Goal: Book appointment/travel/reservation

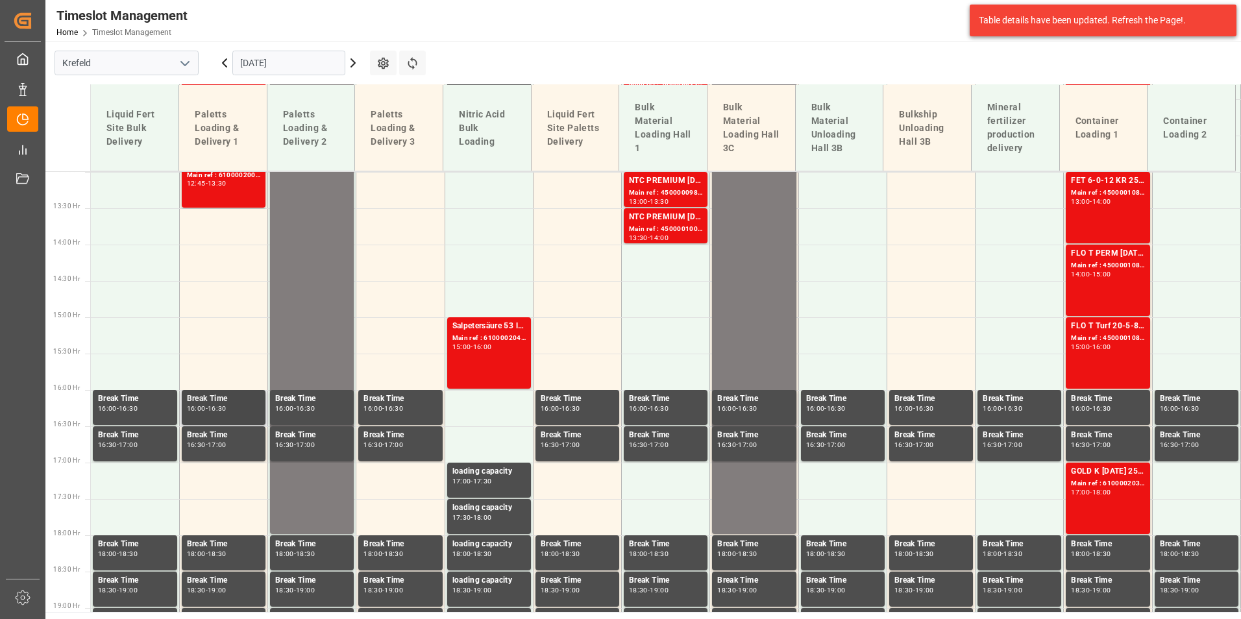
scroll to position [954, 0]
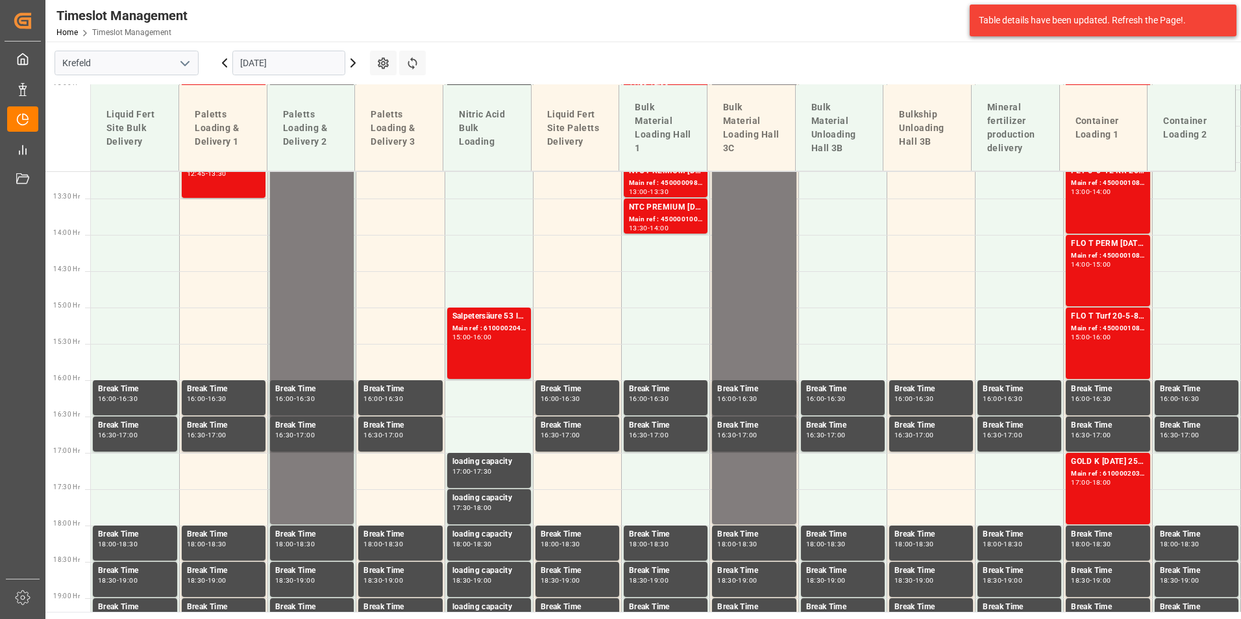
click at [219, 69] on icon at bounding box center [225, 63] width 16 height 16
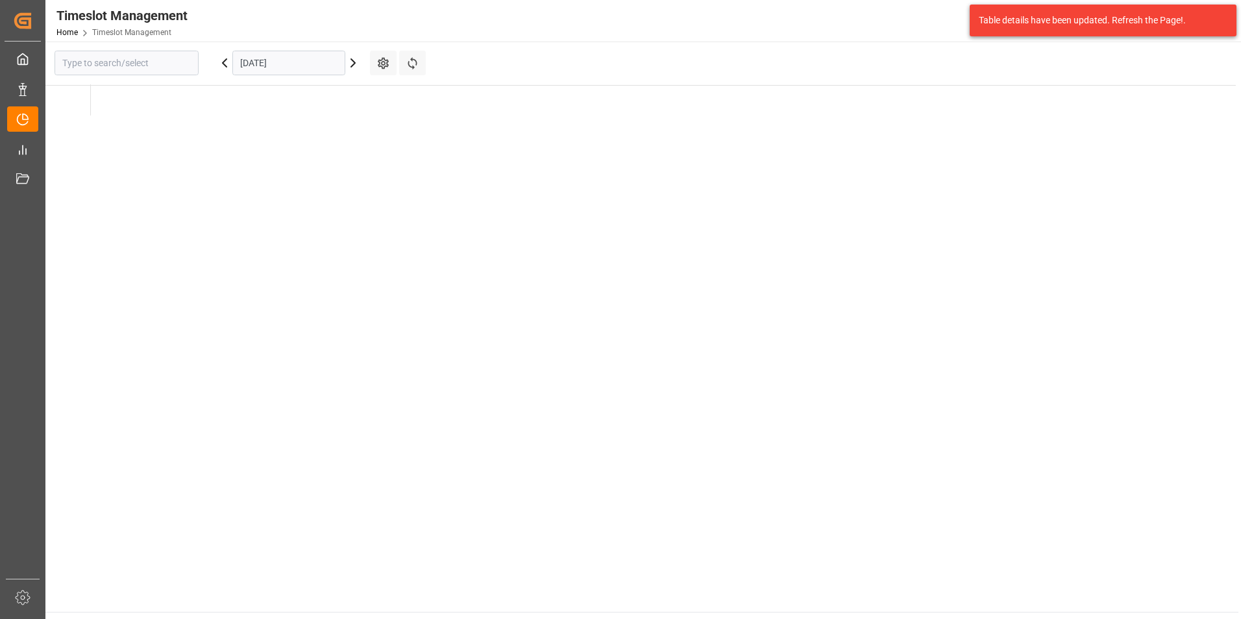
type input "Krefeld"
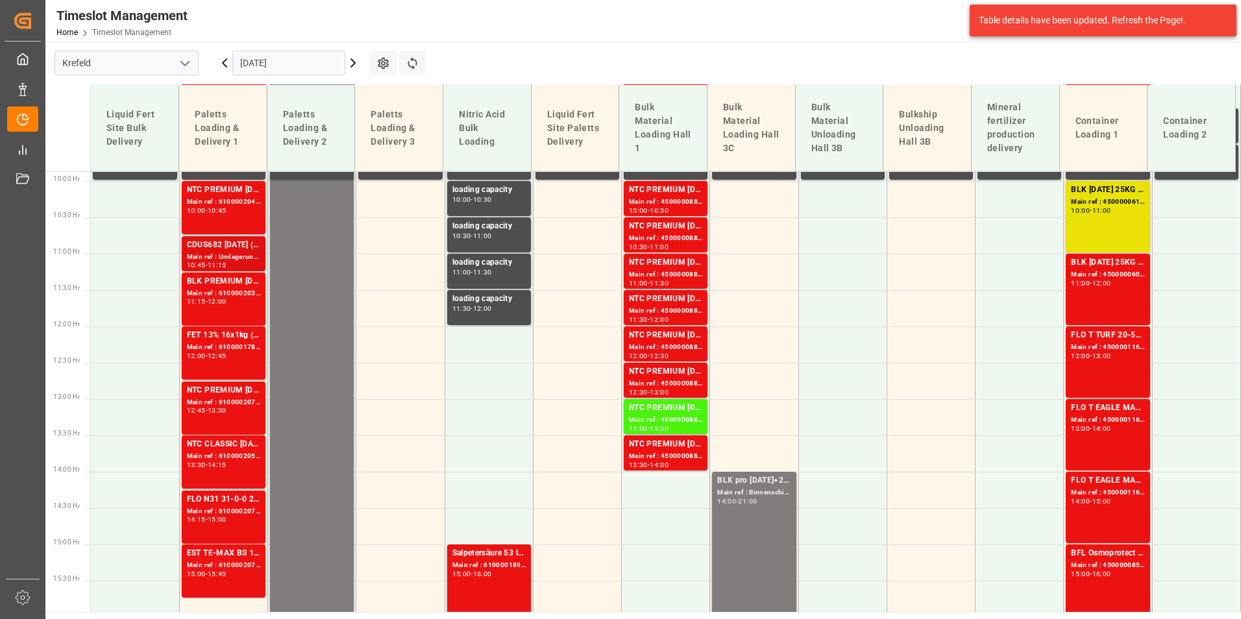
scroll to position [695, 0]
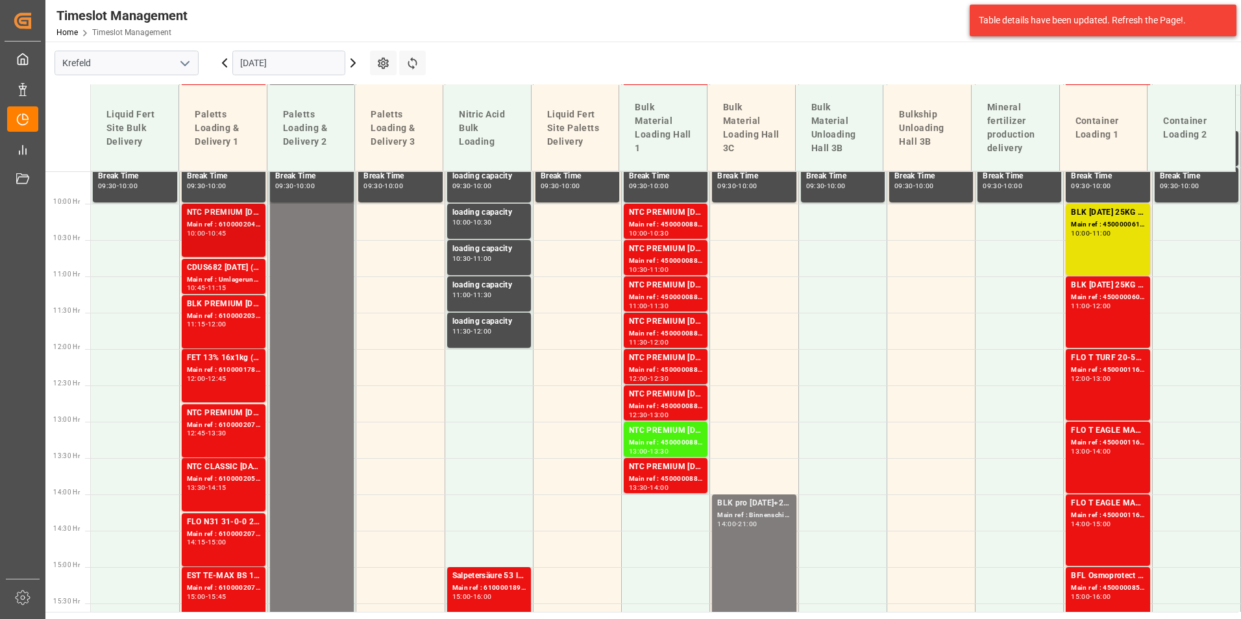
click at [238, 237] on div "10:00 - 10:45" at bounding box center [223, 233] width 73 height 7
click at [226, 314] on div "Main ref : 6100002039, 2000001289" at bounding box center [223, 316] width 73 height 11
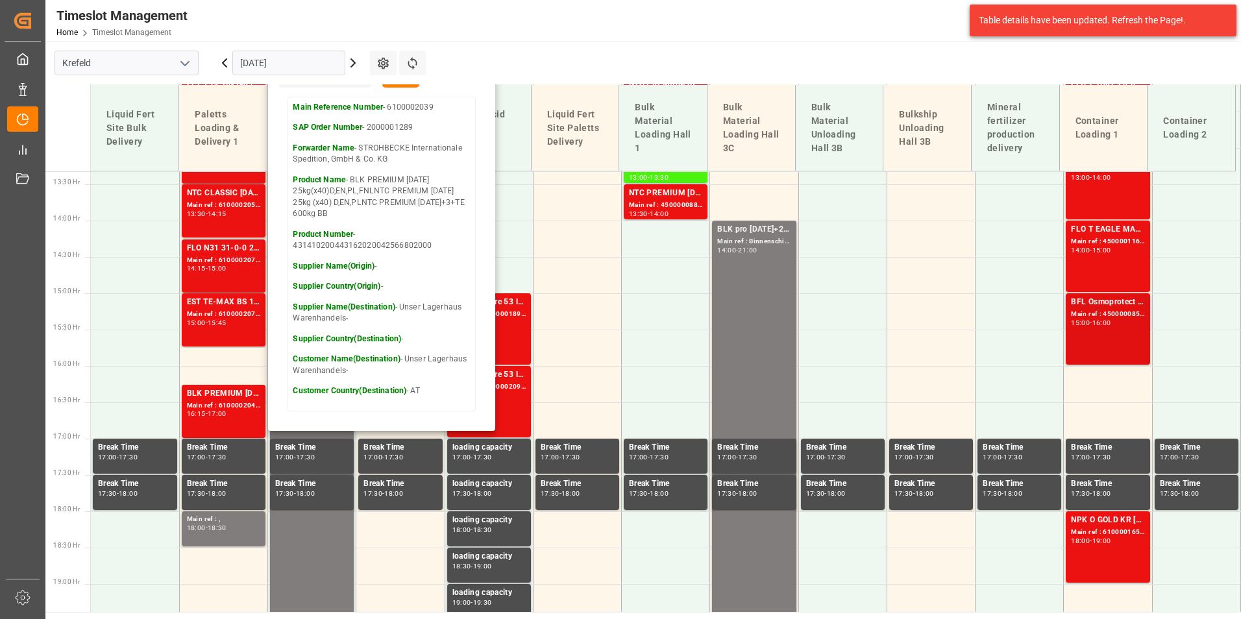
scroll to position [954, 0]
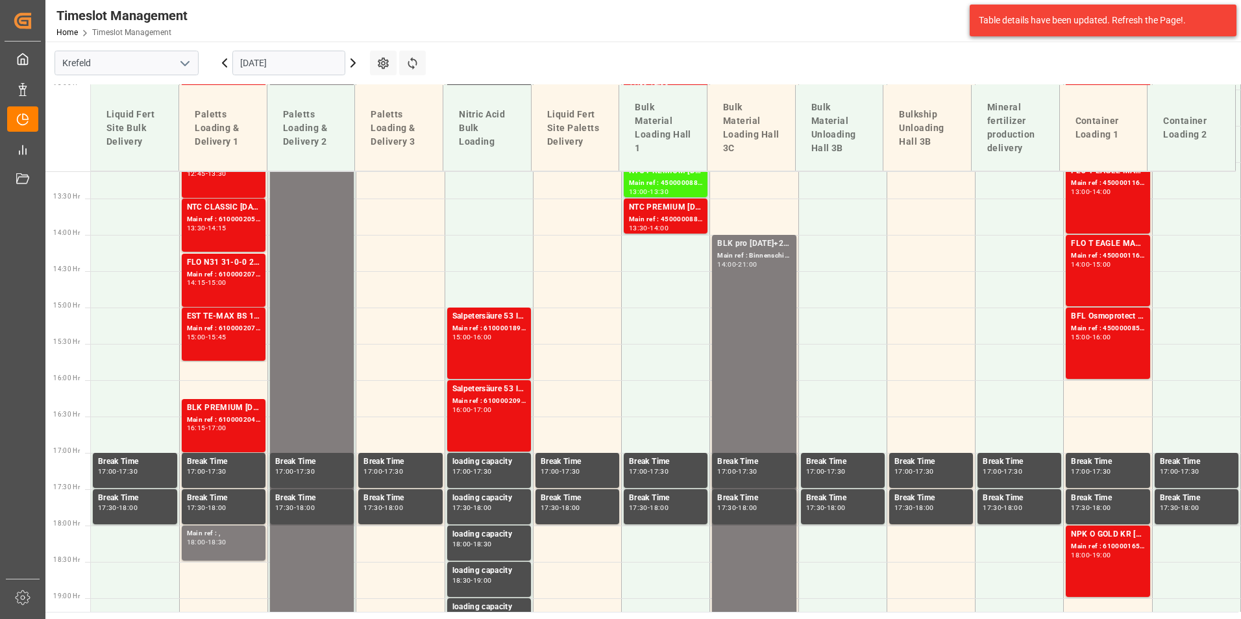
click at [1072, 314] on div "BFL Osmoprotect SL 10L (x60) CL MTO" at bounding box center [1107, 316] width 73 height 13
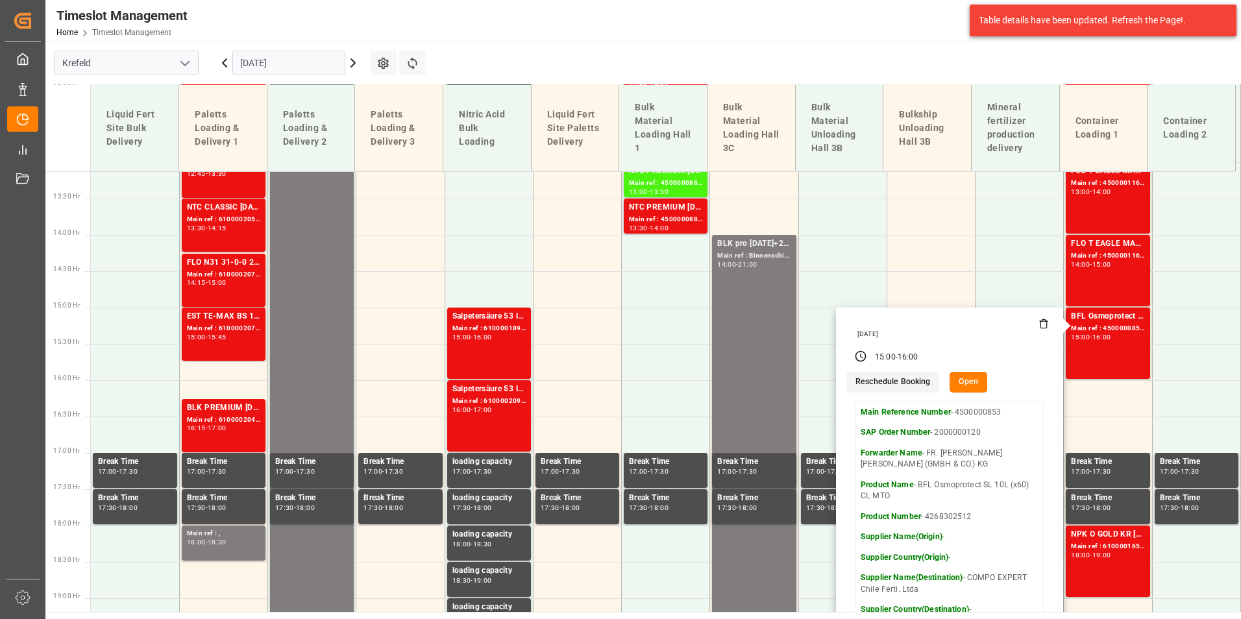
click at [354, 64] on icon at bounding box center [353, 63] width 4 height 8
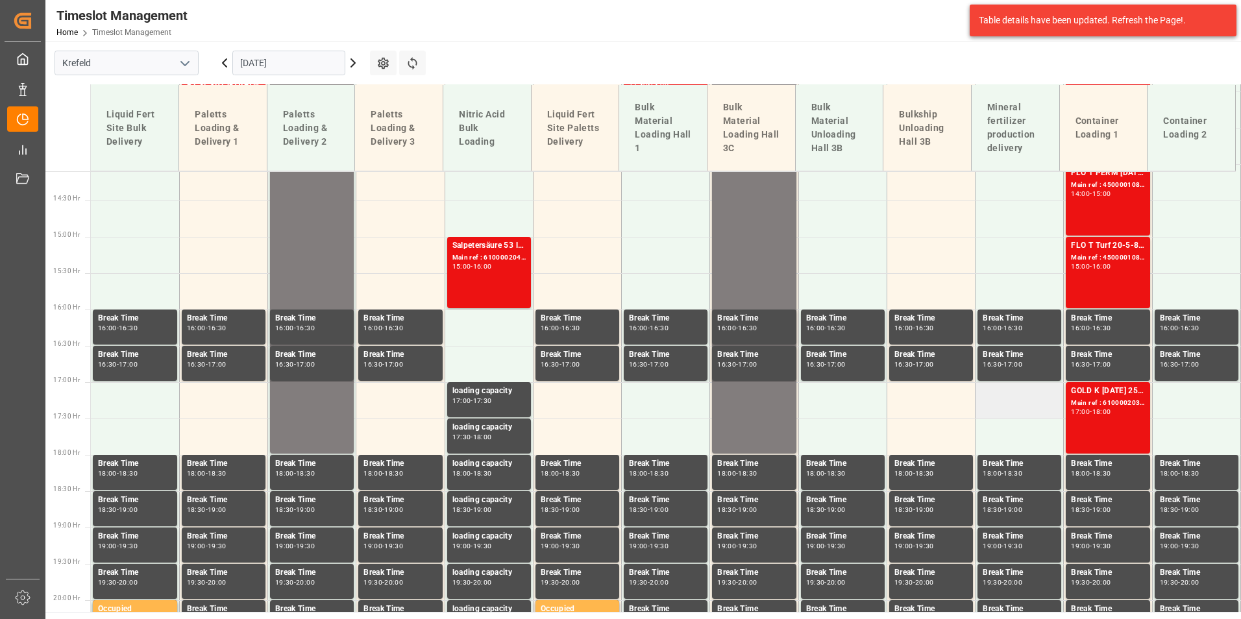
scroll to position [1027, 0]
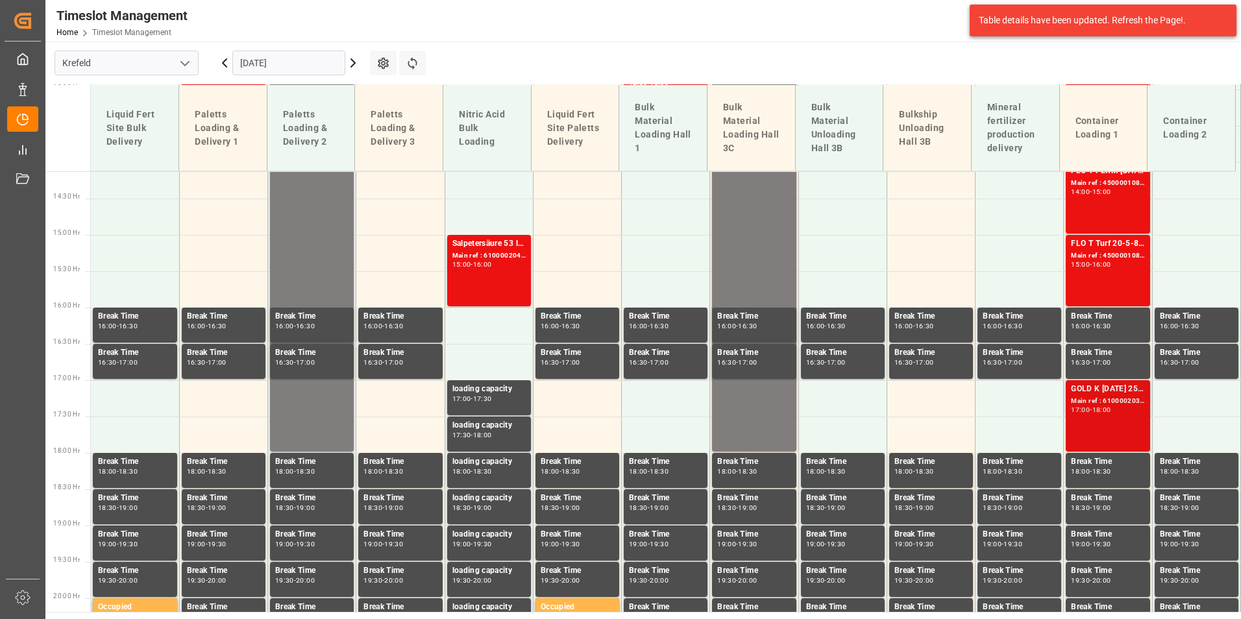
click at [1092, 411] on div "-" at bounding box center [1091, 410] width 2 height 6
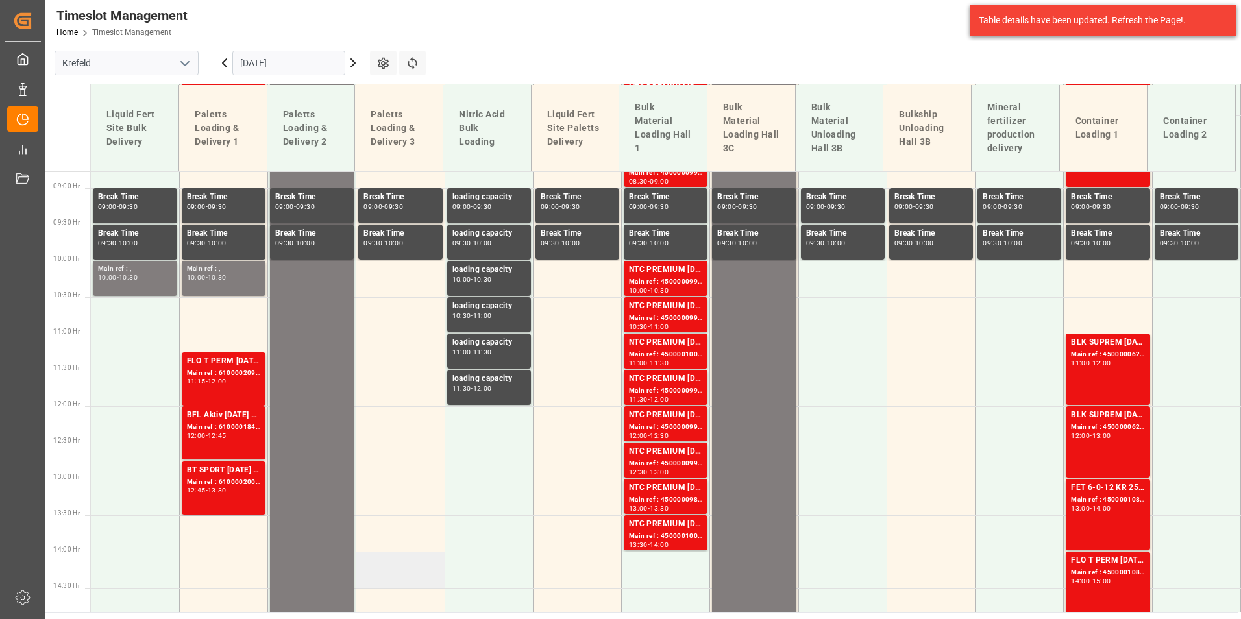
scroll to position [378, 0]
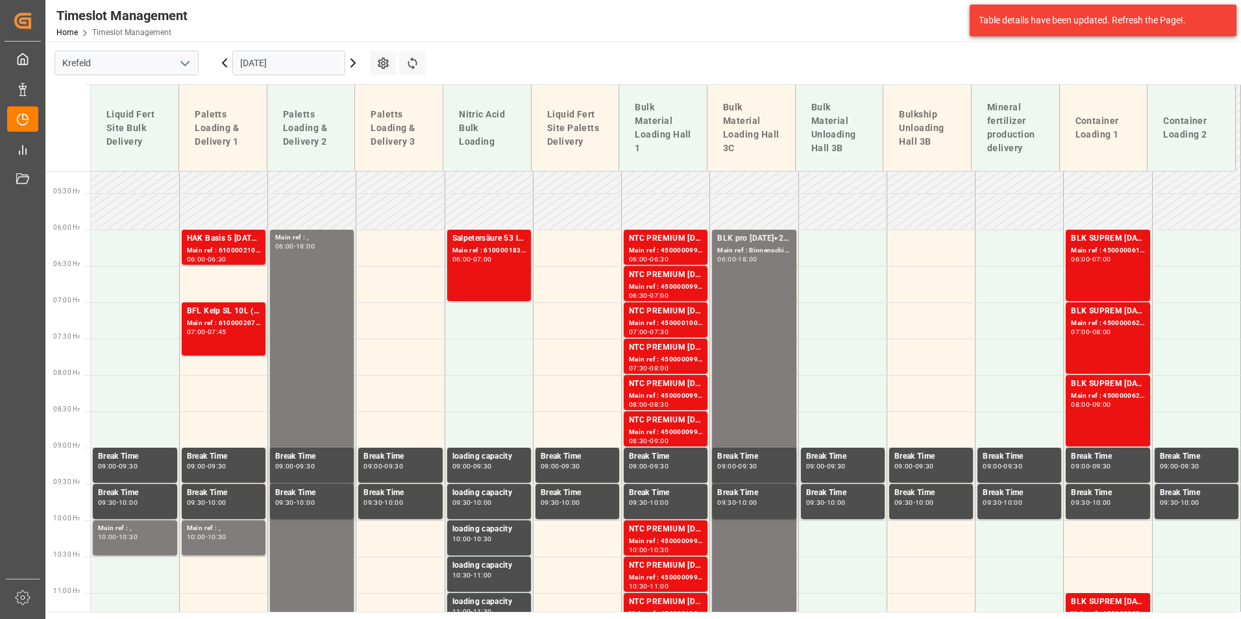
click at [227, 329] on div "07:45" at bounding box center [217, 332] width 19 height 6
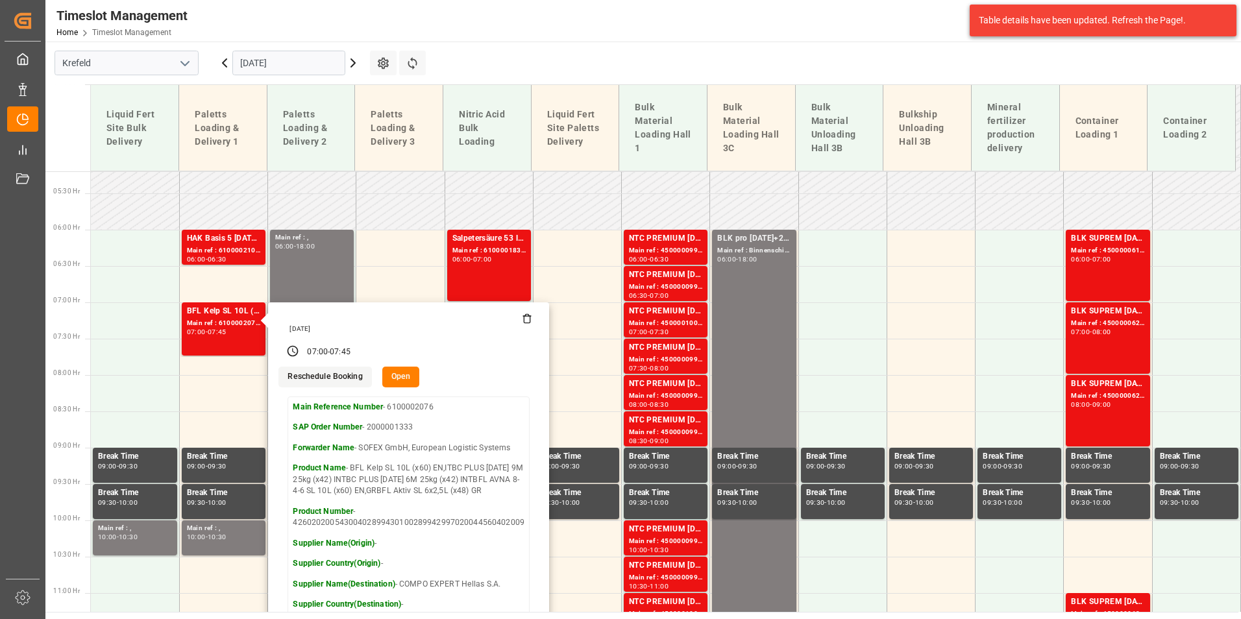
click at [226, 60] on icon at bounding box center [225, 63] width 4 height 8
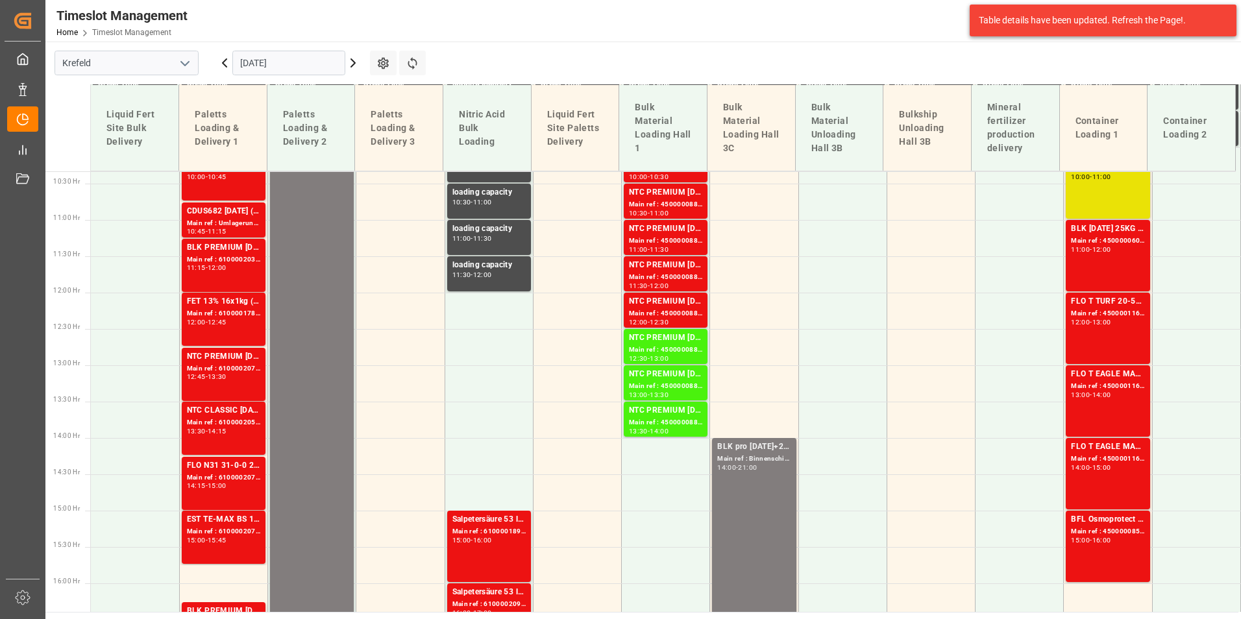
scroll to position [832, 0]
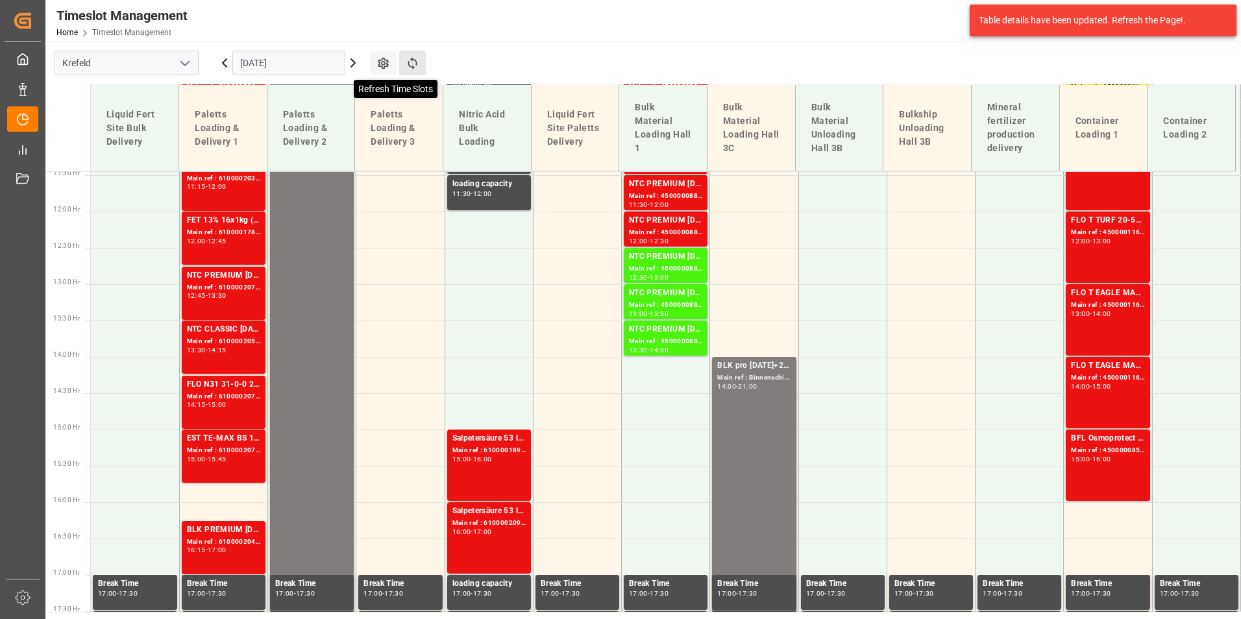
click at [417, 66] on icon at bounding box center [413, 63] width 14 height 14
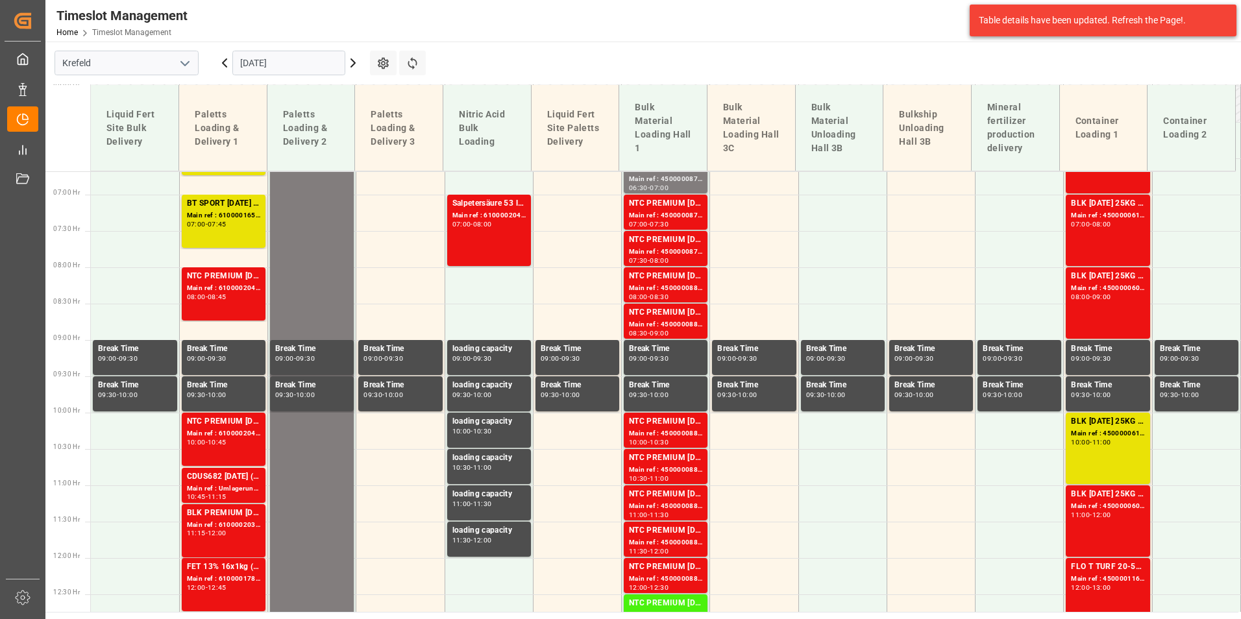
scroll to position [248, 0]
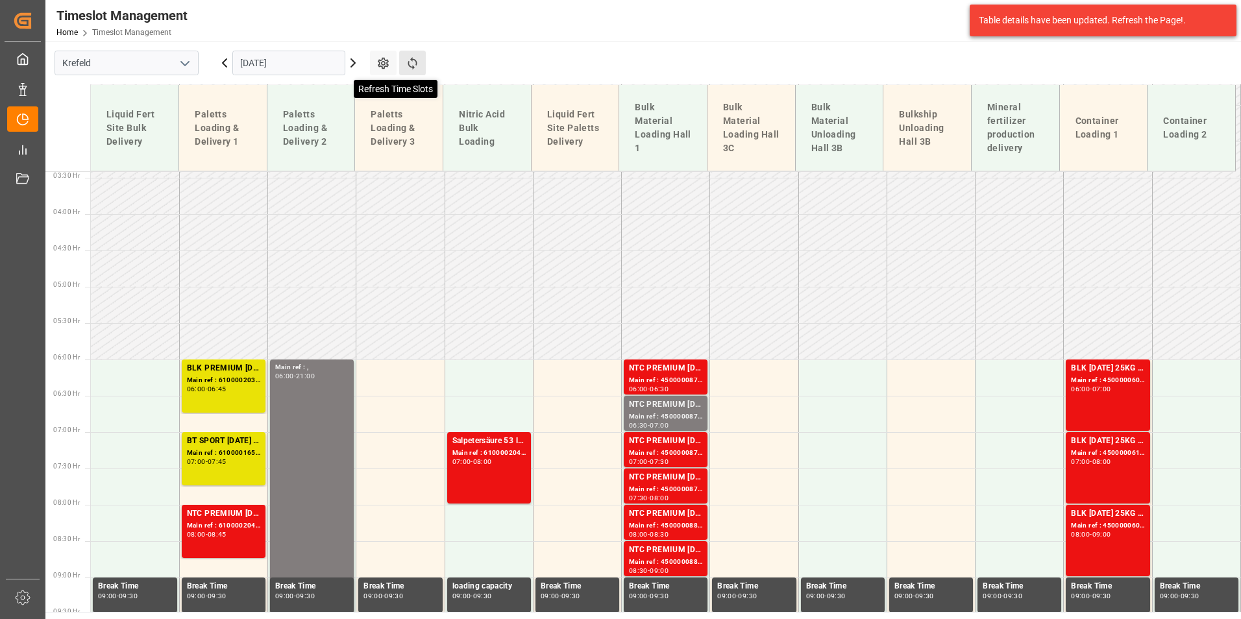
click at [411, 63] on icon at bounding box center [413, 63] width 14 height 14
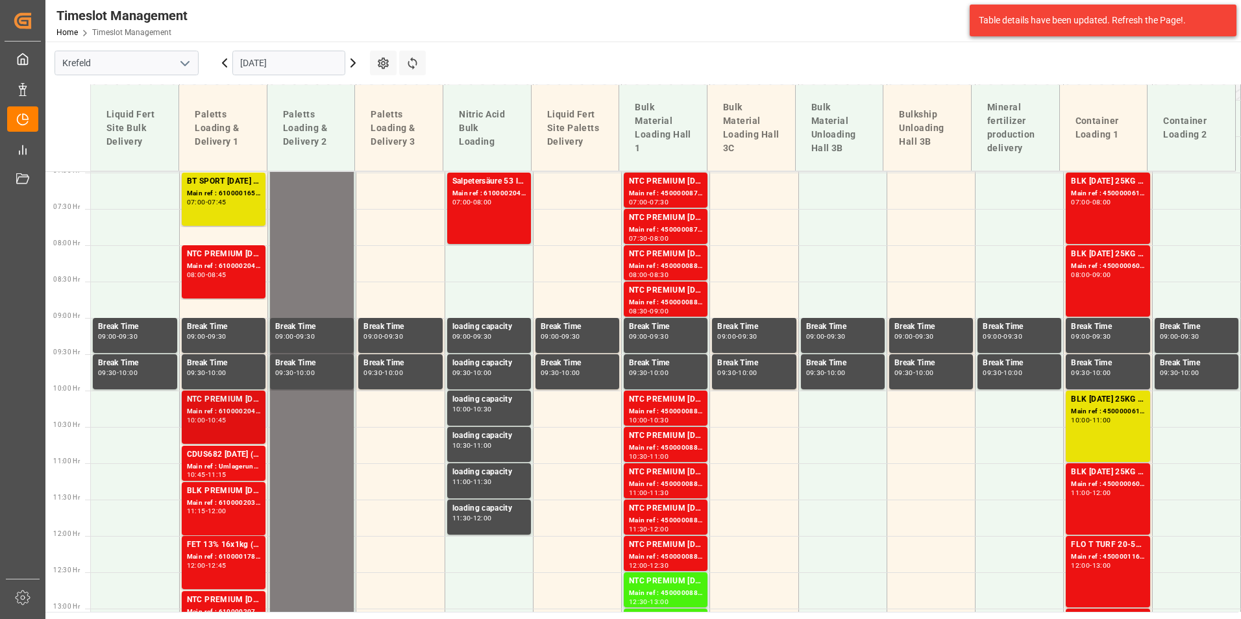
click at [241, 428] on div "NTC PREMIUM [DATE] 25kg (x40) D,EN,PLFLO Sport 20-5-8 25kg (x40) INTKGA 0-0-28 …" at bounding box center [223, 417] width 73 height 48
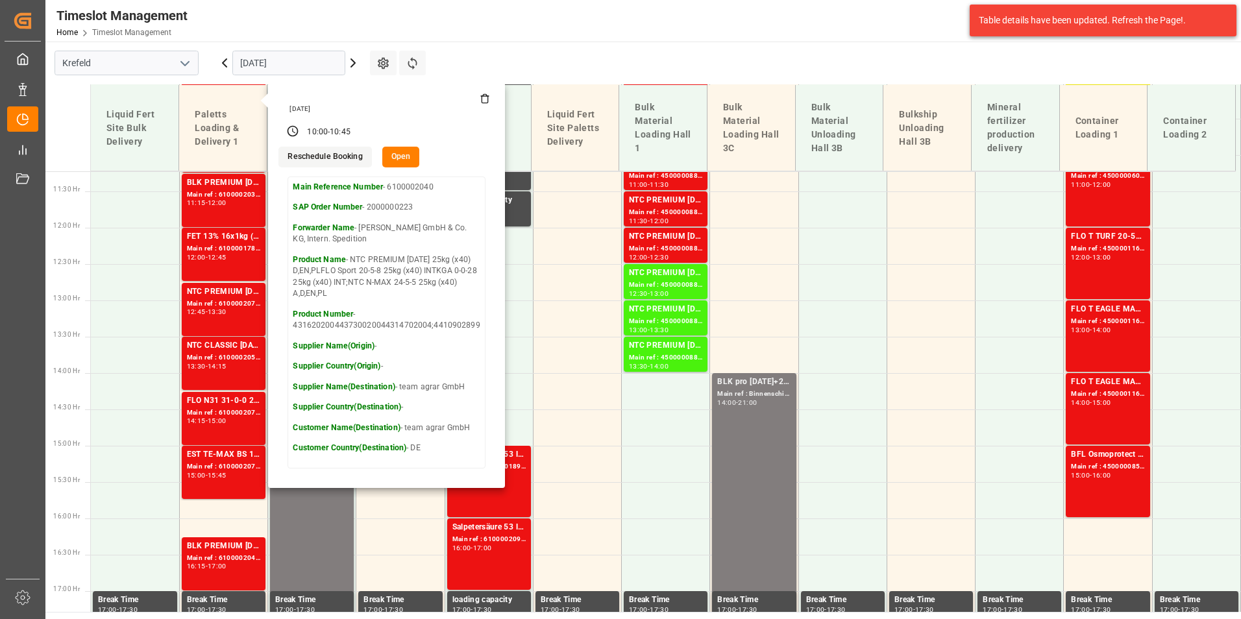
scroll to position [832, 0]
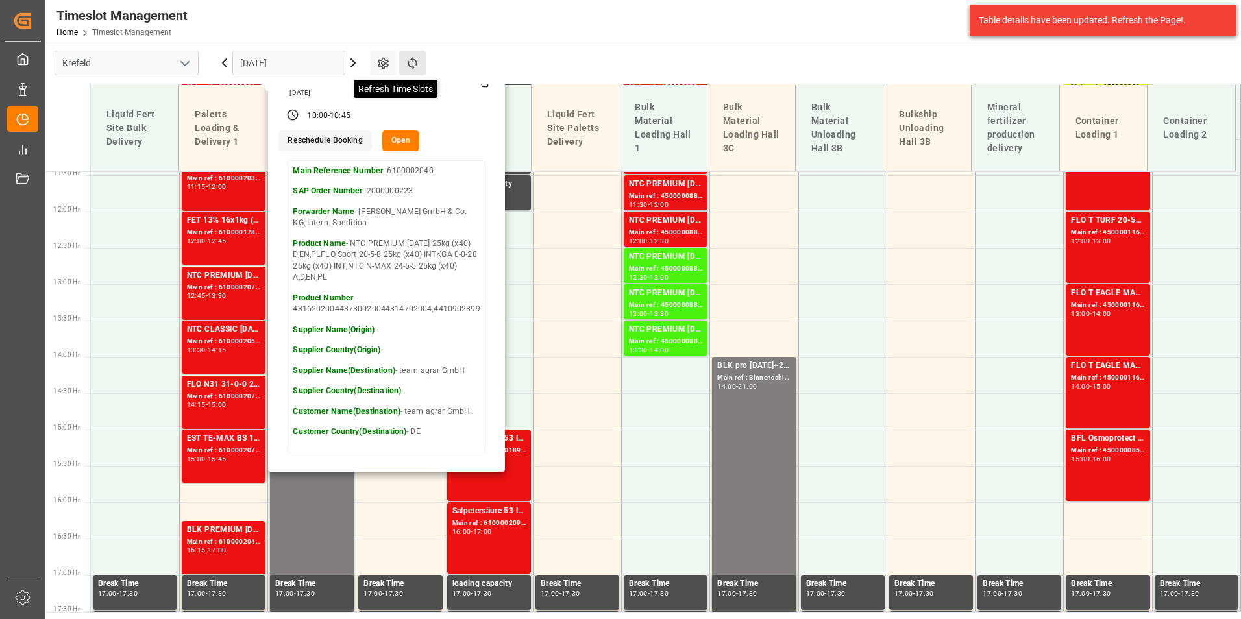
click at [417, 64] on icon at bounding box center [413, 63] width 14 height 14
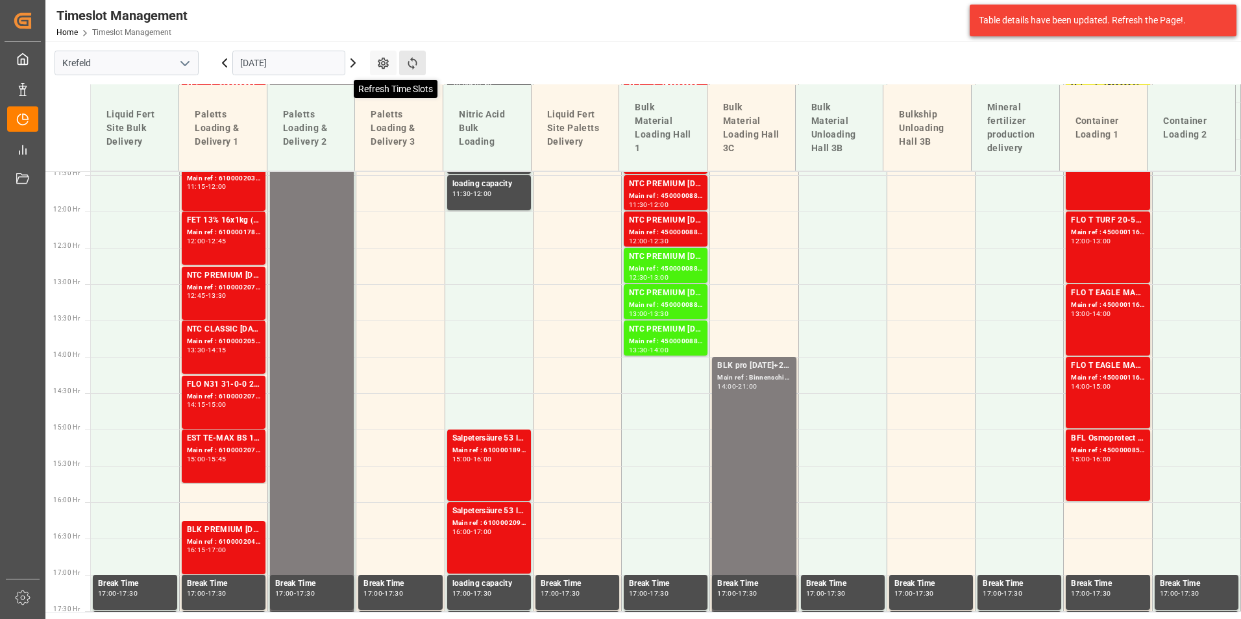
click at [410, 63] on icon at bounding box center [413, 63] width 14 height 14
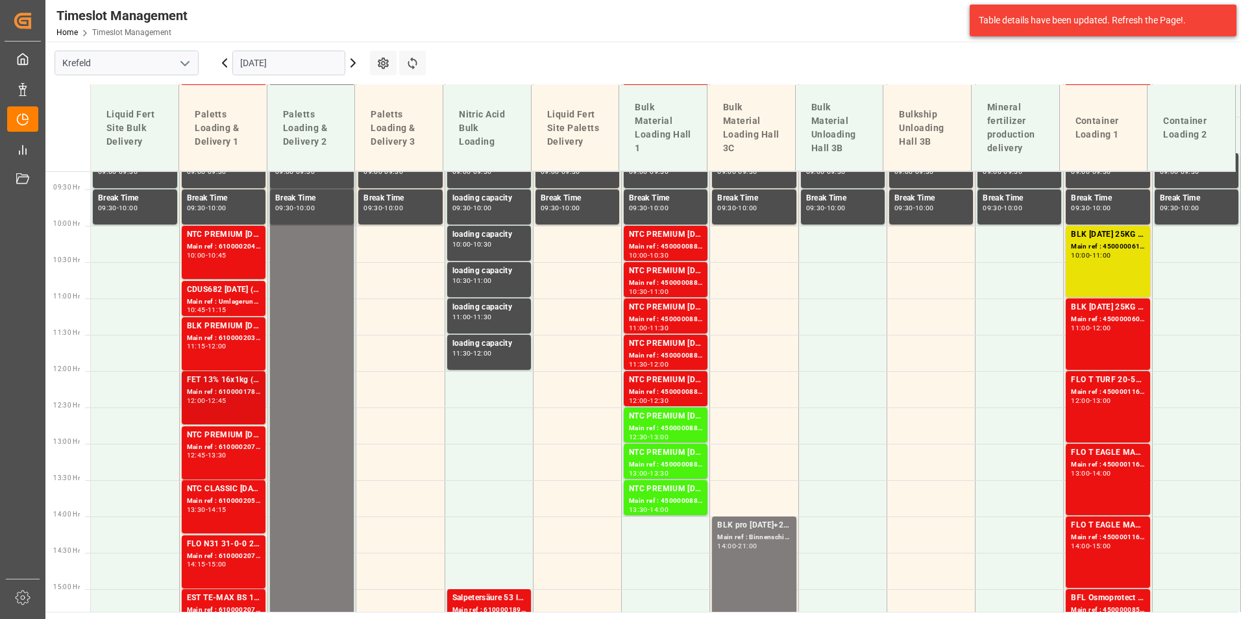
scroll to position [702, 0]
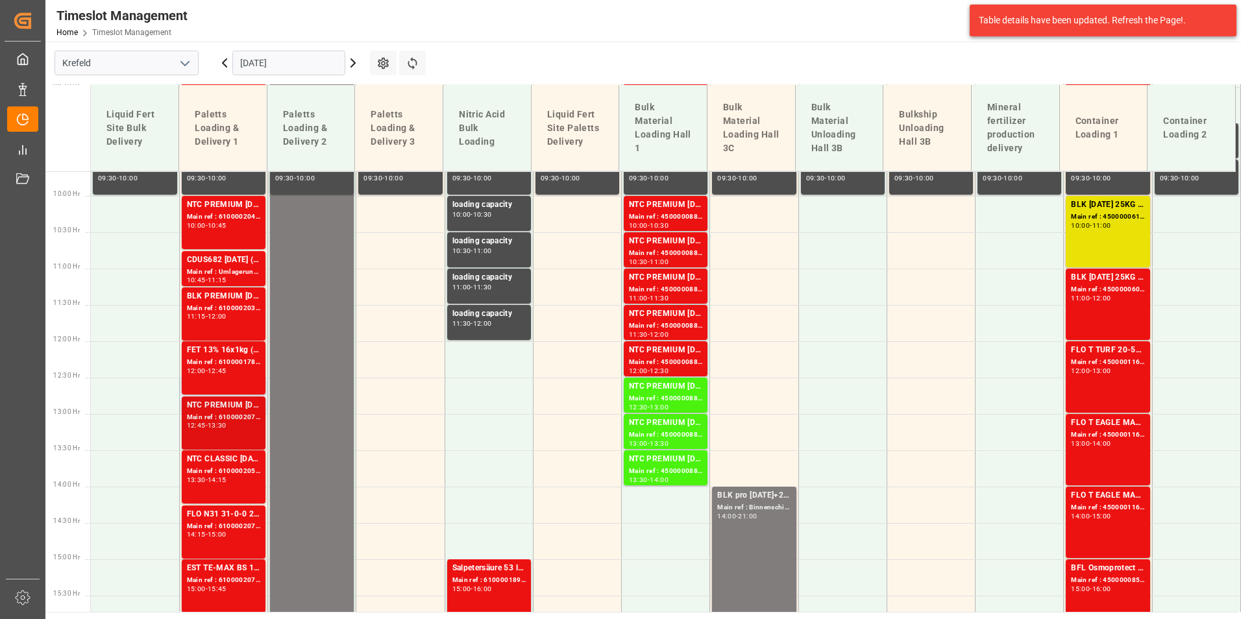
click at [241, 428] on div "12:45 - 13:30" at bounding box center [223, 426] width 73 height 7
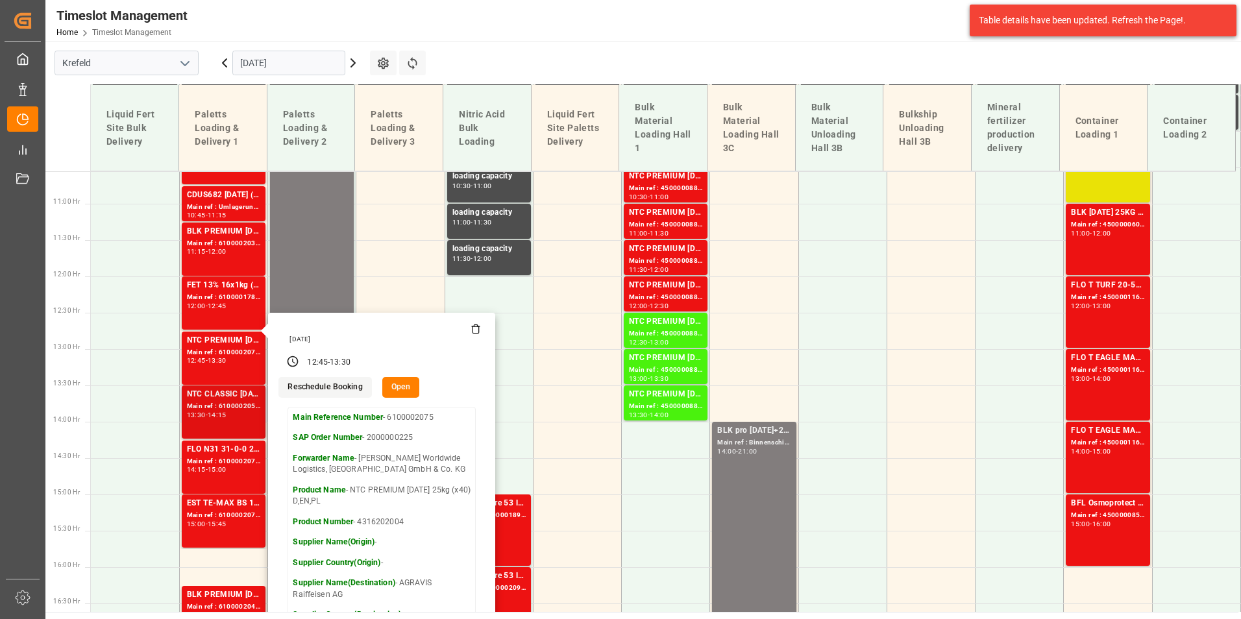
scroll to position [637, 0]
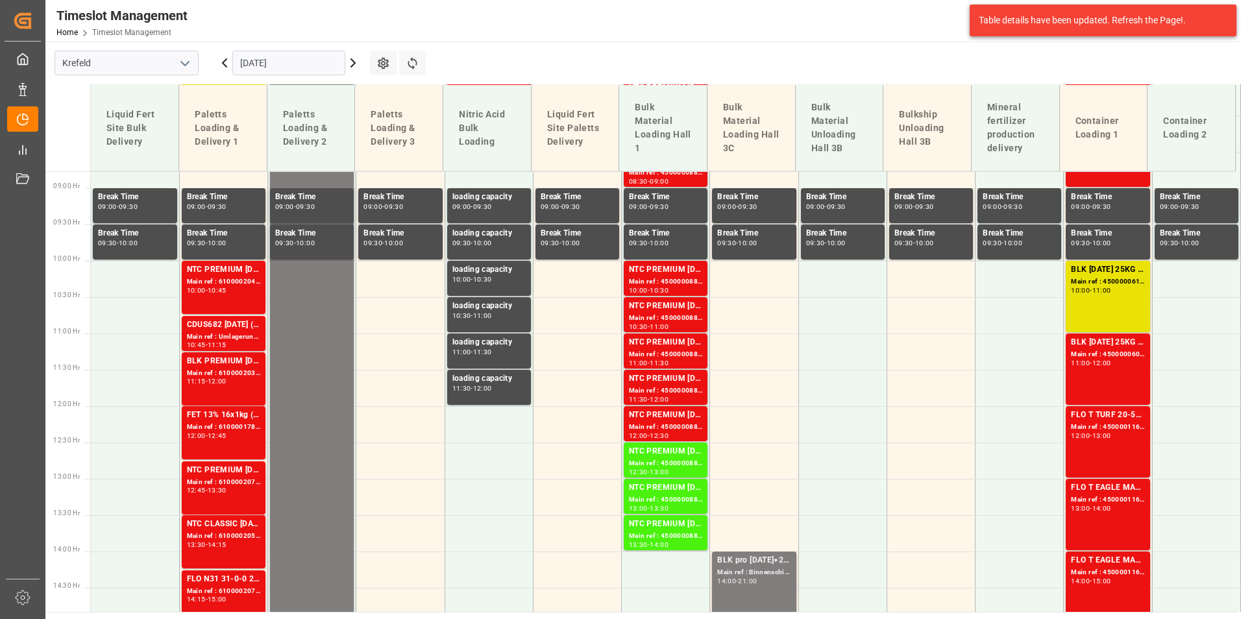
click at [243, 293] on div "10:00 - 10:45" at bounding box center [223, 291] width 73 height 7
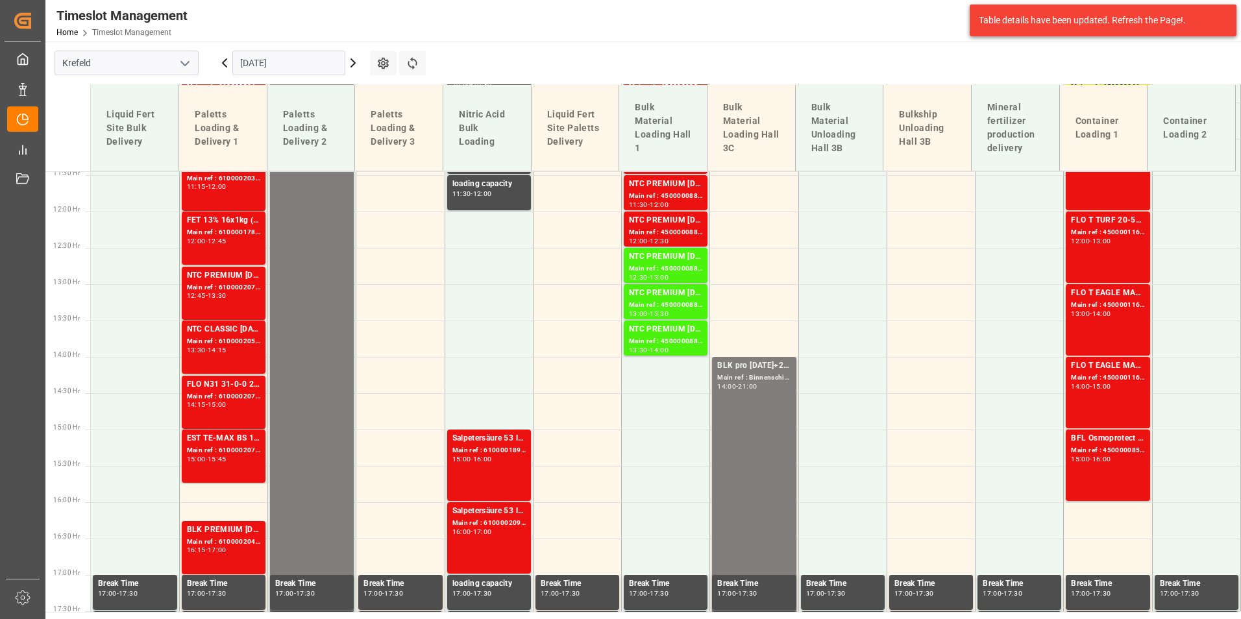
scroll to position [897, 0]
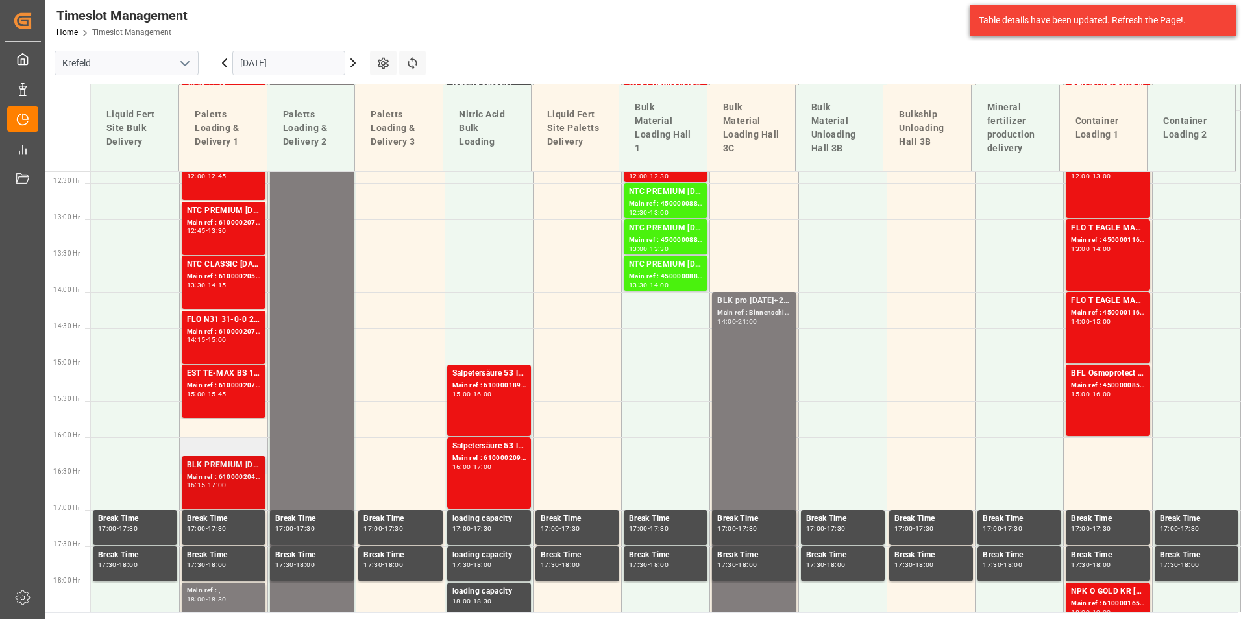
click at [230, 463] on div "BLK PREMIUM [DATE] 25kg(x40)D,EN,PL,FNLNTC PREMIUM [DATE] 25kg (x40) D,EN,PL" at bounding box center [223, 465] width 73 height 13
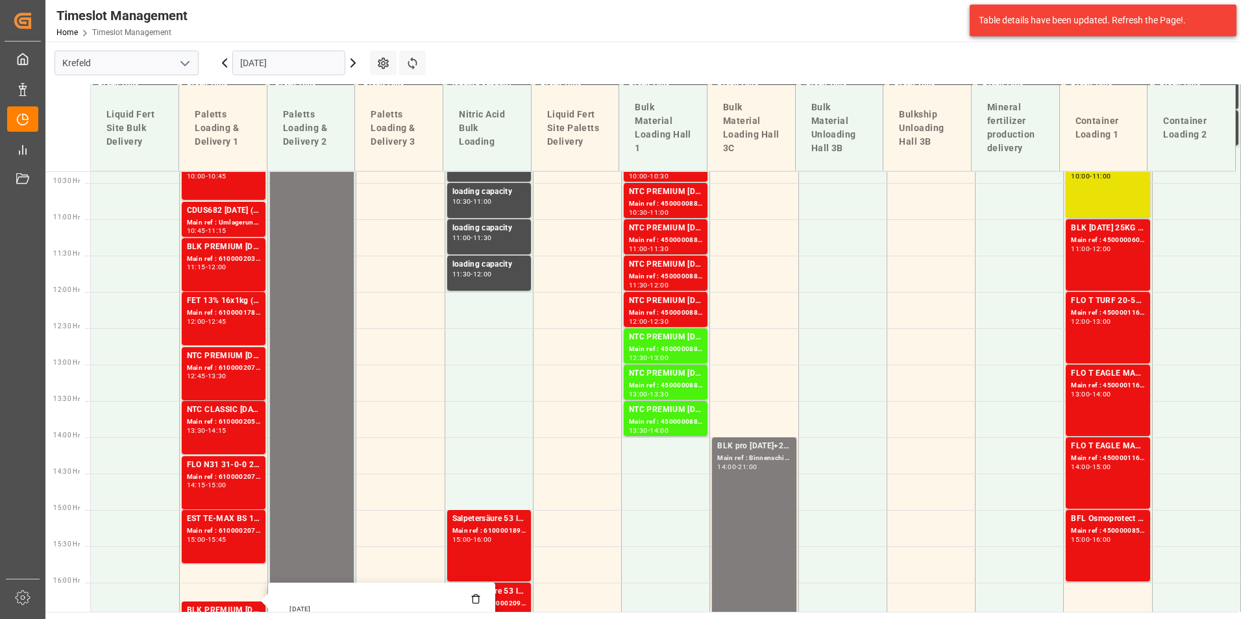
scroll to position [637, 0]
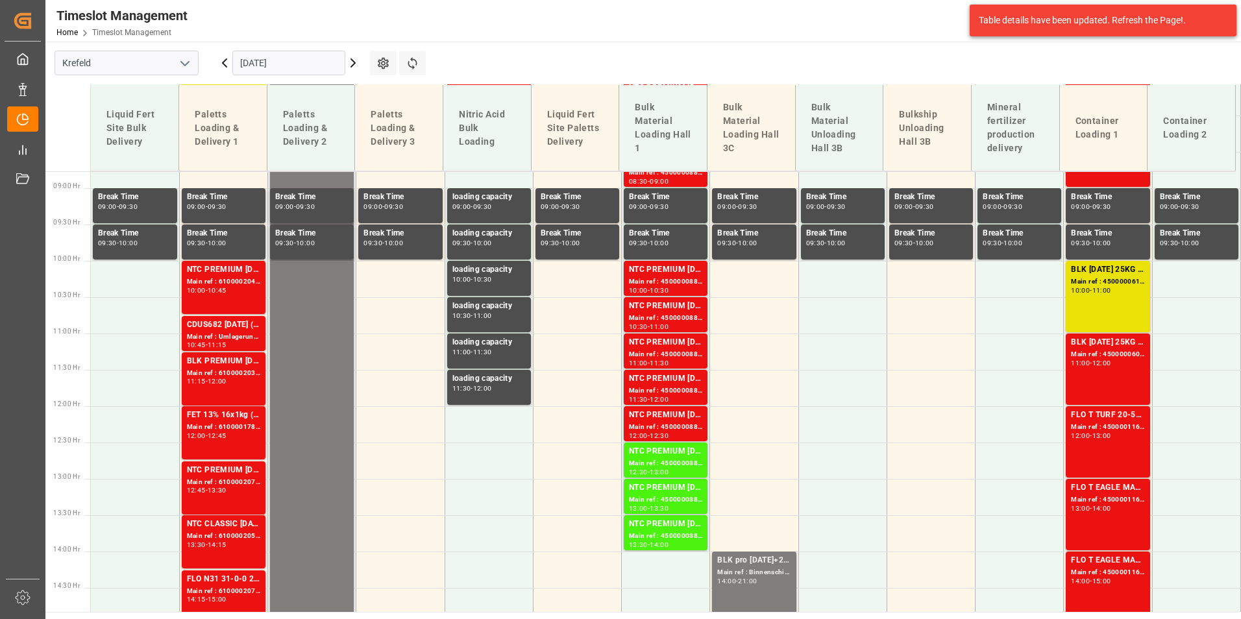
click at [301, 52] on input "[DATE]" at bounding box center [288, 63] width 113 height 25
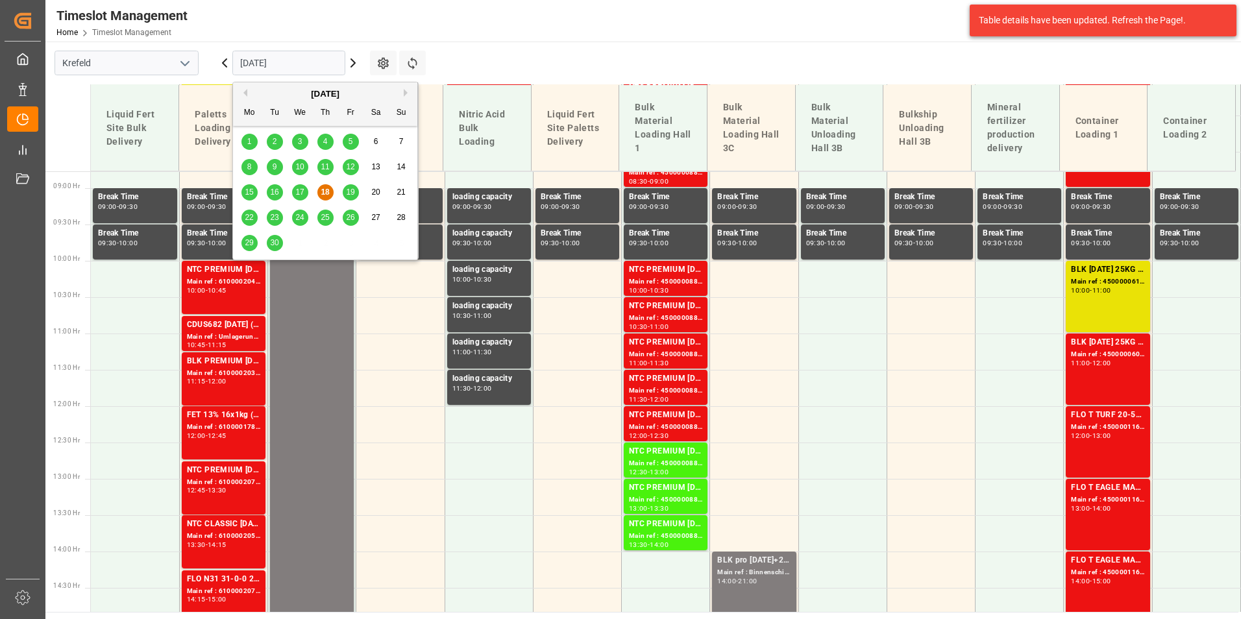
click at [353, 189] on span "19" at bounding box center [350, 192] width 8 height 9
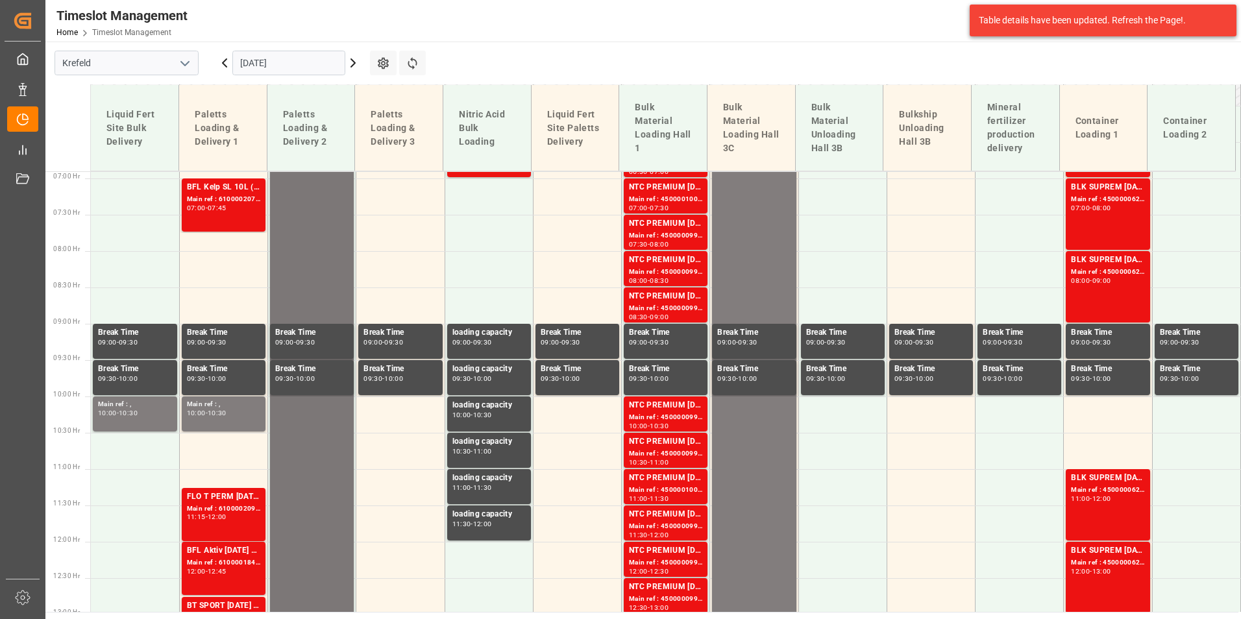
scroll to position [443, 0]
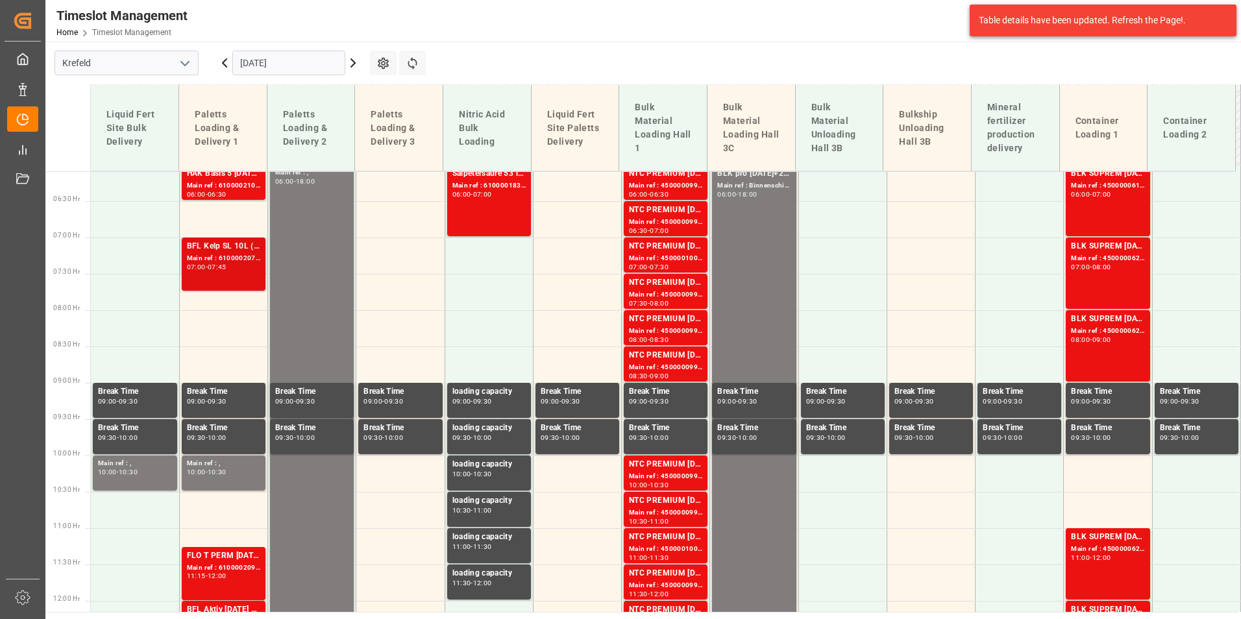
click at [239, 256] on div "Main ref : 6100002076, 2000001333" at bounding box center [223, 258] width 73 height 11
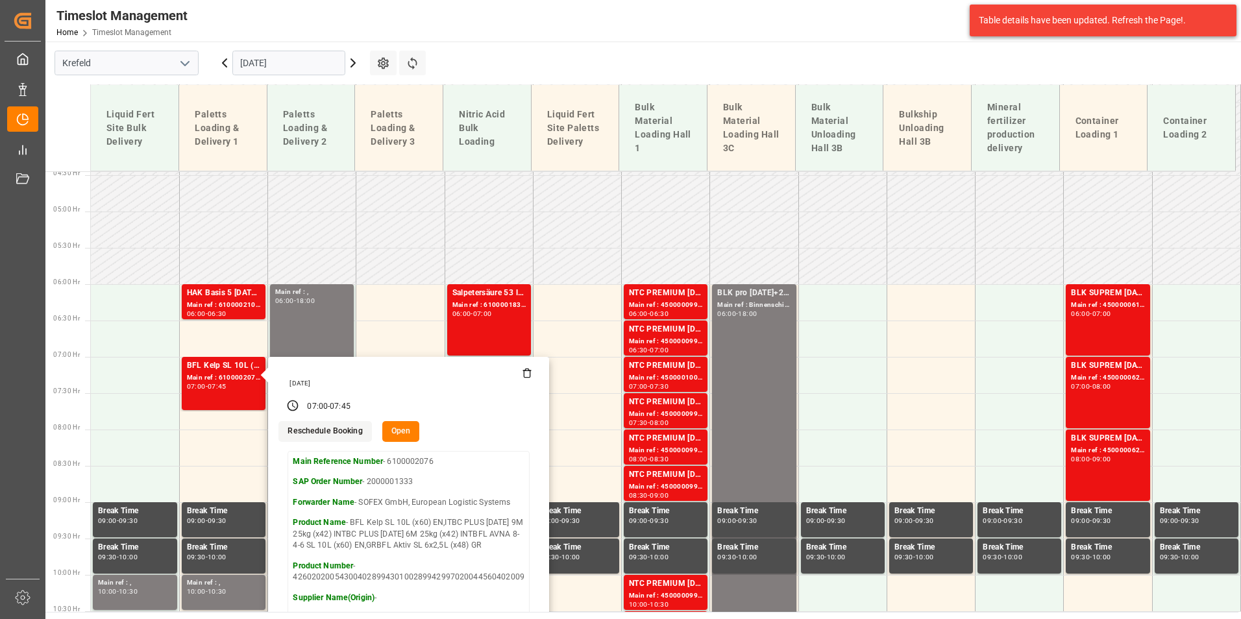
scroll to position [313, 0]
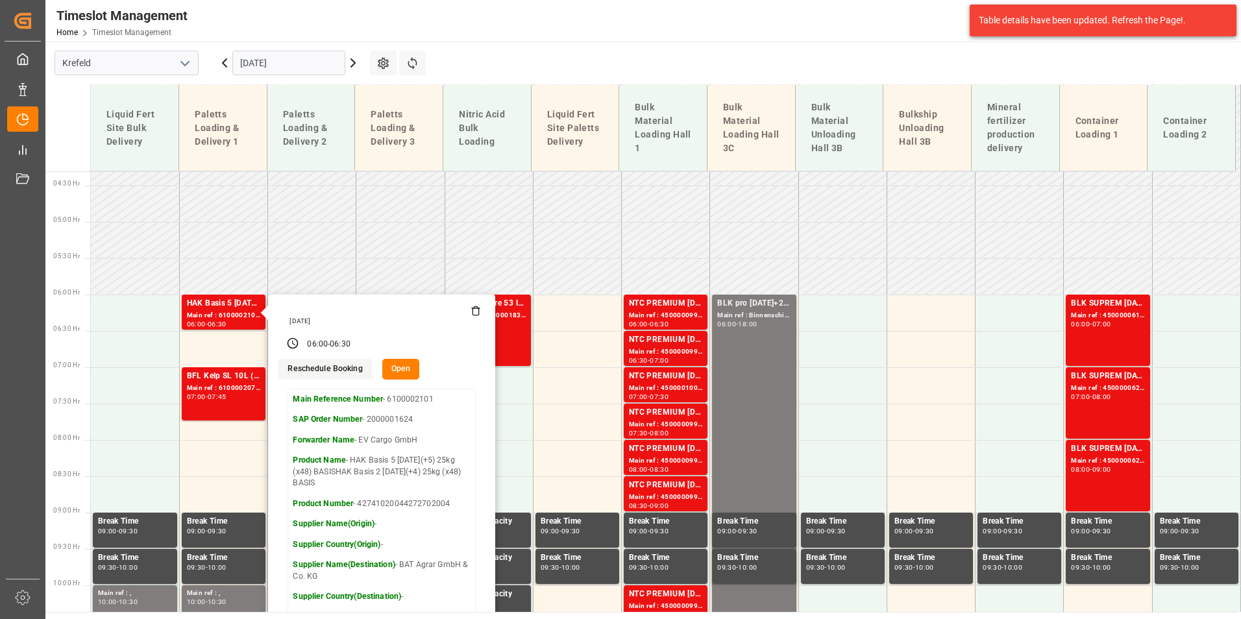
click at [299, 64] on input "[DATE]" at bounding box center [288, 63] width 113 height 25
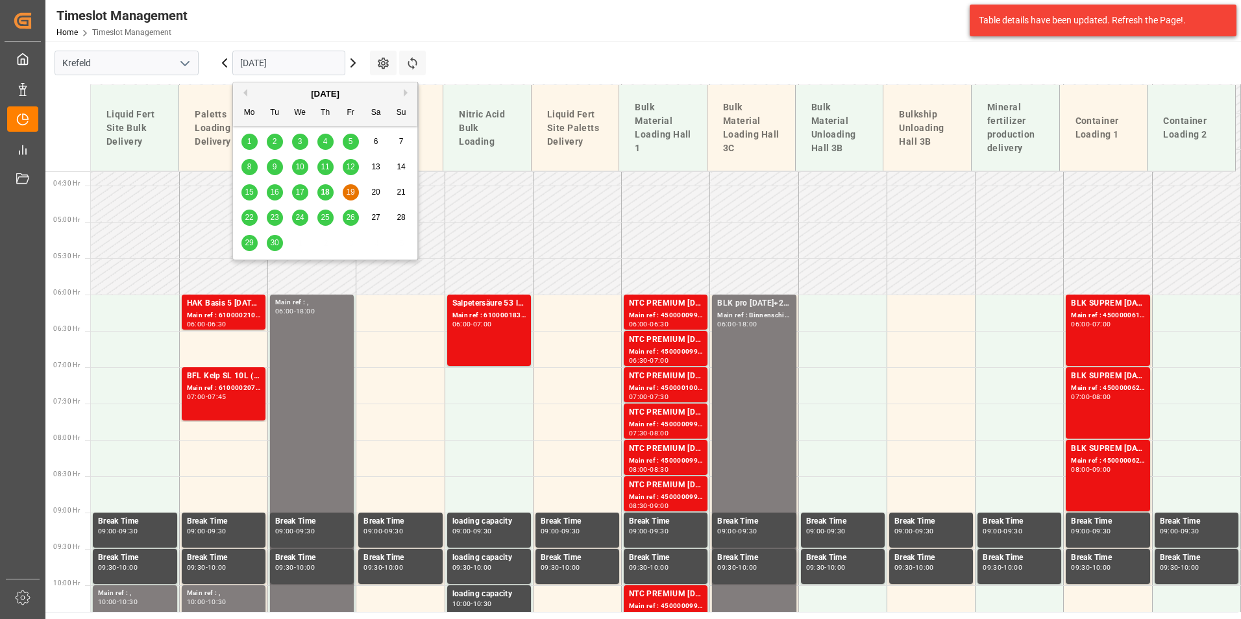
click at [326, 191] on span "18" at bounding box center [325, 192] width 8 height 9
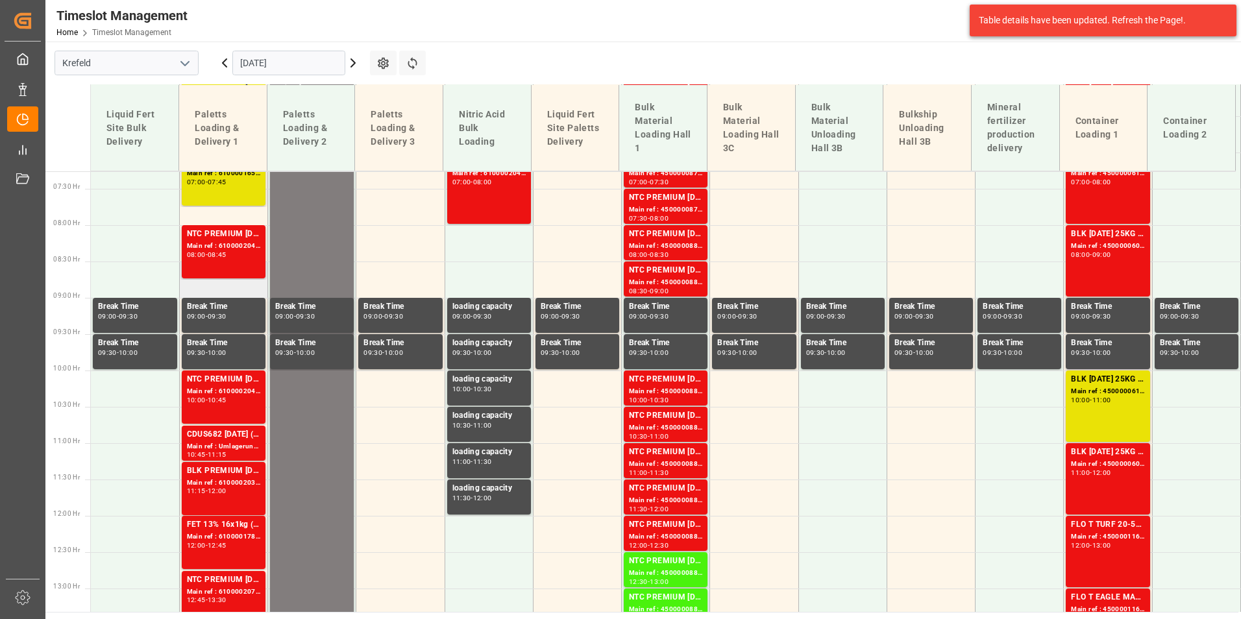
scroll to position [508, 0]
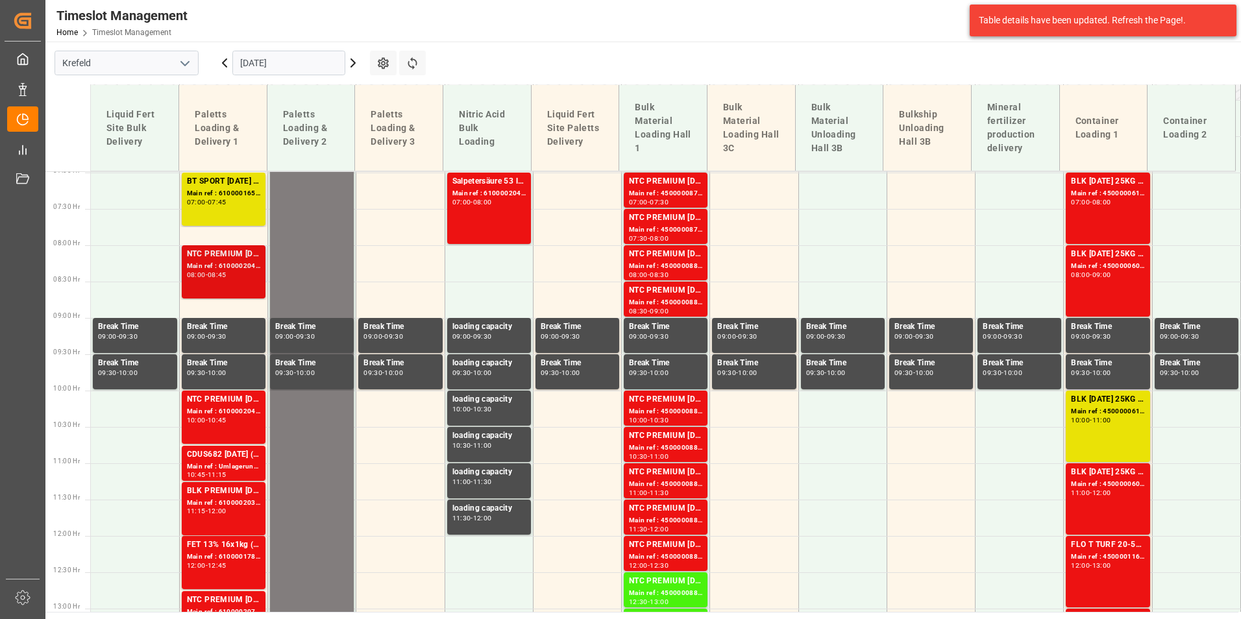
click at [242, 256] on div "NTC PREMIUM [DATE] 25kg (x40) D,EN,PLNTC PREMIUM [DATE]+3+TE 600kg BB" at bounding box center [223, 254] width 73 height 13
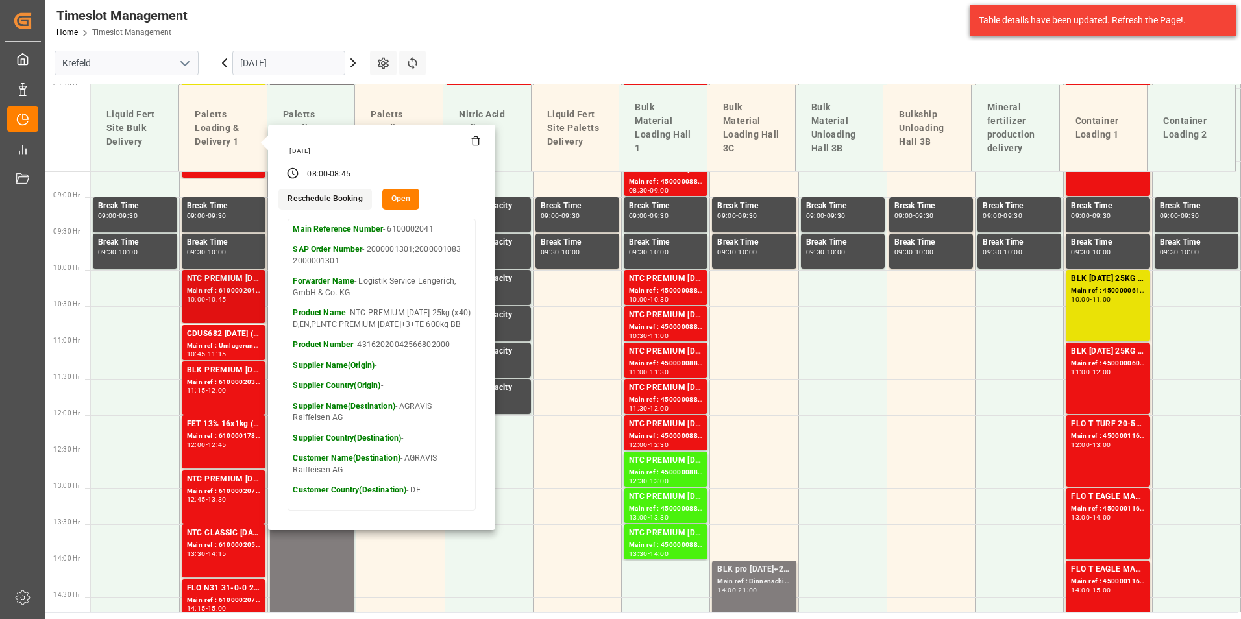
scroll to position [637, 0]
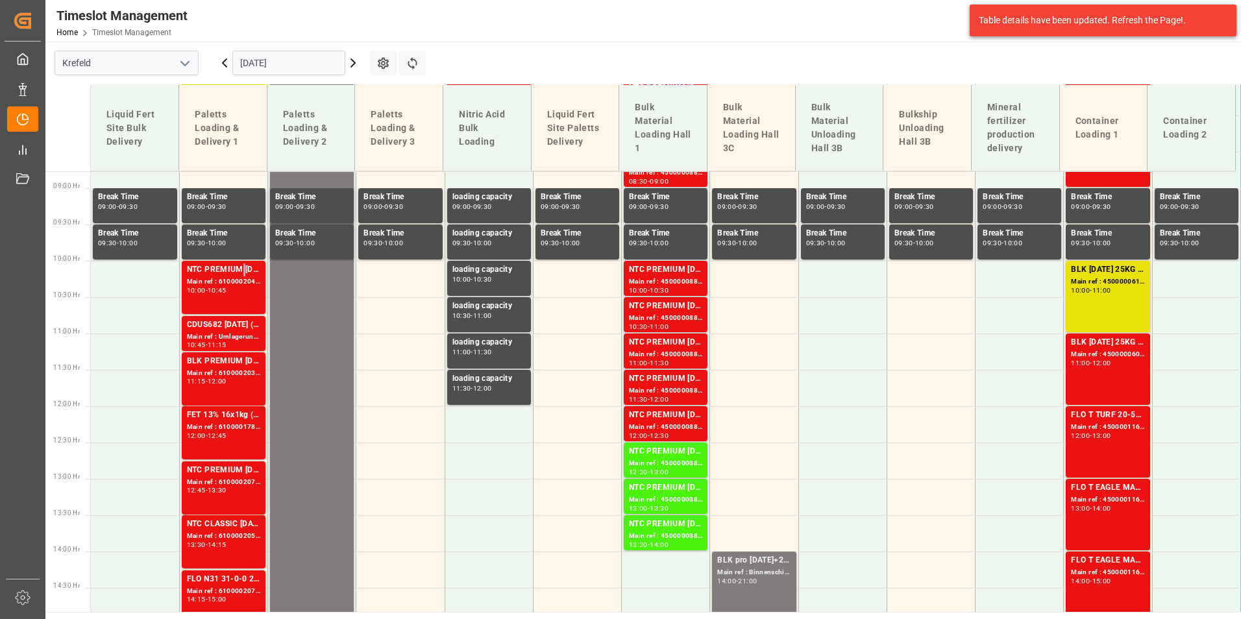
click at [241, 266] on div "NTC PREMIUM [DATE] 25kg (x40) D,EN,PLFLO Sport 20-5-8 25kg (x40) INTKGA 0-0-28 …" at bounding box center [223, 270] width 73 height 13
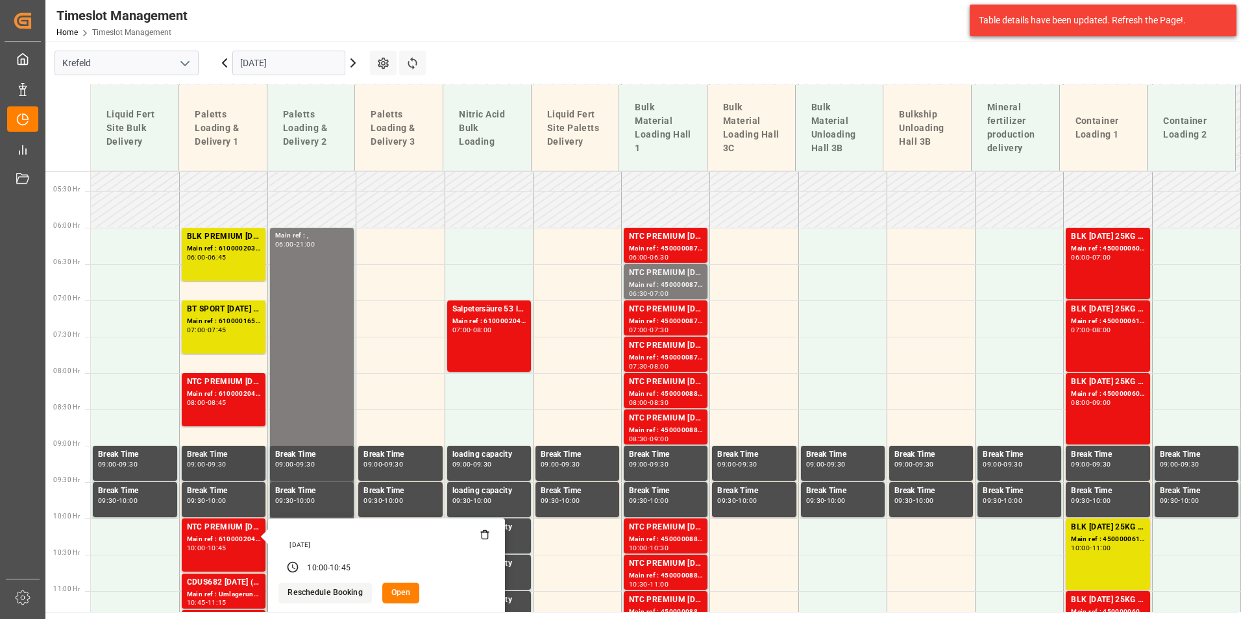
scroll to position [378, 0]
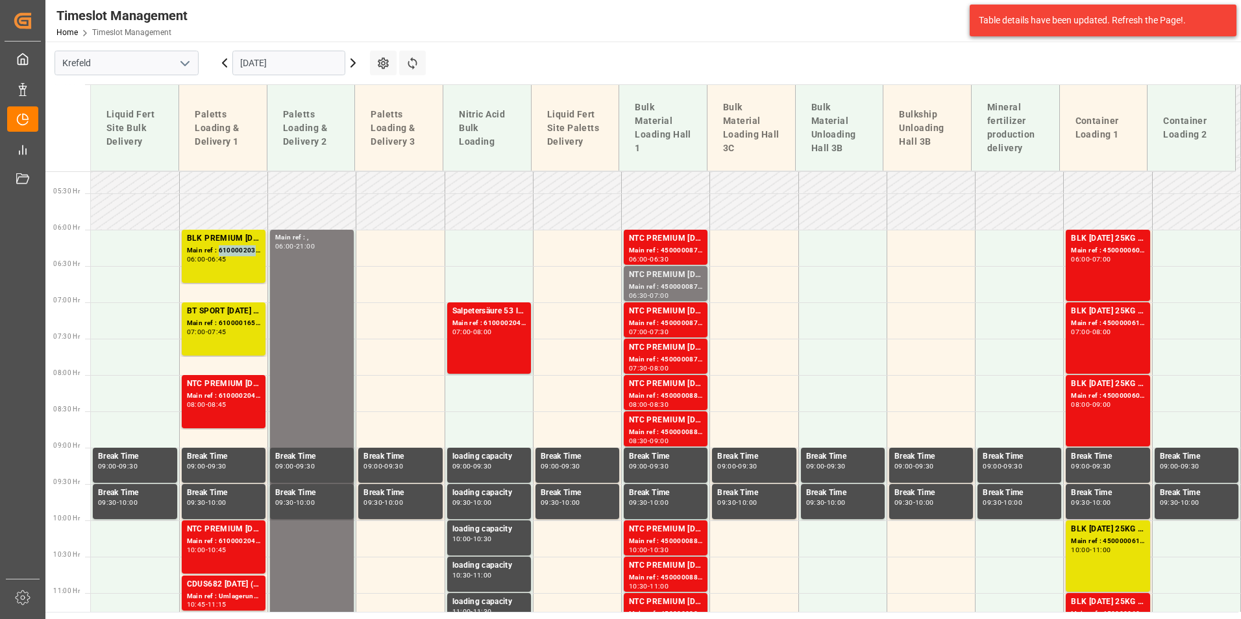
click at [244, 256] on div "Main ref : 6100002037, 2000000946" at bounding box center [223, 250] width 73 height 11
click at [241, 334] on div "07:00 - 07:45" at bounding box center [223, 332] width 73 height 7
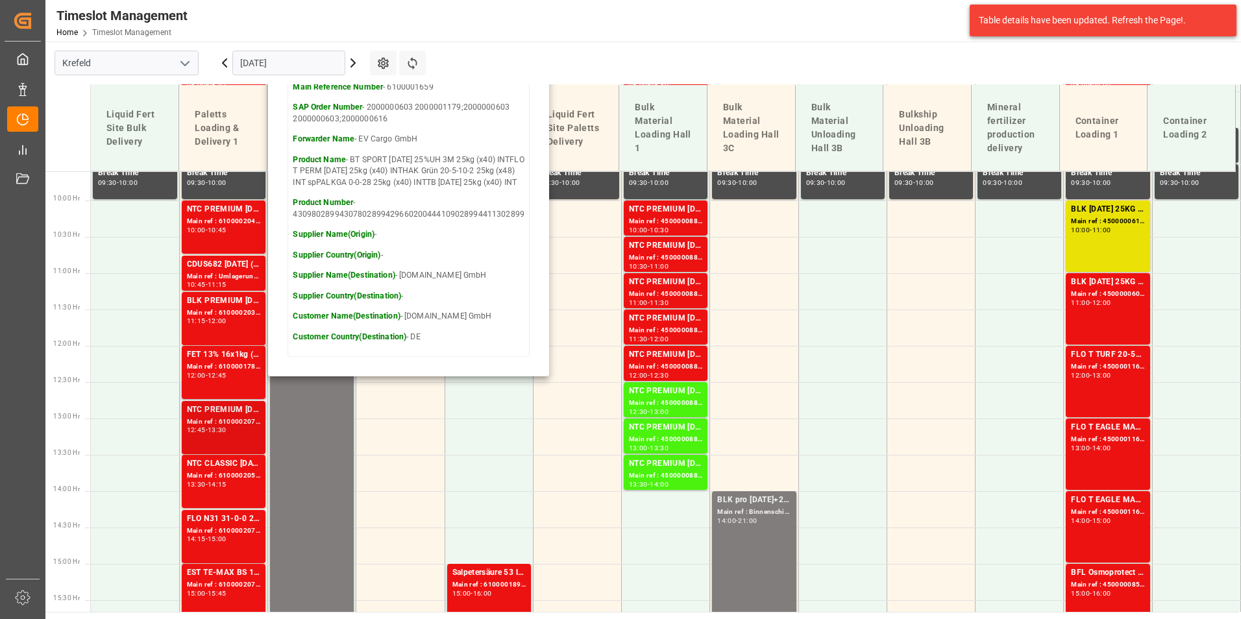
scroll to position [767, 0]
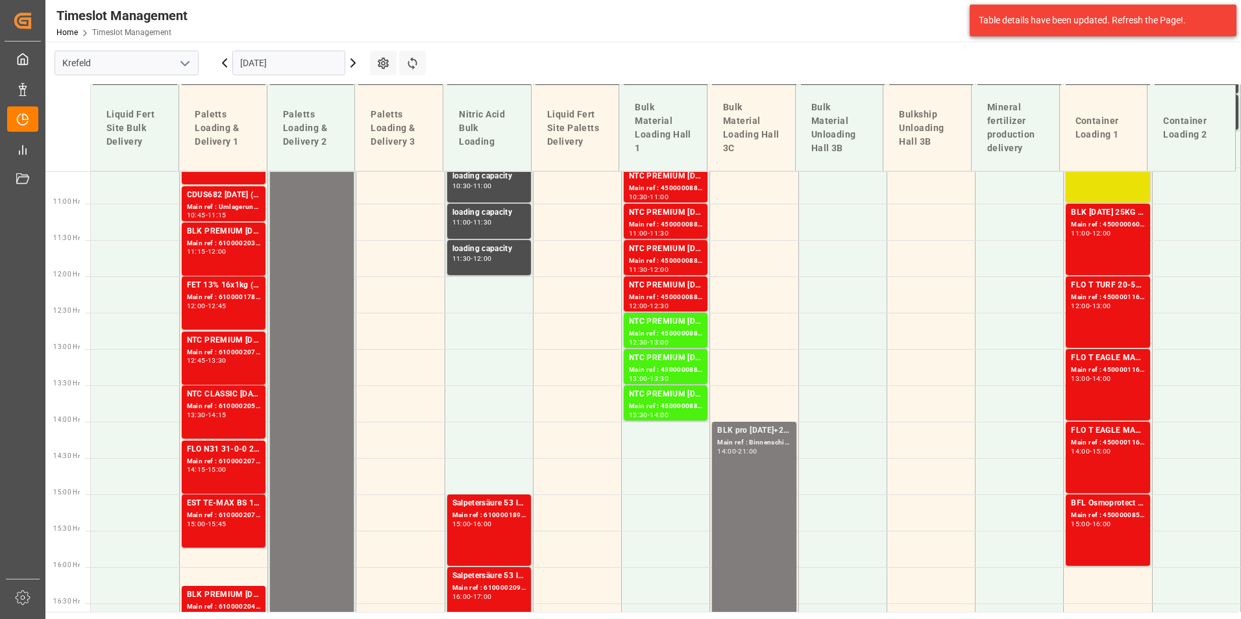
click at [215, 345] on div "NTC PREMIUM [DATE] 25kg (x40) D,EN,PL" at bounding box center [223, 340] width 73 height 13
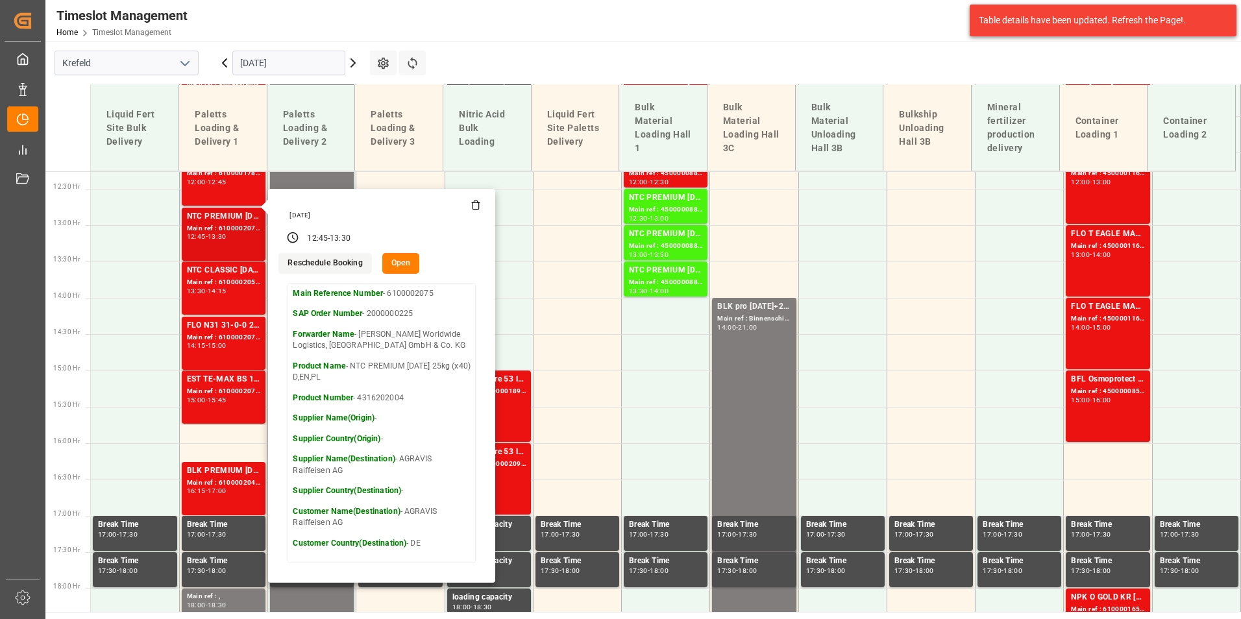
scroll to position [897, 0]
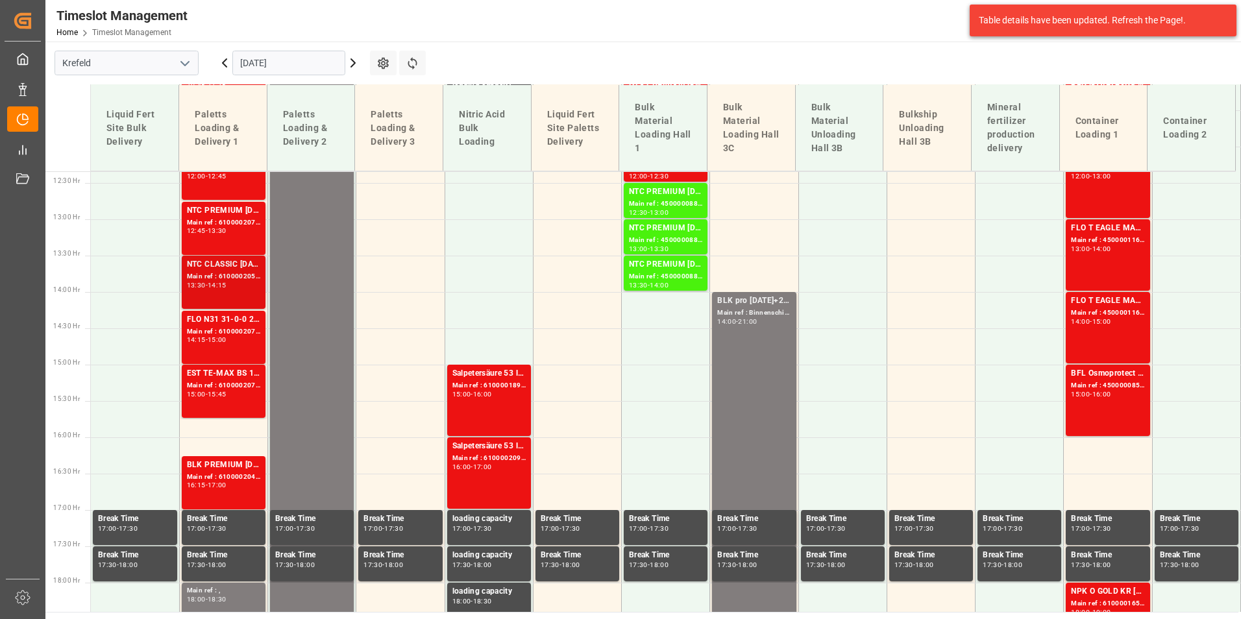
click at [245, 289] on div "13:30 - 14:15" at bounding box center [223, 285] width 73 height 7
click at [238, 327] on div "Main ref : 6100002074, 2000001301" at bounding box center [223, 331] width 73 height 11
click at [227, 286] on div "14:15" at bounding box center [217, 285] width 19 height 6
click at [246, 378] on div "EST TE-MAX BS 11-48 20kg (x56) INT" at bounding box center [223, 373] width 73 height 13
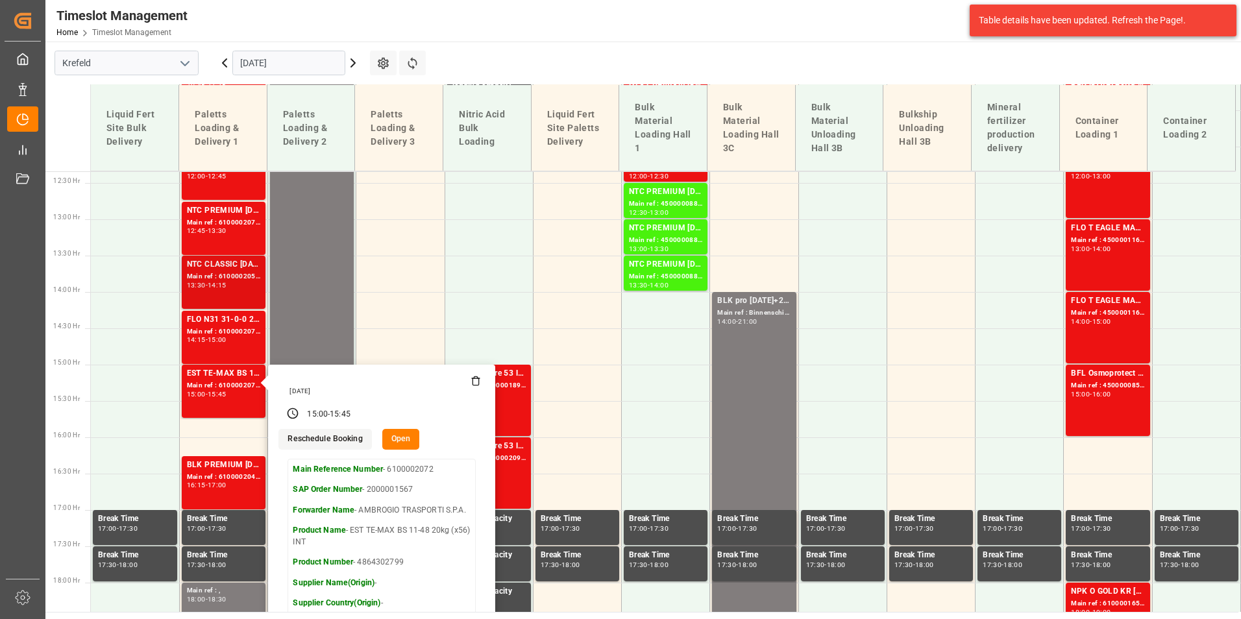
scroll to position [1027, 0]
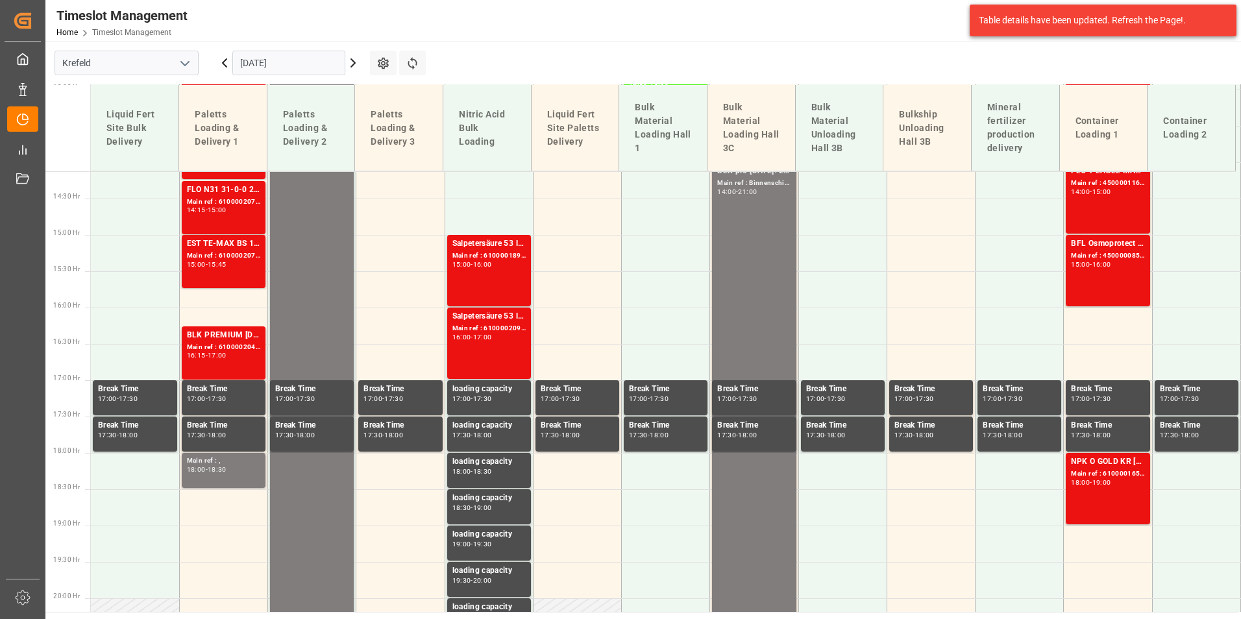
click at [240, 354] on div "16:15 - 17:00" at bounding box center [223, 355] width 73 height 7
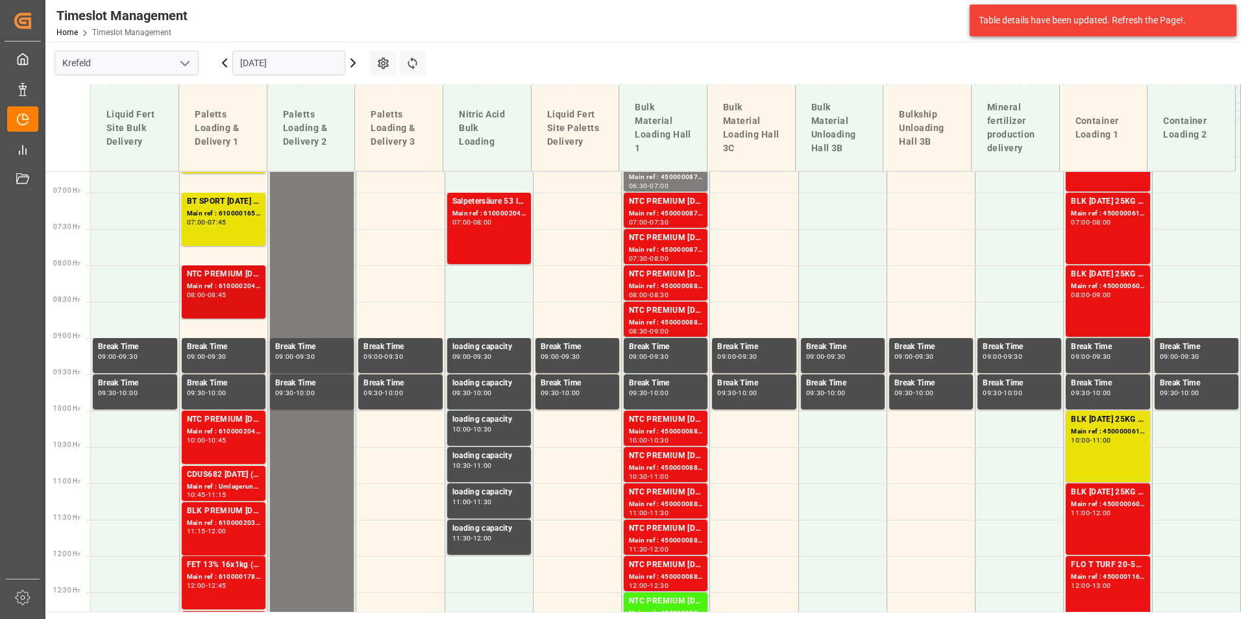
scroll to position [508, 0]
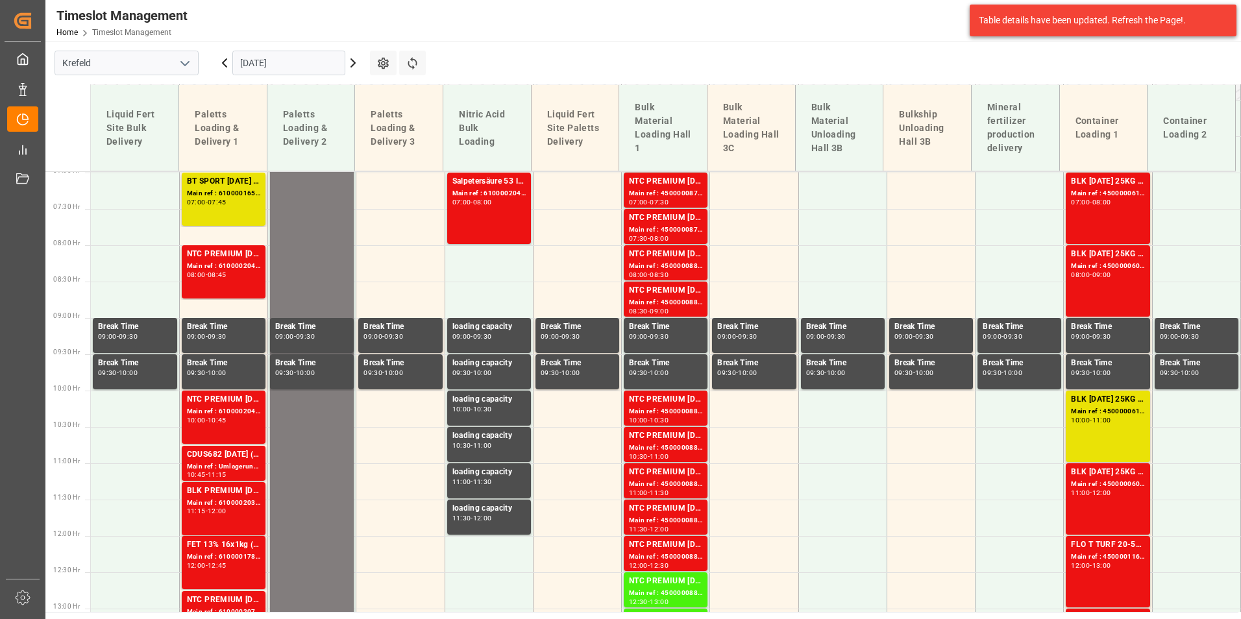
click at [230, 268] on div "Main ref : 6100002041, 2000001301;2000001083 2000001301" at bounding box center [223, 266] width 73 height 11
click at [229, 507] on div "Main ref : 6100002039, 2000001289" at bounding box center [223, 503] width 73 height 11
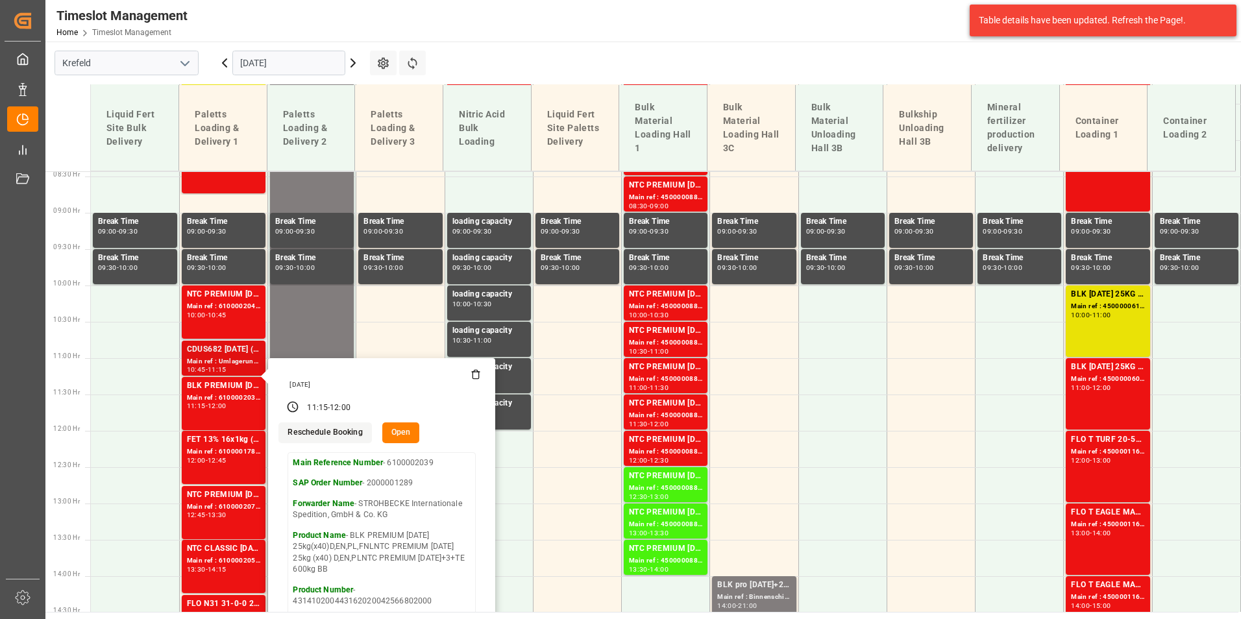
scroll to position [637, 0]
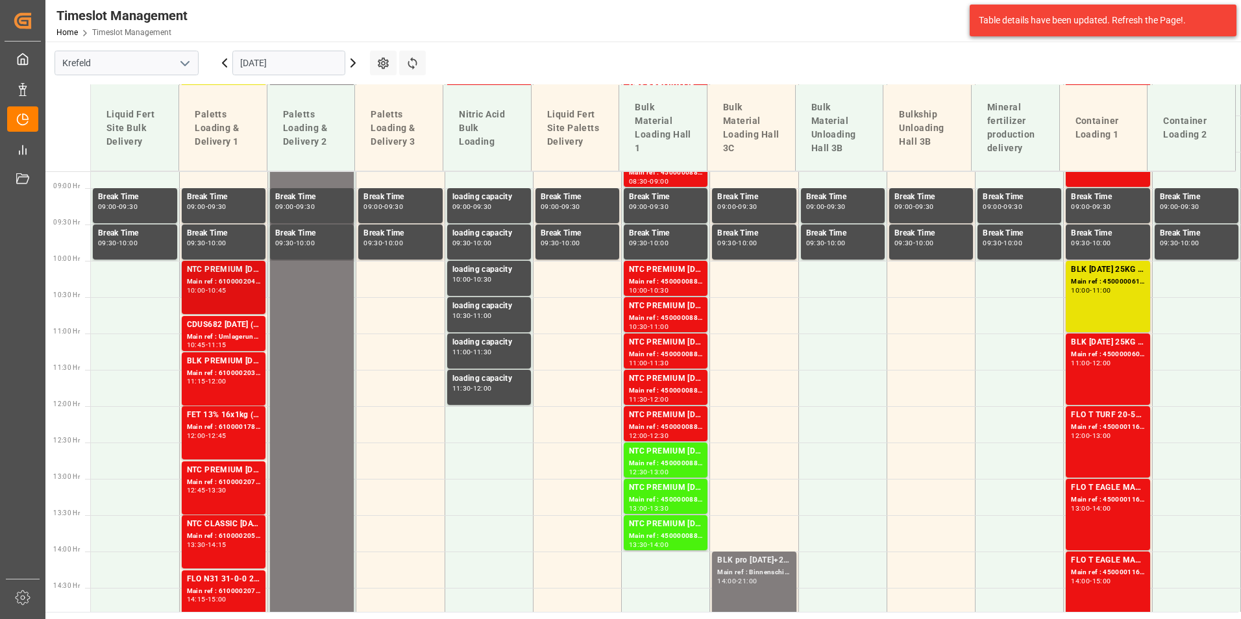
click at [225, 286] on div "Main ref : 6100002040, 2000000223" at bounding box center [223, 282] width 73 height 11
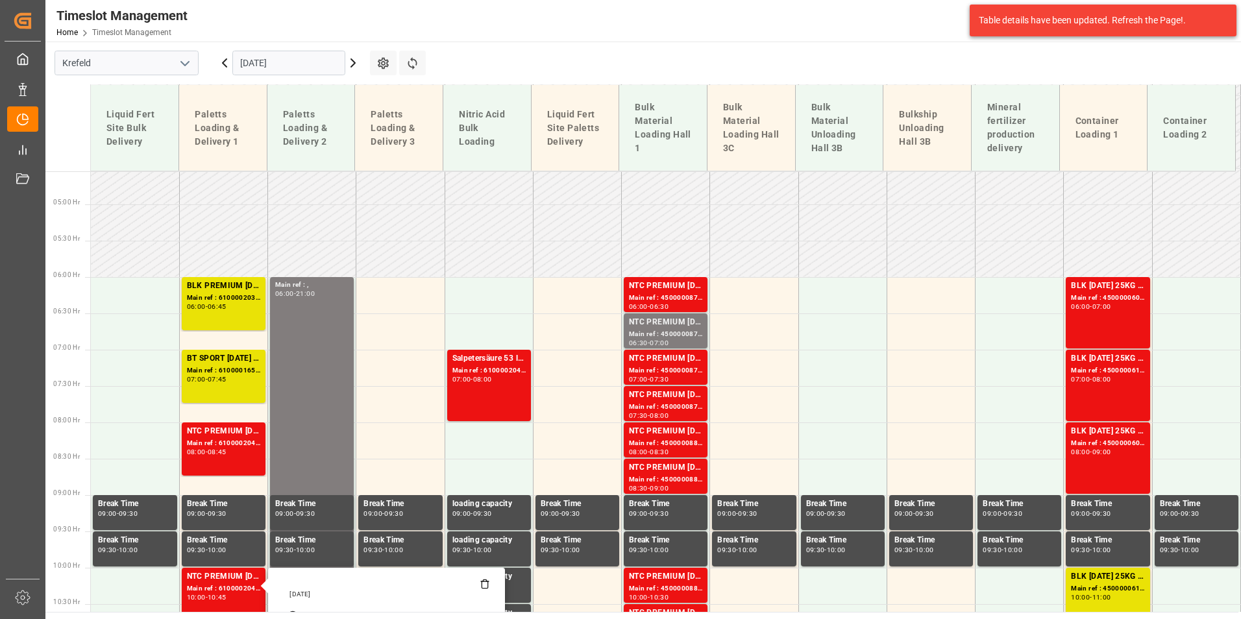
scroll to position [313, 0]
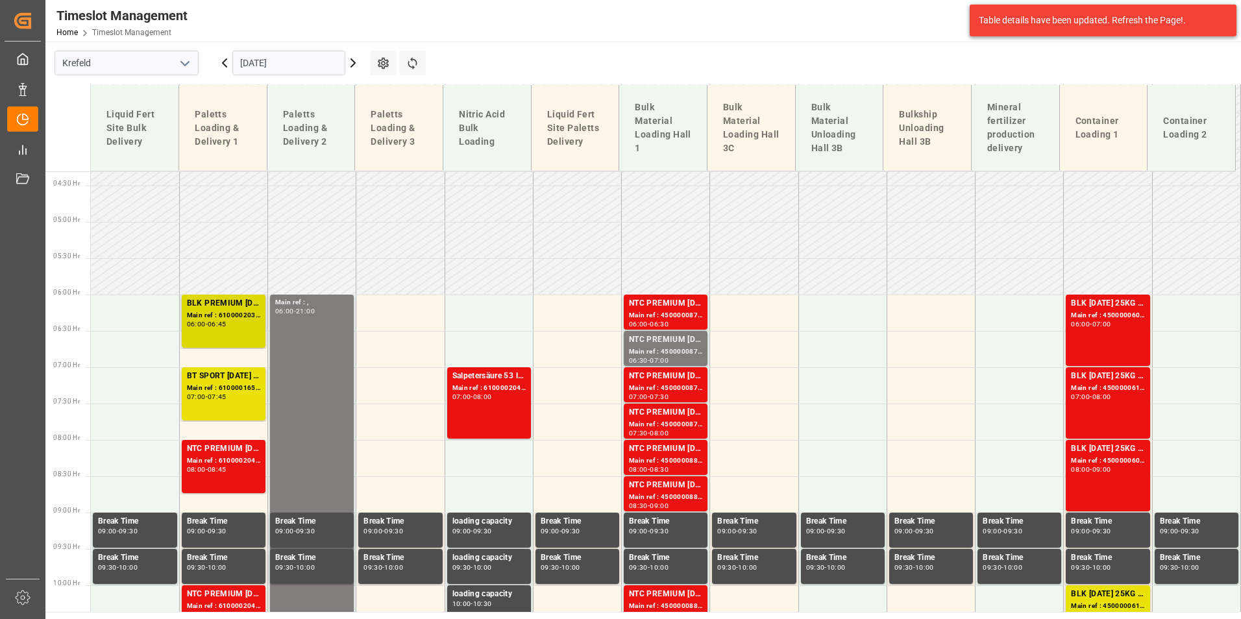
click at [239, 318] on div "Main ref : 6100002037, 2000000946" at bounding box center [223, 315] width 73 height 11
click at [208, 397] on div "-" at bounding box center [207, 397] width 2 height 6
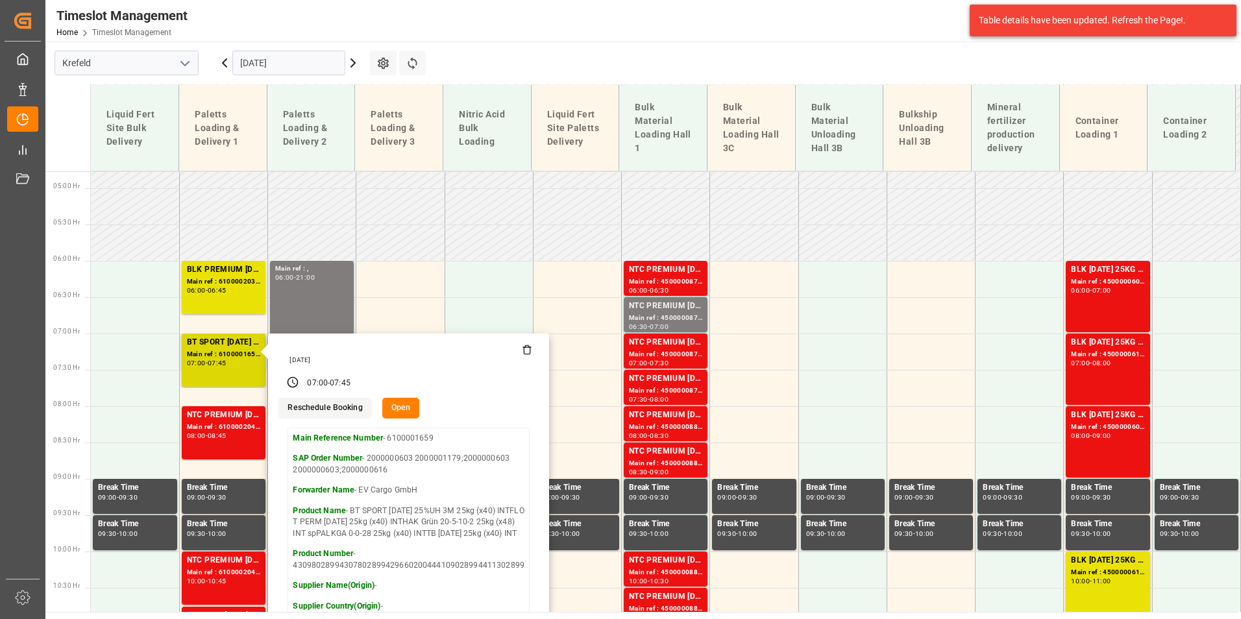
scroll to position [378, 0]
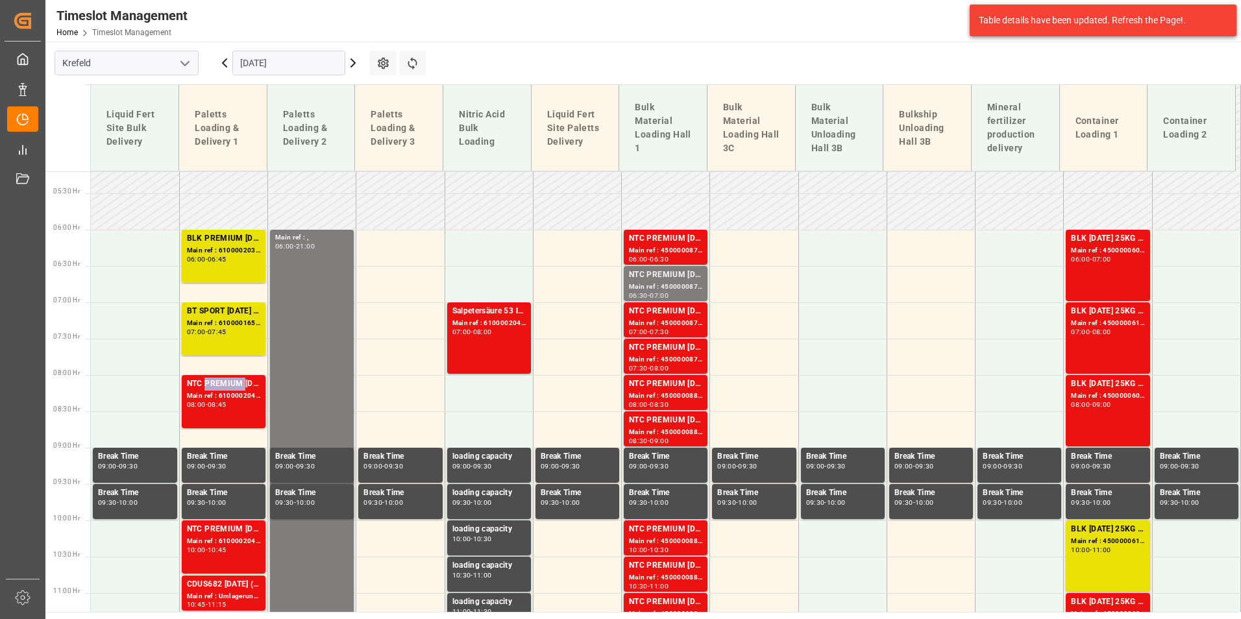
click at [230, 388] on div "NTC PREMIUM [DATE] 25kg (x40) D,EN,PLNTC PREMIUM [DATE]+3+TE 600kg BB" at bounding box center [223, 384] width 73 height 13
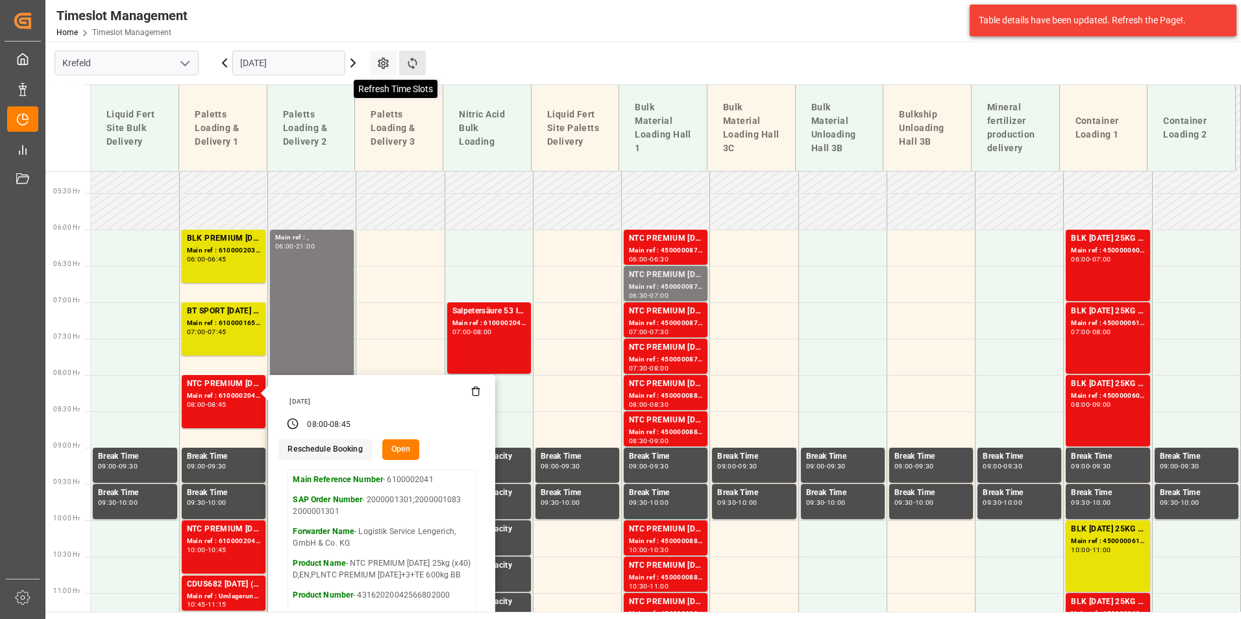
click at [415, 60] on icon at bounding box center [413, 63] width 14 height 14
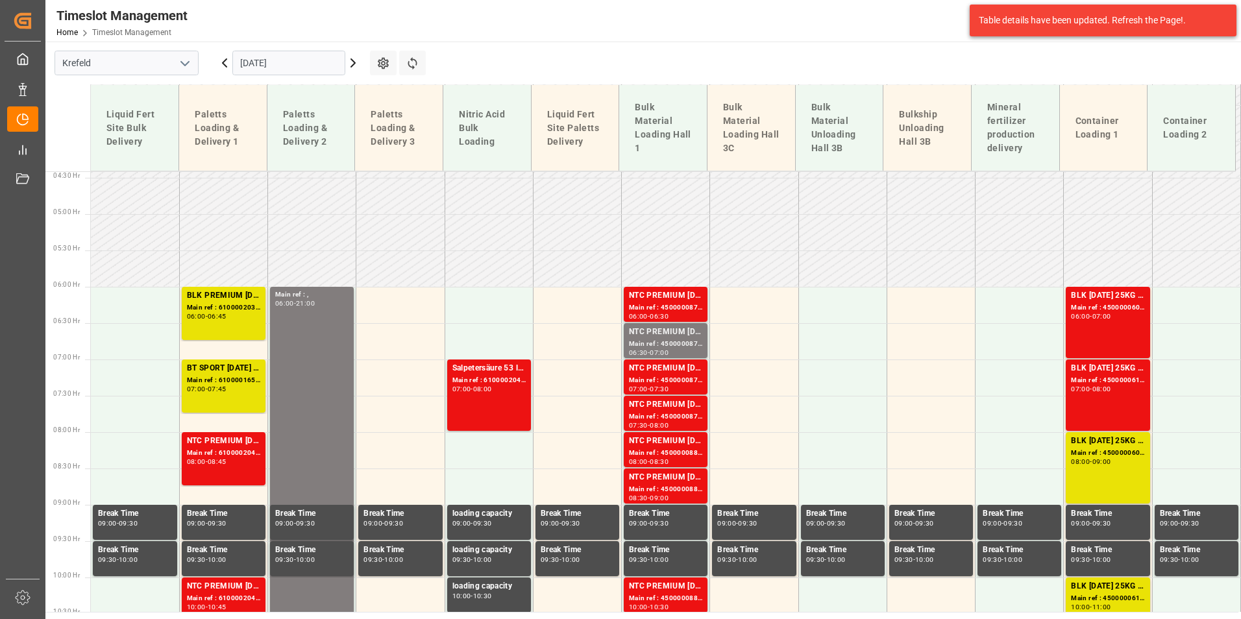
scroll to position [386, 0]
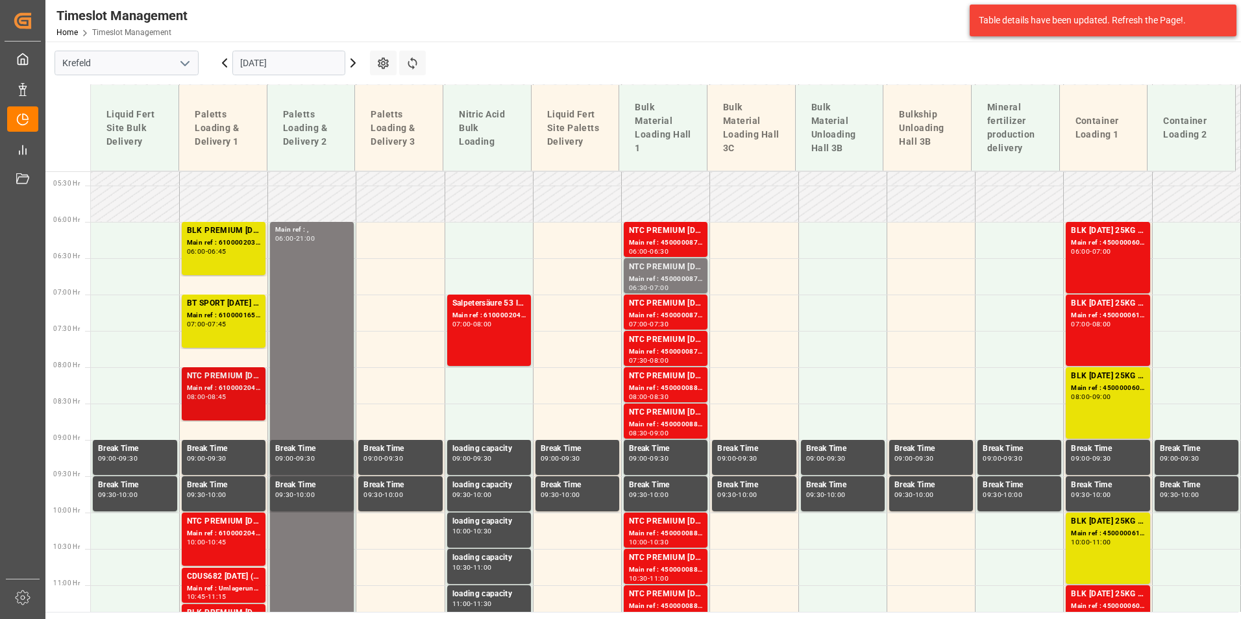
click at [221, 377] on div "NTC PREMIUM [DATE] 25kg (x40) D,EN,PLNTC PREMIUM [DATE]+3+TE 600kg BB" at bounding box center [223, 376] width 73 height 13
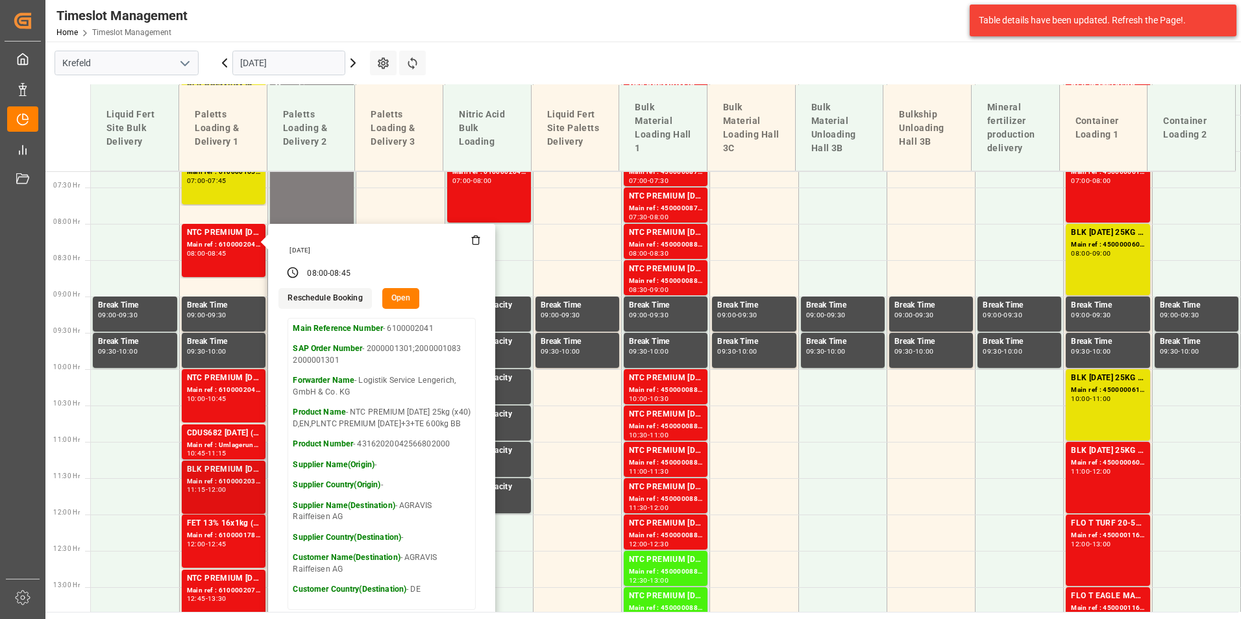
scroll to position [645, 0]
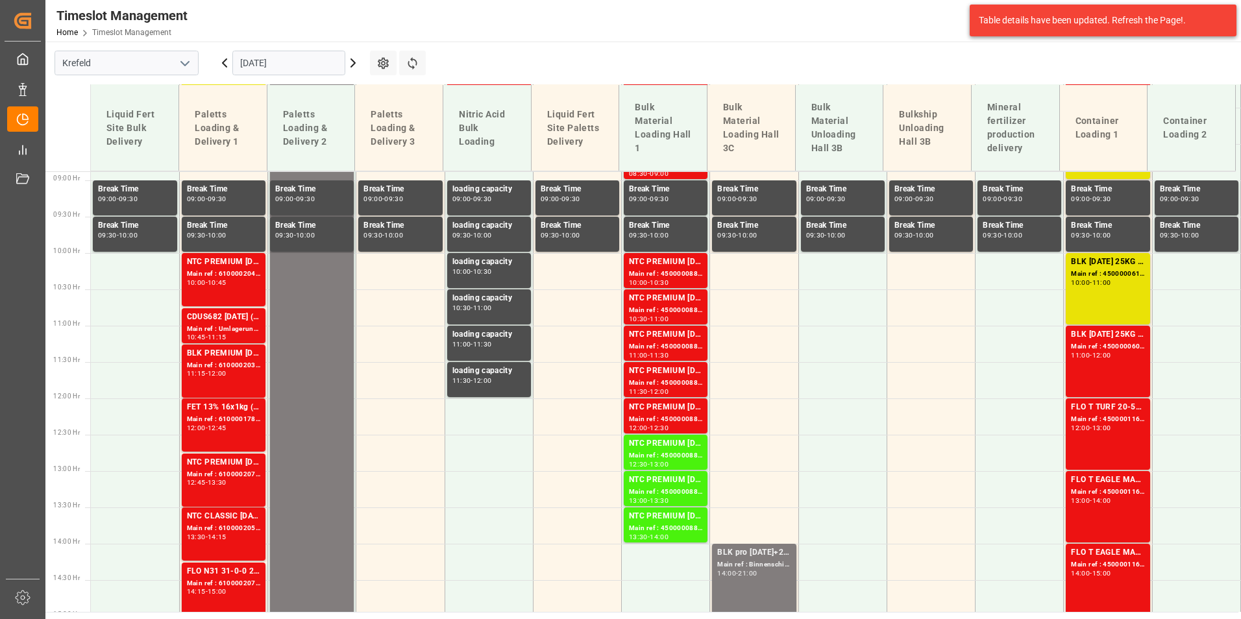
click at [204, 277] on div "Main ref : 6100002040, 2000000223" at bounding box center [223, 274] width 73 height 11
click at [234, 318] on div "CDUS682 [DATE] (JCAM) BigBag 900KG" at bounding box center [223, 317] width 73 height 13
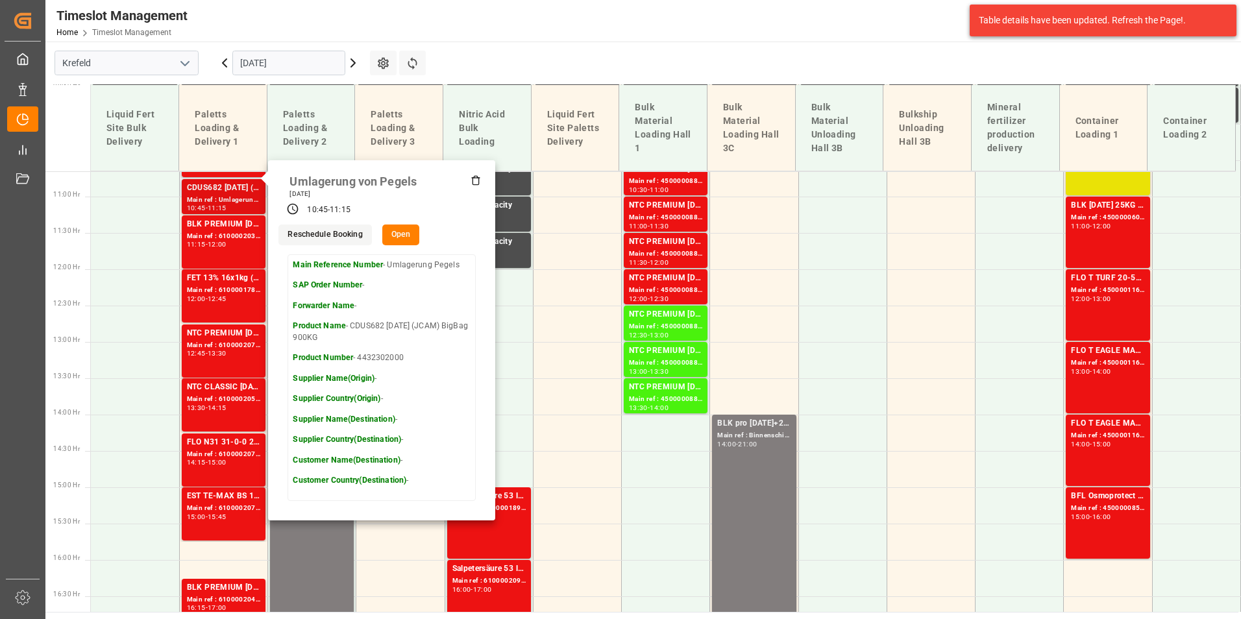
scroll to position [775, 0]
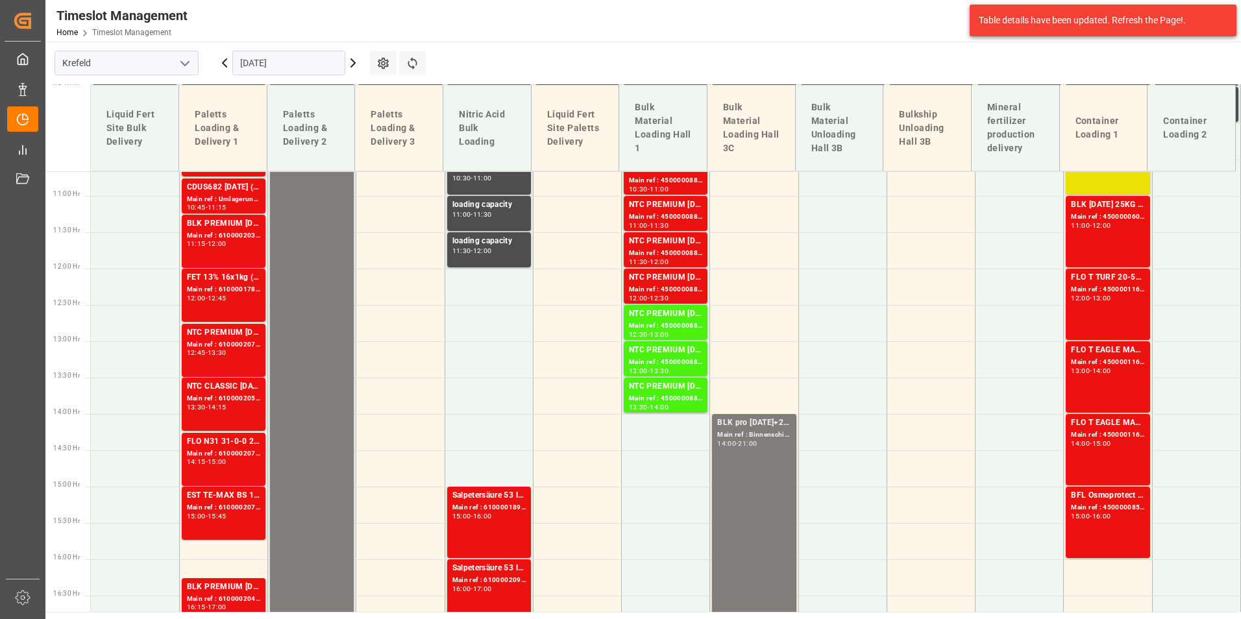
click at [230, 393] on div "NTC CLASSIC [DATE]+3+TE 600kg BBNTC CLASSIC [DATE] 25kg (x40) DE,EN,PLNTC PREMI…" at bounding box center [223, 386] width 73 height 13
click at [225, 345] on div "Main ref : 6100002075, 2000000225" at bounding box center [223, 344] width 73 height 11
click at [423, 71] on button "Refresh Time Slots" at bounding box center [412, 63] width 27 height 25
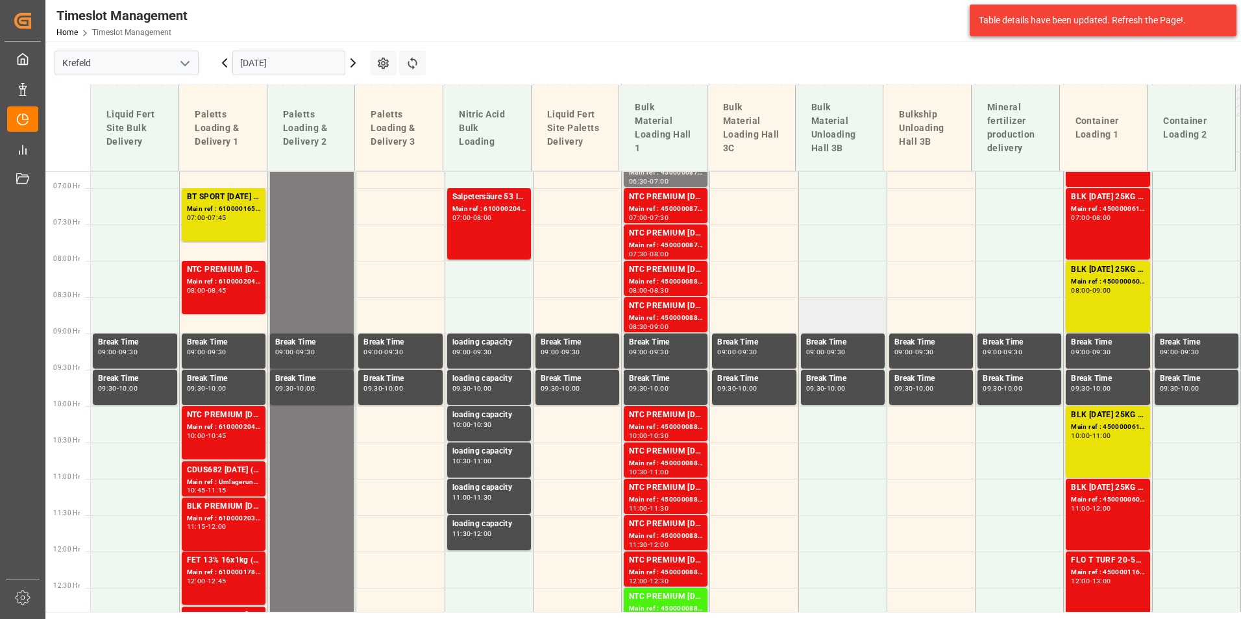
scroll to position [515, 0]
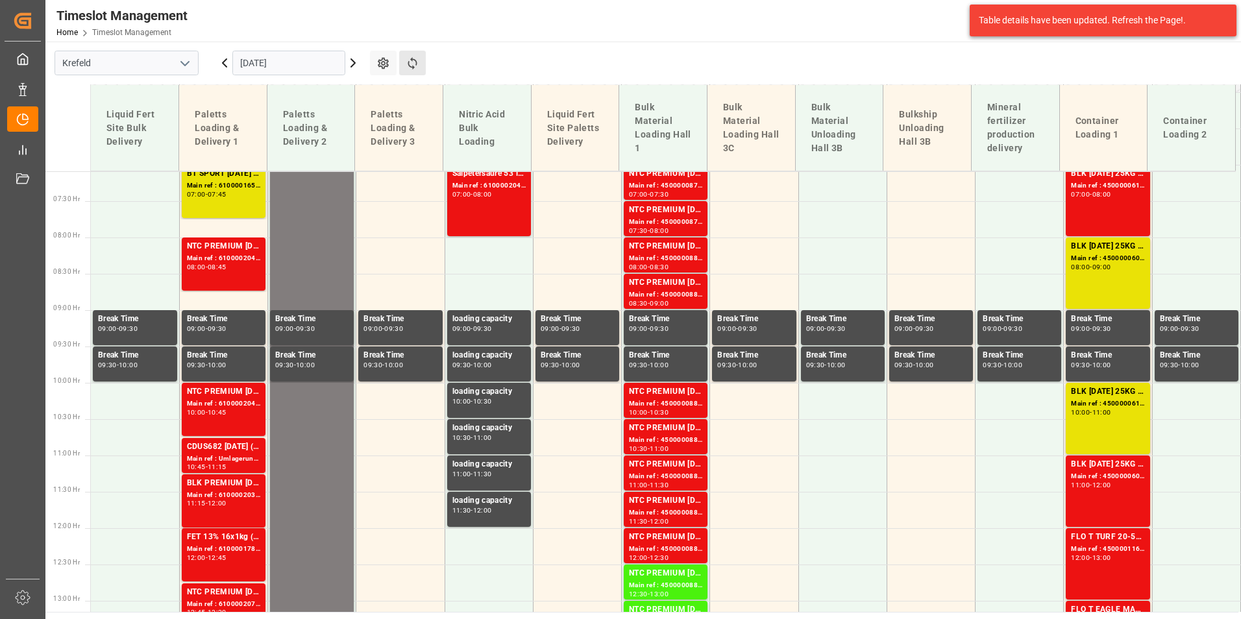
click at [412, 54] on button "Refresh Time Slots" at bounding box center [412, 63] width 27 height 25
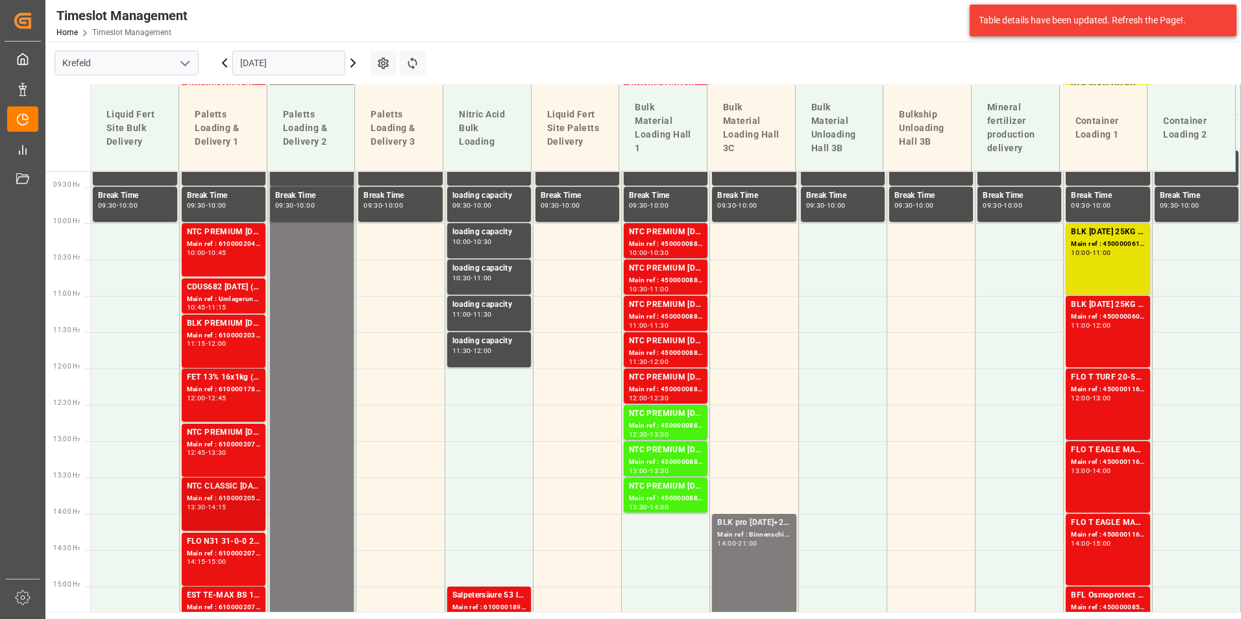
scroll to position [710, 0]
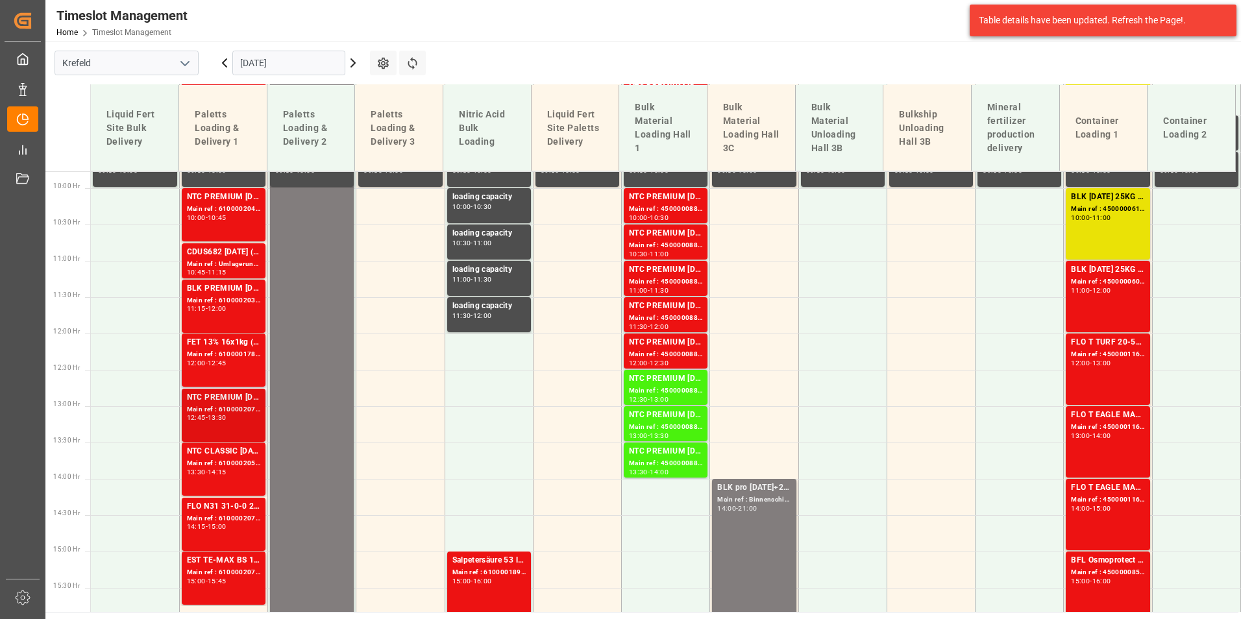
click at [242, 419] on div "12:45 - 13:30" at bounding box center [223, 418] width 73 height 7
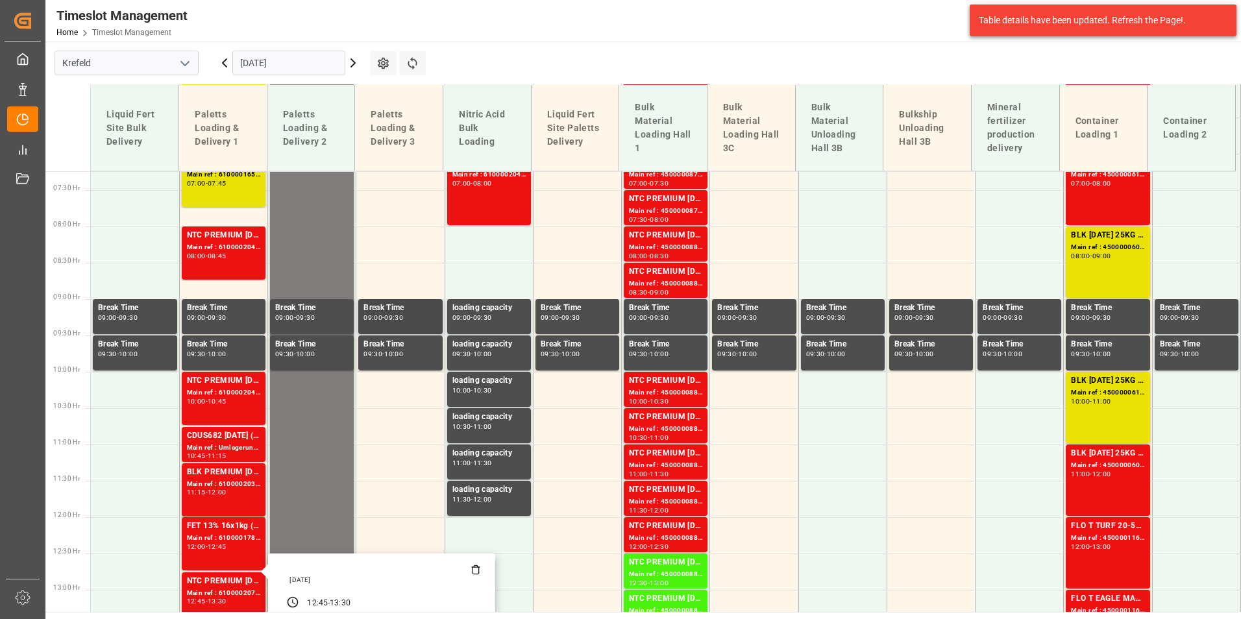
scroll to position [450, 0]
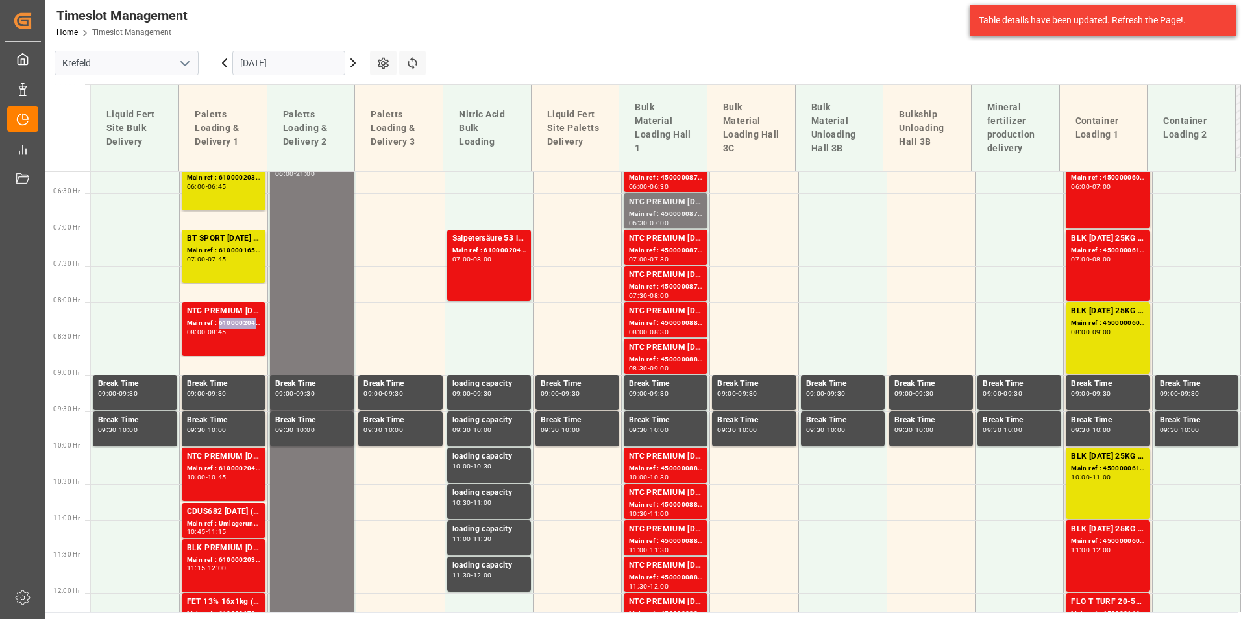
click at [223, 325] on div "Main ref : 6100002041, 2000001301;2000001083 2000001301" at bounding box center [223, 323] width 73 height 11
click at [256, 262] on div "07:00 - 07:45" at bounding box center [223, 259] width 73 height 7
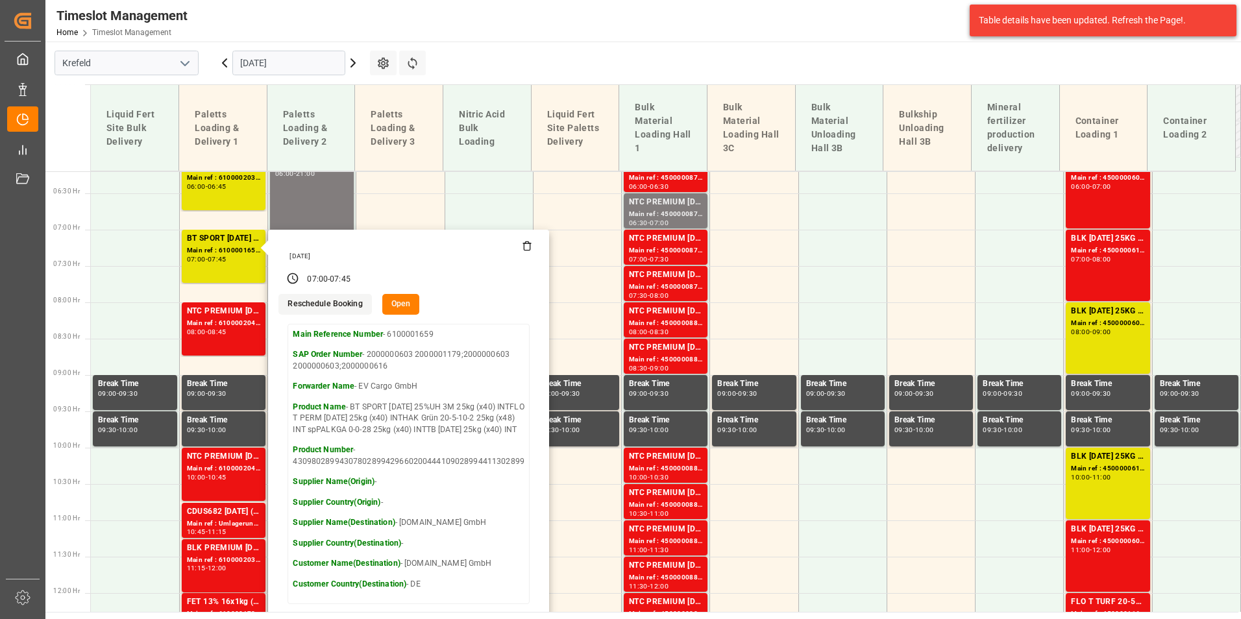
scroll to position [386, 0]
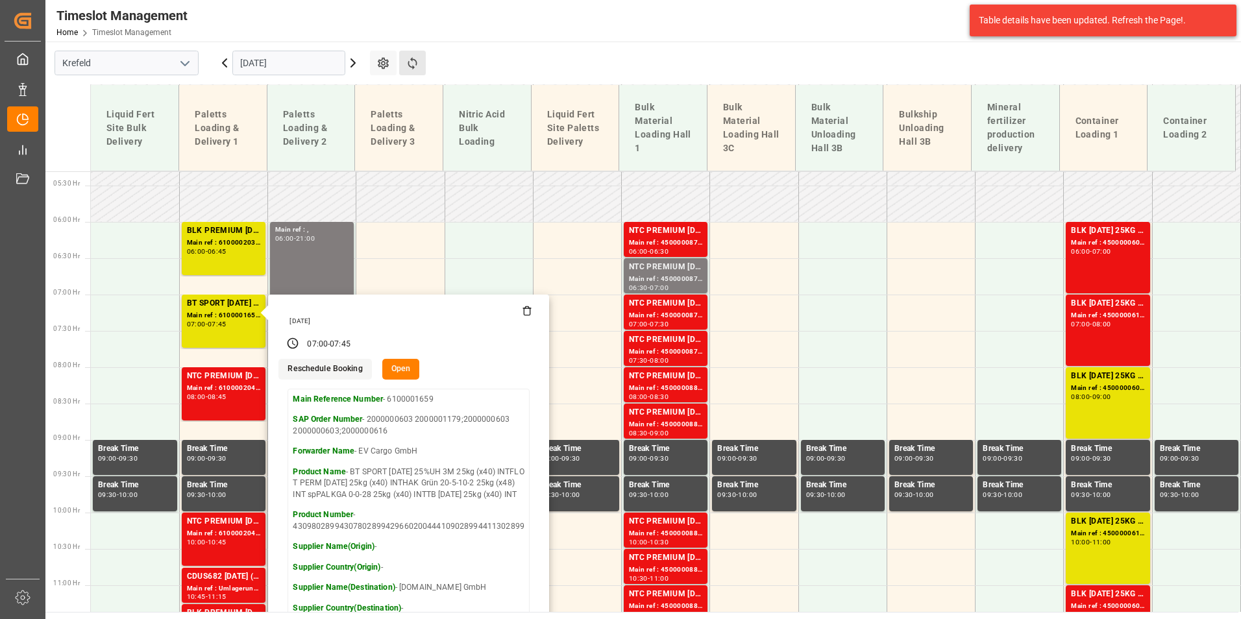
click at [419, 62] on button "Refresh Time Slots" at bounding box center [412, 63] width 27 height 25
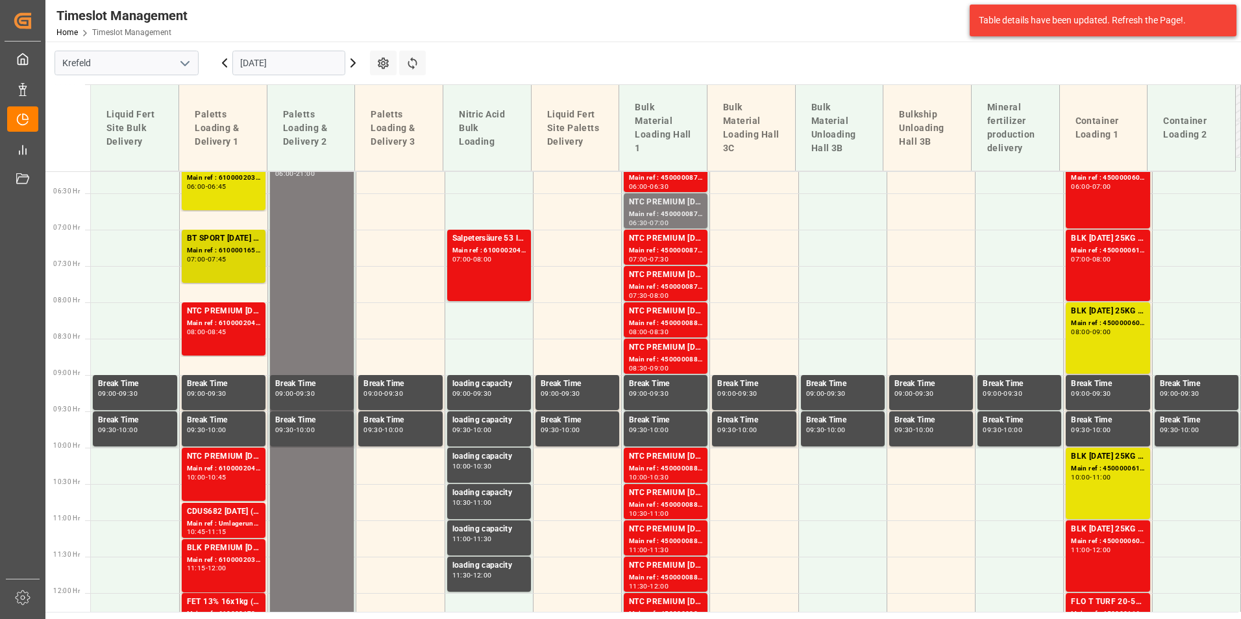
scroll to position [321, 0]
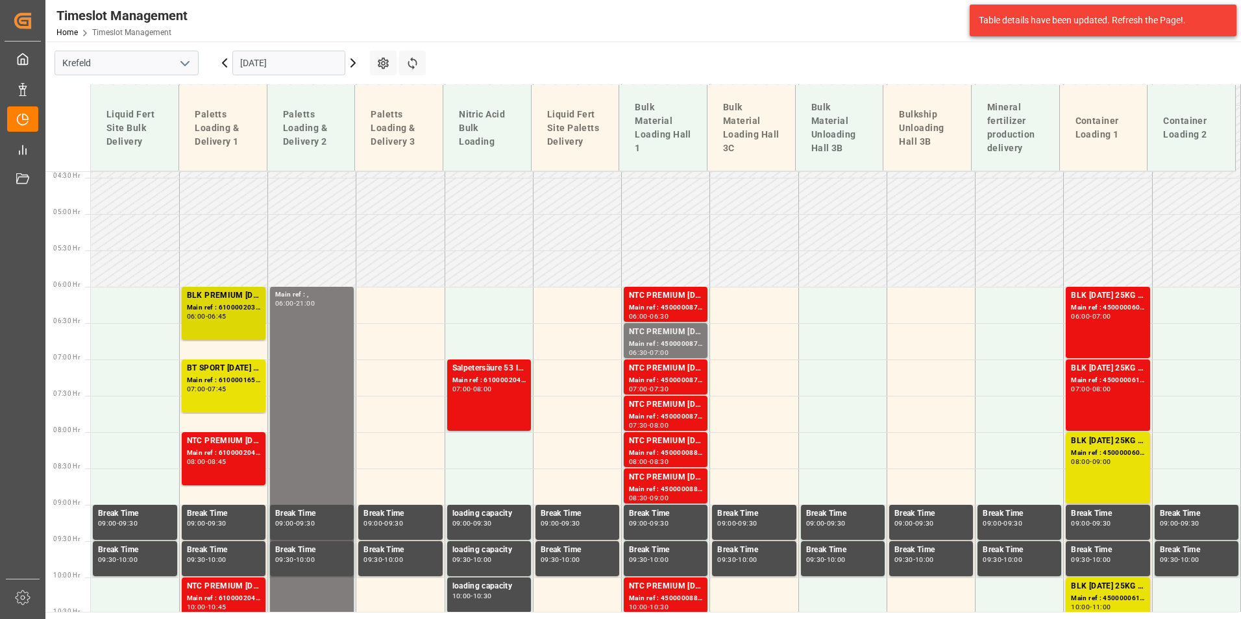
click at [247, 291] on div "BLK PREMIUM [DATE] 50kg(x21)D,EN,PL,FNLNTC PREMIUM [DATE] 25kg (x40) D,EN,PLFLO…" at bounding box center [223, 295] width 73 height 13
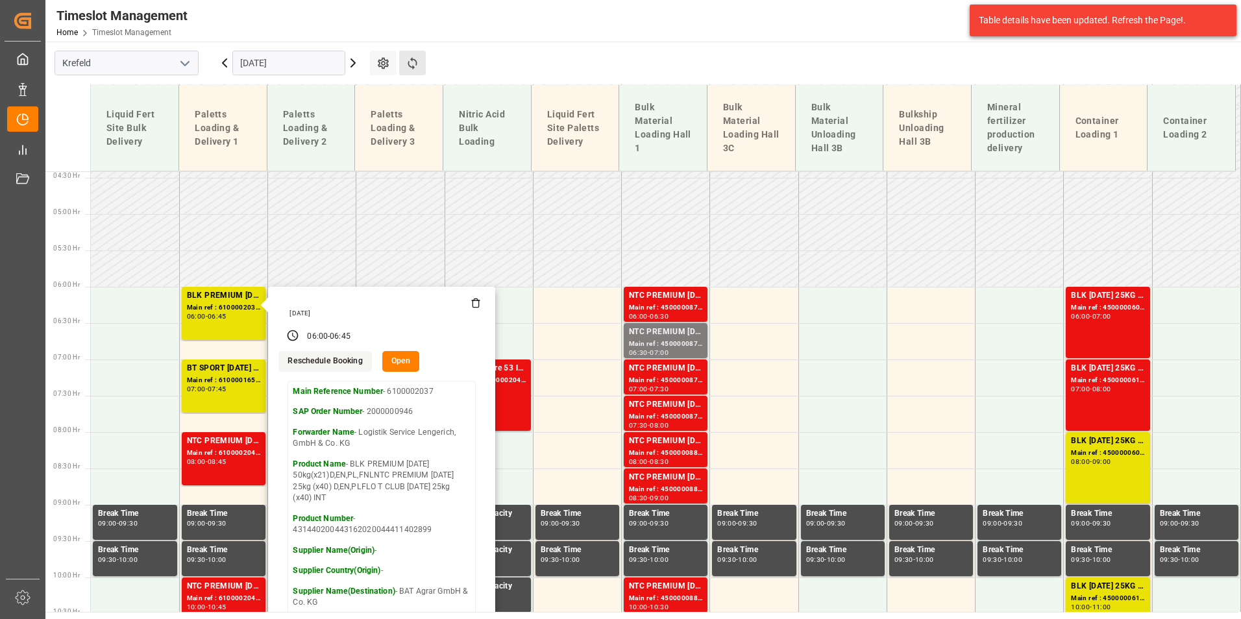
click at [421, 64] on button "Refresh Time Slots" at bounding box center [412, 63] width 27 height 25
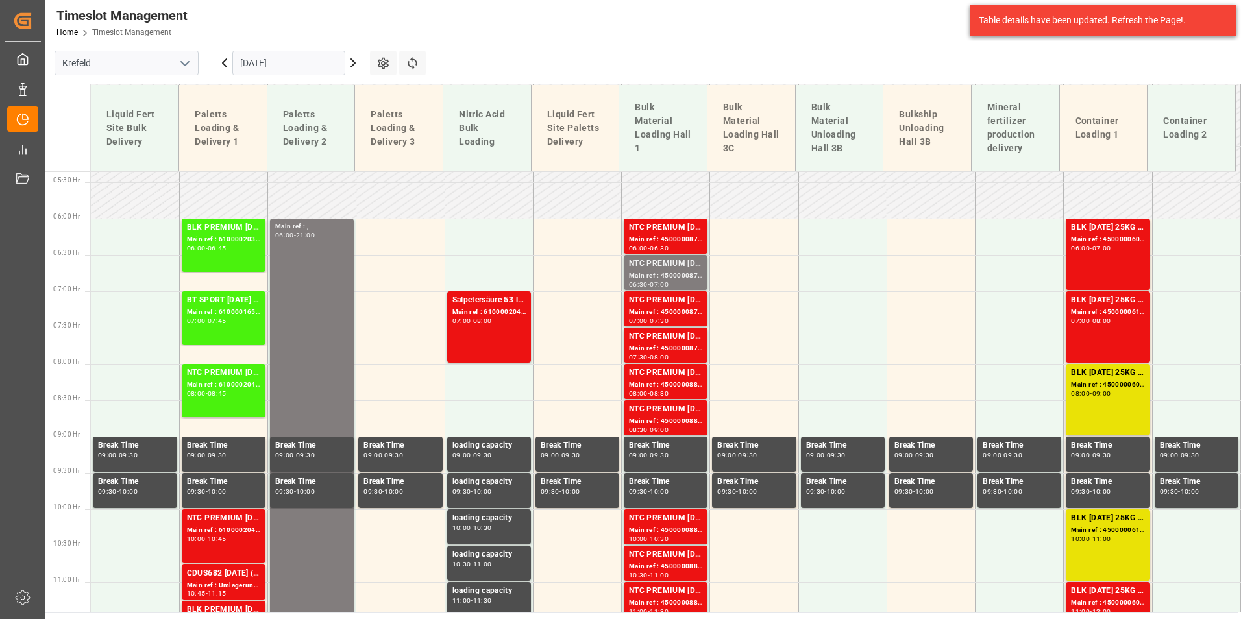
scroll to position [386, 0]
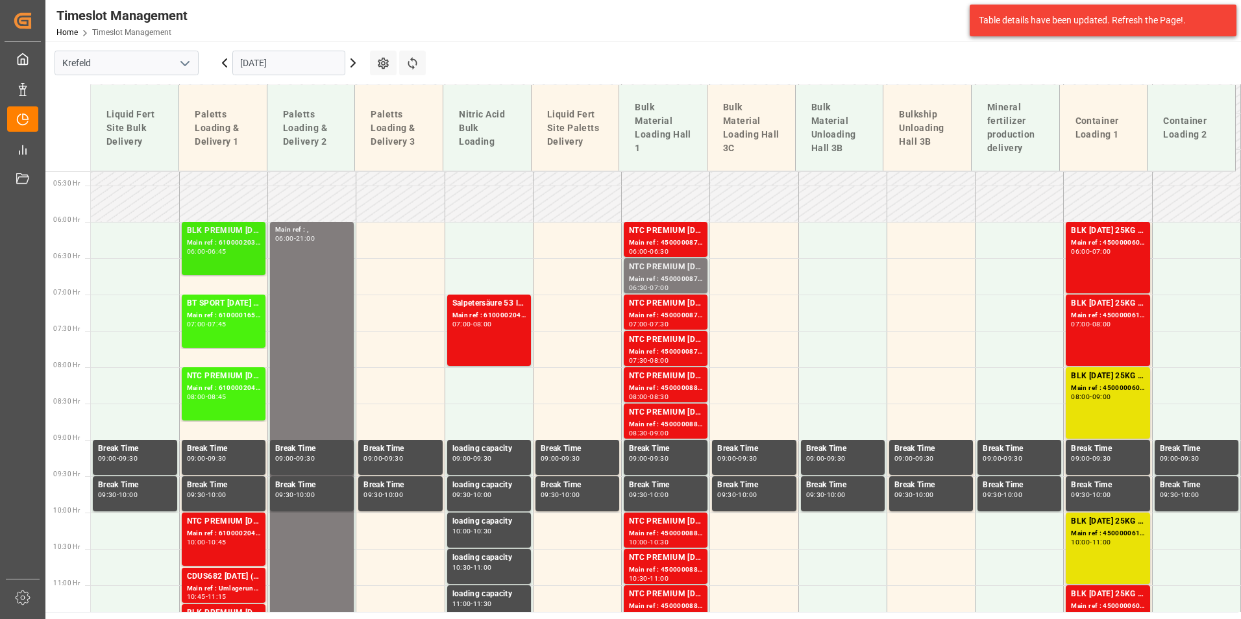
click at [227, 251] on div "06:45" at bounding box center [217, 252] width 19 height 6
click at [227, 306] on div "BT SPORT [DATE] 25%UH 3M 25kg (x40) INTFLO T PERM [DATE] 25kg (x40) INTHAK Grün…" at bounding box center [223, 303] width 73 height 13
click at [232, 262] on div "BLK PREMIUM [DATE] 50kg(x21)D,EN,PL,FNLNTC PREMIUM [DATE] 25kg (x40) D,EN,PLFLO…" at bounding box center [223, 249] width 73 height 48
click at [251, 310] on div "Main ref : 6100001659, 2000000603 2000001179;2000000603 2000000603;2000000616" at bounding box center [223, 315] width 73 height 11
click at [254, 392] on div "Main ref : 6100002041, 2000001301;2000001083 2000001301" at bounding box center [223, 388] width 73 height 11
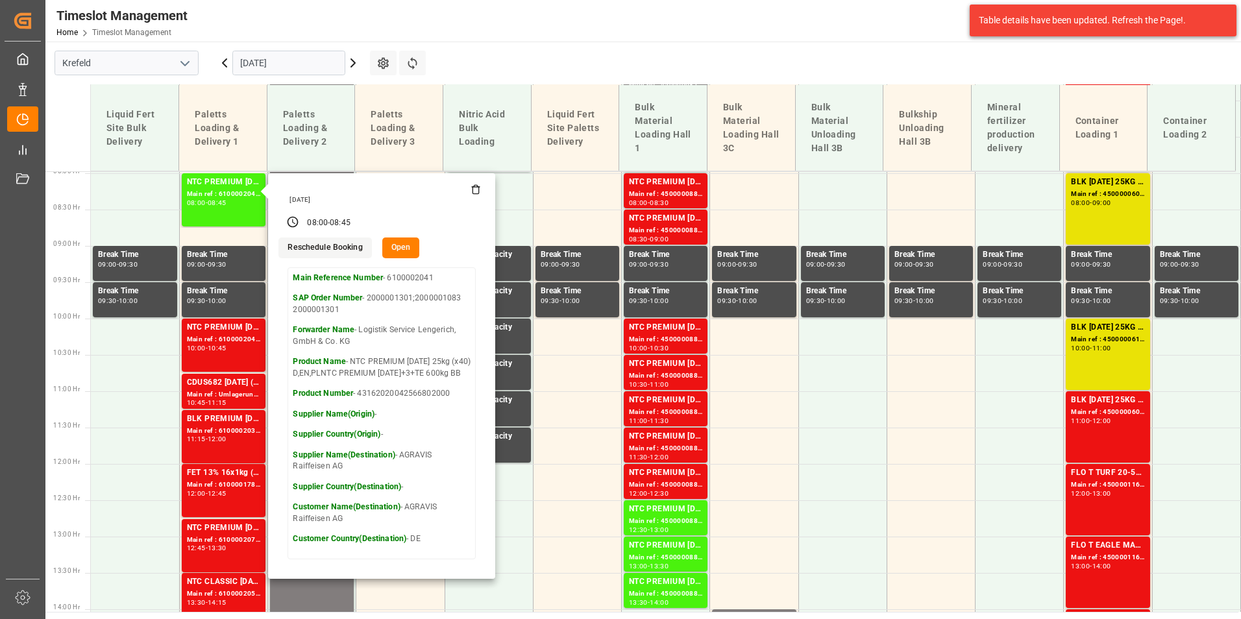
scroll to position [580, 0]
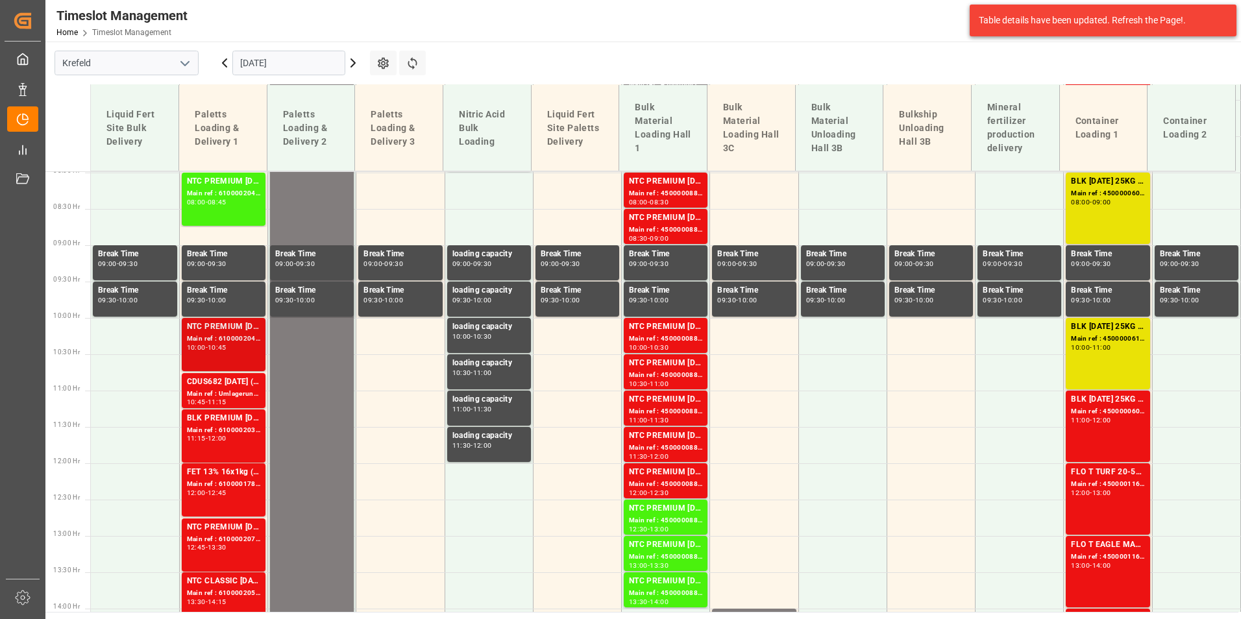
click at [233, 348] on div "10:00 - 10:45" at bounding box center [223, 348] width 73 height 7
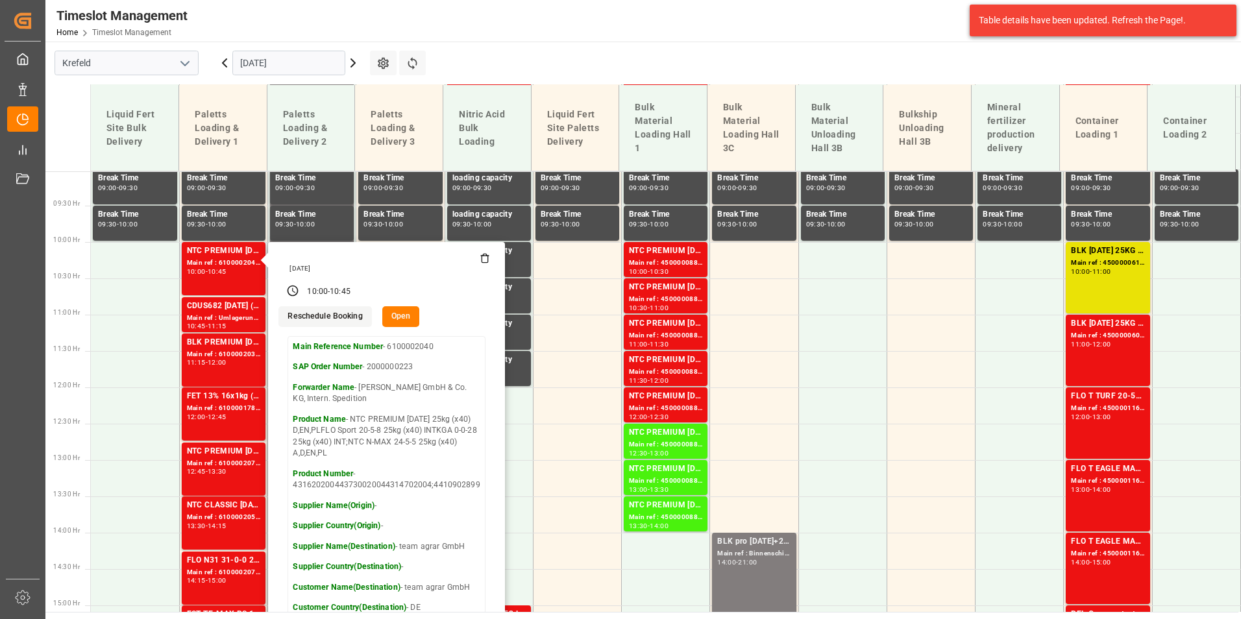
scroll to position [775, 0]
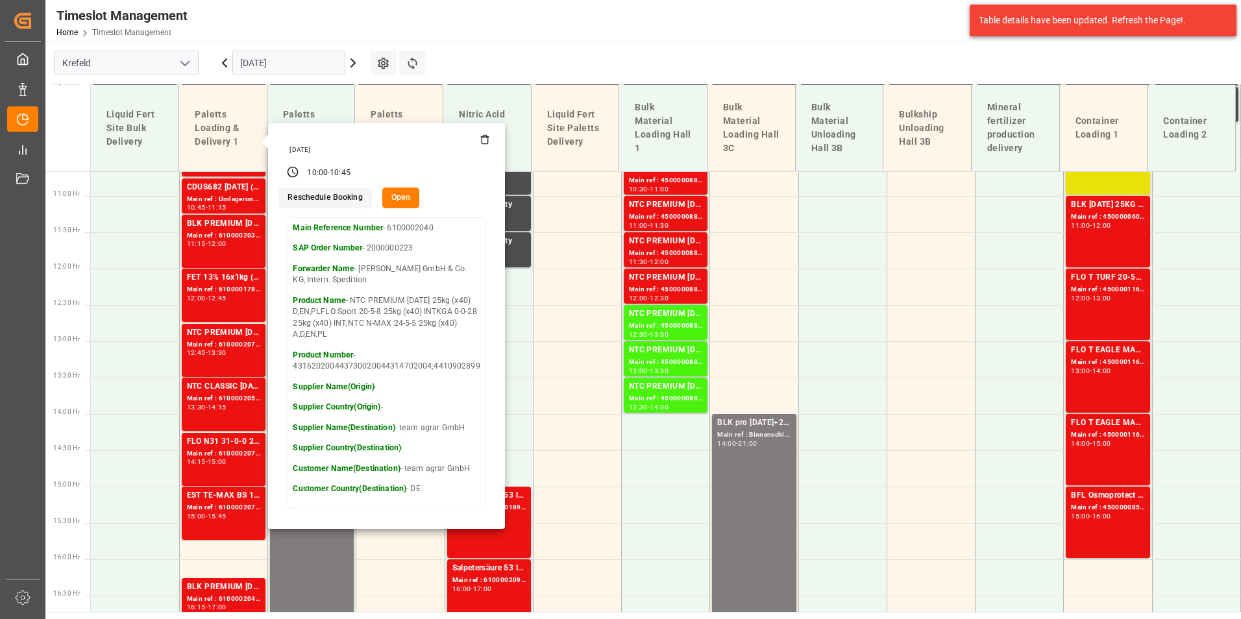
click at [315, 57] on input "[DATE]" at bounding box center [288, 63] width 113 height 25
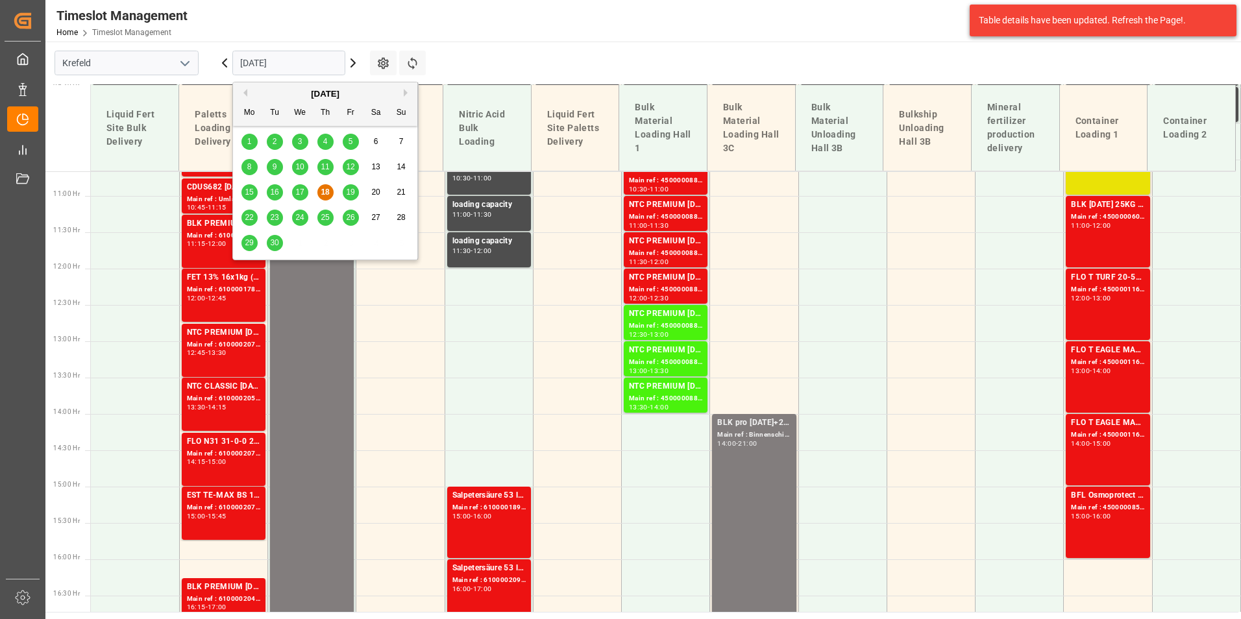
click at [349, 196] on span "19" at bounding box center [350, 192] width 8 height 9
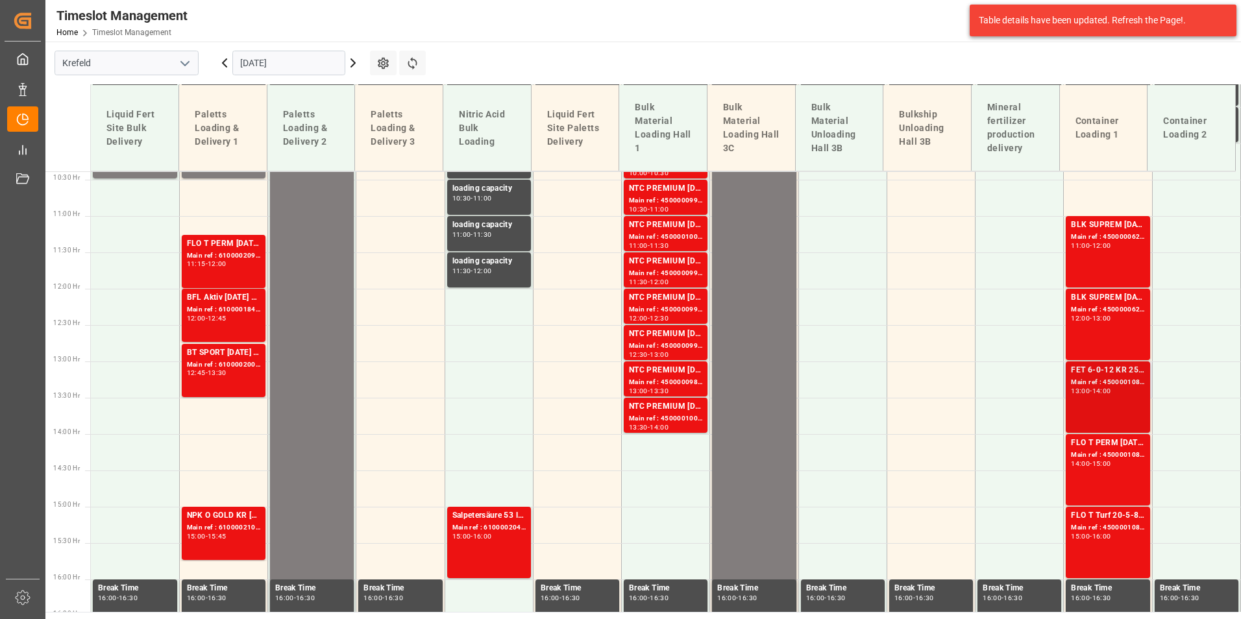
scroll to position [840, 0]
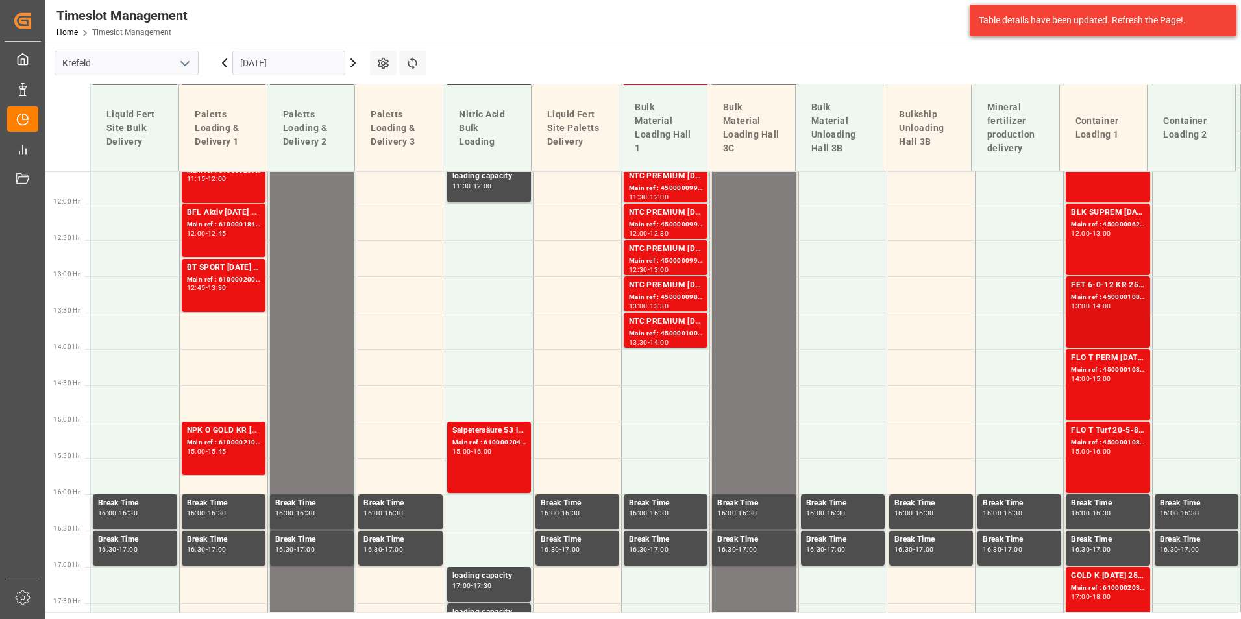
click at [1079, 300] on div "Main ref : 4500001083, 2000001103" at bounding box center [1107, 297] width 73 height 11
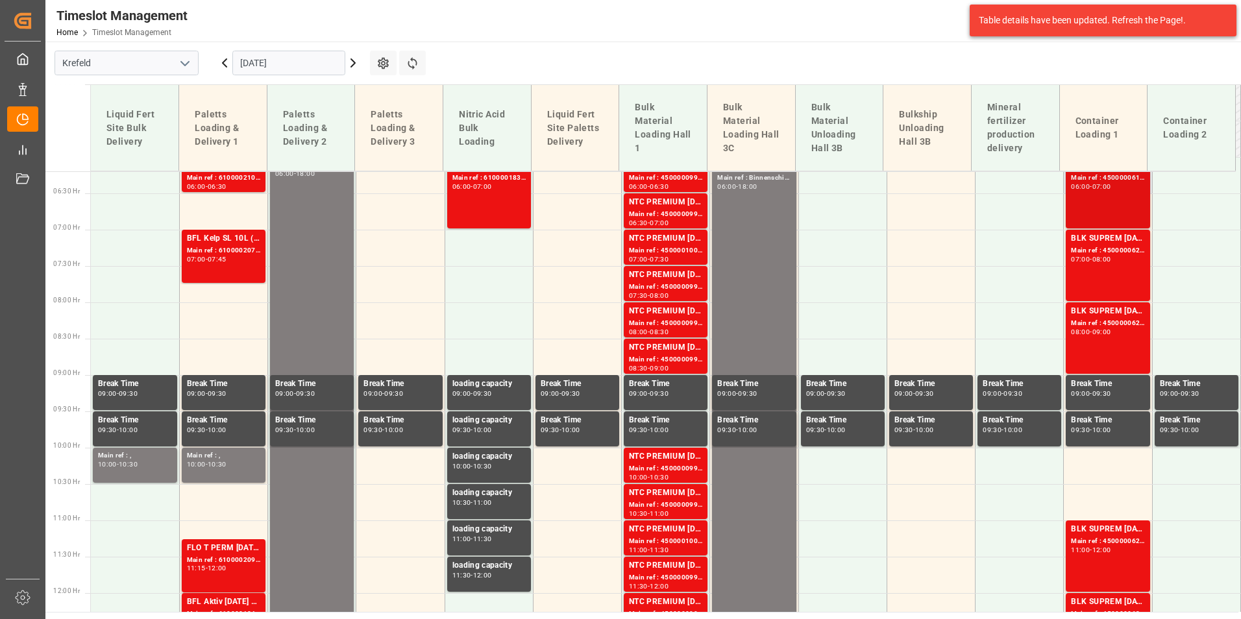
scroll to position [386, 0]
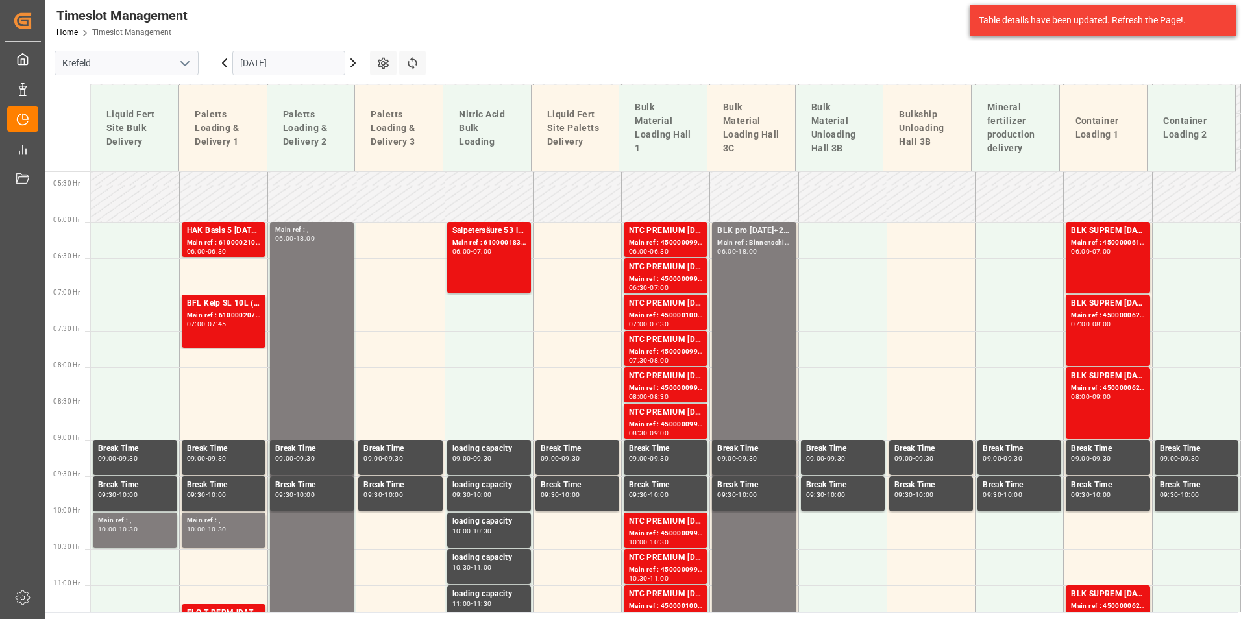
click at [1101, 272] on div "BLK SUPREM [DATE] 25KG (x42) INT MTO Main ref : 4500000619, 2000000565 06:00 - …" at bounding box center [1107, 258] width 73 height 66
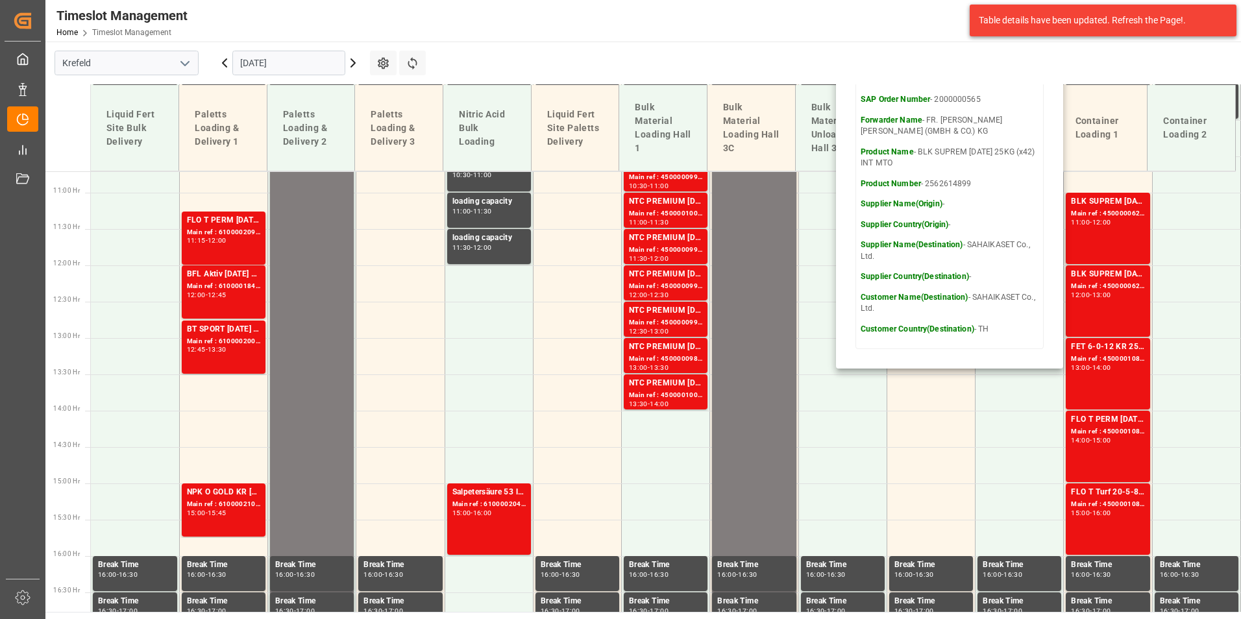
scroll to position [710, 0]
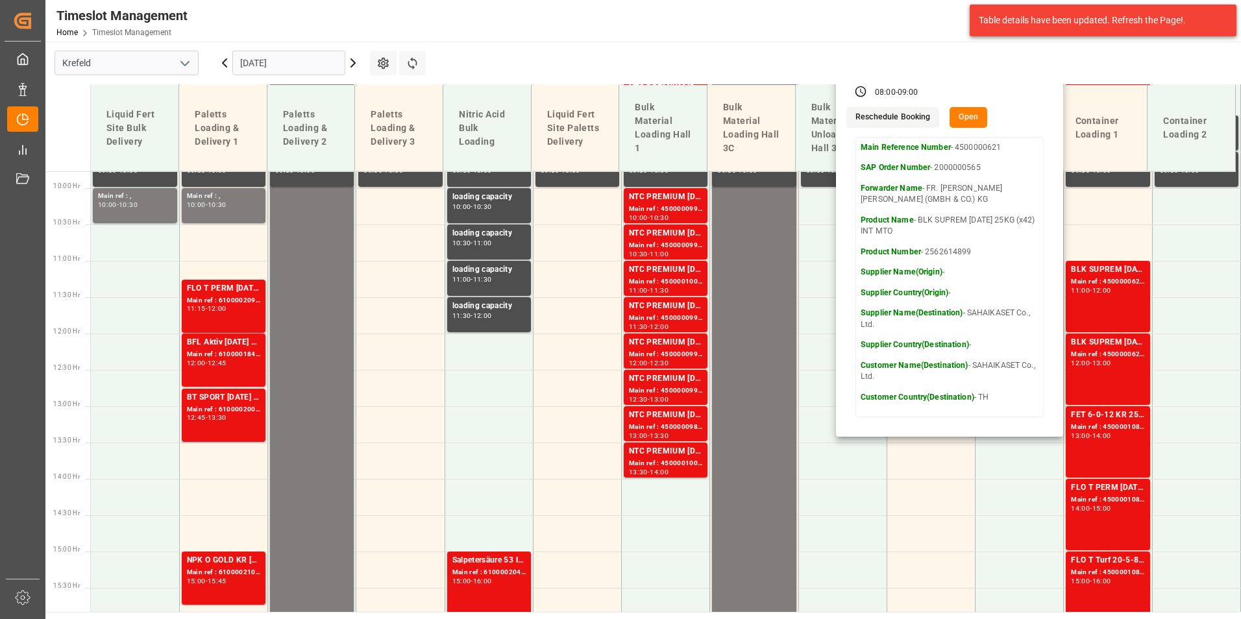
click at [228, 62] on icon at bounding box center [225, 63] width 16 height 16
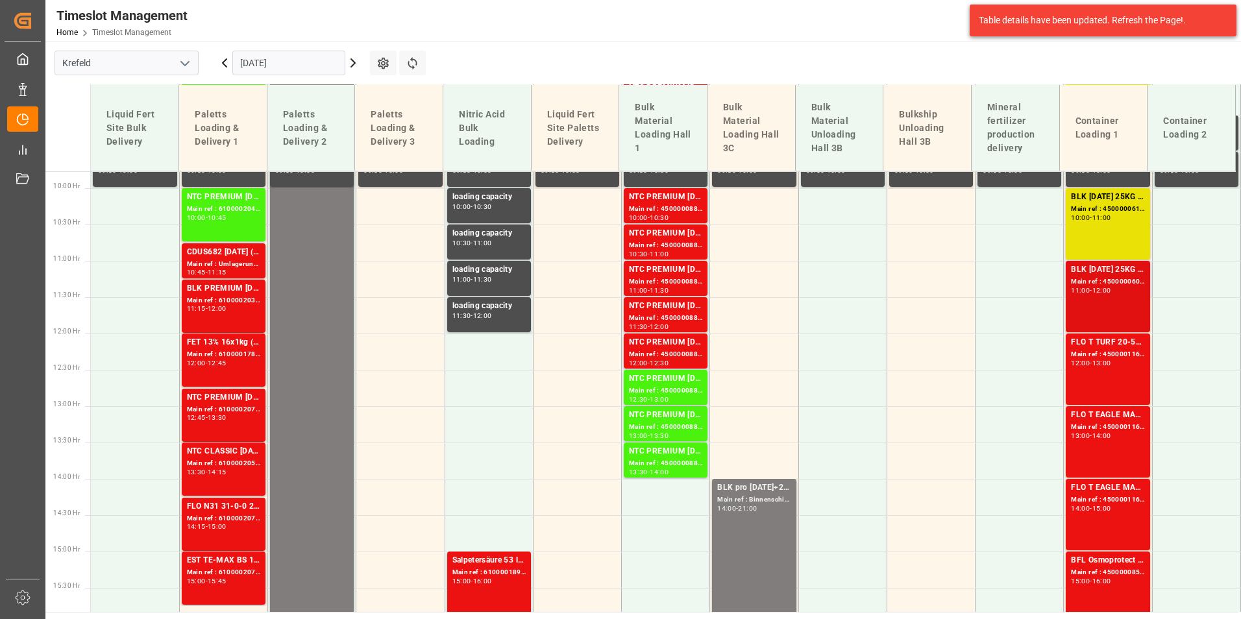
click at [1092, 291] on div "-" at bounding box center [1091, 291] width 2 height 6
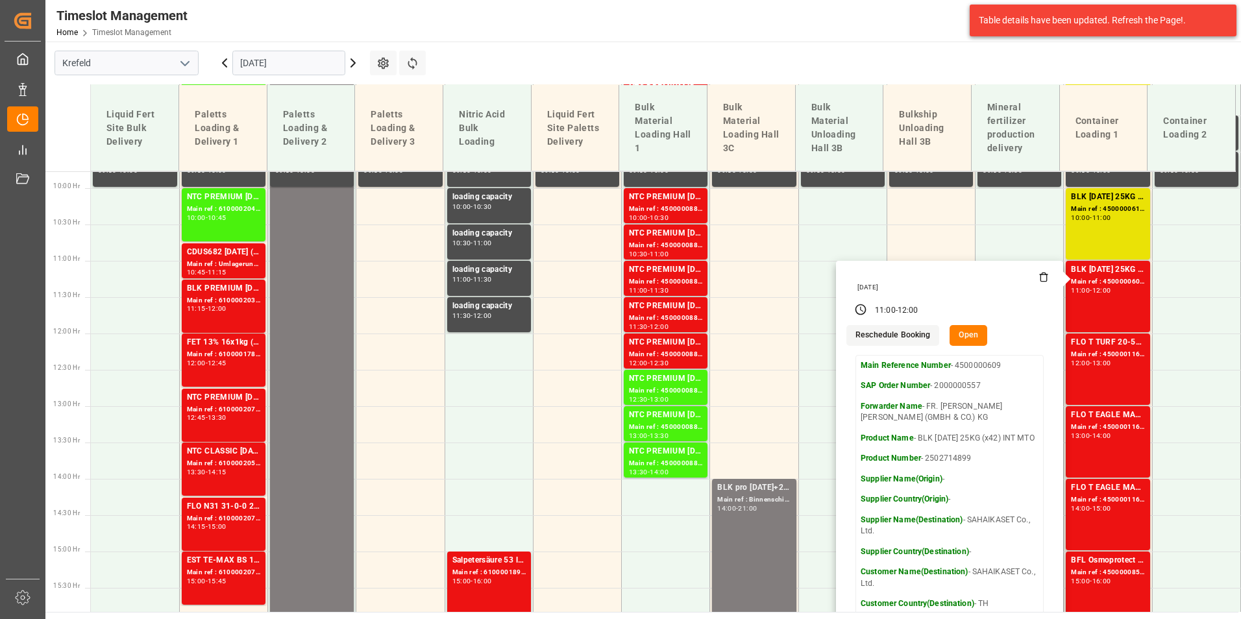
click at [350, 64] on icon at bounding box center [353, 63] width 16 height 16
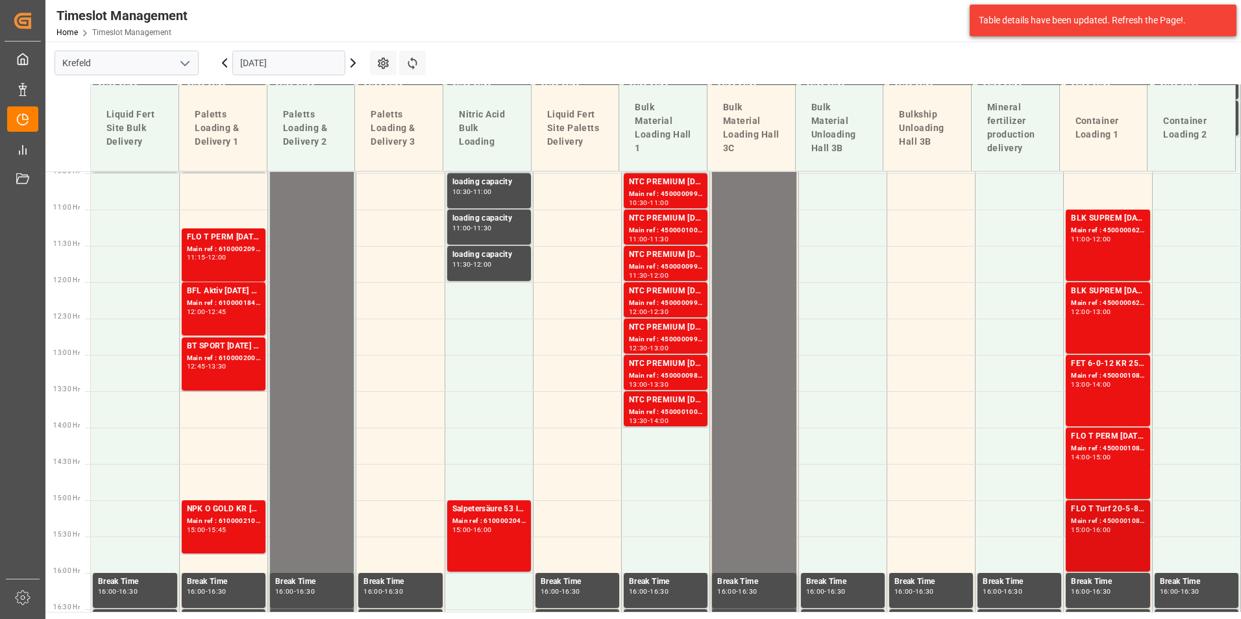
scroll to position [840, 0]
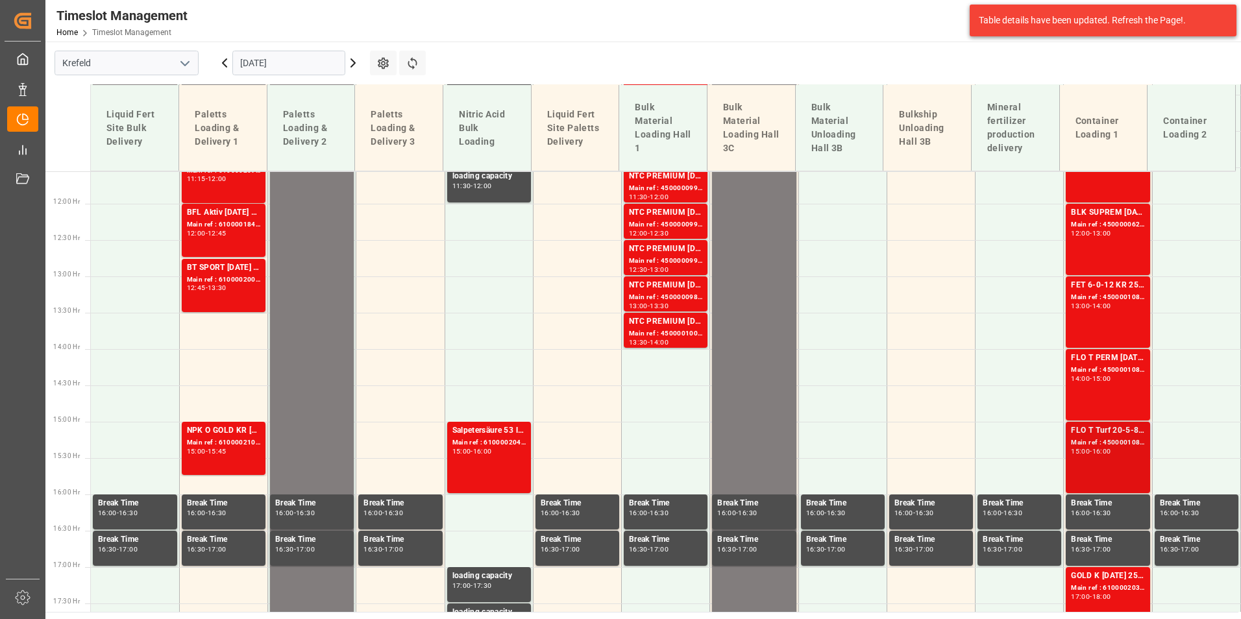
click at [1105, 434] on div "FLO T Turf 20-5-8 25kg (x42) INT" at bounding box center [1107, 430] width 73 height 13
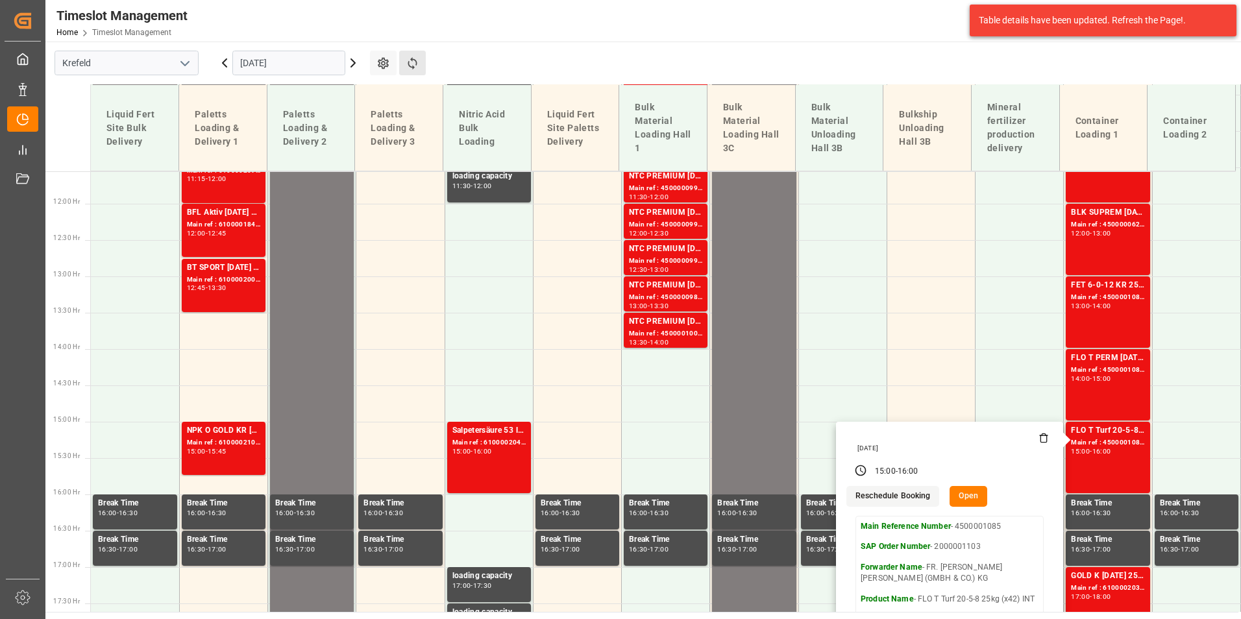
click at [422, 63] on button "Refresh Time Slots" at bounding box center [412, 63] width 27 height 25
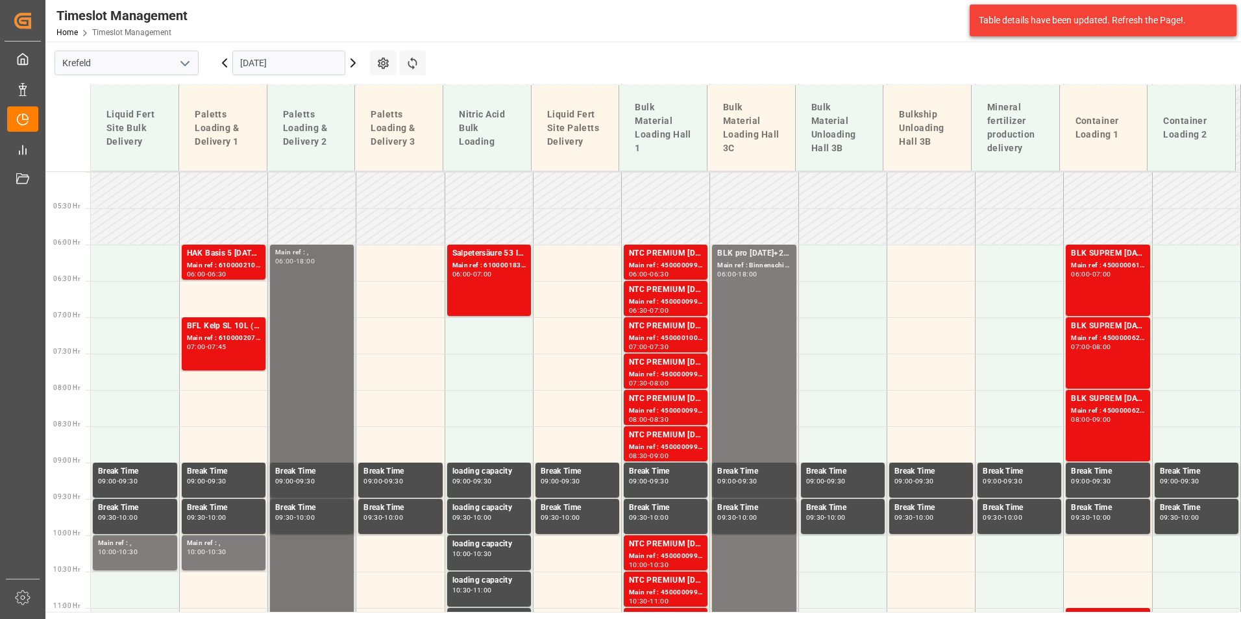
scroll to position [386, 0]
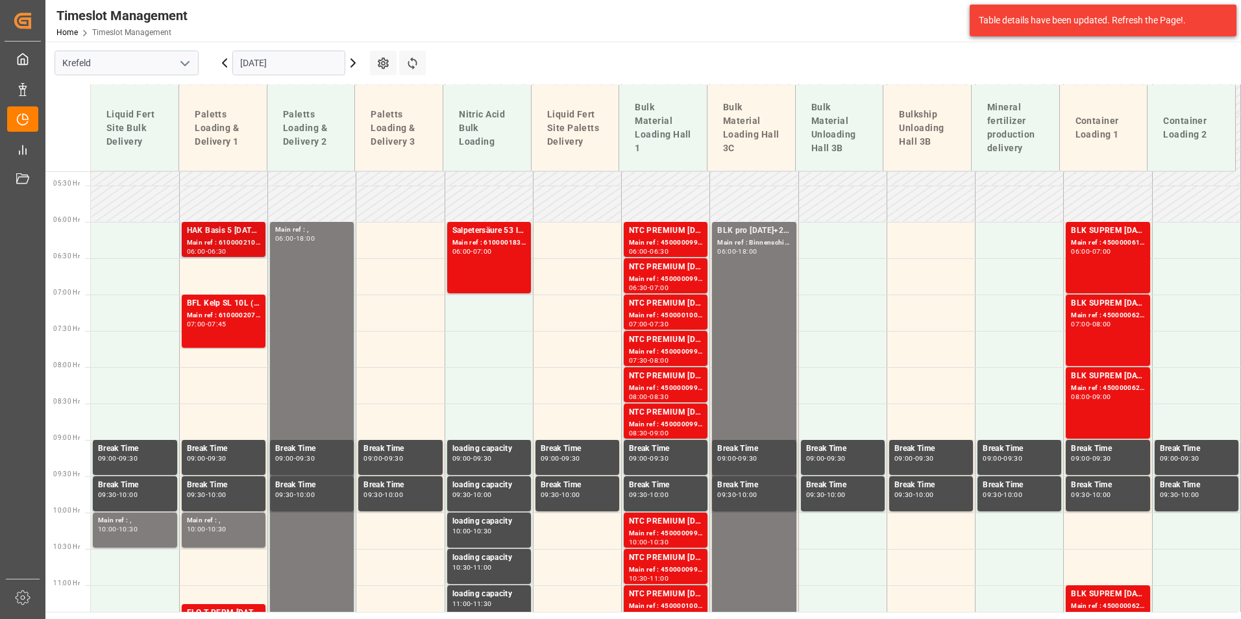
click at [232, 243] on div "Main ref : 6100002101, 2000001624" at bounding box center [223, 243] width 73 height 11
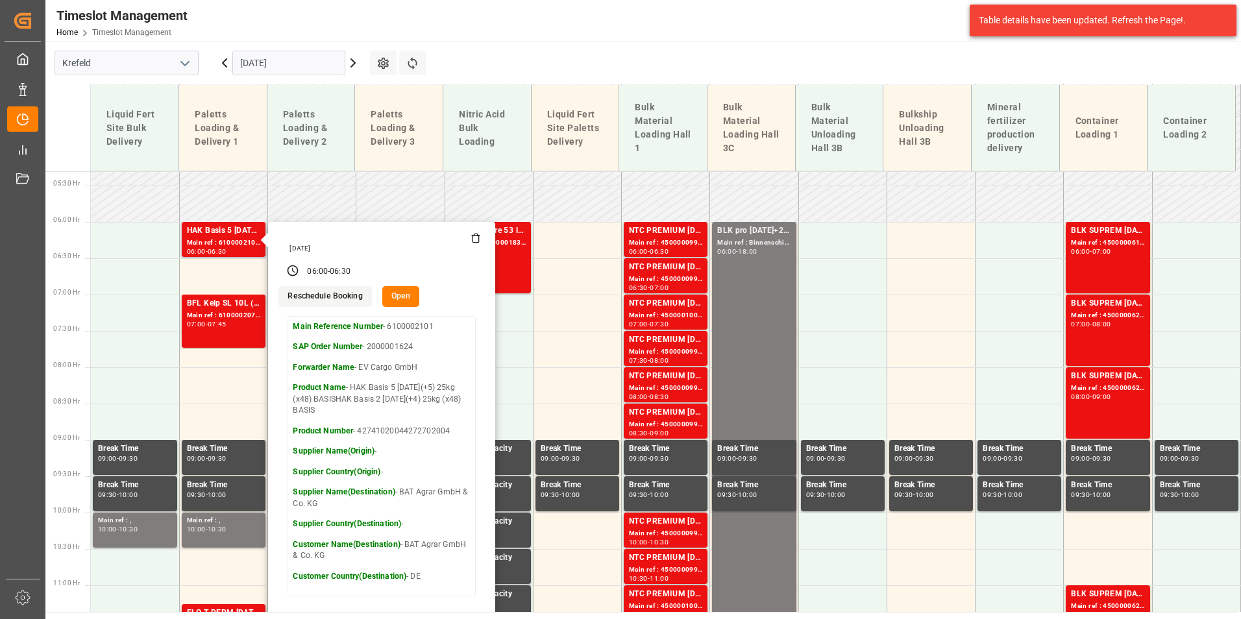
click at [396, 295] on button "Open" at bounding box center [401, 296] width 38 height 21
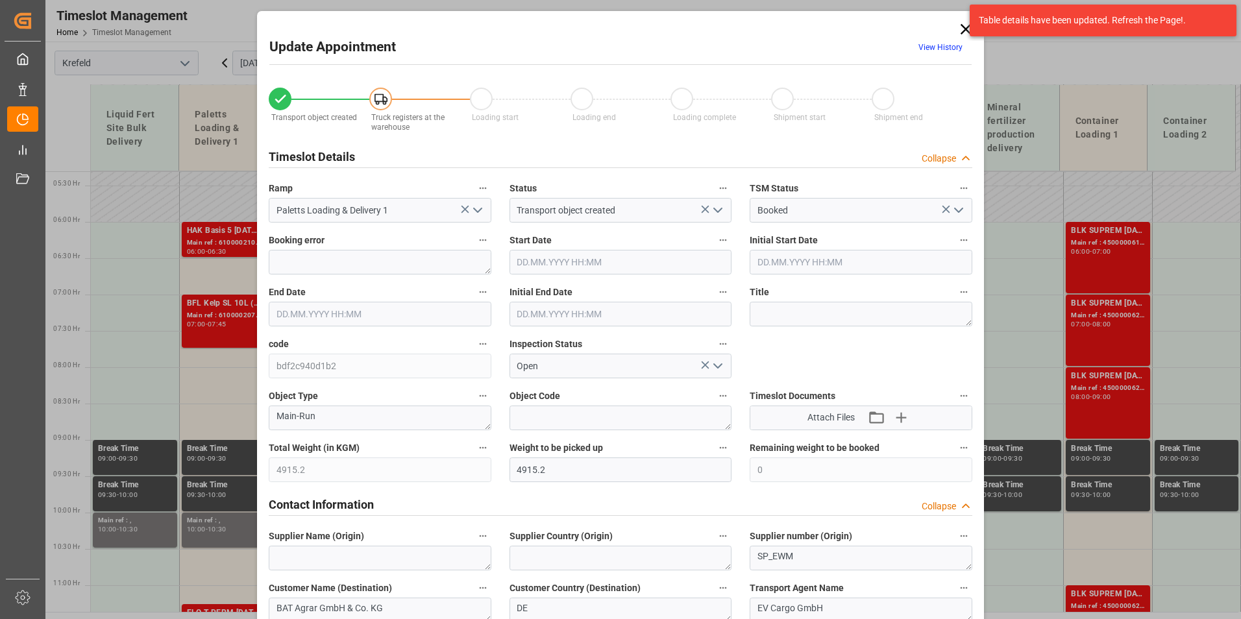
type input "4915.2"
type input "0"
type input "[DATE] 06:00"
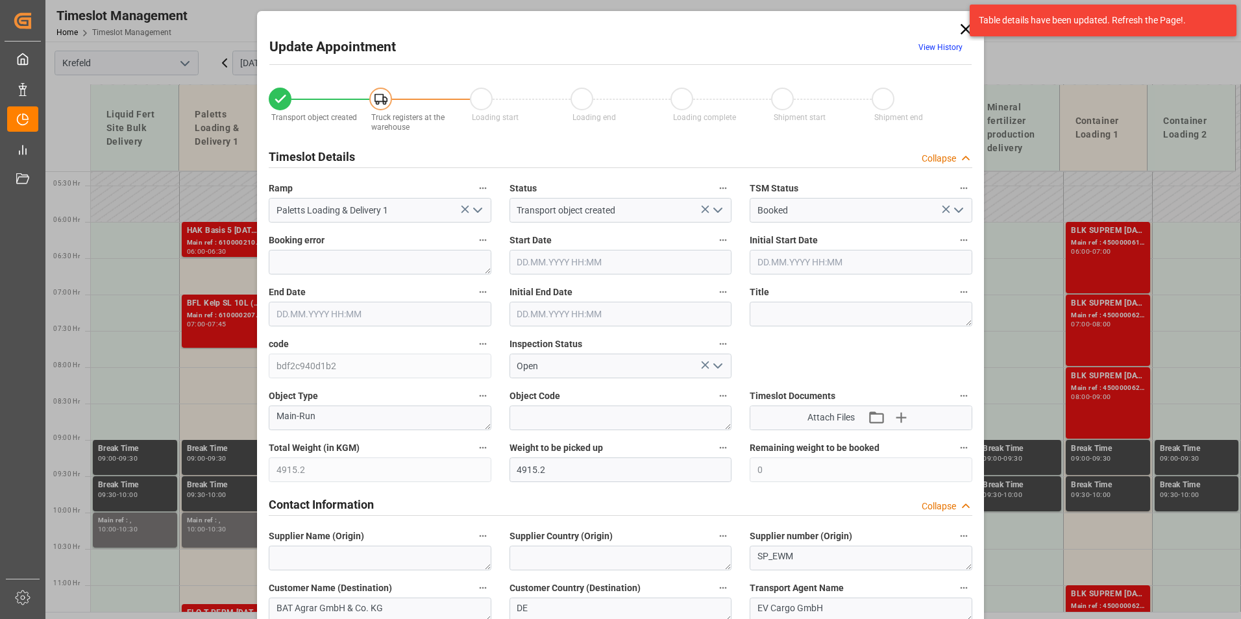
type input "[DATE] 06:00"
type input "[DATE] 06:30"
type input "[DATE] 11:02"
type input "[DATE] 09:31"
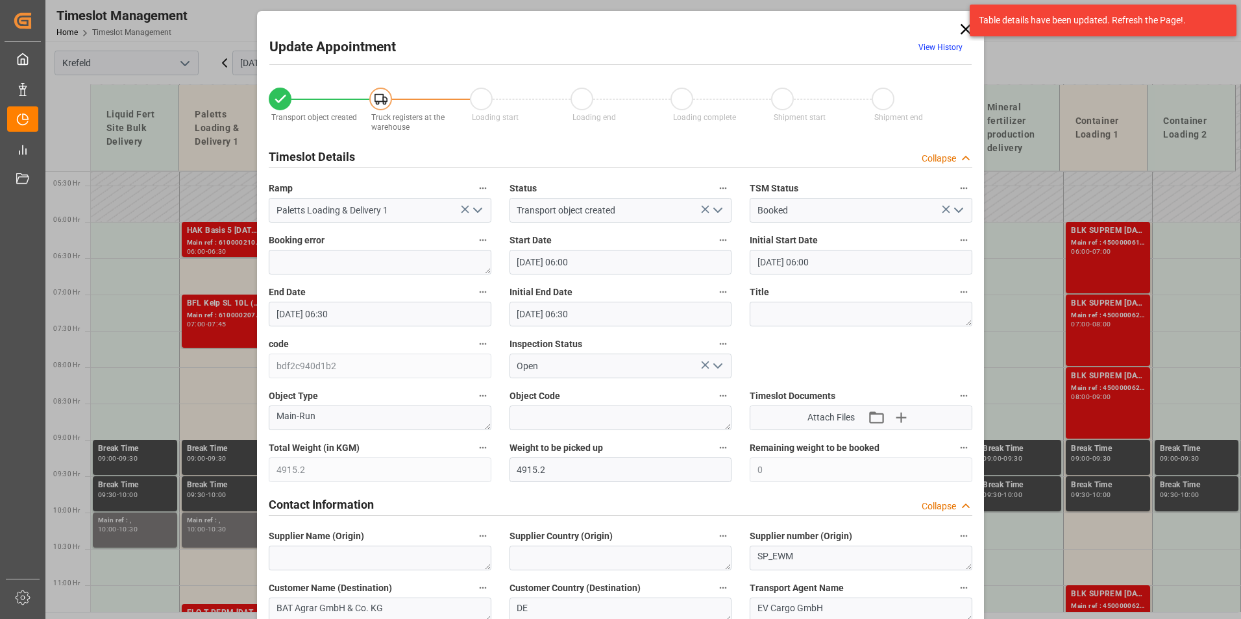
click at [416, 312] on input "[DATE] 06:30" at bounding box center [380, 314] width 223 height 25
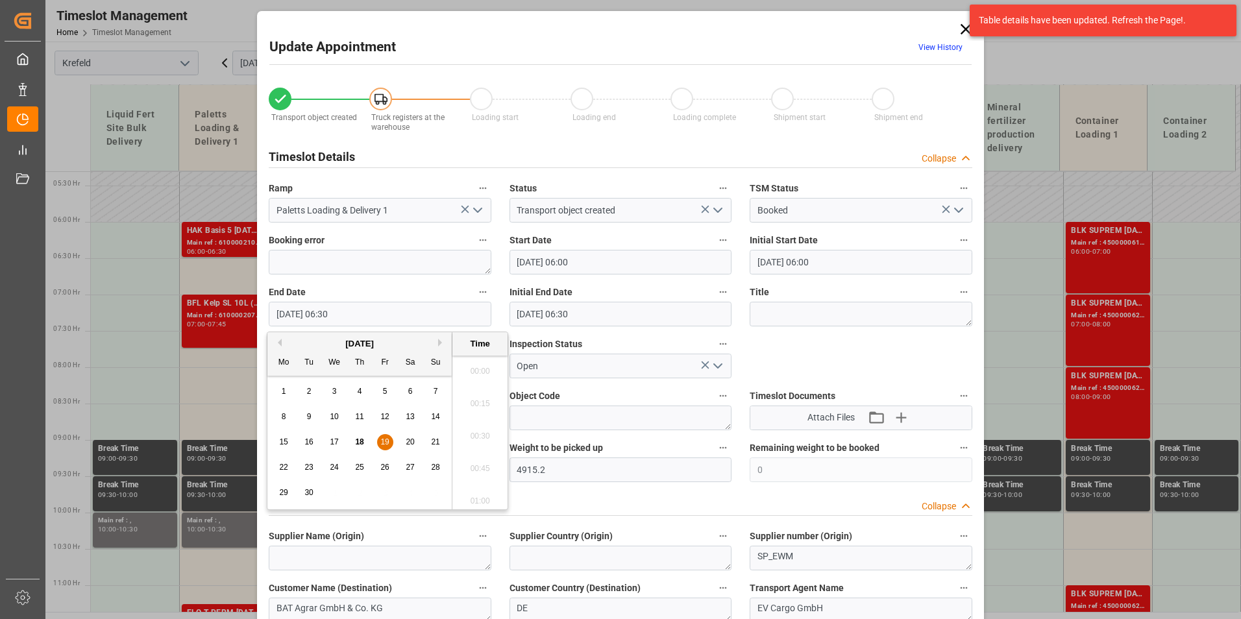
scroll to position [783, 0]
click at [386, 443] on span "19" at bounding box center [384, 441] width 8 height 9
click at [474, 498] on li "07:00" at bounding box center [479, 497] width 55 height 32
type input "[DATE] 07:00"
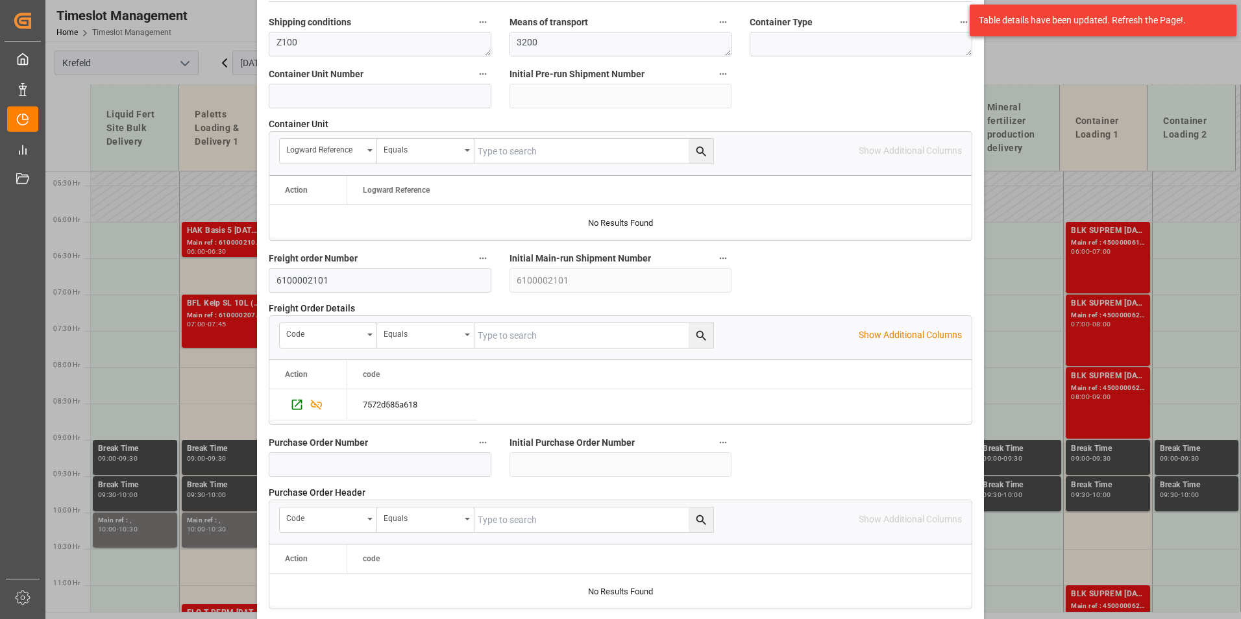
scroll to position [1182, 0]
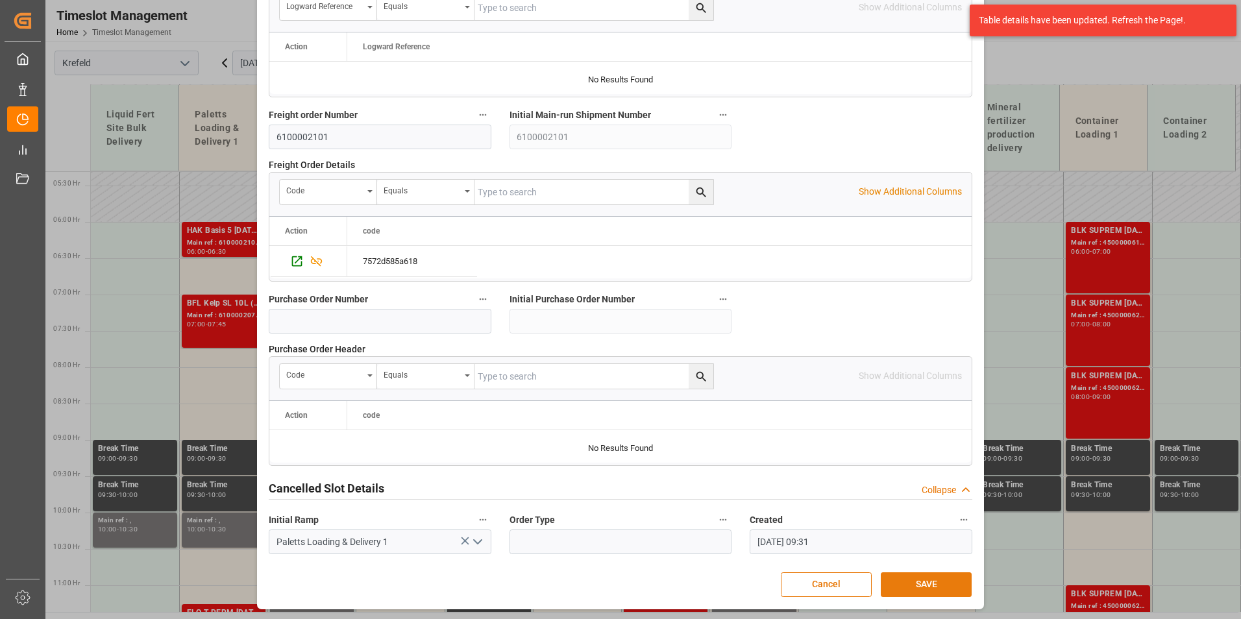
click at [937, 577] on button "SAVE" at bounding box center [926, 584] width 91 height 25
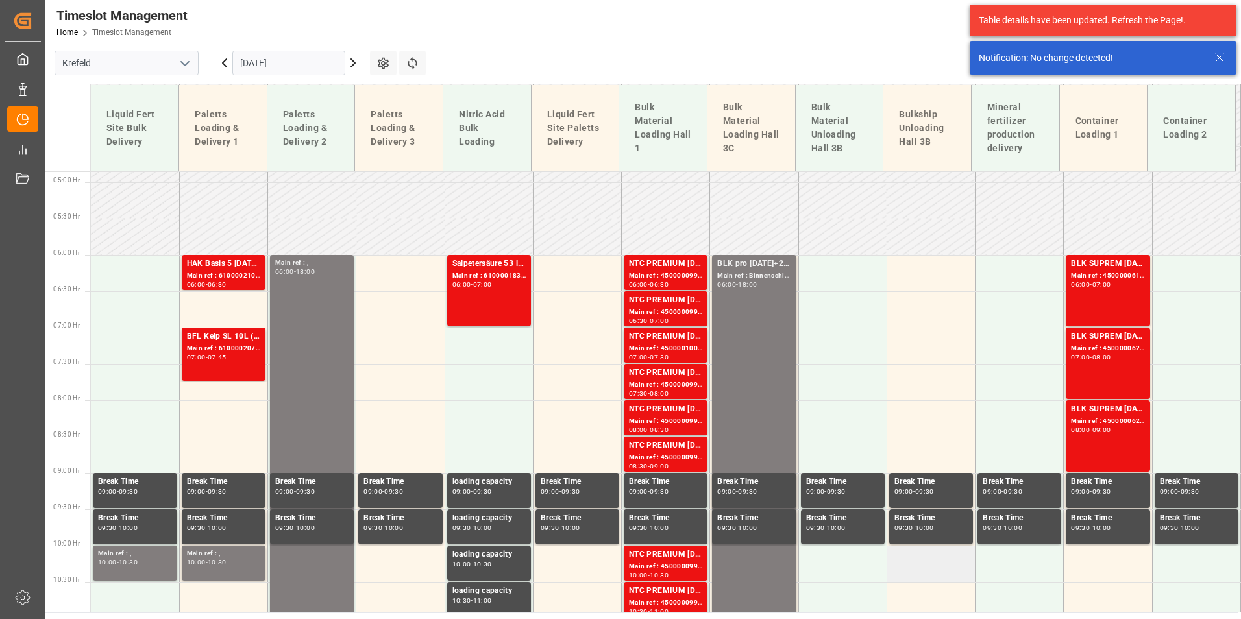
scroll to position [396, 0]
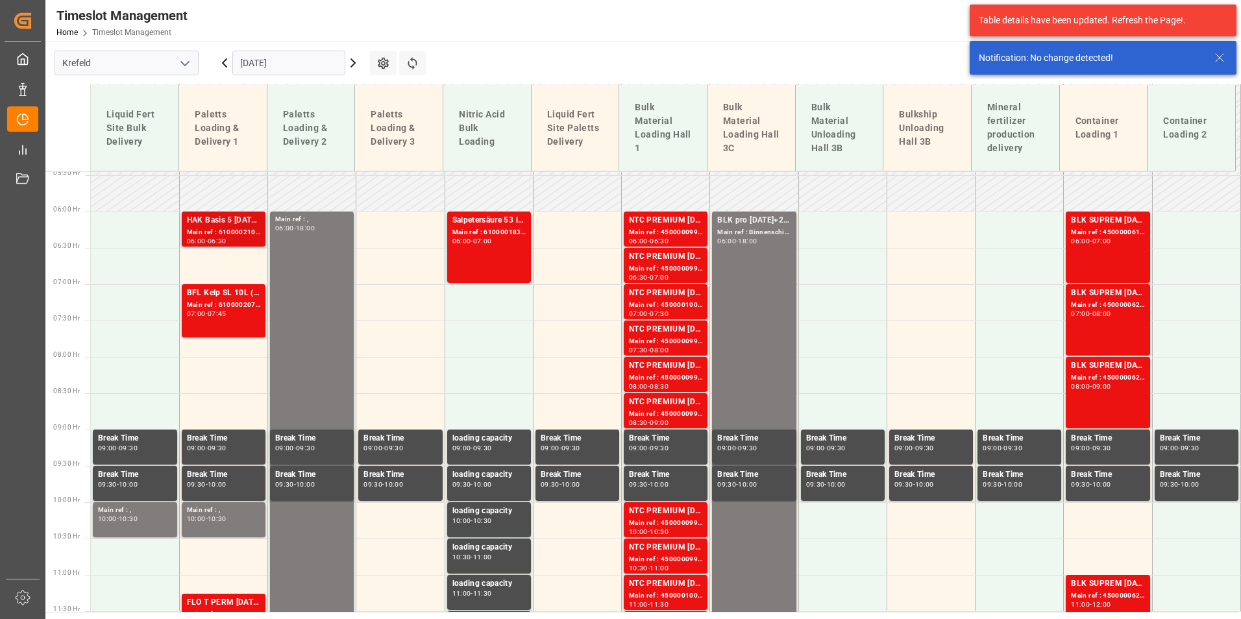
click at [238, 221] on div "HAK Basis 5 [DATE](+5) 25kg (x48) BASISHAK Basis 2 [DATE](+4) 25kg (x48) BASIS" at bounding box center [223, 220] width 73 height 13
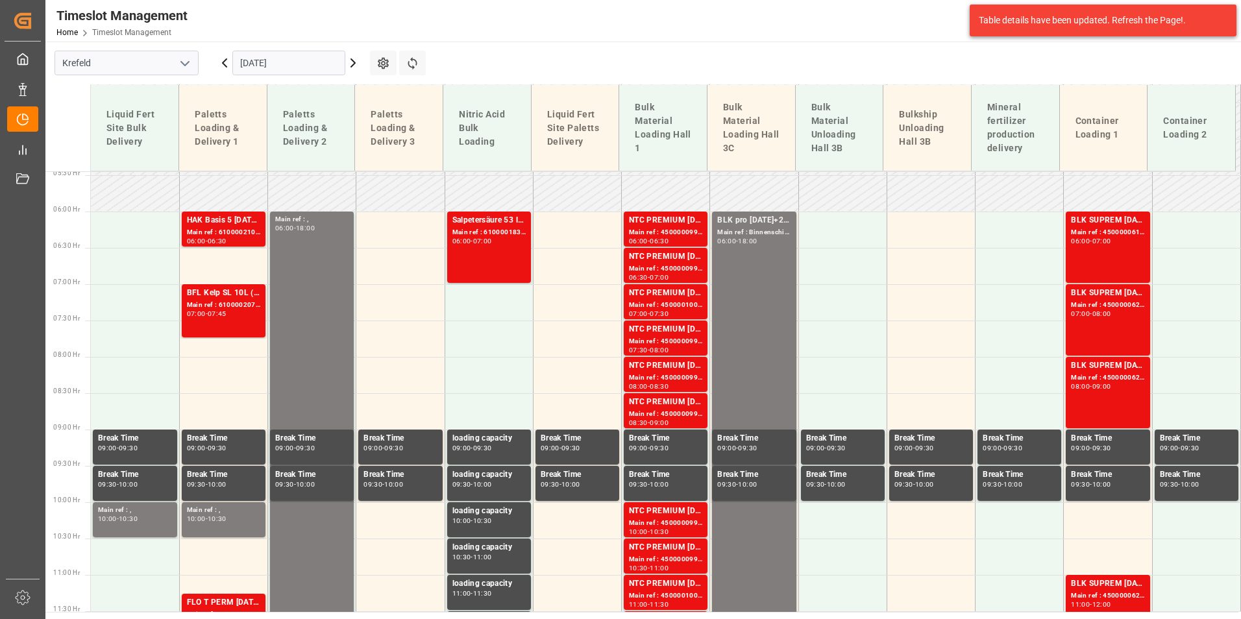
click at [255, 291] on div "BFL Kelp SL 10L (x60) EN,ITBC PLUS [DATE] 9M 25kg (x42) INTBC PLUS [DATE] 6M 25…" at bounding box center [223, 293] width 73 height 13
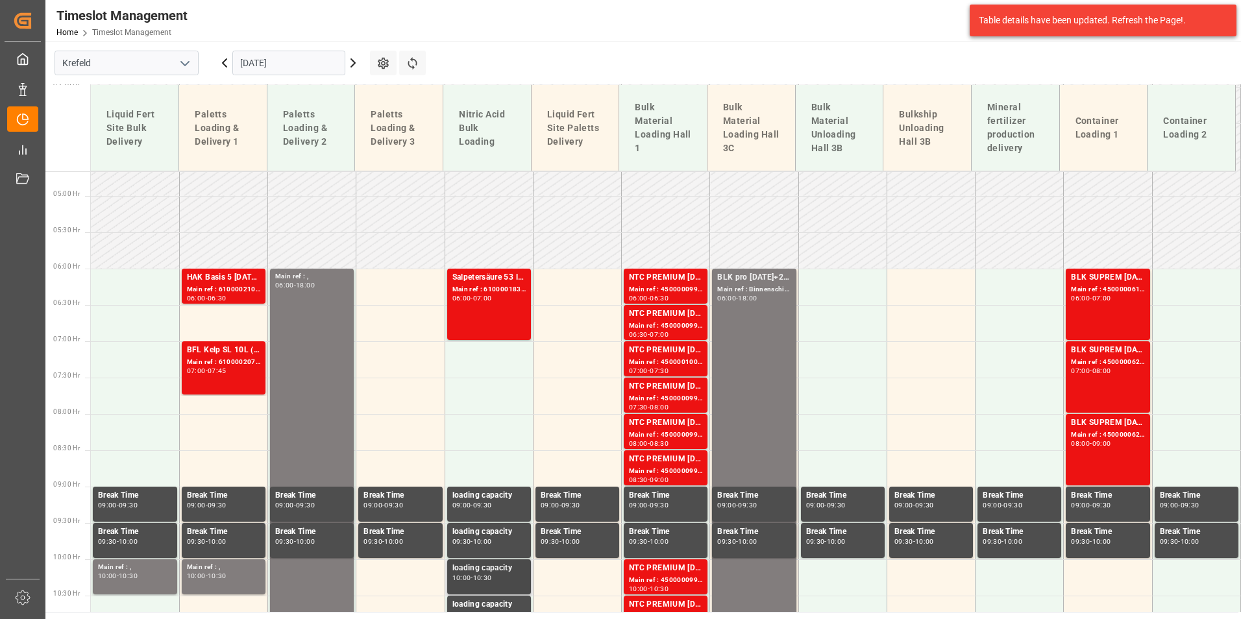
scroll to position [331, 0]
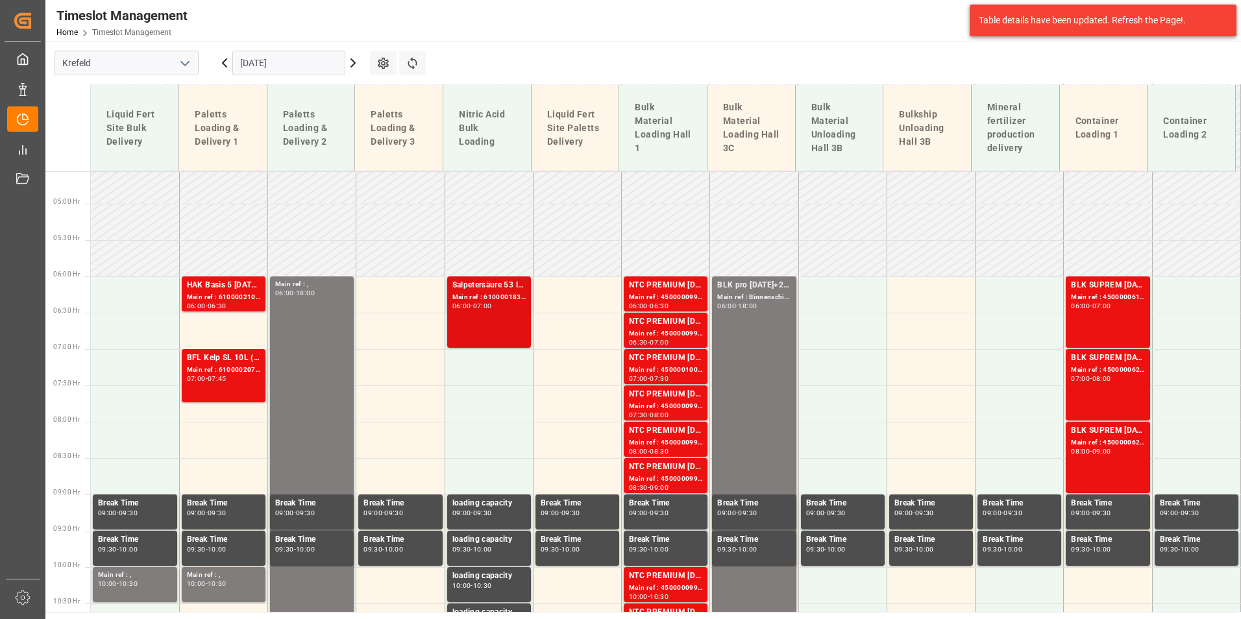
click at [506, 317] on div "Salpetersäure 53 lose Main ref : 6100001838, 2000001477 06:00 - 07:00" at bounding box center [488, 312] width 73 height 66
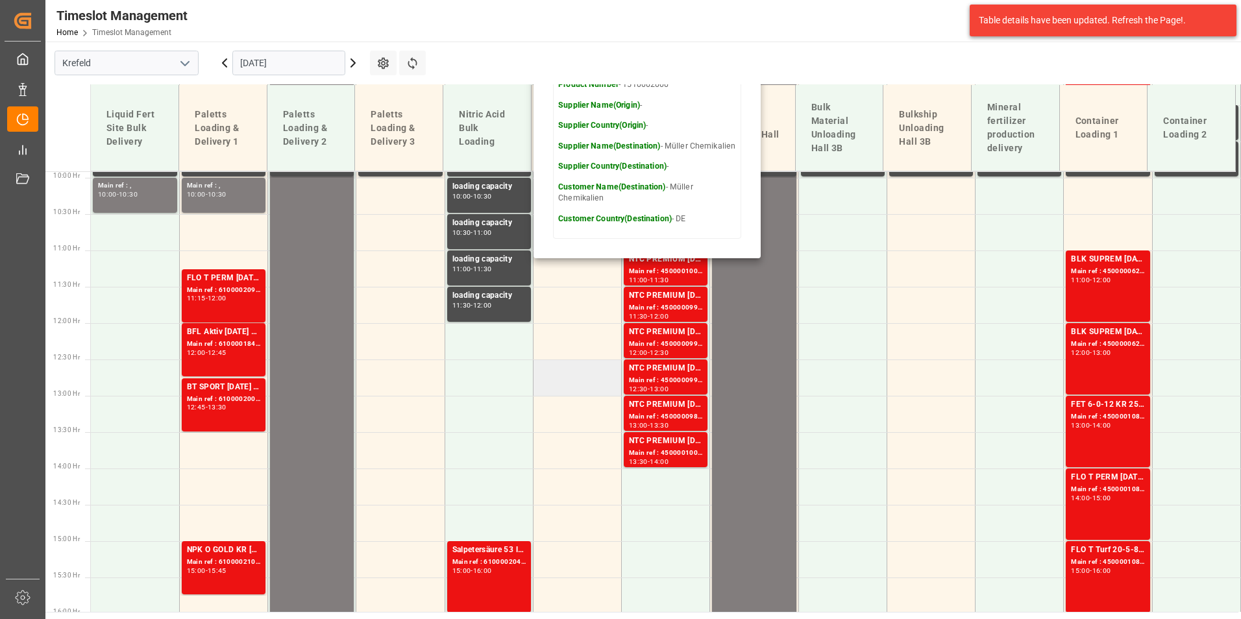
scroll to position [915, 0]
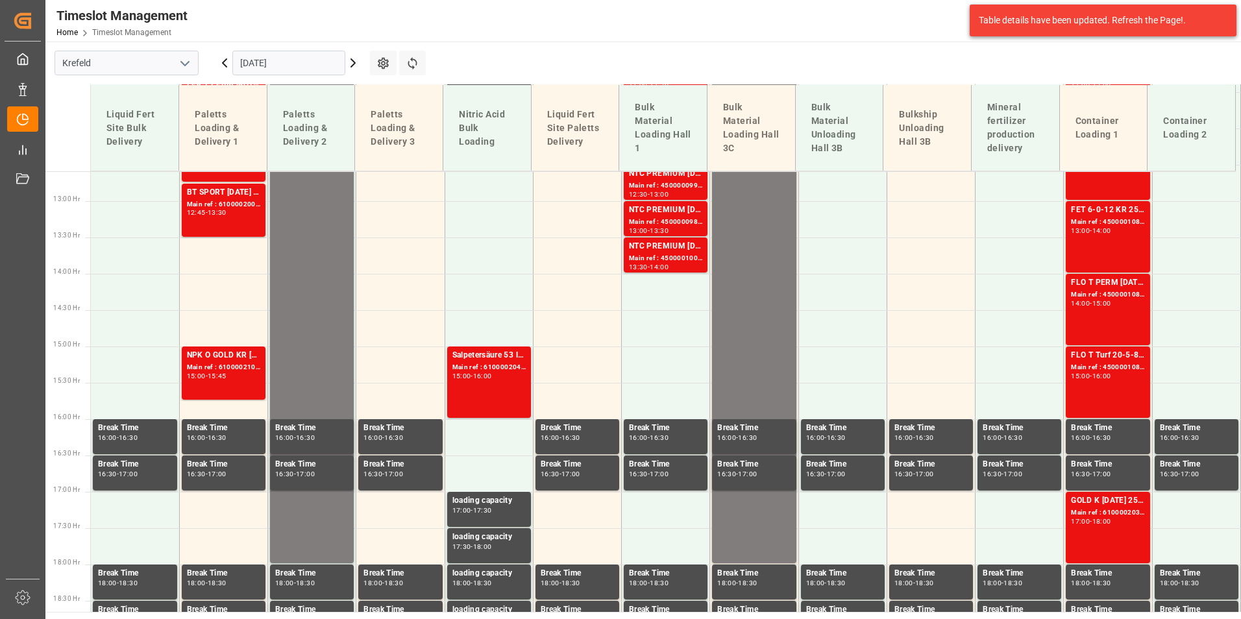
click at [472, 371] on div "Main ref : 6100002044, 2000001547" at bounding box center [488, 367] width 73 height 11
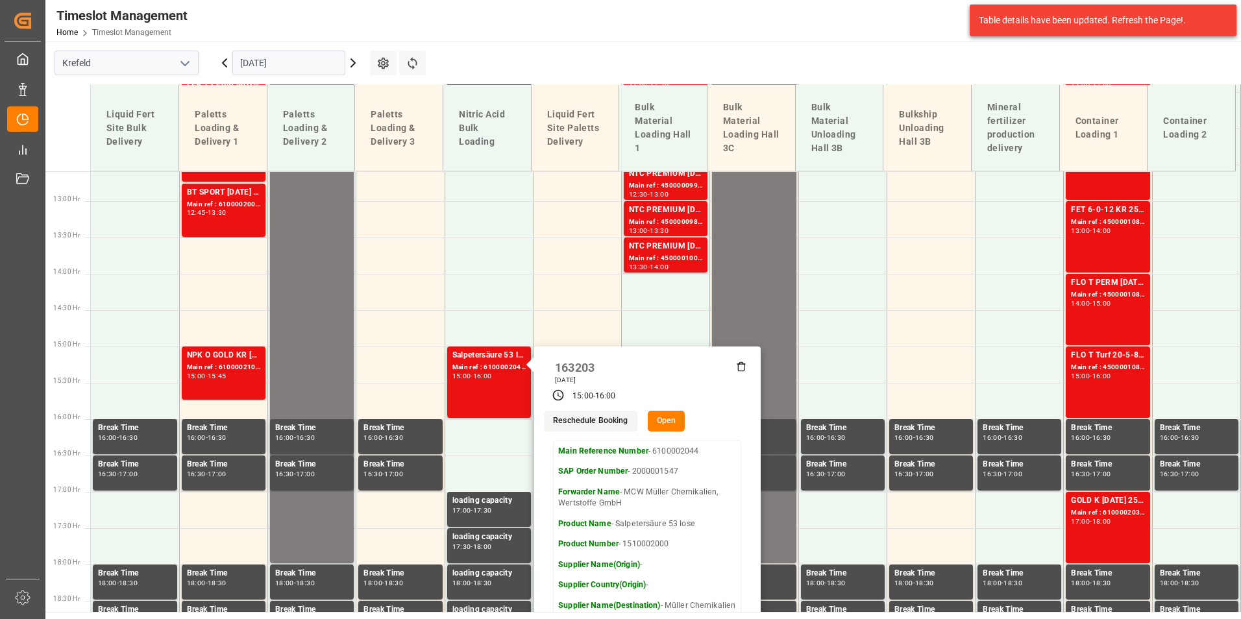
click at [230, 64] on icon at bounding box center [225, 63] width 16 height 16
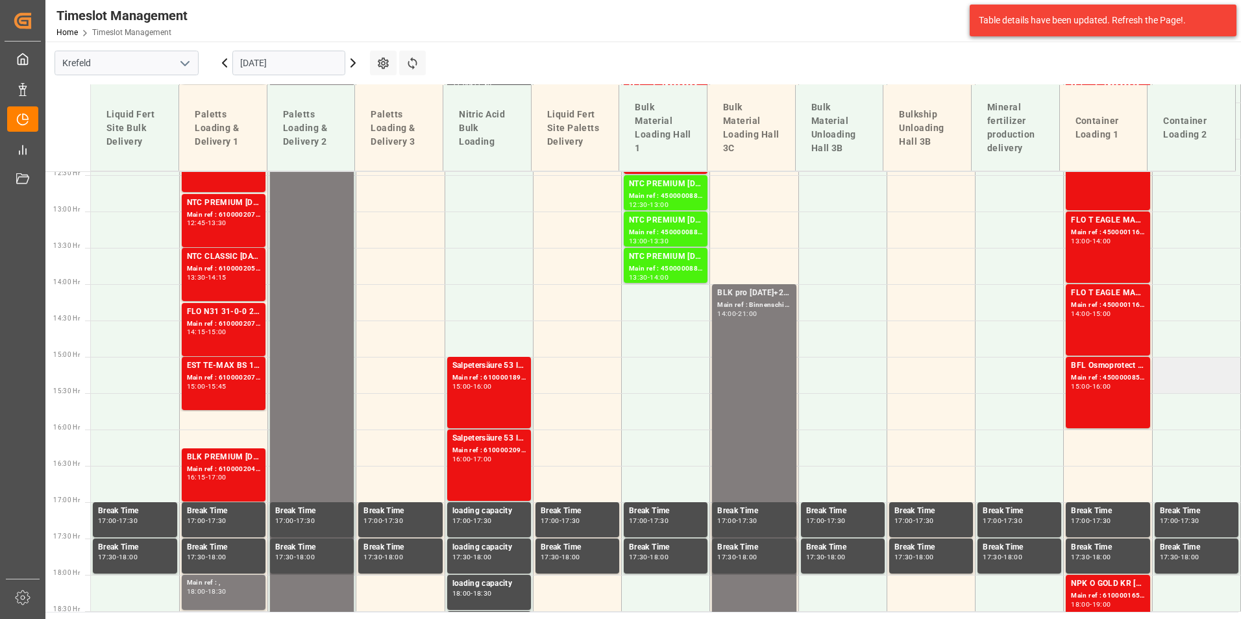
scroll to position [775, 0]
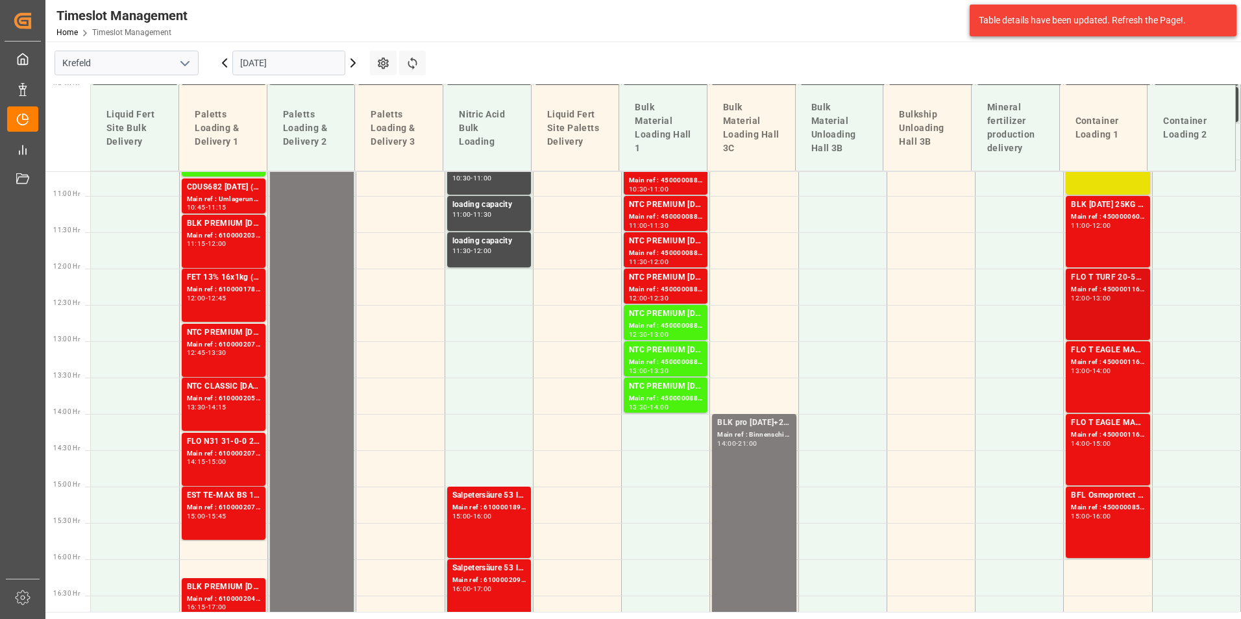
click at [1103, 273] on div "FLO T TURF 20-5-8 25kg (x42) WW" at bounding box center [1107, 277] width 73 height 13
click at [349, 68] on icon at bounding box center [353, 63] width 16 height 16
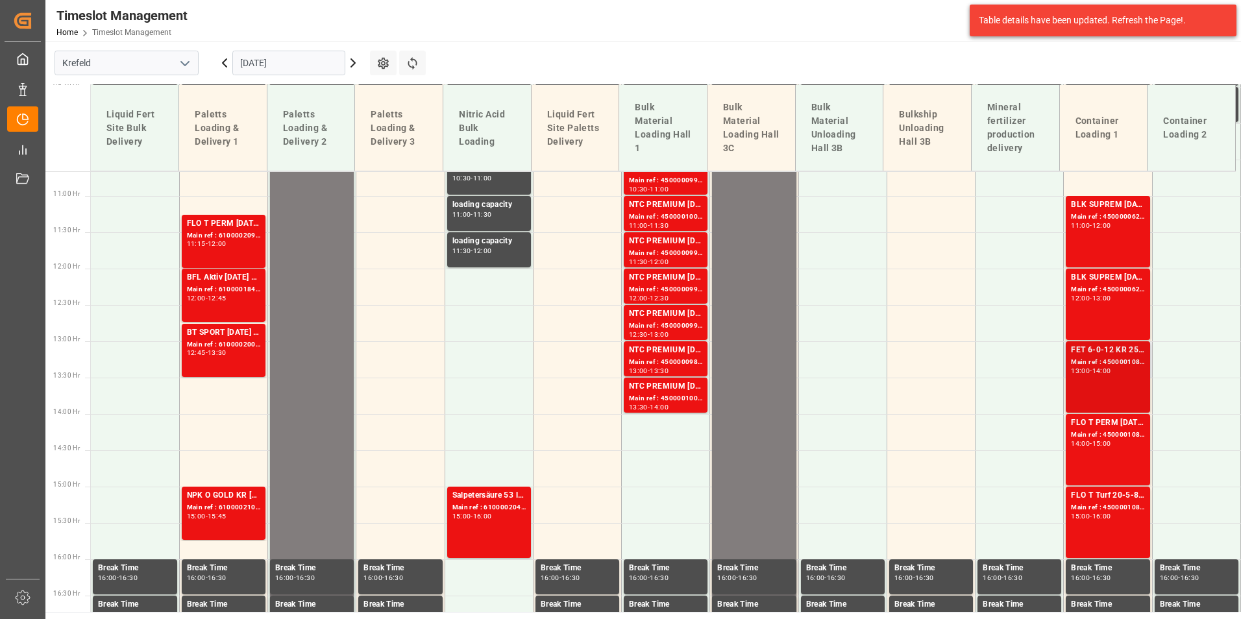
click at [1102, 378] on div "FET 6-0-12 KR 25kg (x40) EN;FET 6-0-12 KR 25kgx40 DE,AT,FR,ES,IT Main ref : 450…" at bounding box center [1107, 377] width 73 height 66
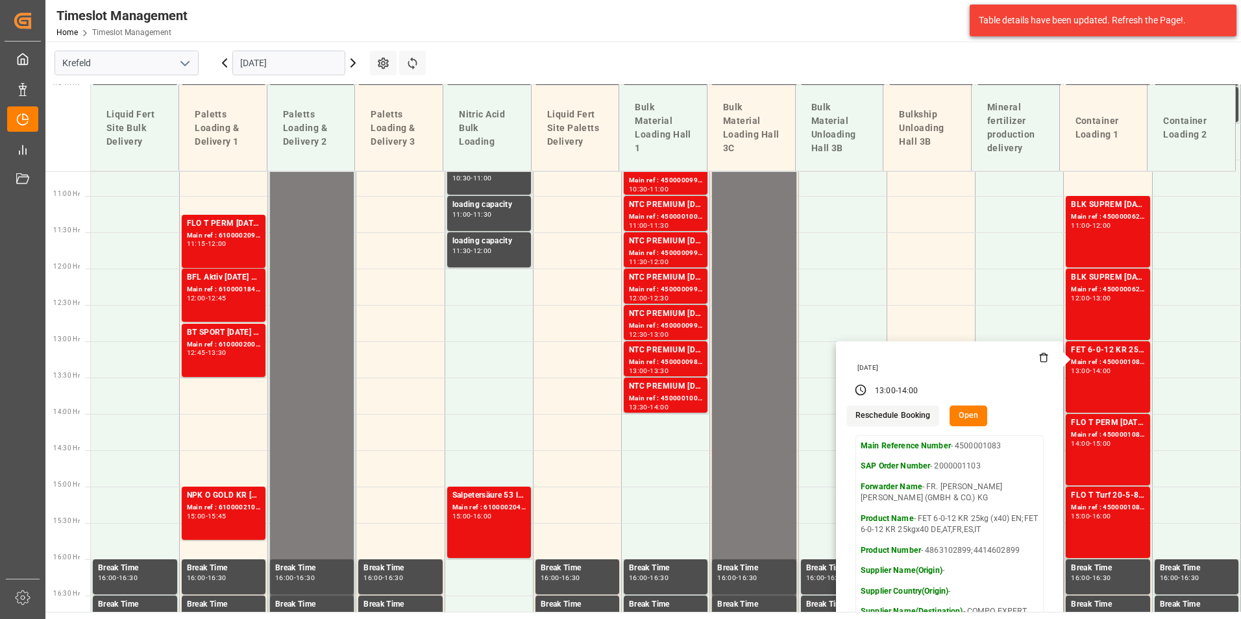
scroll to position [840, 0]
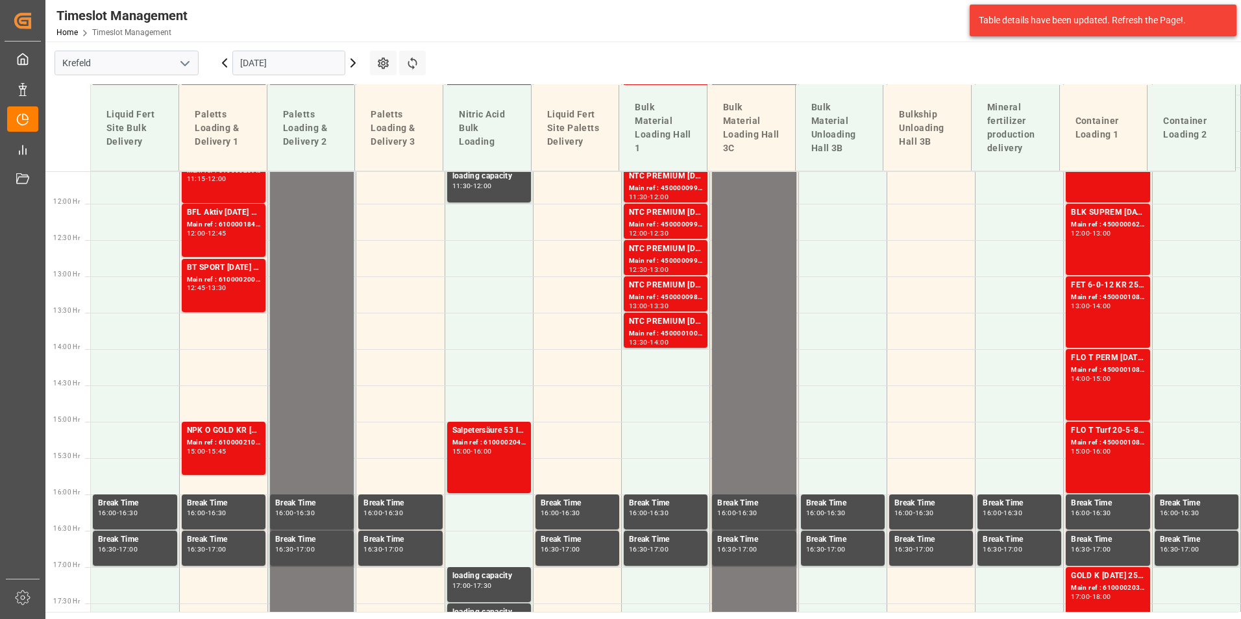
click at [1098, 295] on div "Main ref : 4500001083, 2000001103" at bounding box center [1107, 297] width 73 height 11
click at [1110, 384] on div "FLO T PERM [DATE] 25kg (x42) INT Main ref : 4500001084, 2000001103 14:00 - 15:00" at bounding box center [1107, 385] width 73 height 66
click at [1116, 456] on div "FLO T Turf 20-5-8 25kg (x42) INT Main ref : 4500001085, 2000001103 15:00 - 16:00" at bounding box center [1107, 457] width 73 height 66
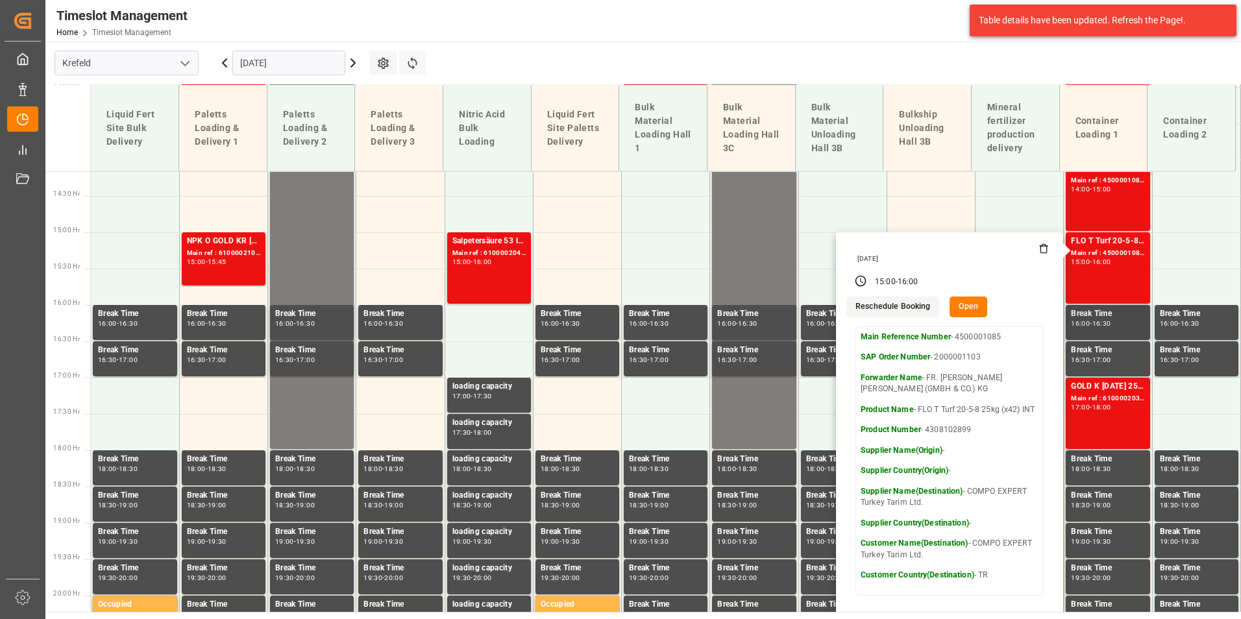
scroll to position [1035, 0]
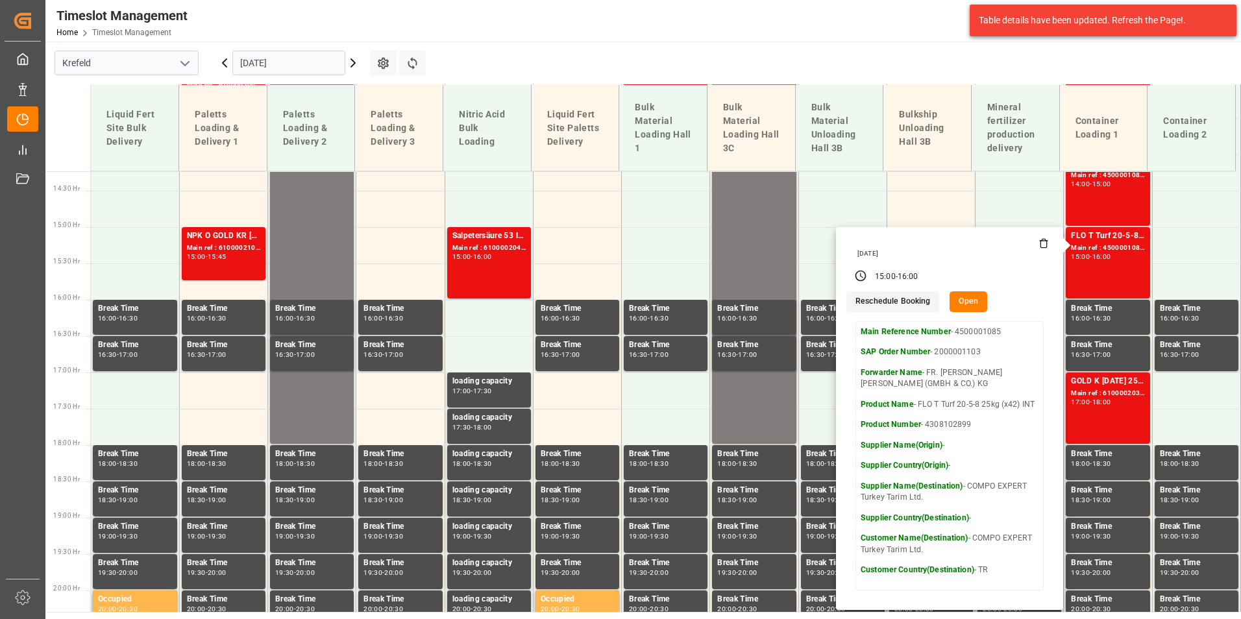
click at [228, 67] on icon at bounding box center [225, 63] width 16 height 16
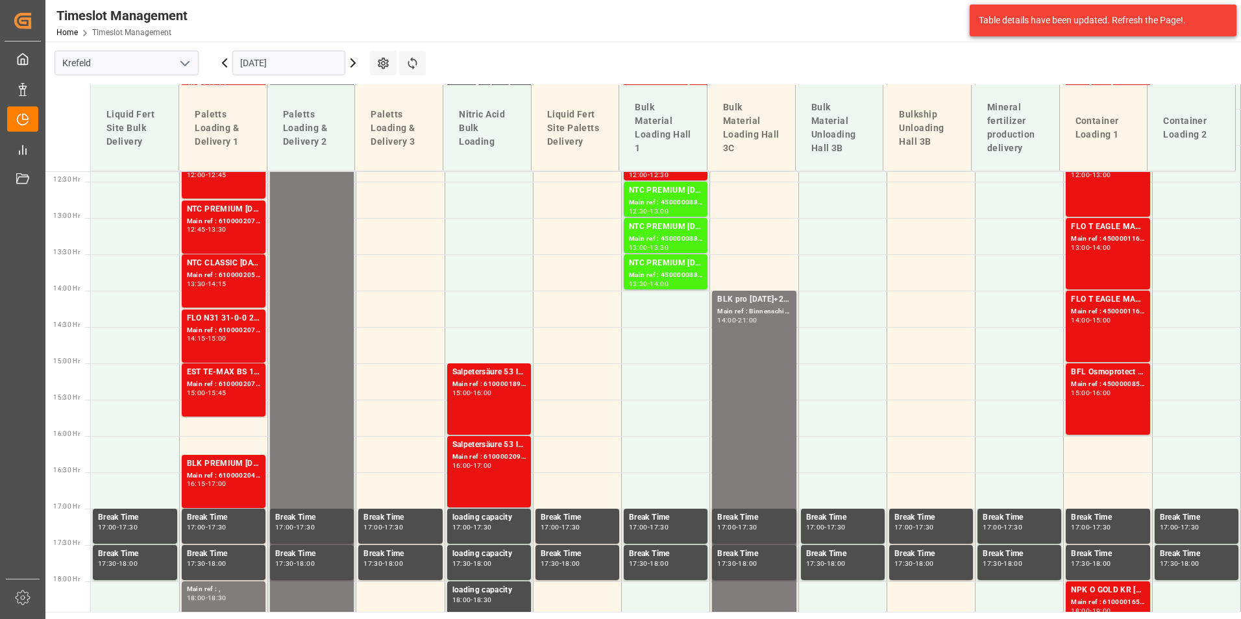
scroll to position [905, 0]
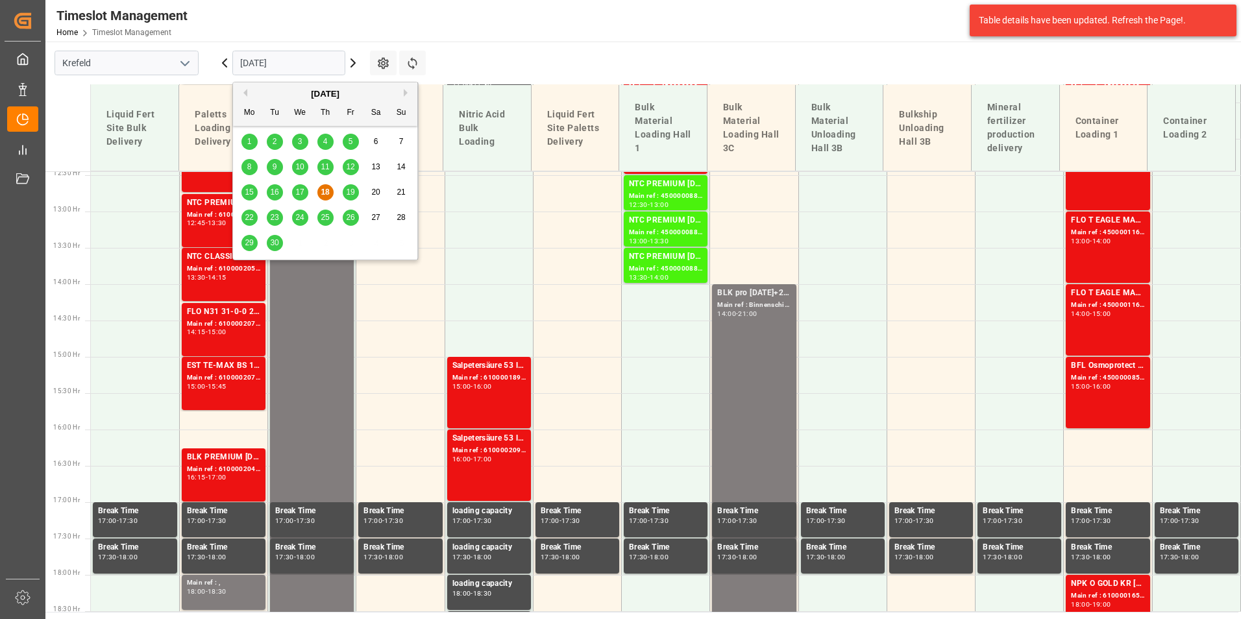
click at [278, 69] on input "[DATE]" at bounding box center [288, 63] width 113 height 25
click at [407, 92] on button "Next Month" at bounding box center [408, 93] width 8 height 8
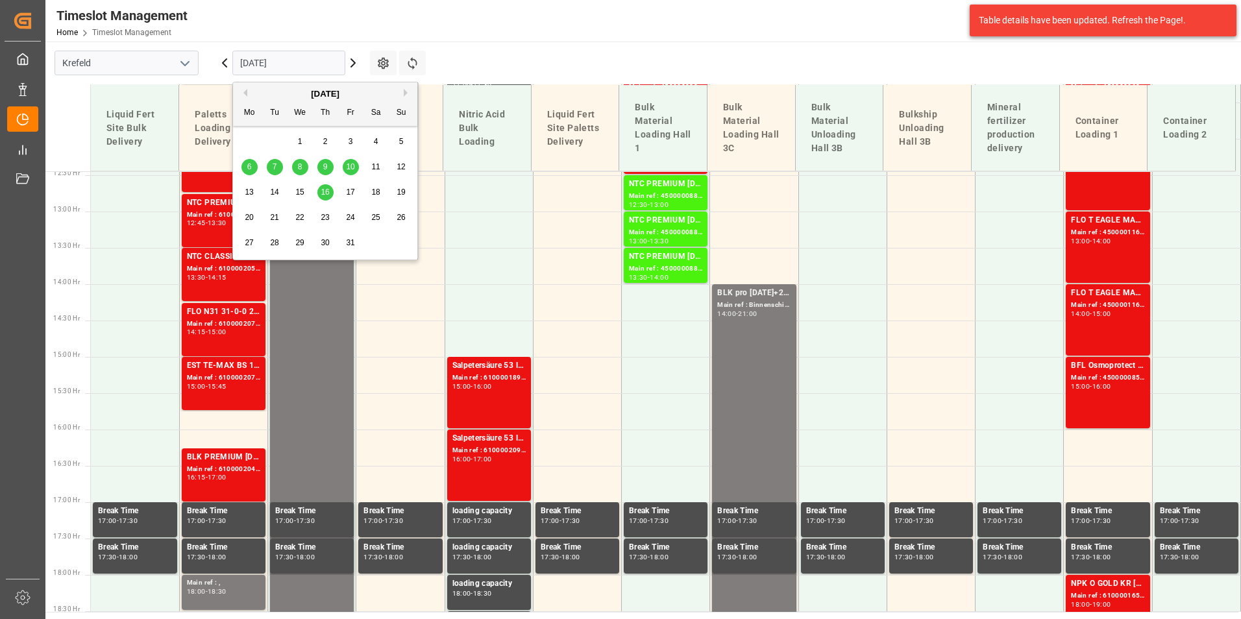
click at [302, 142] on span "1" at bounding box center [300, 141] width 5 height 9
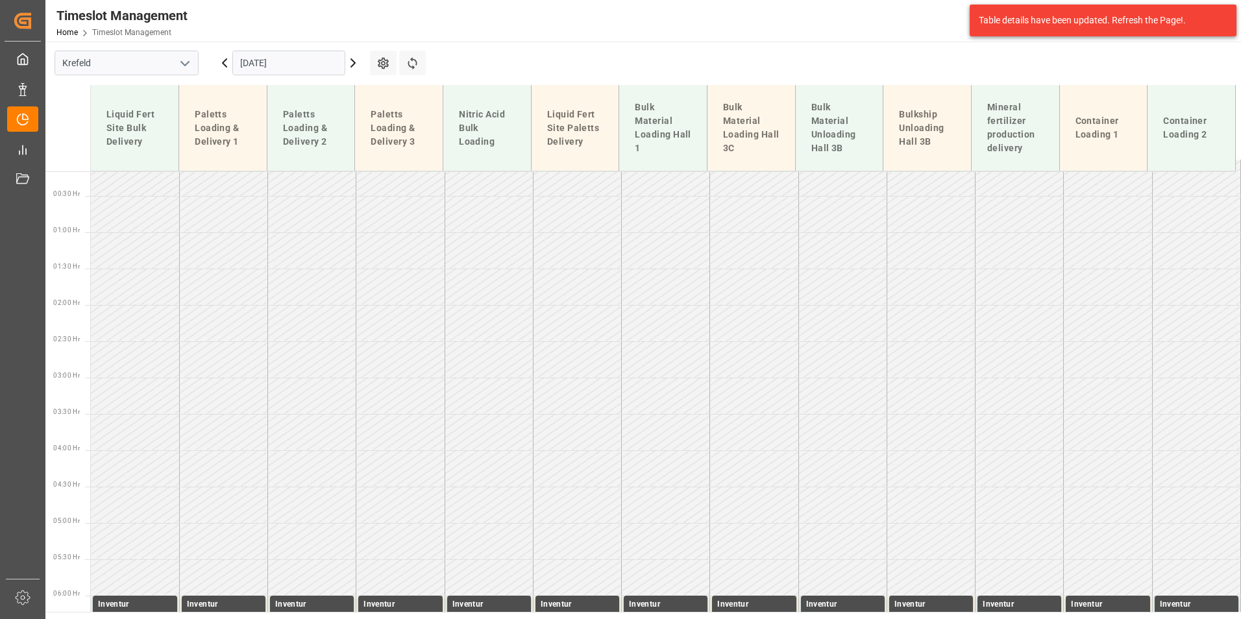
scroll to position [0, 0]
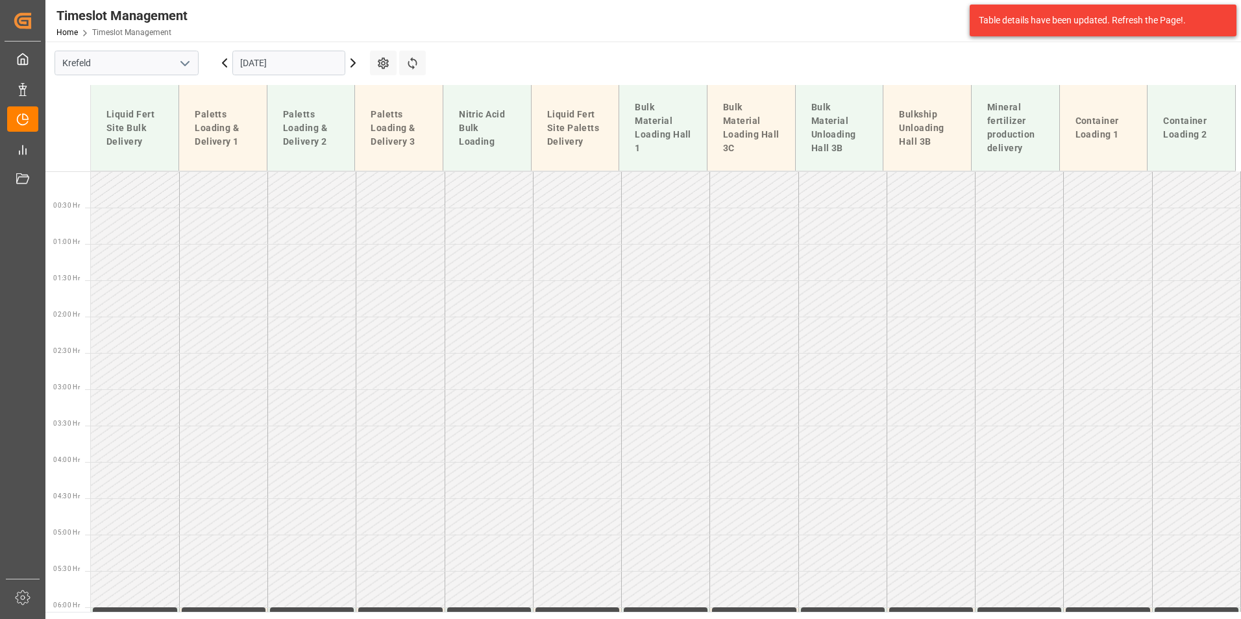
click at [323, 64] on input "[DATE]" at bounding box center [288, 63] width 113 height 25
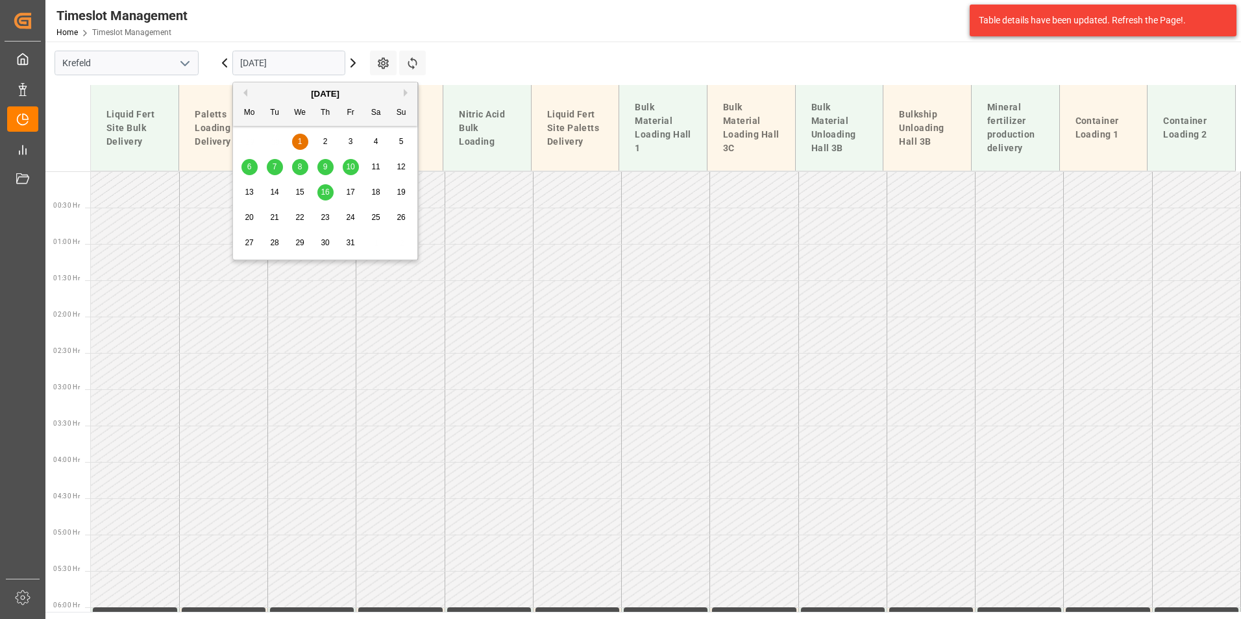
click at [245, 92] on button "Previous Month" at bounding box center [244, 93] width 8 height 8
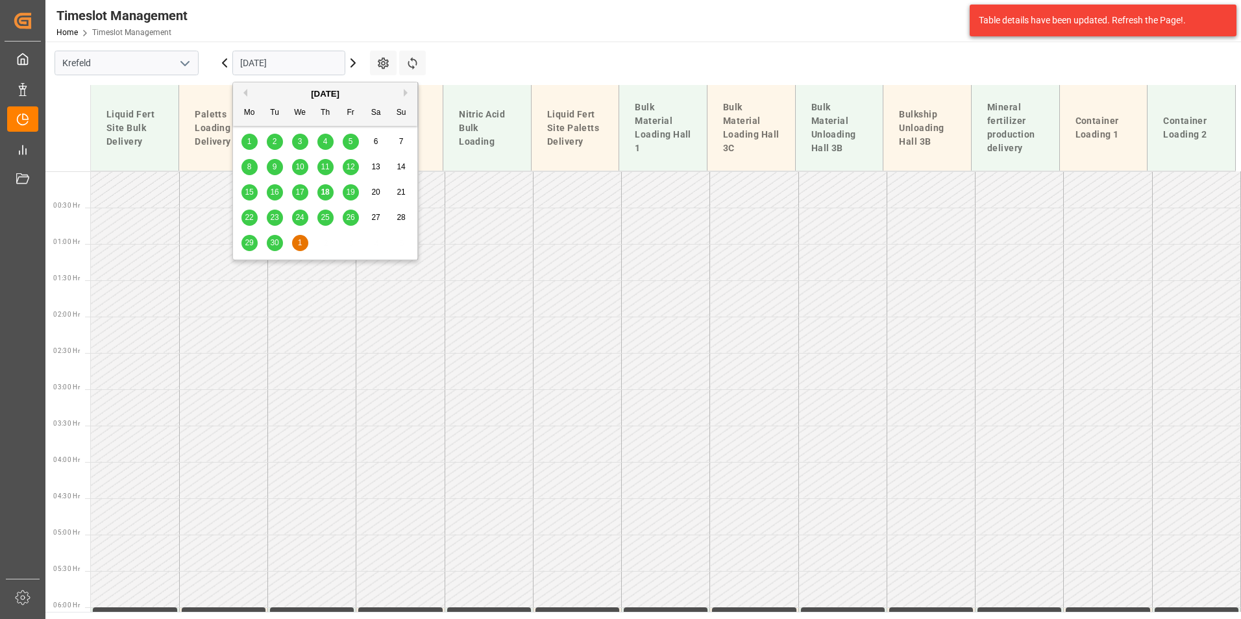
click at [329, 195] on span "18" at bounding box center [325, 192] width 8 height 9
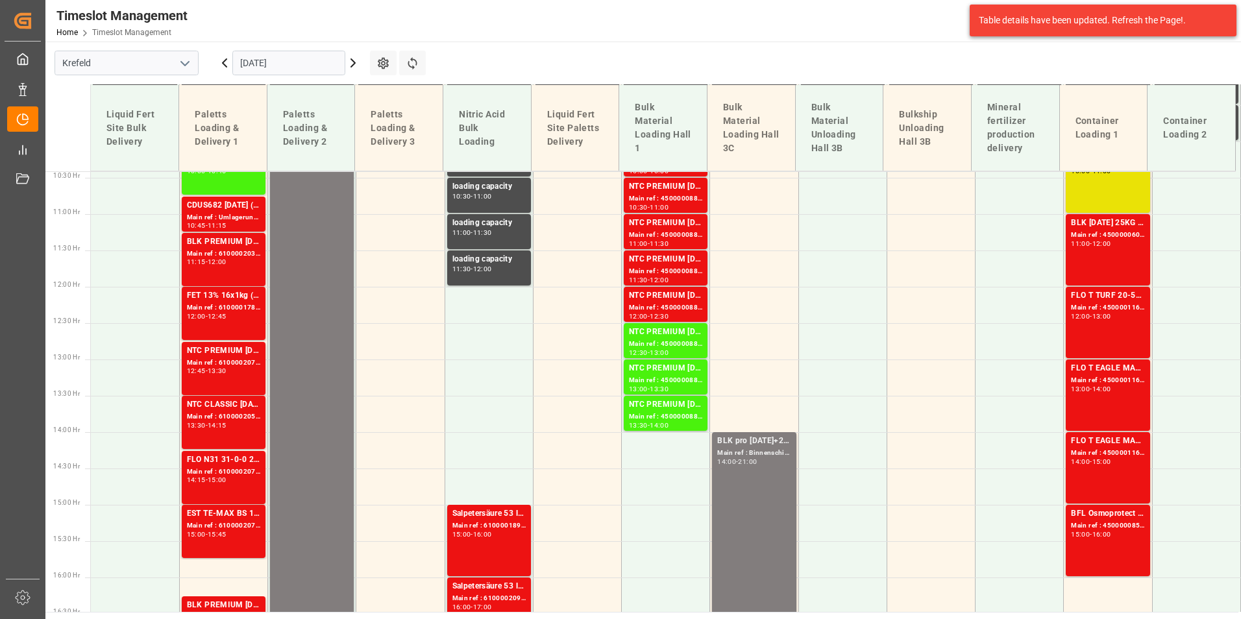
scroll to position [978, 0]
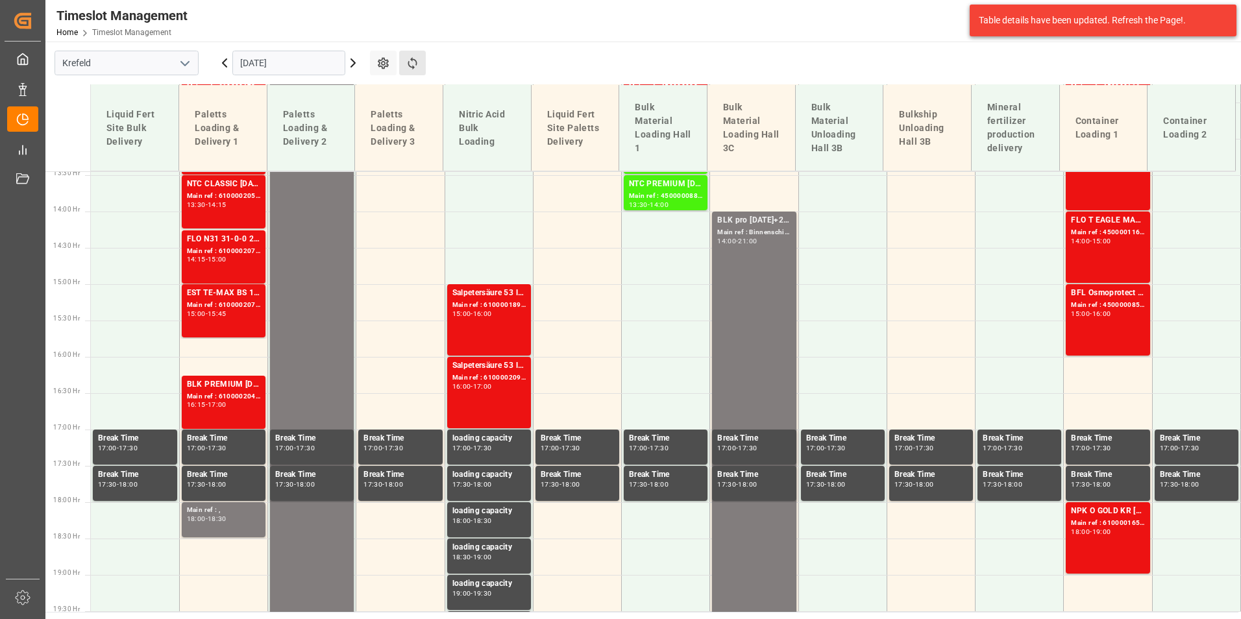
click at [403, 64] on button "Refresh Time Slots" at bounding box center [412, 63] width 27 height 25
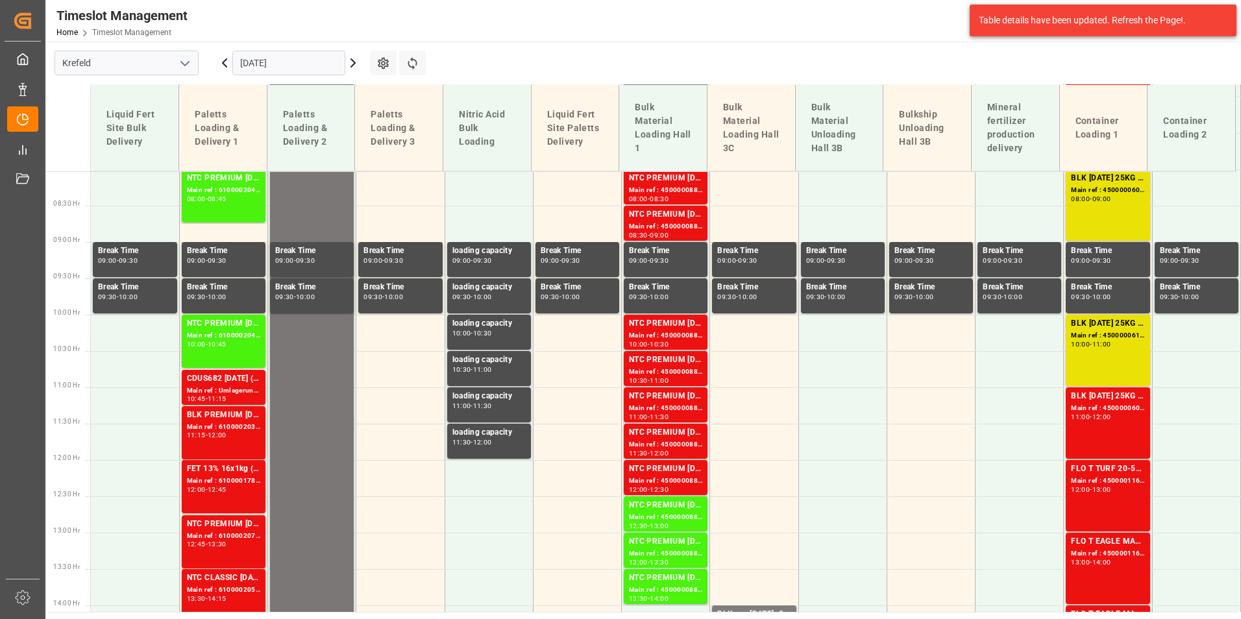
scroll to position [588, 0]
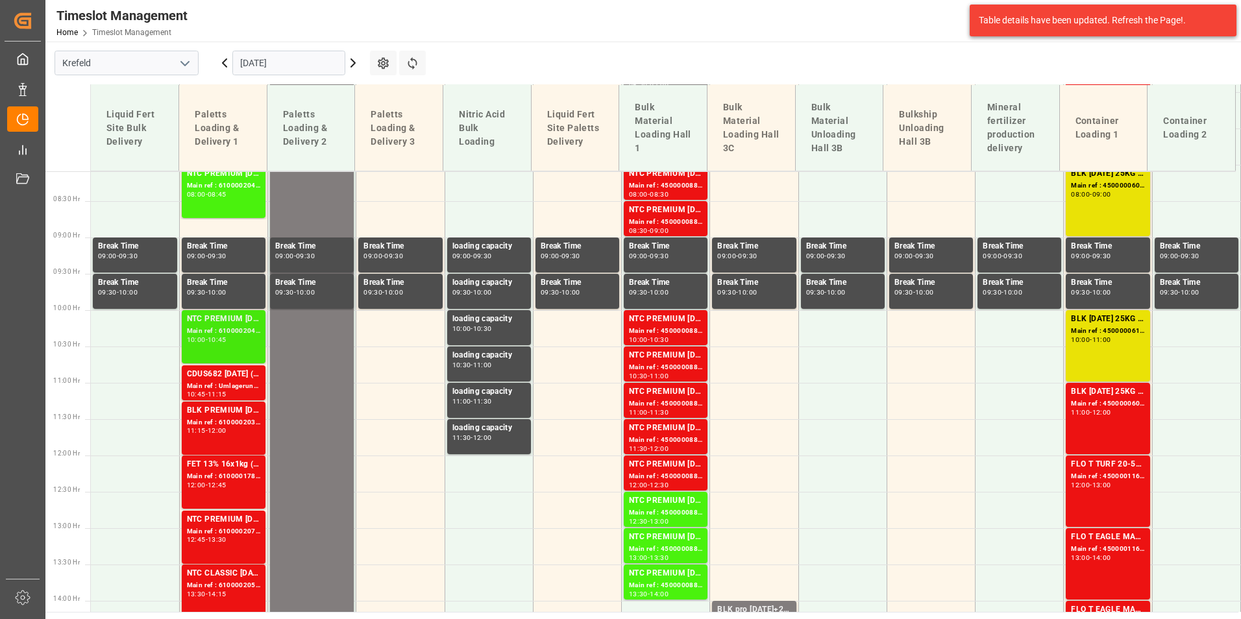
click at [195, 329] on div "Main ref : 6100002040, 2000000223" at bounding box center [223, 331] width 73 height 11
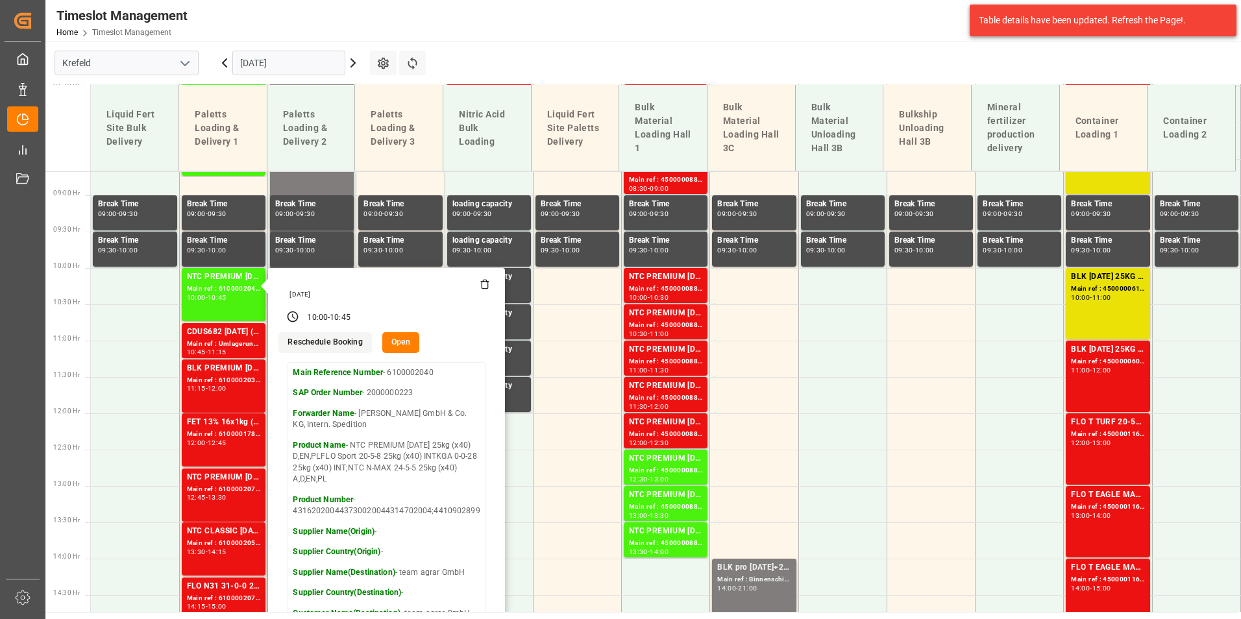
scroll to position [653, 0]
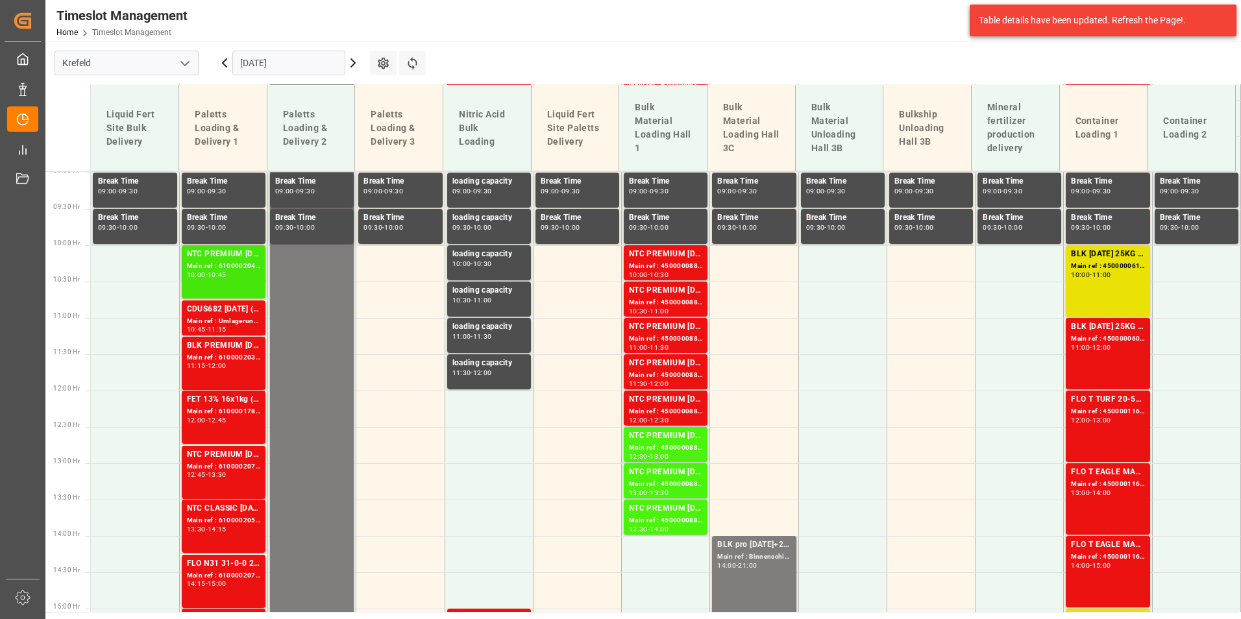
click at [229, 281] on div "NTC PREMIUM [DATE] 25kg (x40) D,EN,PLFLO Sport 20-5-8 25kg (x40) INTKGA 0-0-28 …" at bounding box center [223, 272] width 73 height 48
click at [193, 282] on div "NTC PREMIUM [DATE] 25kg (x40) D,EN,PLFLO Sport 20-5-8 25kg (x40) INTKGA 0-0-28 …" at bounding box center [223, 272] width 73 height 48
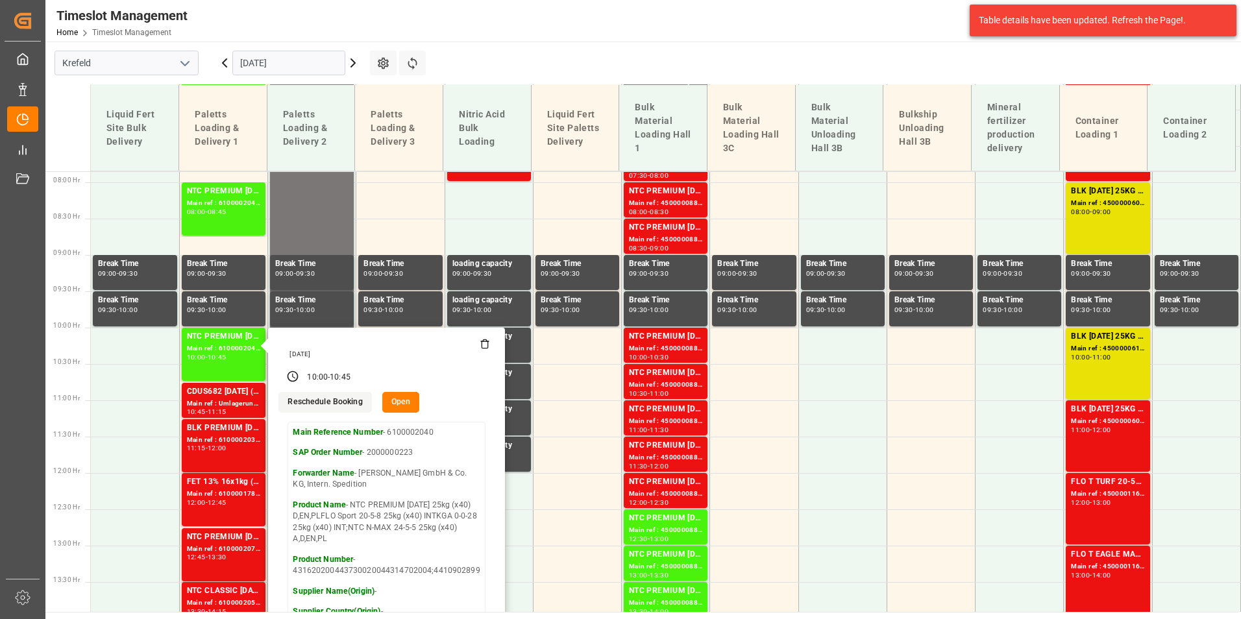
scroll to position [393, 0]
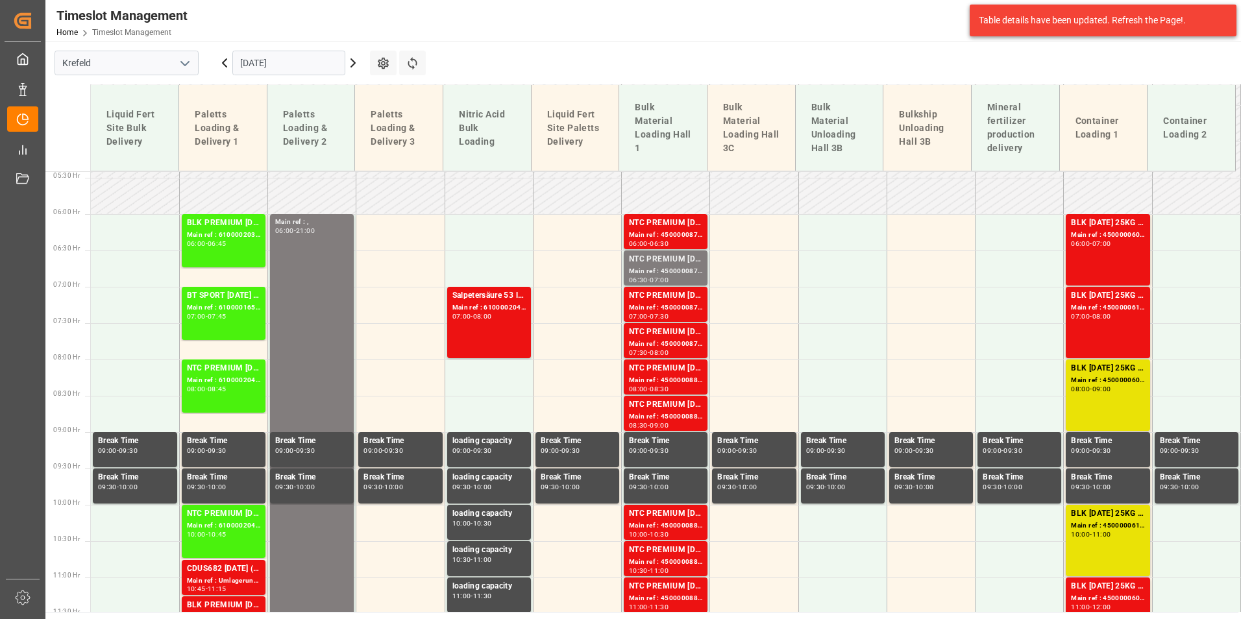
click at [238, 378] on div "Main ref : 6100002041, 2000001301;2000001083 2000001301" at bounding box center [223, 380] width 73 height 11
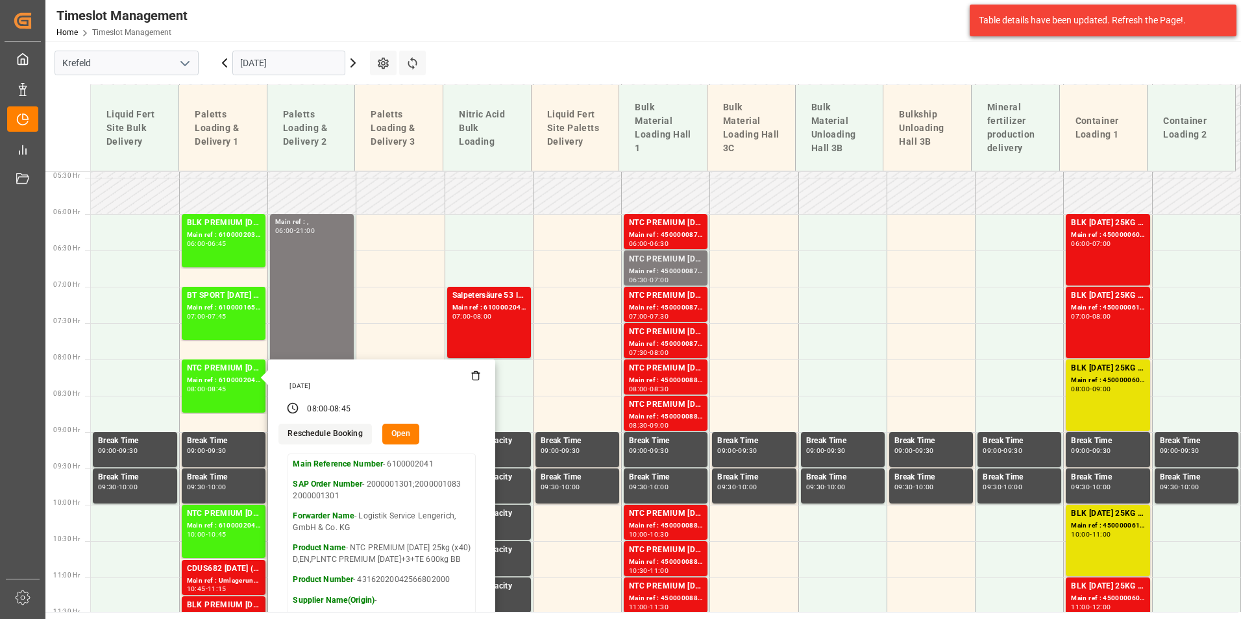
drag, startPoint x: 356, startPoint y: 58, endPoint x: 452, endPoint y: 136, distance: 123.7
click at [356, 58] on icon at bounding box center [353, 63] width 16 height 16
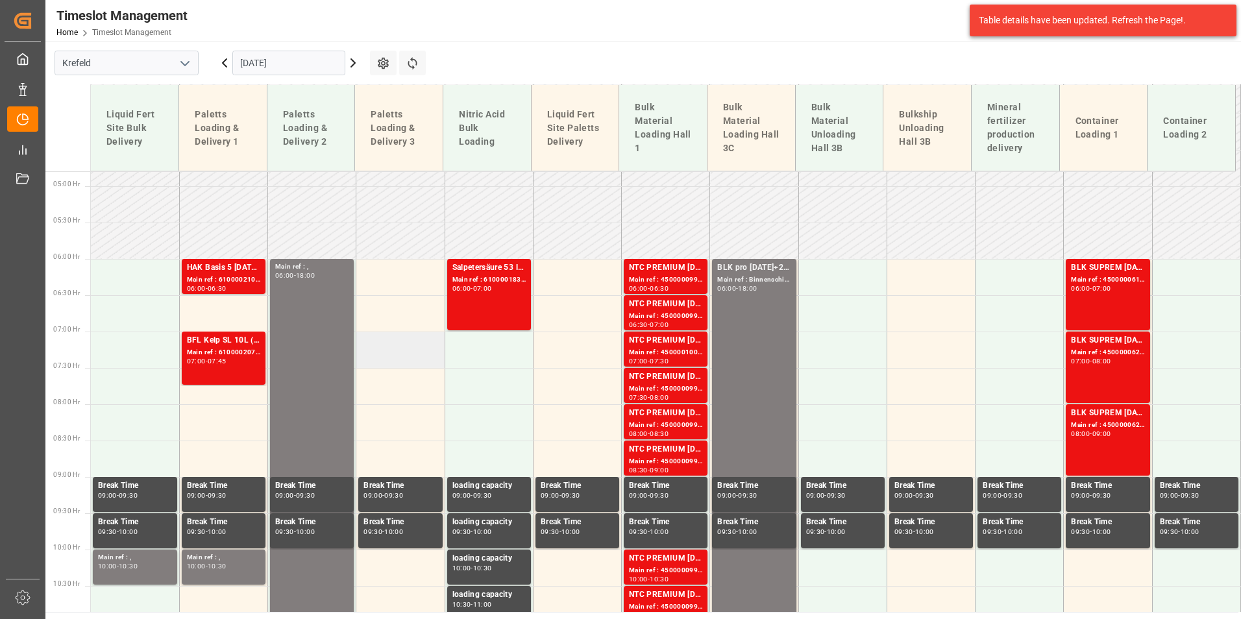
scroll to position [328, 0]
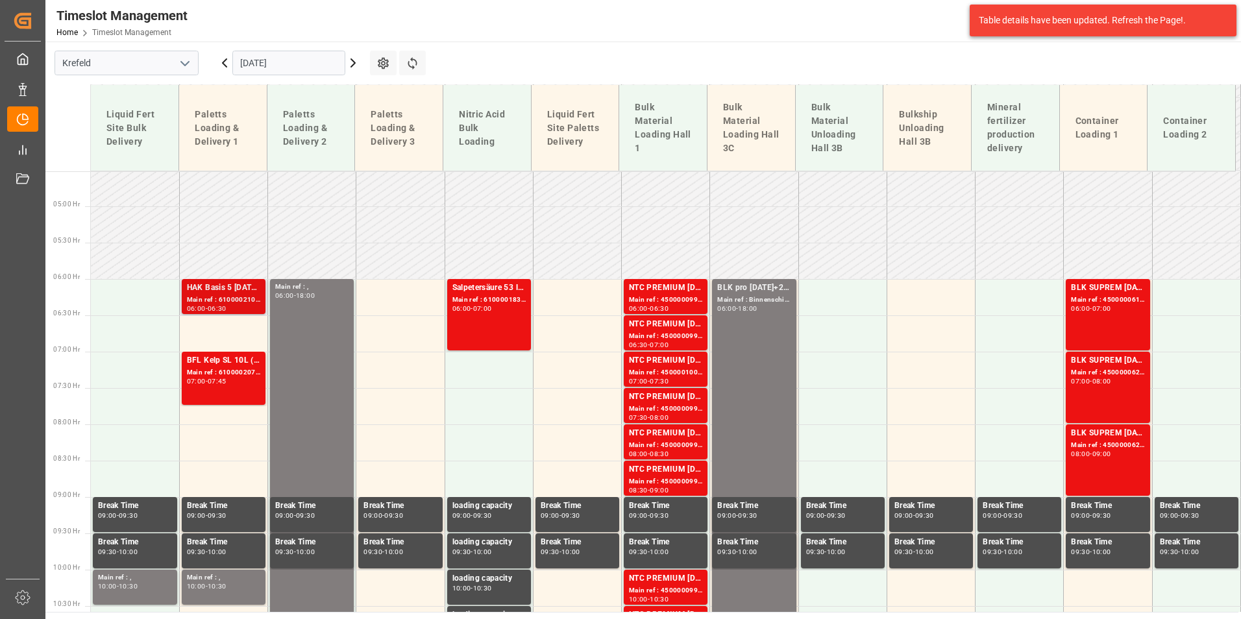
click at [201, 301] on div "Main ref : 6100002101, 2000001624" at bounding box center [223, 300] width 73 height 11
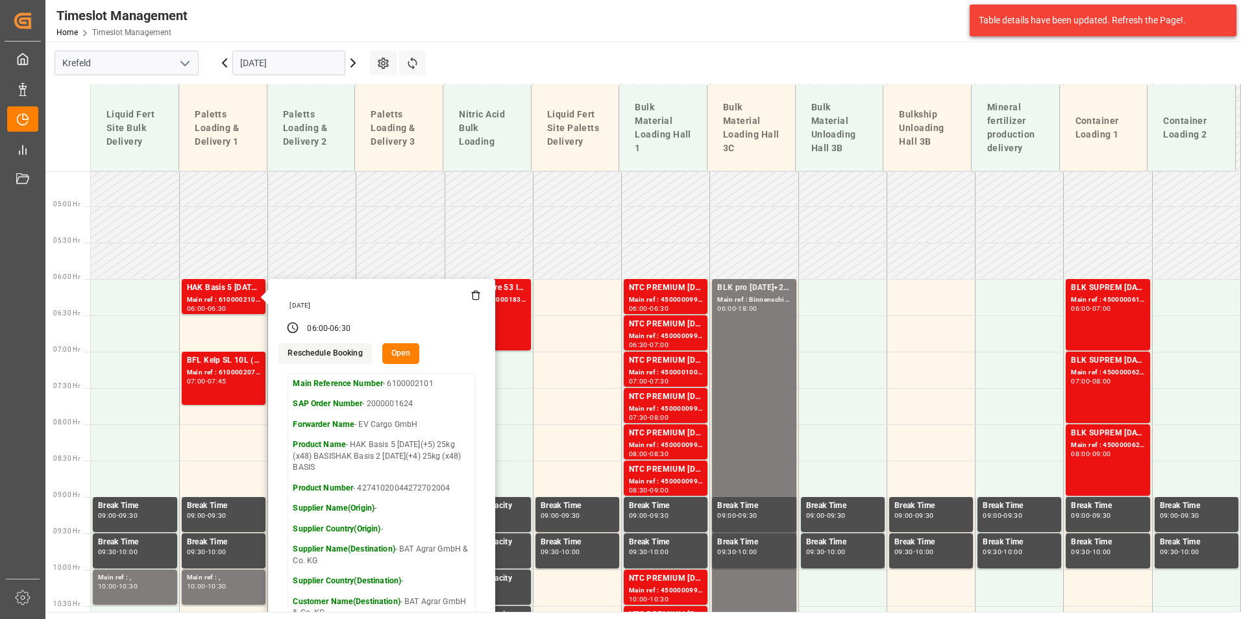
click at [229, 77] on div "[DATE]" at bounding box center [289, 63] width 162 height 43
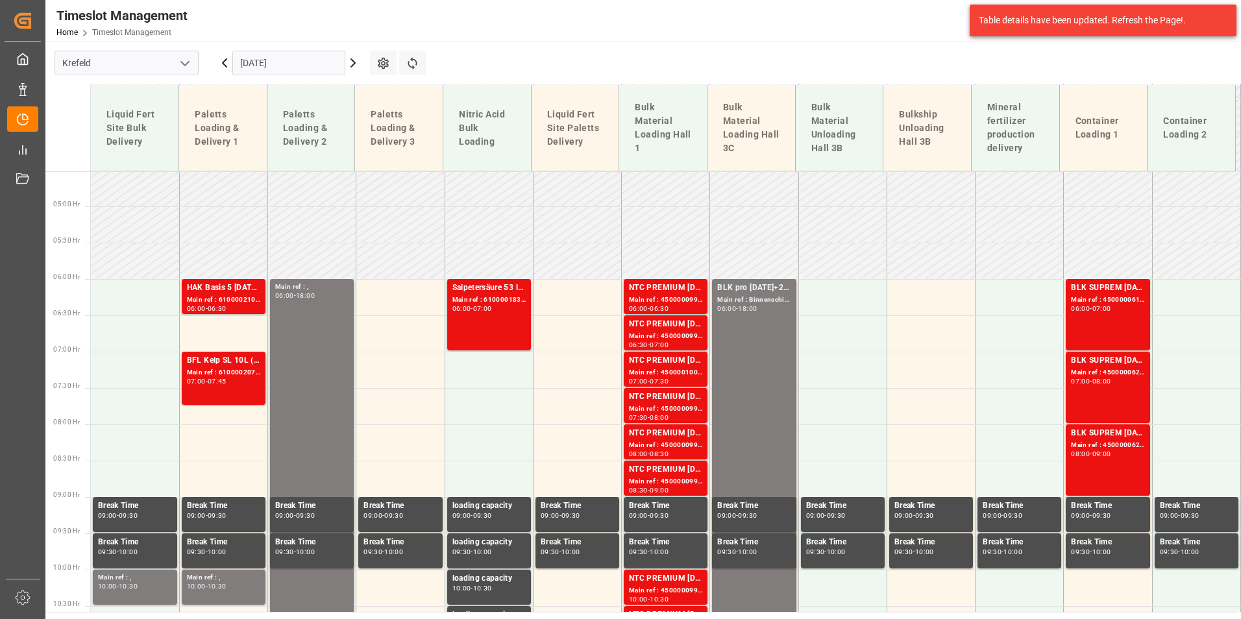
click at [226, 67] on icon at bounding box center [225, 63] width 4 height 8
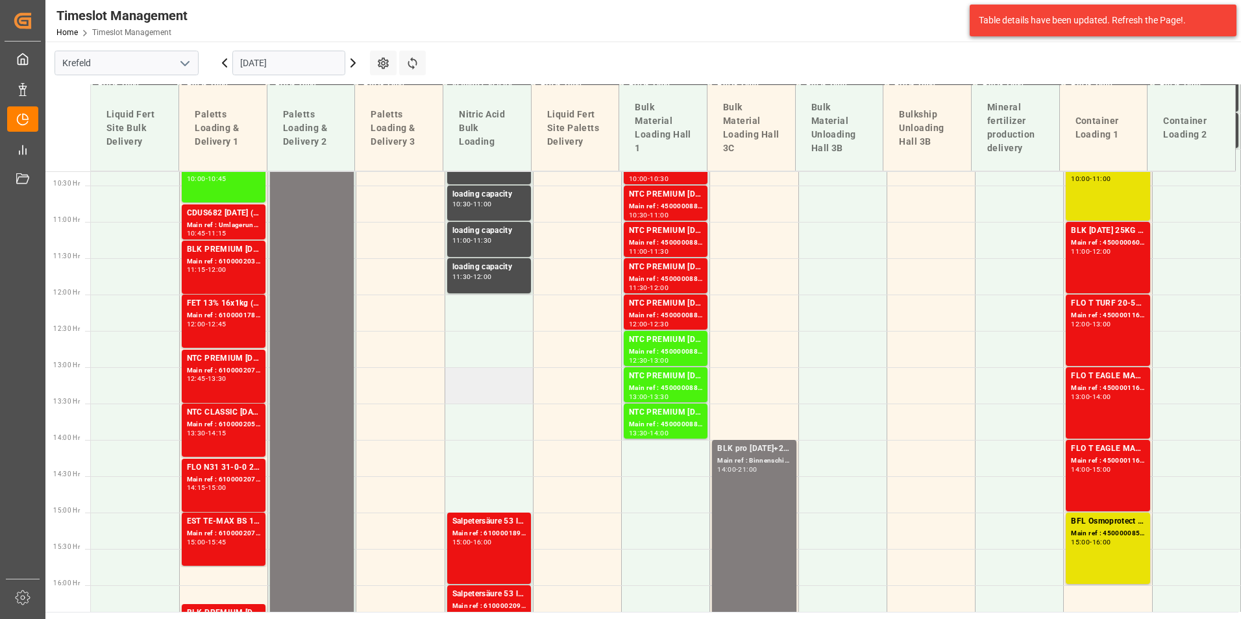
scroll to position [783, 0]
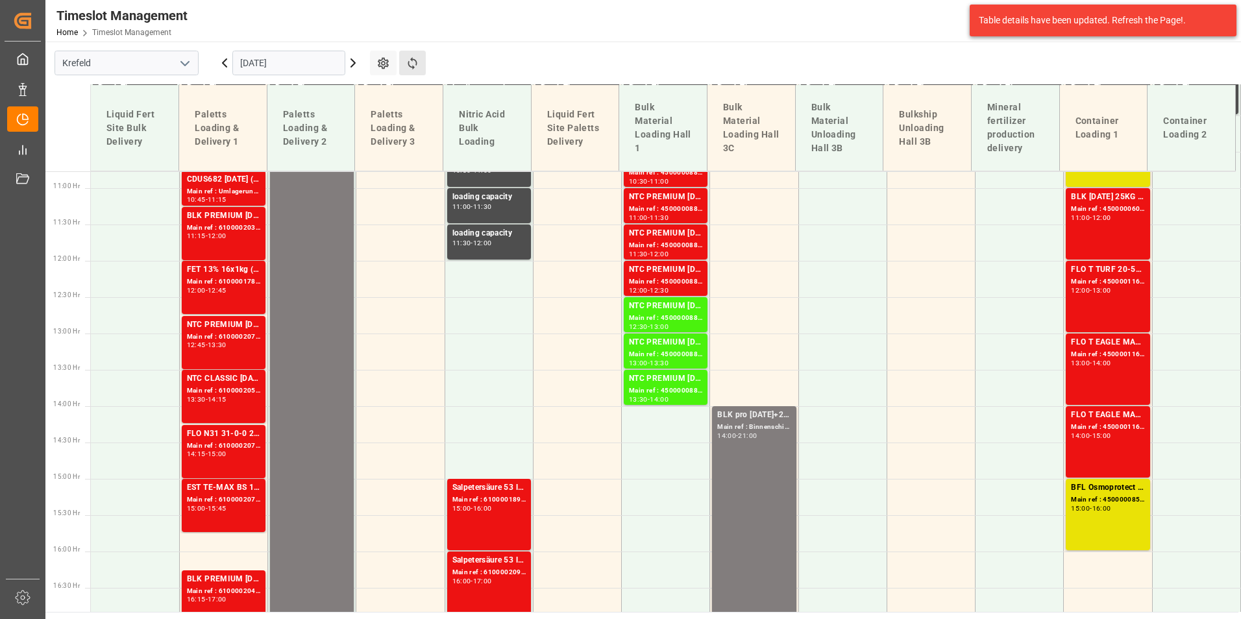
click at [402, 60] on button "Refresh Time Slots" at bounding box center [412, 63] width 27 height 25
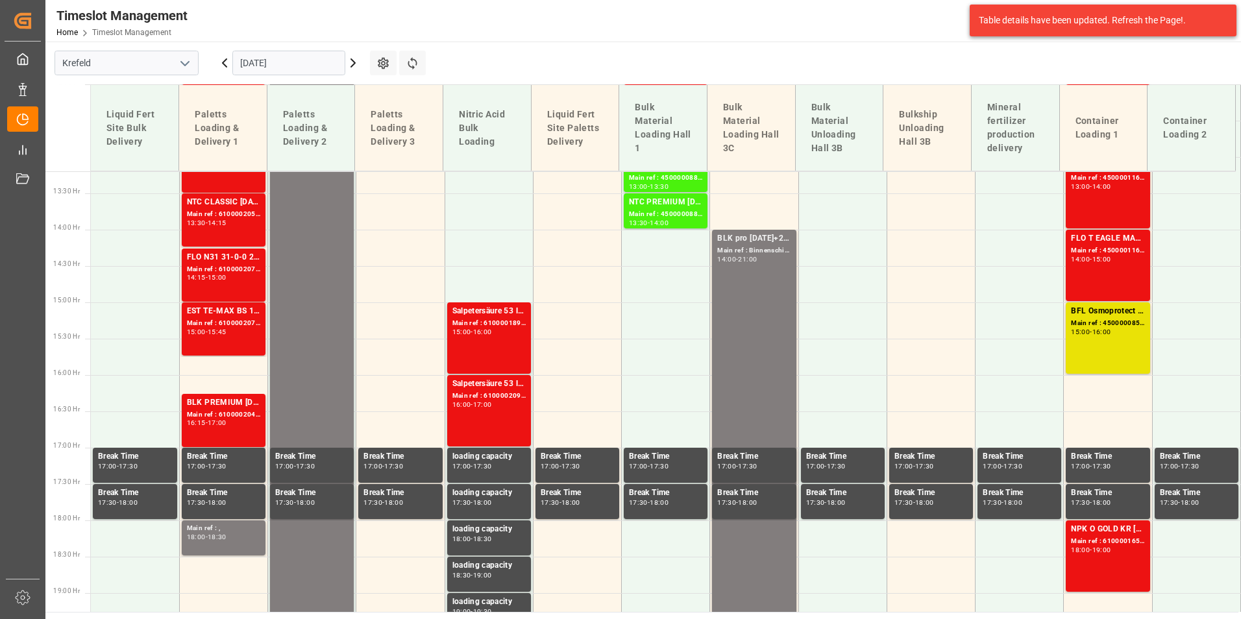
scroll to position [978, 0]
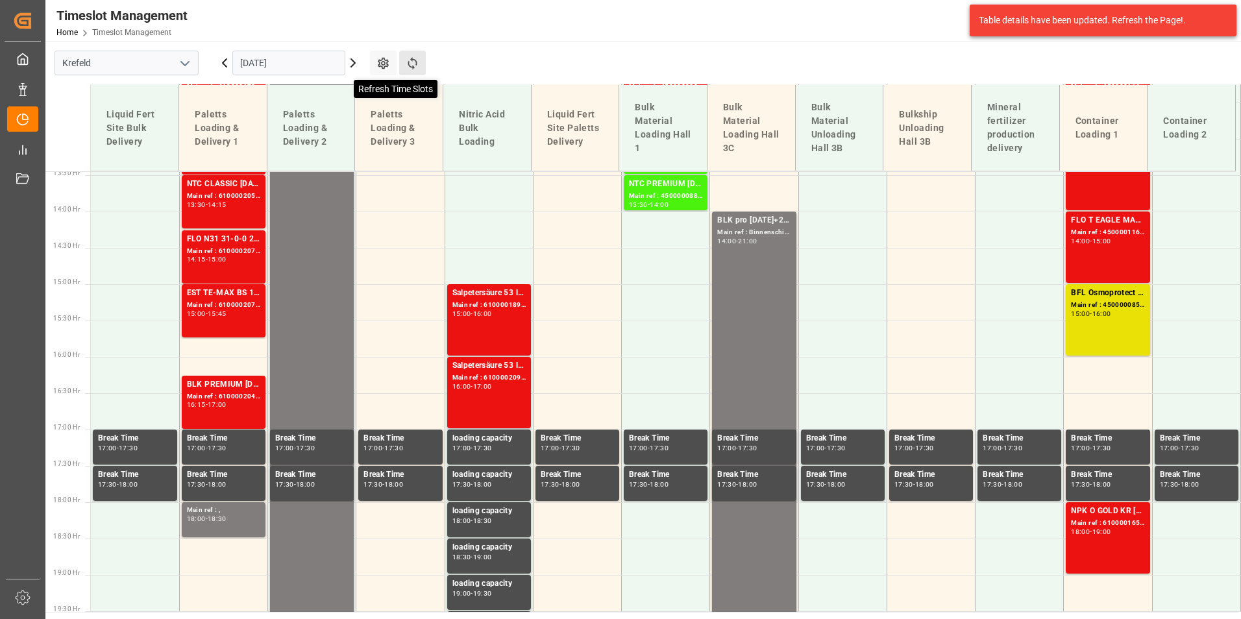
click at [417, 66] on icon at bounding box center [413, 63] width 14 height 14
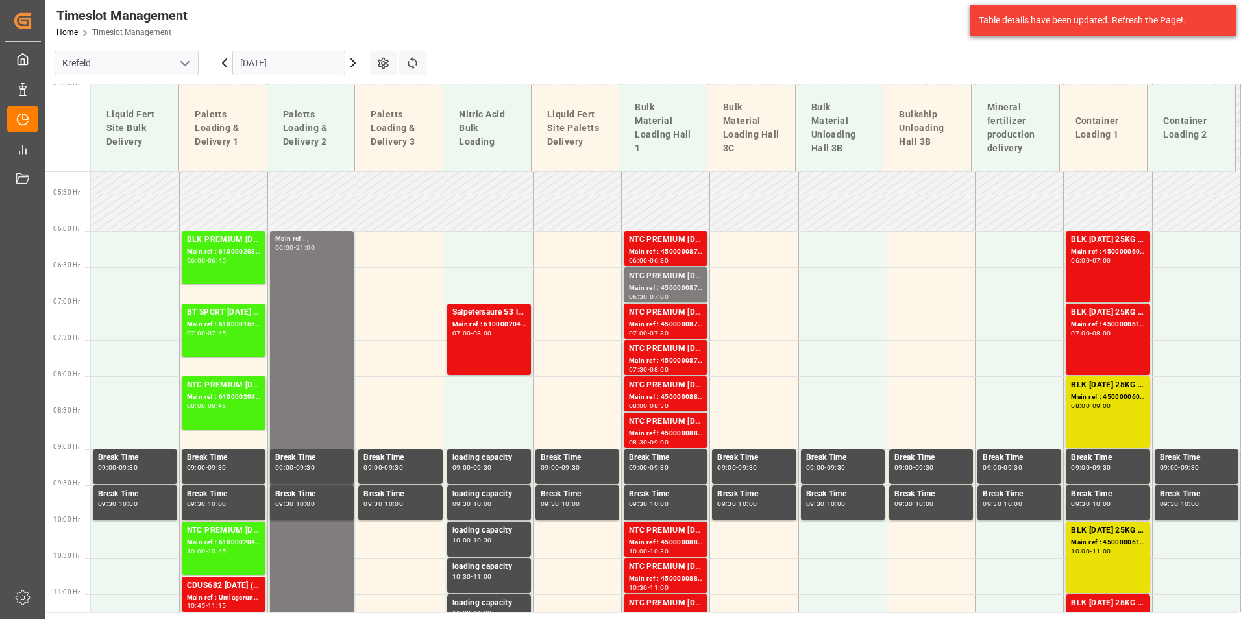
scroll to position [328, 0]
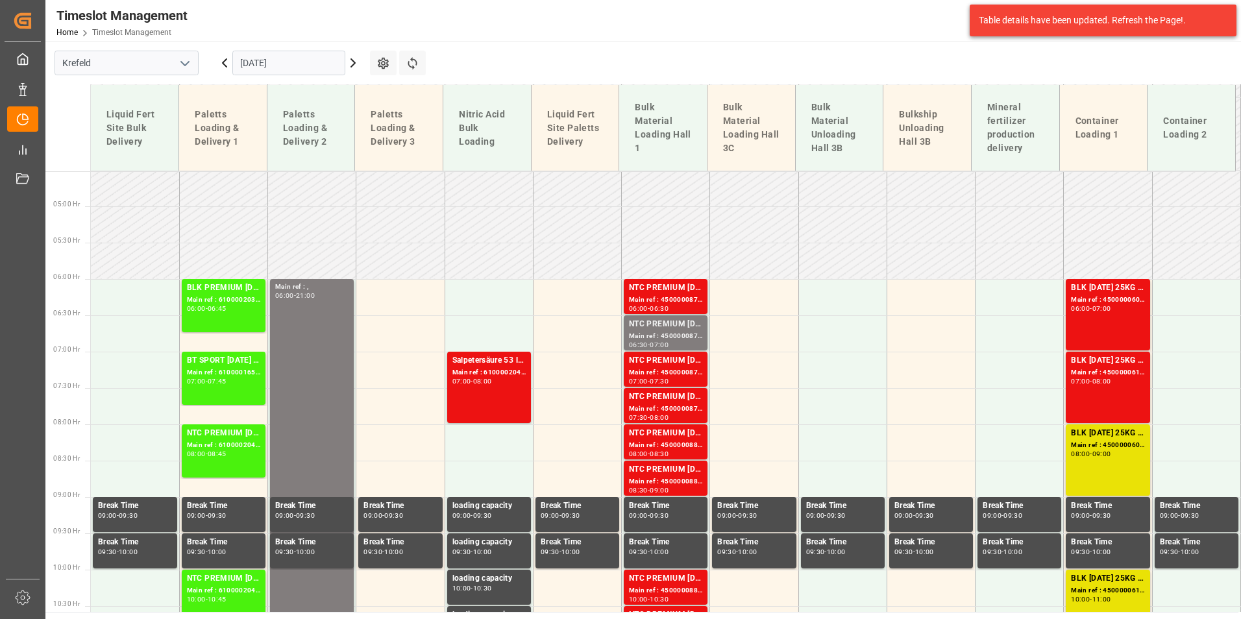
click at [359, 58] on icon at bounding box center [353, 63] width 16 height 16
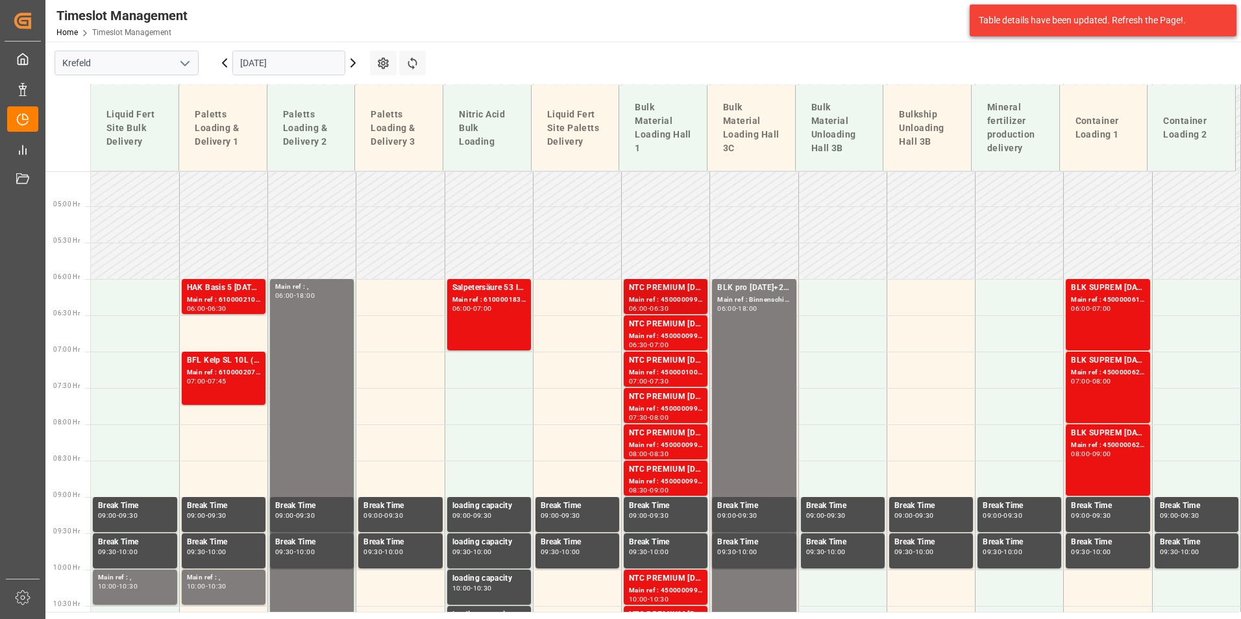
click at [633, 295] on div "Main ref : 4500000992, 2000001025" at bounding box center [665, 300] width 73 height 11
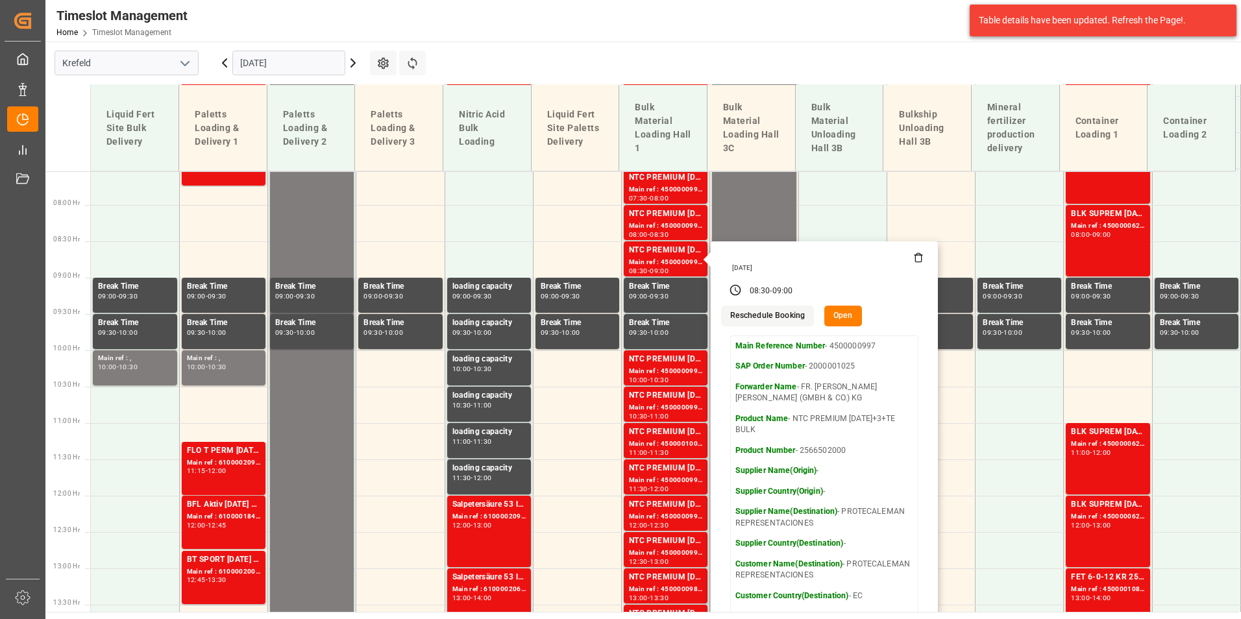
scroll to position [588, 0]
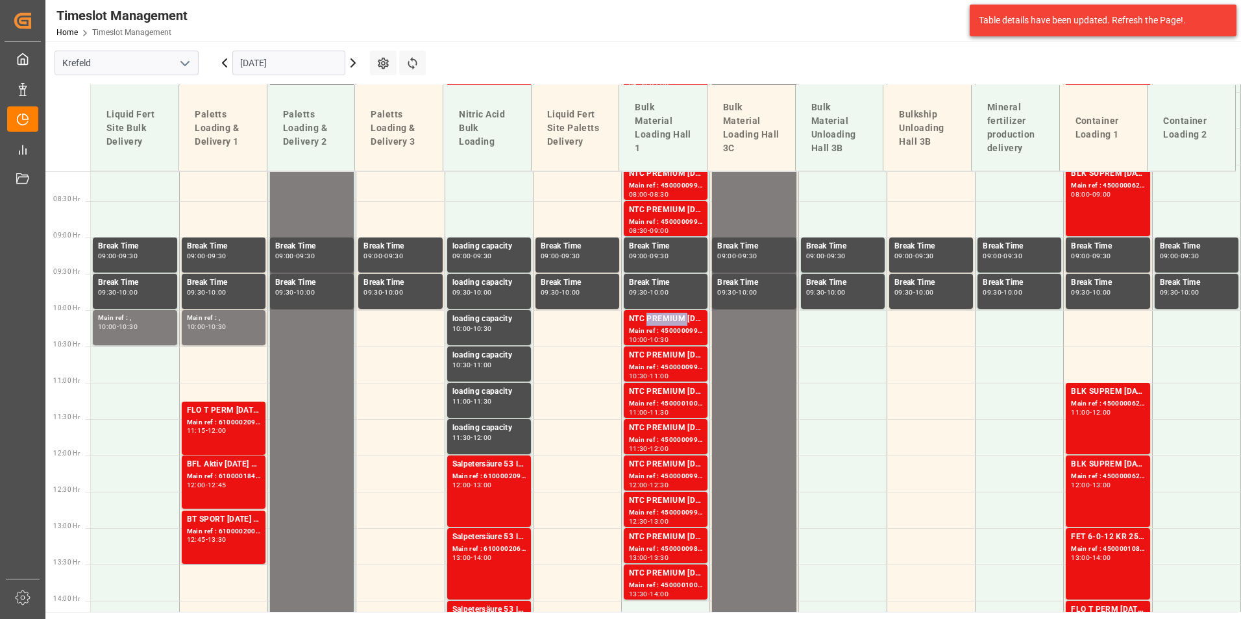
click at [654, 325] on div "NTC PREMIUM [DATE]+3+TE BULK" at bounding box center [665, 319] width 73 height 13
click at [669, 354] on div "NTC PREMIUM [DATE]+3+TE BULK" at bounding box center [665, 355] width 73 height 13
click at [665, 546] on div "Main ref : 4500000989, 2000001025" at bounding box center [665, 549] width 73 height 11
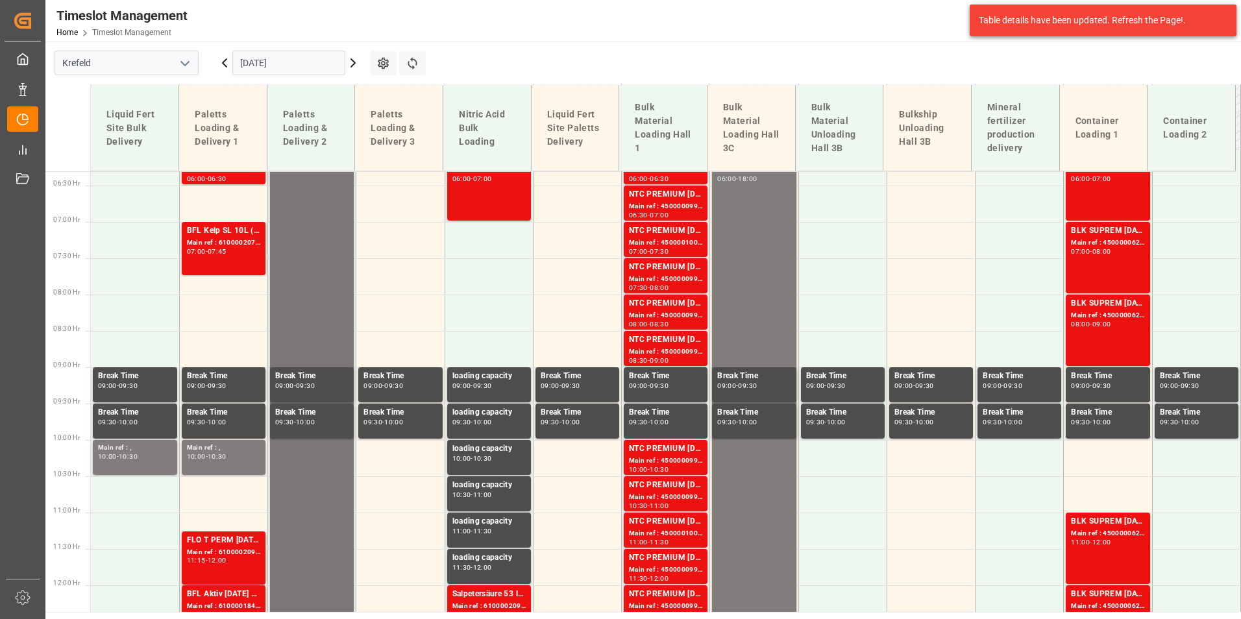
scroll to position [328, 0]
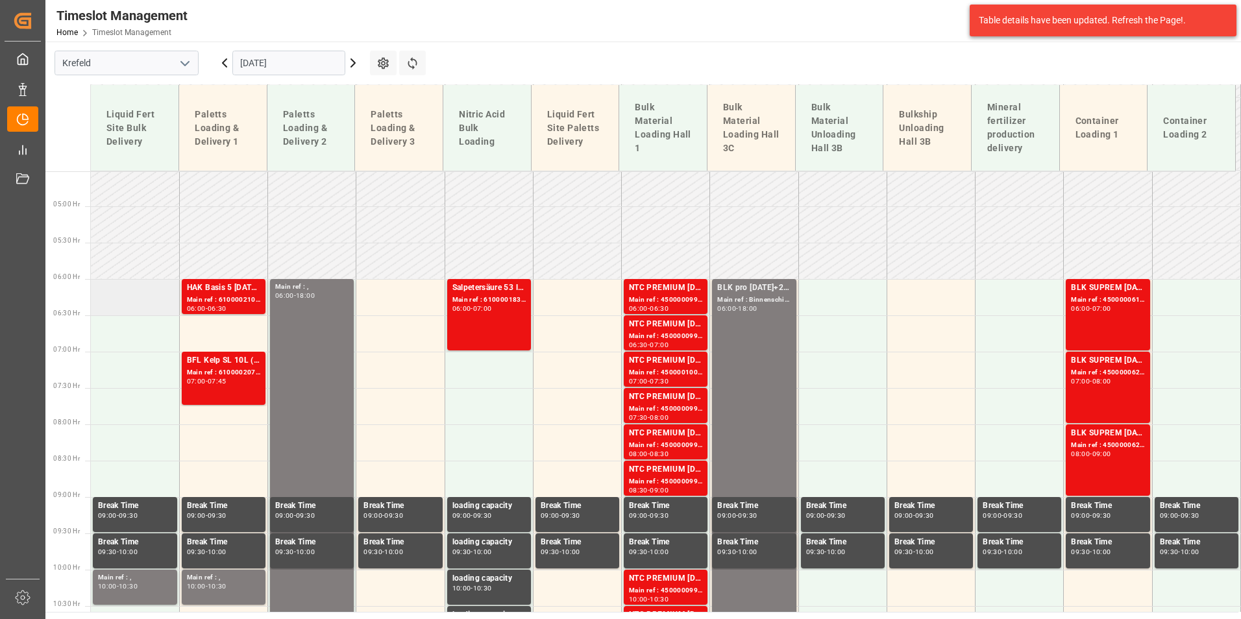
click at [136, 300] on td at bounding box center [135, 297] width 88 height 36
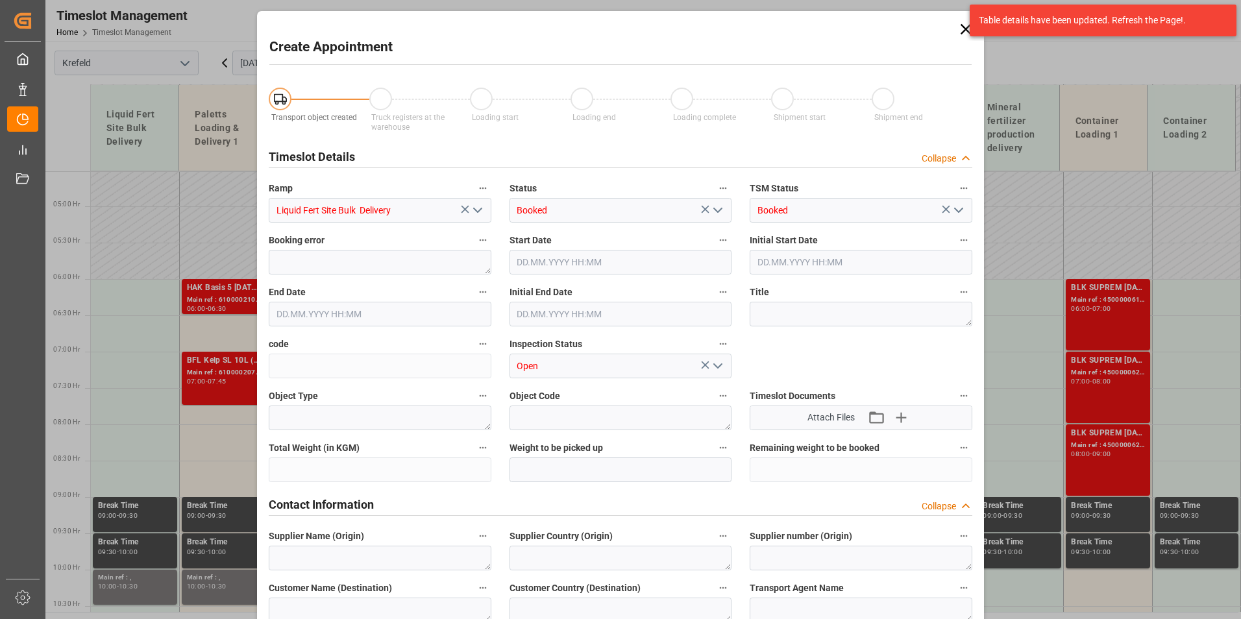
type input "[DATE] 06:00"
type input "[DATE] 06:30"
click at [963, 36] on icon at bounding box center [966, 29] width 18 height 18
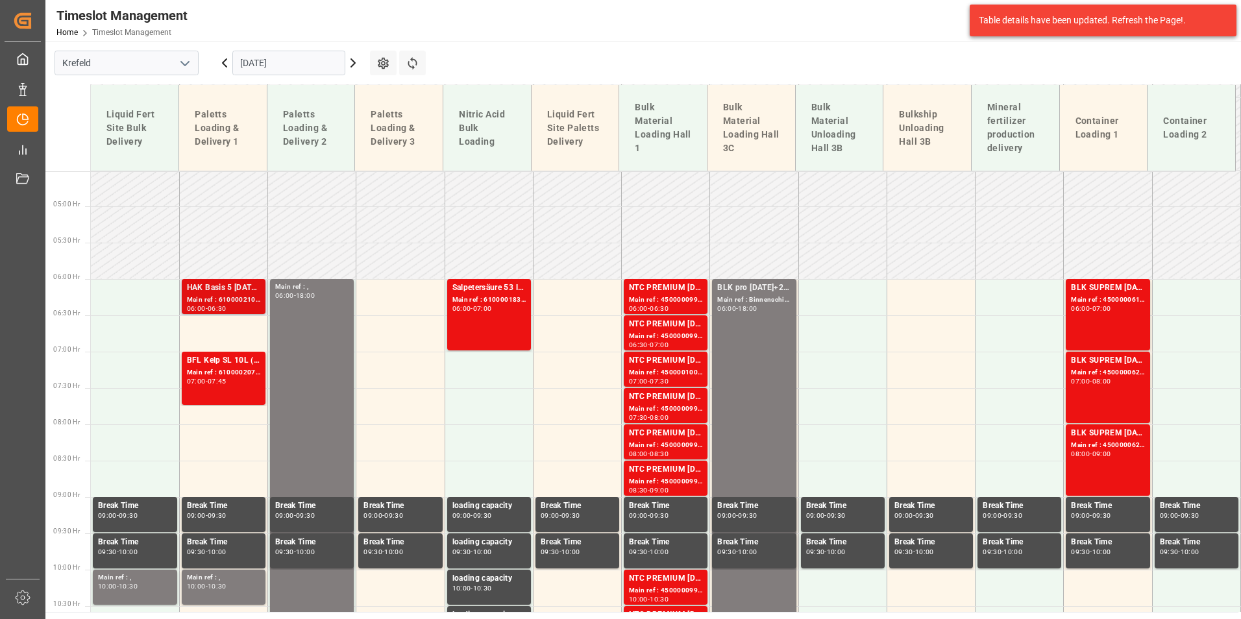
click at [251, 306] on div "06:00 - 06:30" at bounding box center [223, 309] width 73 height 7
click at [203, 360] on div "BFL Kelp SL 10L (x60) EN,ITBC PLUS [DATE] 9M 25kg (x42) INTBC PLUS [DATE] 6M 25…" at bounding box center [223, 360] width 73 height 13
click at [235, 301] on div "Main ref : 6100002101, 2000001624" at bounding box center [223, 300] width 73 height 11
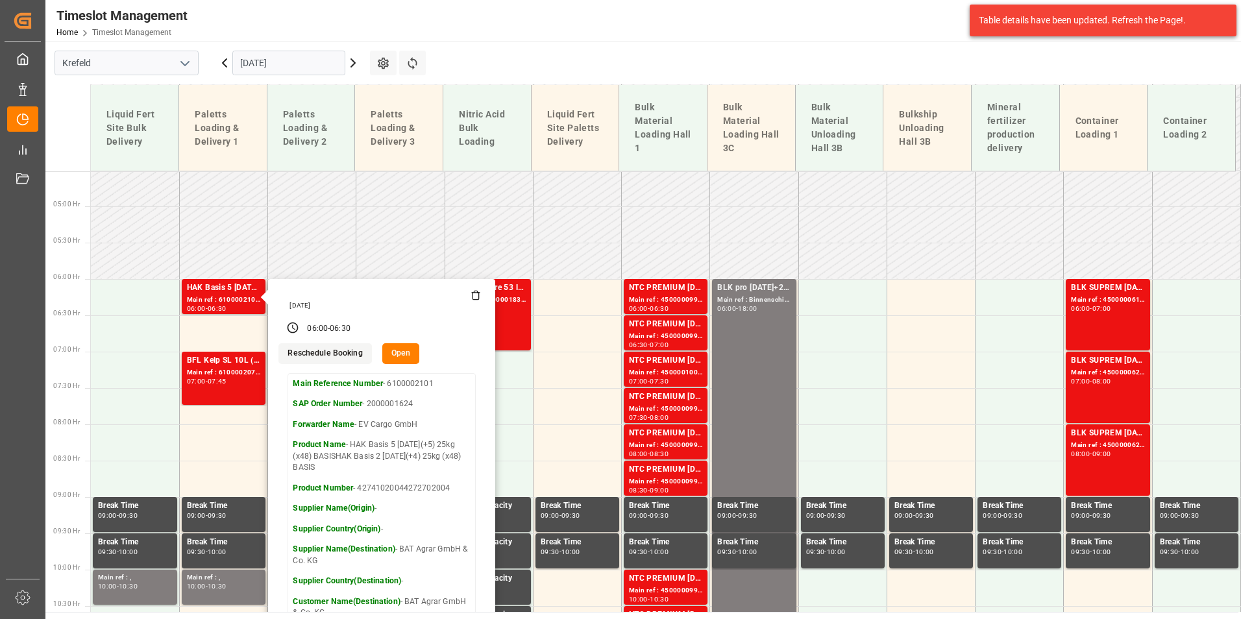
click at [227, 62] on icon at bounding box center [225, 63] width 16 height 16
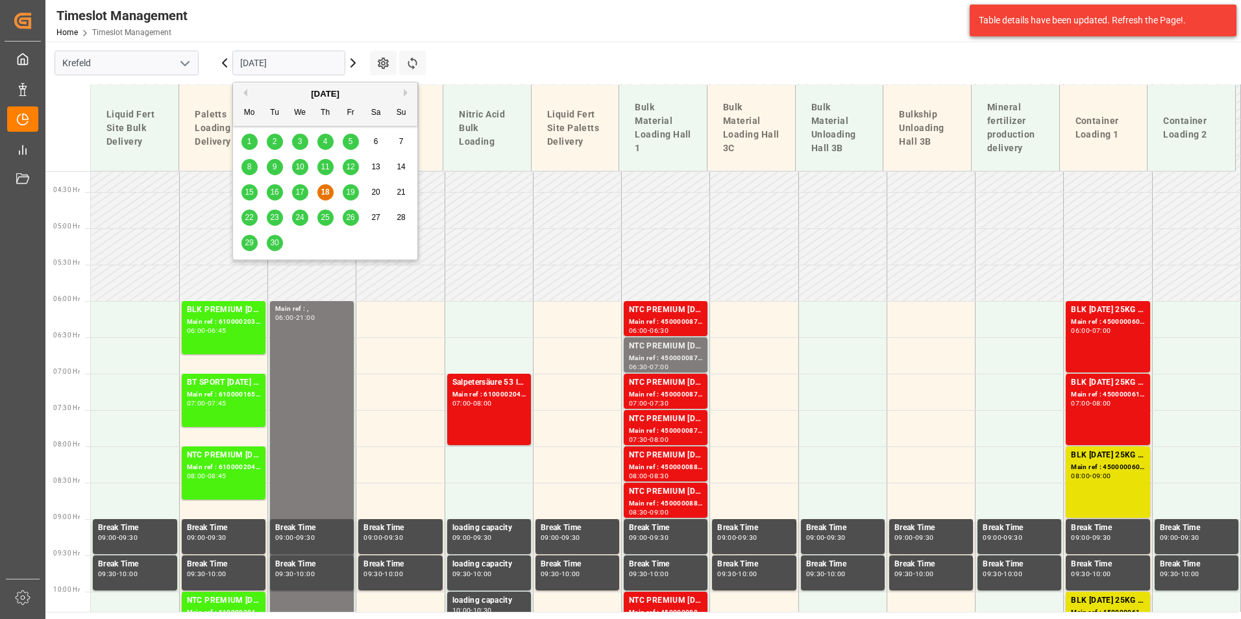
click at [289, 64] on input "[DATE]" at bounding box center [288, 63] width 113 height 25
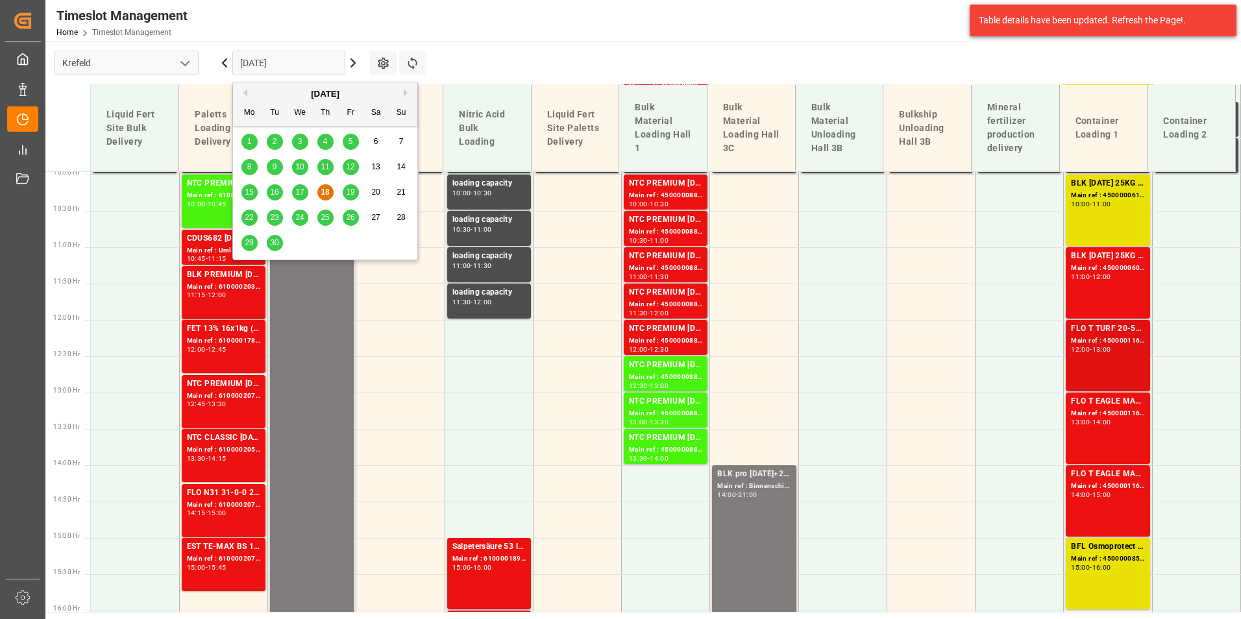
scroll to position [718, 0]
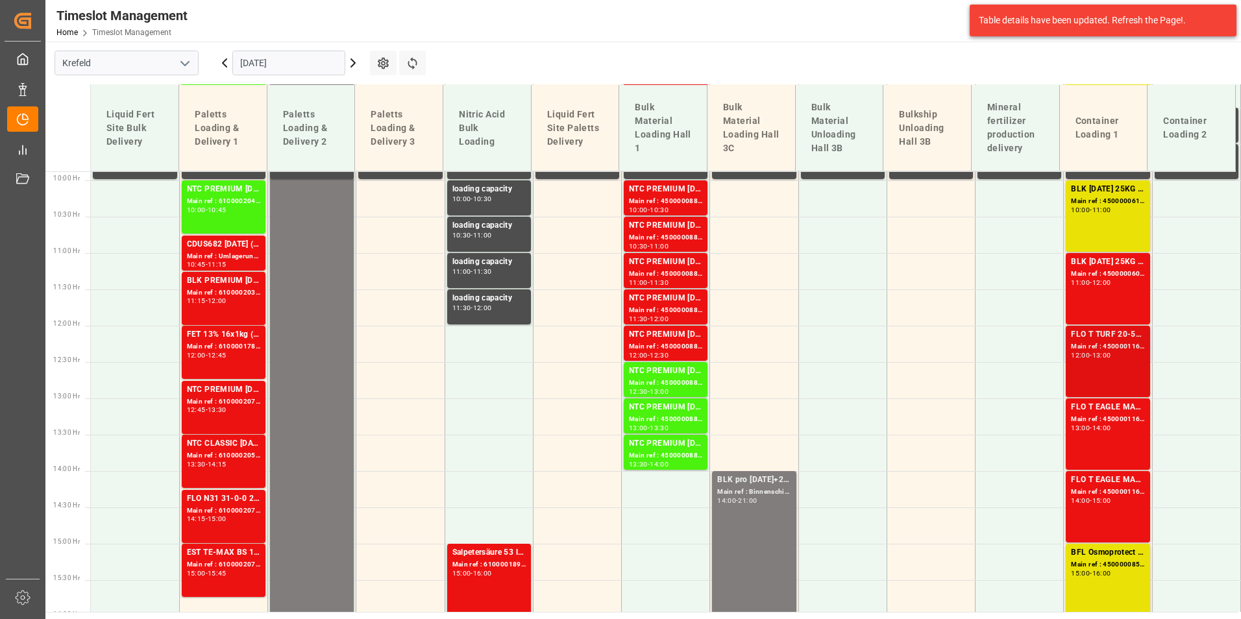
click at [1108, 367] on div "FLO T TURF 20-5-8 25kg (x42) WW Main ref : 4500001165, 2000000989 12:00 - 13:00" at bounding box center [1107, 361] width 73 height 66
click at [1122, 354] on div "12:00 - 13:00" at bounding box center [1107, 355] width 73 height 7
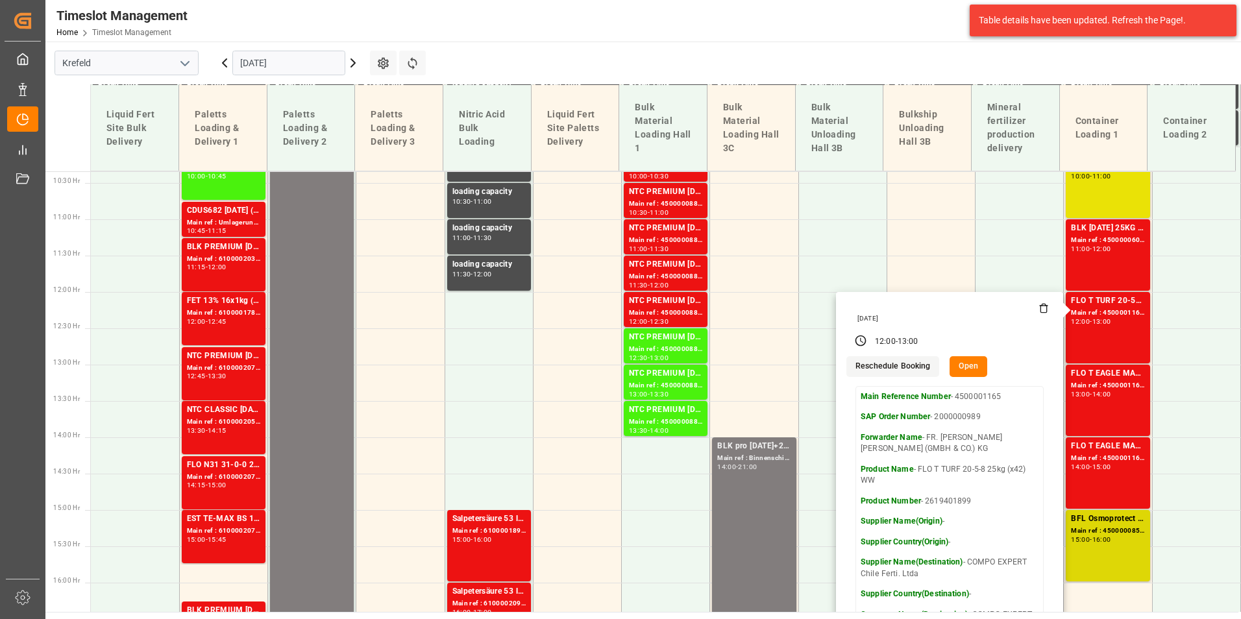
scroll to position [783, 0]
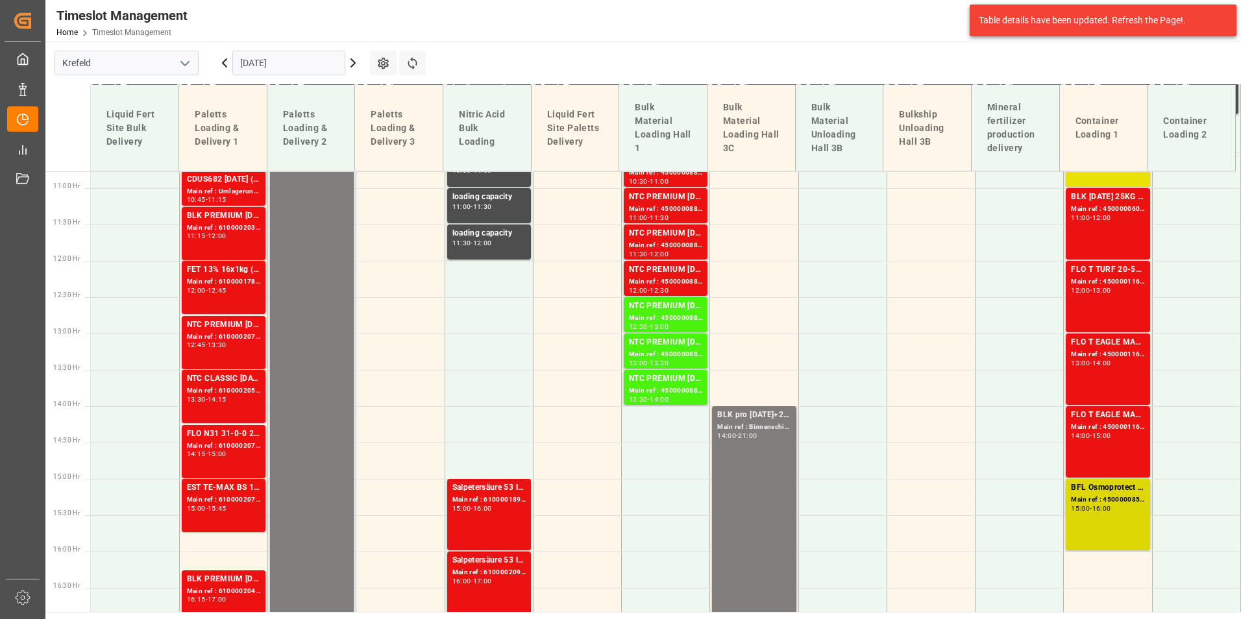
click at [1107, 504] on div "Main ref : 4500000853, 2000000120" at bounding box center [1107, 500] width 73 height 11
click at [1109, 289] on div "13:00" at bounding box center [1101, 291] width 19 height 6
click at [1103, 437] on div "15:00" at bounding box center [1101, 436] width 19 height 6
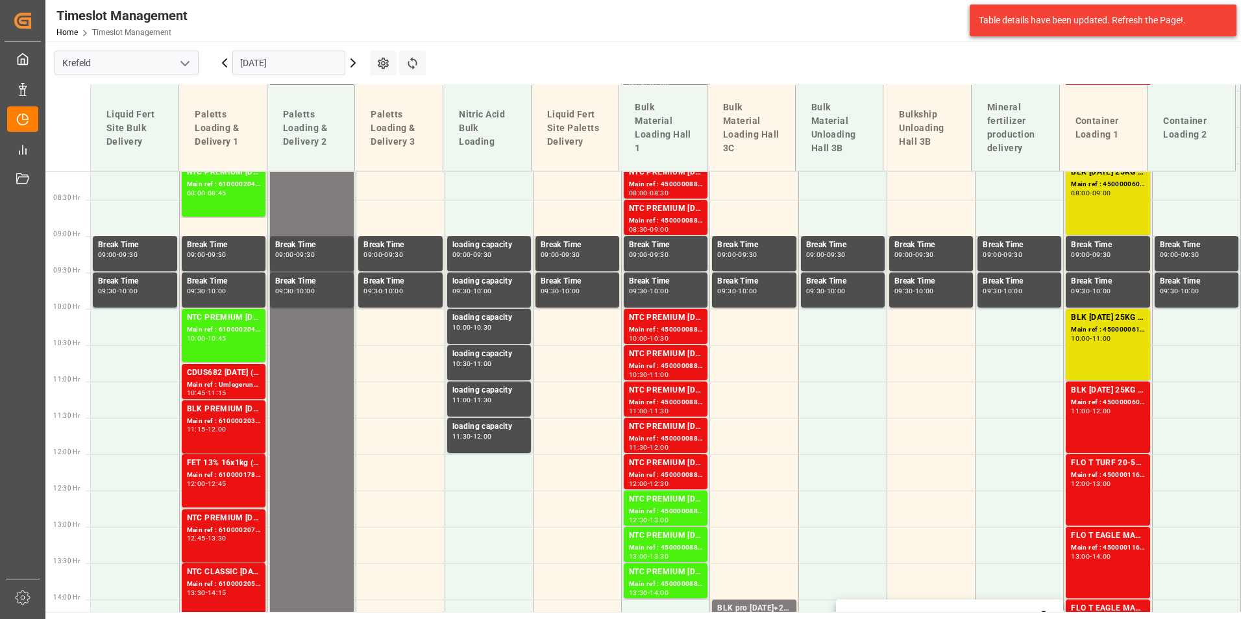
scroll to position [588, 0]
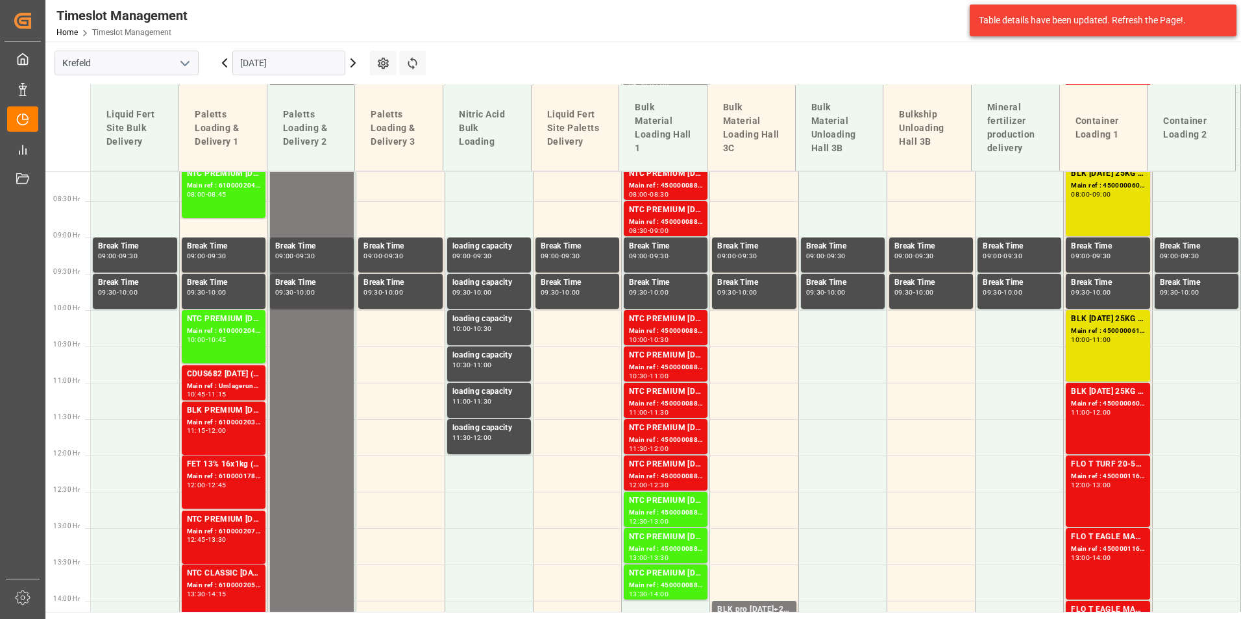
click at [1101, 413] on div "12:00" at bounding box center [1101, 413] width 19 height 6
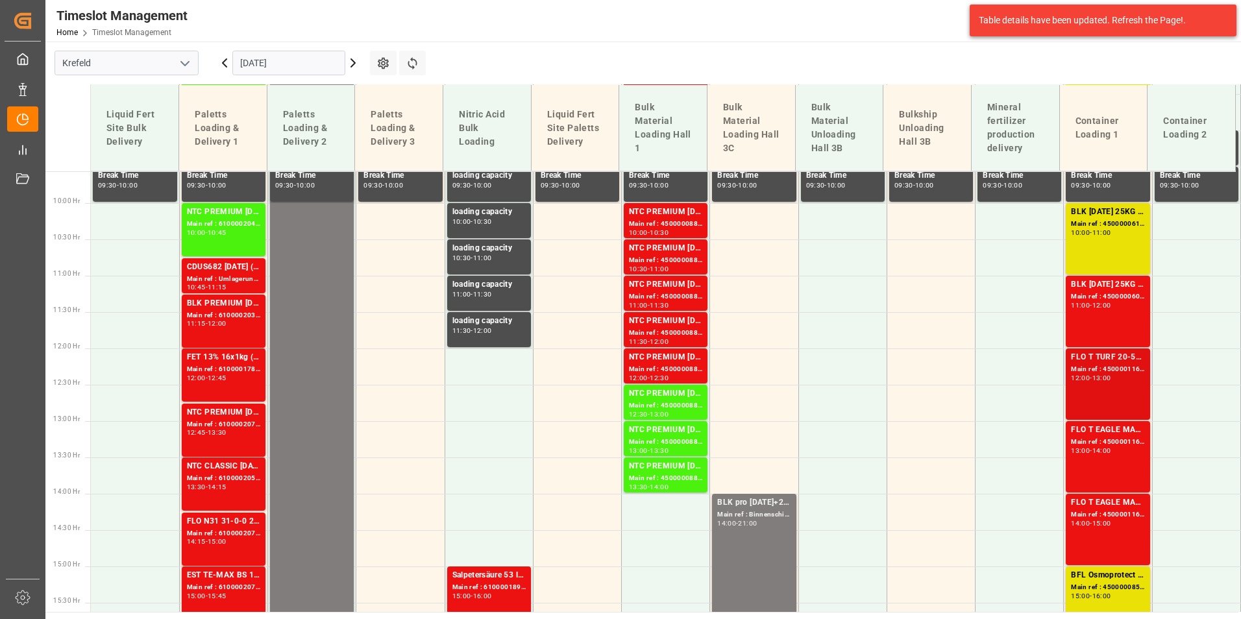
scroll to position [718, 0]
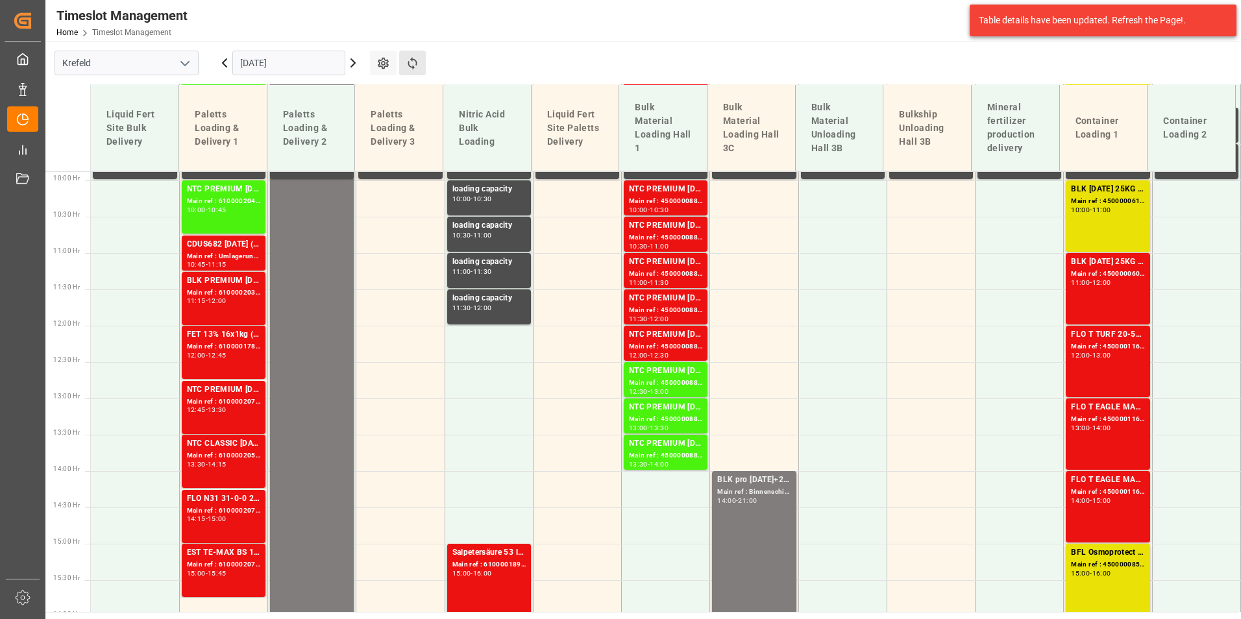
click at [419, 60] on button "Refresh Time Slots" at bounding box center [412, 63] width 27 height 25
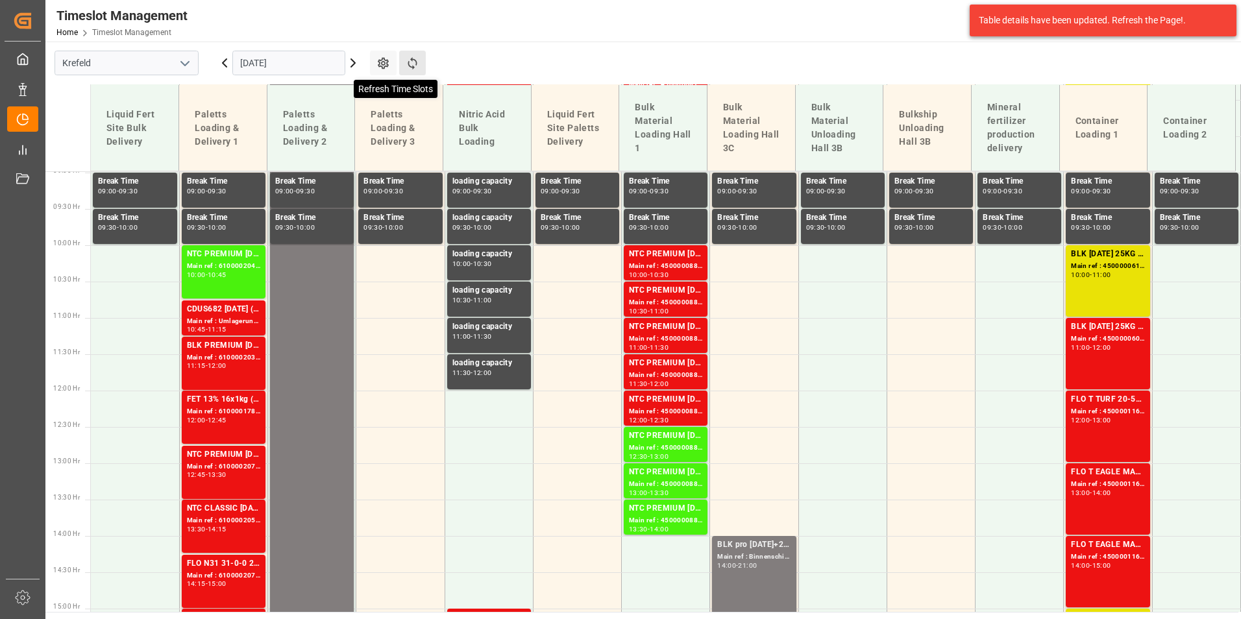
click at [408, 61] on icon at bounding box center [412, 63] width 9 height 12
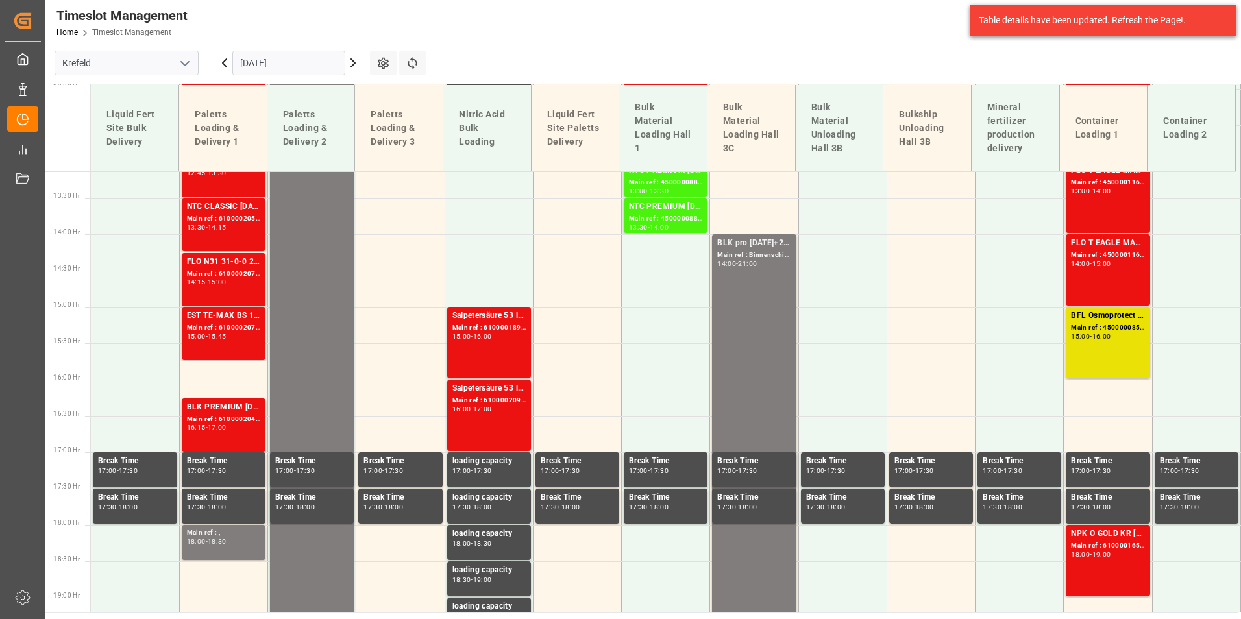
scroll to position [978, 0]
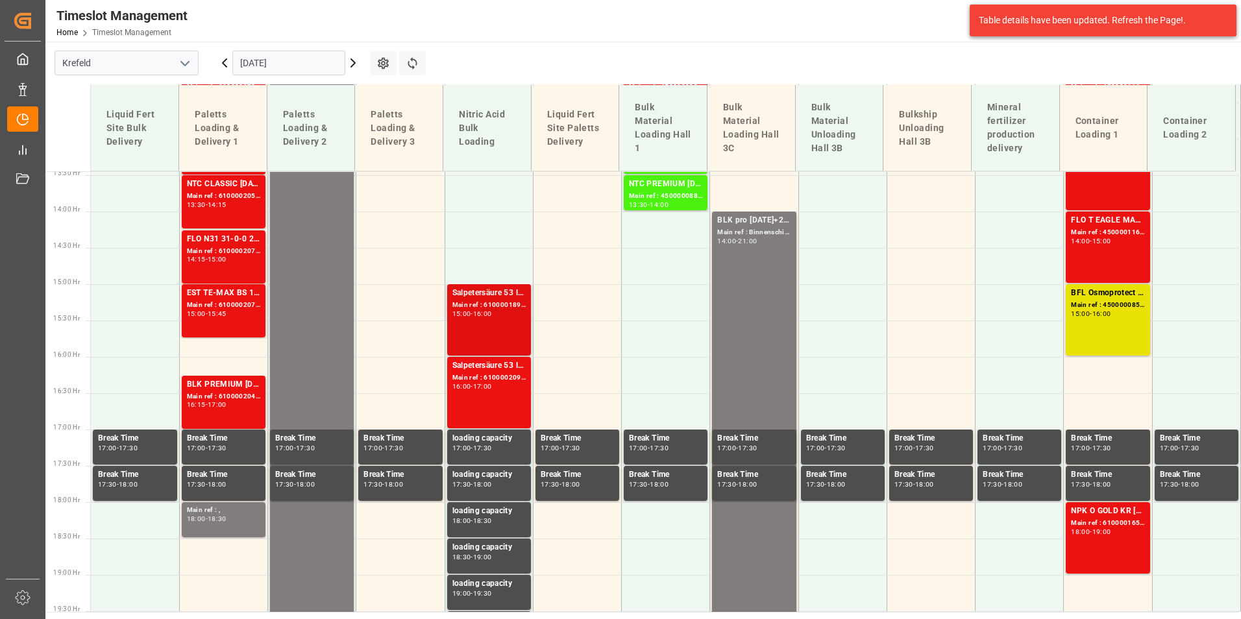
click at [501, 314] on div "15:00 - 16:00" at bounding box center [488, 314] width 73 height 7
click at [497, 380] on div "Main ref : 6100002090, 2000001595" at bounding box center [488, 378] width 73 height 11
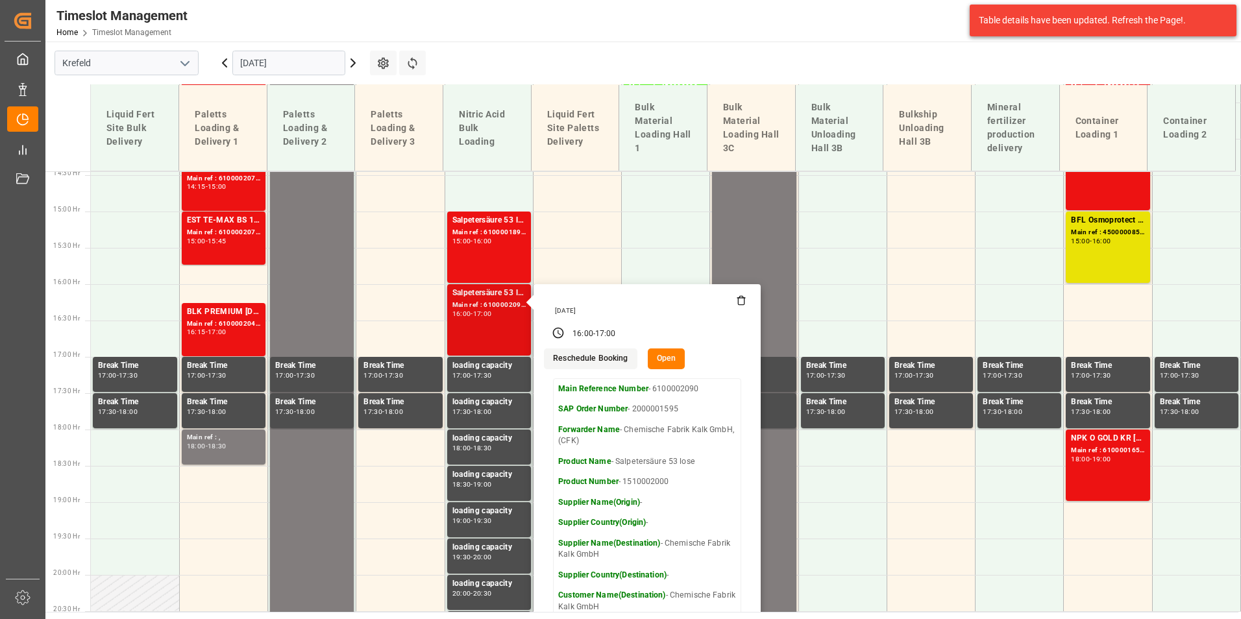
scroll to position [1172, 0]
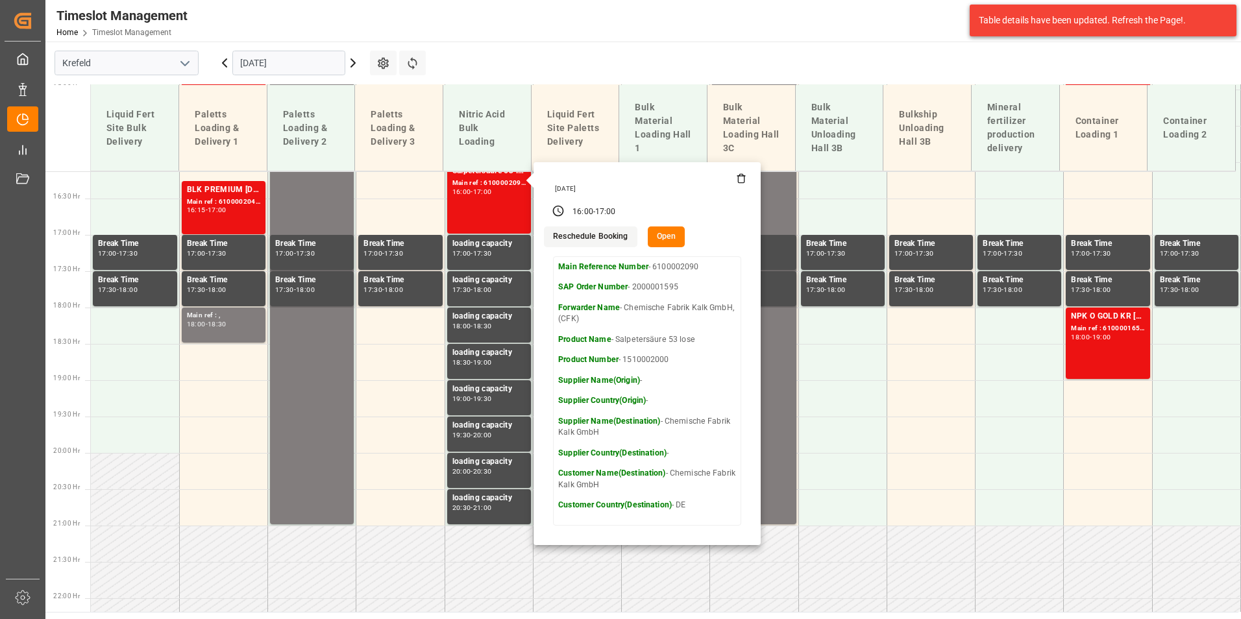
click at [289, 61] on input "[DATE]" at bounding box center [288, 63] width 113 height 25
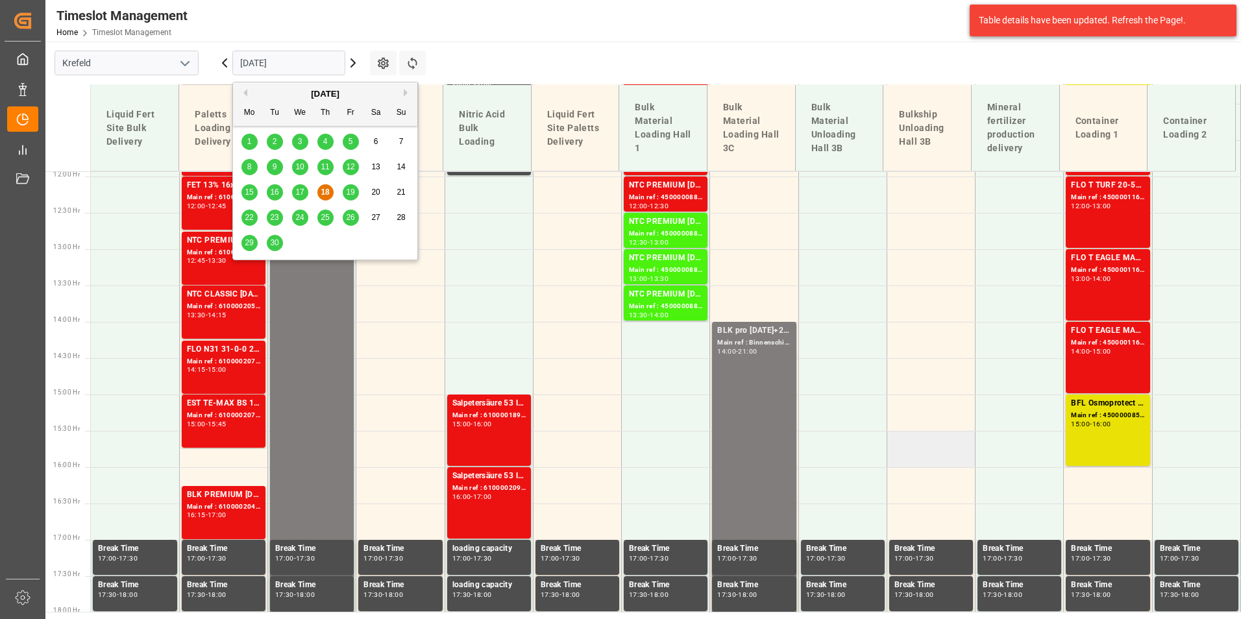
scroll to position [783, 0]
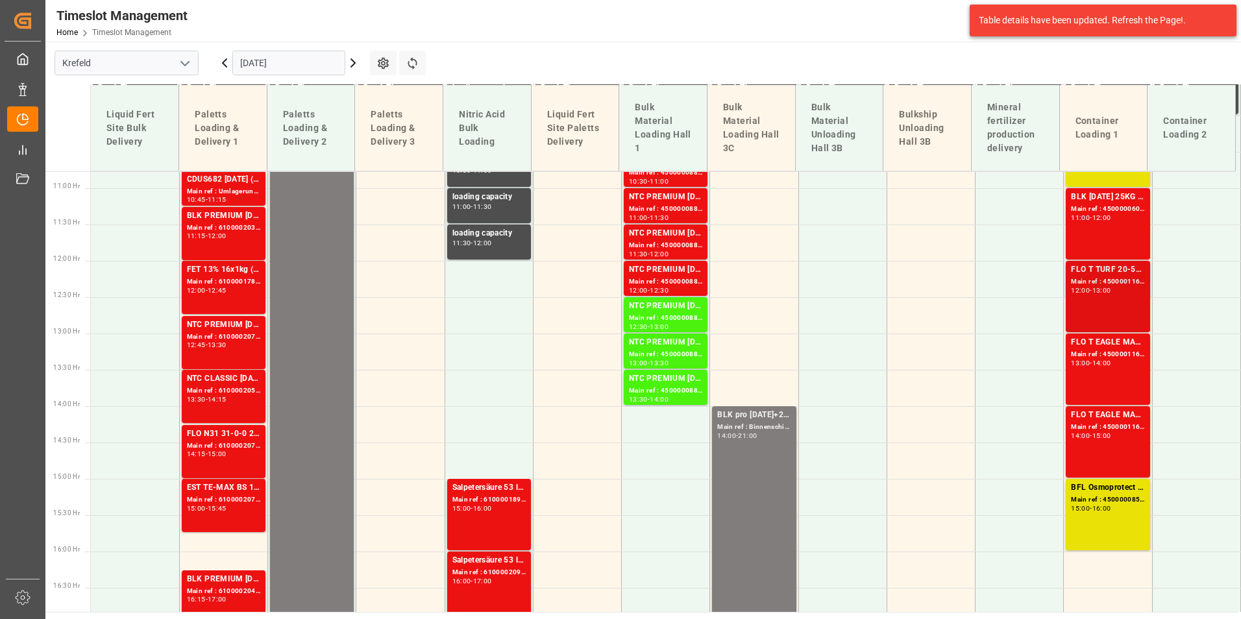
click at [1071, 304] on div "FLO T TURF 20-5-8 25kg (x42) WW Main ref : 4500001165, 2000000989 12:00 - 13:00" at bounding box center [1107, 297] width 73 height 66
click at [1094, 284] on div "Main ref : 4500001165, 2000000989" at bounding box center [1107, 282] width 73 height 11
click at [1096, 319] on div "FLO T TURF 20-5-8 25kg (x42) WW Main ref : 4500001165, 2000000989 12:00 - 13:00" at bounding box center [1107, 297] width 73 height 66
click at [1103, 386] on div "FLO T EAGLE MASTER [DATE] 25kg (x42) WW Main ref : 4500001166, 2000000989 13:00…" at bounding box center [1107, 369] width 73 height 66
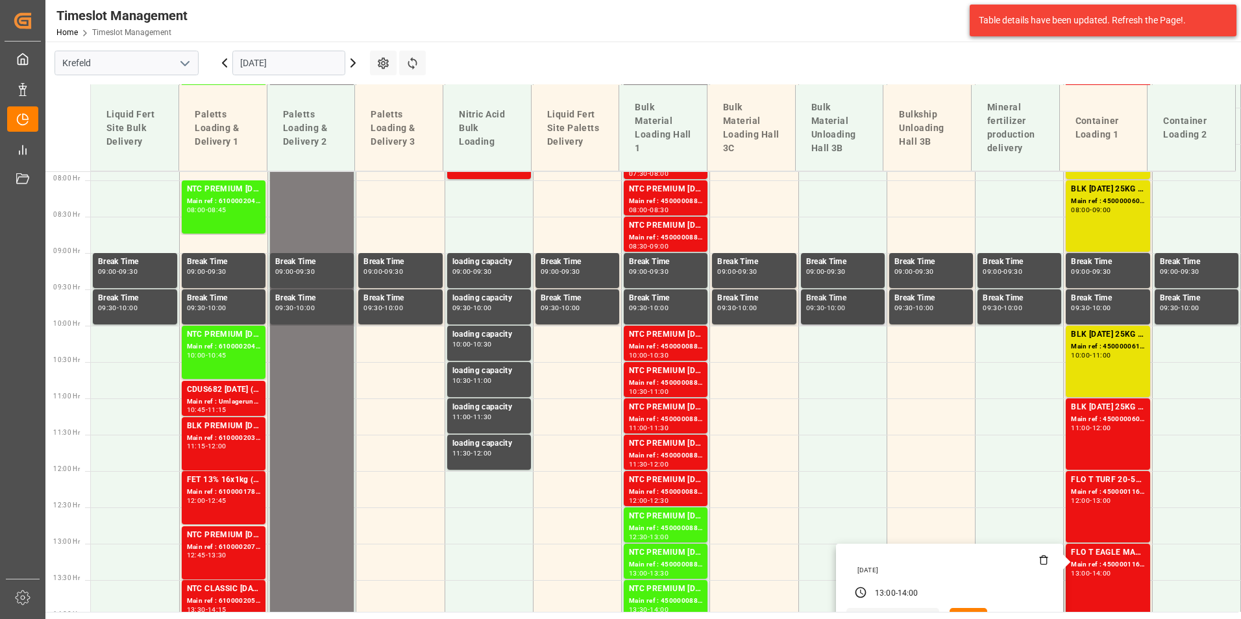
scroll to position [523, 0]
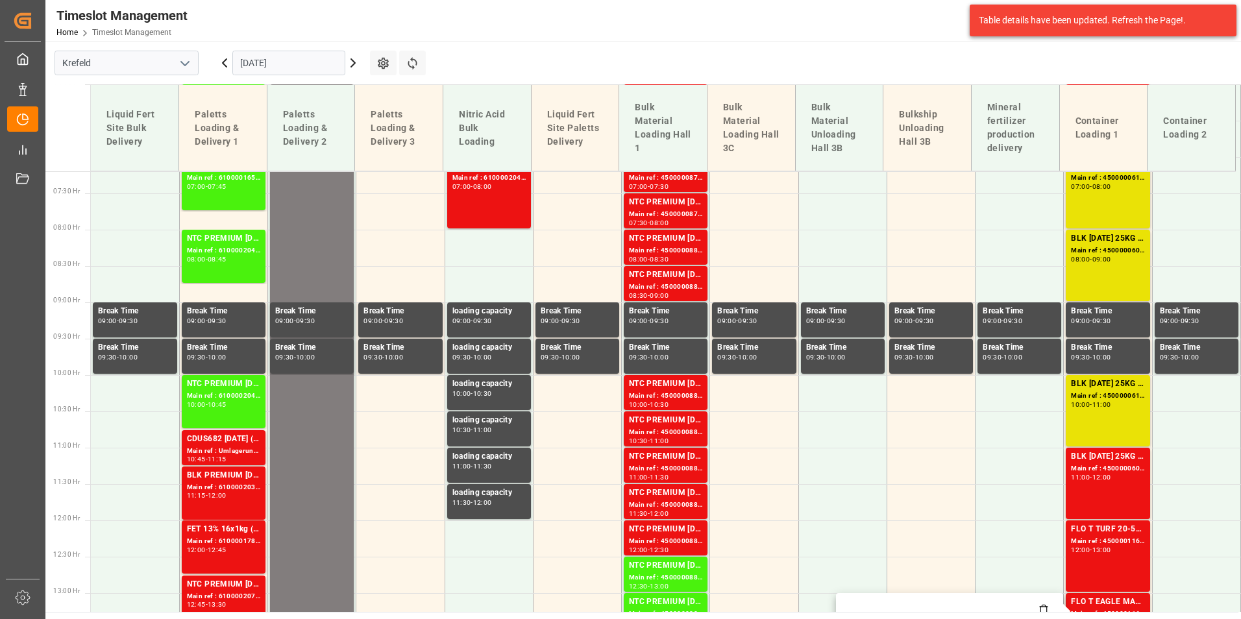
click at [358, 64] on icon at bounding box center [353, 63] width 16 height 16
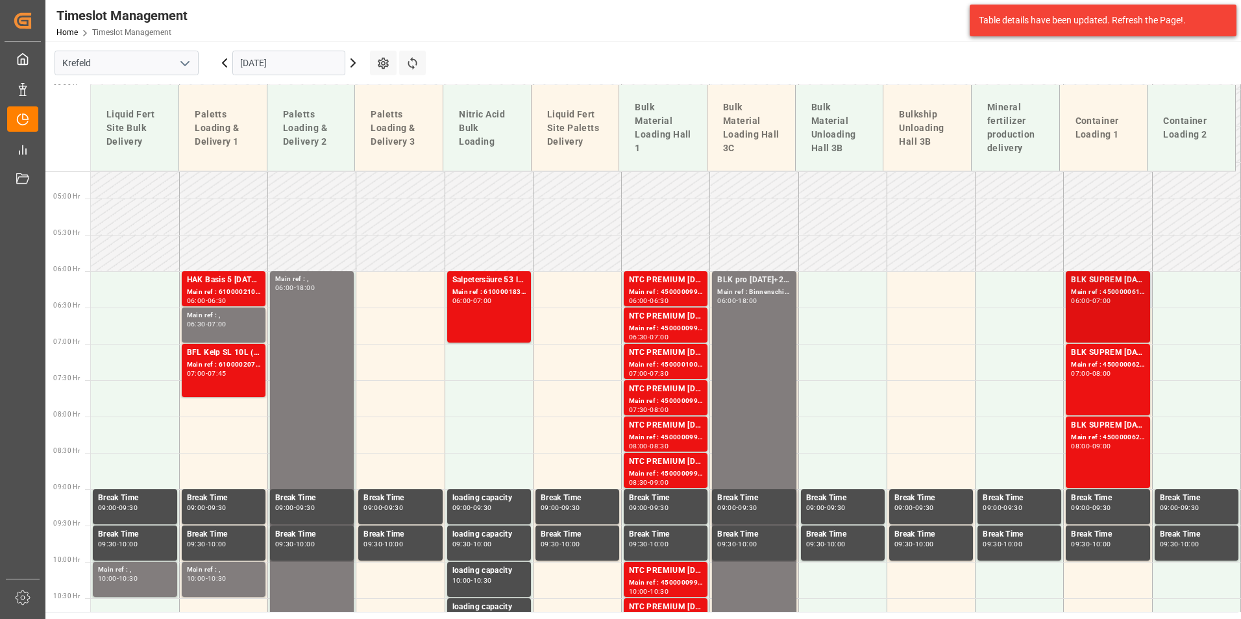
click at [1083, 291] on div "Main ref : 4500000619, 2000000565" at bounding box center [1107, 292] width 73 height 11
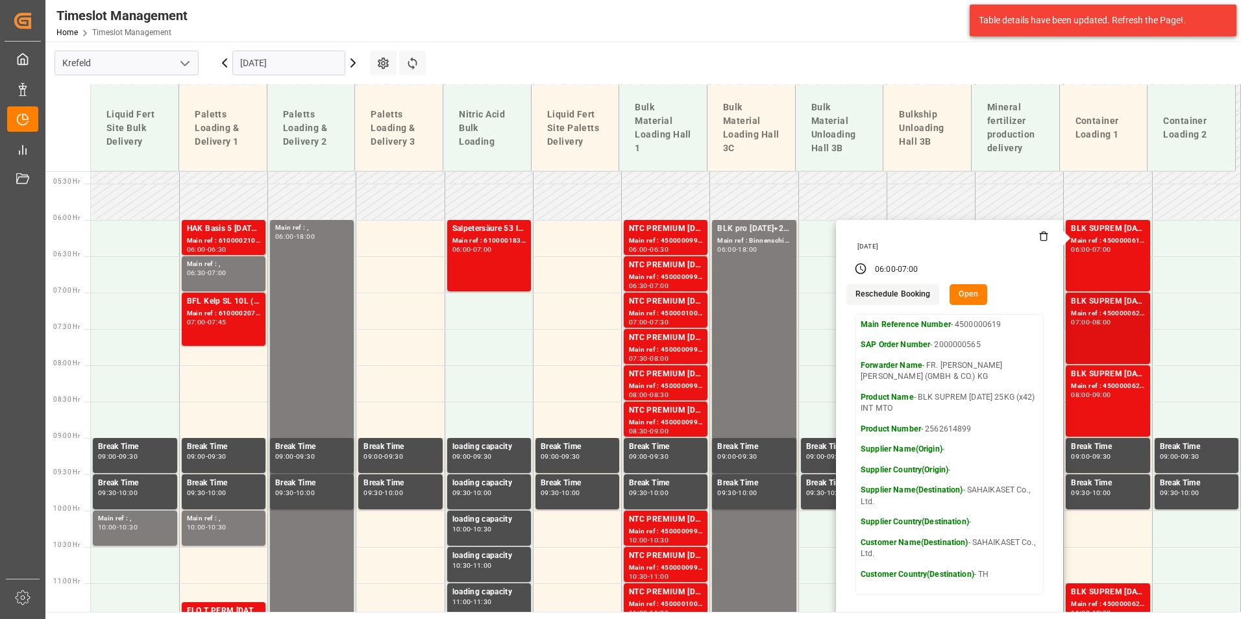
scroll to position [466, 0]
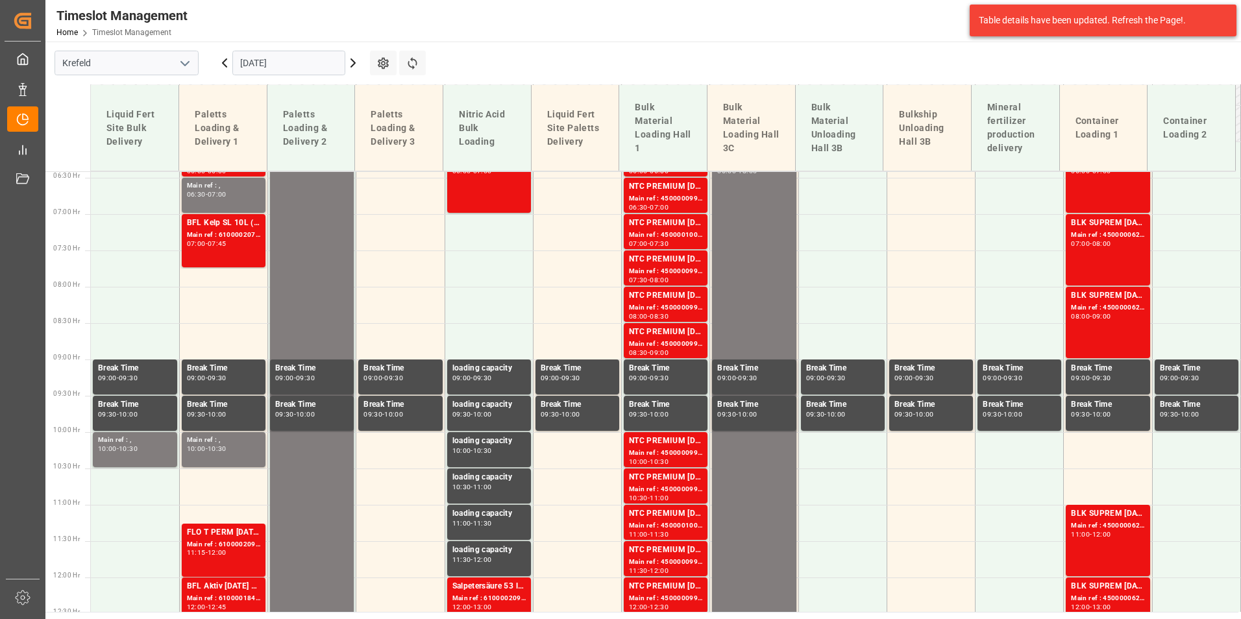
click at [1094, 249] on div "BLK SUPREM [DATE] 25KG (x42) INT MTO Main ref : 4500000620, 2000000565 07:00 - …" at bounding box center [1107, 250] width 73 height 66
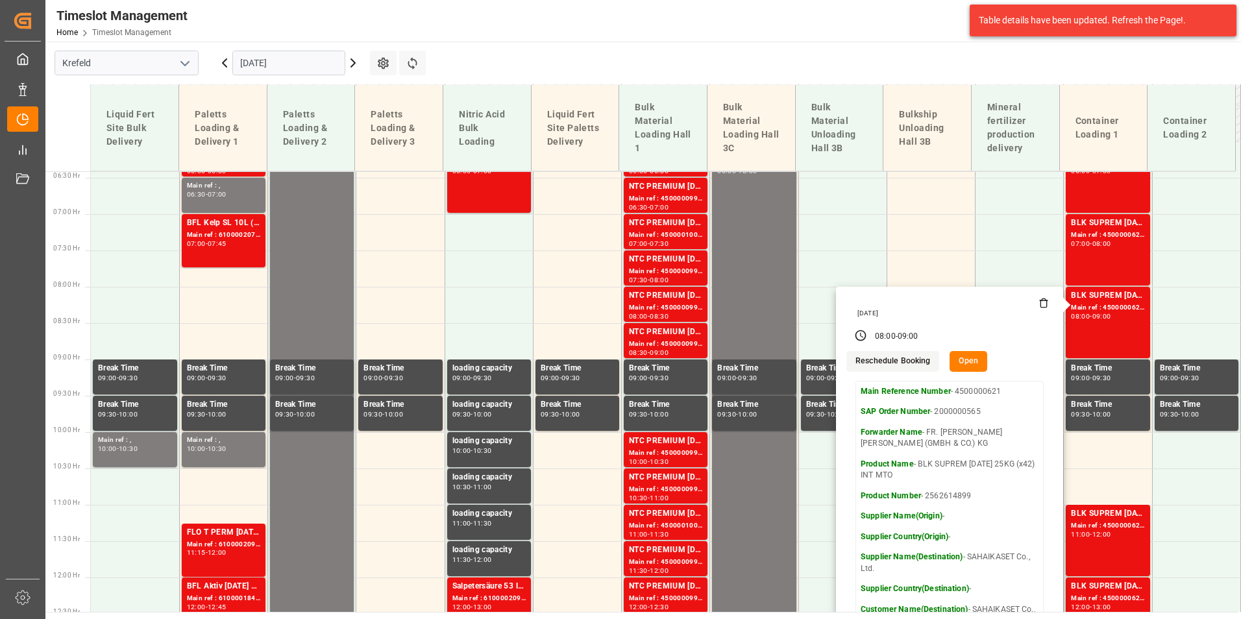
scroll to position [661, 0]
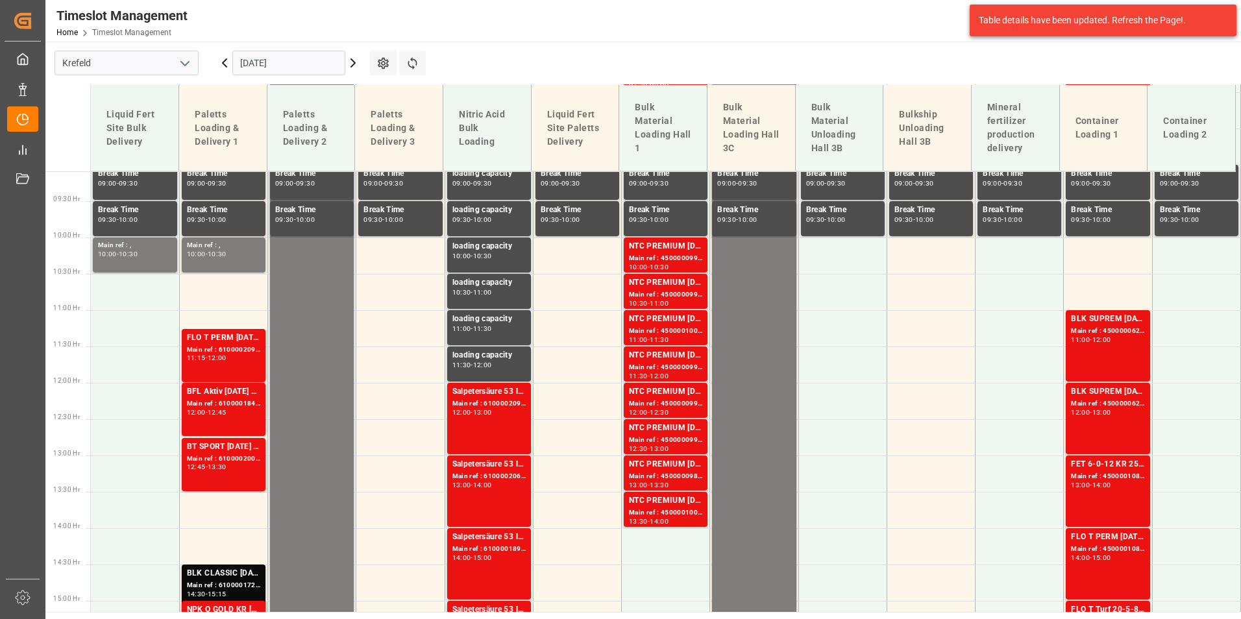
click at [1103, 323] on div "BLK SUPREM [DATE] 25KG (x42) INT MTO" at bounding box center [1107, 319] width 73 height 13
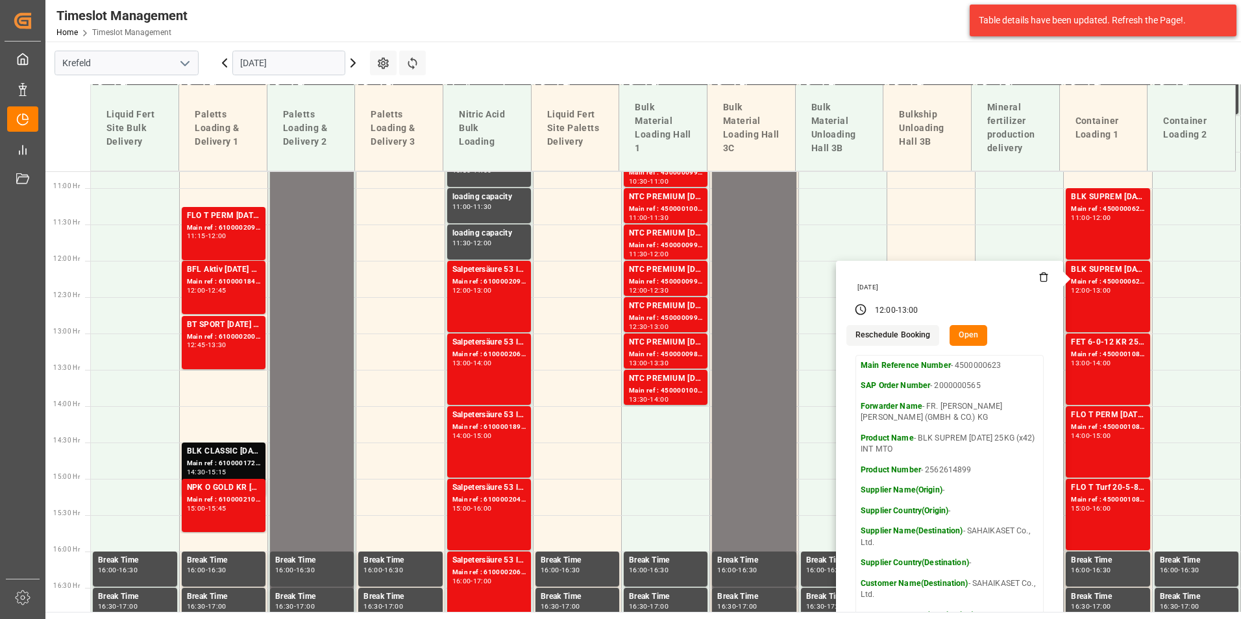
scroll to position [791, 0]
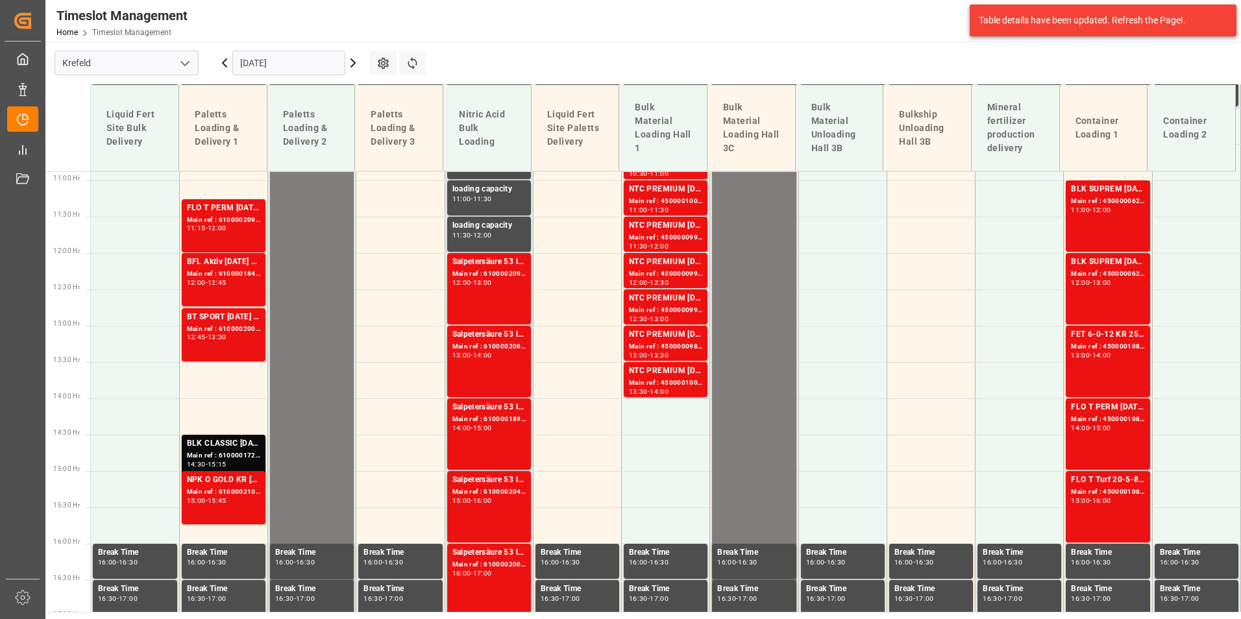
click at [1097, 332] on div "FET 6-0-12 KR 25kg (x40) EN;FET 6-0-12 KR 25kgx40 DE,AT,FR,ES,IT" at bounding box center [1107, 334] width 73 height 13
click at [1100, 406] on div "FLO T PERM [DATE] 25kg (x42) INT" at bounding box center [1107, 407] width 73 height 13
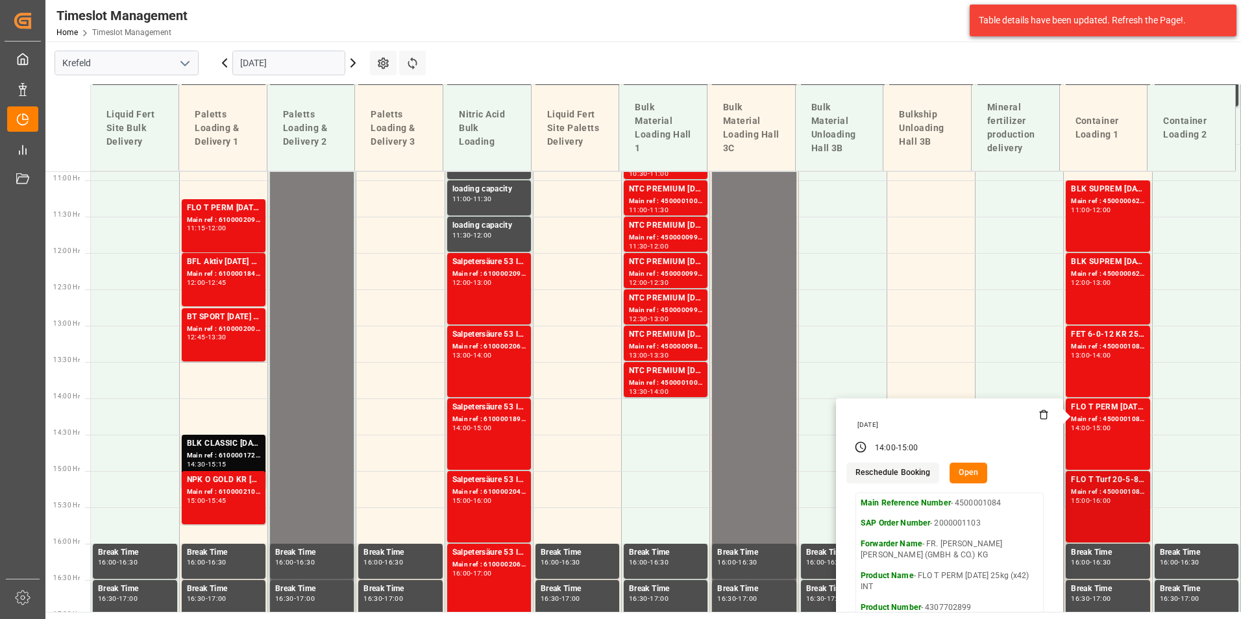
scroll to position [920, 0]
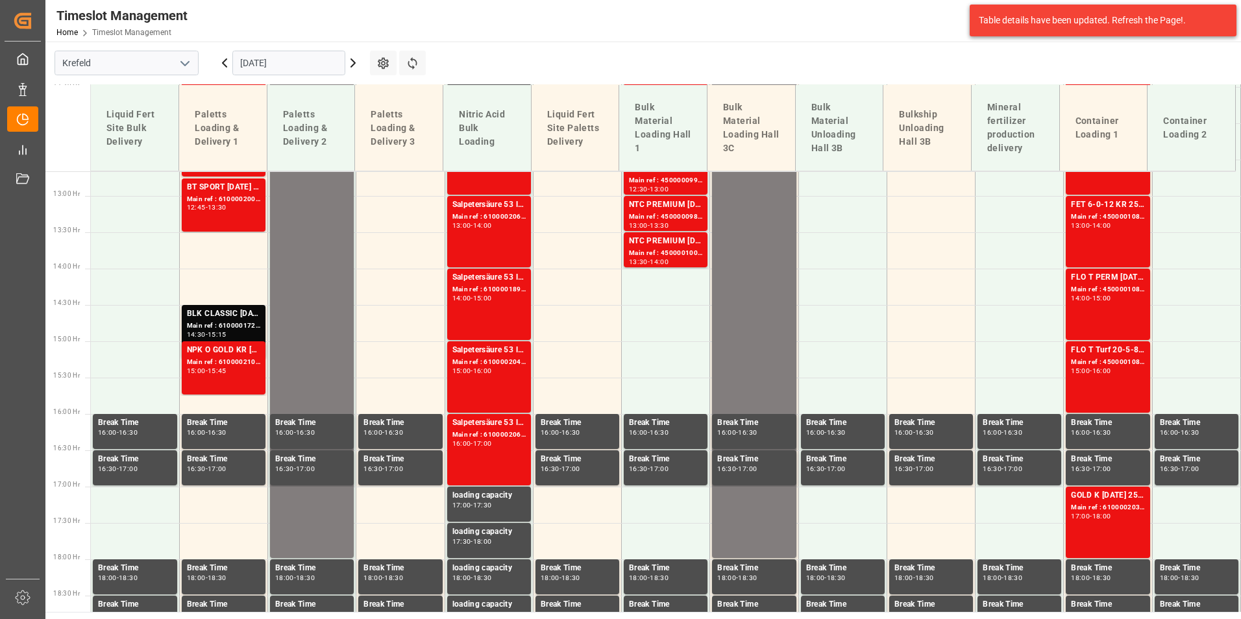
click at [1098, 380] on div "FLO T Turf 20-5-8 25kg (x42) INT Main ref : 4500001085, 2000001103 15:00 - 16:00" at bounding box center [1107, 377] width 73 height 66
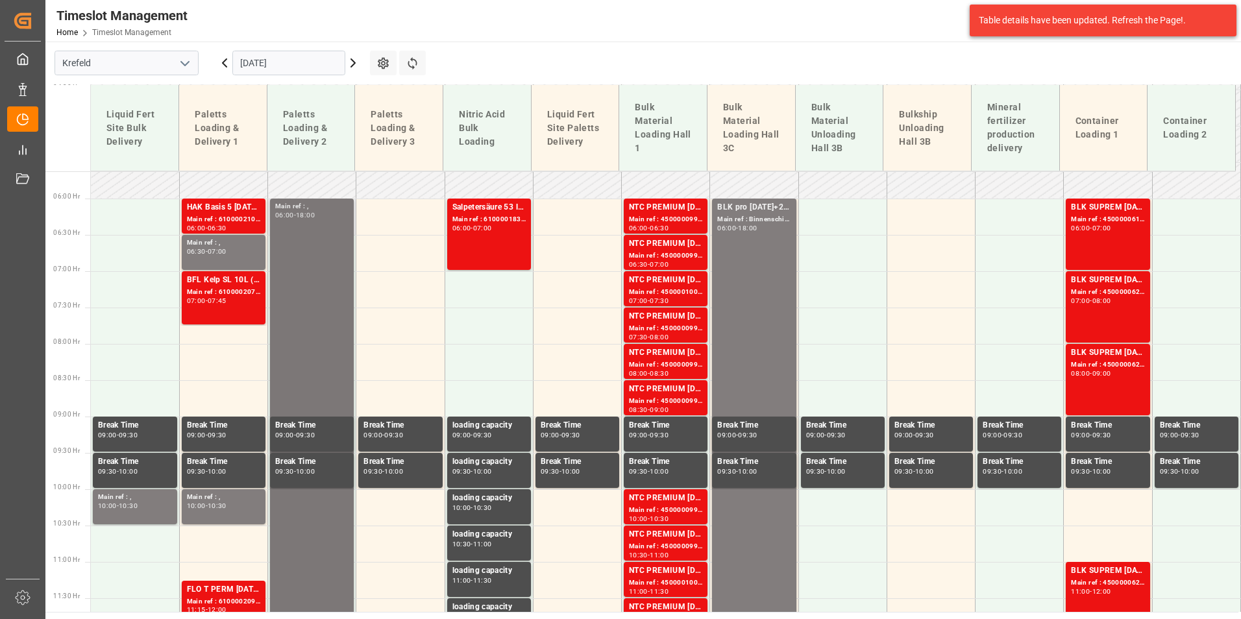
scroll to position [336, 0]
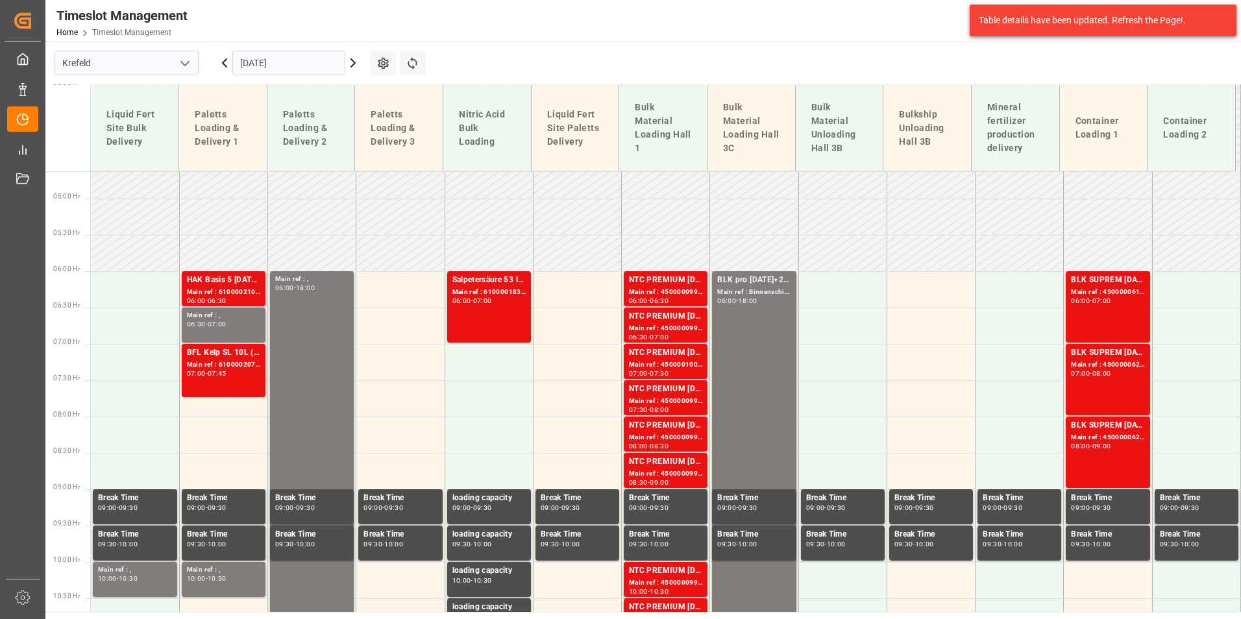
click at [219, 327] on div "07:00" at bounding box center [217, 324] width 19 height 6
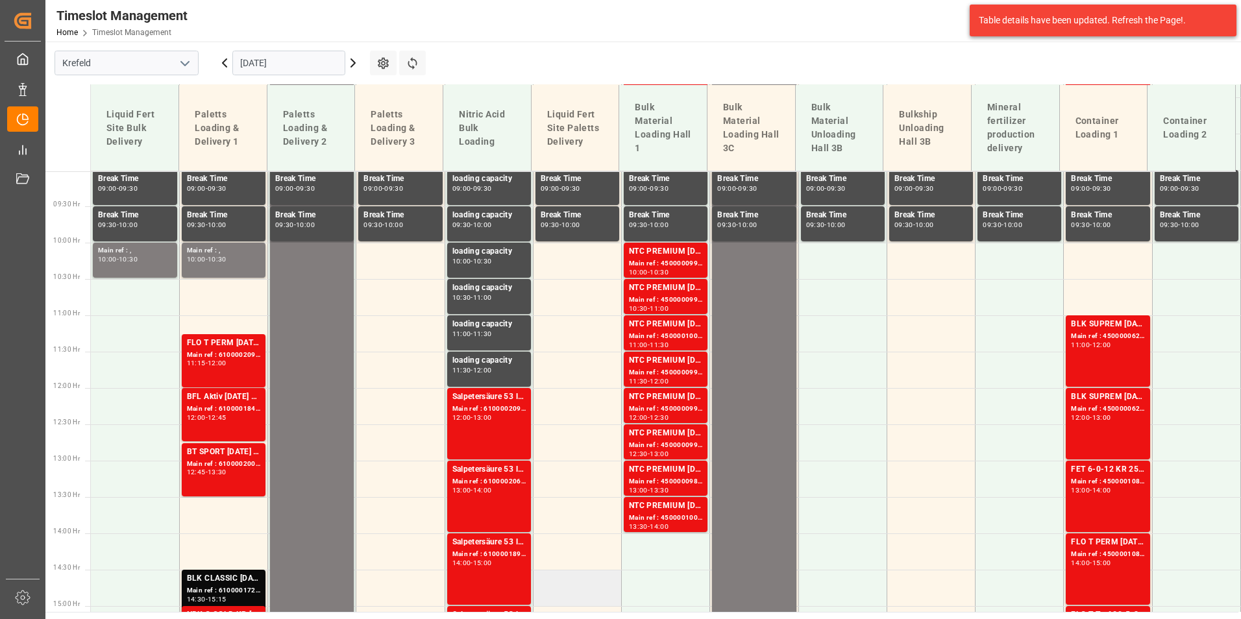
scroll to position [726, 0]
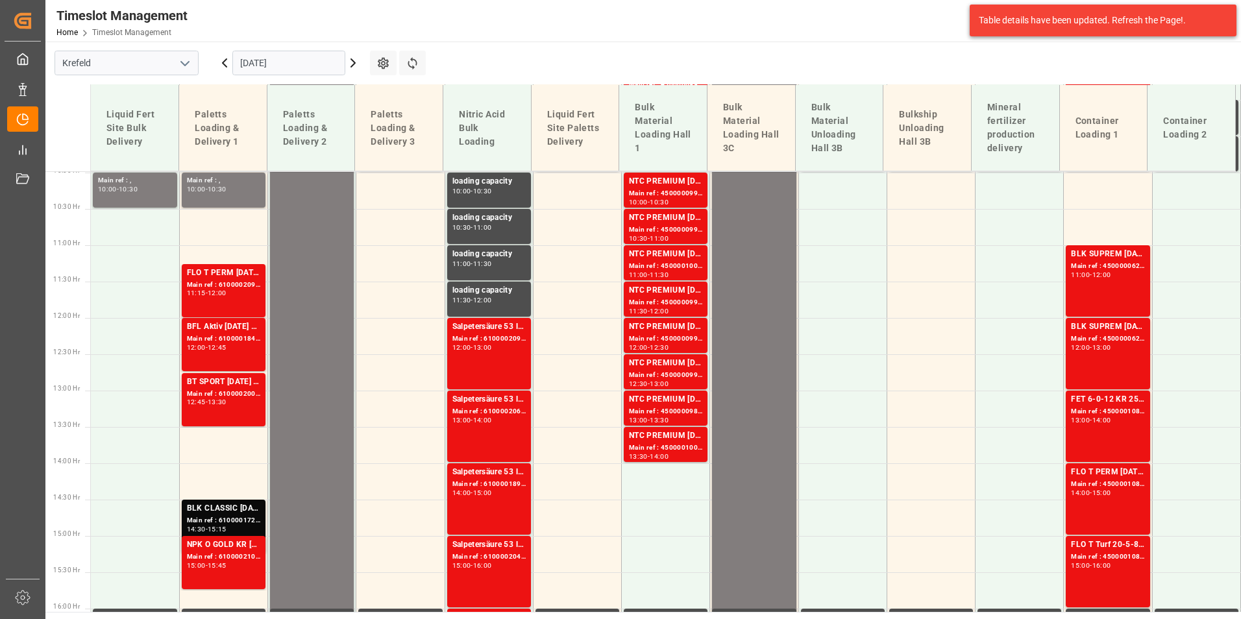
click at [226, 62] on icon at bounding box center [225, 63] width 16 height 16
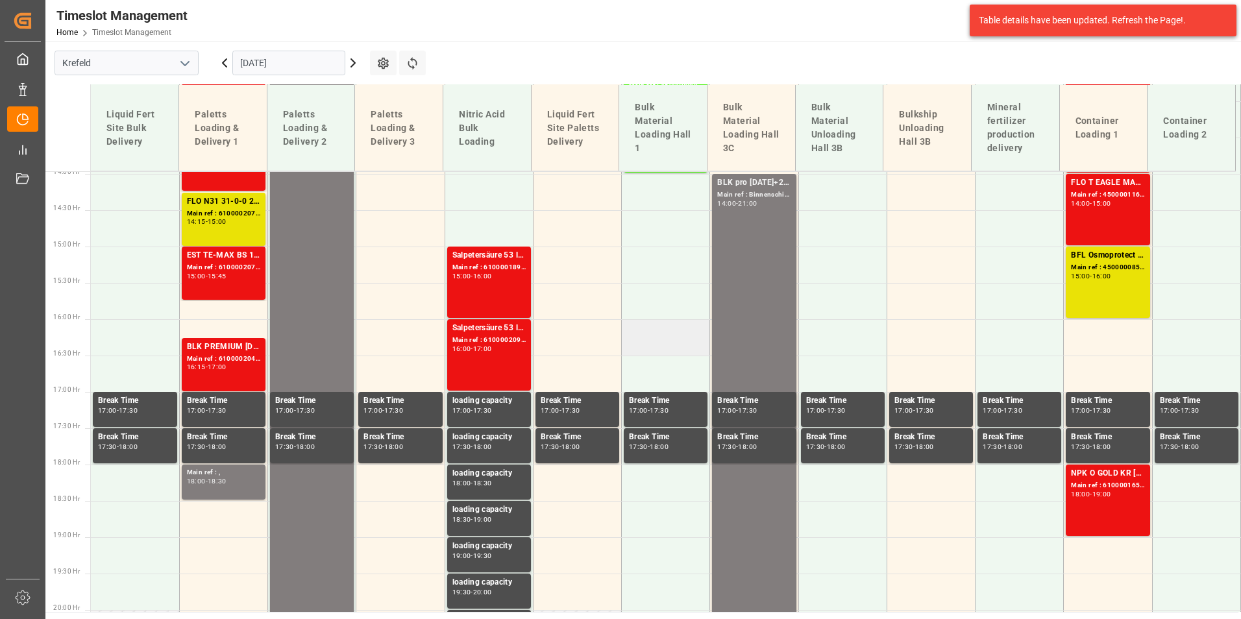
scroll to position [1050, 0]
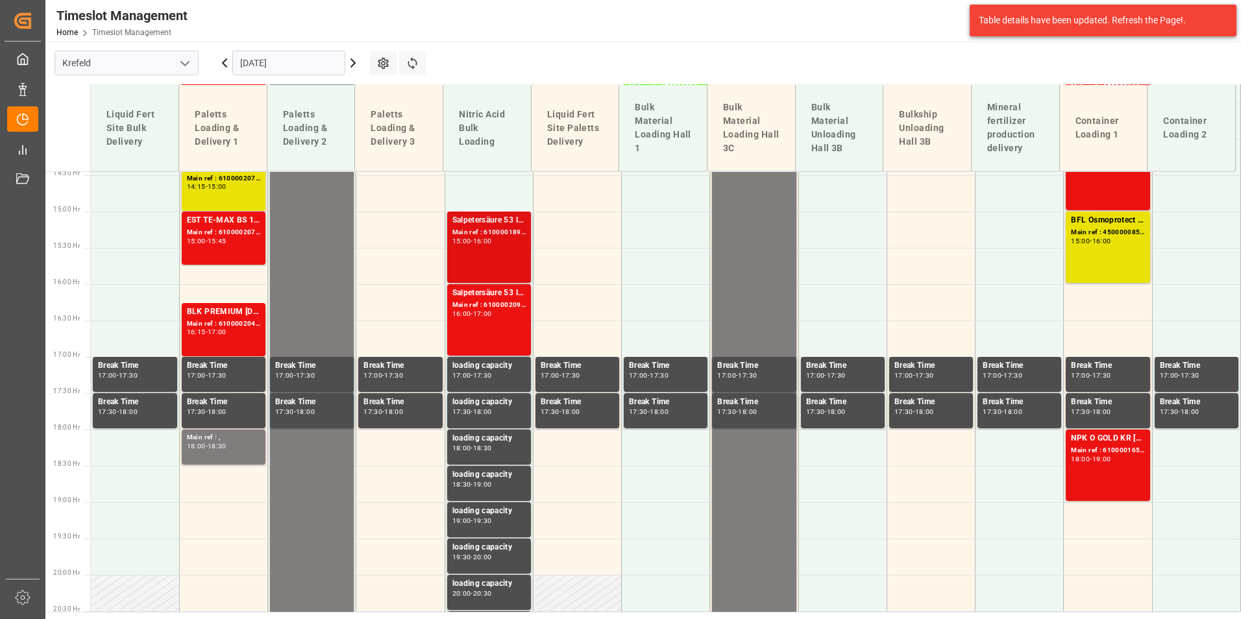
click at [482, 249] on div "Salpetersäure 53 lose Main ref : 6100001891, 2000001510 15:00 - 16:00" at bounding box center [488, 247] width 73 height 66
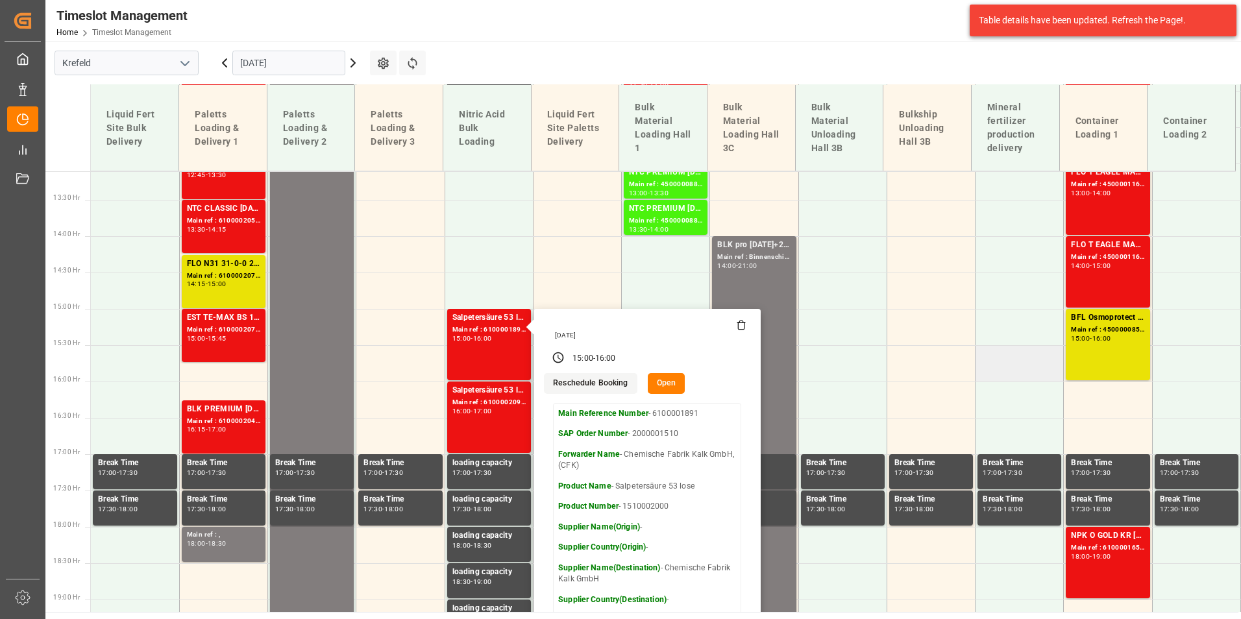
scroll to position [985, 0]
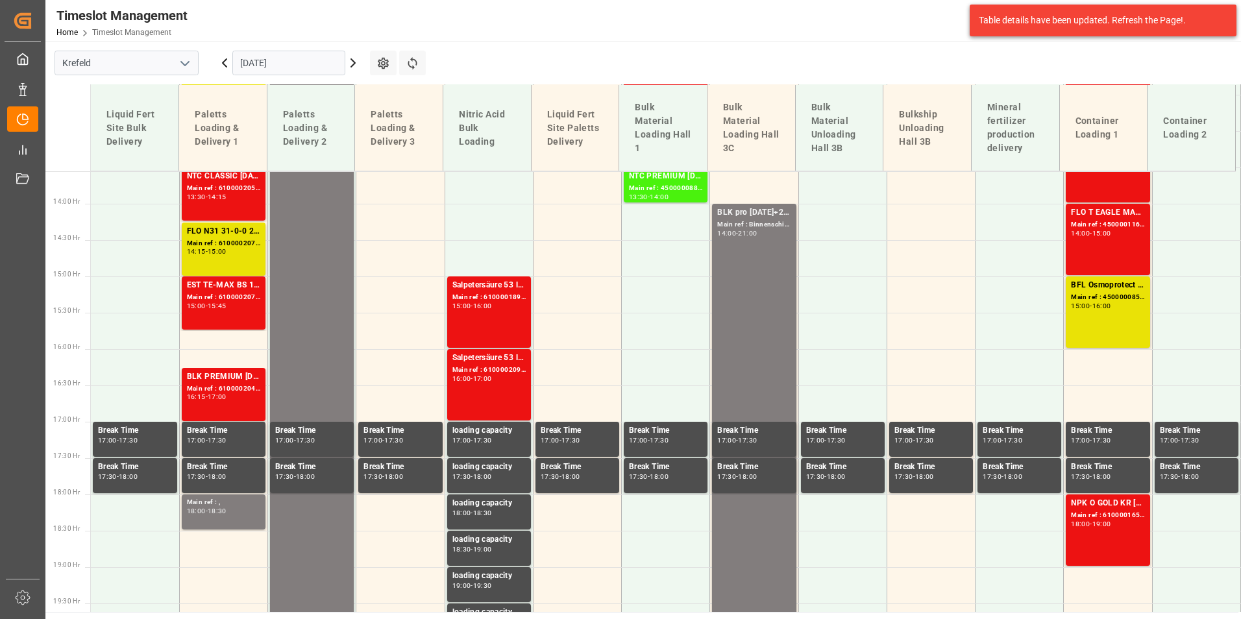
click at [508, 388] on div "Salpetersäure 53 lose Main ref : 6100002090, 2000001595 16:00 - 17:00" at bounding box center [488, 385] width 73 height 66
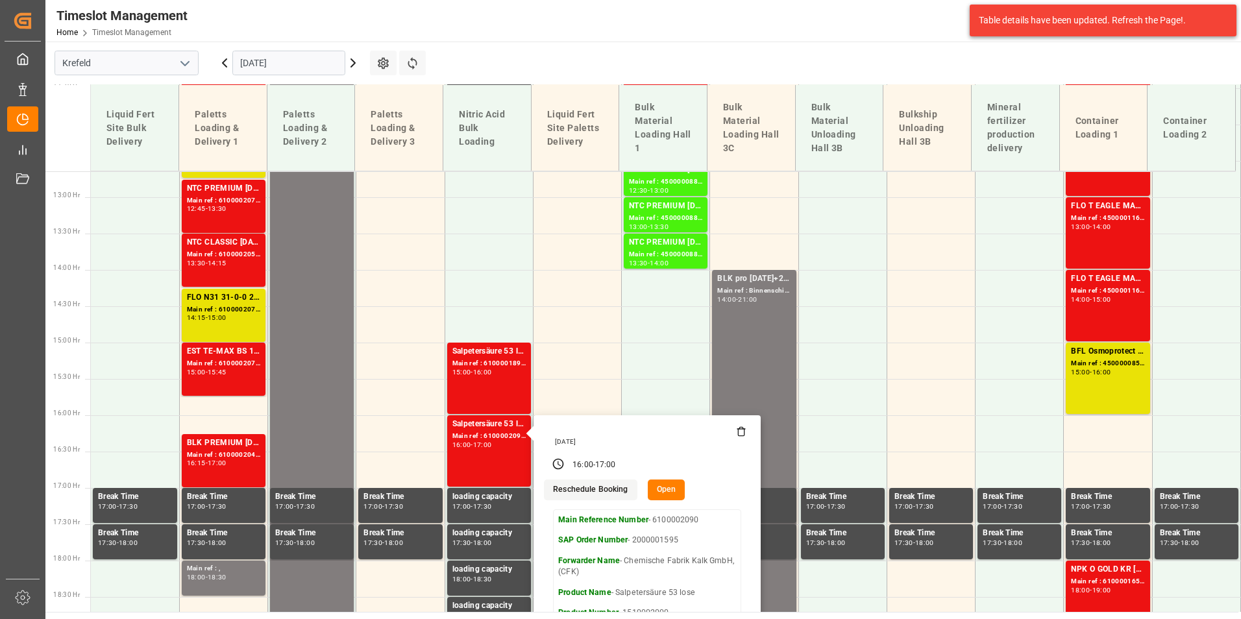
scroll to position [791, 0]
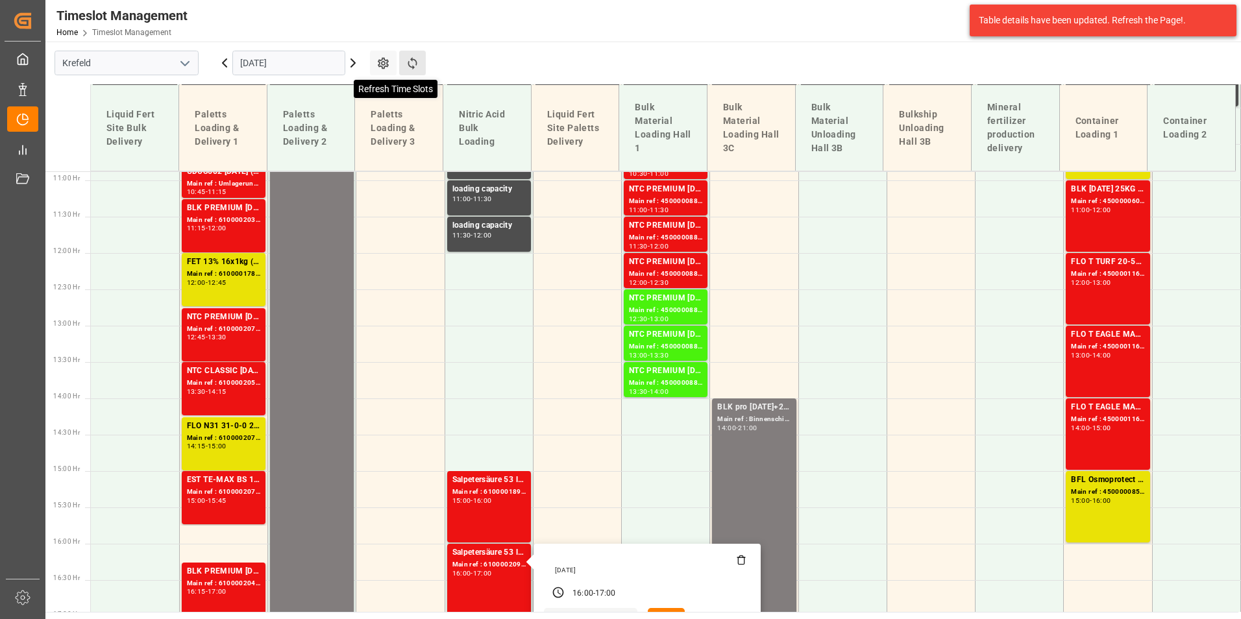
click at [416, 58] on icon at bounding box center [413, 63] width 14 height 14
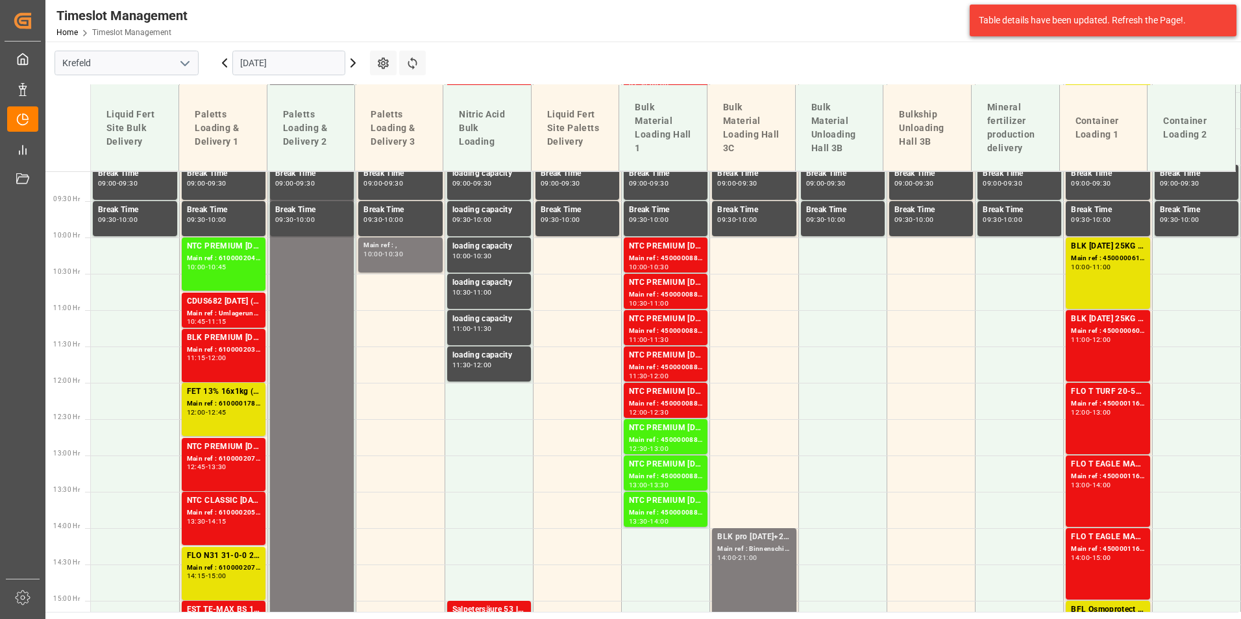
scroll to position [726, 0]
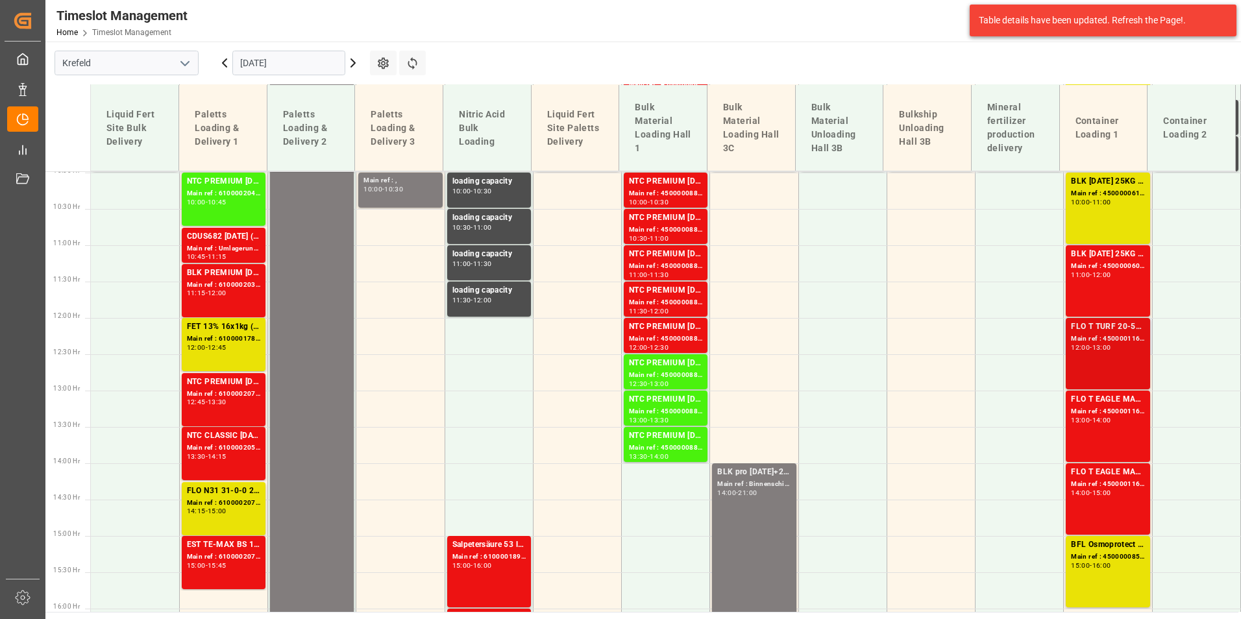
click at [1097, 334] on div "Main ref : 4500001165, 2000000989" at bounding box center [1107, 339] width 73 height 11
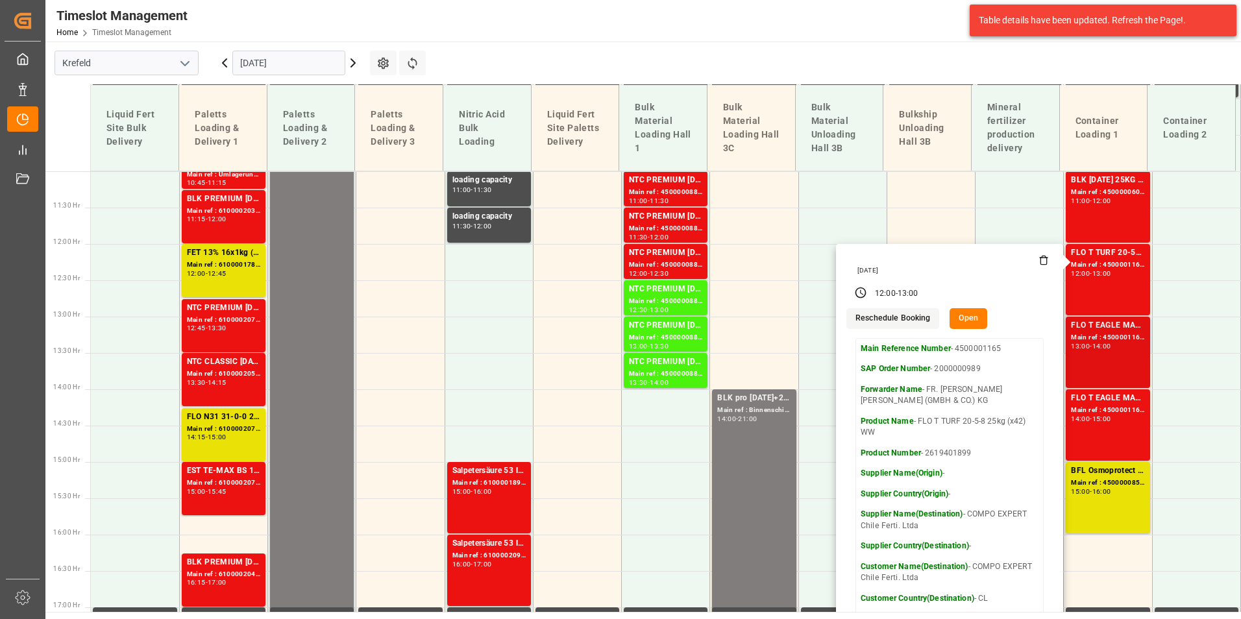
scroll to position [855, 0]
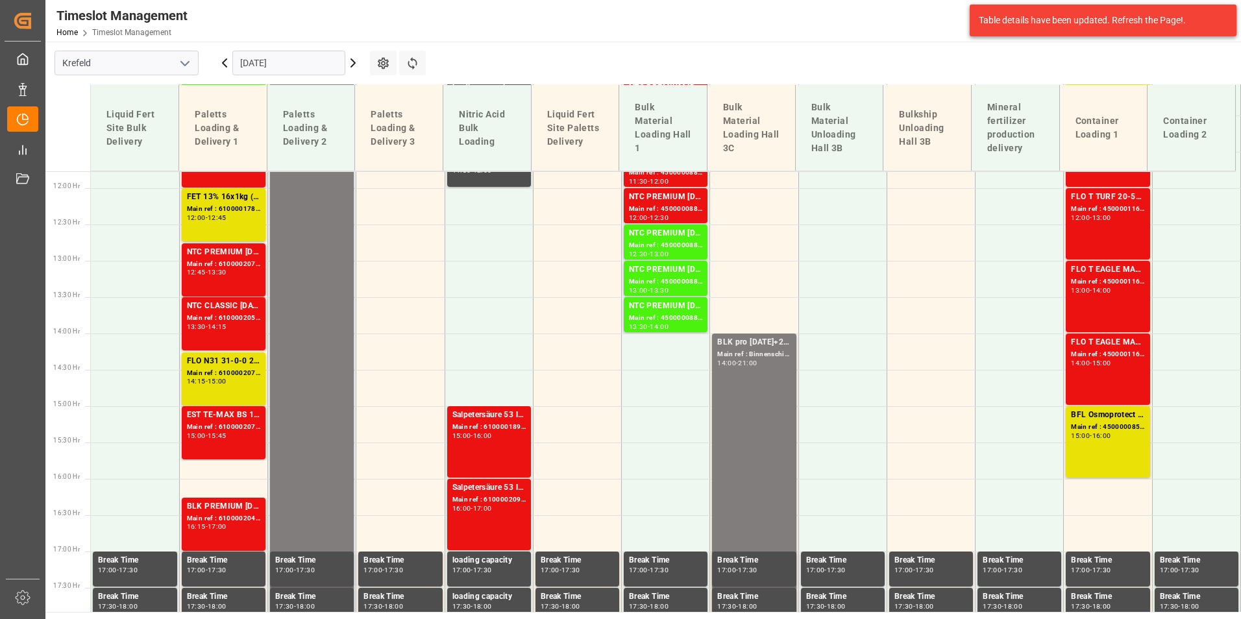
click at [1091, 271] on div "FLO T EAGLE MASTER [DATE] 25kg (x42) WW" at bounding box center [1107, 270] width 73 height 13
click at [1100, 360] on div "15:00" at bounding box center [1101, 363] width 19 height 6
click at [541, 471] on td at bounding box center [577, 461] width 88 height 36
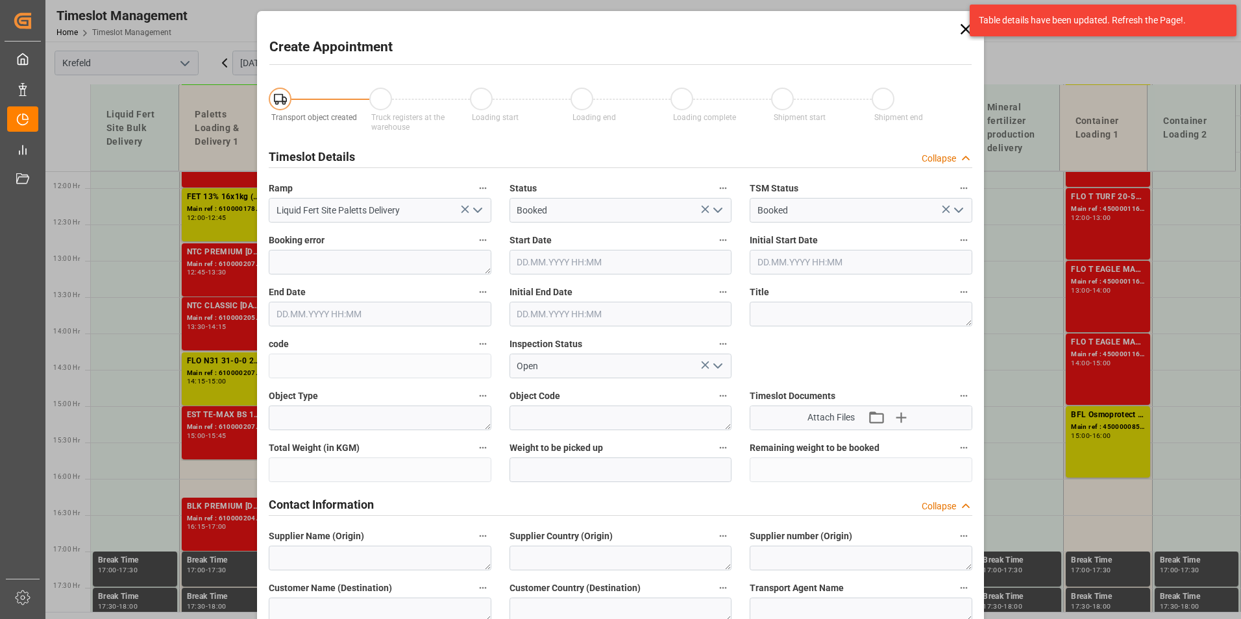
type input "[DATE] 15:30"
type input "[DATE] 16:00"
click at [962, 37] on icon at bounding box center [966, 29] width 18 height 18
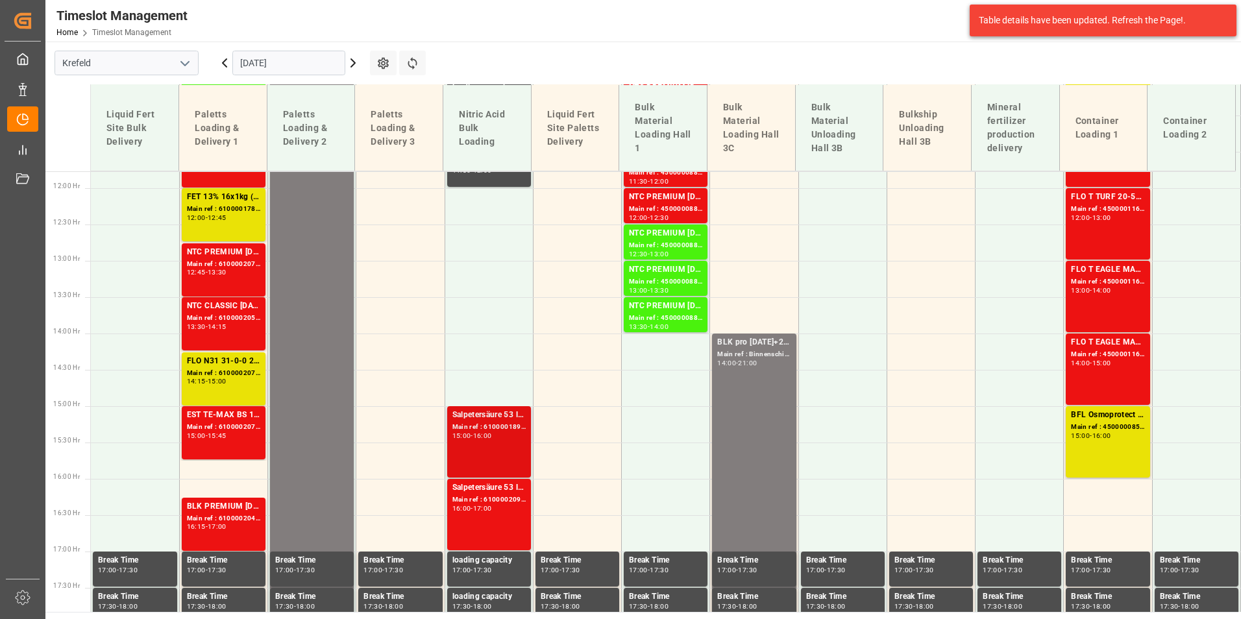
click at [469, 443] on div "Salpetersäure 53 lose Main ref : 6100001891, 2000001510 15:00 - 16:00" at bounding box center [488, 442] width 73 height 66
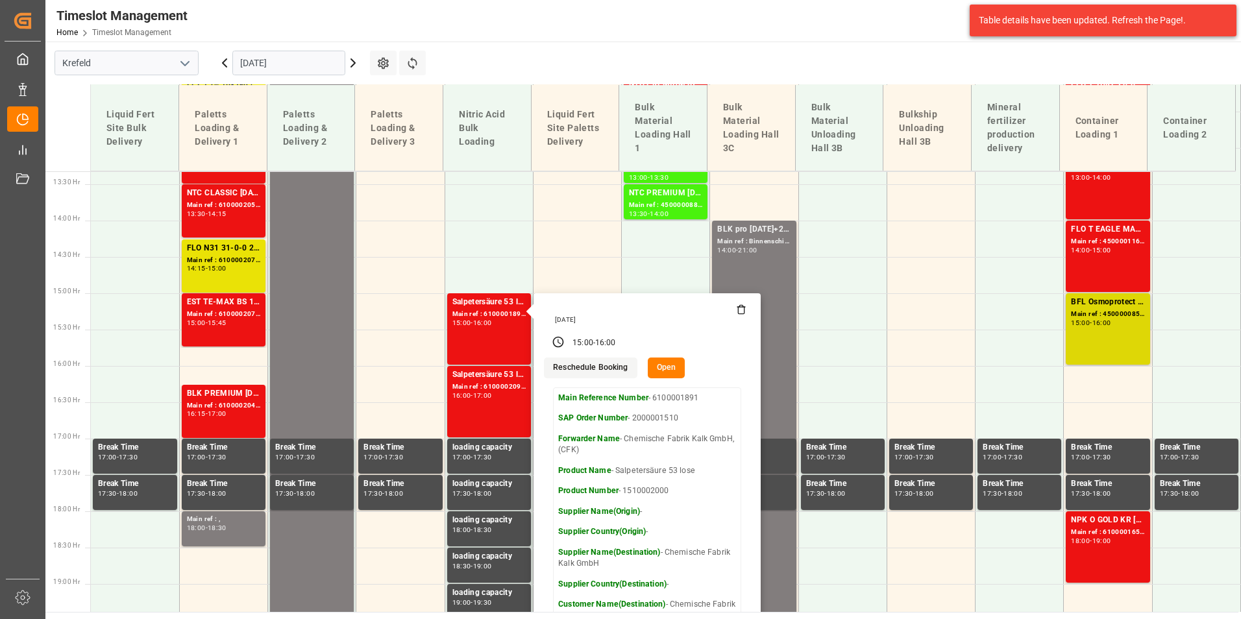
scroll to position [920, 0]
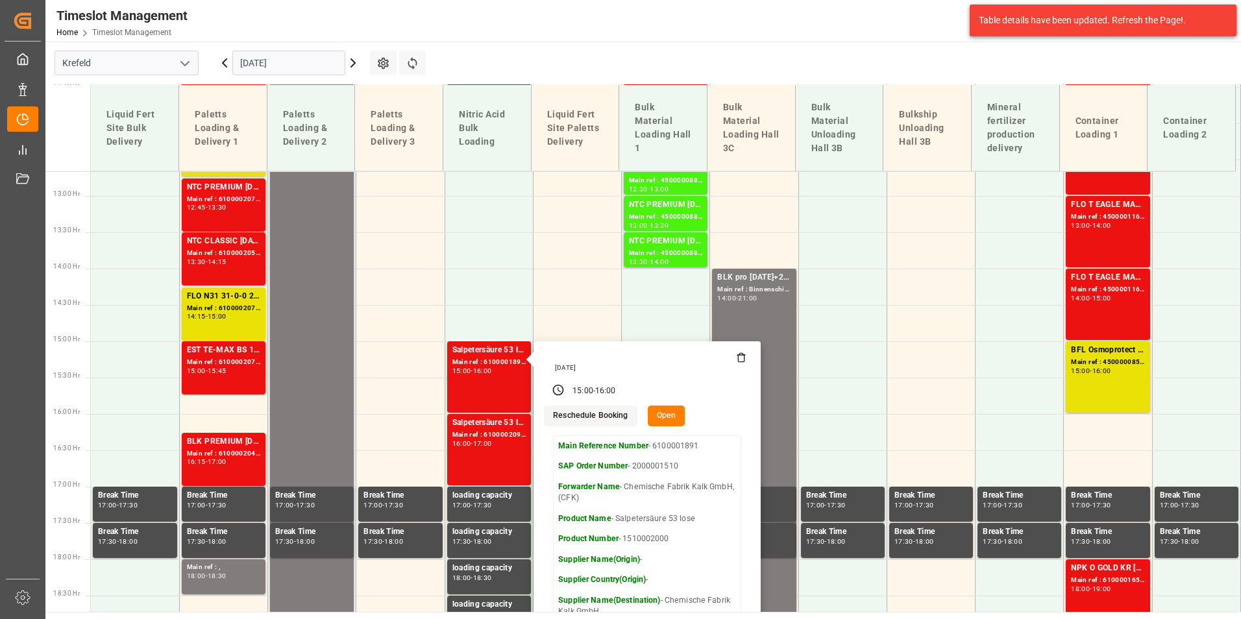
click at [352, 64] on icon at bounding box center [353, 63] width 16 height 16
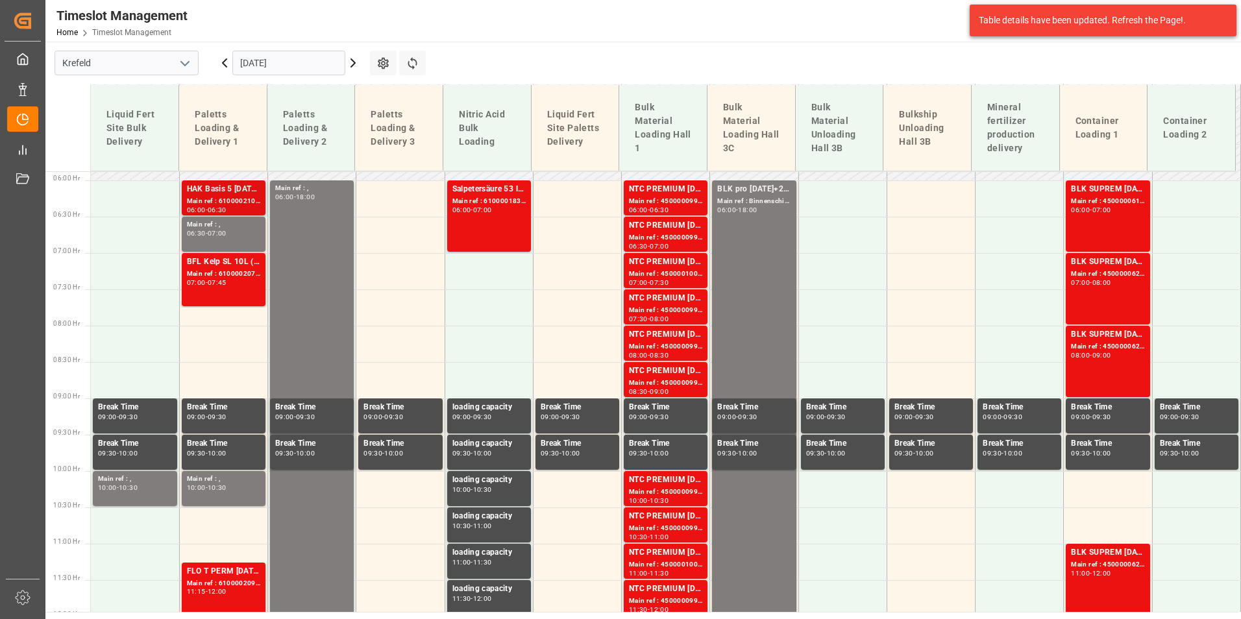
scroll to position [336, 0]
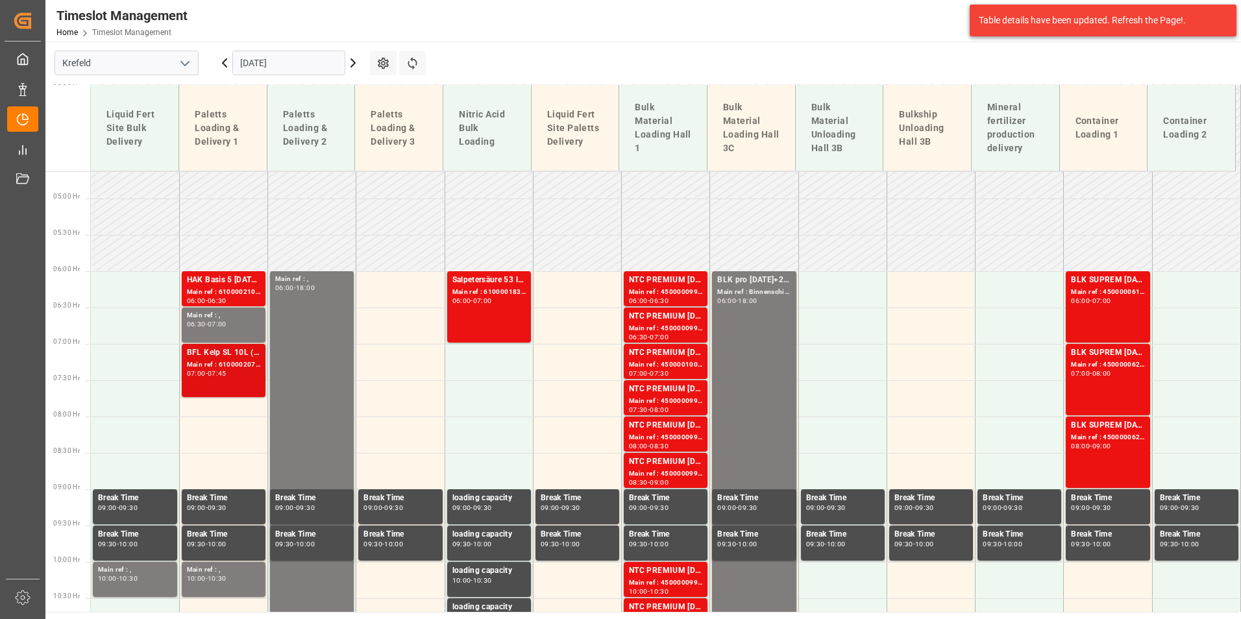
click at [214, 362] on div "Main ref : 6100002076, 2000001333" at bounding box center [223, 365] width 73 height 11
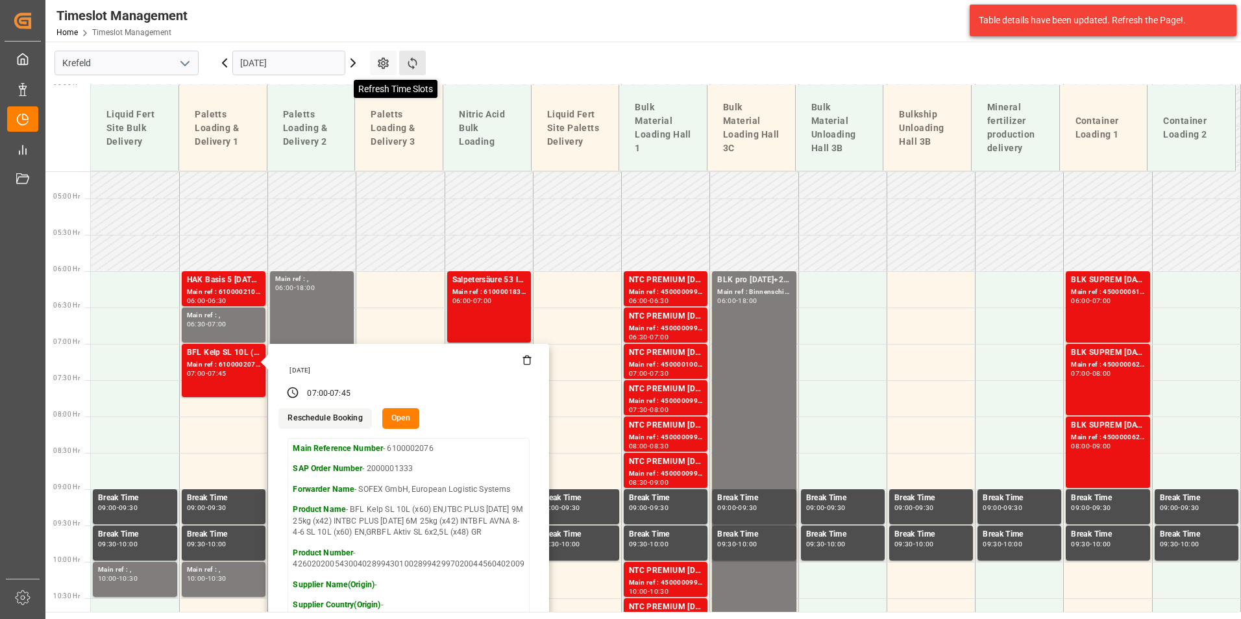
click at [410, 63] on icon at bounding box center [413, 63] width 14 height 14
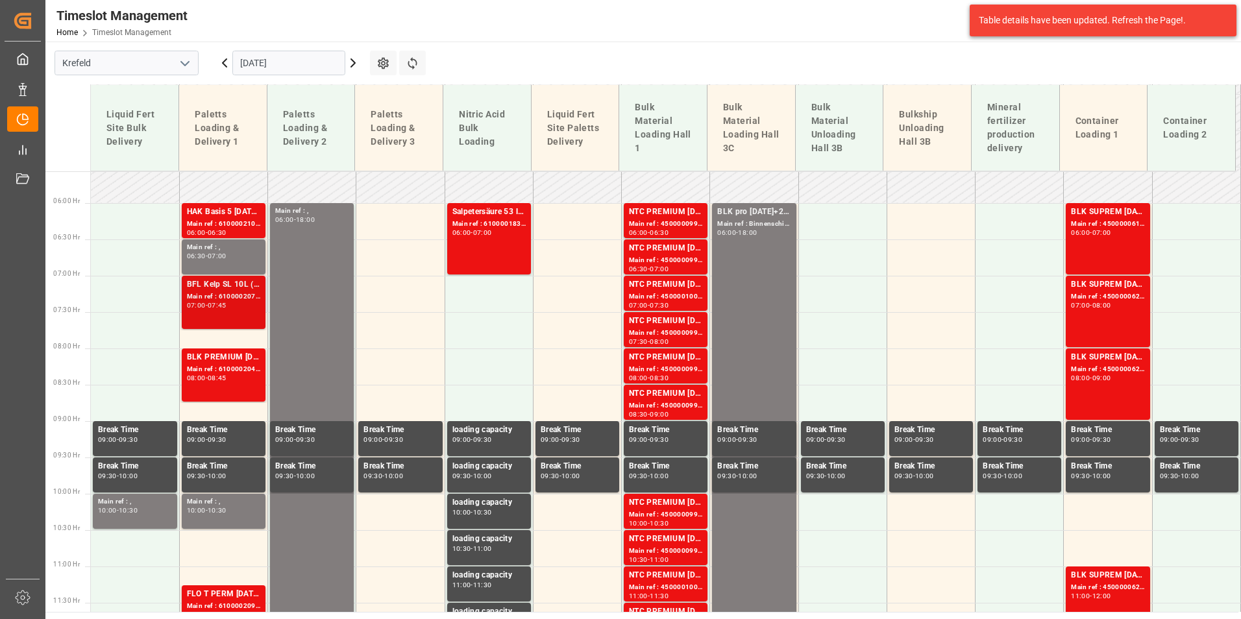
scroll to position [401, 0]
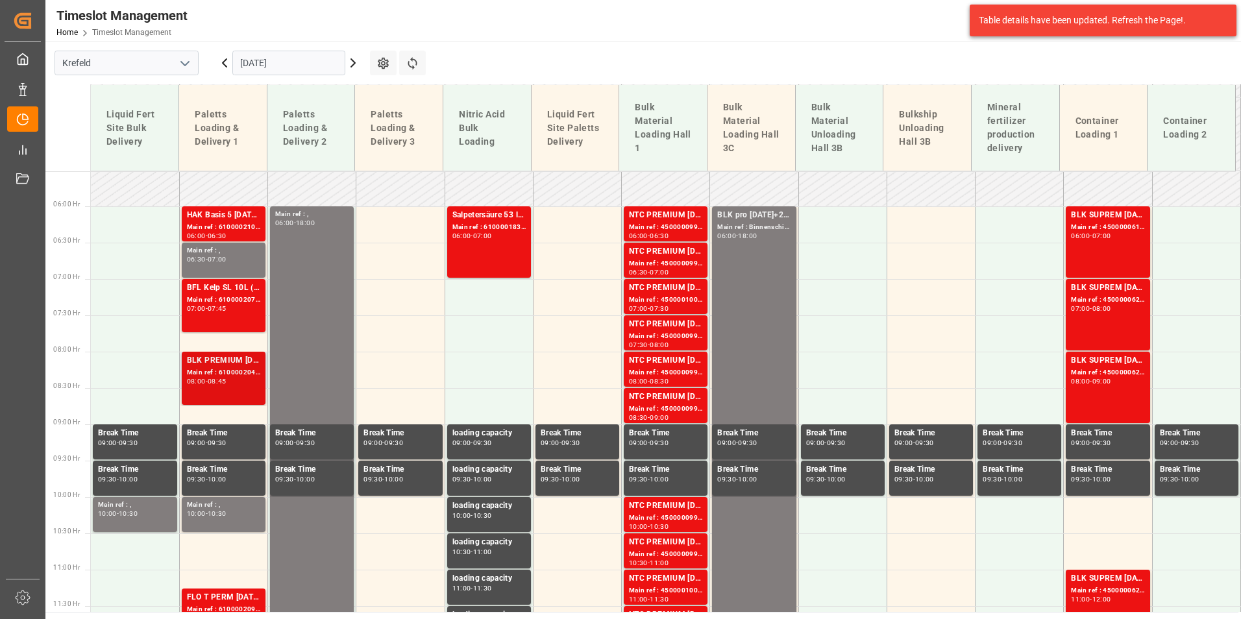
click at [235, 368] on div "Main ref : 6100002047, 2000001184" at bounding box center [223, 372] width 73 height 11
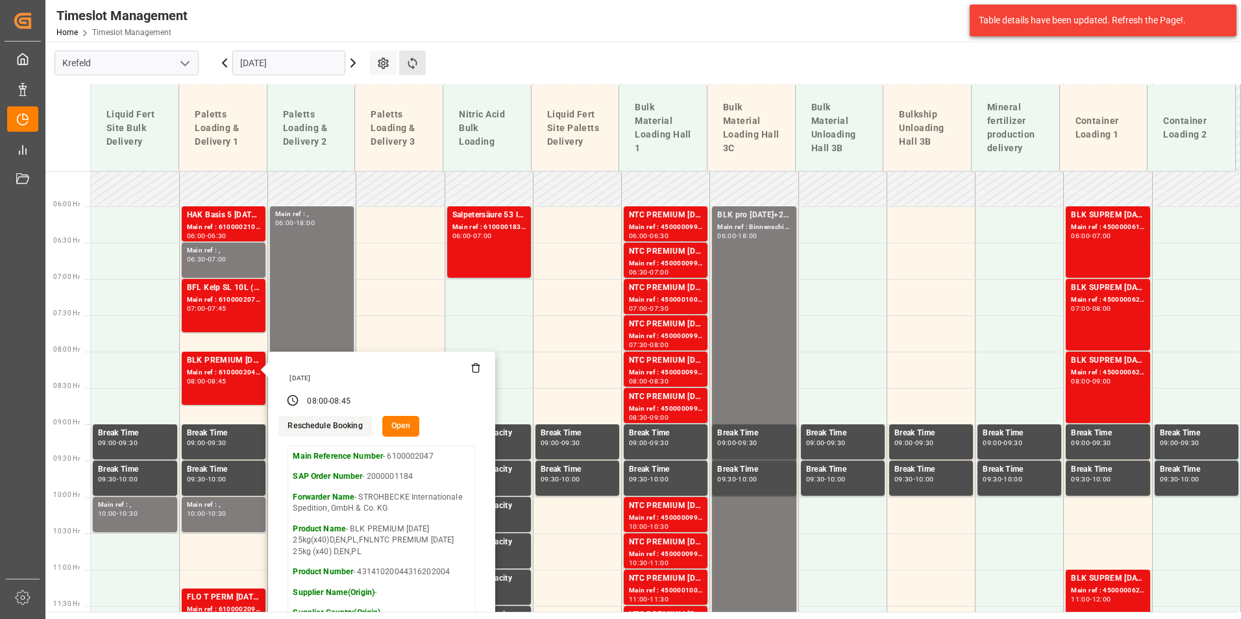
click at [422, 62] on button "Refresh Time Slots" at bounding box center [412, 63] width 27 height 25
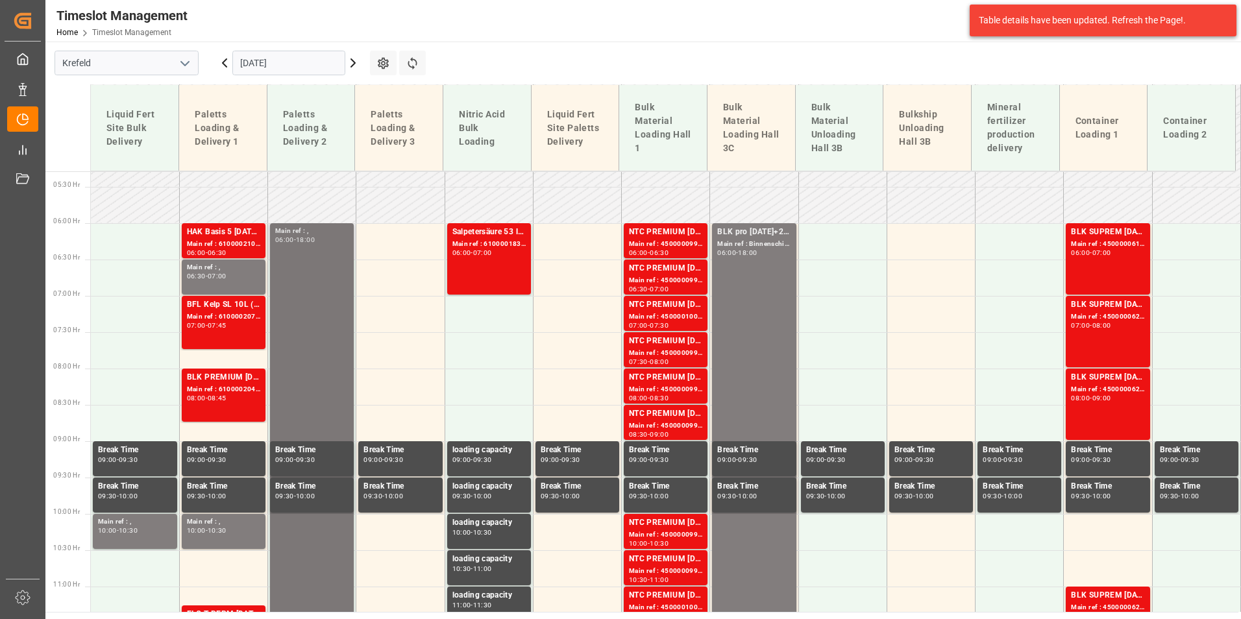
scroll to position [271, 0]
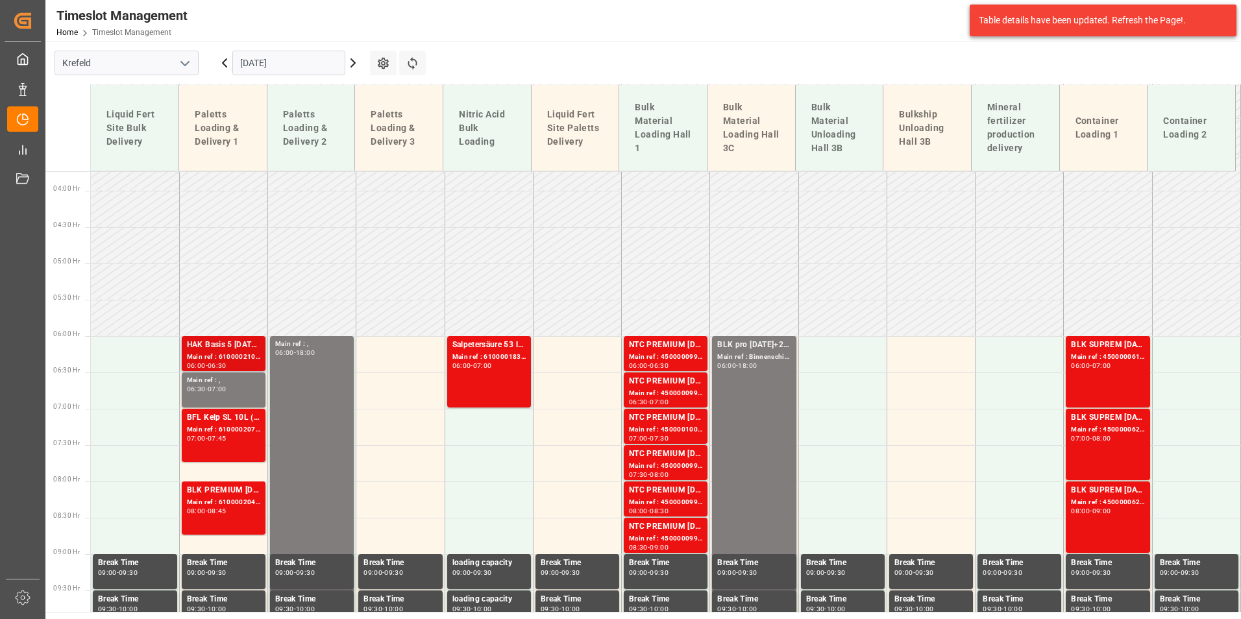
click at [234, 358] on div "Main ref : 6100002101, 2000001624" at bounding box center [223, 357] width 73 height 11
click at [219, 434] on div "Main ref : 6100002076, 2000001333" at bounding box center [223, 429] width 73 height 11
click at [203, 500] on div "Main ref : 6100002047, 2000001184" at bounding box center [223, 502] width 73 height 11
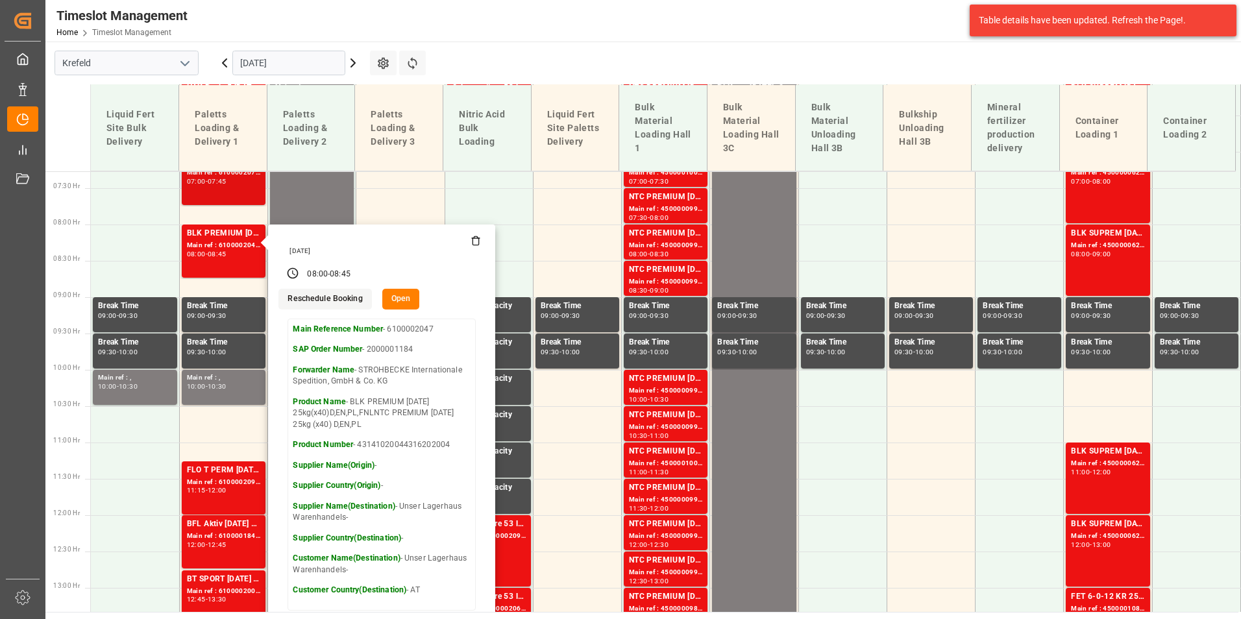
scroll to position [531, 0]
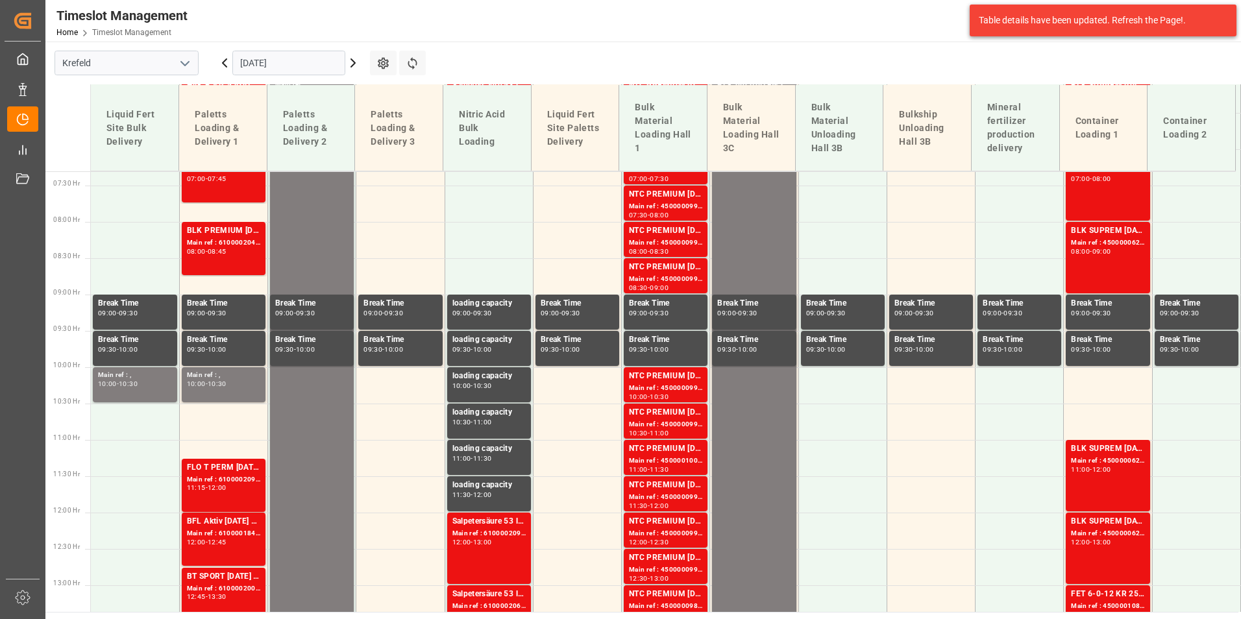
click at [227, 488] on div "12:00" at bounding box center [217, 488] width 19 height 6
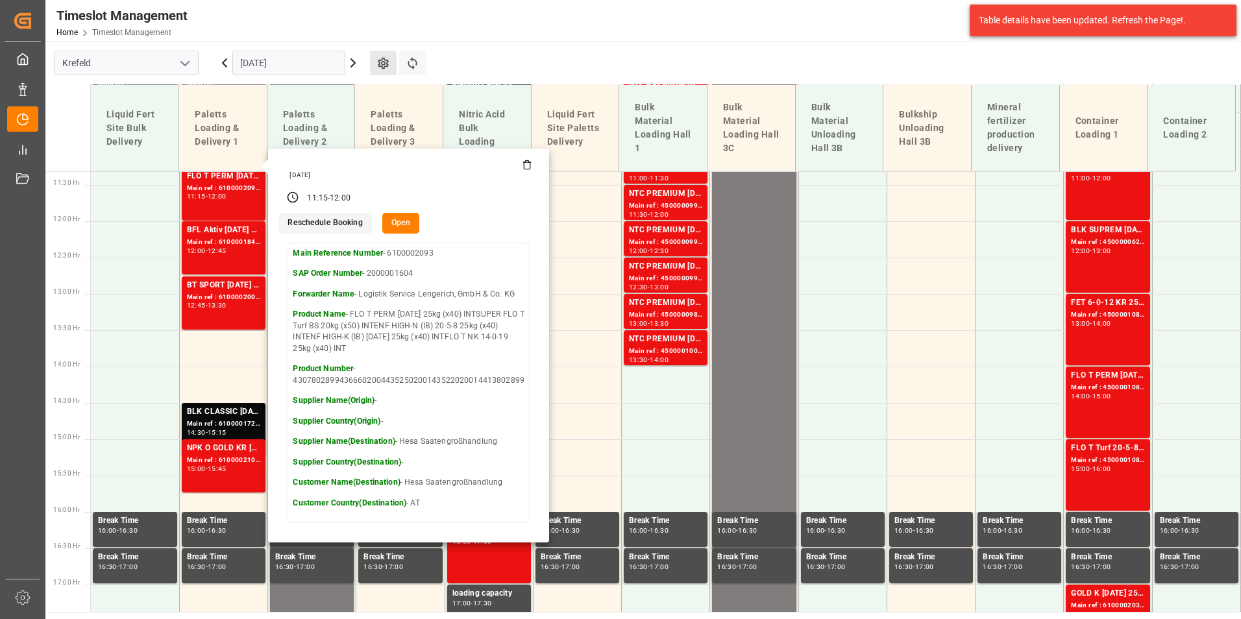
scroll to position [726, 0]
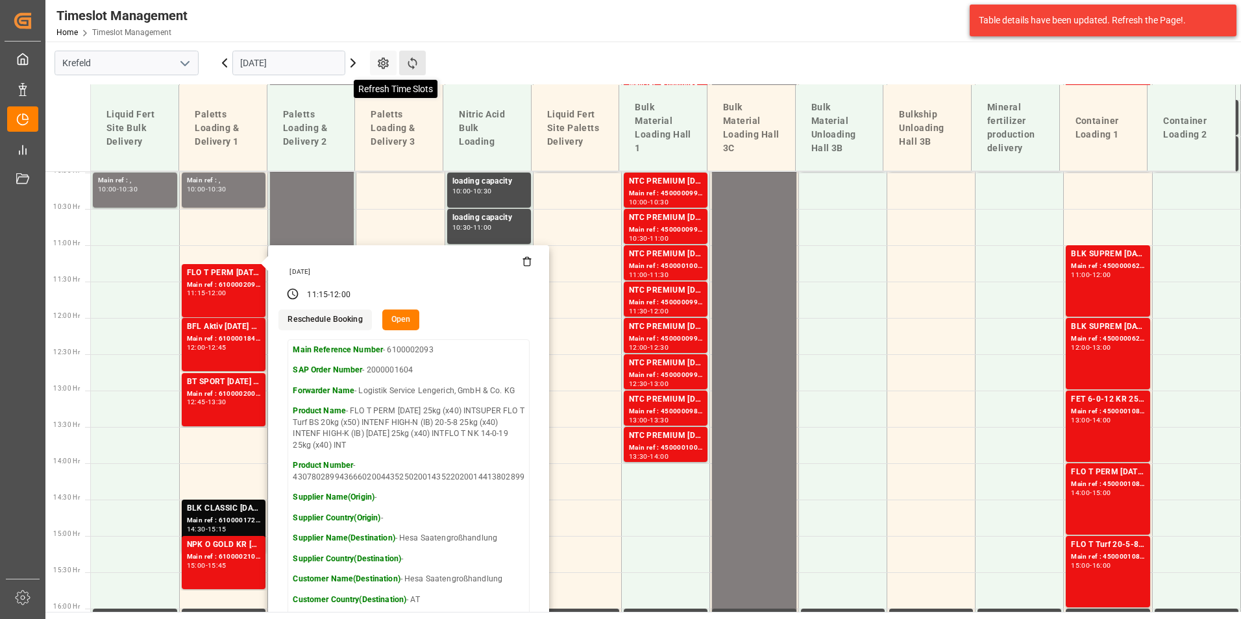
click at [407, 57] on icon at bounding box center [413, 63] width 14 height 14
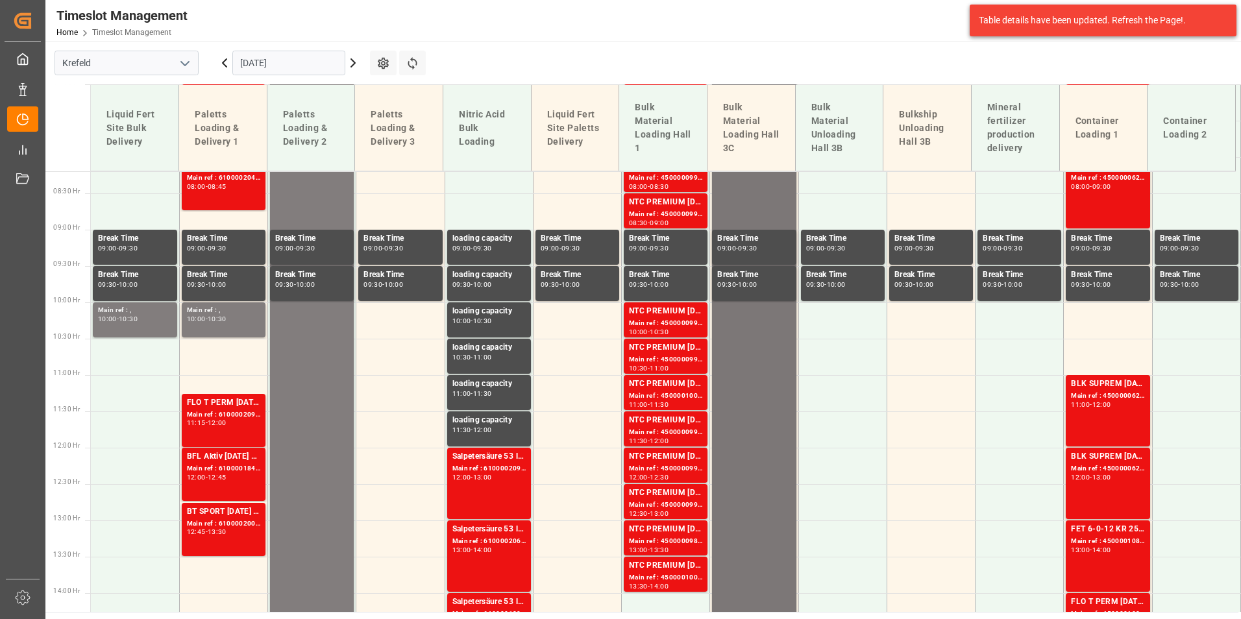
scroll to position [271, 0]
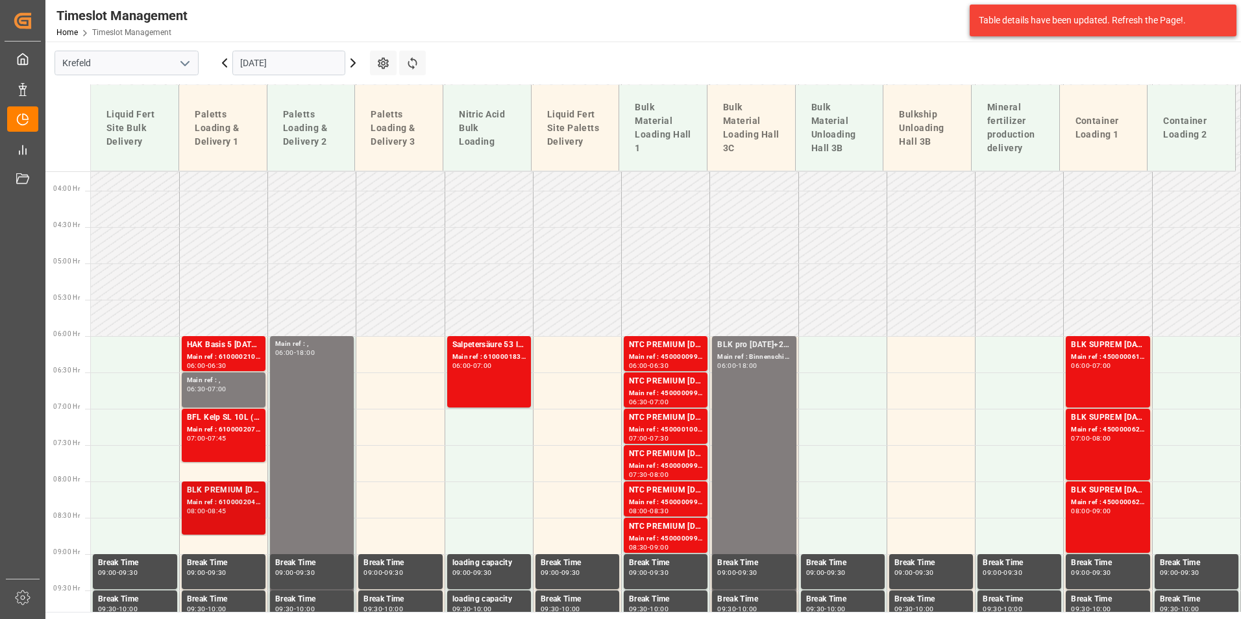
click at [236, 492] on div "BLK PREMIUM [DATE] 25kg(x40)D,EN,PL,FNLNTC PREMIUM [DATE] 25kg (x40) D,EN,PL" at bounding box center [223, 490] width 73 height 13
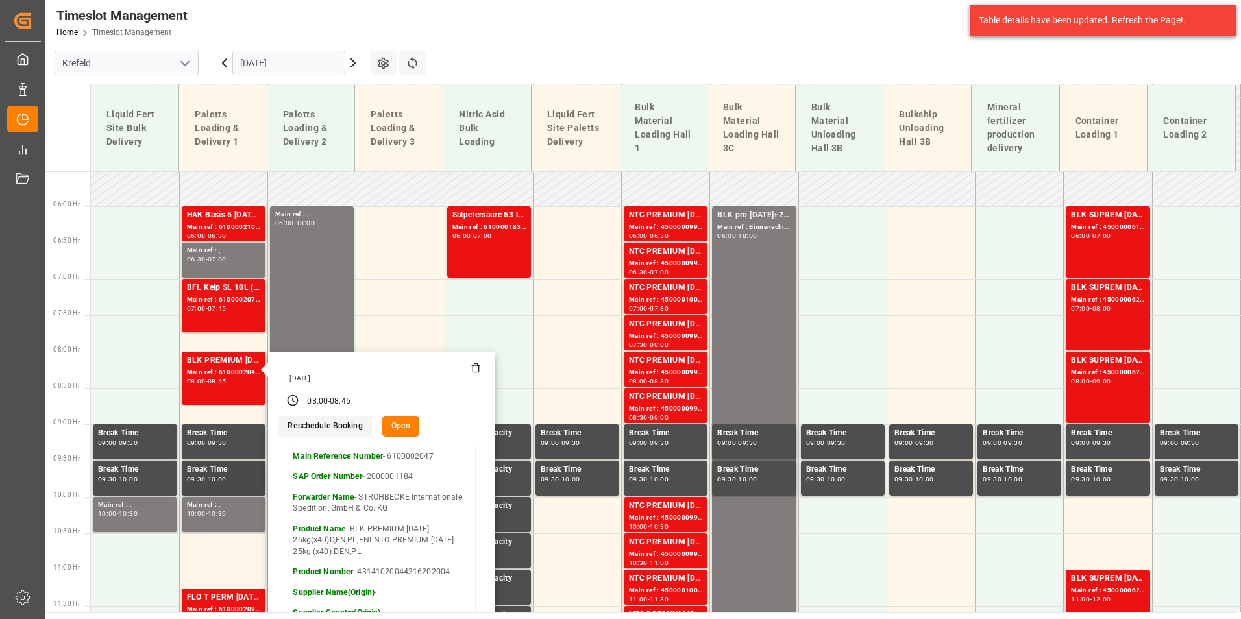
scroll to position [661, 0]
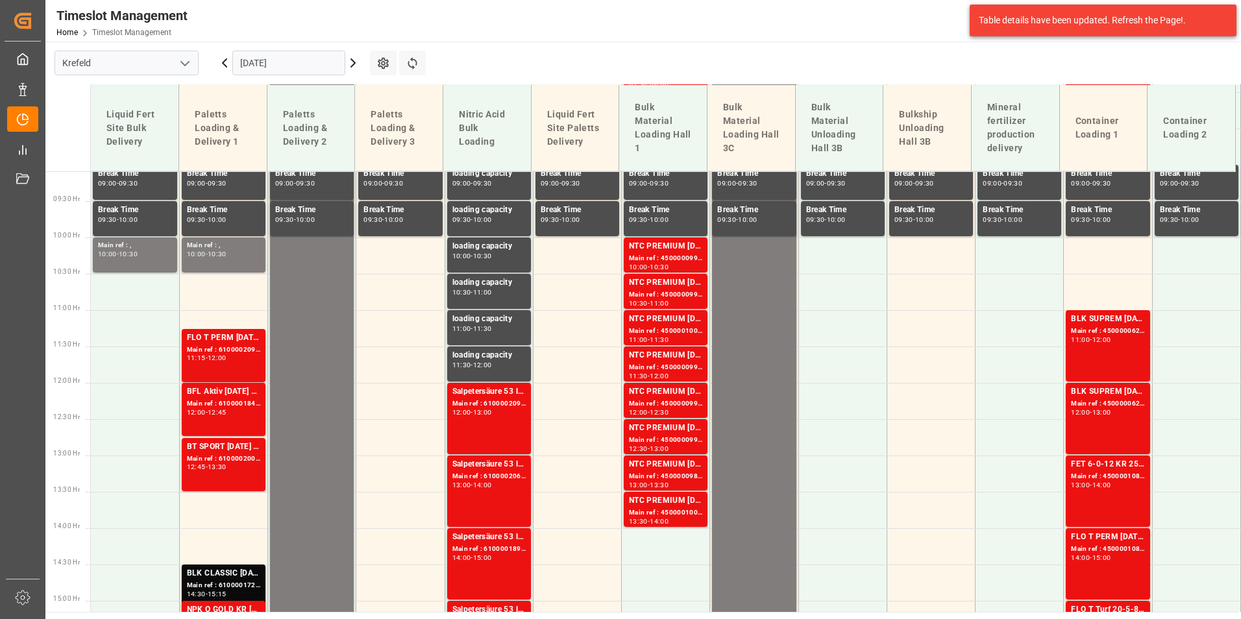
click at [214, 340] on div "FLO T PERM [DATE] 25kg (x40) INTSUPER FLO T Turf BS 20kg (x50) INTENF HIGH-N (I…" at bounding box center [223, 338] width 73 height 13
click at [221, 421] on div "BFL Aktiv [DATE] SL 1000L IBC MTOBFL KELP BIO SL (2024) 10L (x60) ES,PTBFL KELP…" at bounding box center [223, 410] width 73 height 48
click at [224, 455] on div "Main ref : 6100002004, 2000001238" at bounding box center [223, 459] width 73 height 11
click at [221, 369] on div "FLO T PERM [DATE] 25kg (x40) INTSUPER FLO T Turf BS 20kg (x50) INTENF HIGH-N (I…" at bounding box center [223, 356] width 73 height 48
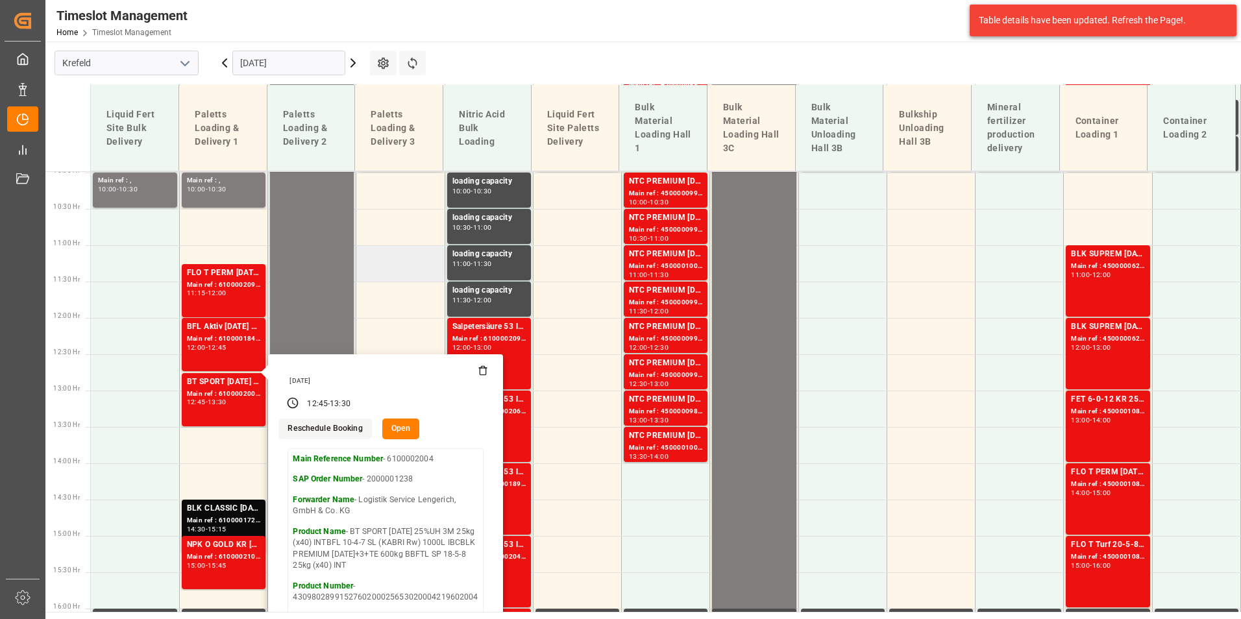
scroll to position [791, 0]
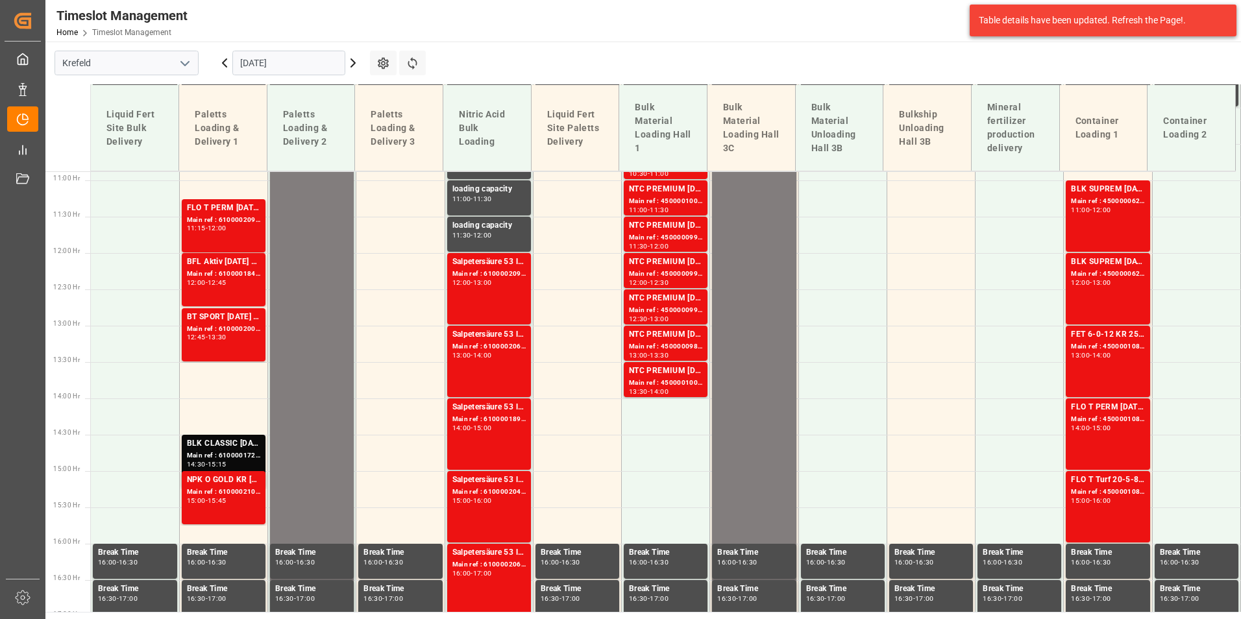
click at [229, 341] on div "12:45 - 13:30" at bounding box center [223, 337] width 73 height 7
click at [226, 456] on div "Main ref : 6100001723, 2000001310 2000001311" at bounding box center [223, 455] width 73 height 11
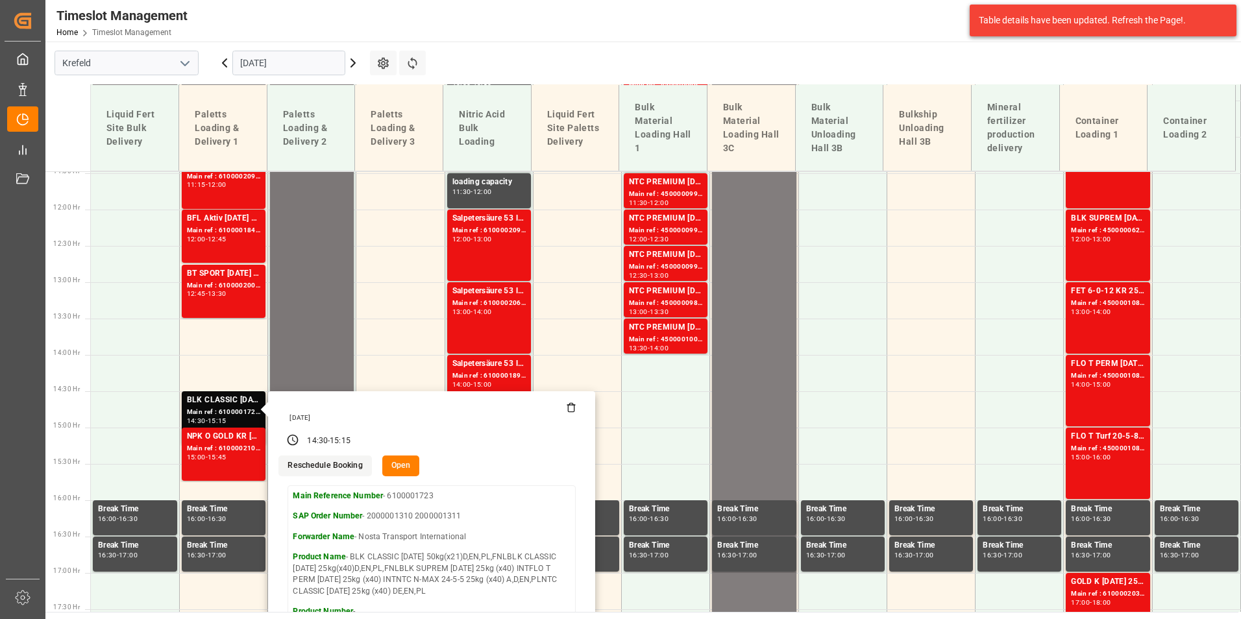
scroll to position [855, 0]
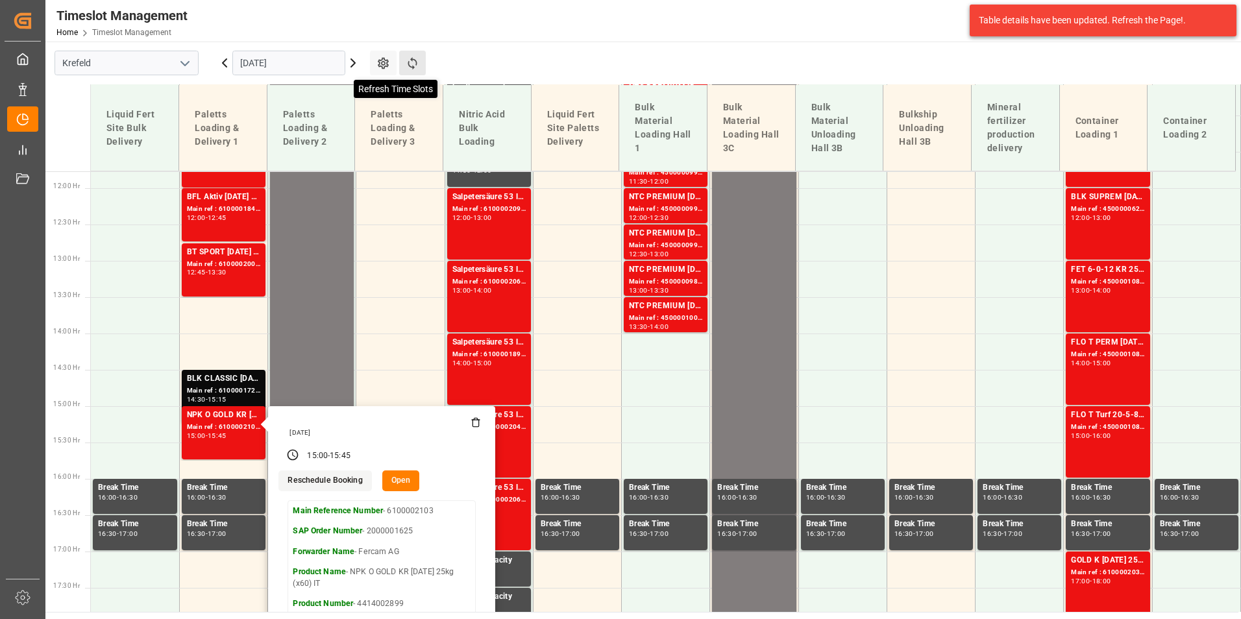
click at [408, 69] on icon at bounding box center [413, 63] width 14 height 14
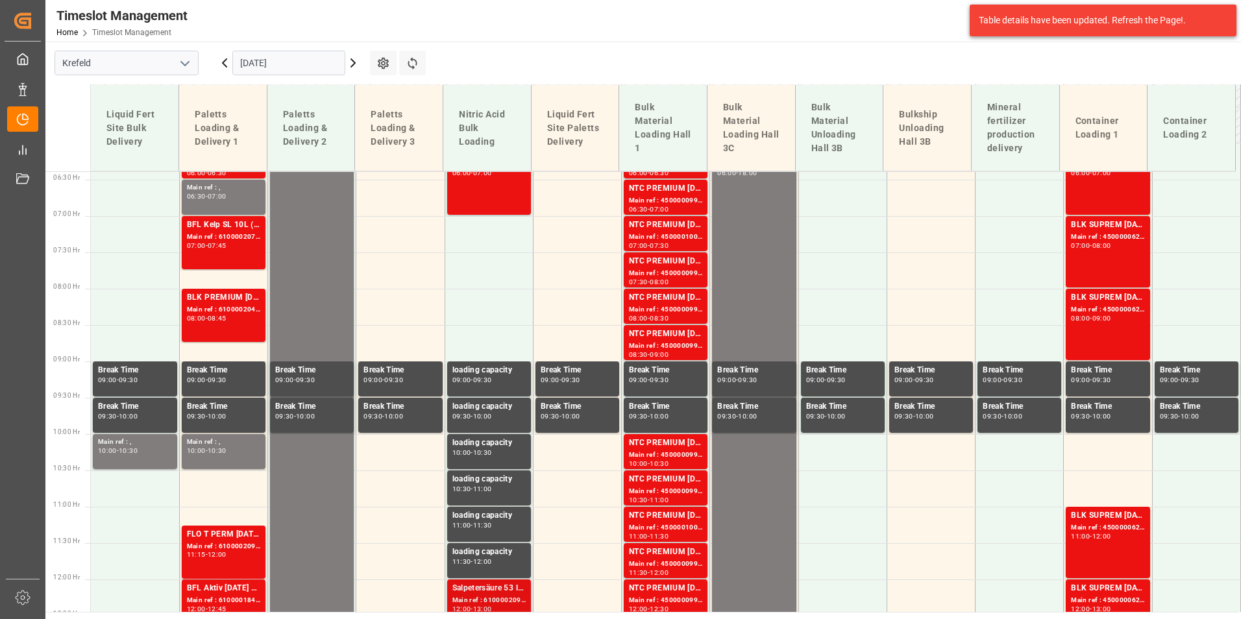
scroll to position [336, 0]
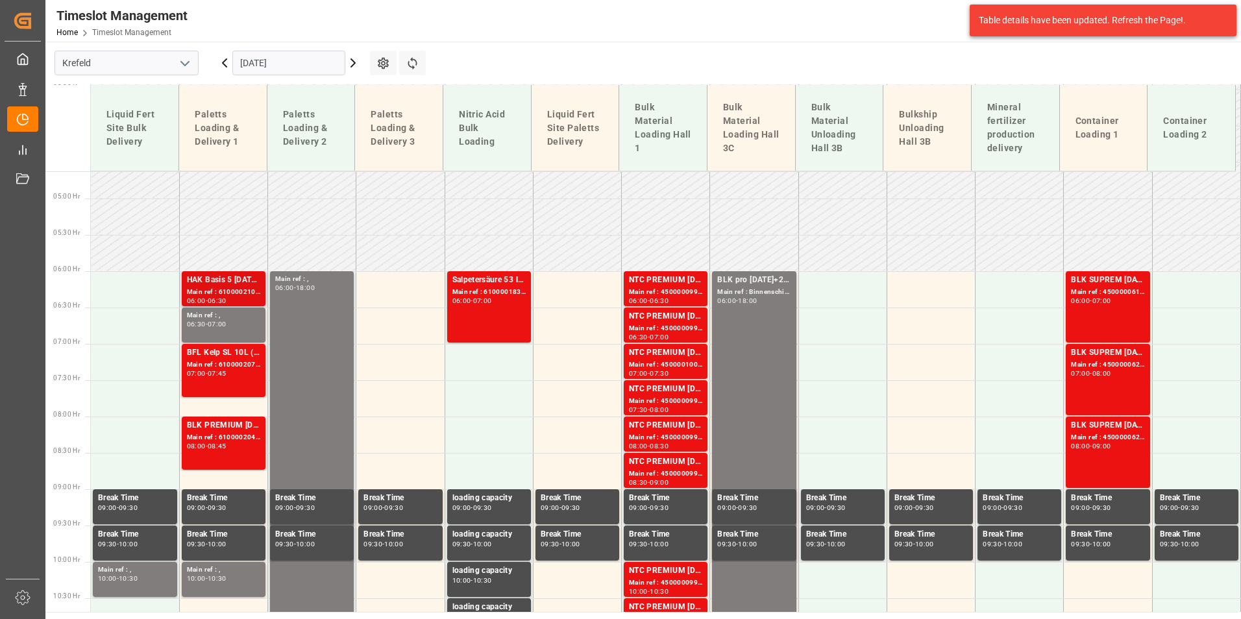
click at [221, 295] on div "Main ref : 6100002101, 2000001624" at bounding box center [223, 292] width 73 height 11
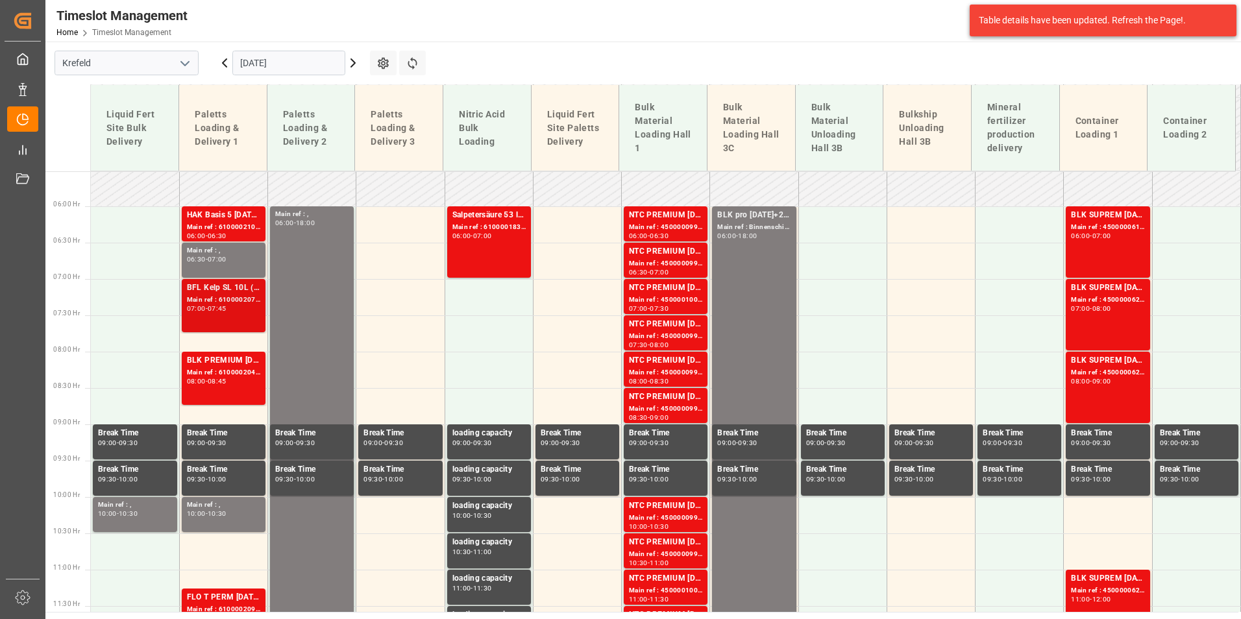
click at [228, 301] on div "Main ref : 6100002076, 2000001333" at bounding box center [223, 300] width 73 height 11
click at [215, 259] on div "07:00" at bounding box center [217, 259] width 19 height 6
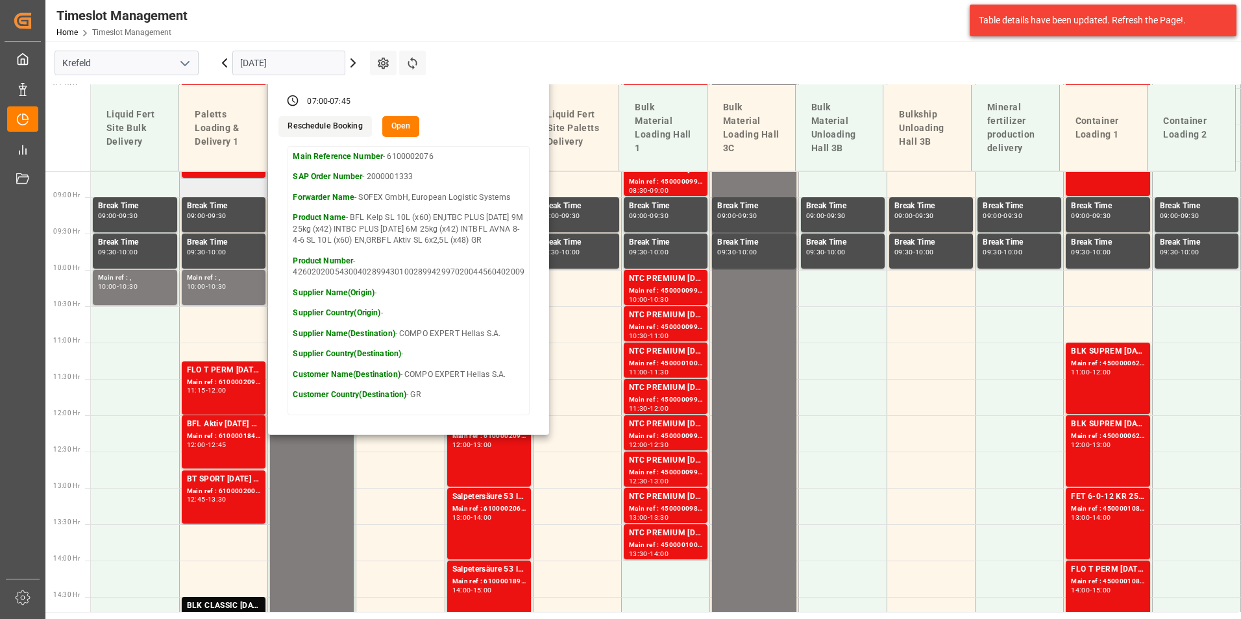
scroll to position [531, 0]
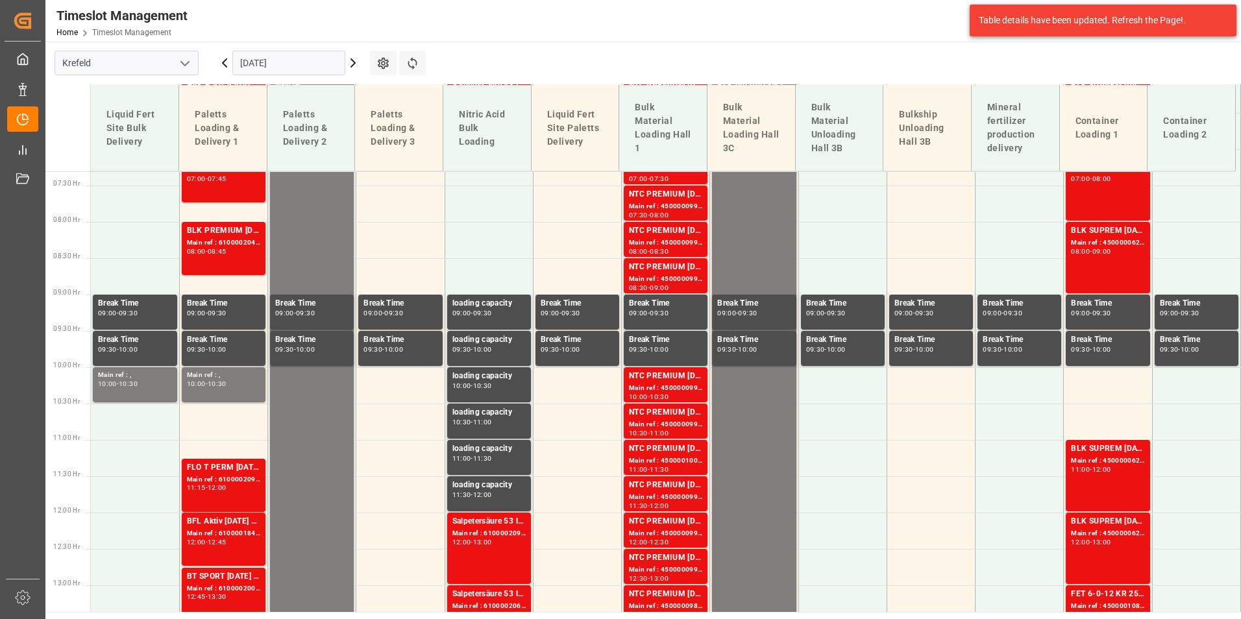
click at [219, 251] on div "08:45" at bounding box center [217, 252] width 19 height 6
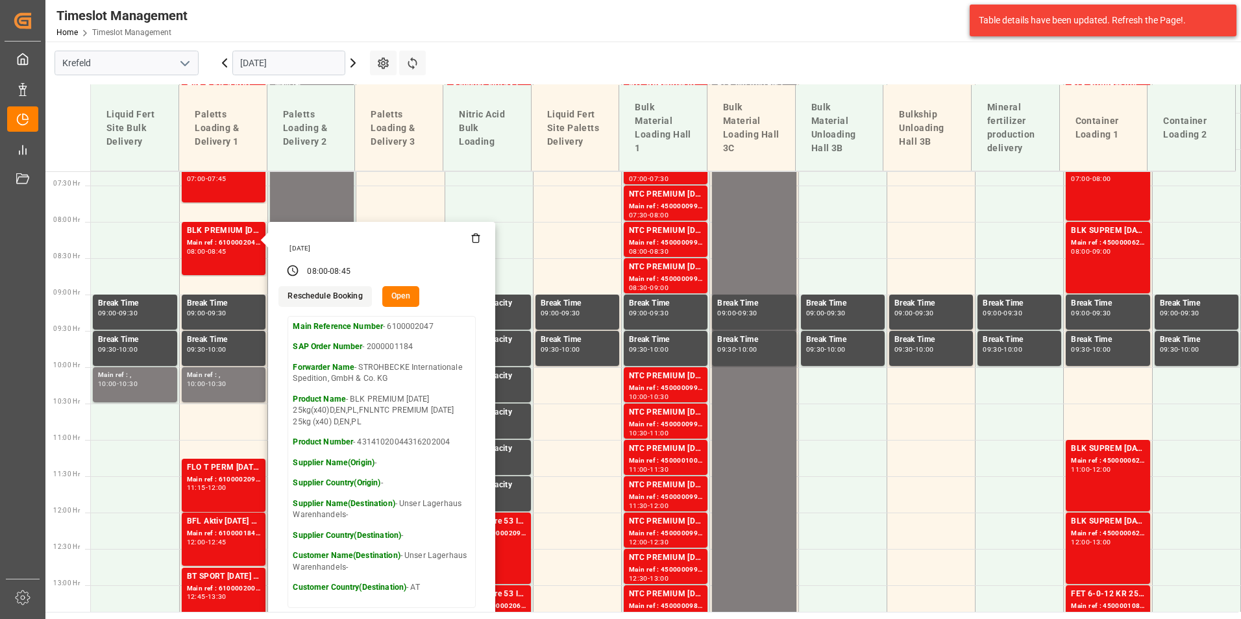
click at [299, 60] on input "[DATE]" at bounding box center [288, 63] width 113 height 25
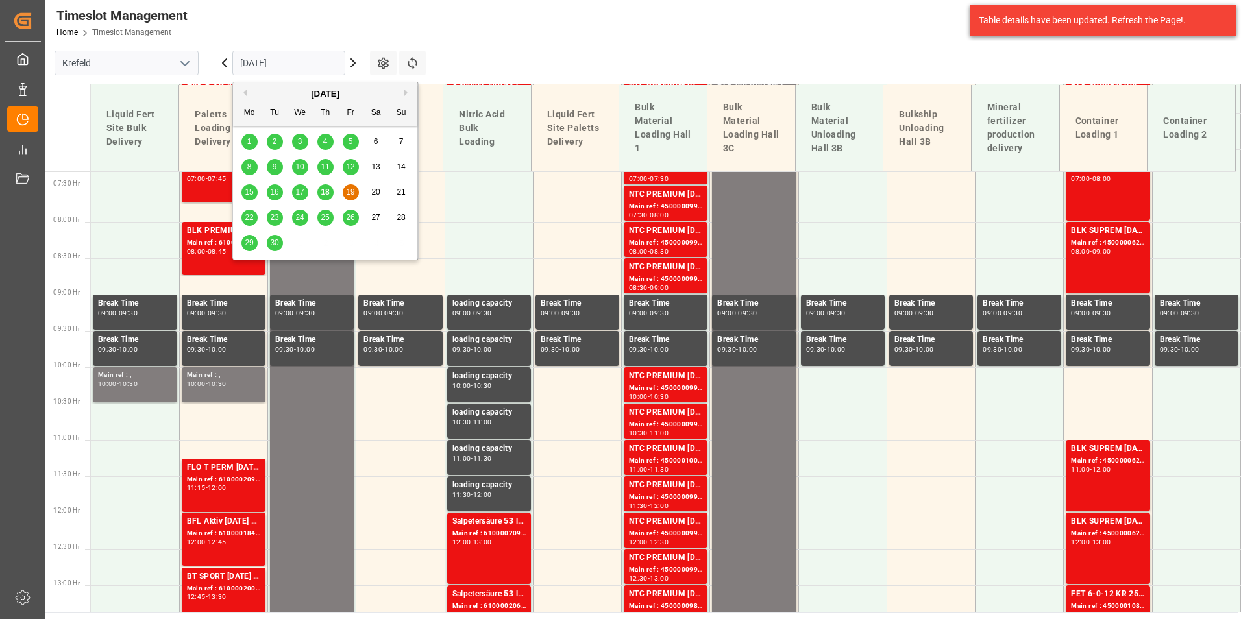
click at [328, 197] on span "18" at bounding box center [325, 192] width 8 height 9
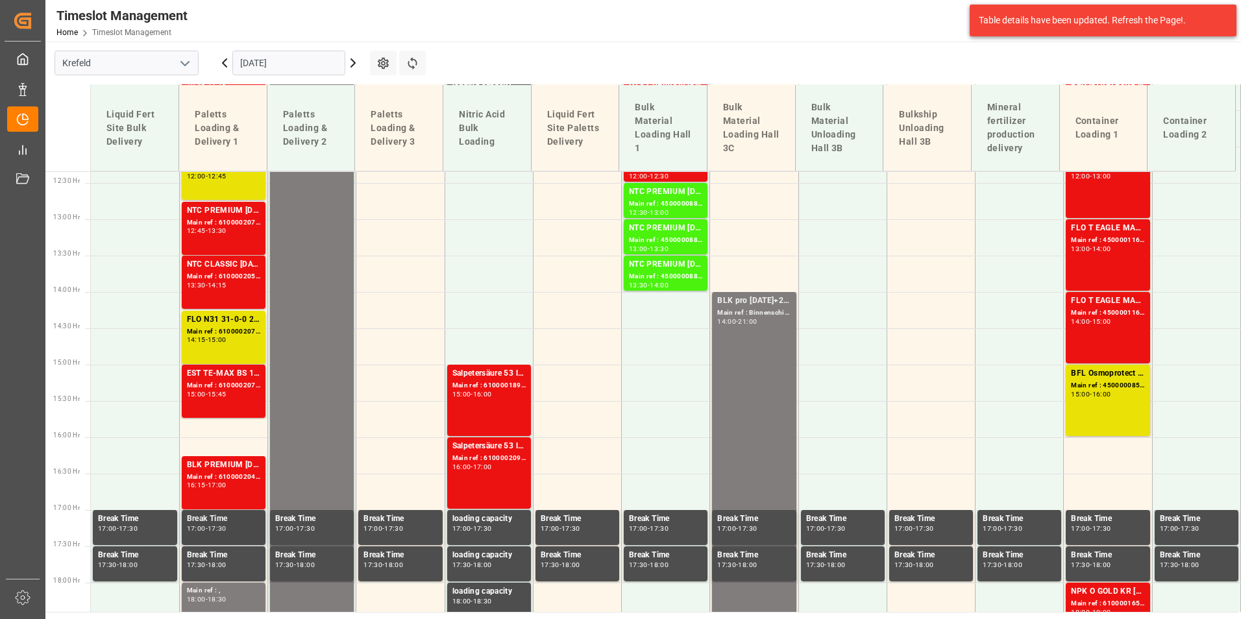
scroll to position [920, 0]
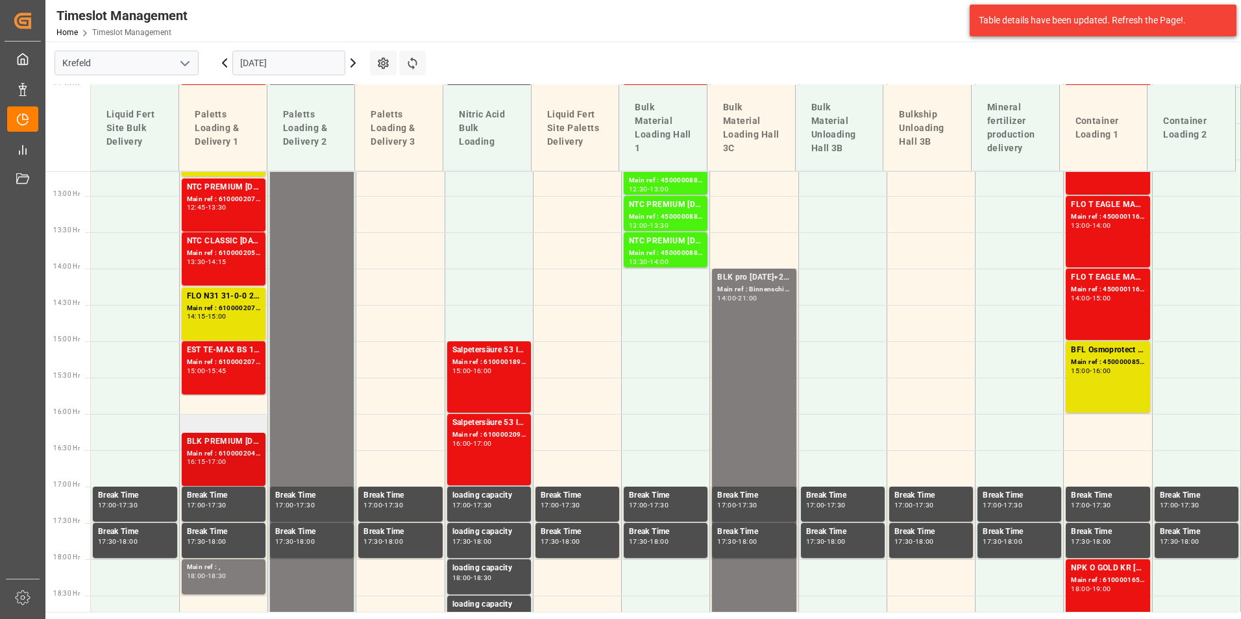
click at [237, 469] on div "BLK PREMIUM [DATE] 25kg(x40)D,EN,PL,FNLNTC PREMIUM [DATE] 25kg (x40) D,EN,PL Ma…" at bounding box center [223, 460] width 73 height 48
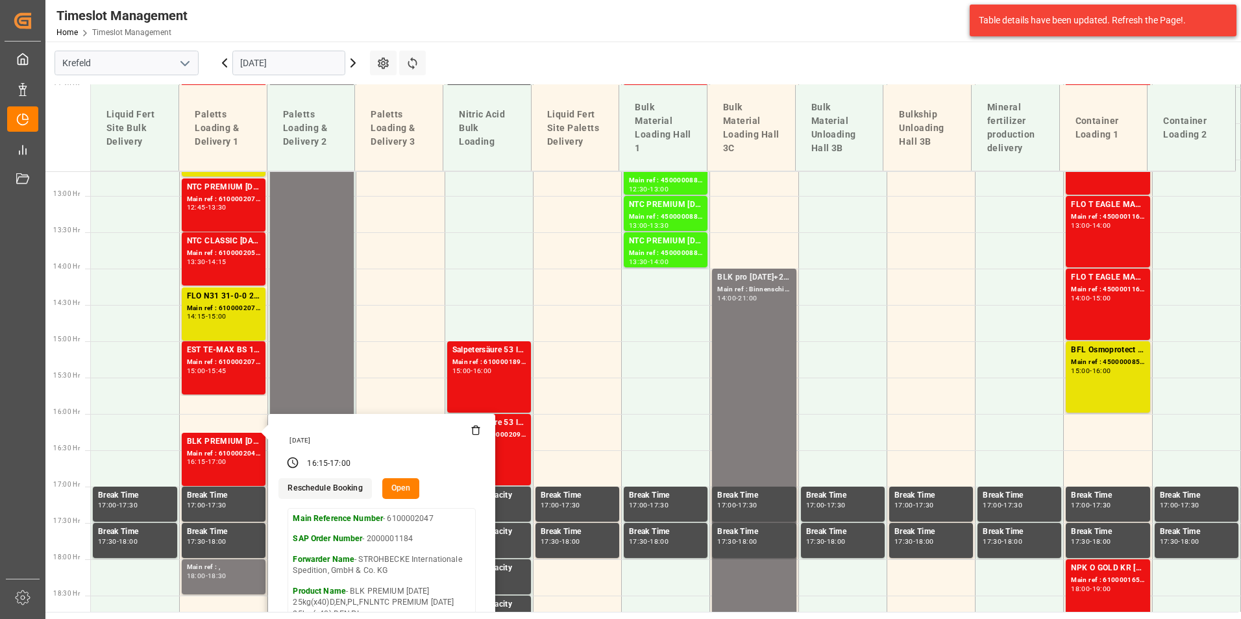
click at [355, 66] on icon at bounding box center [353, 63] width 16 height 16
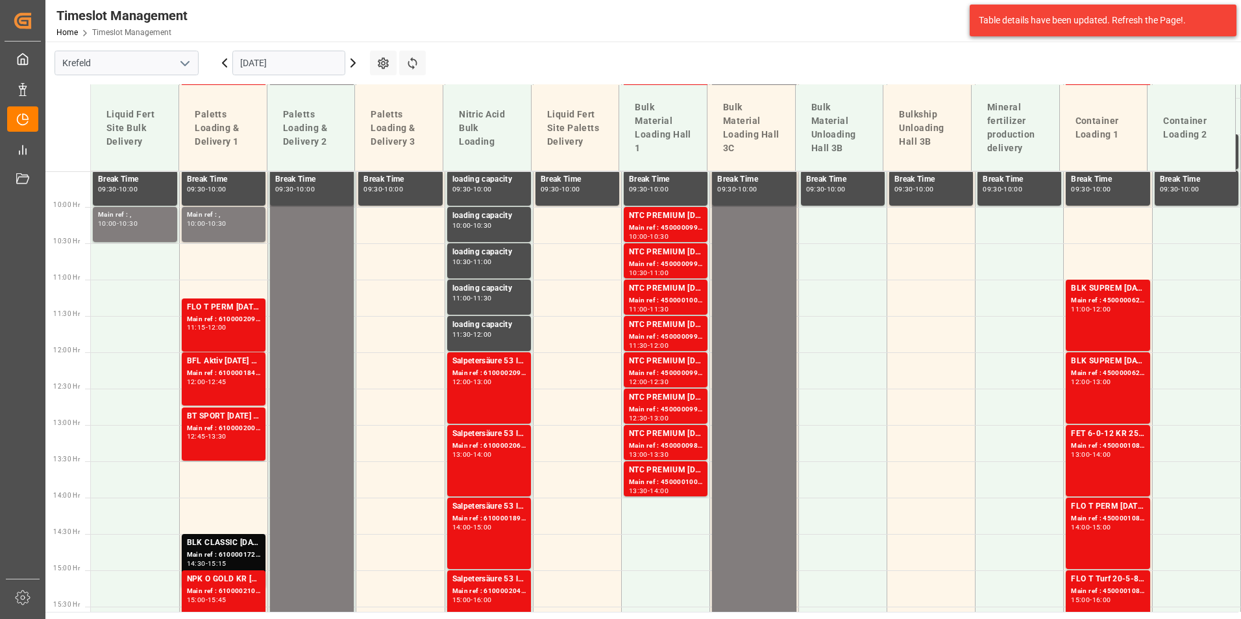
scroll to position [531, 0]
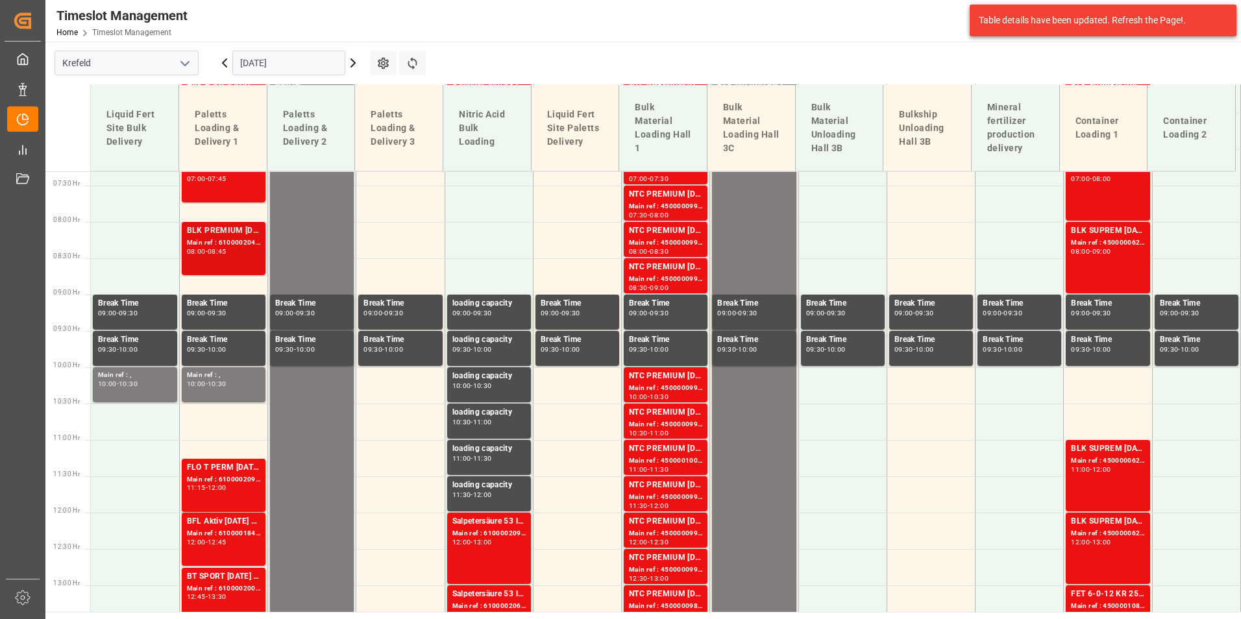
click at [225, 256] on div "BLK PREMIUM [DATE] 25kg(x40)D,EN,PL,FNLNTC PREMIUM [DATE] 25kg (x40) D,EN,PL Ma…" at bounding box center [223, 249] width 73 height 48
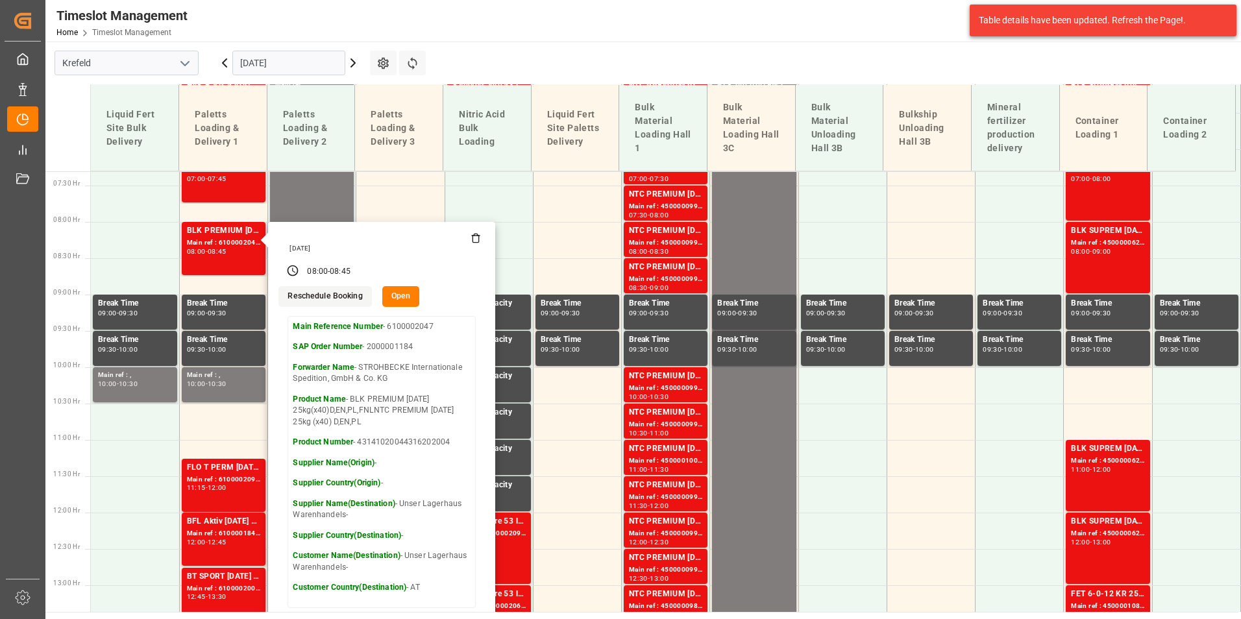
click at [473, 238] on icon at bounding box center [476, 238] width 10 height 10
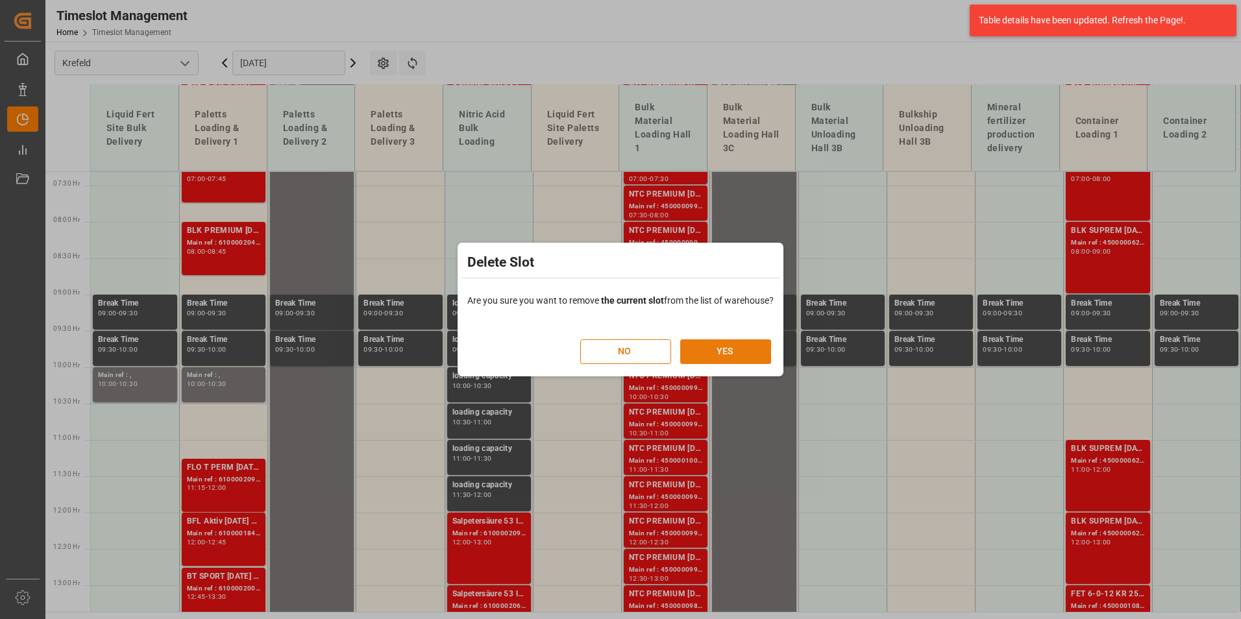
click at [762, 355] on button "YES" at bounding box center [725, 351] width 91 height 25
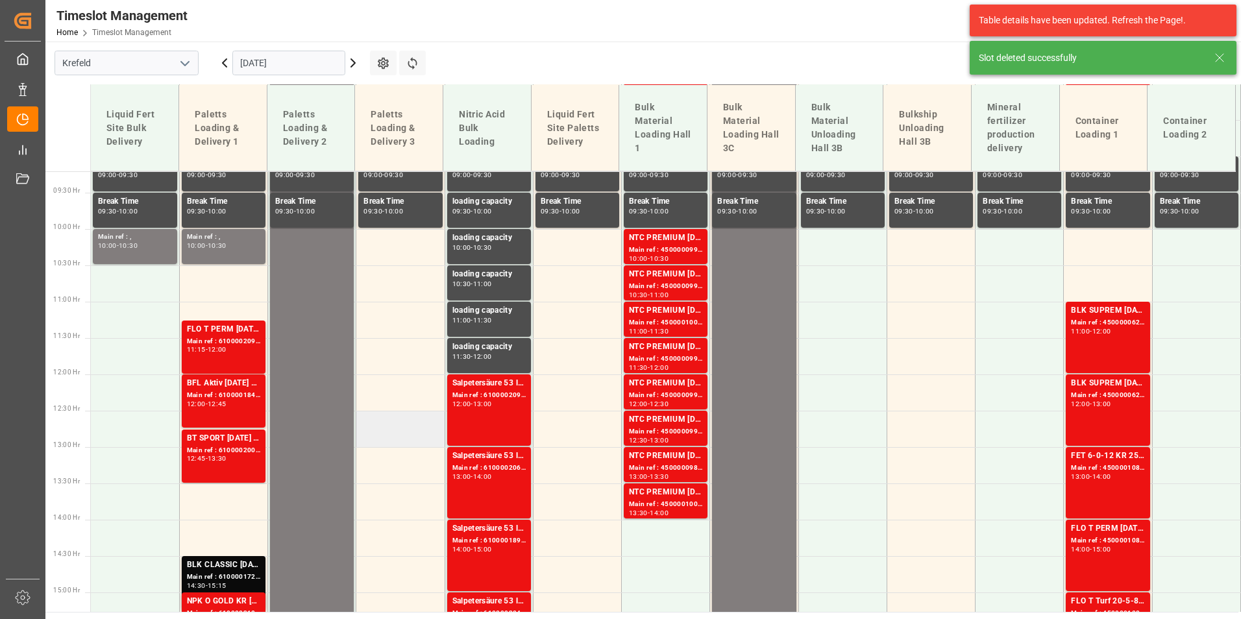
scroll to position [801, 0]
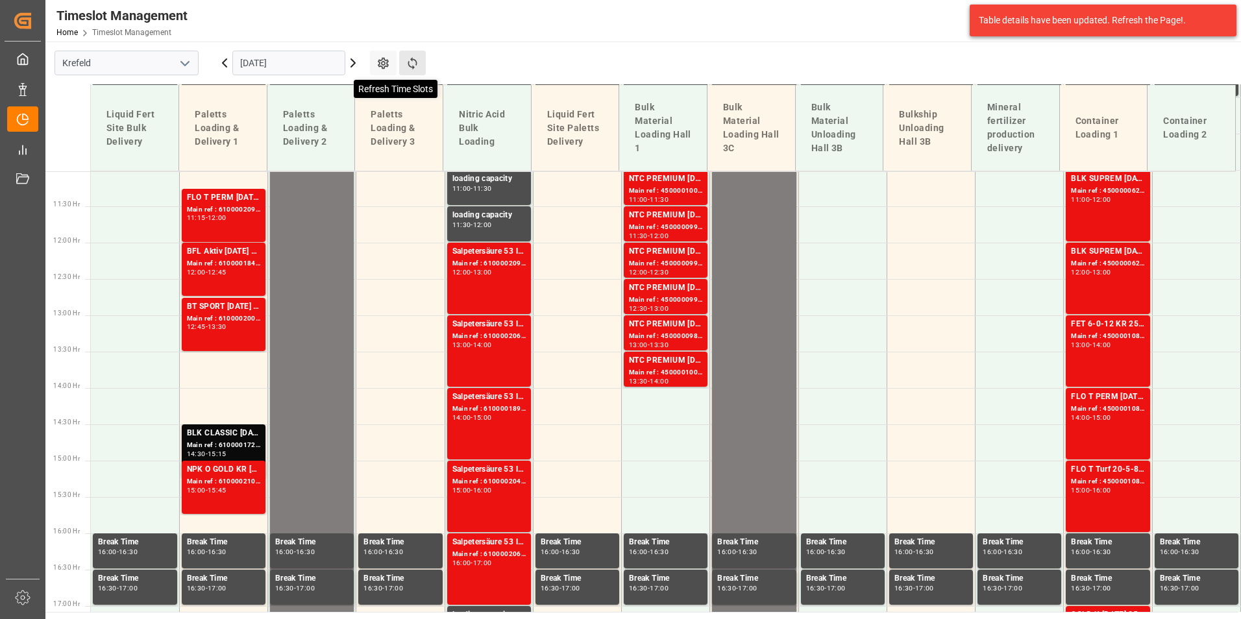
click at [416, 66] on icon at bounding box center [413, 63] width 14 height 14
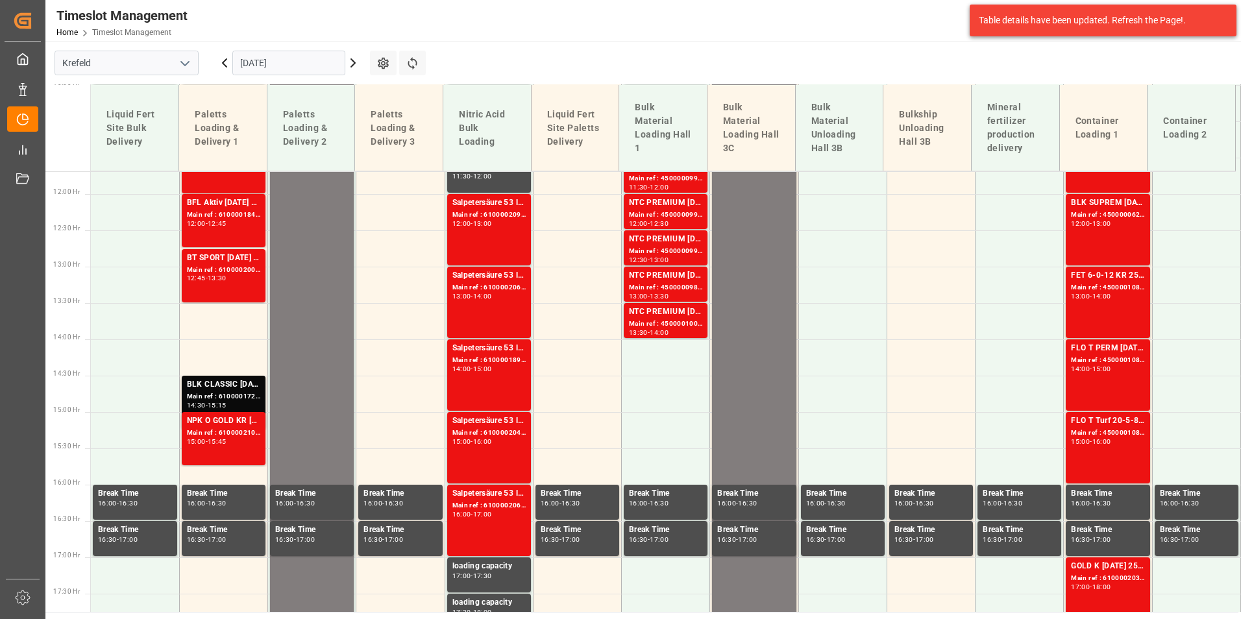
scroll to position [1050, 0]
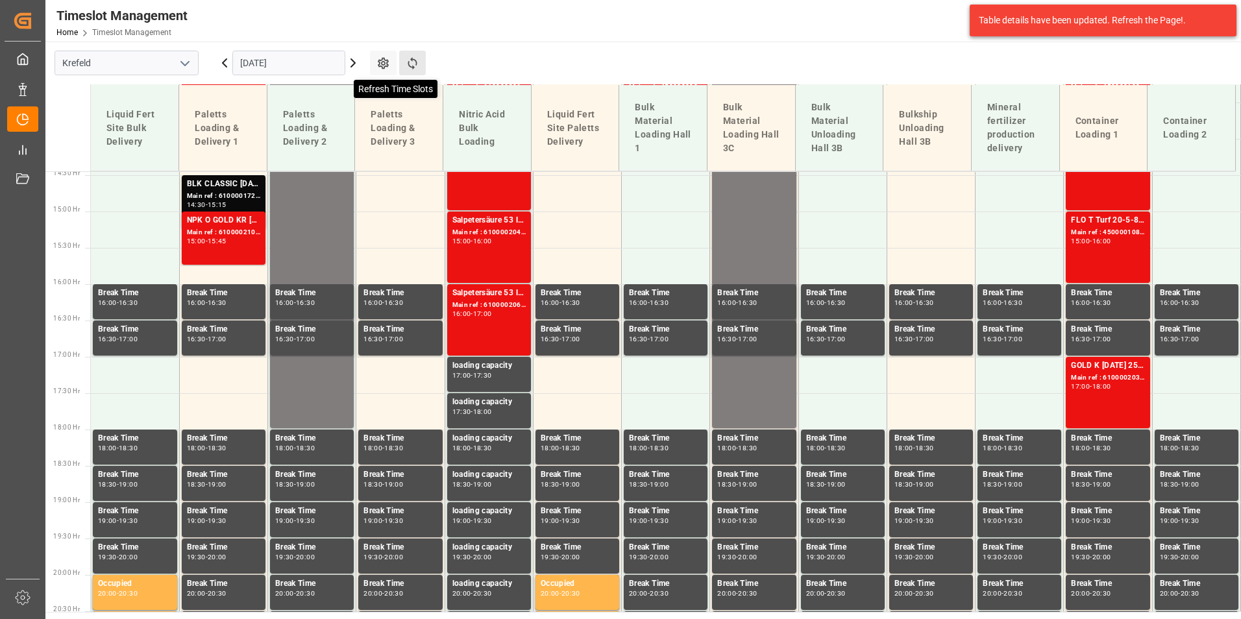
click at [411, 63] on icon at bounding box center [413, 63] width 14 height 14
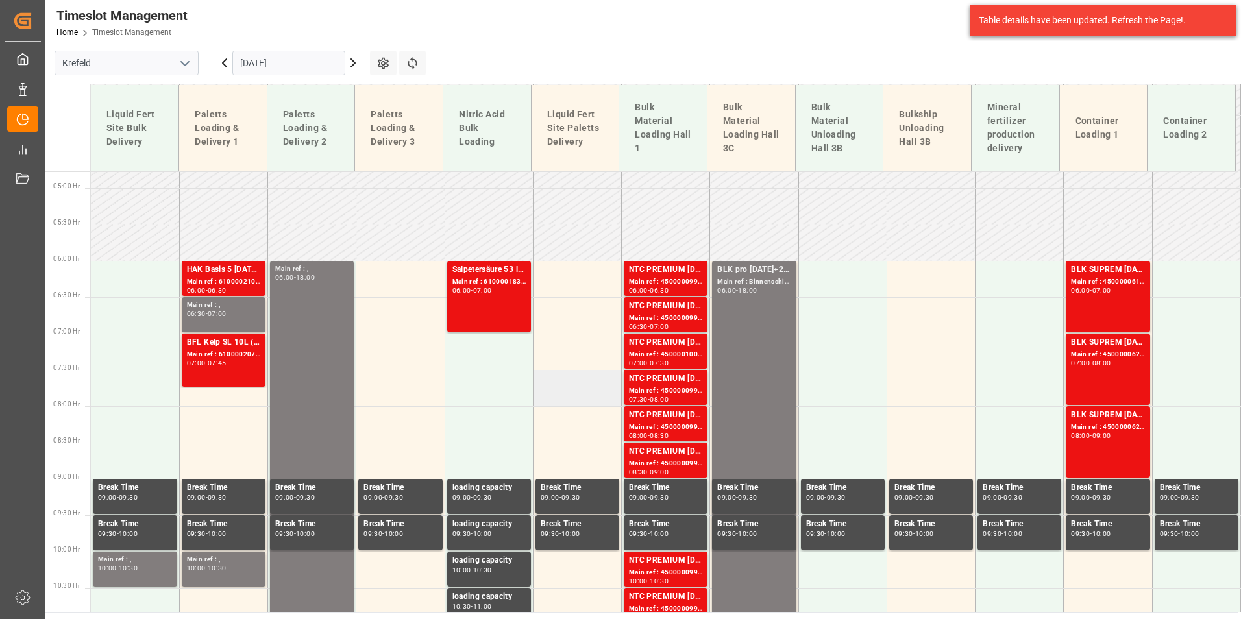
scroll to position [344, 0]
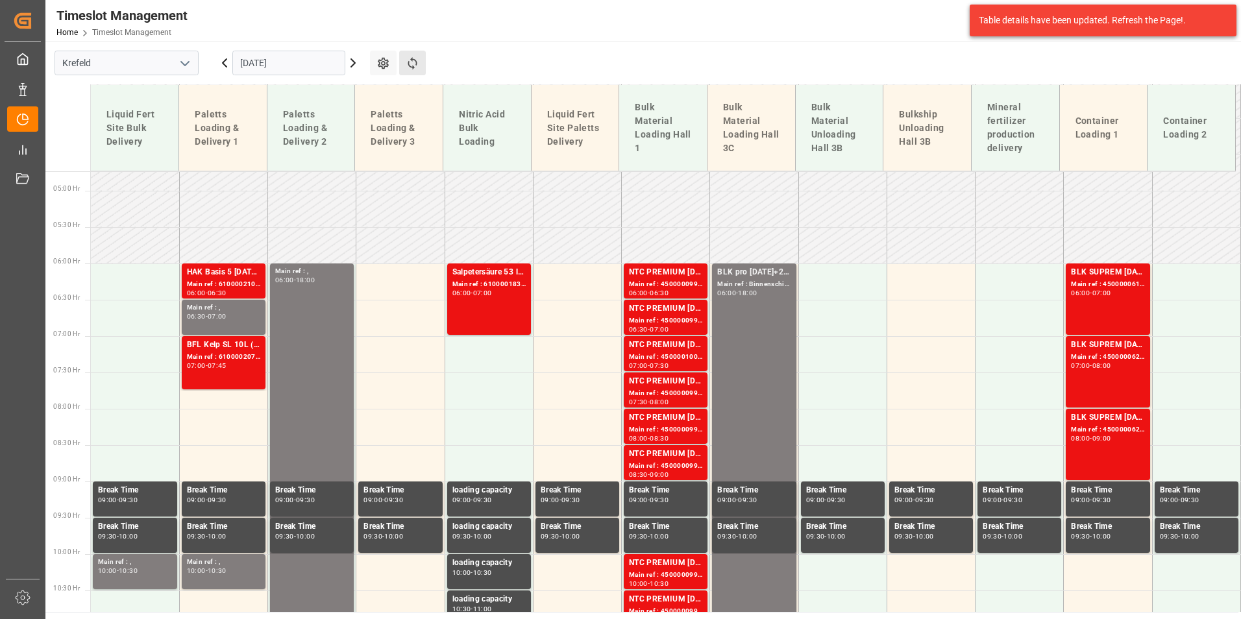
click at [424, 62] on button "Refresh Time Slots" at bounding box center [412, 63] width 27 height 25
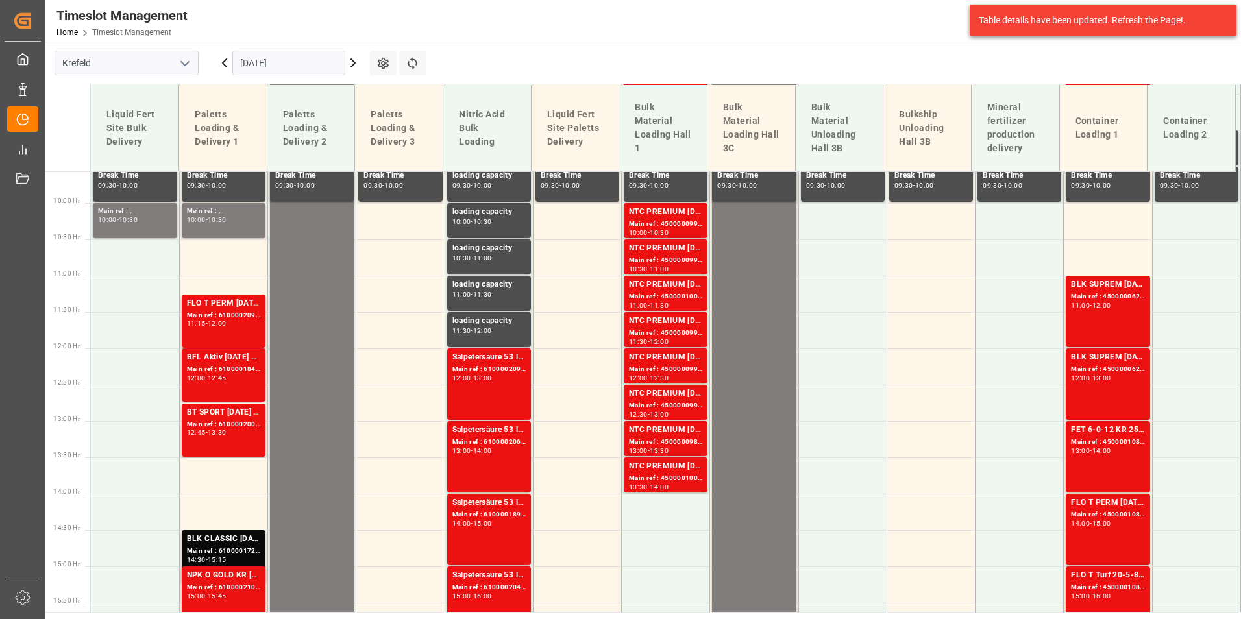
scroll to position [604, 0]
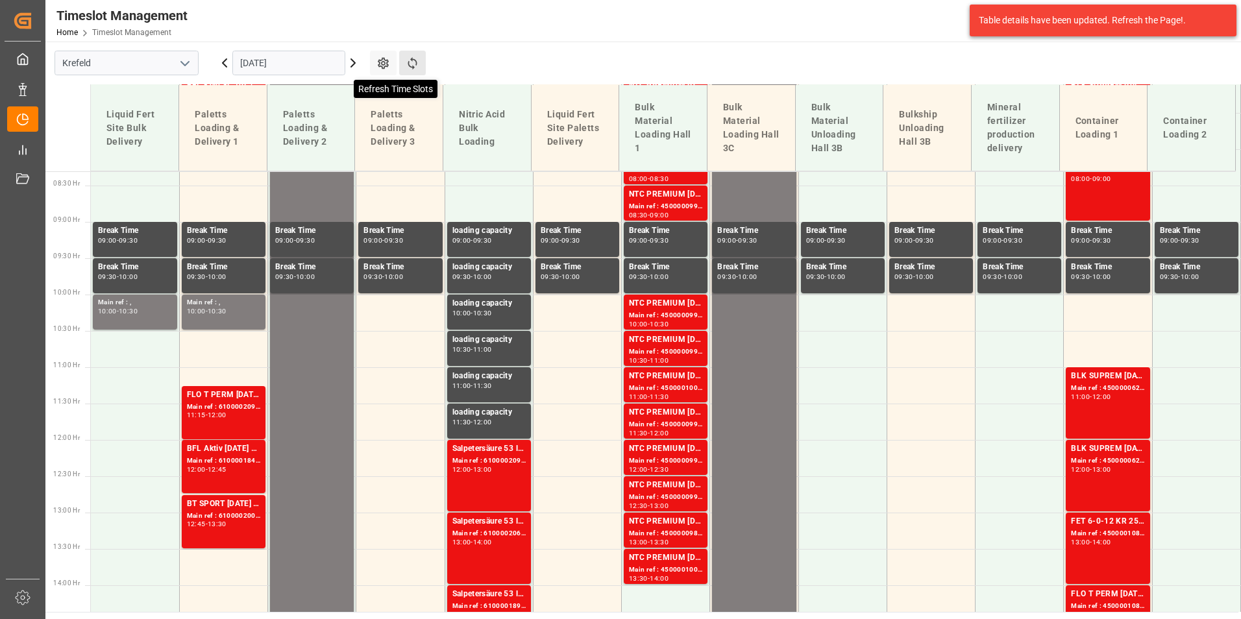
click at [417, 61] on icon at bounding box center [413, 63] width 14 height 14
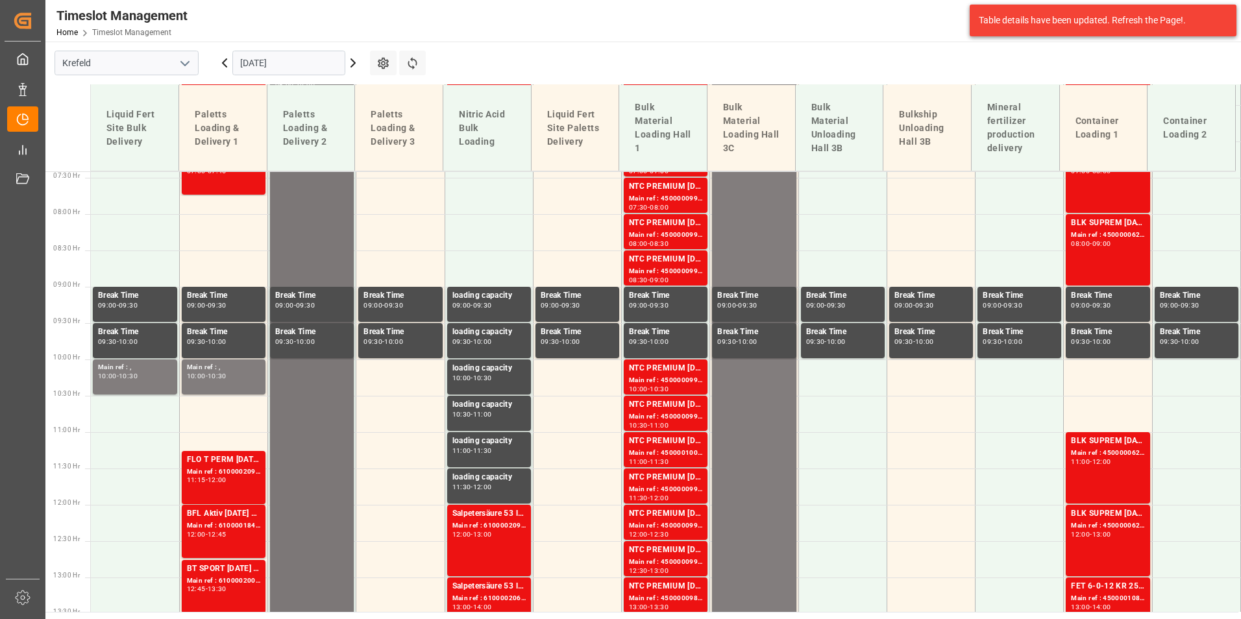
scroll to position [344, 0]
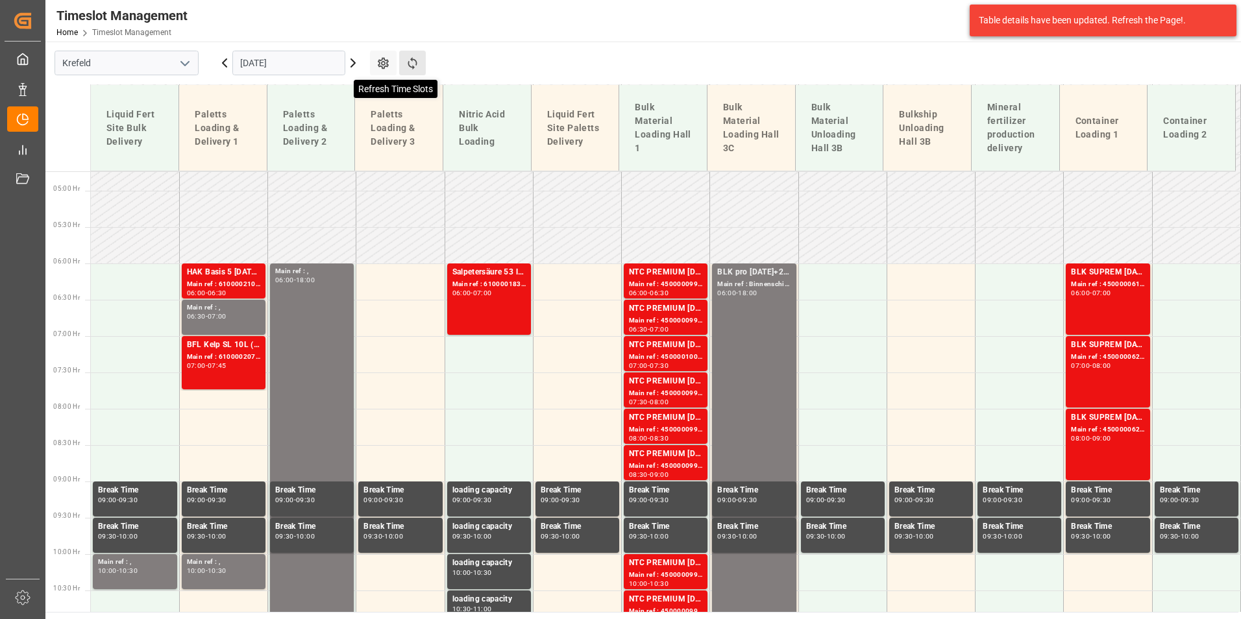
click at [414, 64] on icon at bounding box center [413, 63] width 14 height 14
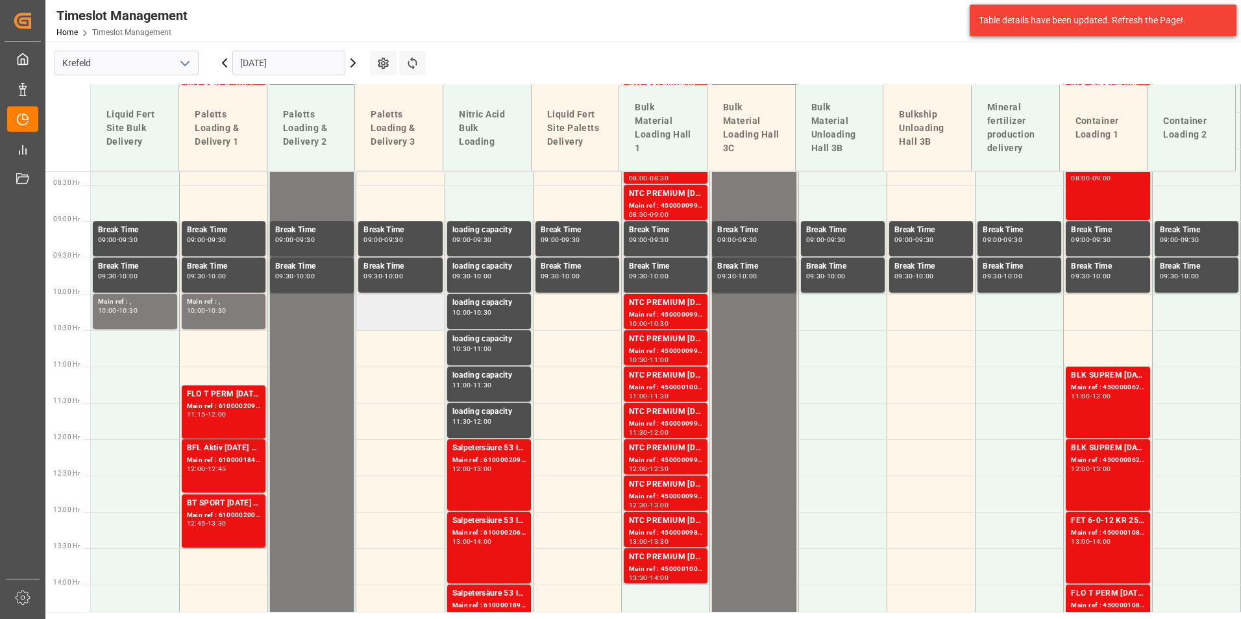
scroll to position [604, 0]
click at [413, 60] on icon at bounding box center [412, 63] width 9 height 12
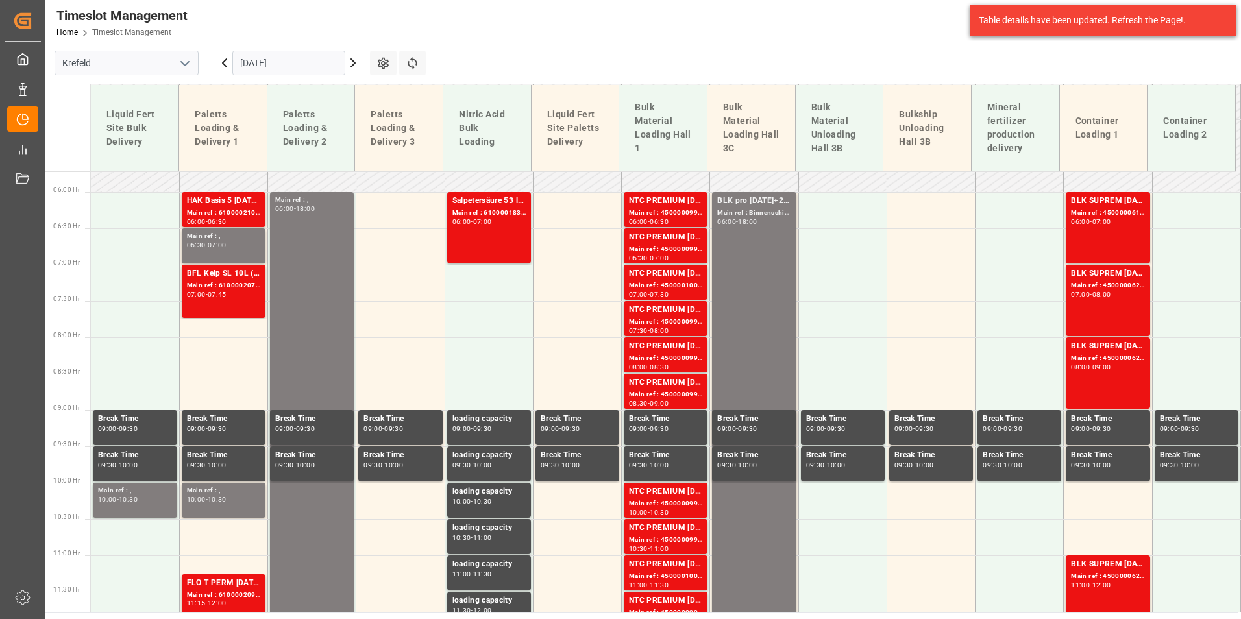
scroll to position [409, 0]
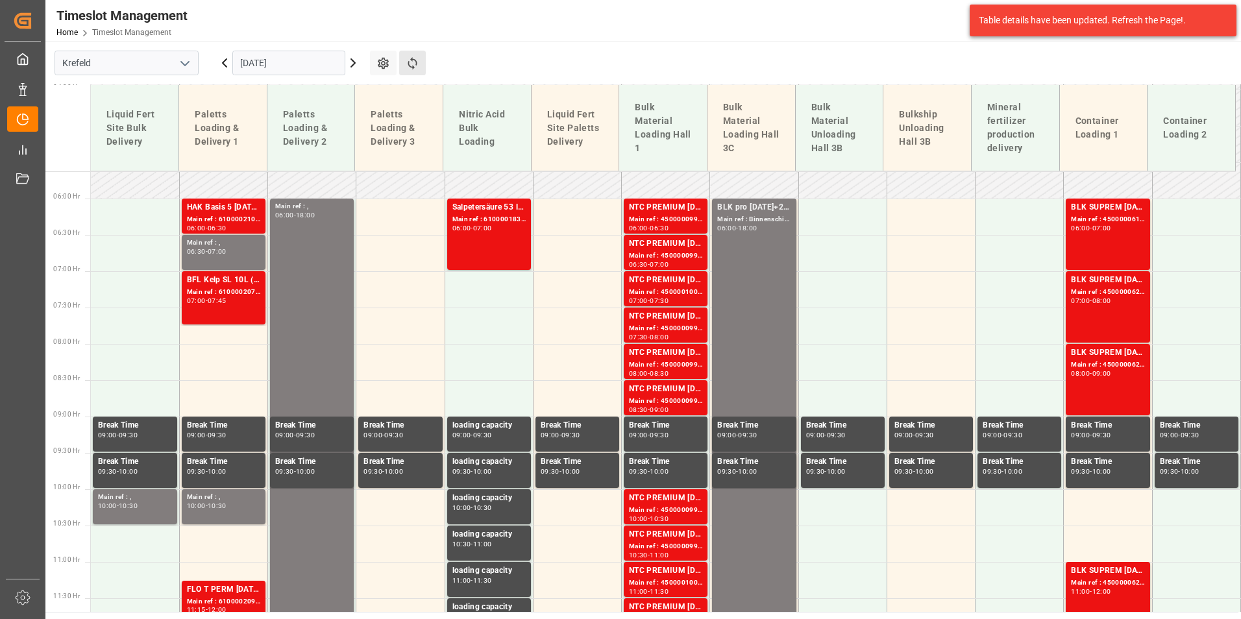
click at [423, 56] on button "Refresh Time Slots" at bounding box center [412, 63] width 27 height 25
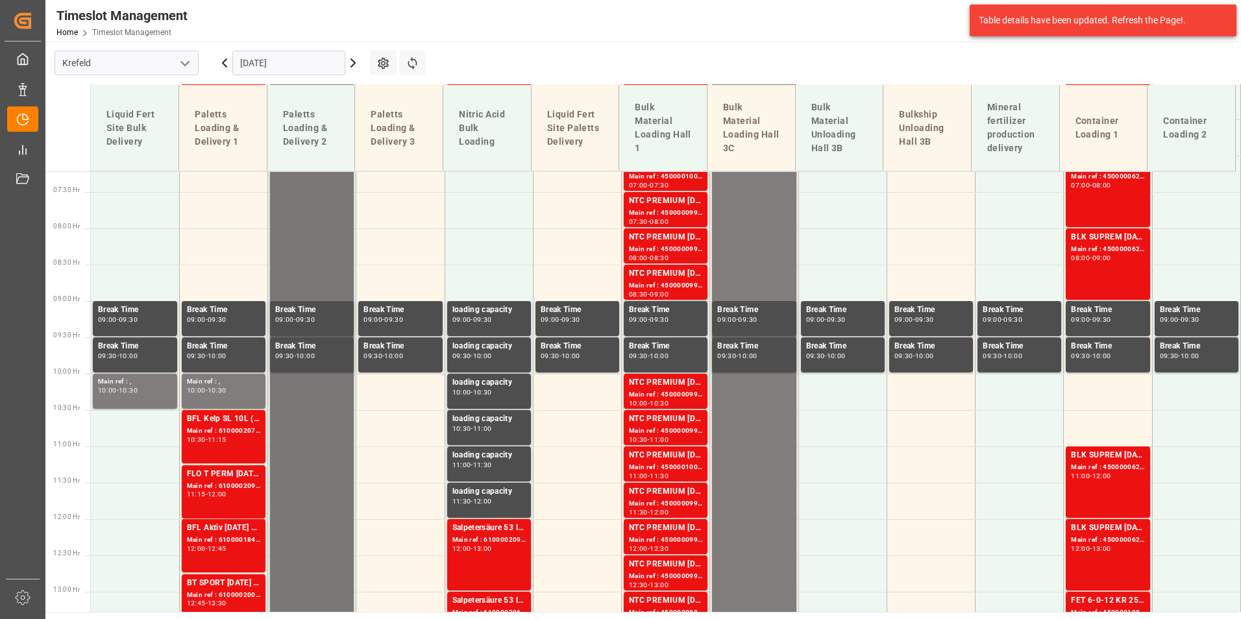
scroll to position [539, 0]
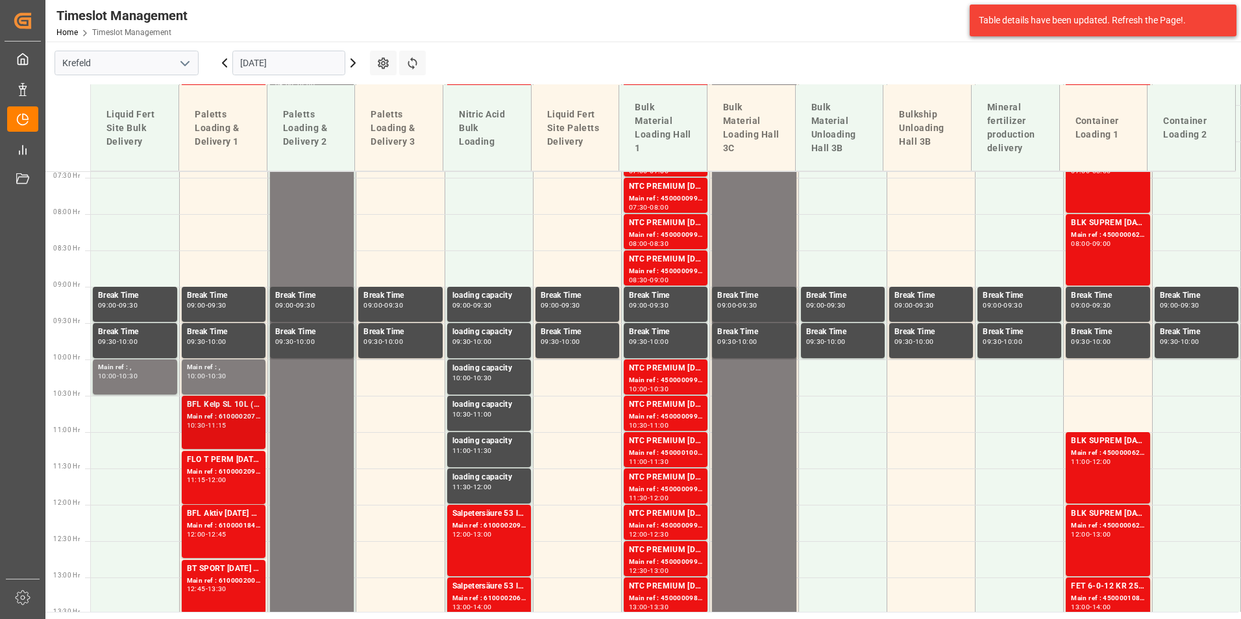
click at [249, 410] on div "BFL Kelp SL 10L (x60) EN,ITBC PLUS [DATE] 9M 25kg (x42) INTBC PLUS [DATE] 6M 25…" at bounding box center [223, 405] width 73 height 13
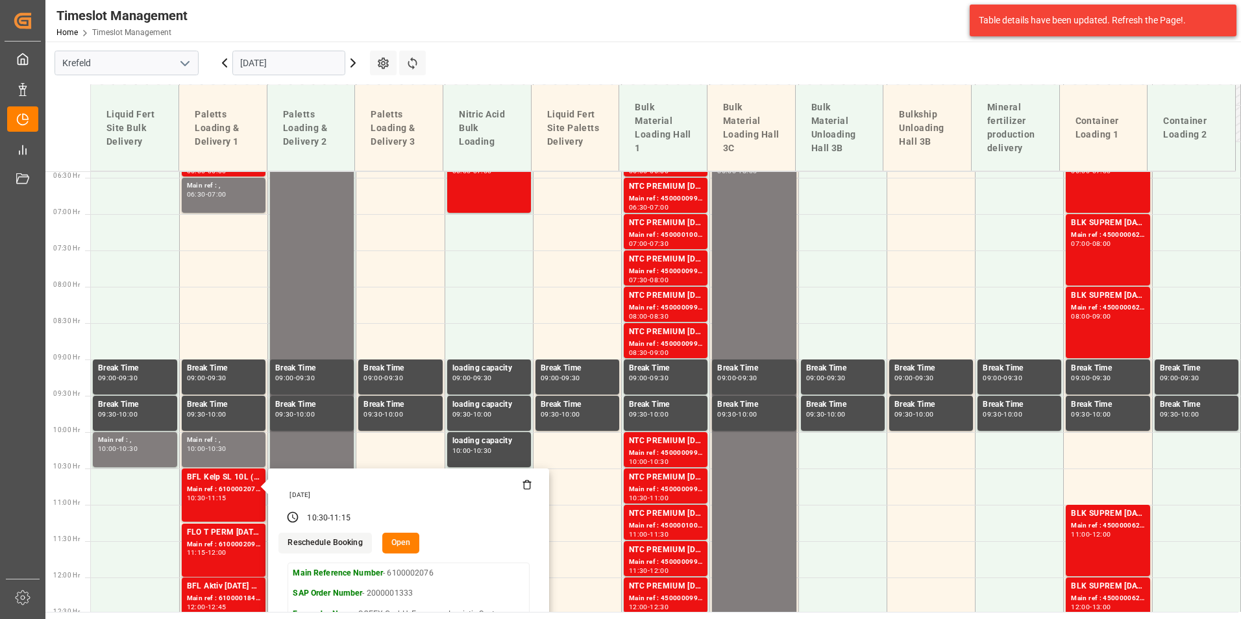
scroll to position [474, 0]
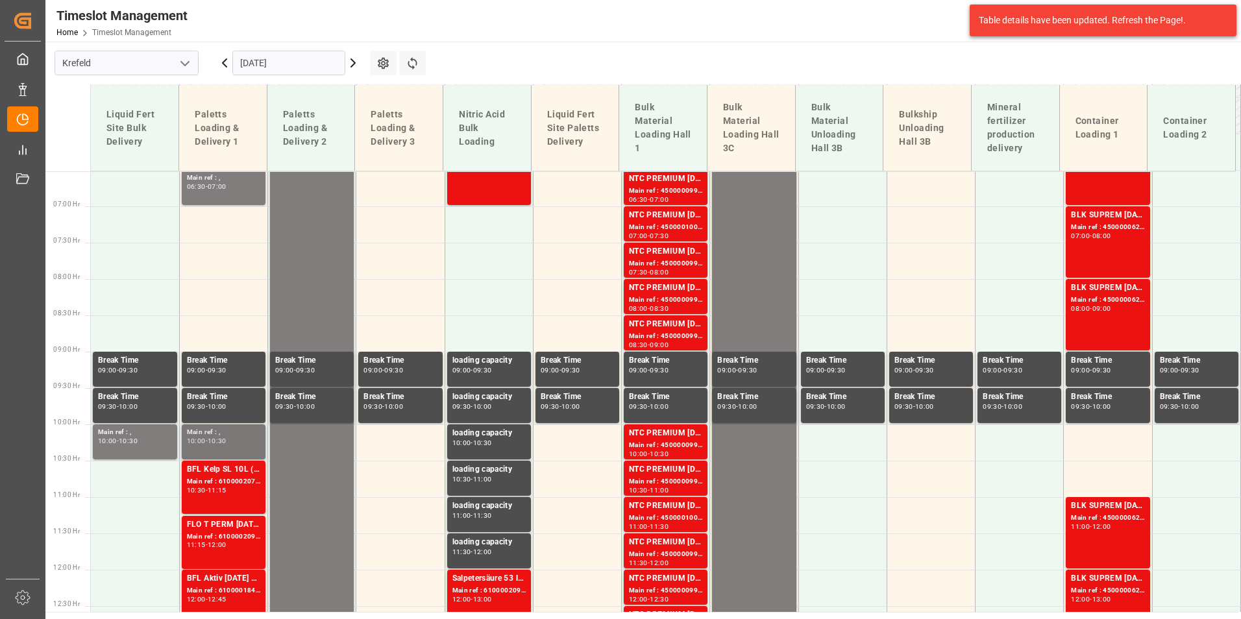
click at [201, 438] on div "10:00" at bounding box center [196, 441] width 19 height 6
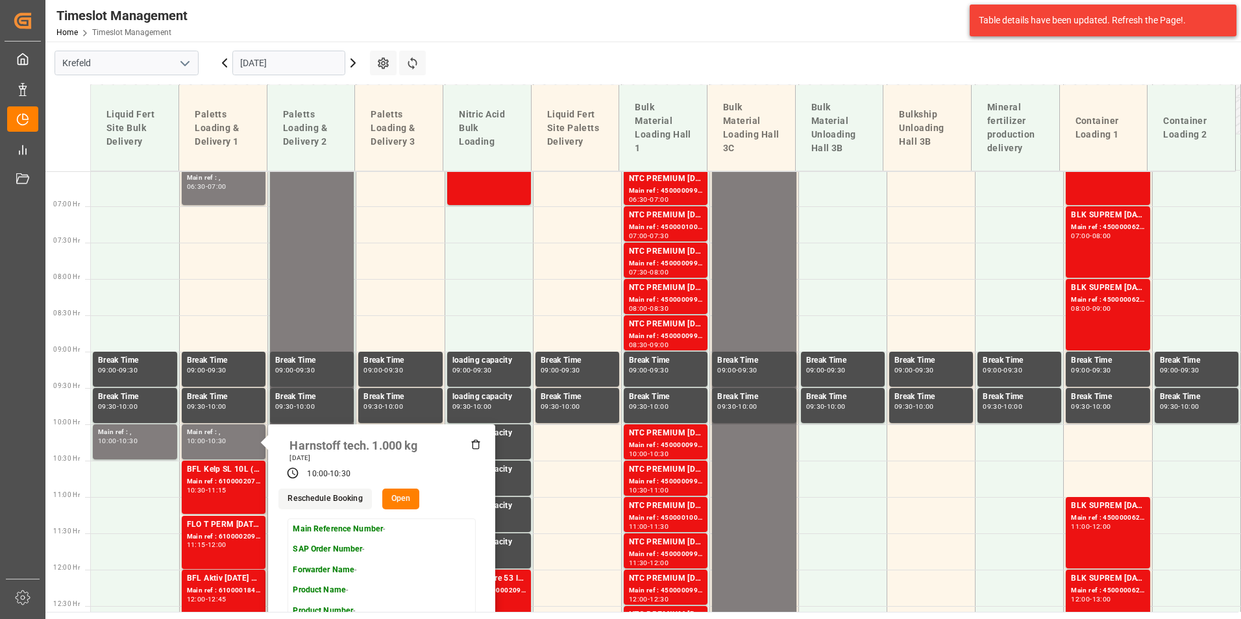
click at [677, 47] on main "[GEOGRAPHIC_DATA] [DATE] Settings Refresh Time Slots Liquid Fert Site Bulk Deli…" at bounding box center [641, 327] width 1193 height 571
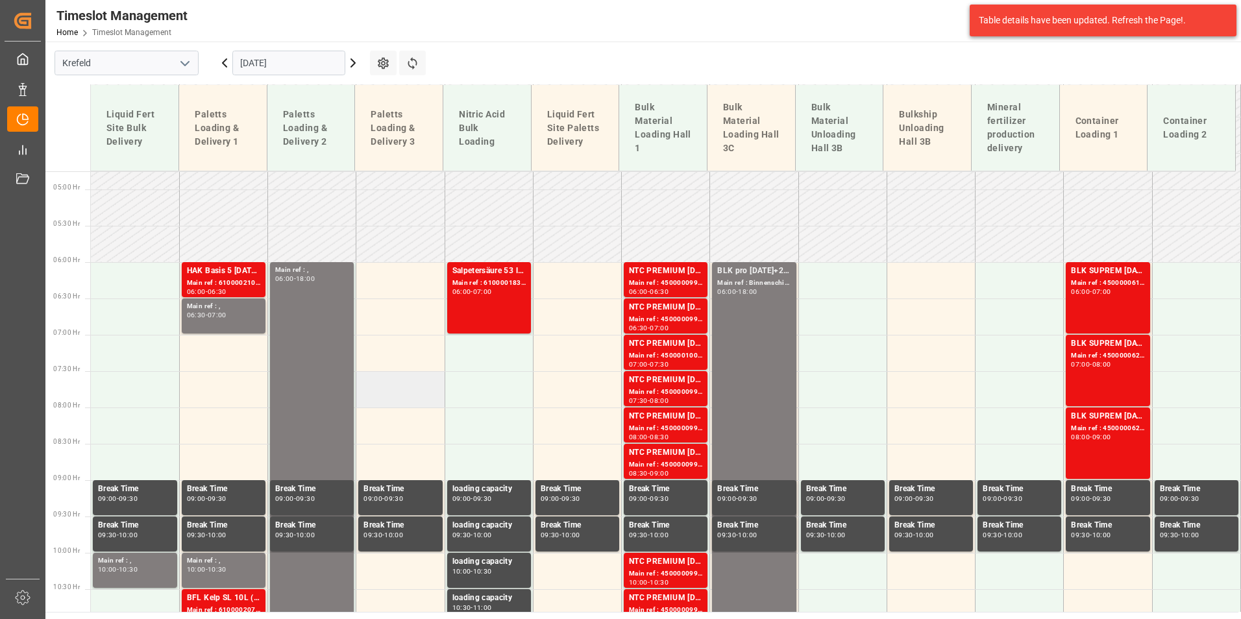
scroll to position [344, 0]
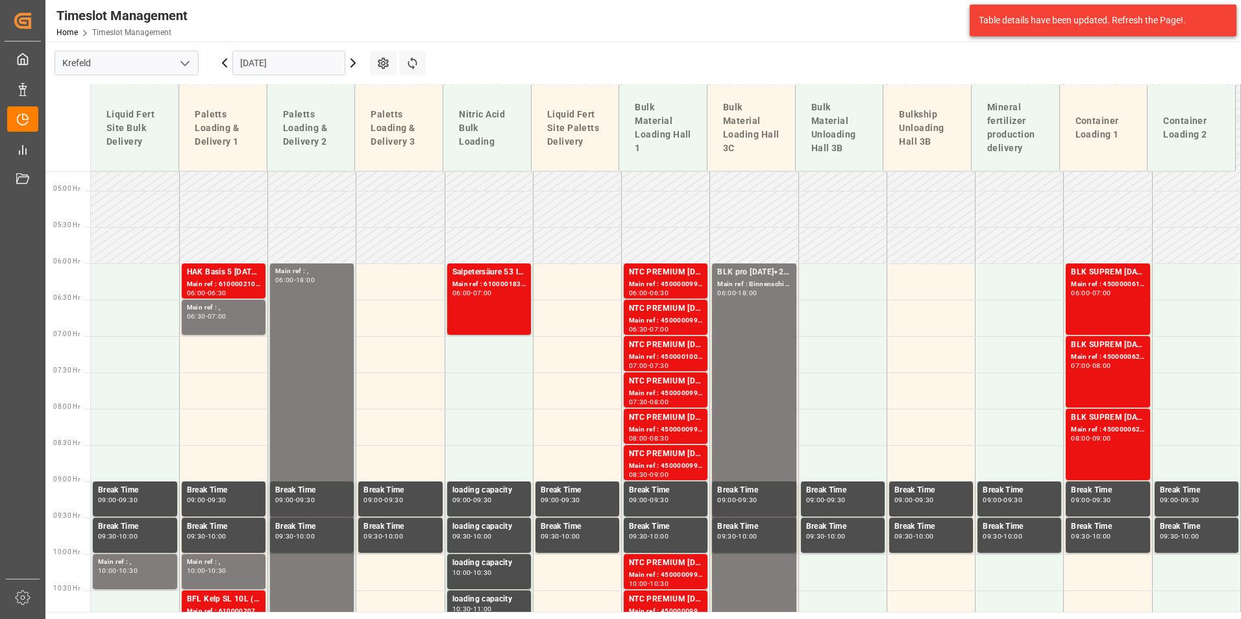
click at [416, 85] on td "Paletts Loading & Delivery 3" at bounding box center [399, 128] width 88 height 86
click at [419, 65] on button "Refresh Time Slots" at bounding box center [412, 63] width 27 height 25
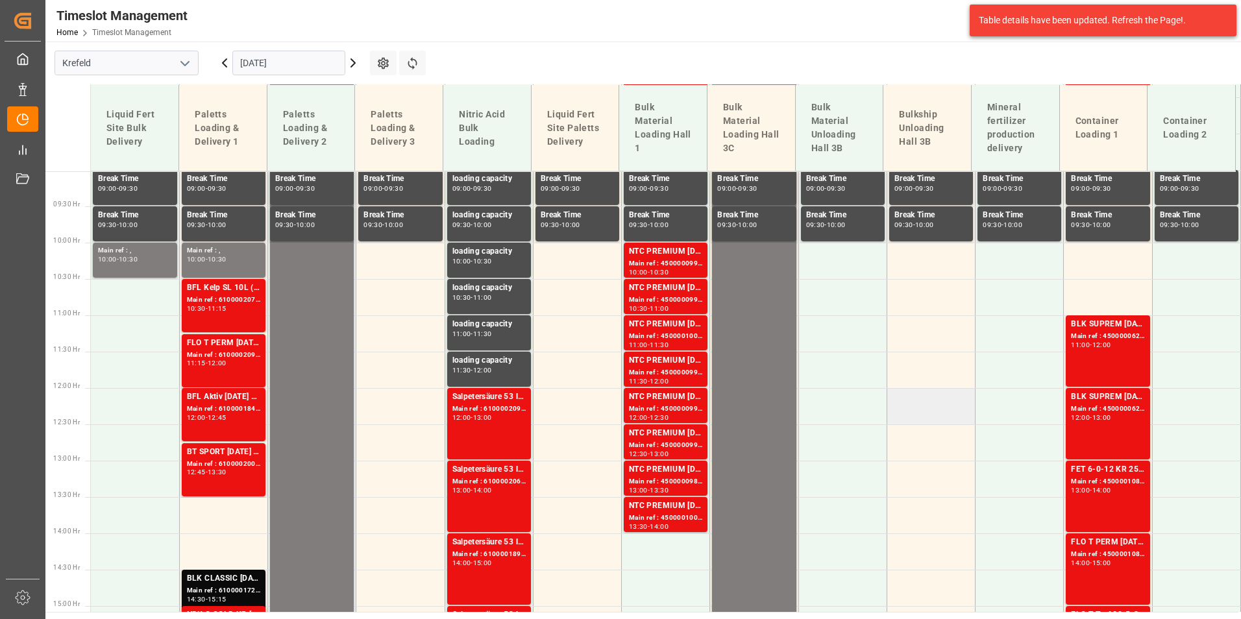
scroll to position [785, 0]
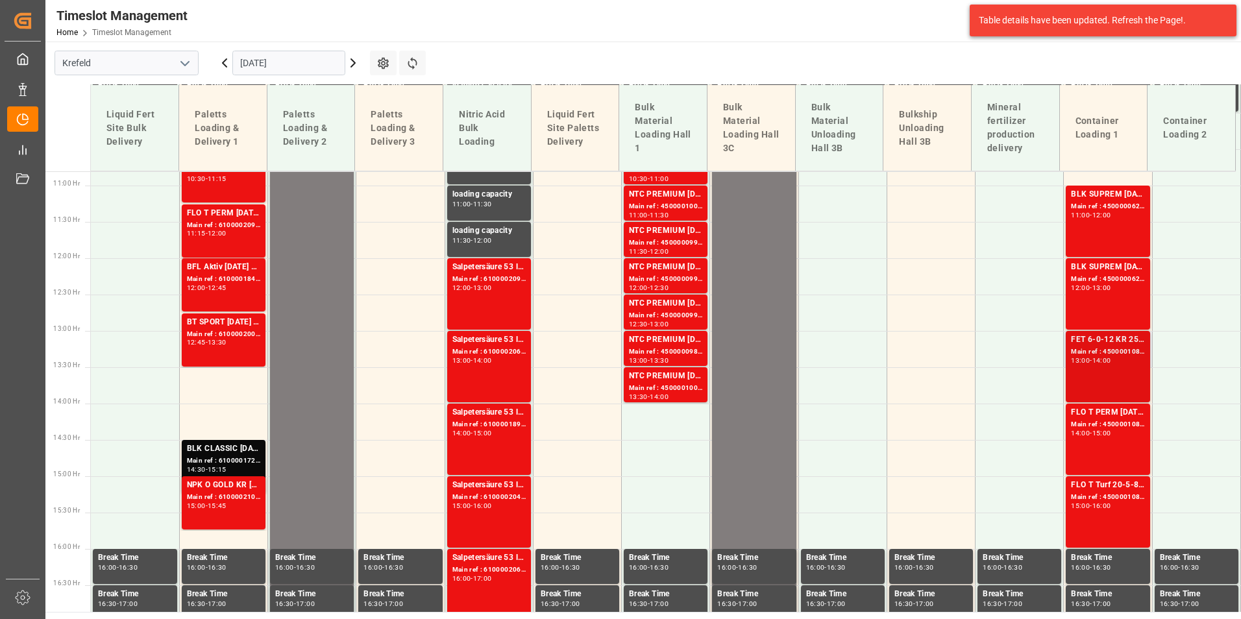
click at [1111, 360] on div "14:00" at bounding box center [1101, 361] width 19 height 6
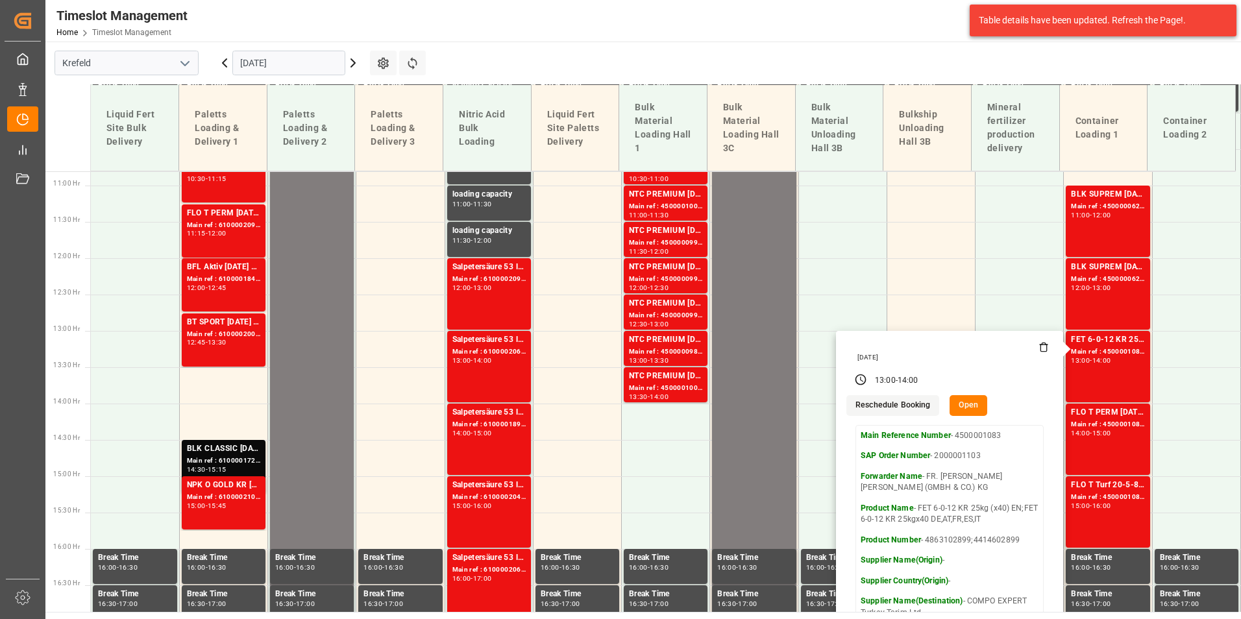
click at [326, 69] on input "[DATE]" at bounding box center [288, 63] width 113 height 25
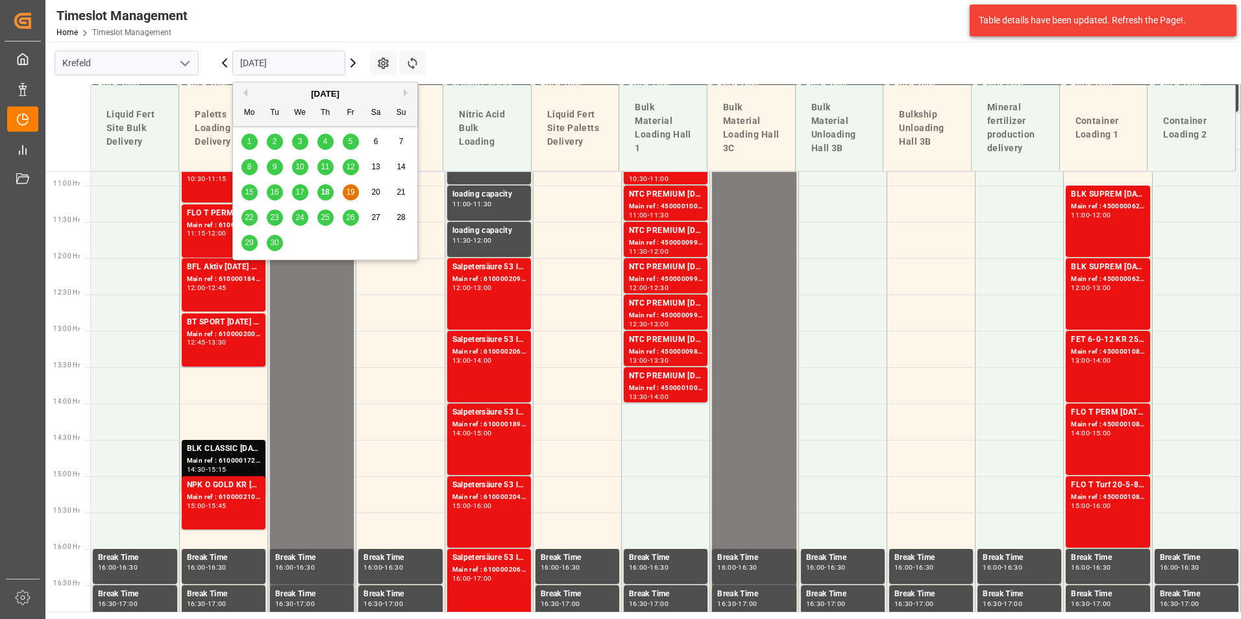
click at [248, 217] on span "22" at bounding box center [249, 217] width 8 height 9
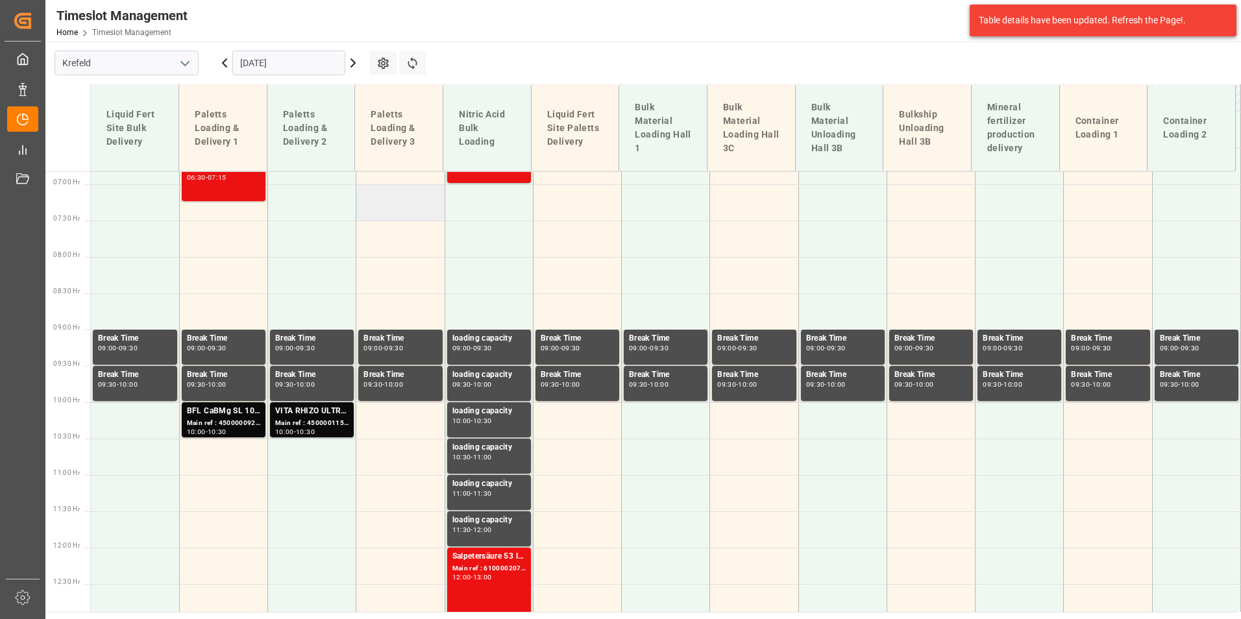
scroll to position [409, 0]
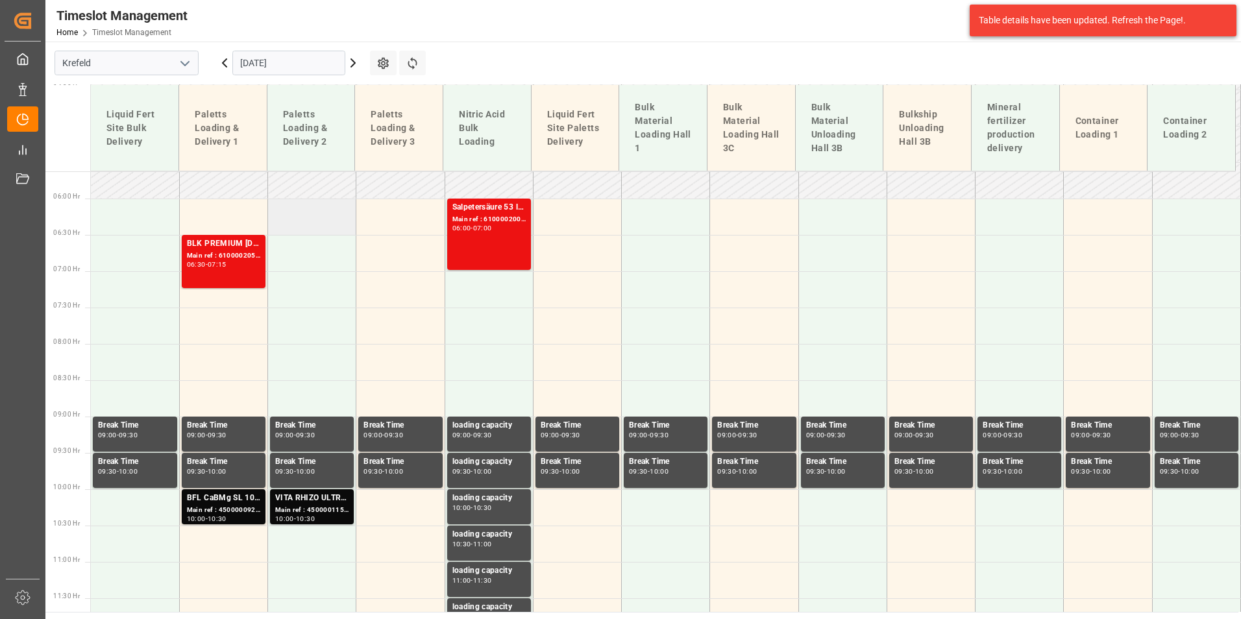
click at [298, 223] on td at bounding box center [312, 217] width 88 height 36
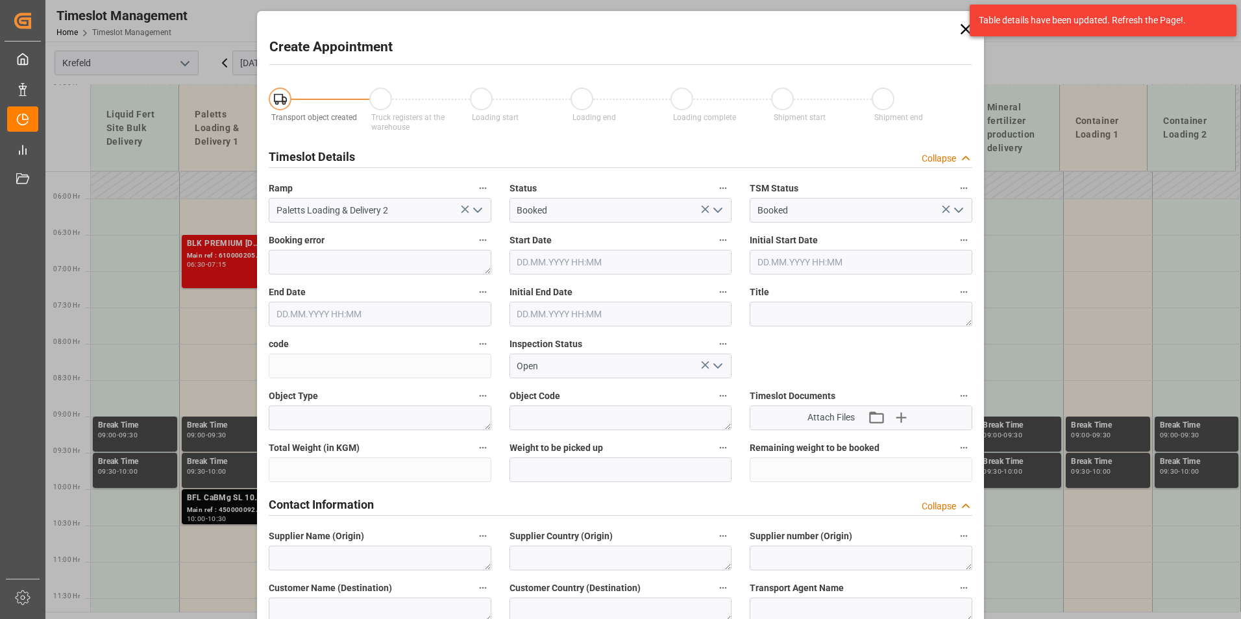
type input "[DATE] 06:00"
click at [371, 310] on input "[DATE] 06:30" at bounding box center [380, 314] width 223 height 25
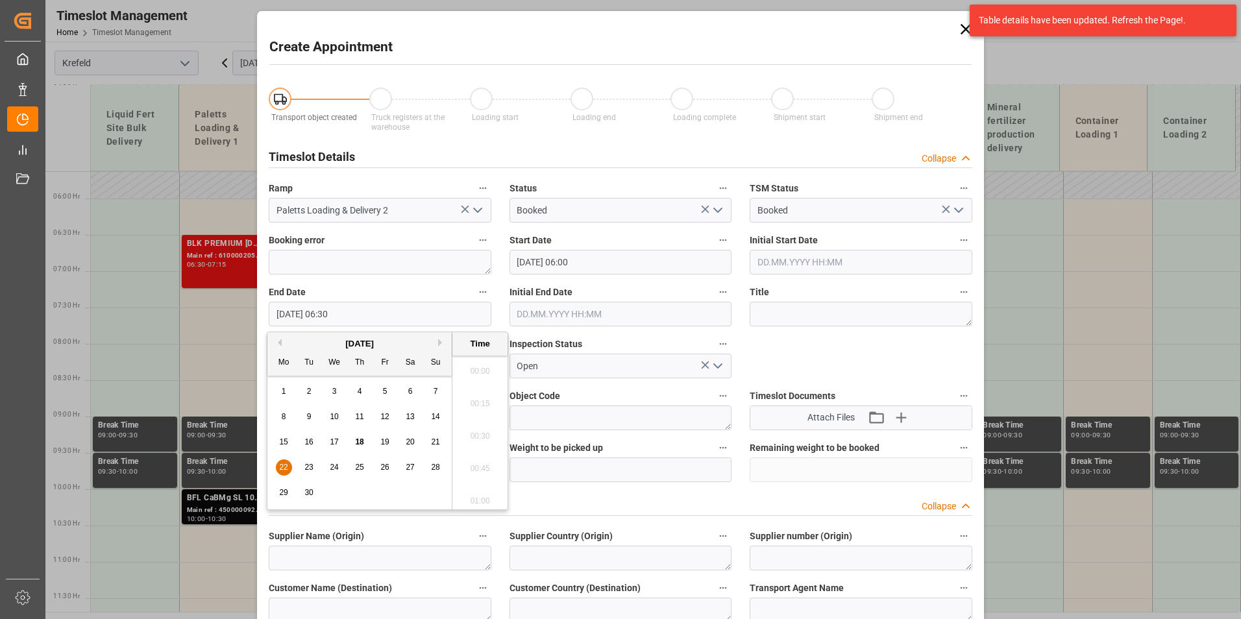
scroll to position [783, 0]
click at [289, 468] on div "22" at bounding box center [284, 468] width 16 height 16
click at [495, 430] on li "09:00" at bounding box center [479, 432] width 55 height 32
type input "[DATE] 09:00"
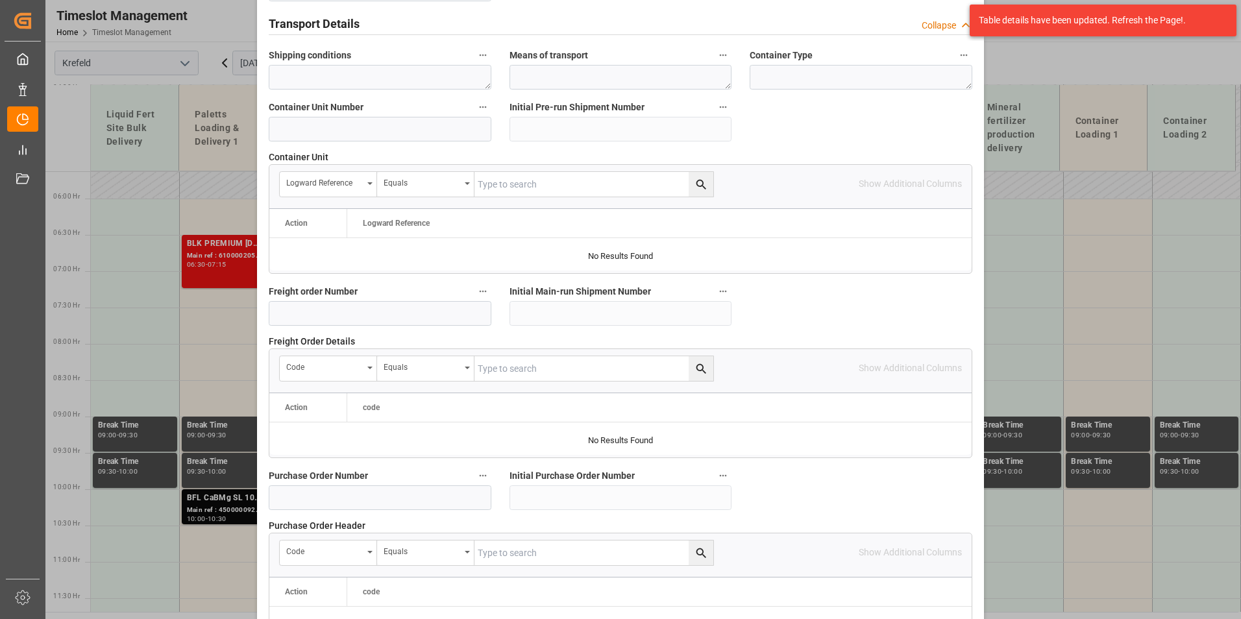
scroll to position [1182, 0]
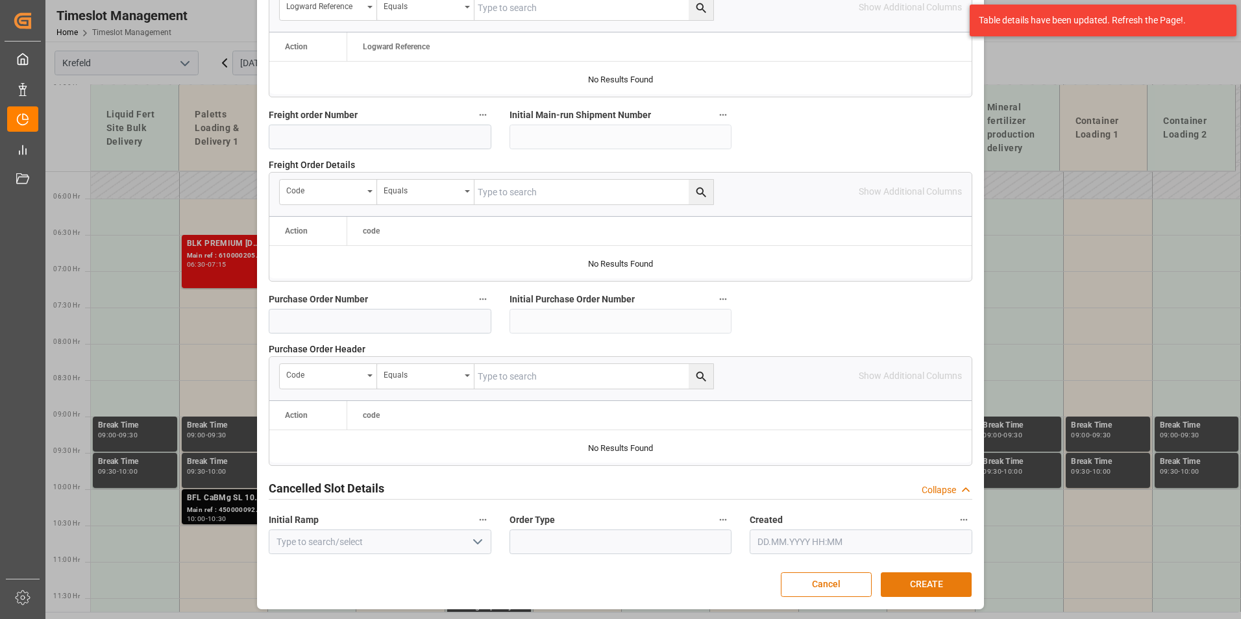
click at [915, 582] on button "CREATE" at bounding box center [926, 584] width 91 height 25
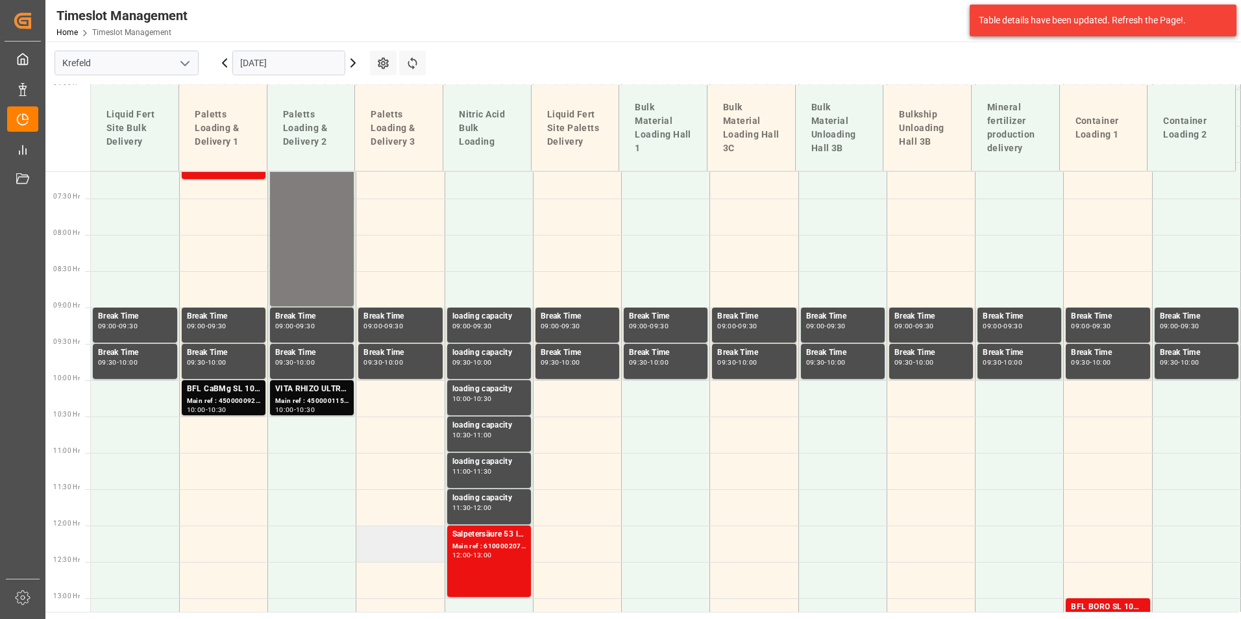
scroll to position [720, 0]
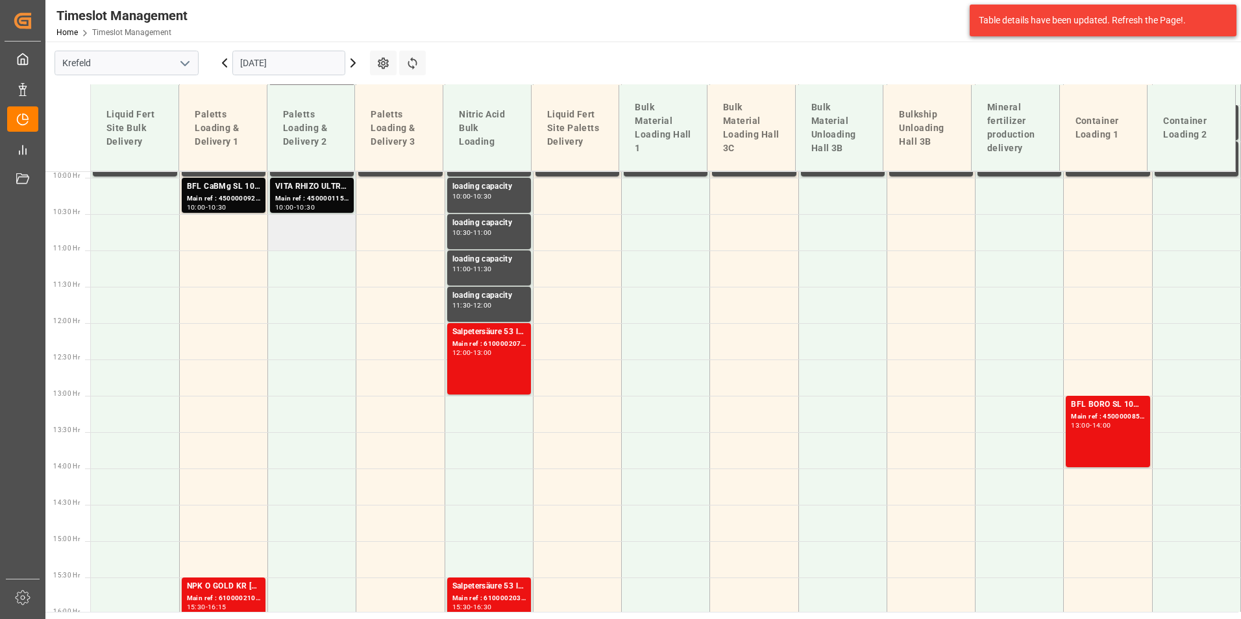
click at [297, 230] on td at bounding box center [312, 232] width 88 height 36
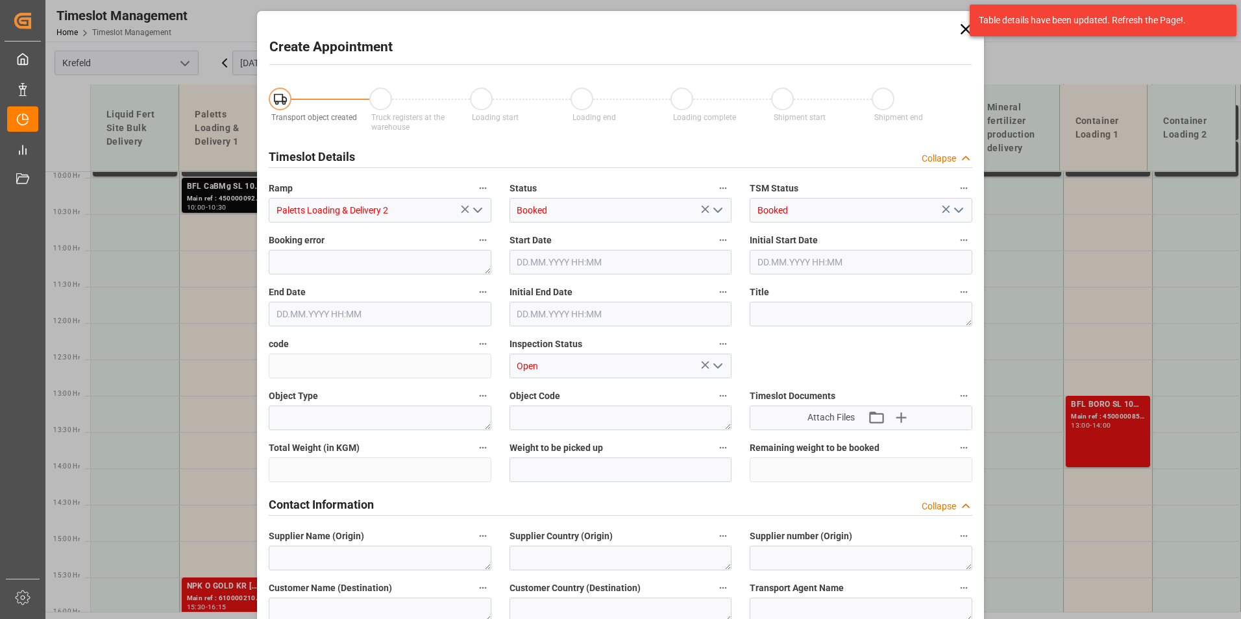
type input "[DATE] 10:30"
click at [422, 321] on input "[DATE] 11:00" at bounding box center [380, 314] width 223 height 25
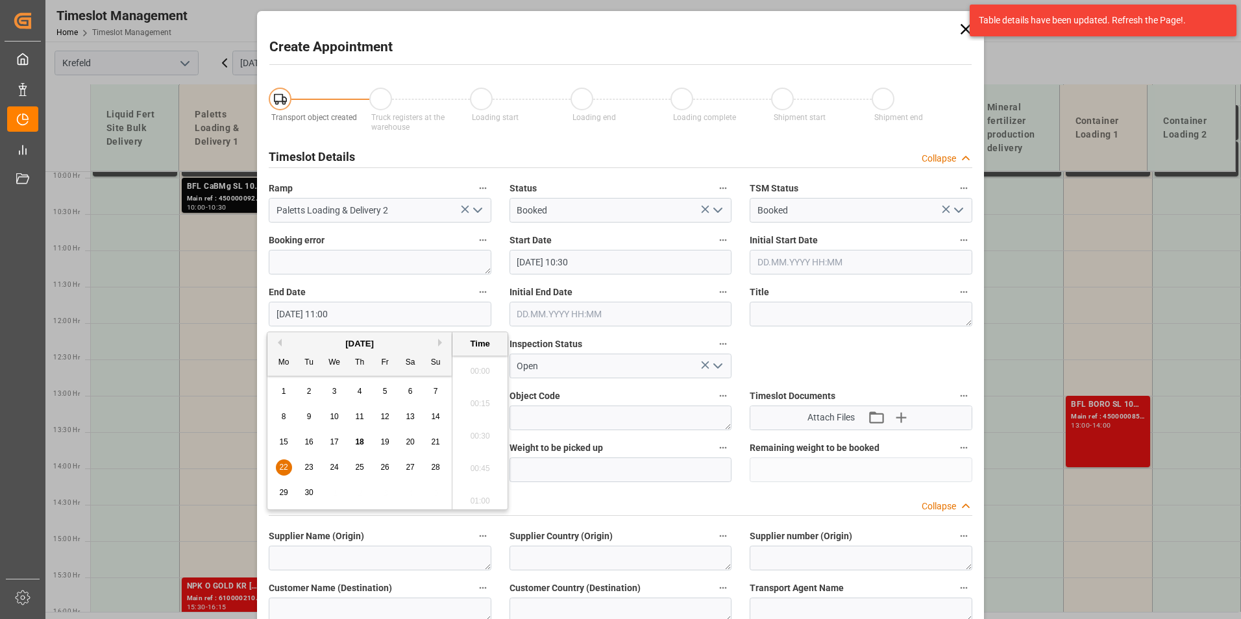
scroll to position [1368, 0]
click at [286, 471] on span "22" at bounding box center [283, 467] width 8 height 9
click at [482, 487] on li "21:00" at bounding box center [479, 497] width 55 height 32
type input "[DATE] 21:00"
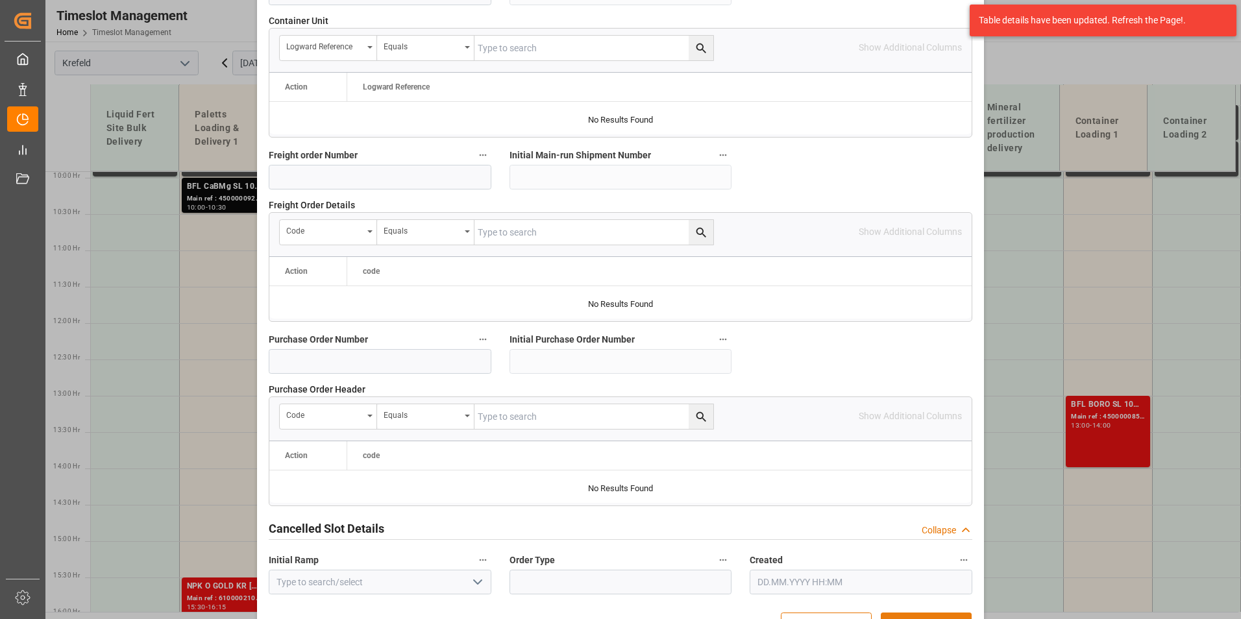
scroll to position [1182, 0]
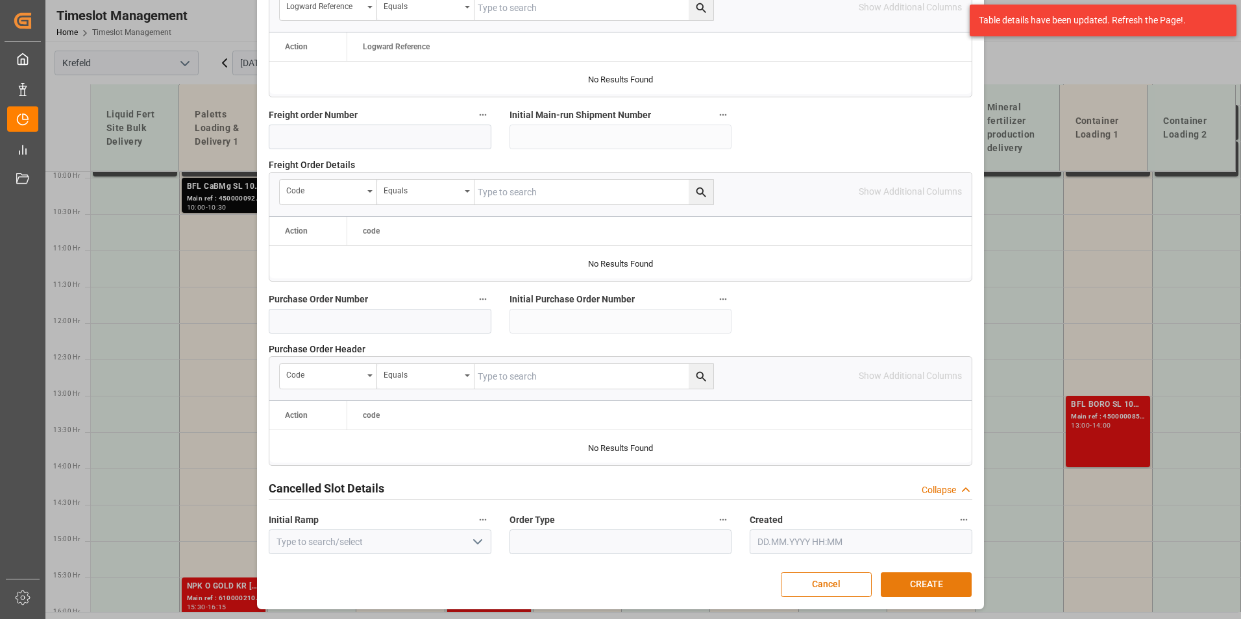
click at [940, 582] on button "CREATE" at bounding box center [926, 584] width 91 height 25
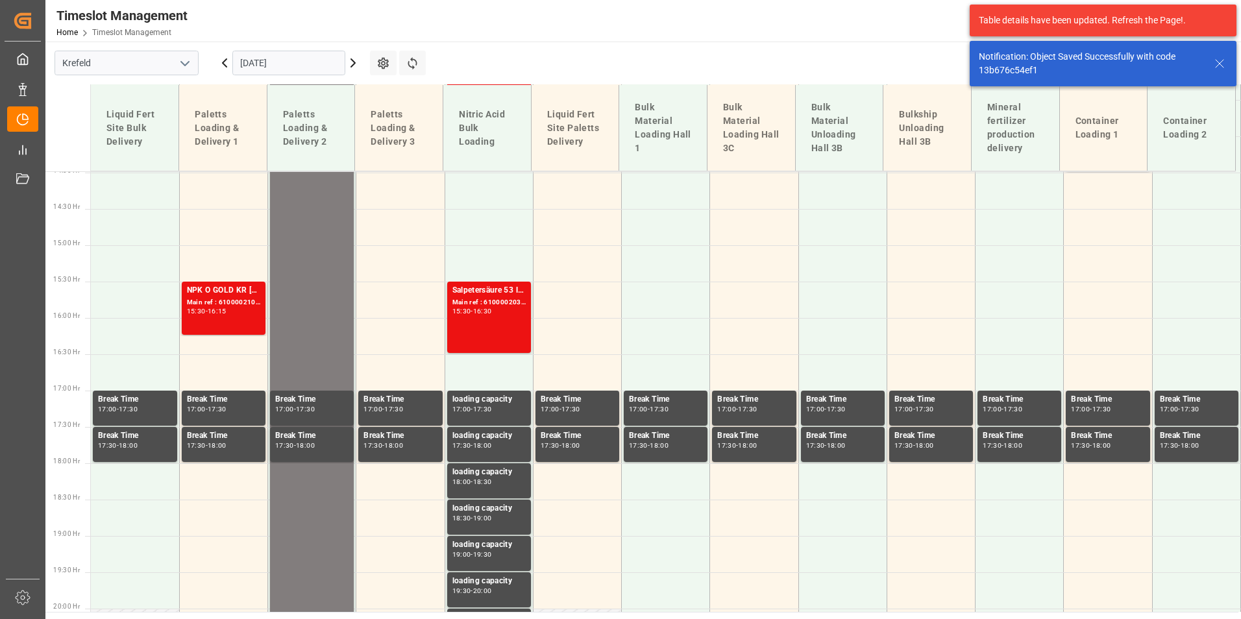
scroll to position [1011, 0]
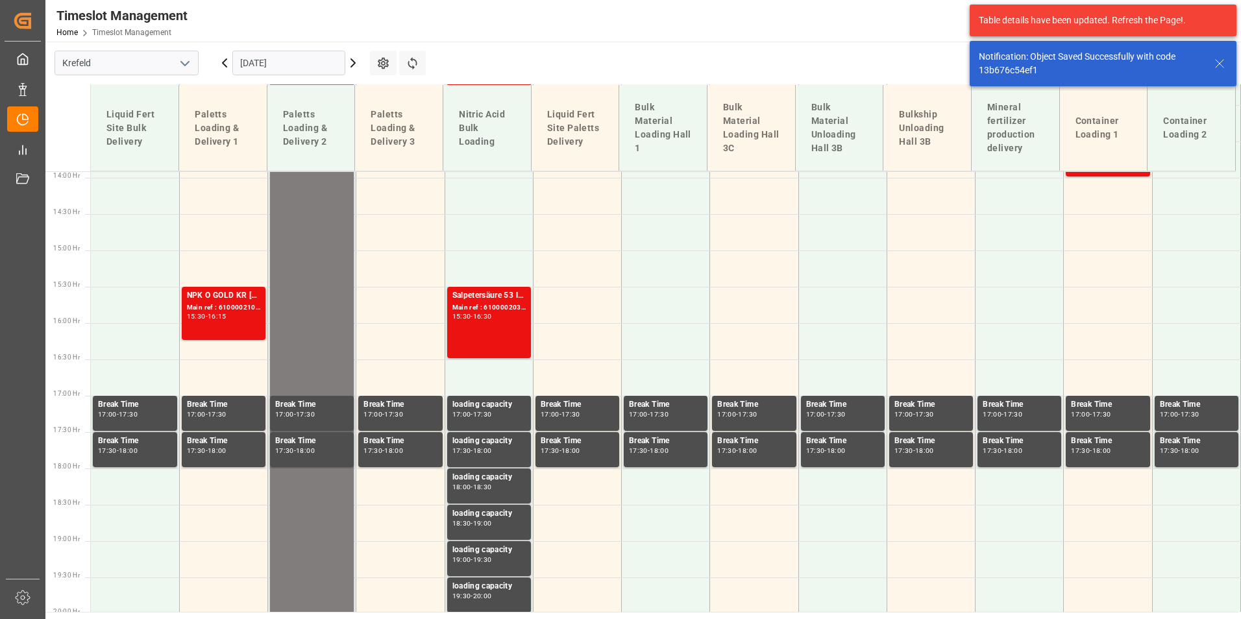
click at [310, 65] on input "[DATE]" at bounding box center [288, 63] width 113 height 25
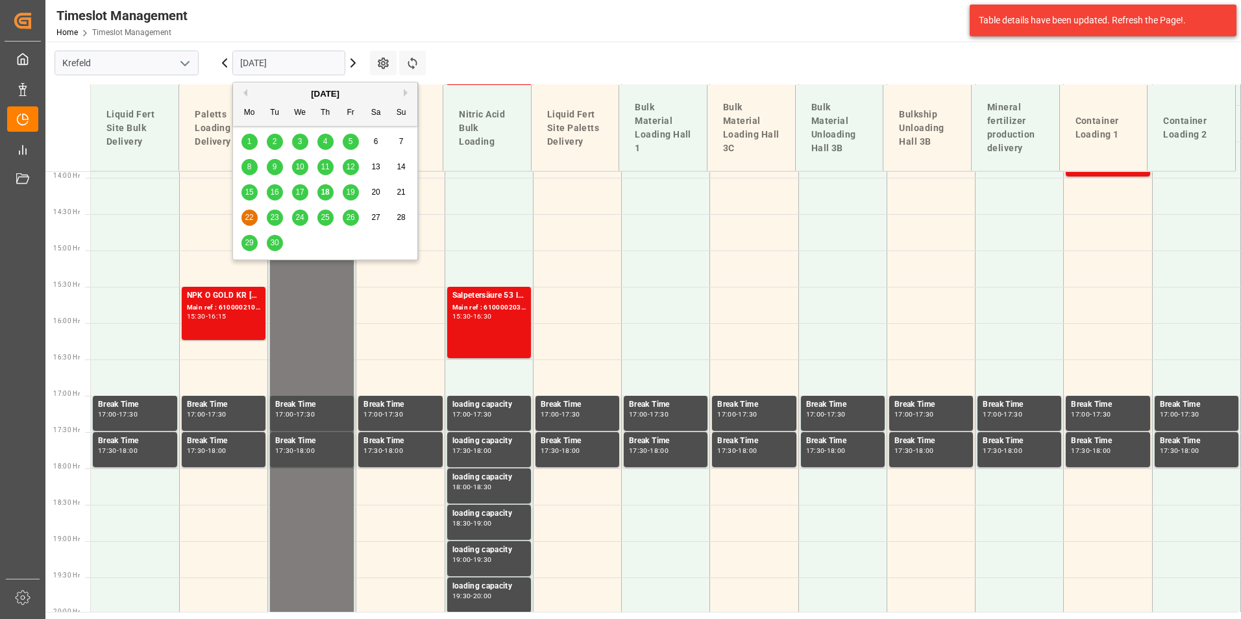
click at [272, 221] on span "23" at bounding box center [274, 217] width 8 height 9
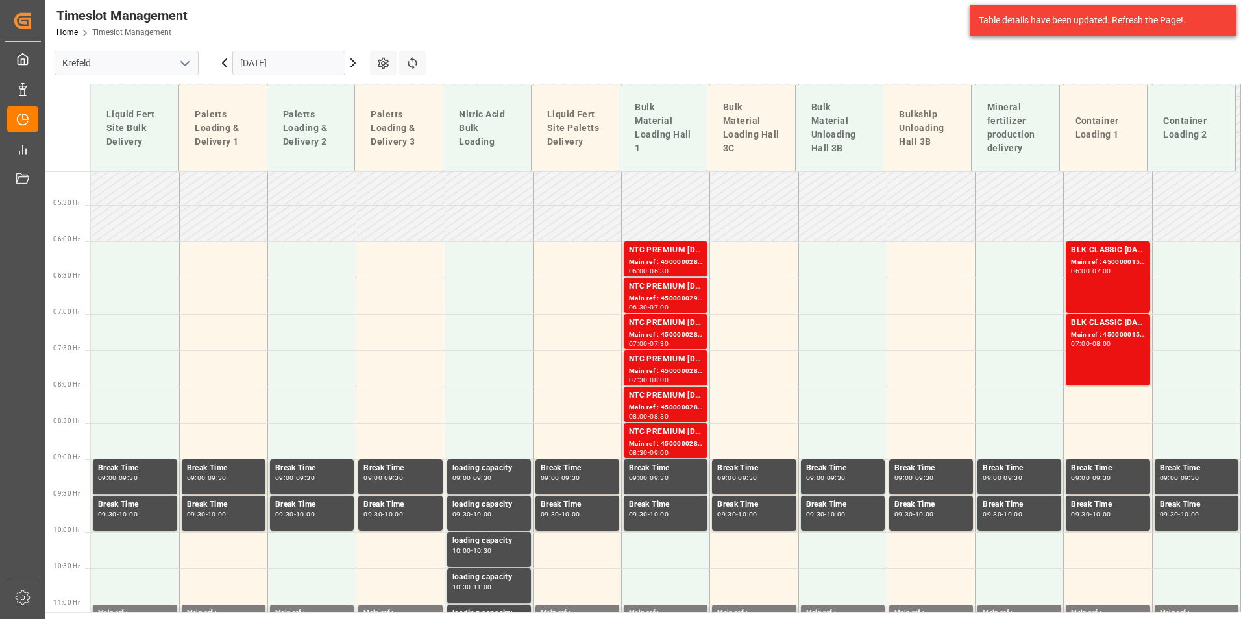
scroll to position [343, 0]
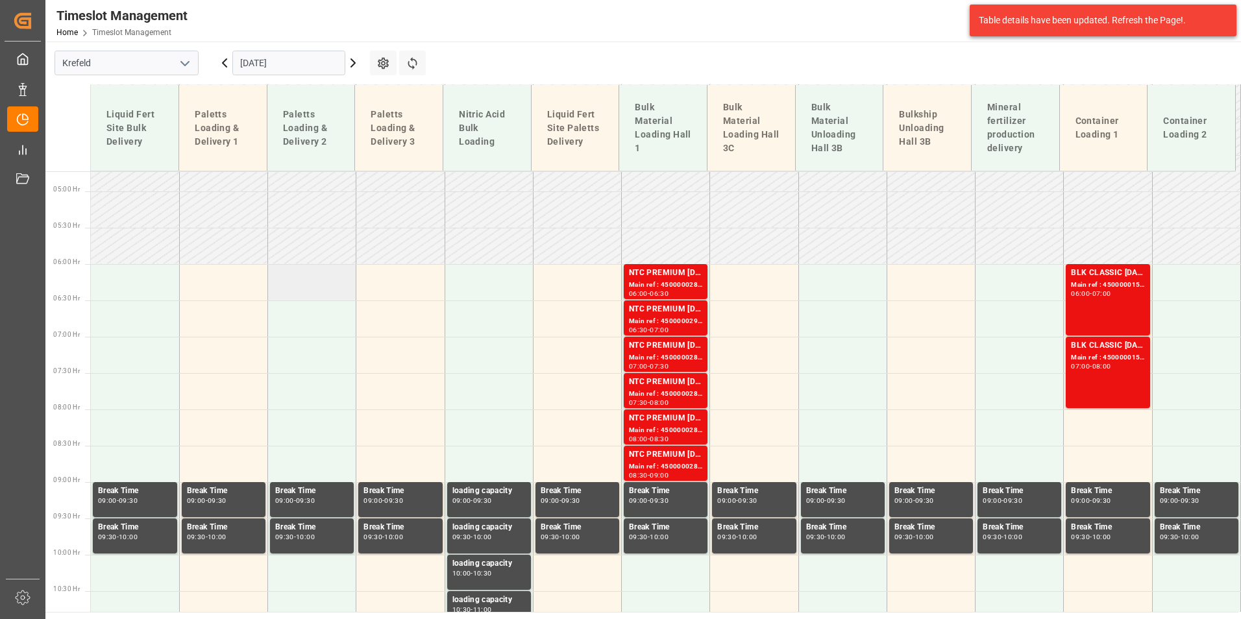
click at [311, 295] on td at bounding box center [312, 282] width 88 height 36
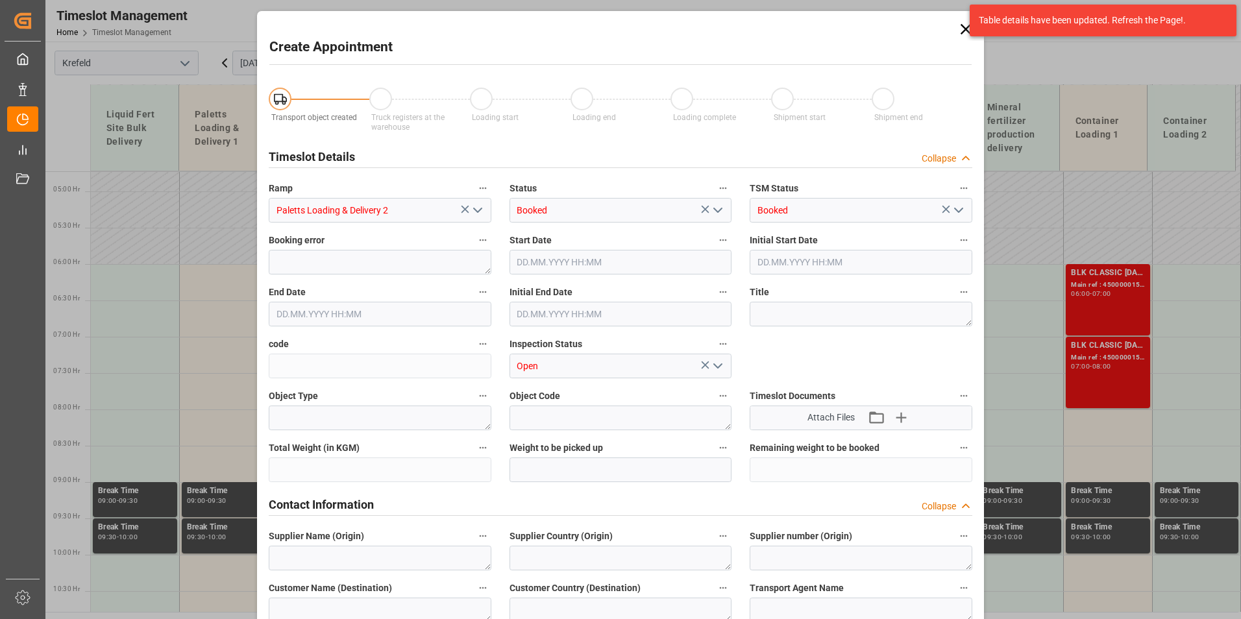
type input "[DATE] 06:00"
click at [367, 312] on input "[DATE] 06:30" at bounding box center [380, 314] width 223 height 25
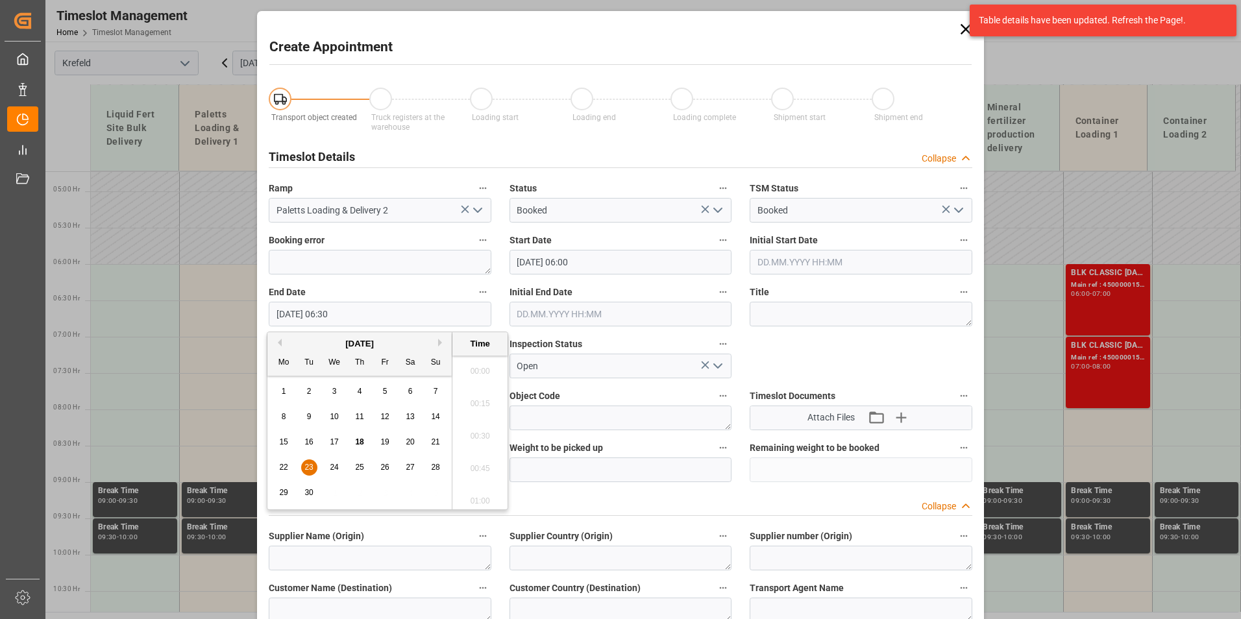
scroll to position [783, 0]
click at [310, 467] on span "23" at bounding box center [308, 467] width 8 height 9
click at [480, 427] on li "21:00" at bounding box center [479, 432] width 55 height 32
type input "[DATE] 21:00"
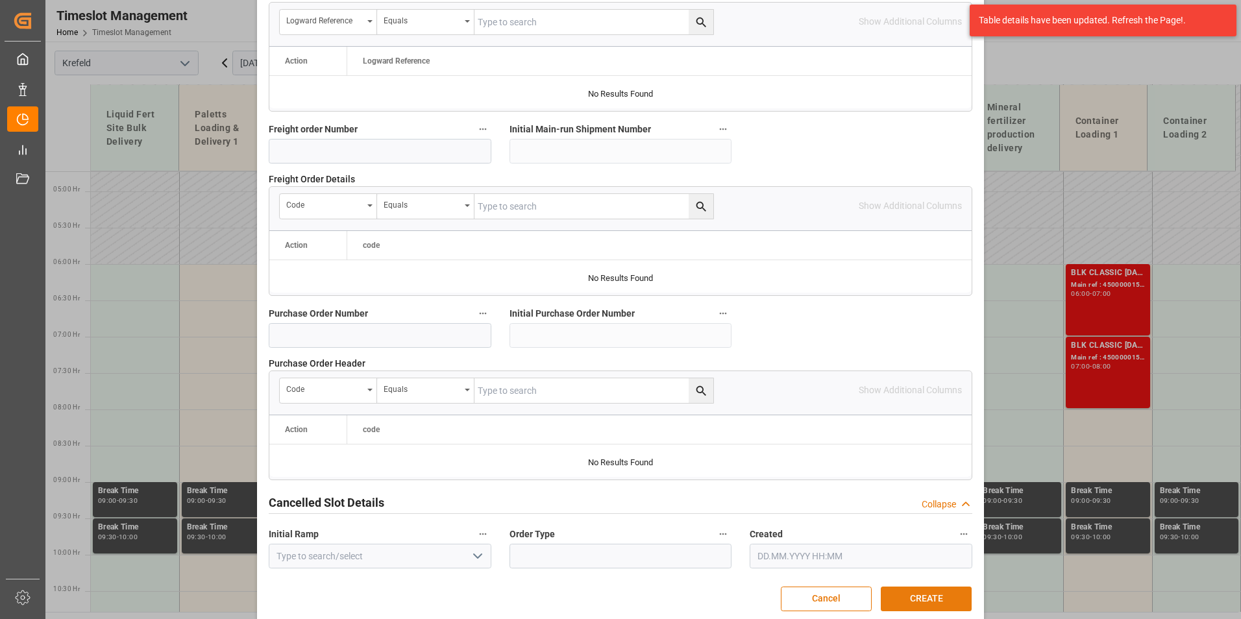
scroll to position [1168, 0]
click at [922, 602] on button "CREATE" at bounding box center [926, 598] width 91 height 25
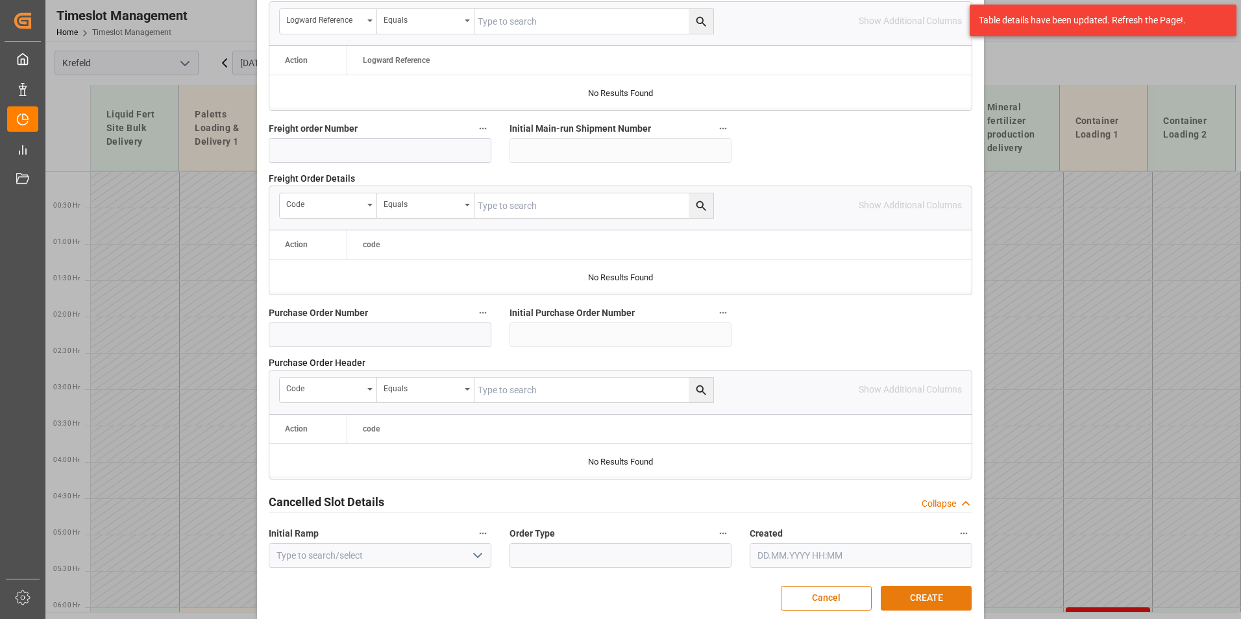
click at [915, 593] on button "CREATE" at bounding box center [926, 598] width 91 height 25
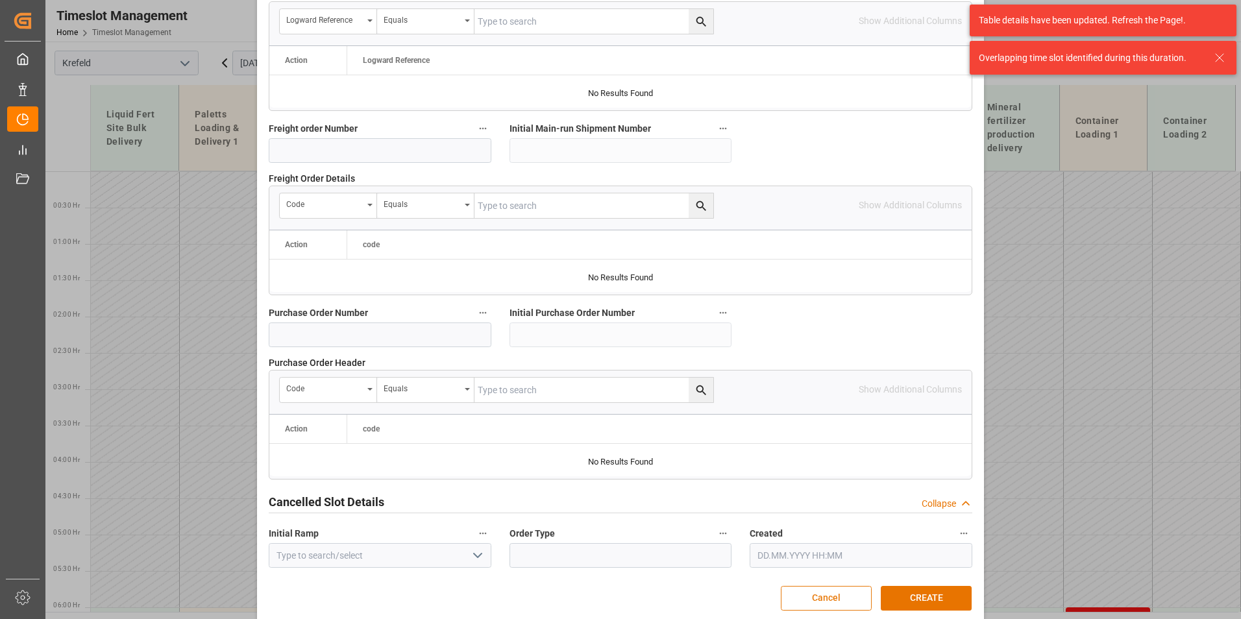
click at [794, 595] on button "Cancel" at bounding box center [826, 598] width 91 height 25
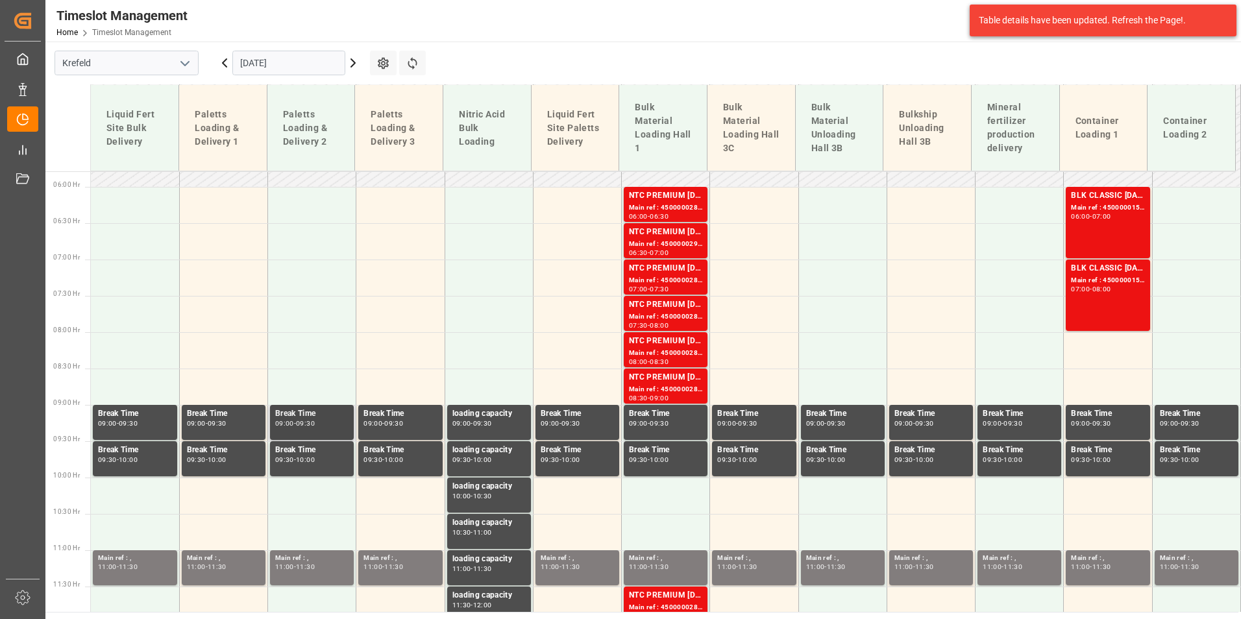
scroll to position [389, 0]
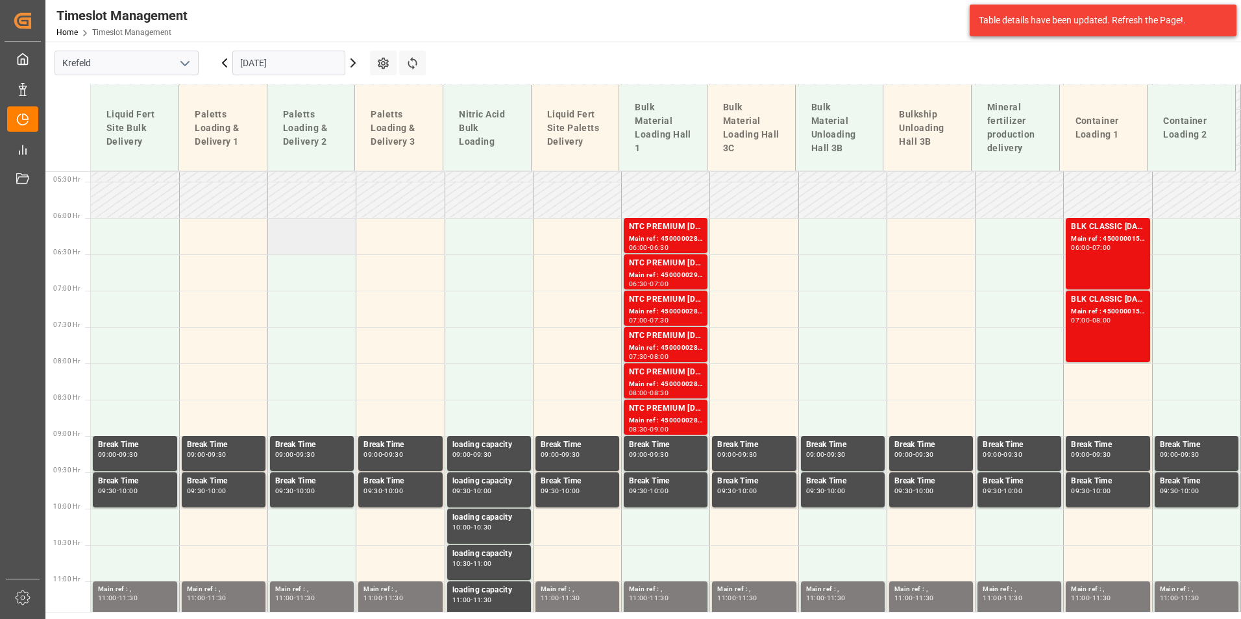
click at [322, 233] on td at bounding box center [312, 236] width 88 height 36
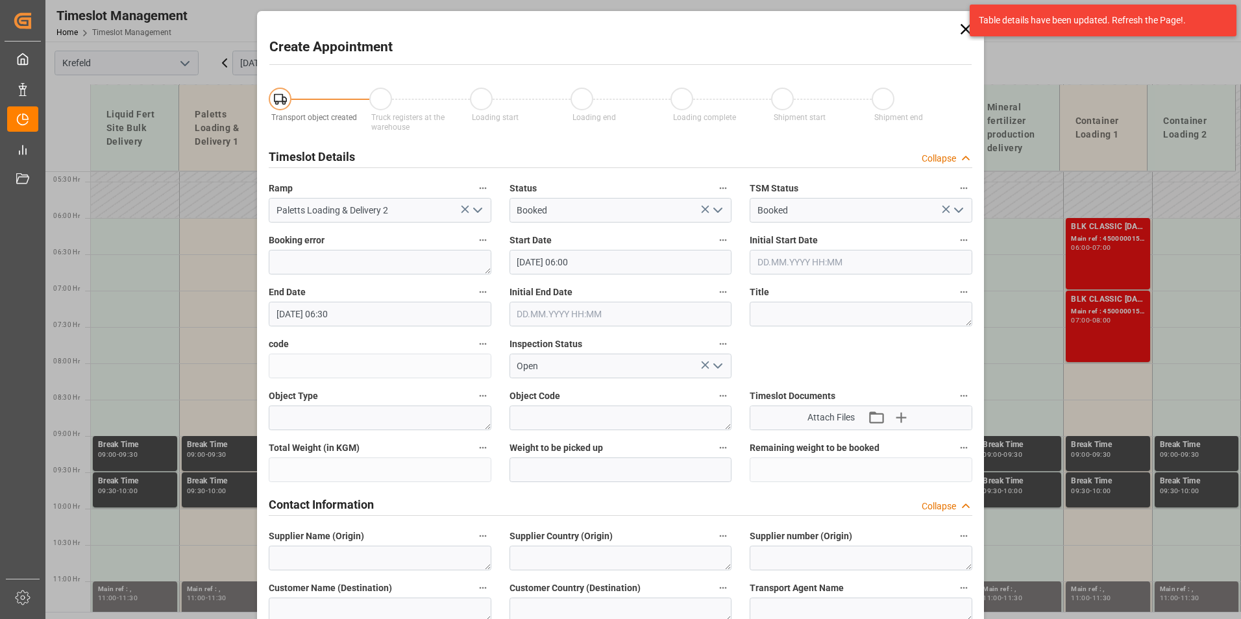
type input "[DATE] 06:00"
click at [410, 308] on input "[DATE] 06:30" at bounding box center [380, 314] width 223 height 25
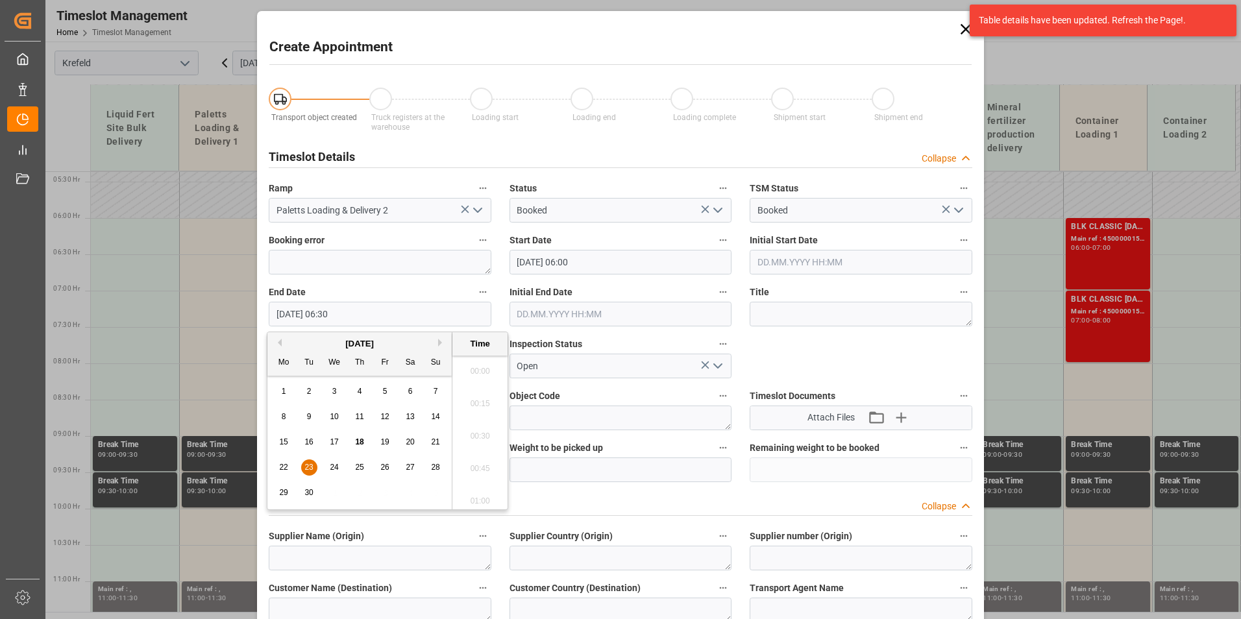
scroll to position [783, 0]
click at [319, 471] on div "22 23 24 25 26 27 28" at bounding box center [359, 467] width 177 height 25
click at [315, 469] on div "22 23 24 25 26 27 28" at bounding box center [359, 467] width 177 height 25
drag, startPoint x: 308, startPoint y: 471, endPoint x: 496, endPoint y: 439, distance: 190.9
click at [308, 471] on span "23" at bounding box center [308, 467] width 8 height 9
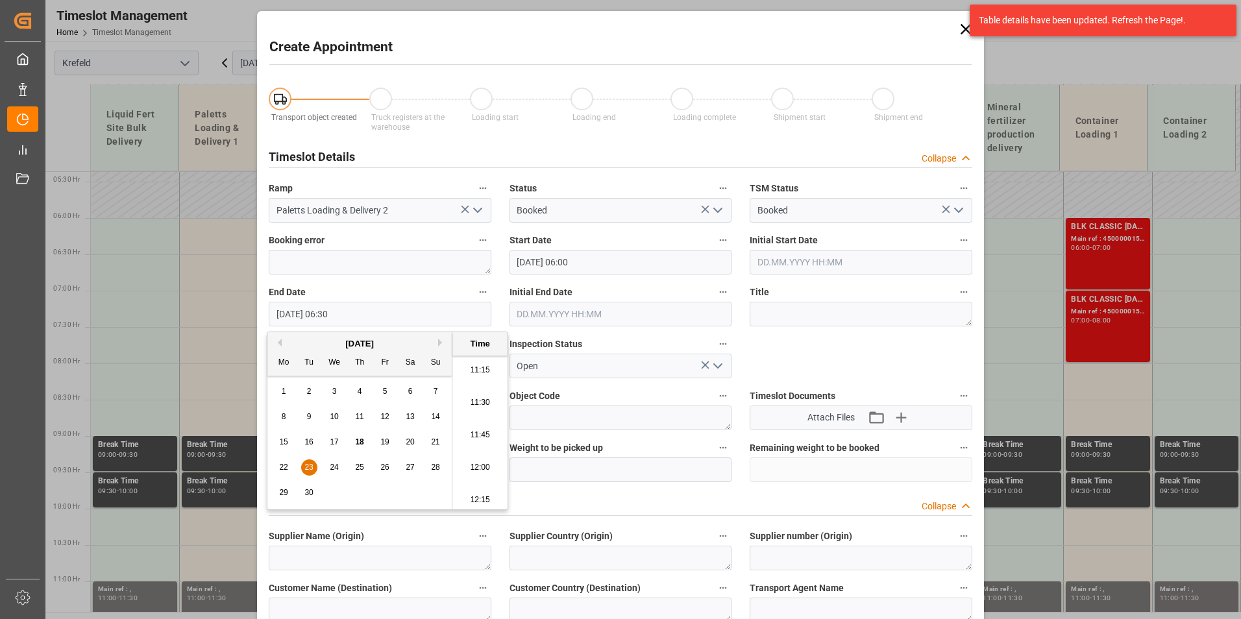
scroll to position [1433, 0]
click at [476, 371] on li "11:00" at bounding box center [479, 367] width 55 height 32
type input "[DATE] 11:00"
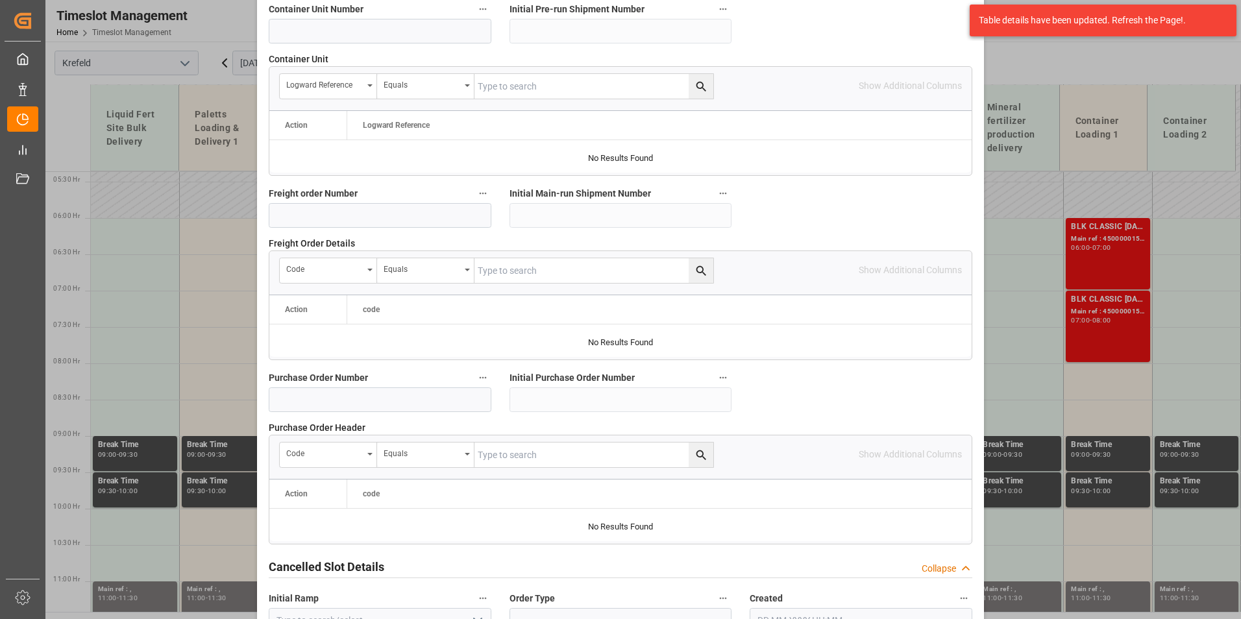
scroll to position [1182, 0]
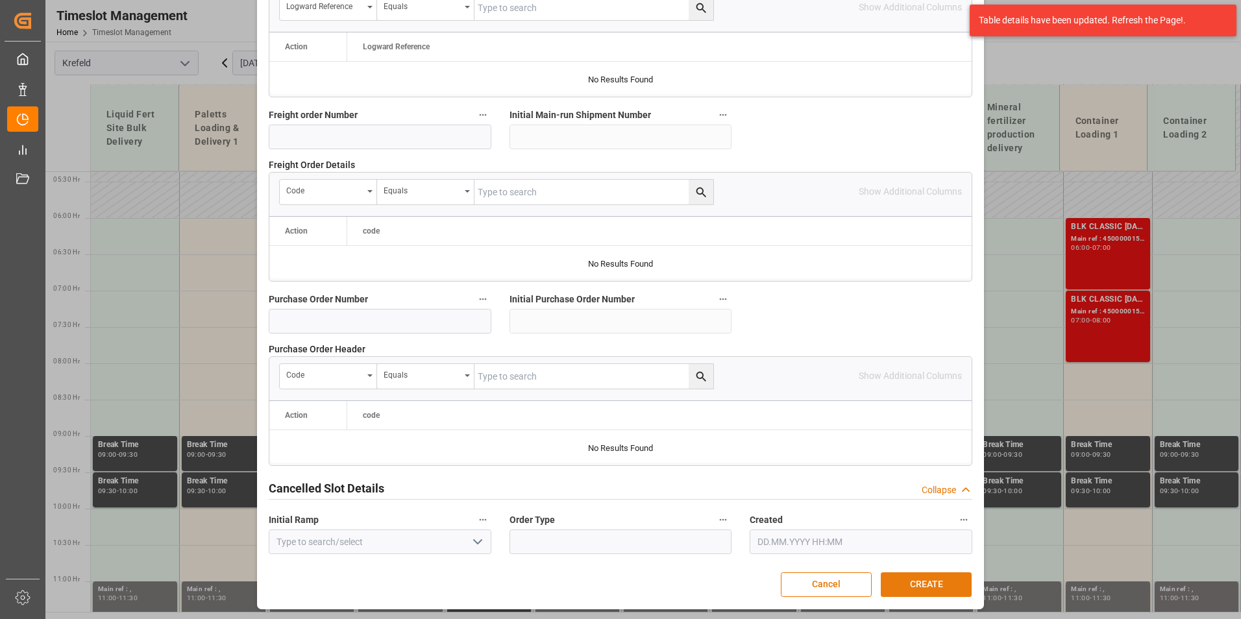
click at [931, 581] on button "CREATE" at bounding box center [926, 584] width 91 height 25
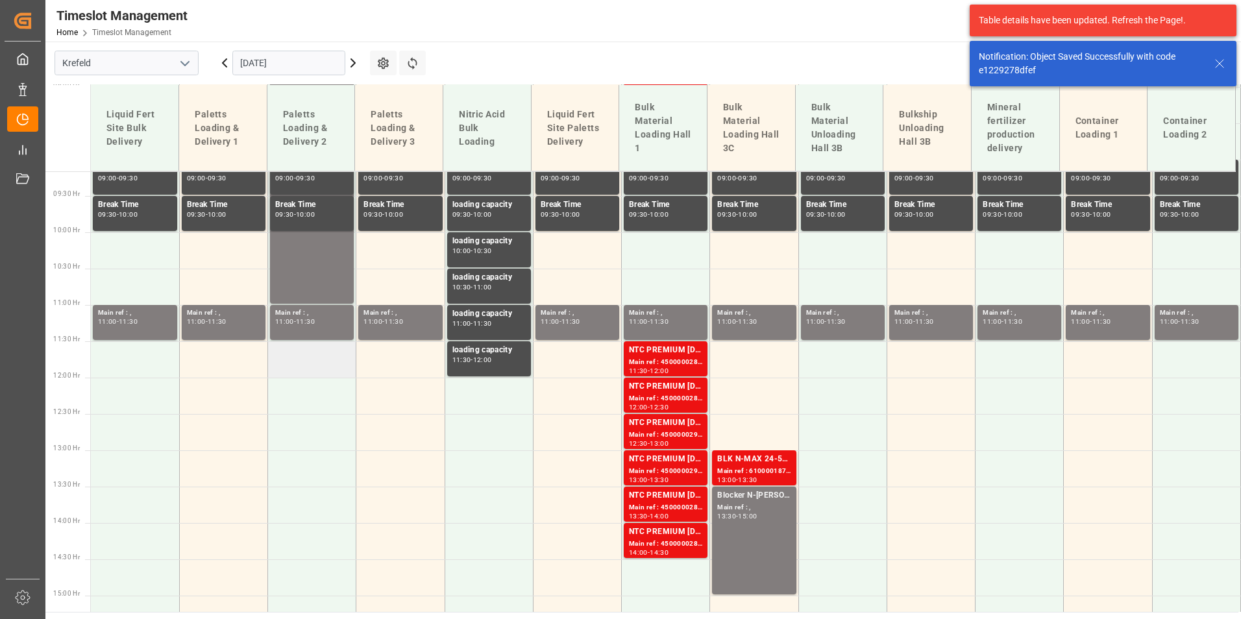
scroll to position [656, 0]
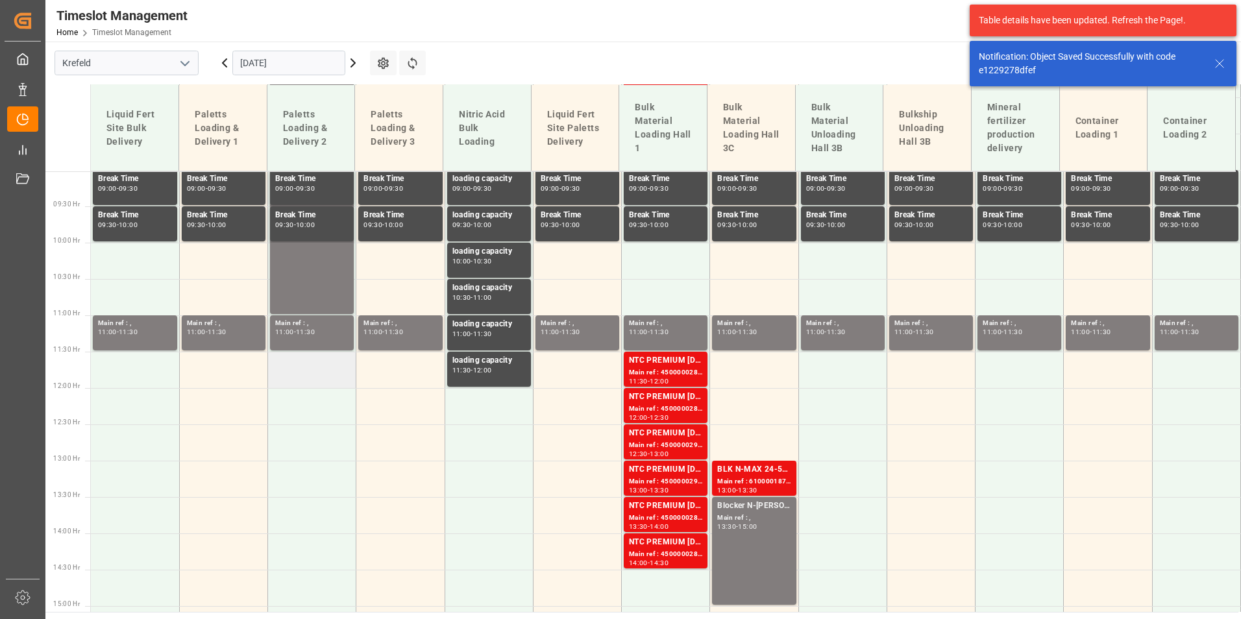
click at [298, 373] on td at bounding box center [312, 370] width 88 height 36
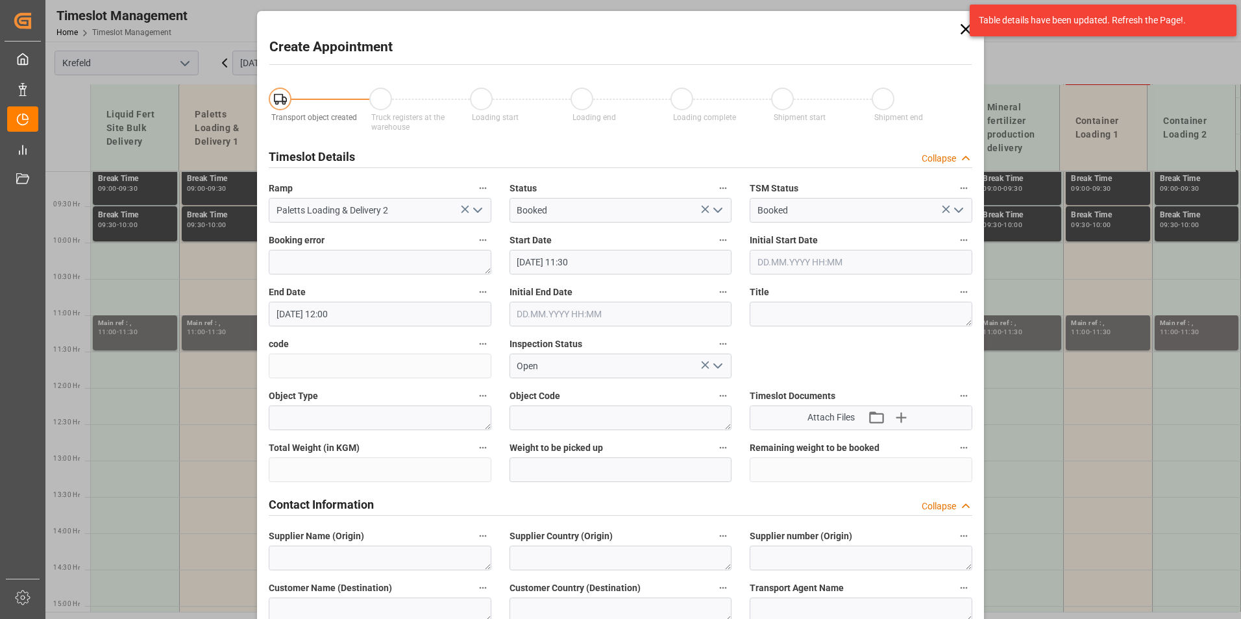
type input "[DATE] 11:30"
click at [382, 315] on input "[DATE] 12:00" at bounding box center [380, 314] width 223 height 25
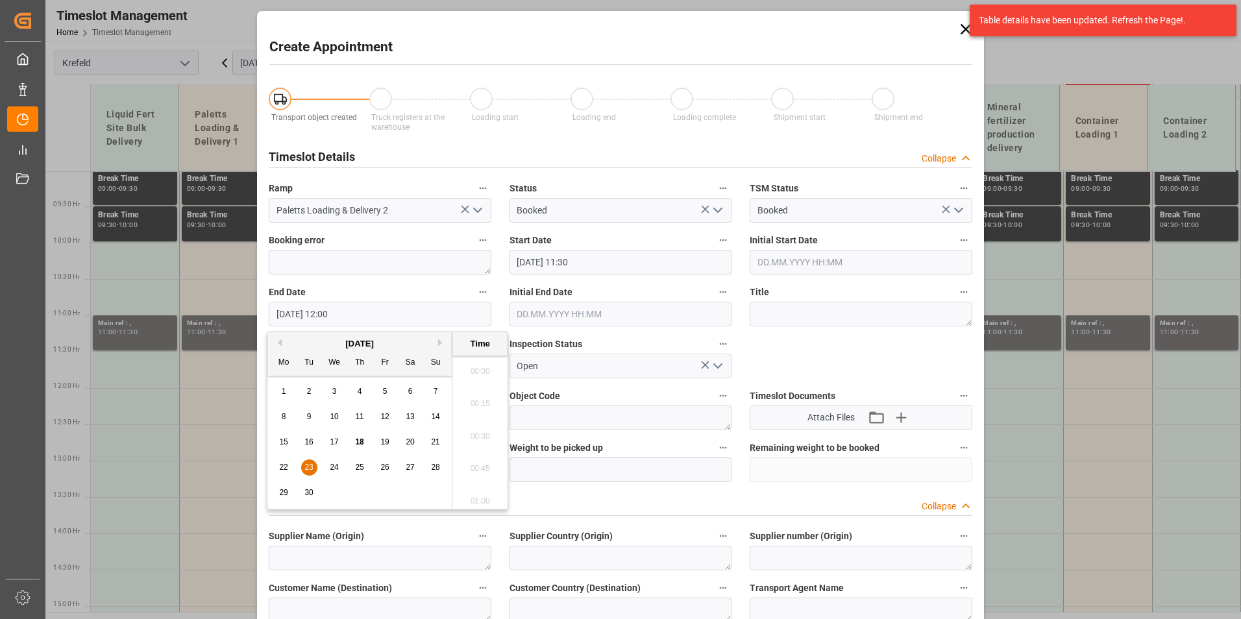
scroll to position [1497, 0]
click at [306, 472] on span "23" at bounding box center [308, 467] width 8 height 9
click at [482, 488] on li "21:00" at bounding box center [479, 497] width 55 height 32
type input "[DATE] 21:00"
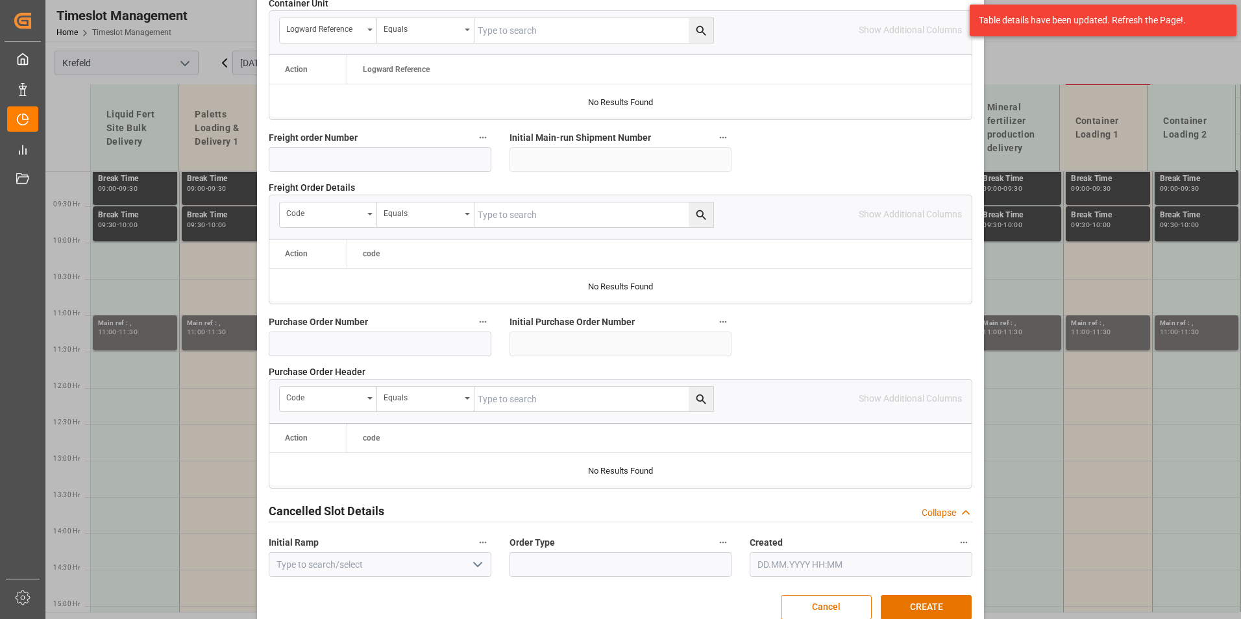
scroll to position [1168, 0]
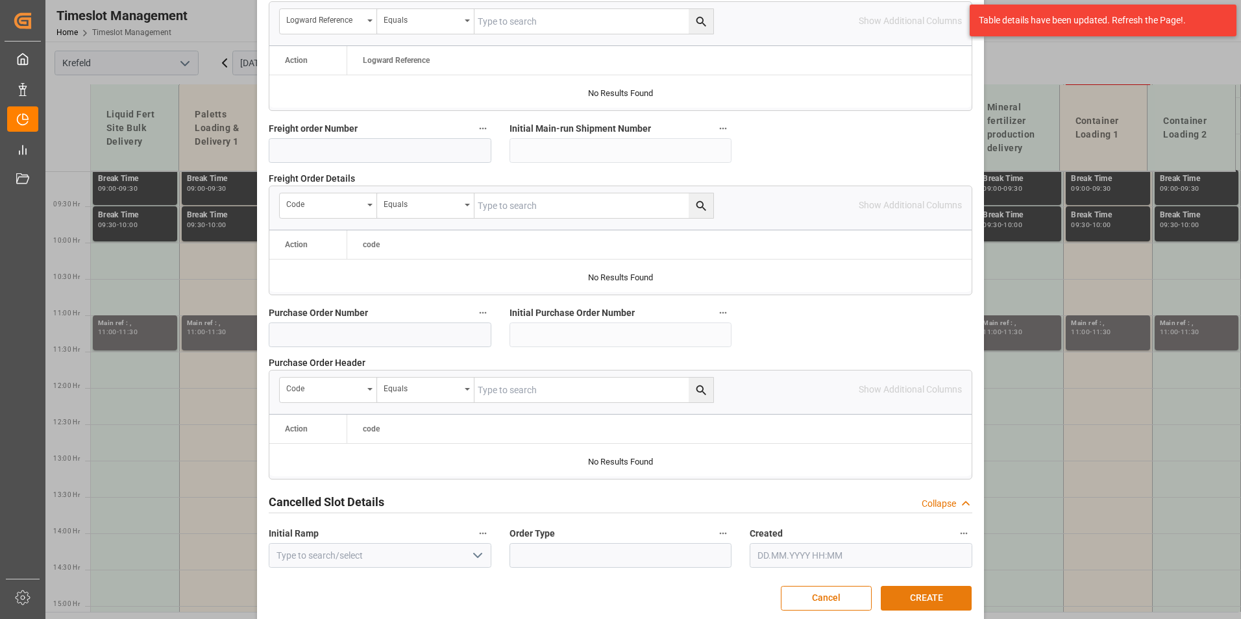
click at [935, 591] on button "CREATE" at bounding box center [926, 598] width 91 height 25
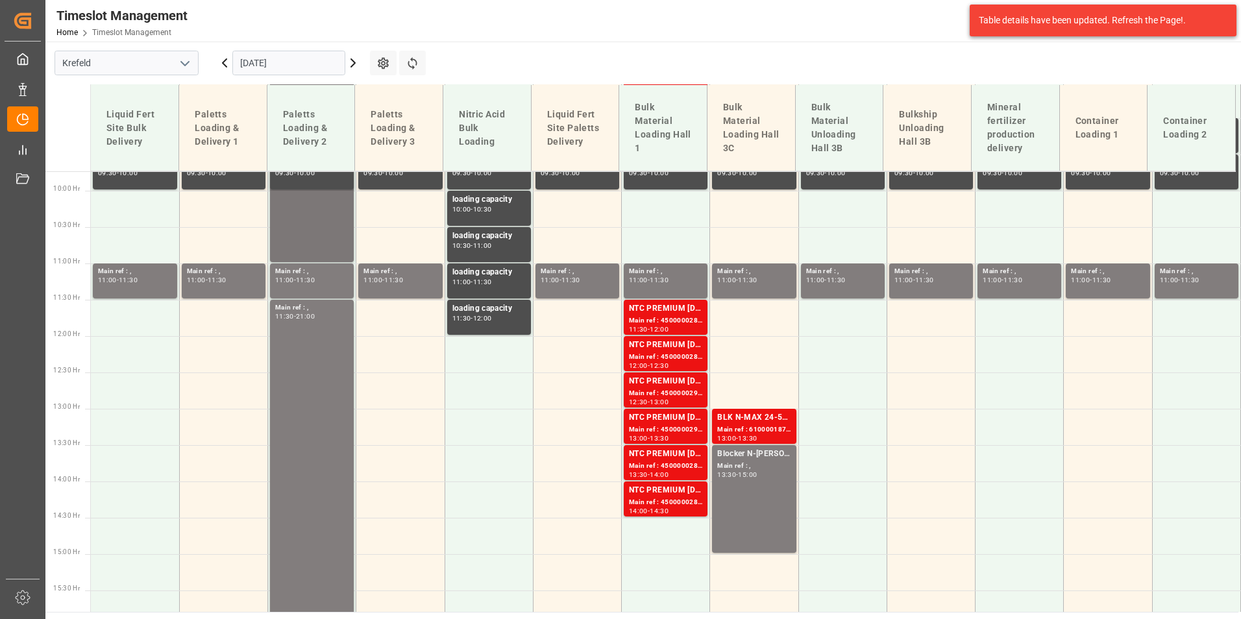
scroll to position [565, 0]
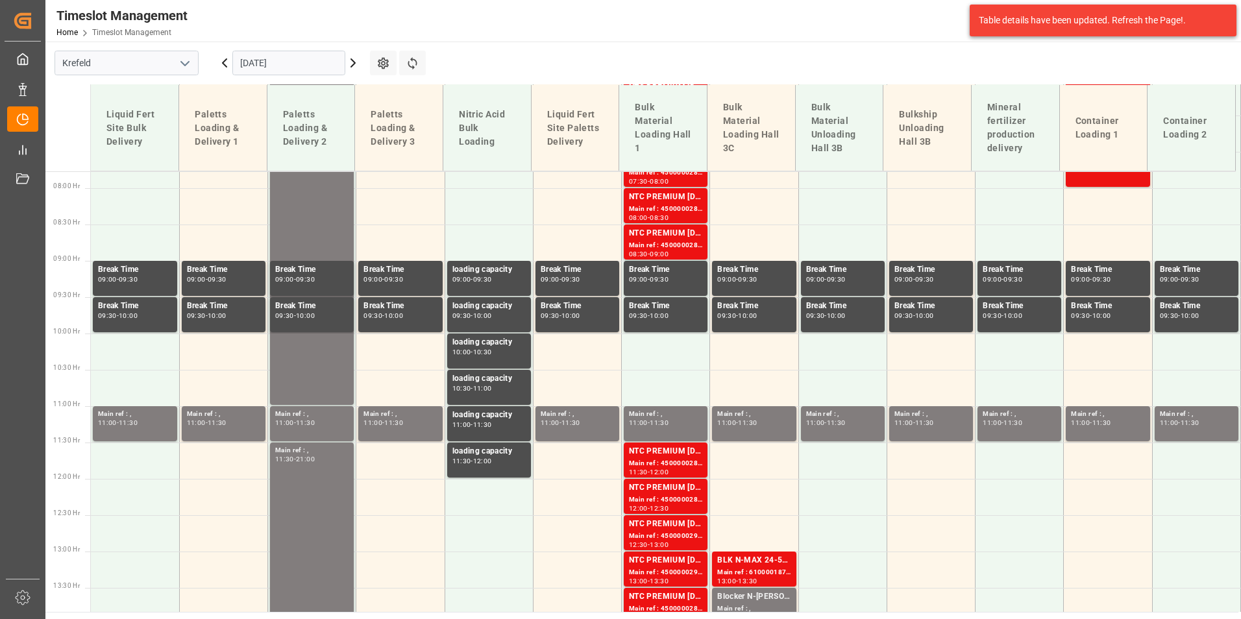
click at [295, 63] on input "[DATE]" at bounding box center [288, 63] width 113 height 25
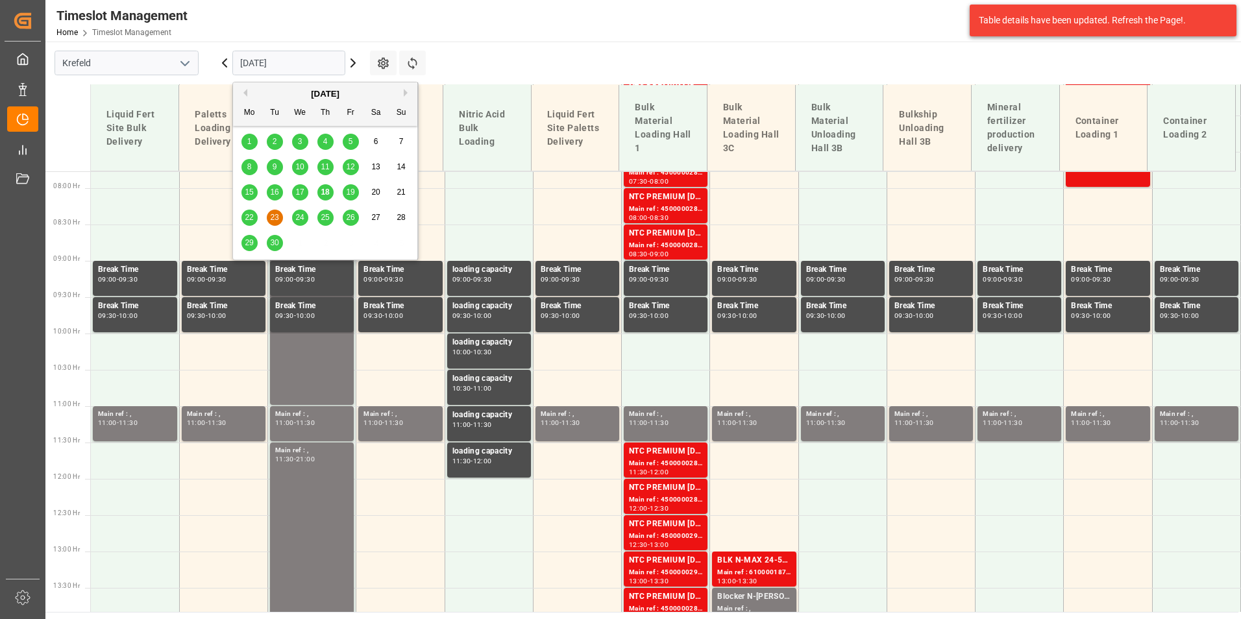
click at [302, 218] on span "24" at bounding box center [299, 217] width 8 height 9
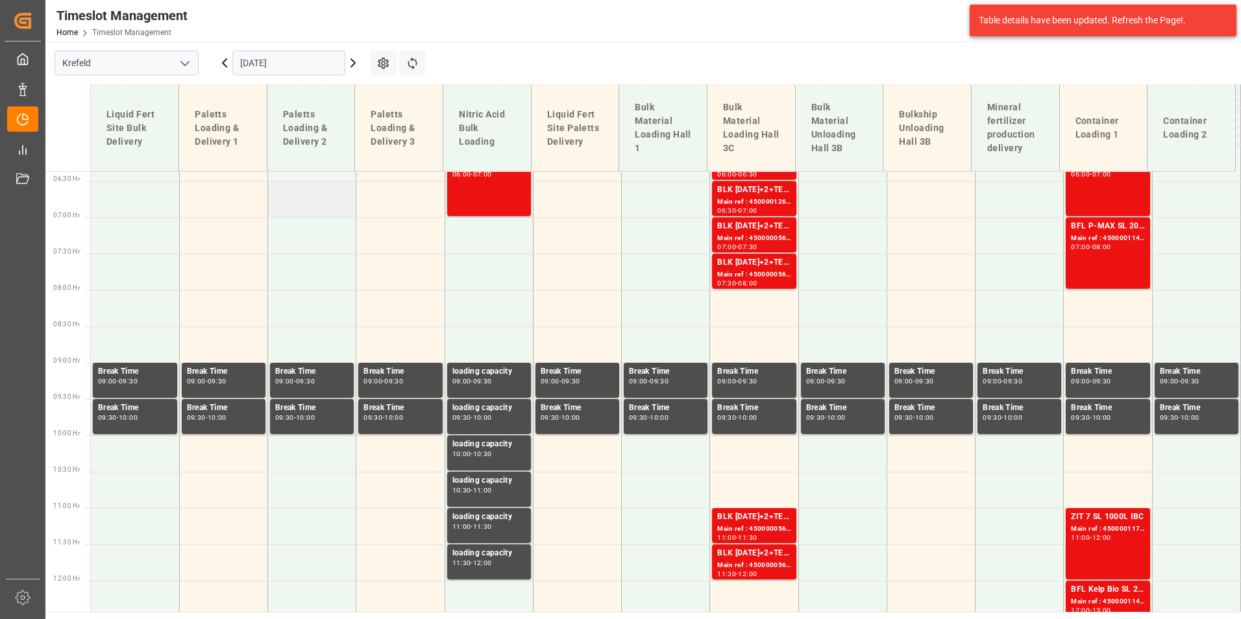
scroll to position [344, 0]
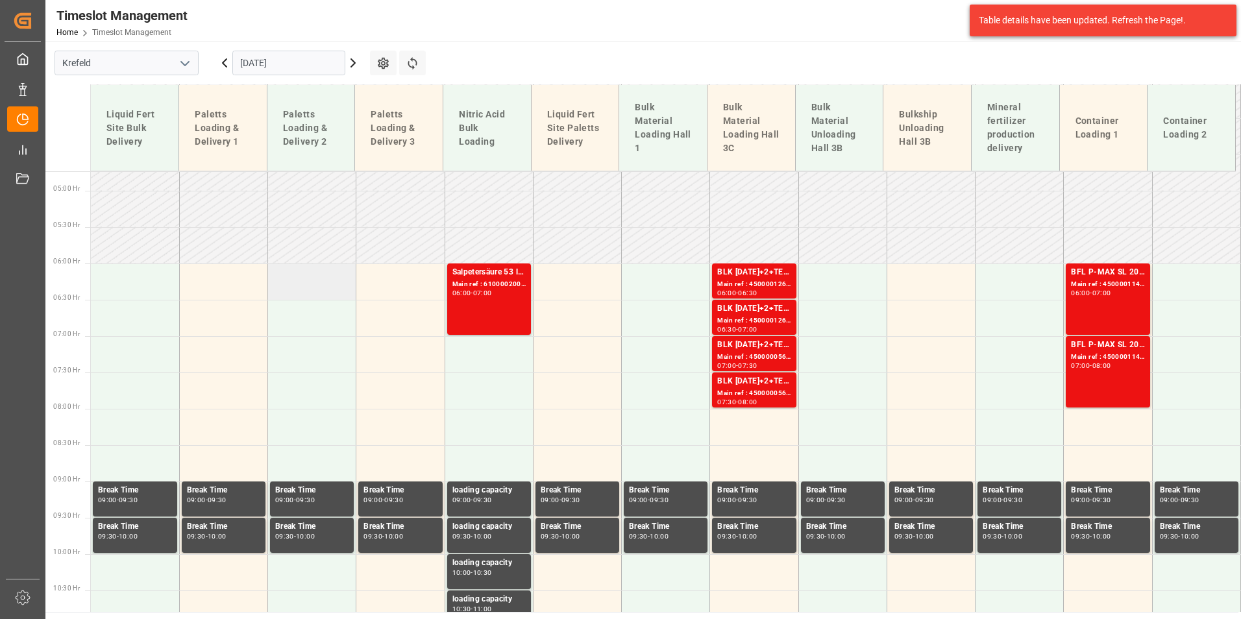
click at [314, 285] on td at bounding box center [312, 282] width 88 height 36
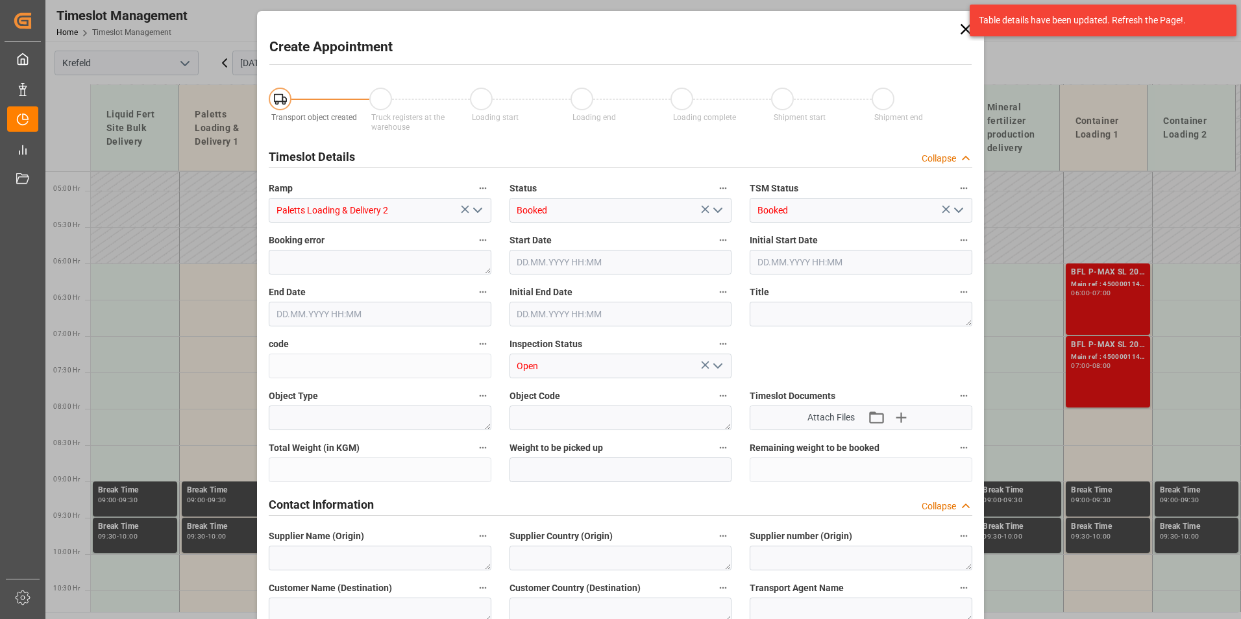
type input "[DATE] 06:00"
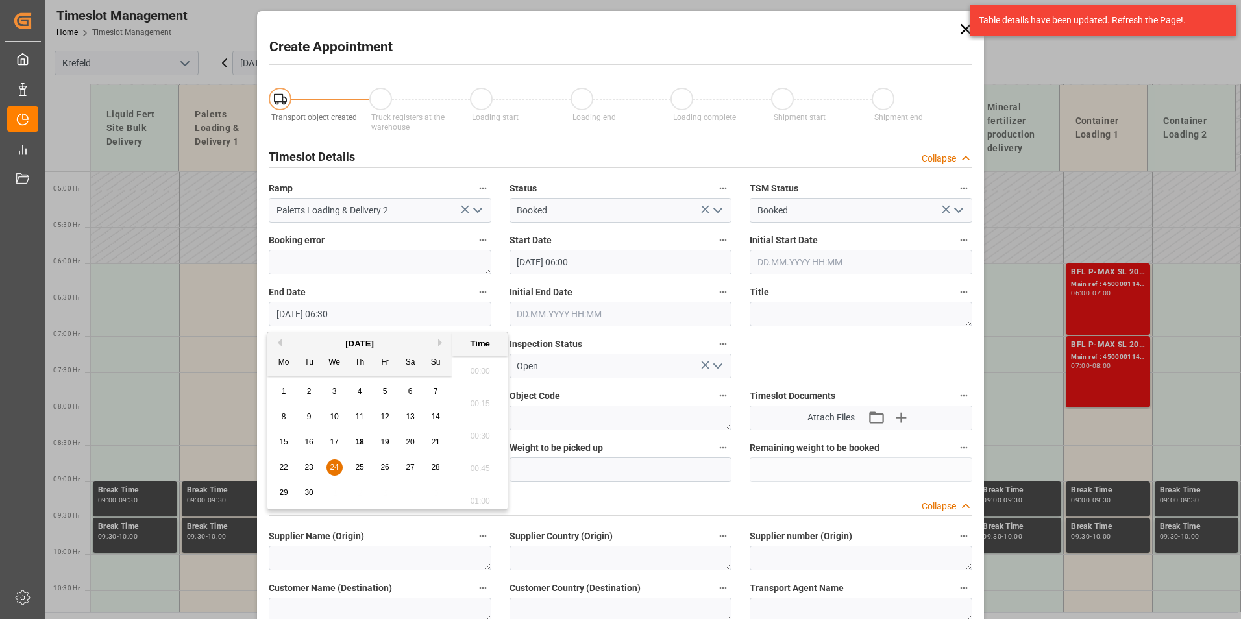
click at [369, 314] on input "[DATE] 06:30" at bounding box center [380, 314] width 223 height 25
click at [337, 472] on span "24" at bounding box center [334, 467] width 8 height 9
click at [485, 491] on li "21:00" at bounding box center [479, 497] width 55 height 32
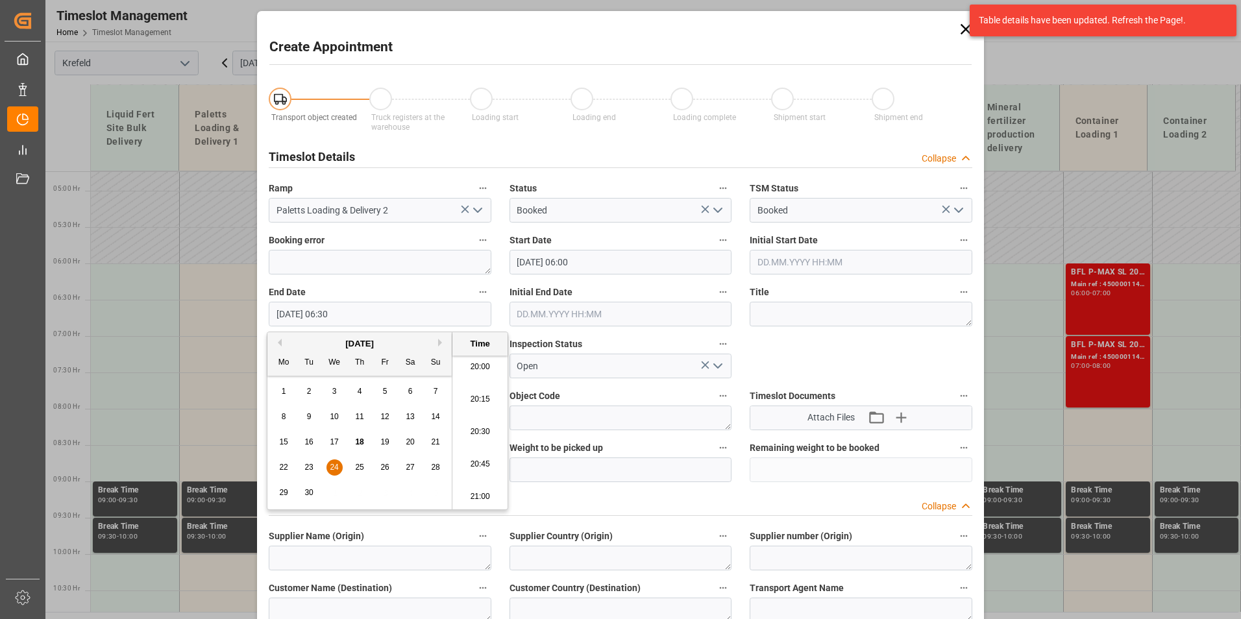
type input "[DATE] 21:00"
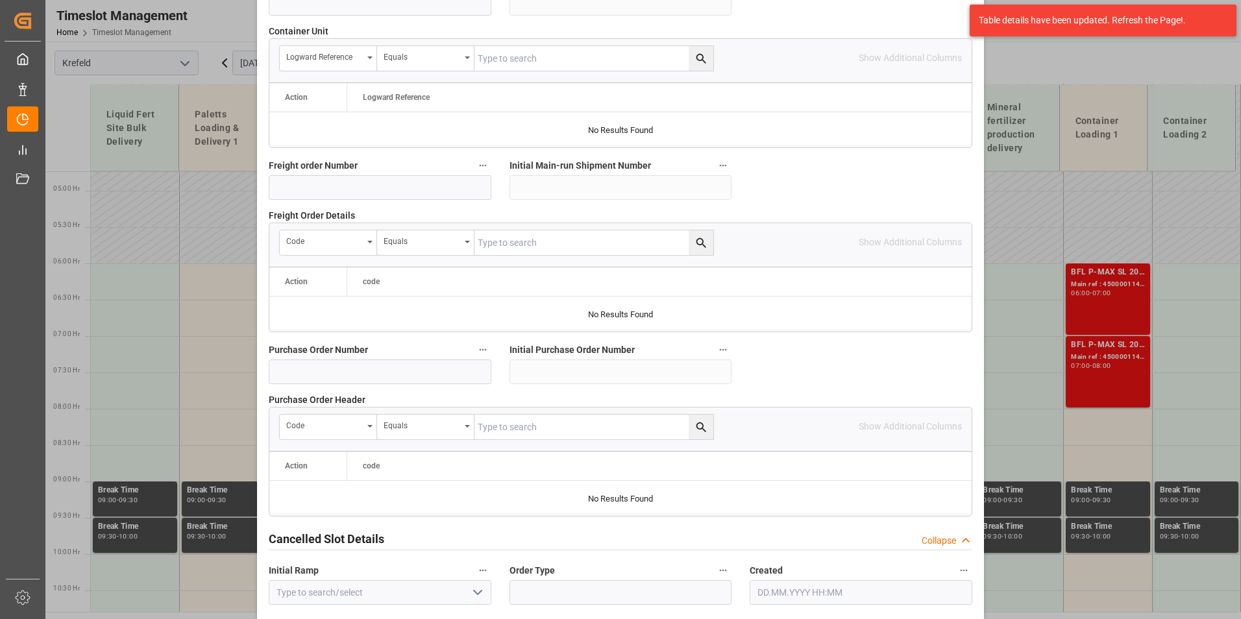
scroll to position [1182, 0]
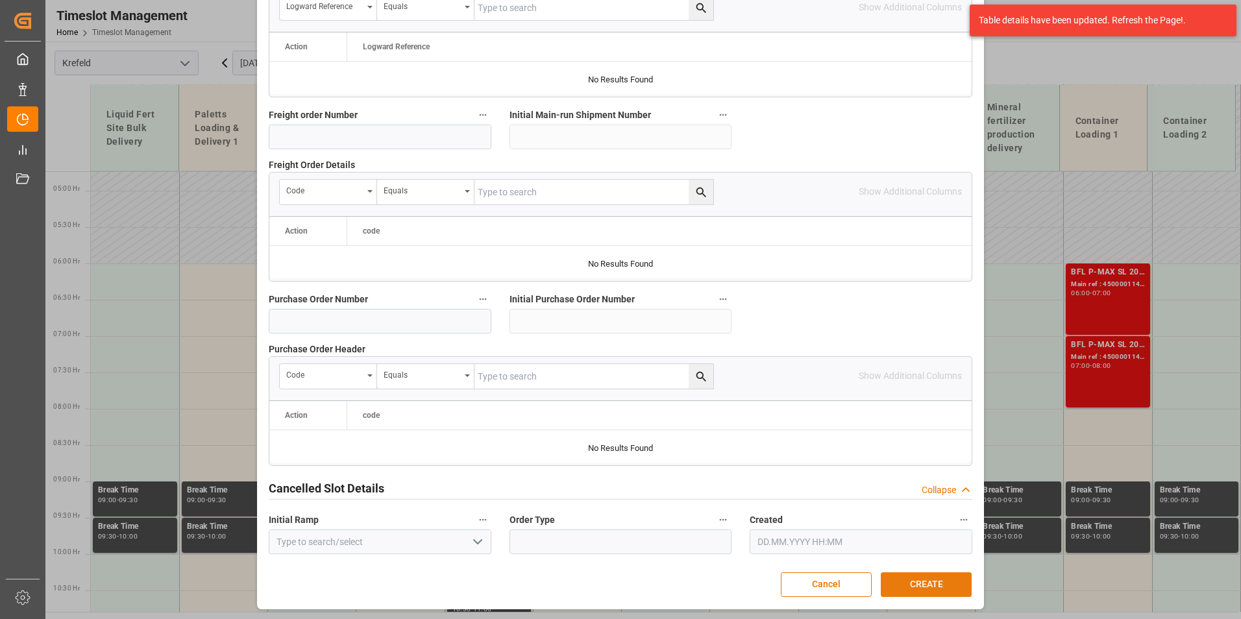
click at [912, 578] on button "CREATE" at bounding box center [926, 584] width 91 height 25
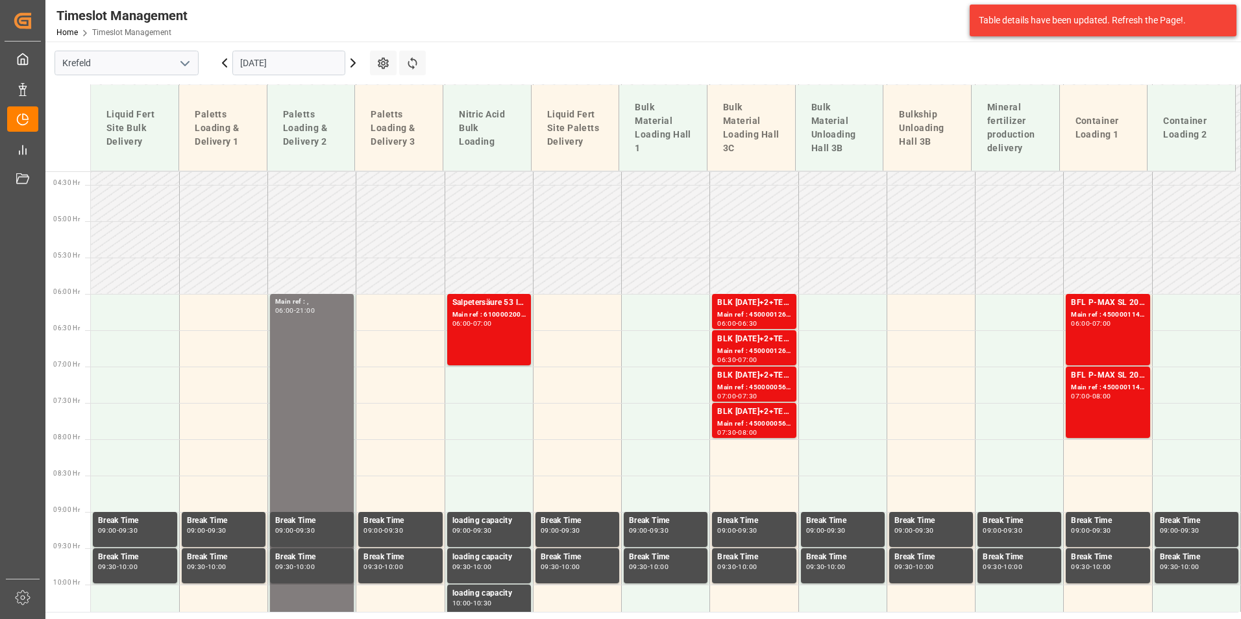
scroll to position [266, 0]
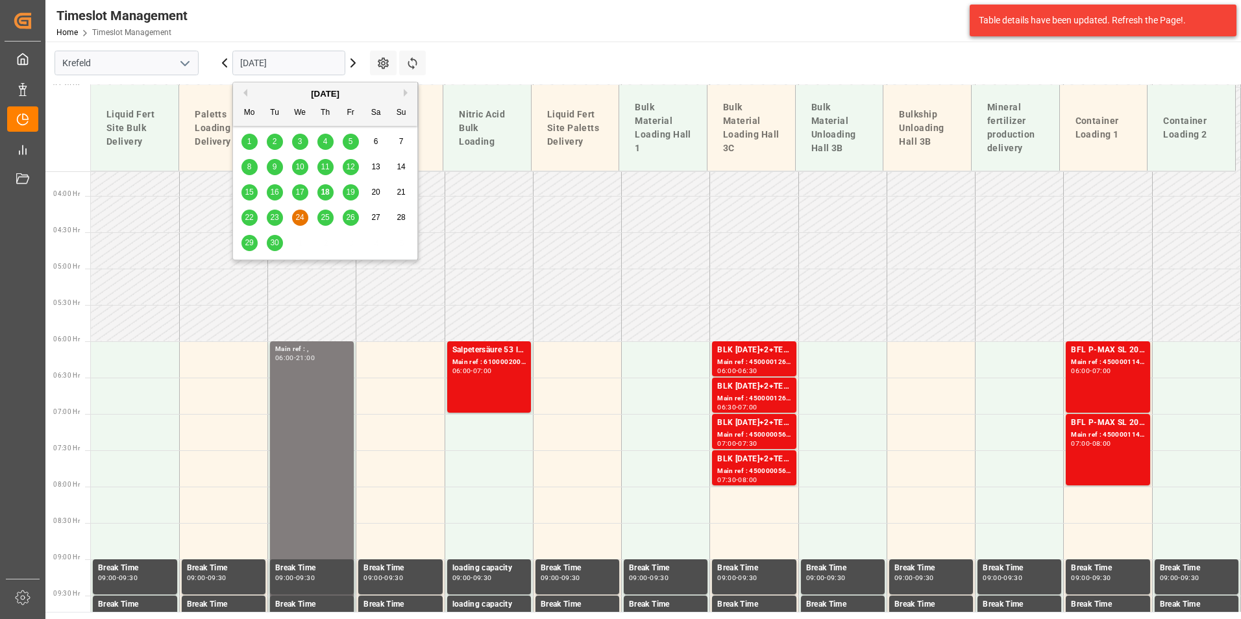
click at [283, 68] on input "[DATE]" at bounding box center [288, 63] width 113 height 25
click at [332, 221] on div "25" at bounding box center [325, 218] width 16 height 16
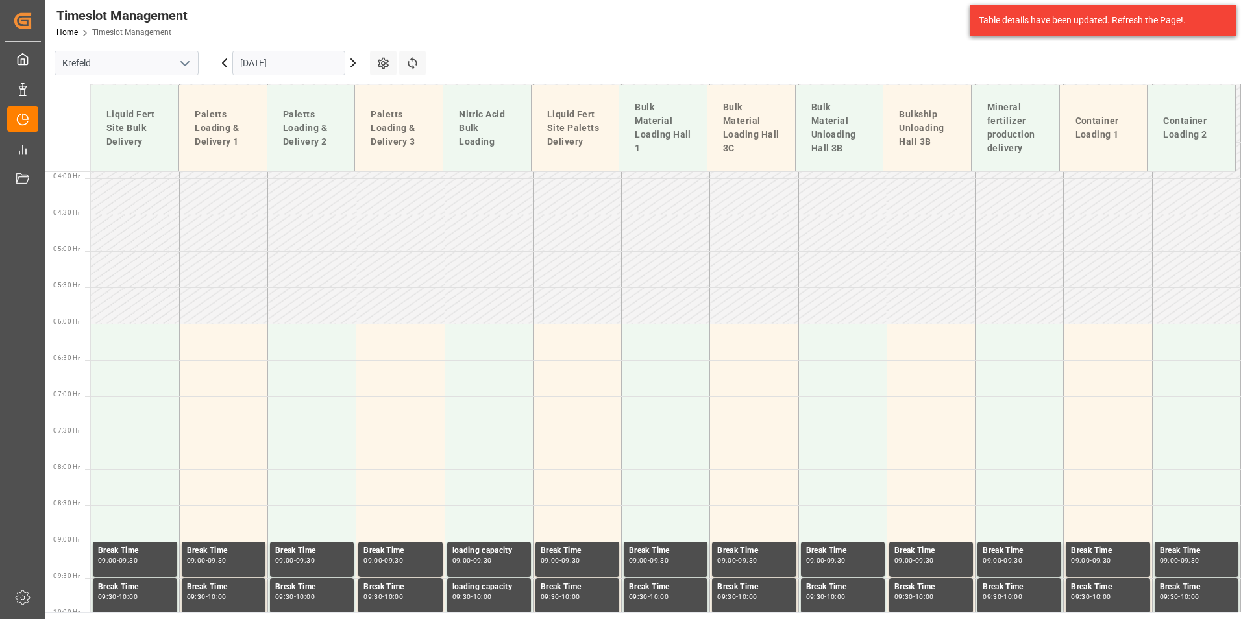
scroll to position [279, 0]
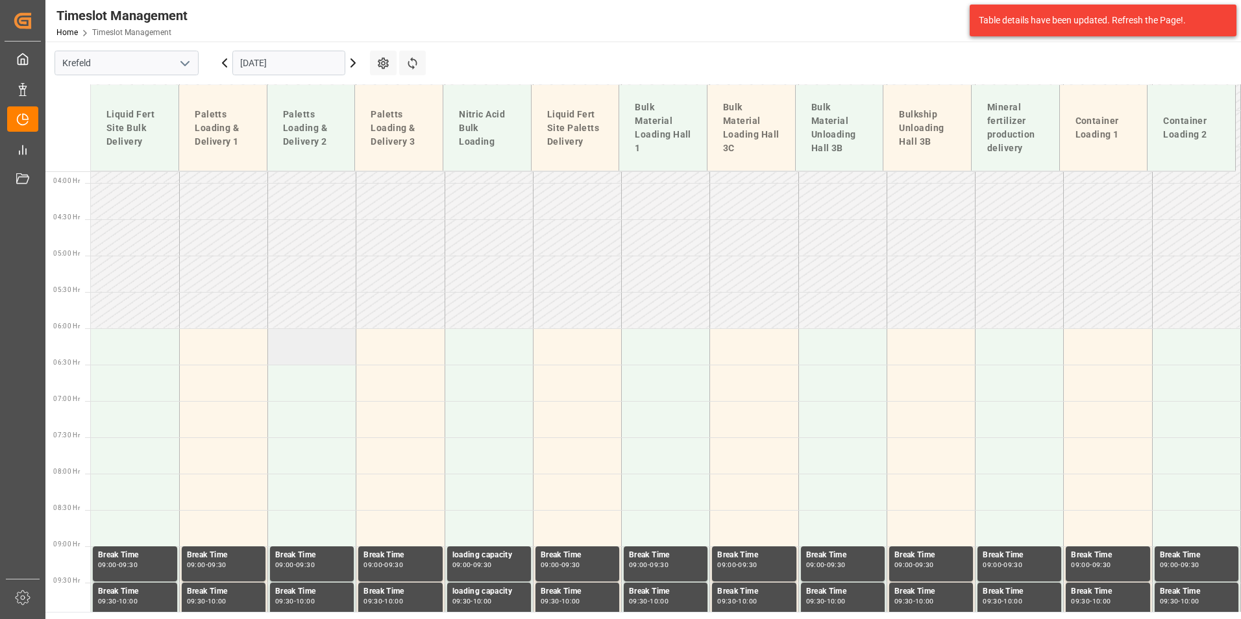
click at [319, 352] on td at bounding box center [312, 346] width 88 height 36
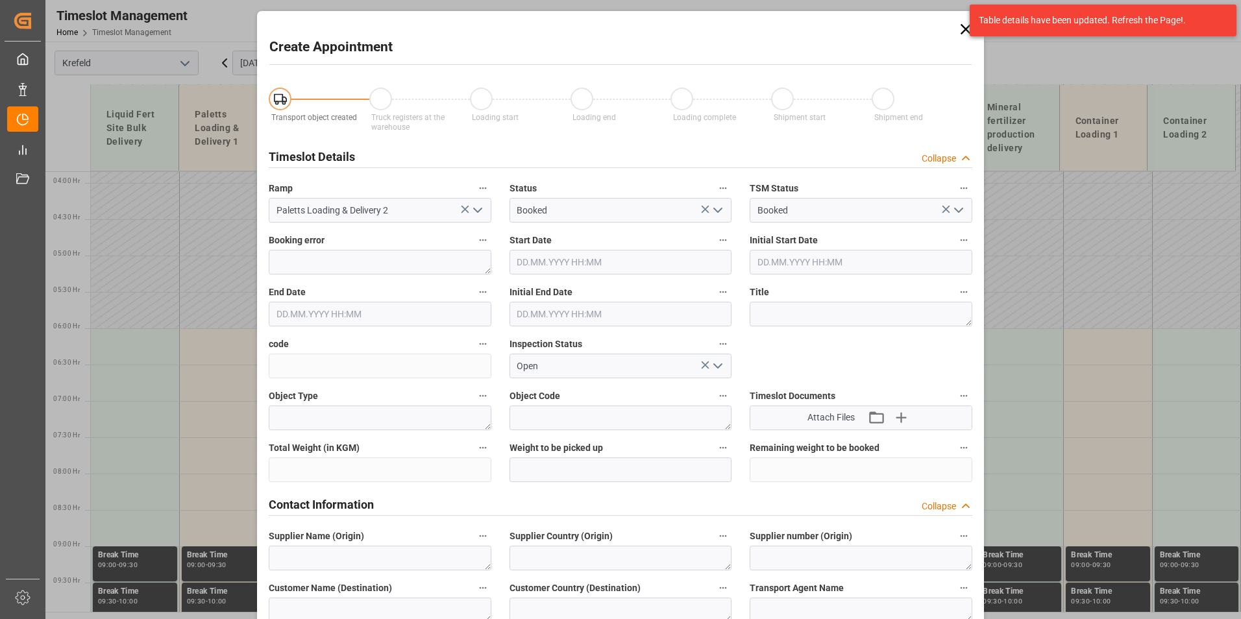
type input "[DATE] 06:00"
click at [421, 319] on input "[DATE] 06:30" at bounding box center [380, 314] width 223 height 25
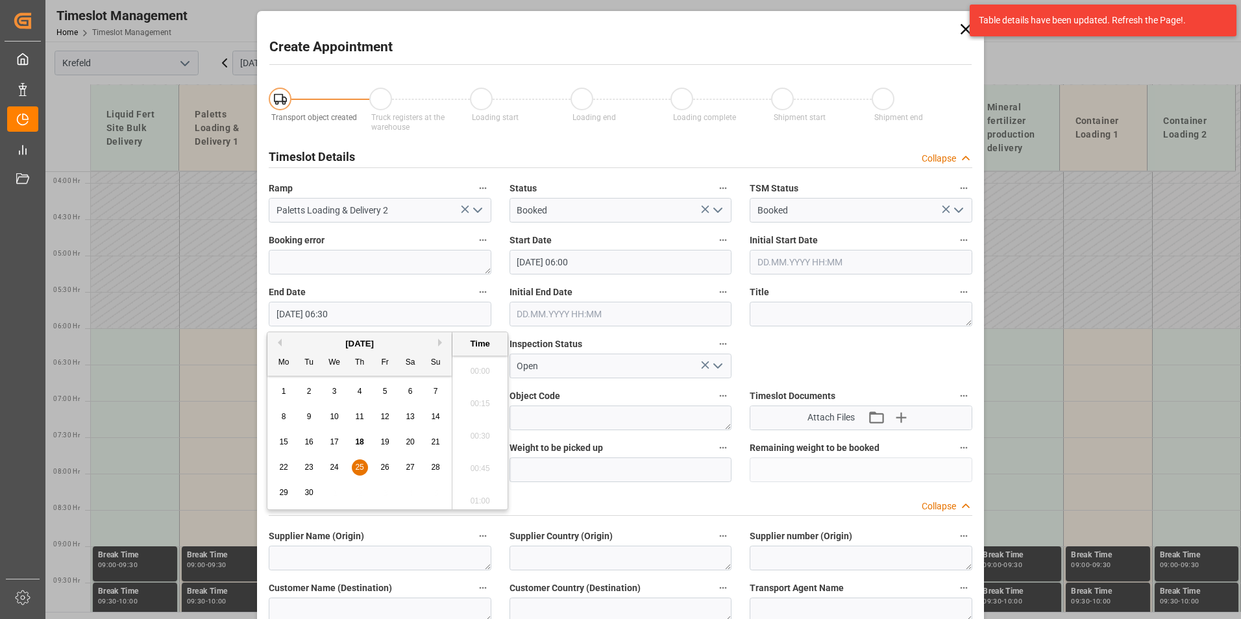
scroll to position [783, 0]
click at [359, 473] on div "25" at bounding box center [360, 468] width 16 height 16
click at [478, 356] on li "10:00" at bounding box center [479, 367] width 55 height 32
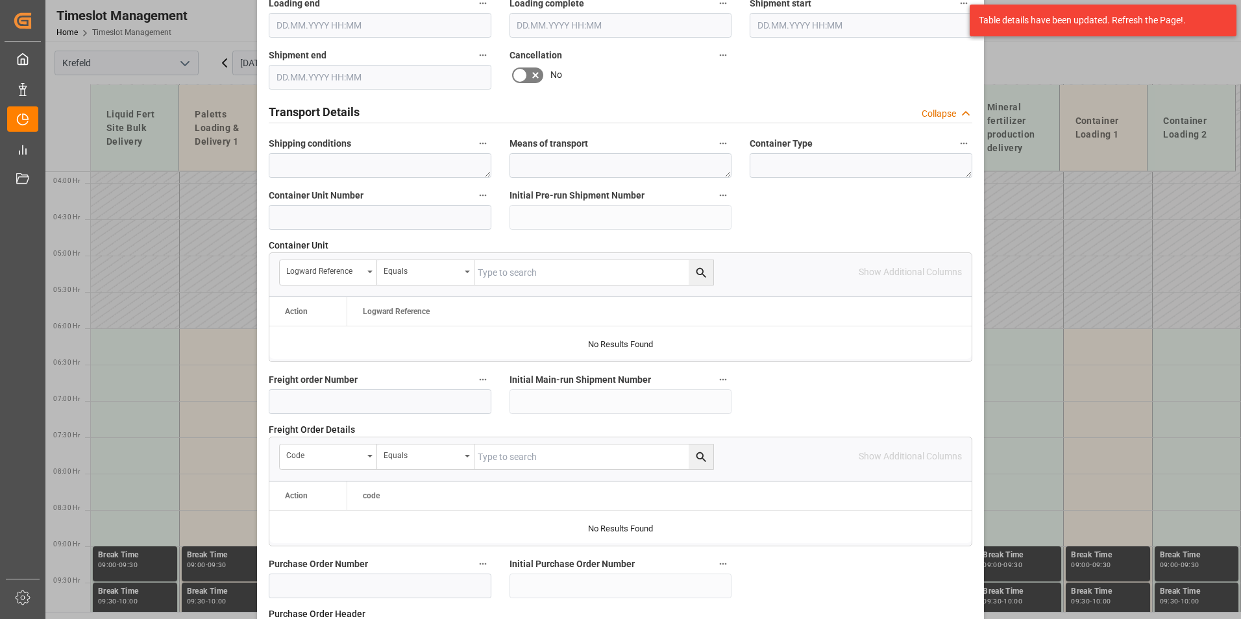
scroll to position [1182, 0]
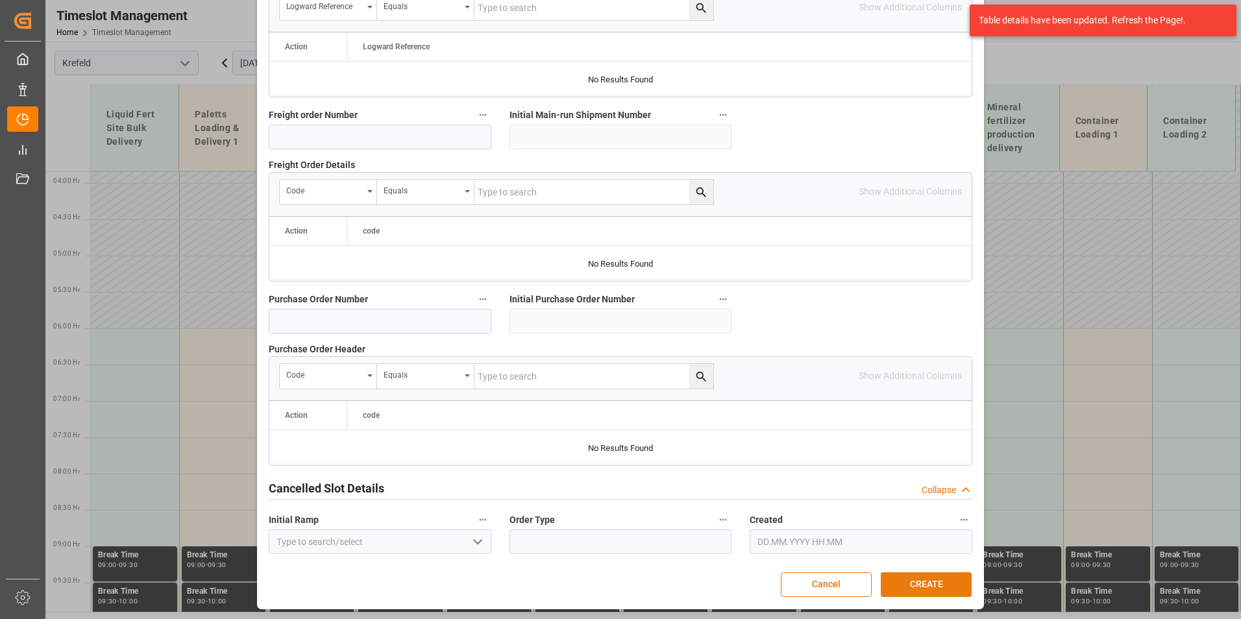
click at [913, 572] on button "CREATE" at bounding box center [926, 584] width 91 height 25
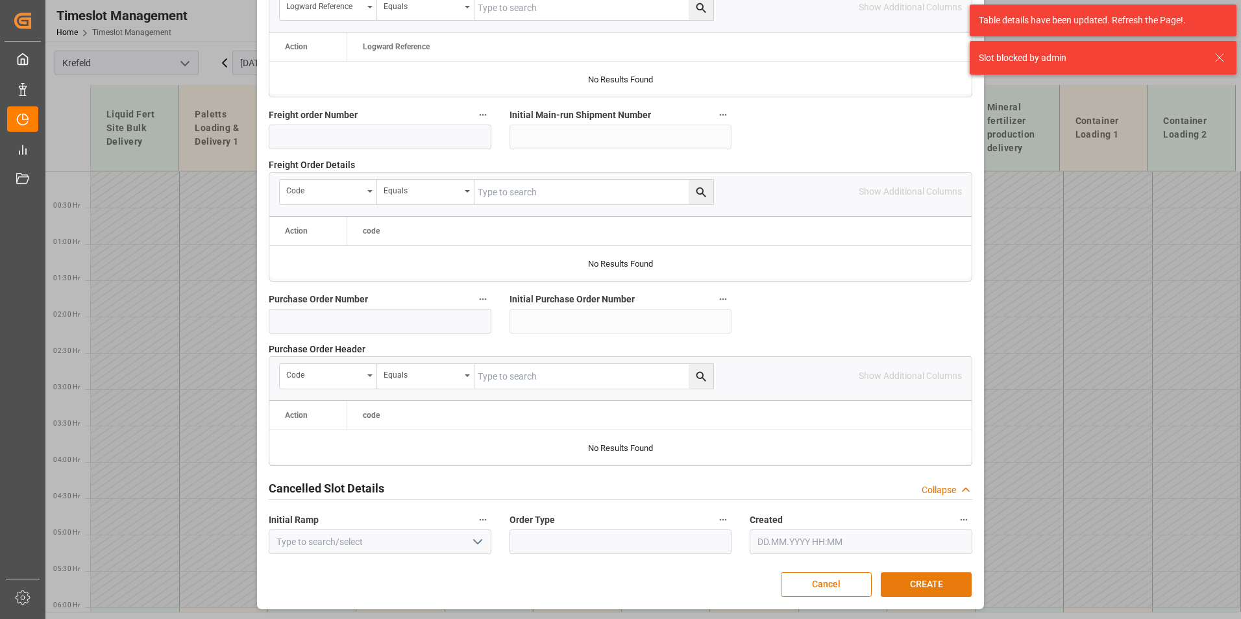
click at [956, 578] on button "CREATE" at bounding box center [926, 584] width 91 height 25
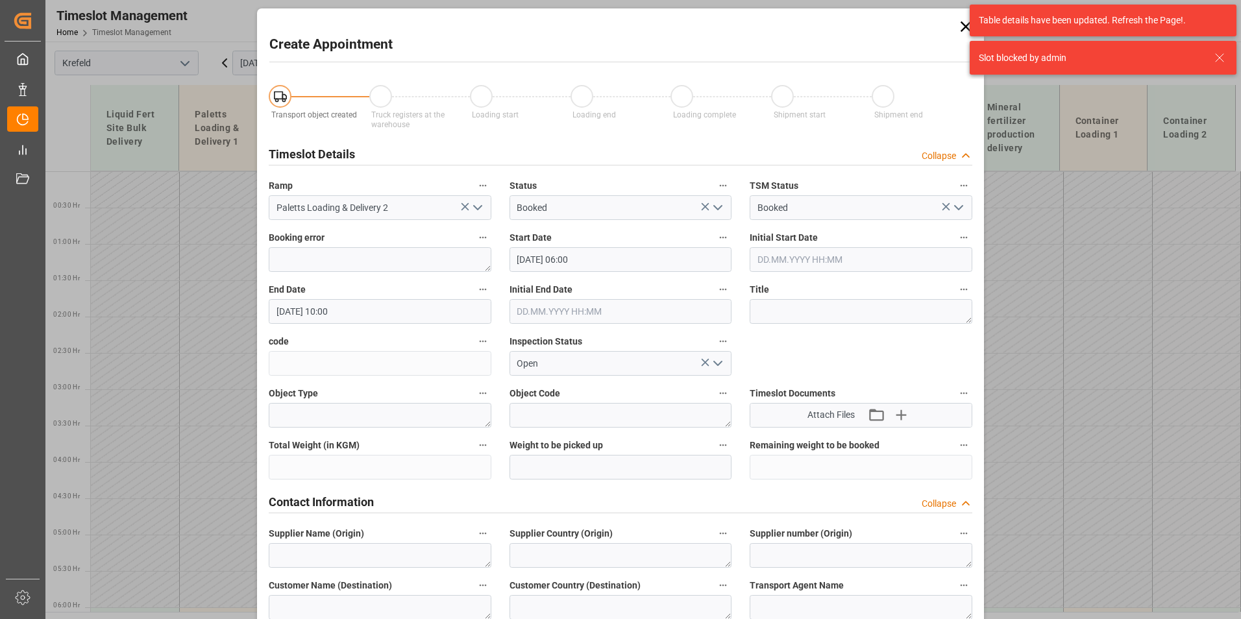
scroll to position [0, 0]
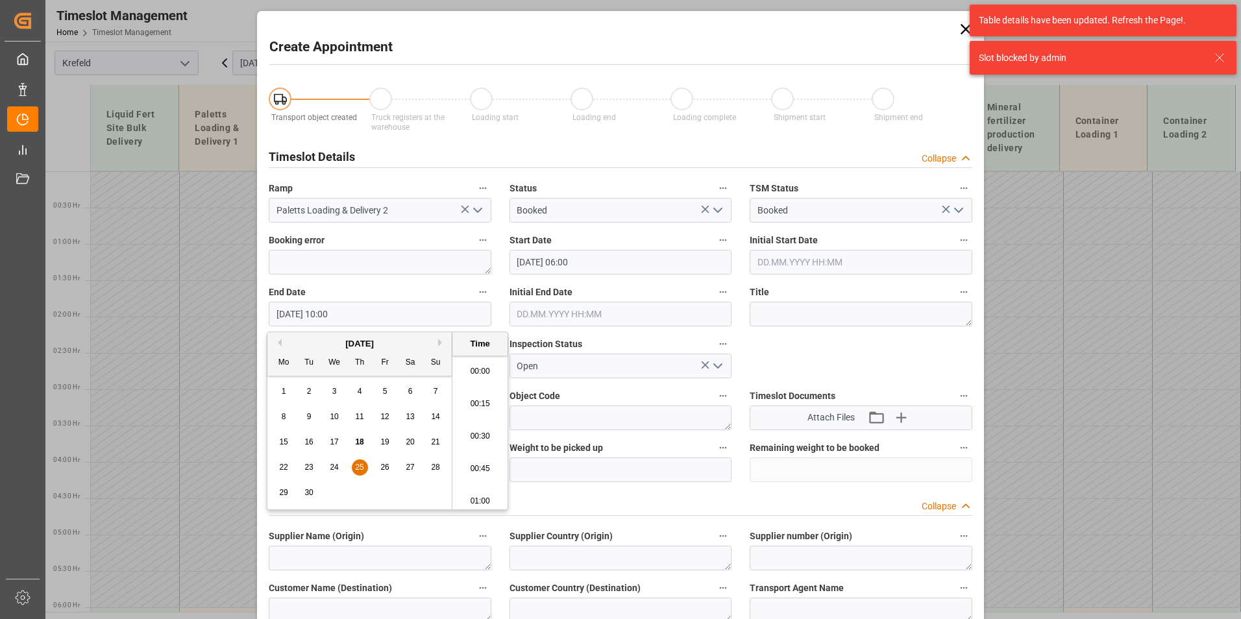
click at [407, 314] on input "[DATE] 10:00" at bounding box center [380, 314] width 223 height 25
click at [363, 467] on span "25" at bounding box center [359, 467] width 8 height 9
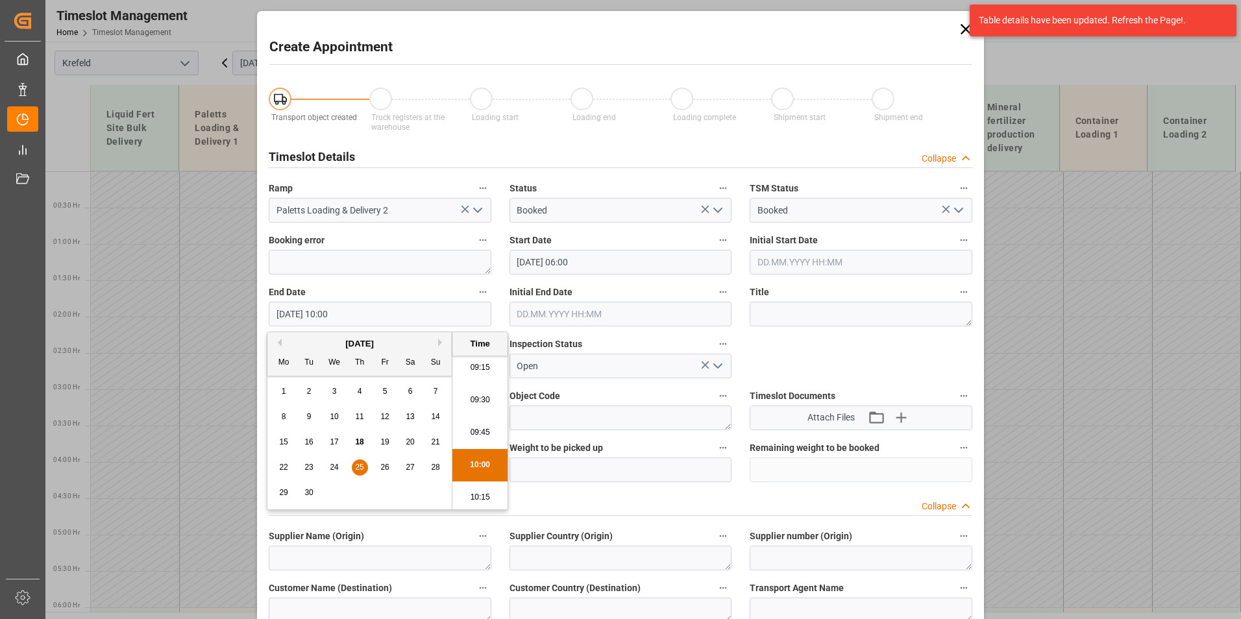
scroll to position [1173, 0]
click at [480, 363] on li "09:00" at bounding box center [479, 367] width 55 height 32
type input "[DATE] 09:00"
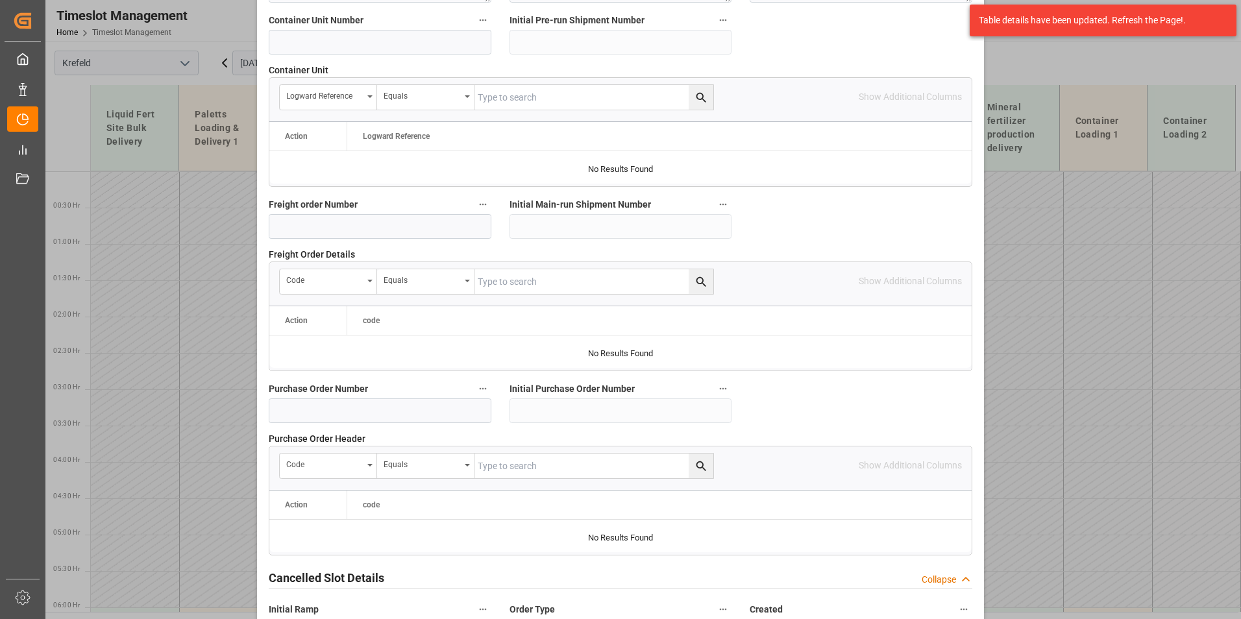
scroll to position [1182, 0]
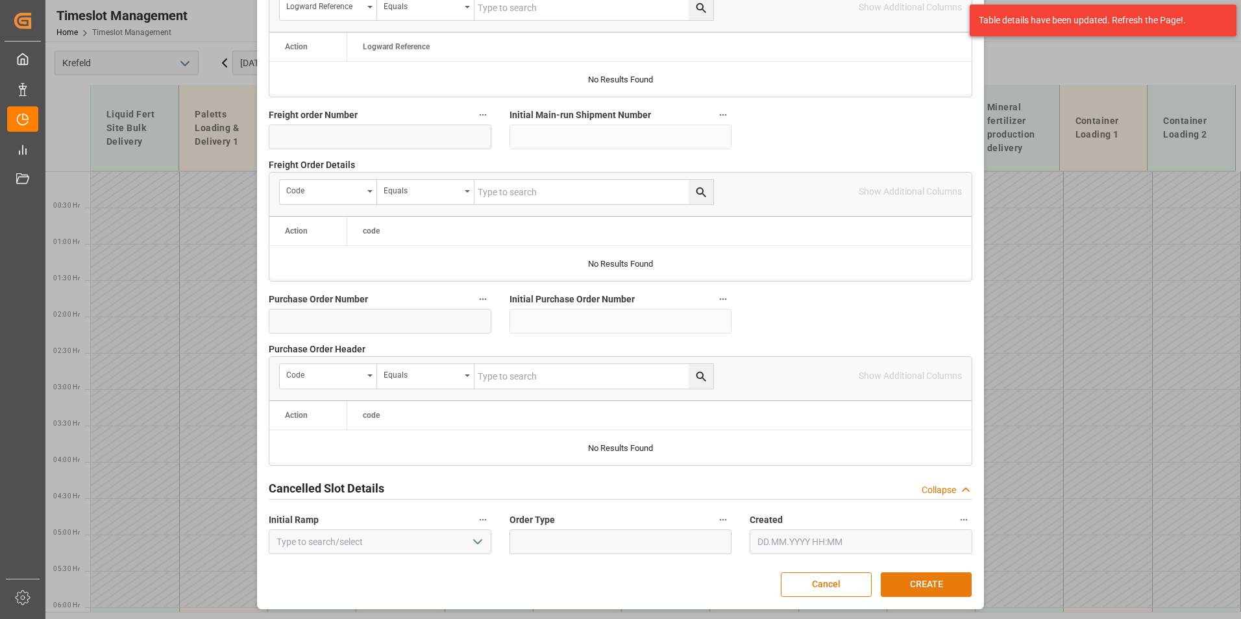
click at [928, 578] on button "CREATE" at bounding box center [926, 584] width 91 height 25
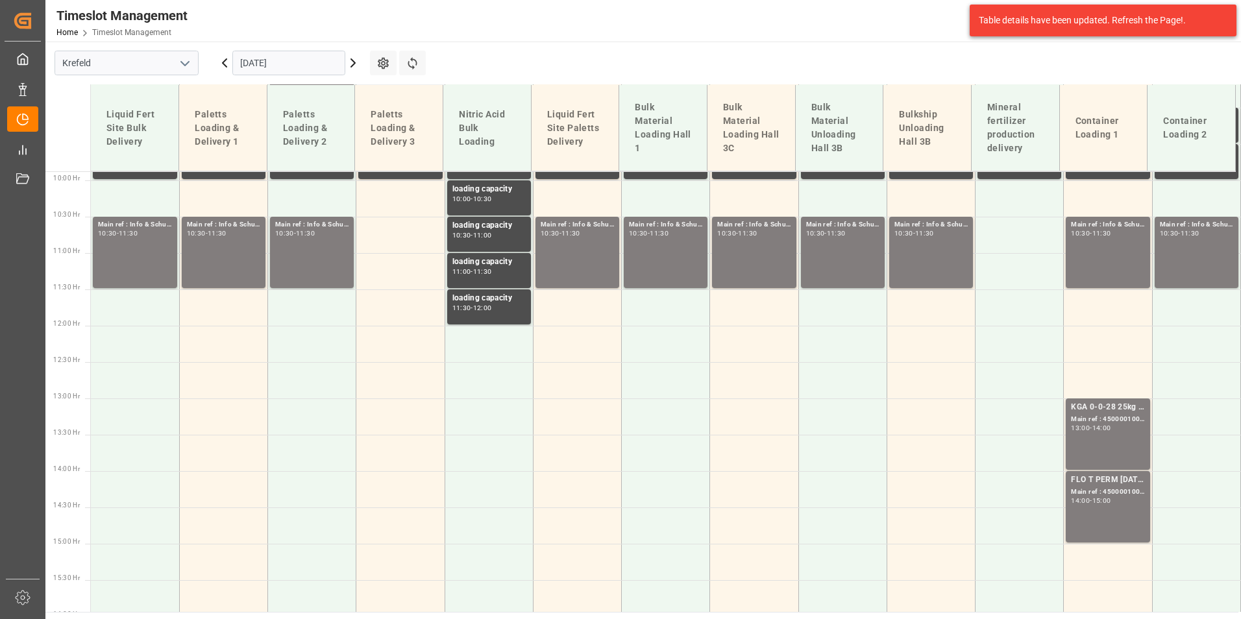
scroll to position [720, 0]
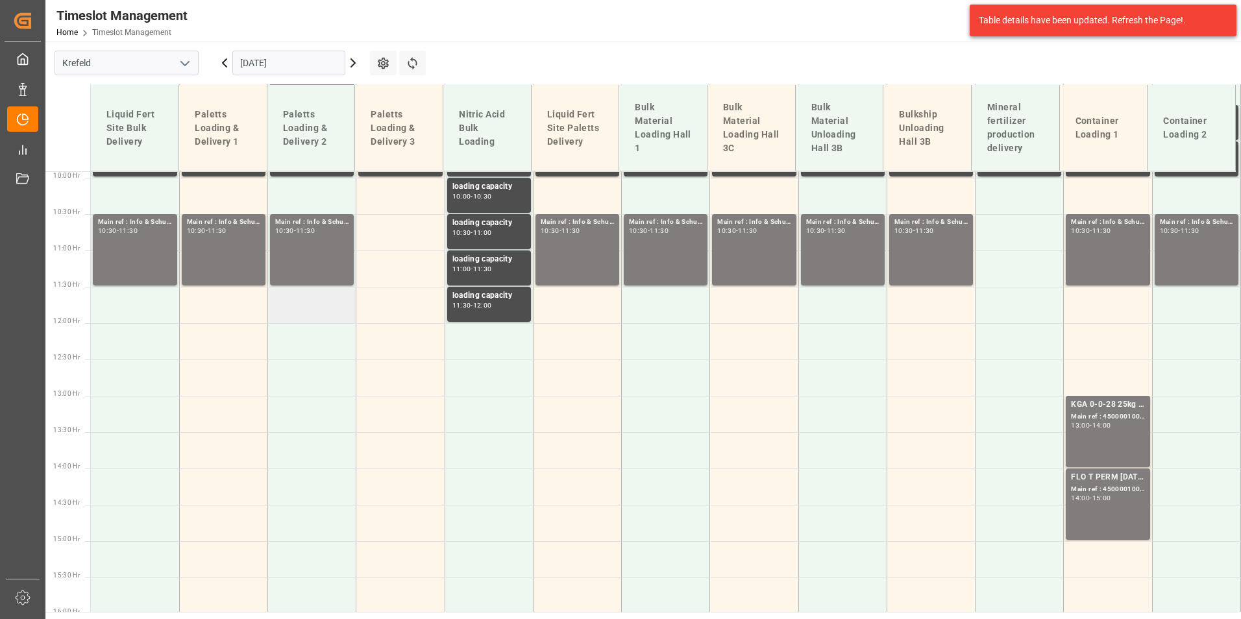
click at [332, 313] on td at bounding box center [312, 305] width 88 height 36
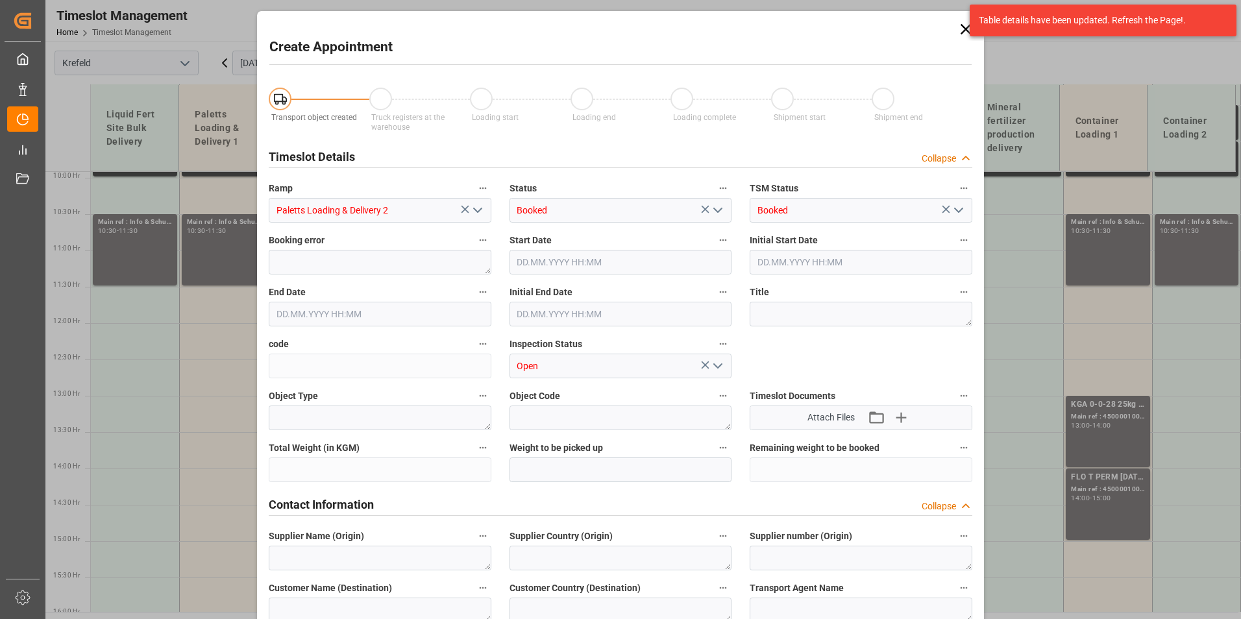
type input "[DATE] 11:30"
click at [355, 307] on input "[DATE] 12:00" at bounding box center [380, 314] width 223 height 25
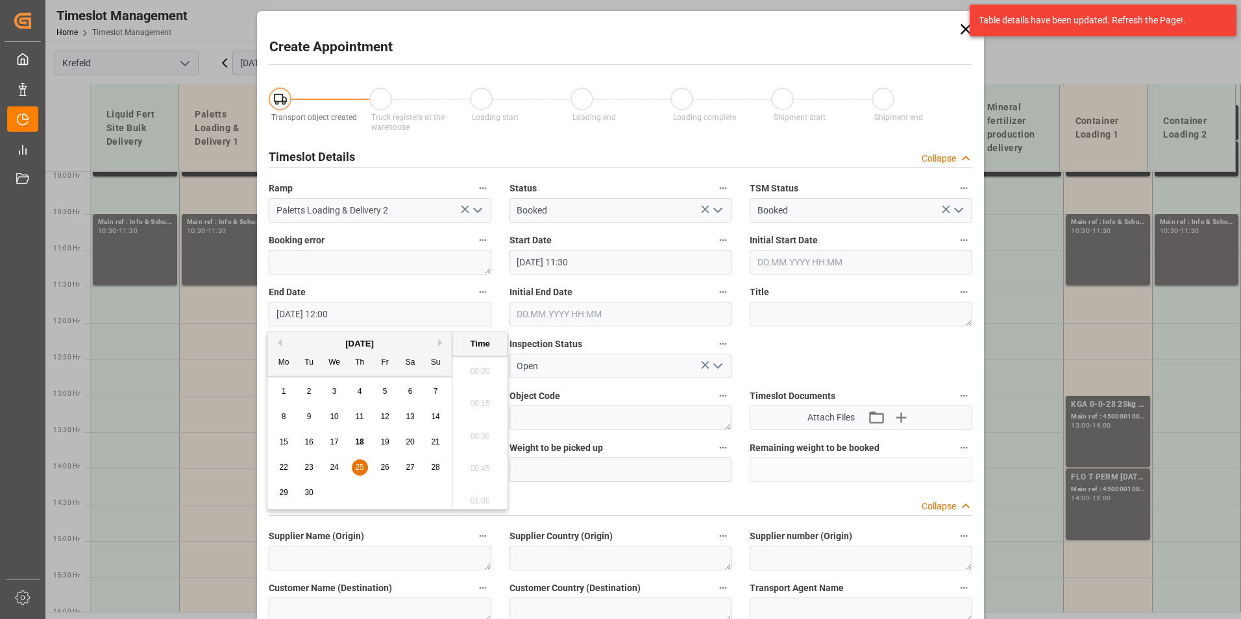
scroll to position [1497, 0]
click at [363, 465] on div "25" at bounding box center [360, 468] width 16 height 16
click at [484, 428] on li "21:00" at bounding box center [479, 432] width 55 height 32
type input "[DATE] 21:00"
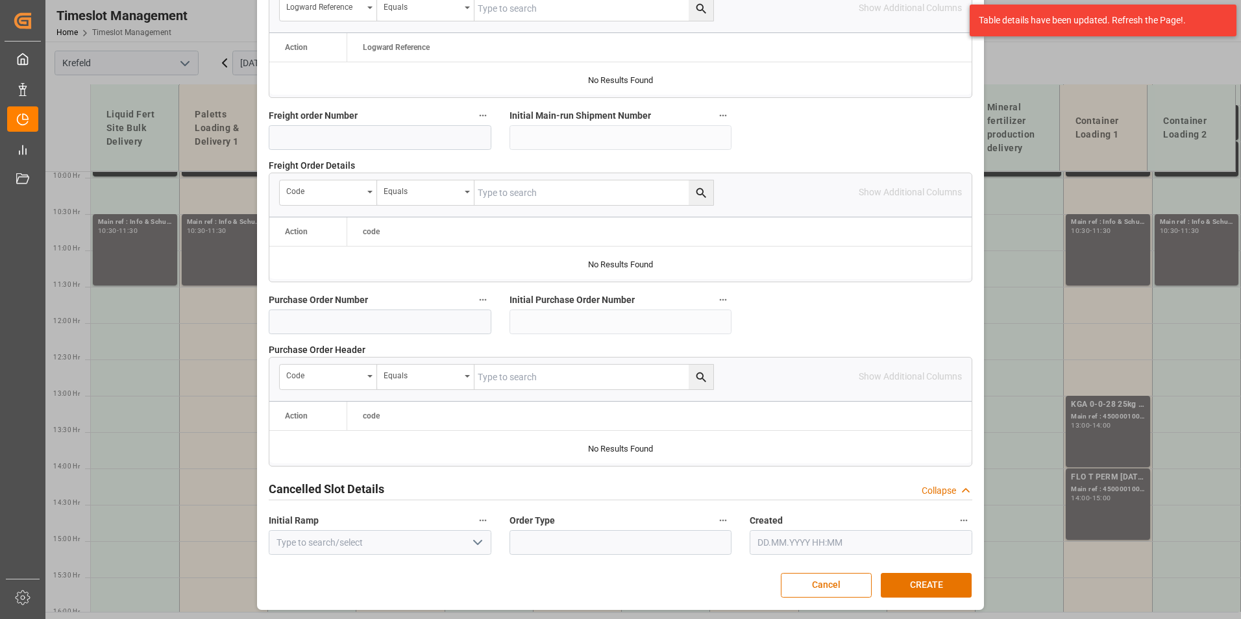
scroll to position [1182, 0]
click at [928, 589] on button "CREATE" at bounding box center [926, 584] width 91 height 25
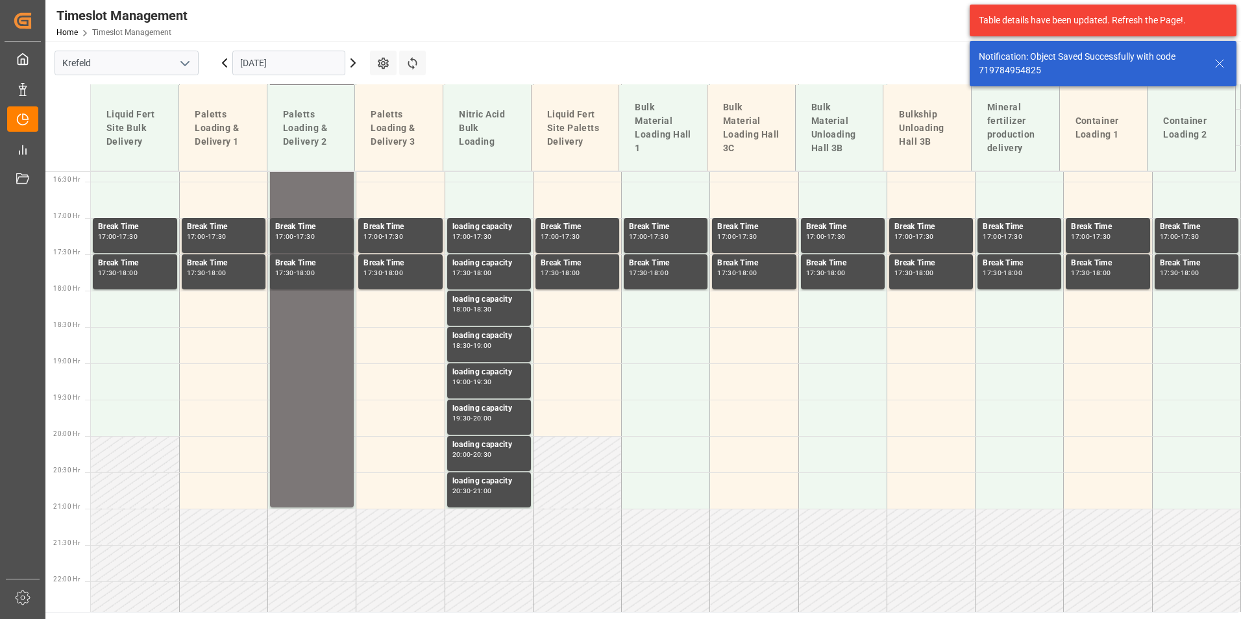
scroll to position [1214, 0]
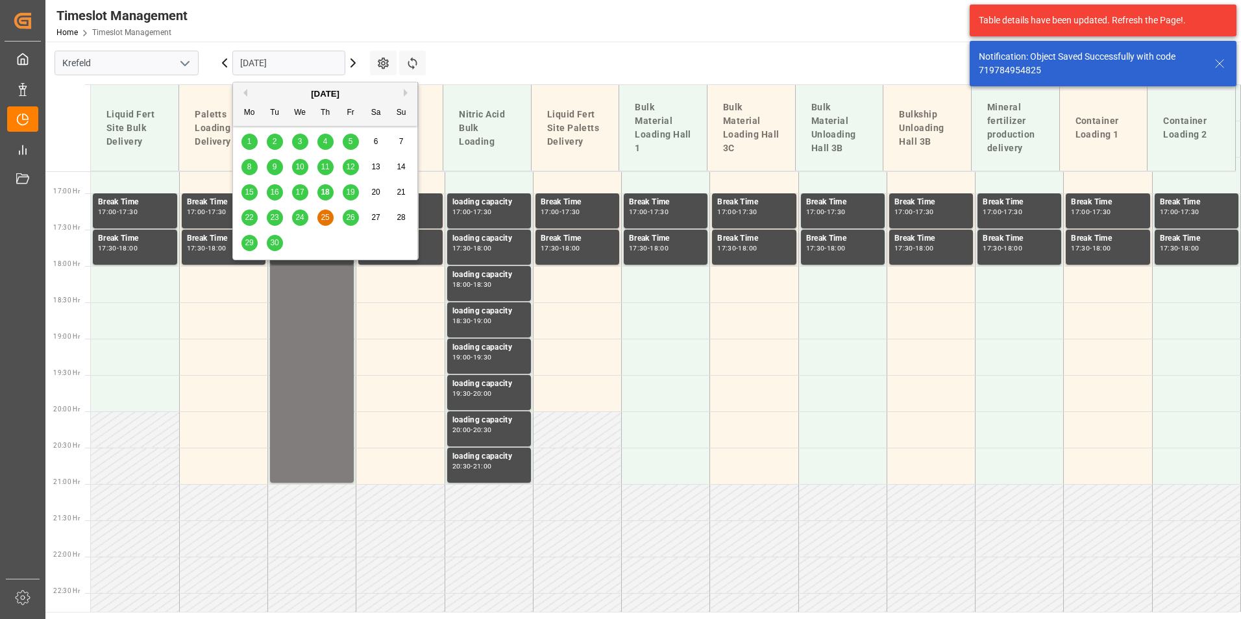
click at [302, 67] on input "[DATE]" at bounding box center [288, 63] width 113 height 25
click at [348, 221] on span "26" at bounding box center [350, 217] width 8 height 9
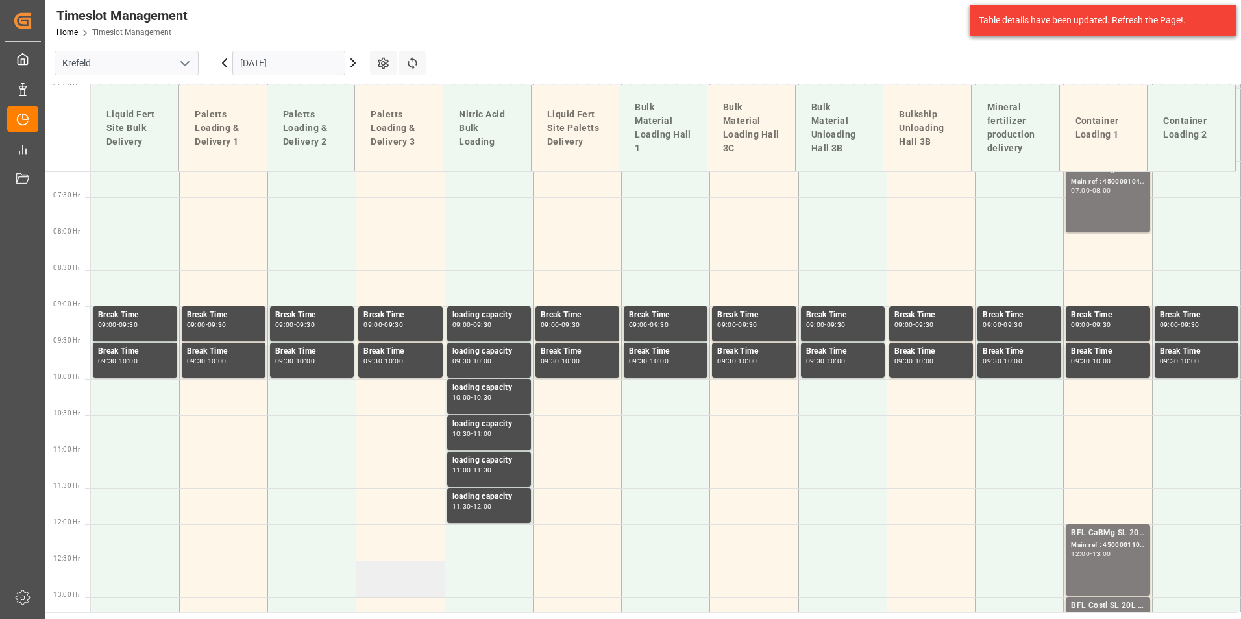
scroll to position [341, 0]
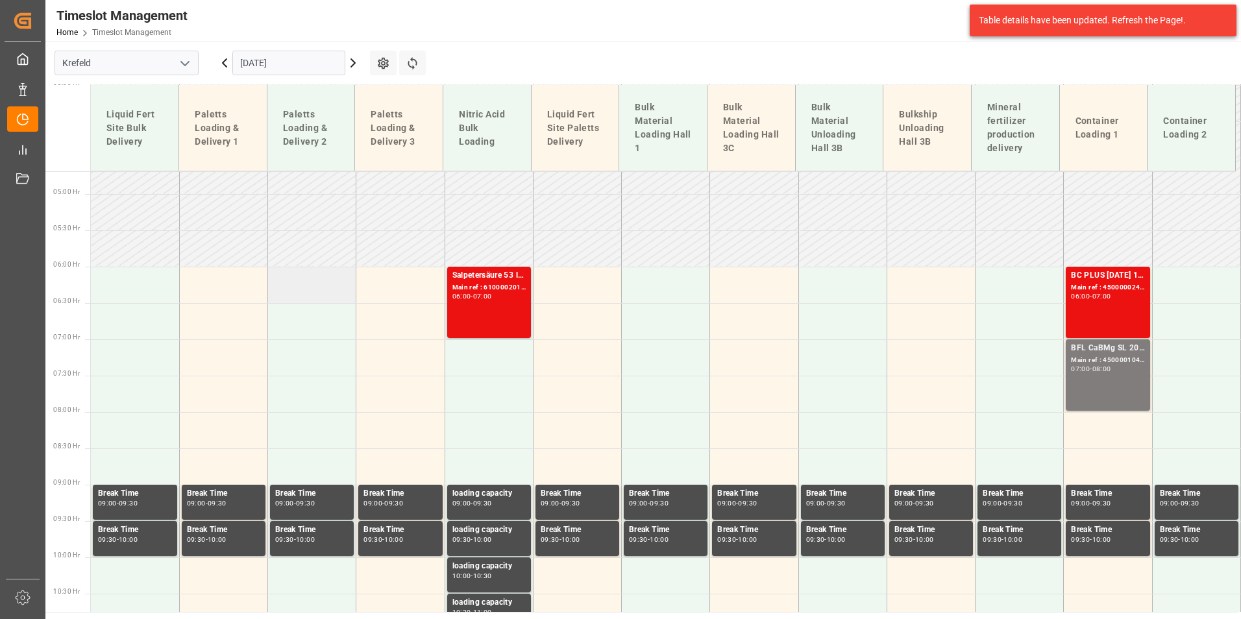
click at [299, 283] on td at bounding box center [312, 285] width 88 height 36
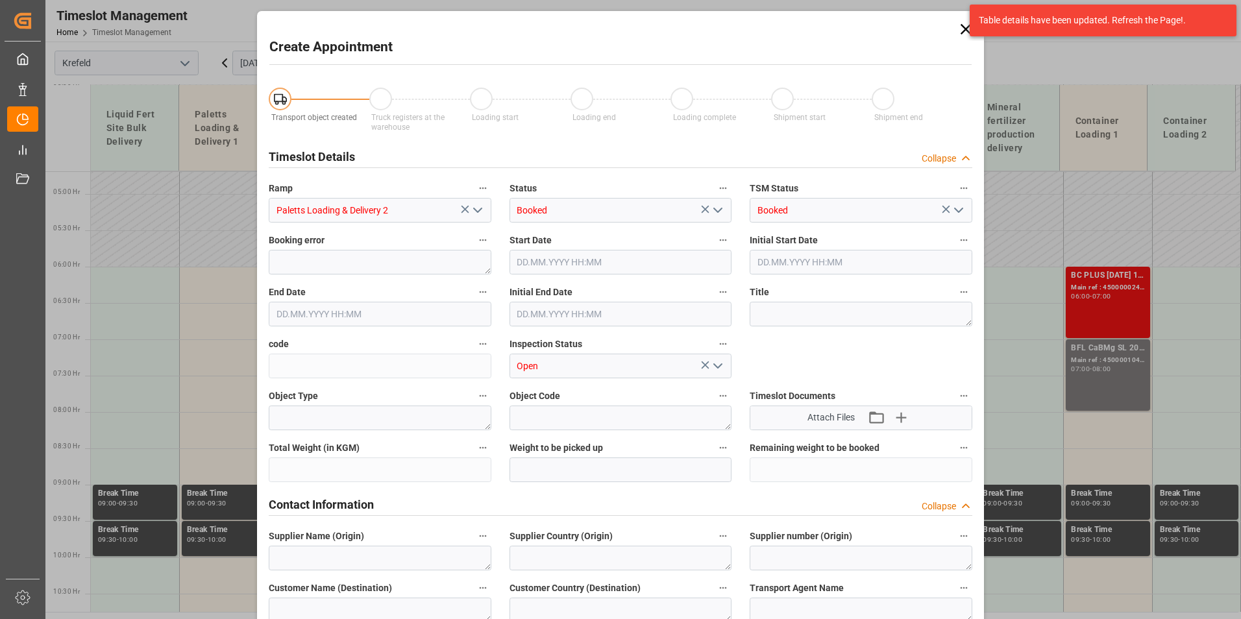
type input "[DATE] 06:00"
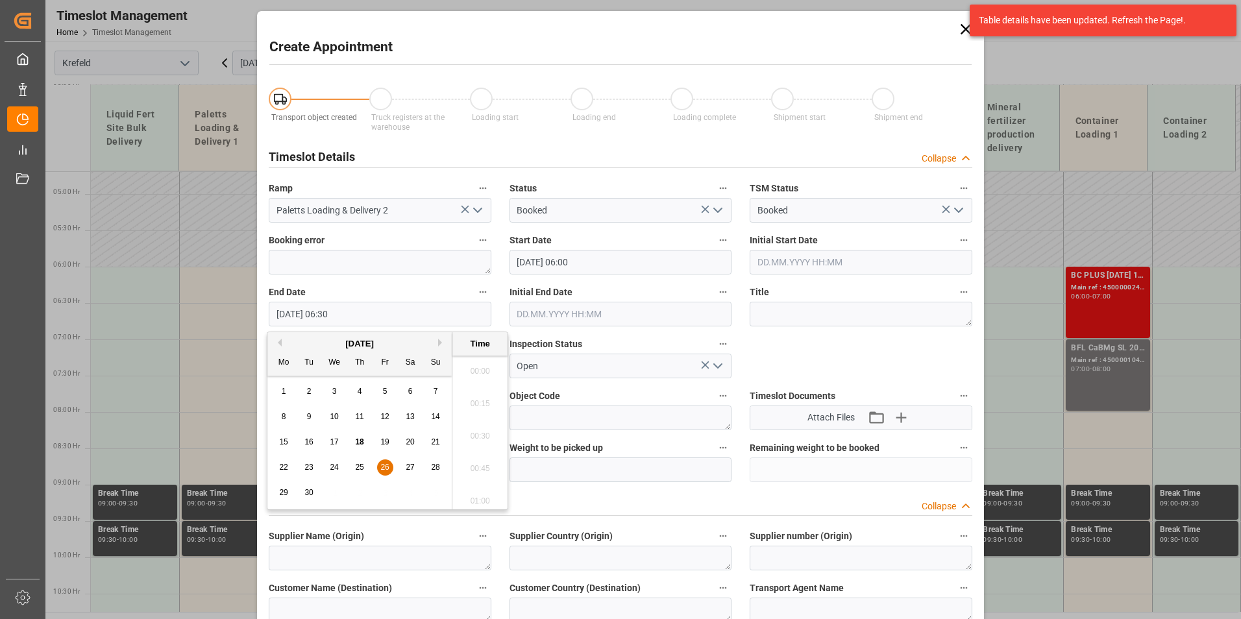
click at [409, 308] on input "[DATE] 06:30" at bounding box center [380, 314] width 223 height 25
click at [389, 467] on span "26" at bounding box center [384, 467] width 8 height 9
click at [475, 487] on li "16:00" at bounding box center [479, 497] width 55 height 32
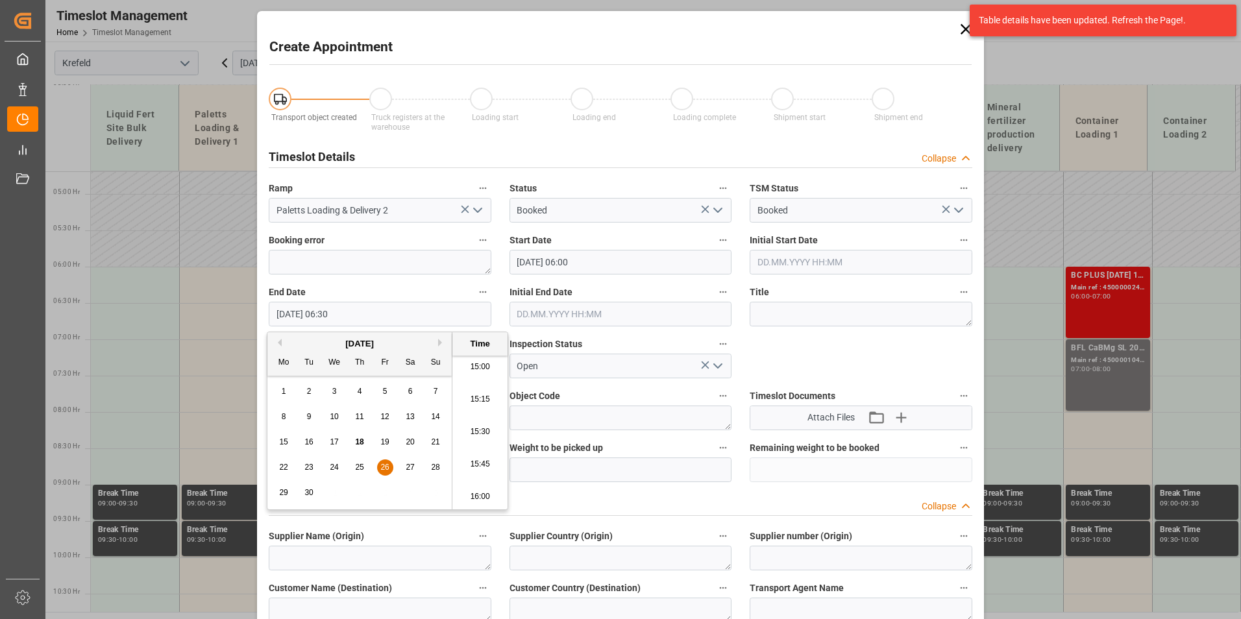
type input "[DATE] 16:00"
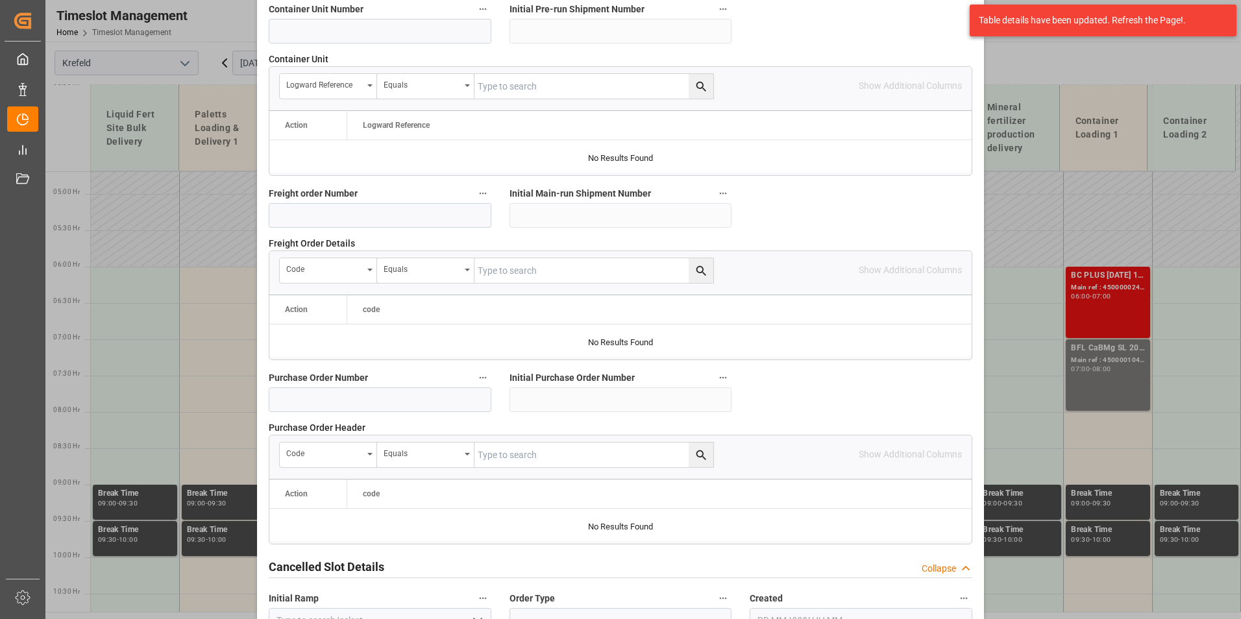
scroll to position [1182, 0]
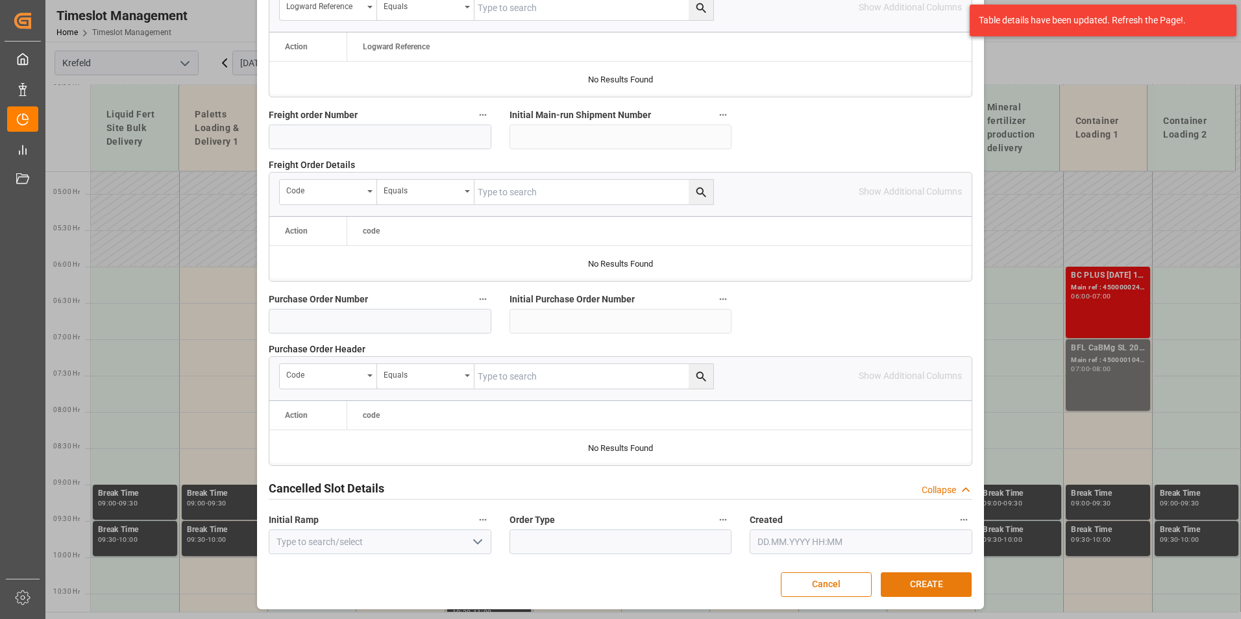
click at [915, 587] on button "CREATE" at bounding box center [926, 584] width 91 height 25
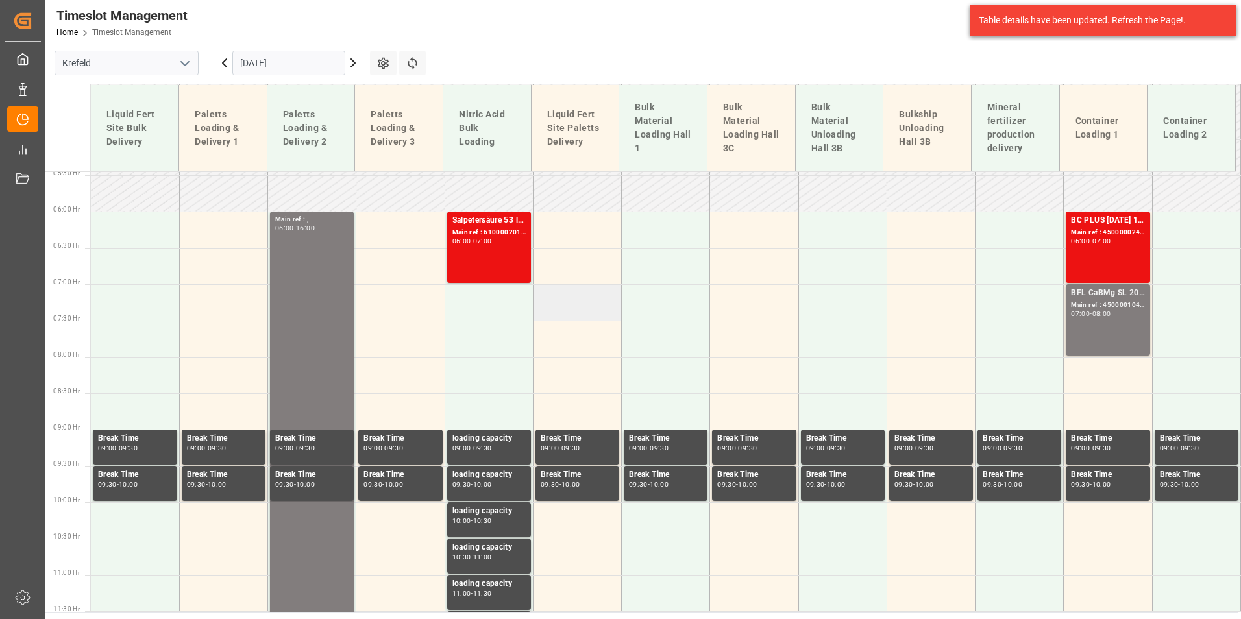
scroll to position [71, 0]
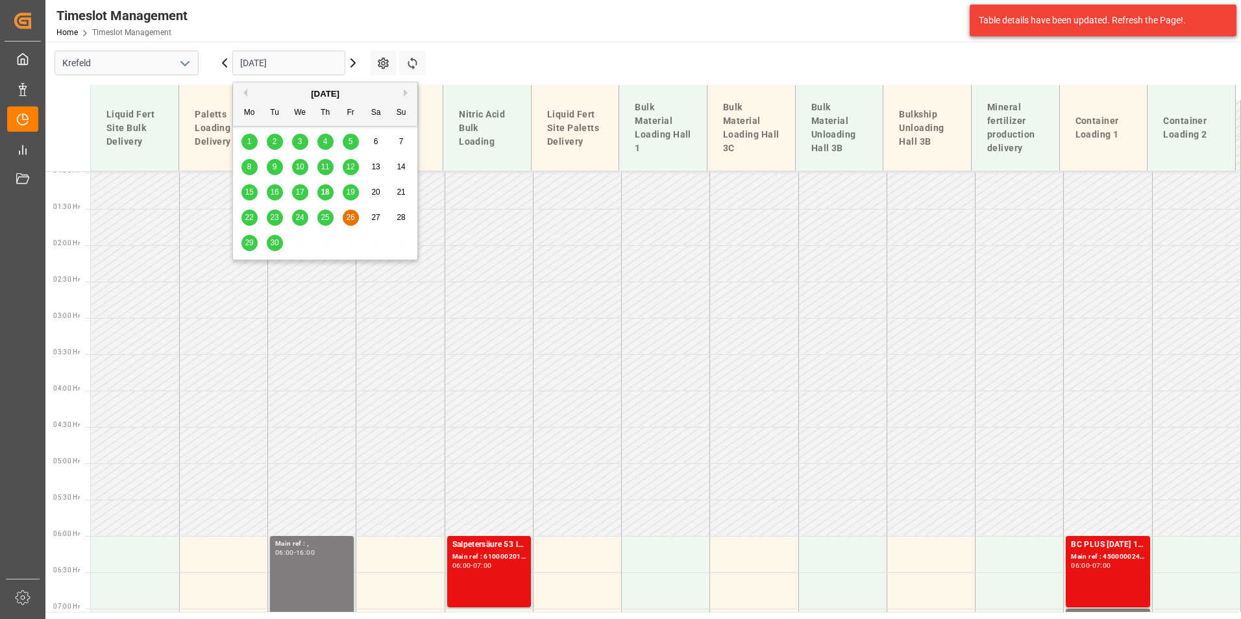
click at [280, 62] on input "[DATE]" at bounding box center [288, 63] width 113 height 25
click at [345, 197] on div "19" at bounding box center [351, 193] width 16 height 16
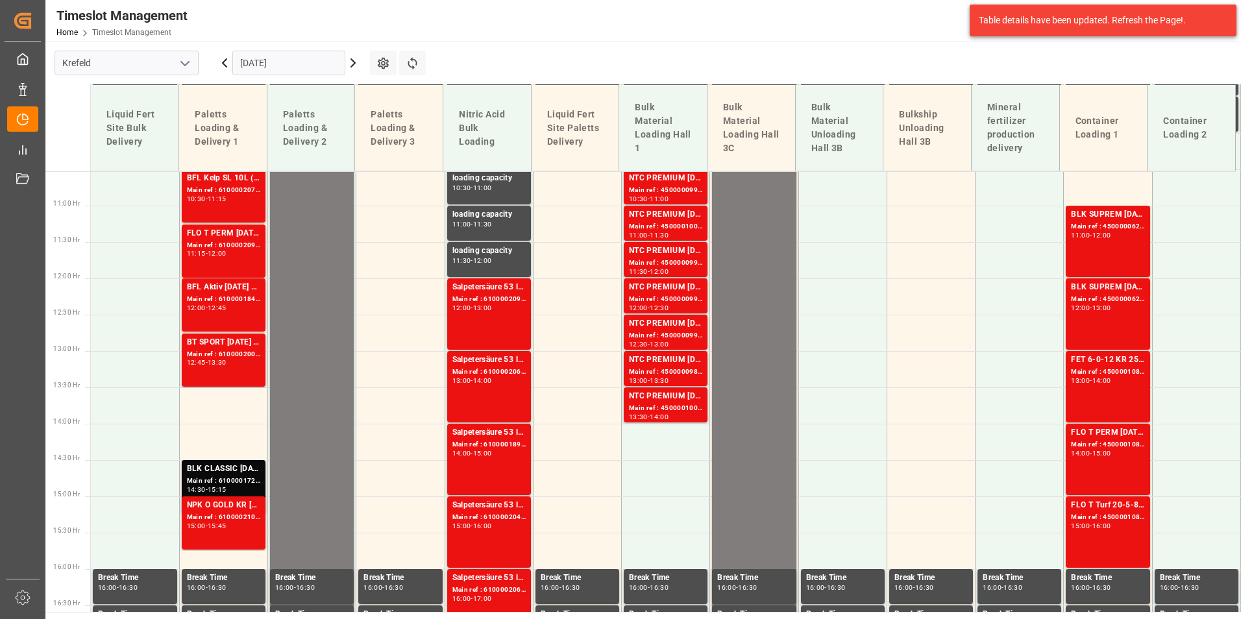
scroll to position [863, 0]
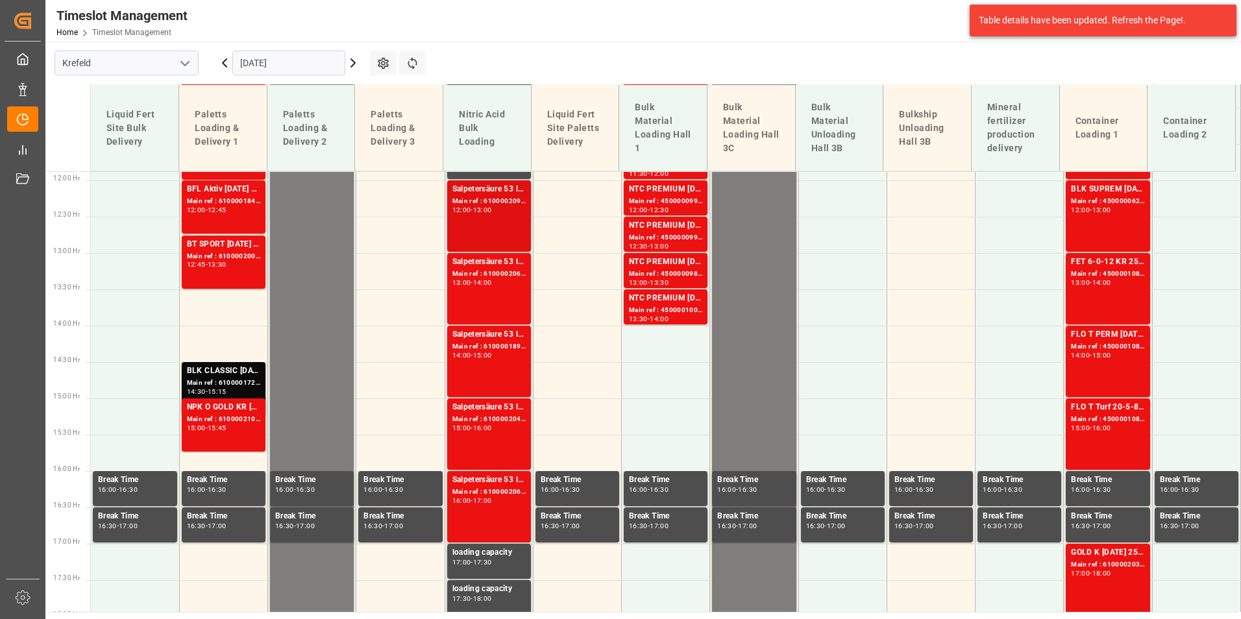
click at [512, 235] on div "Salpetersäure 53 lose Main ref : 6100002091, 2000001596 12:00 - 13:00" at bounding box center [488, 216] width 73 height 66
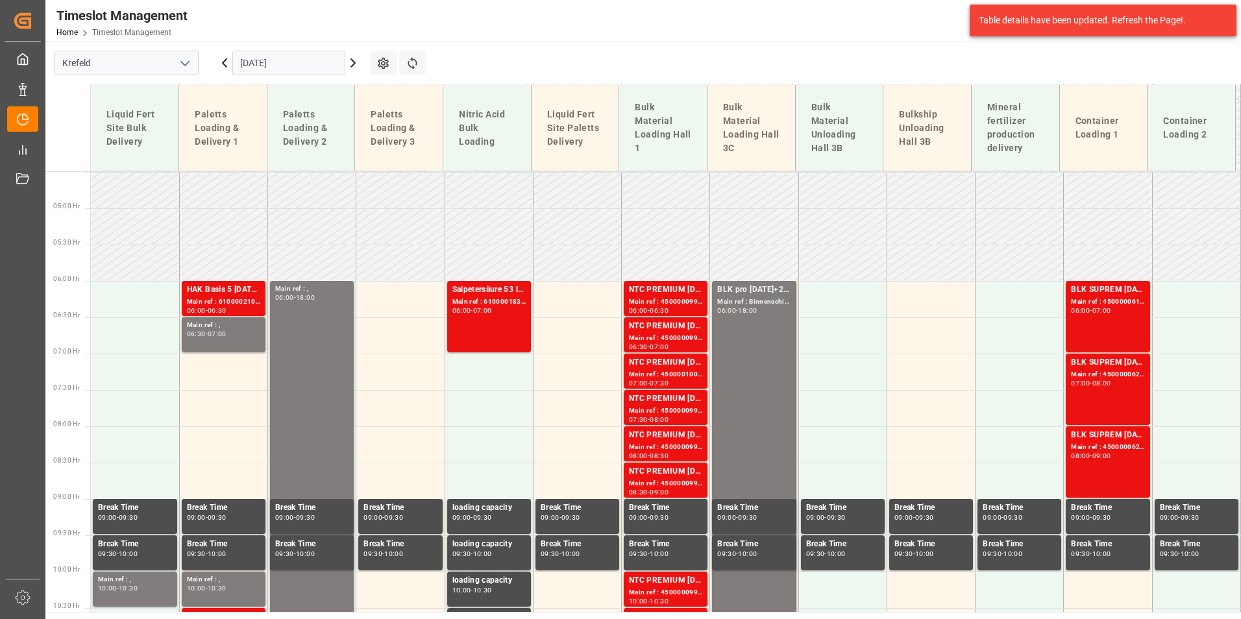
scroll to position [344, 0]
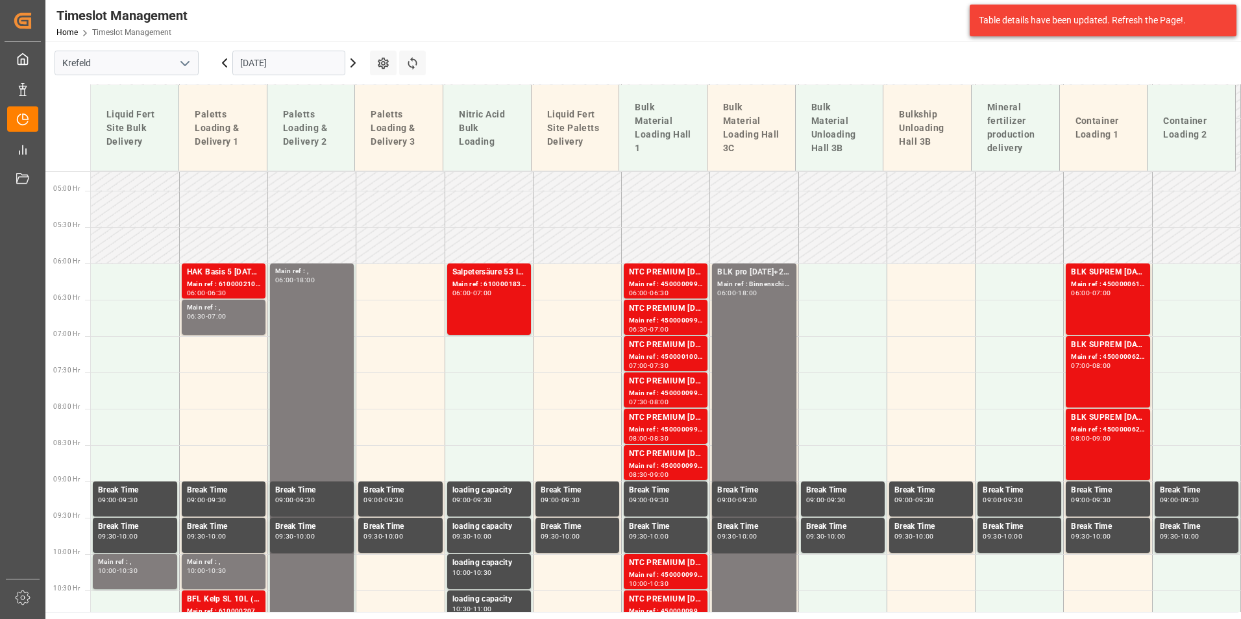
click at [496, 286] on div "Main ref : 6100001838, 2000001477" at bounding box center [488, 284] width 73 height 11
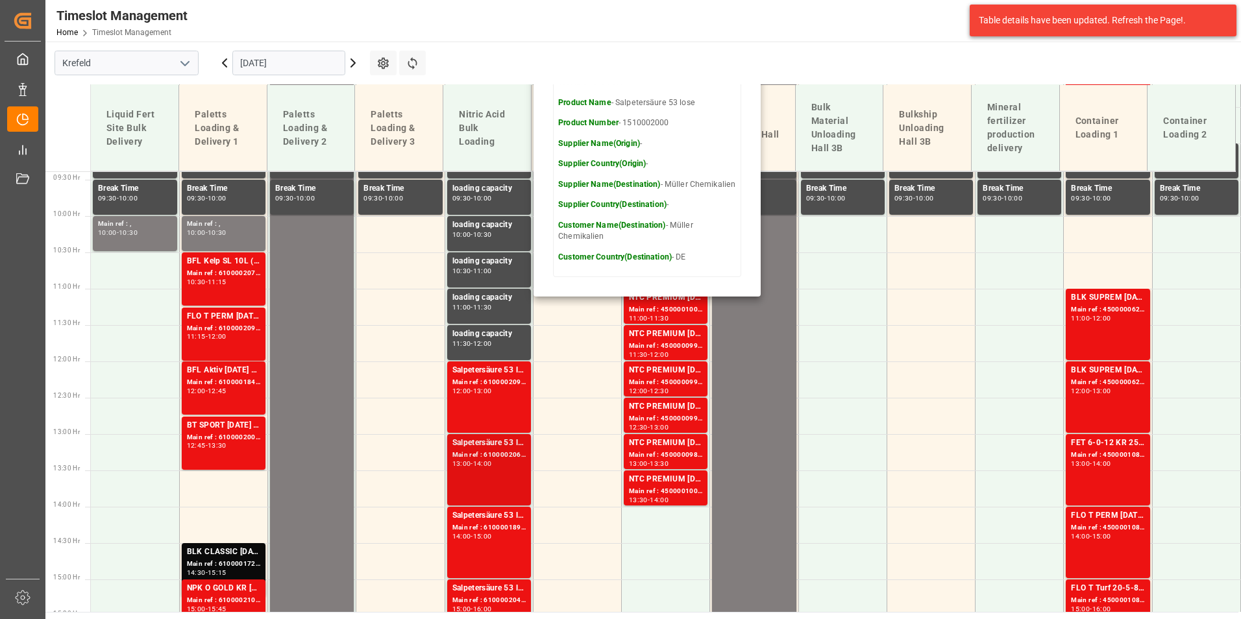
scroll to position [798, 0]
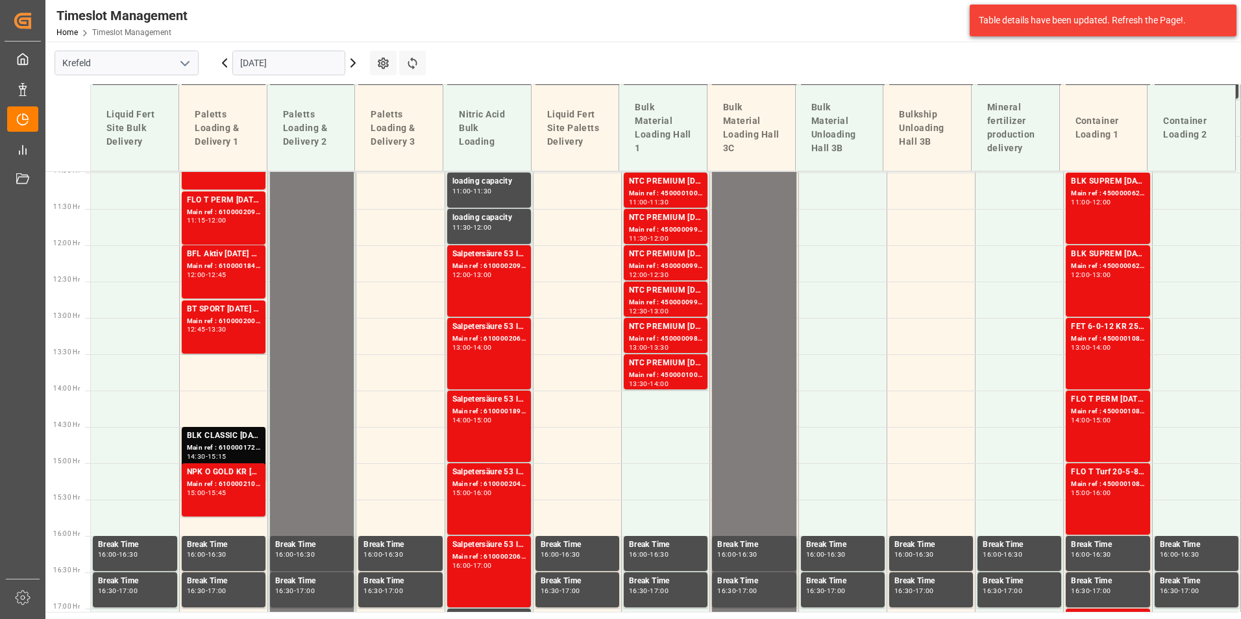
click at [473, 273] on div "-" at bounding box center [472, 275] width 2 height 6
click at [478, 426] on div "Salpetersäure 53 lose Main ref : 6100001890, 2000001509 14:00 - 15:00" at bounding box center [488, 426] width 73 height 66
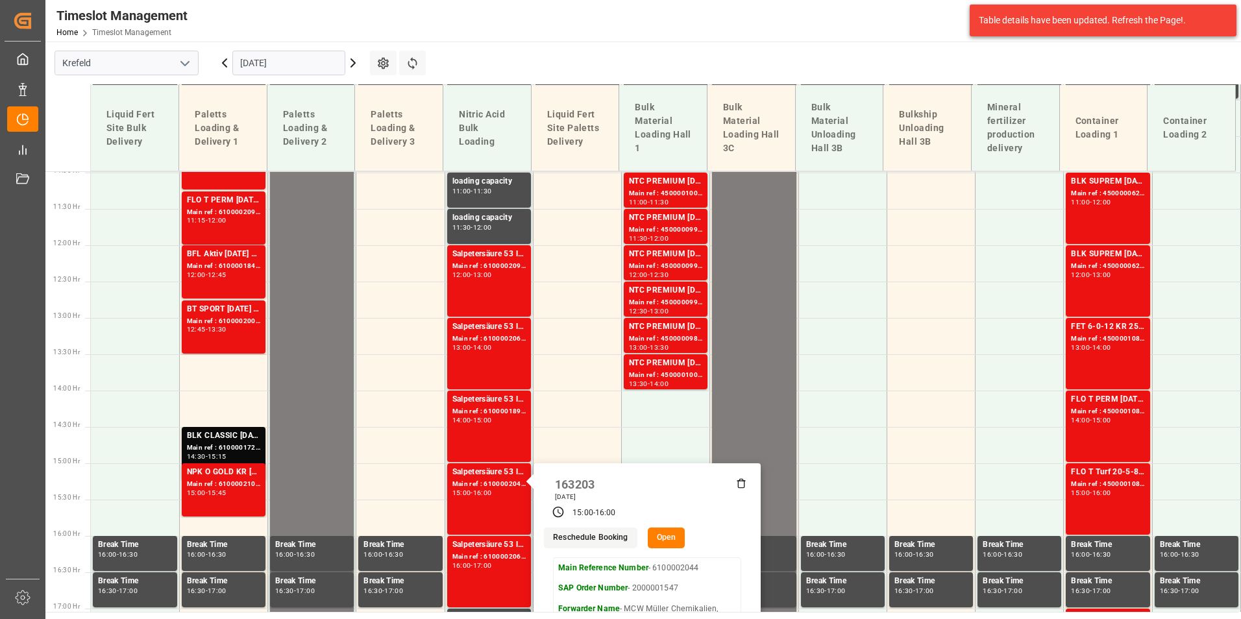
scroll to position [928, 0]
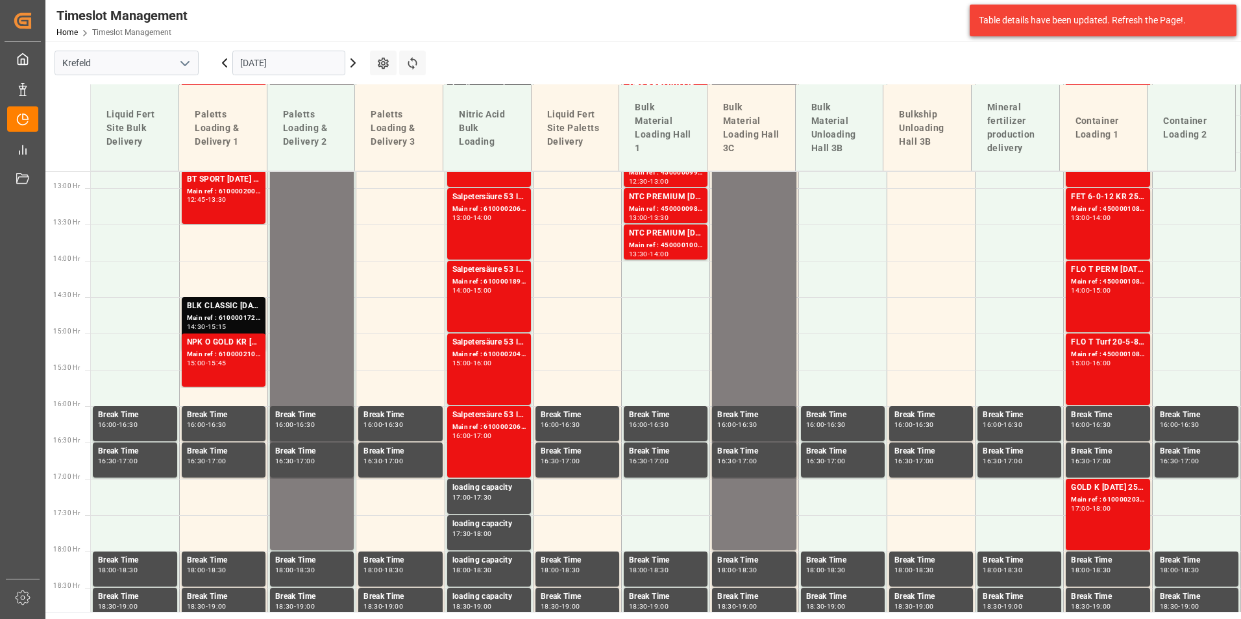
click at [491, 441] on div "Salpetersäure 53 lose Main ref : 6100002062, 2000001554 16:00 - 17:00" at bounding box center [488, 442] width 73 height 66
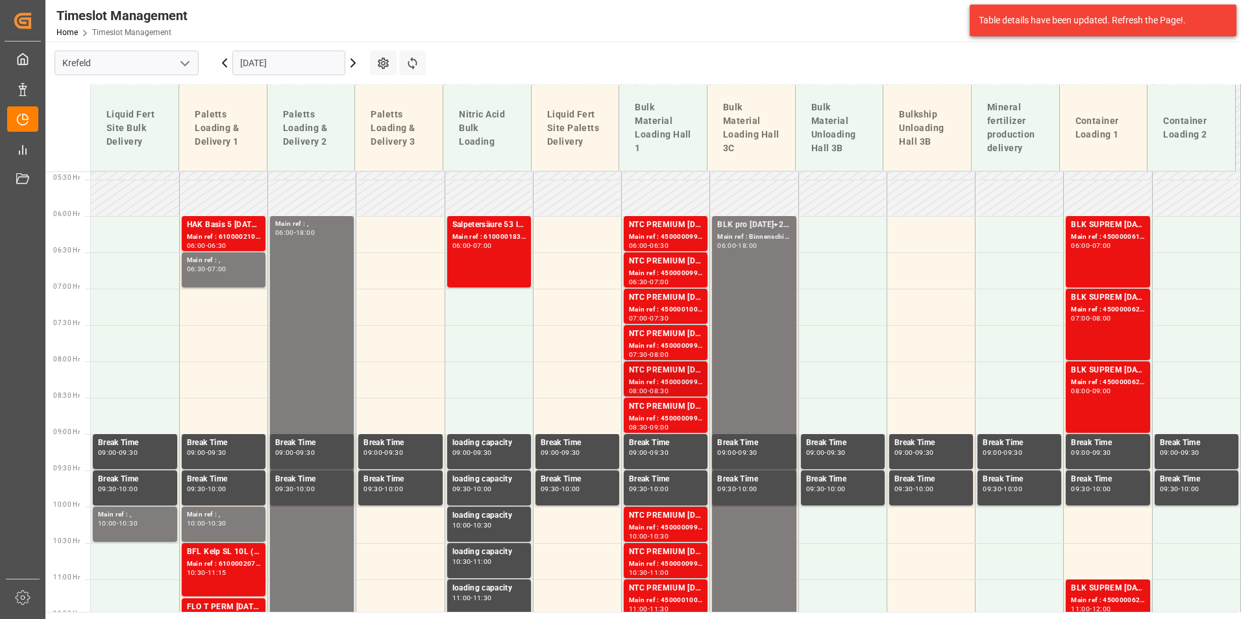
scroll to position [344, 0]
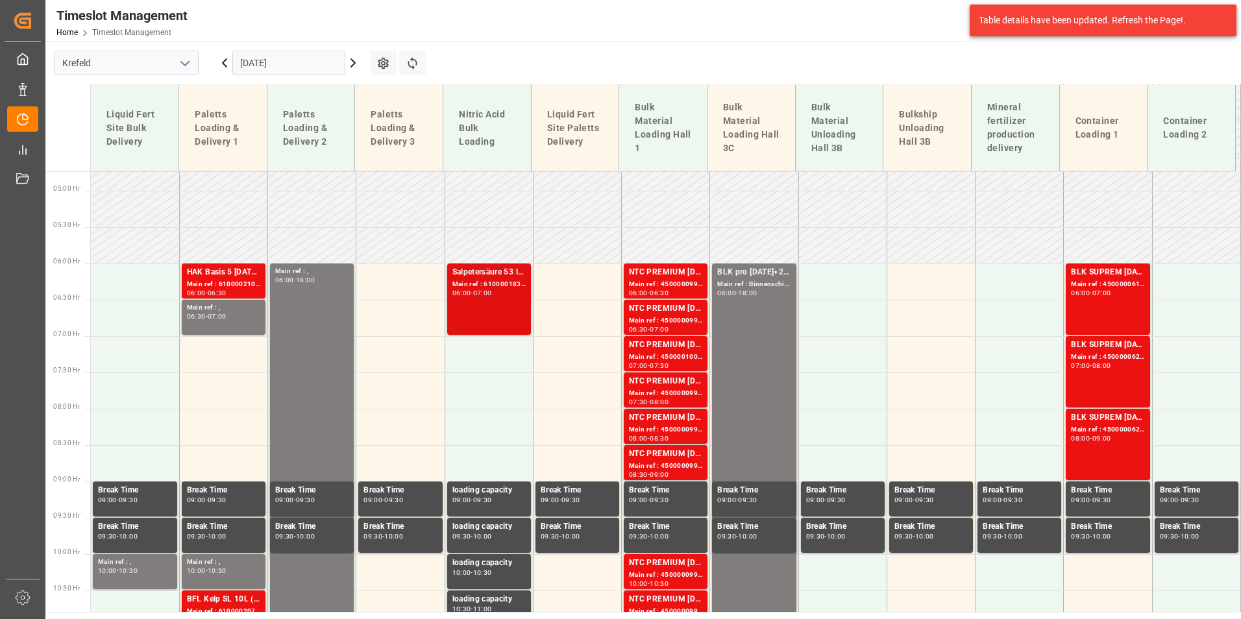
click at [500, 317] on div "Salpetersäure 53 lose Main ref : 6100001838, 2000001477 06:00 - 07:00" at bounding box center [488, 299] width 73 height 66
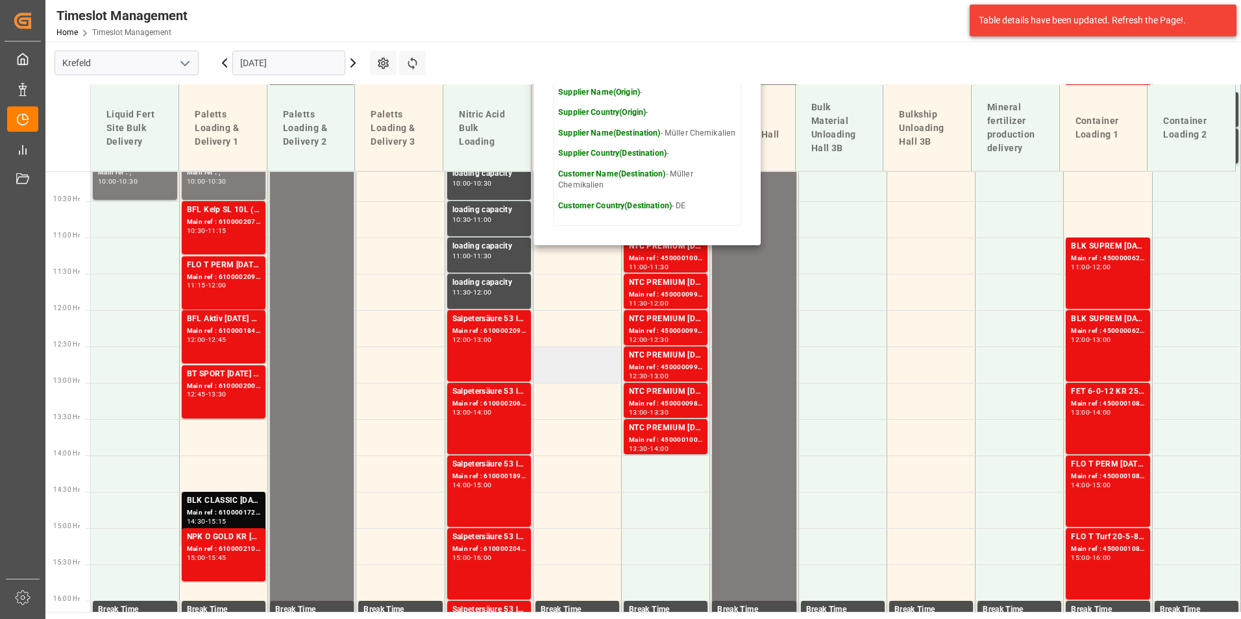
scroll to position [863, 0]
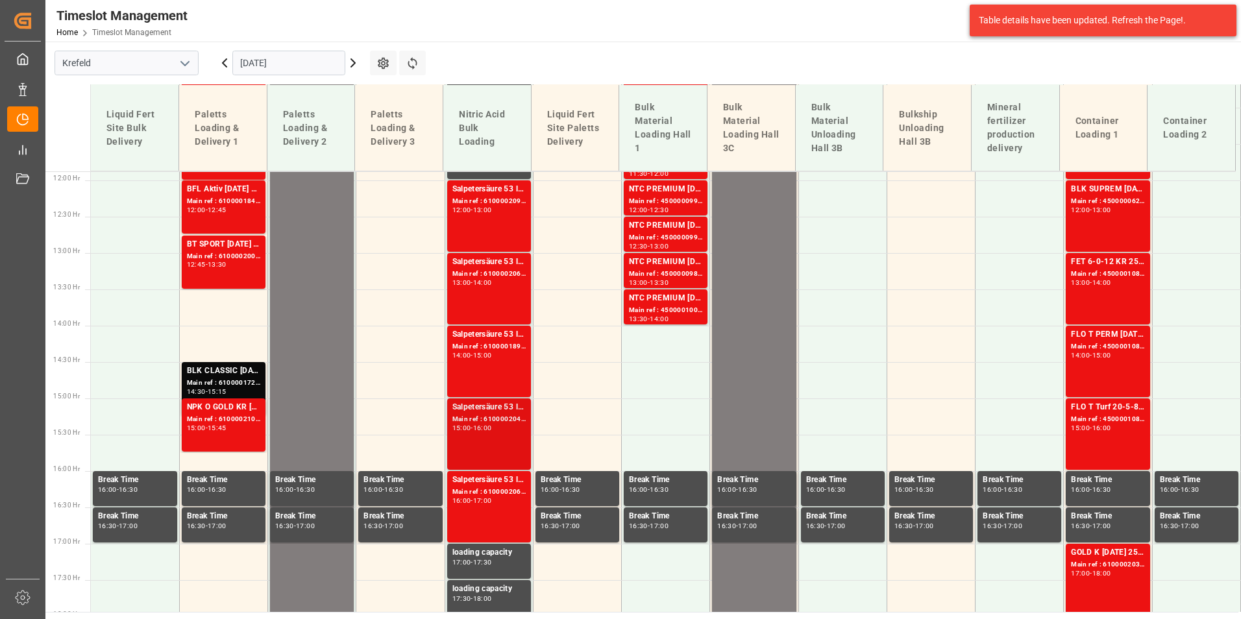
click at [513, 426] on div "15:00 - 16:00" at bounding box center [488, 428] width 73 height 7
click at [473, 195] on div "Salpetersäure 53 lose" at bounding box center [488, 189] width 73 height 13
click at [491, 358] on div "14:00 - 15:00" at bounding box center [488, 355] width 73 height 7
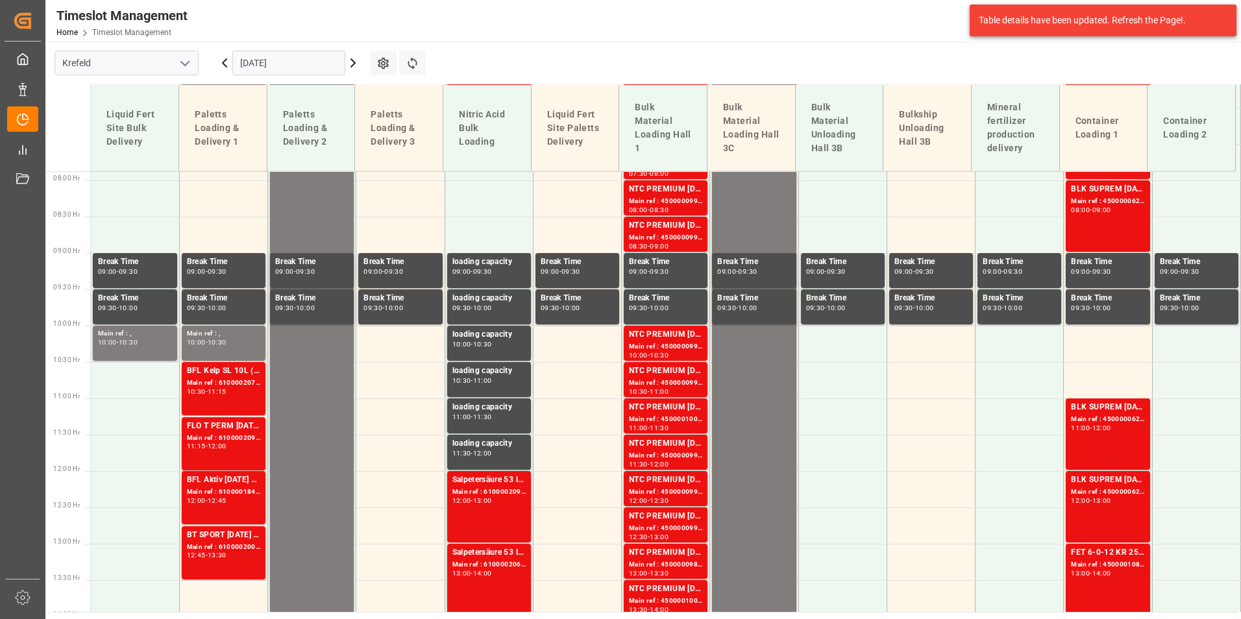
scroll to position [474, 0]
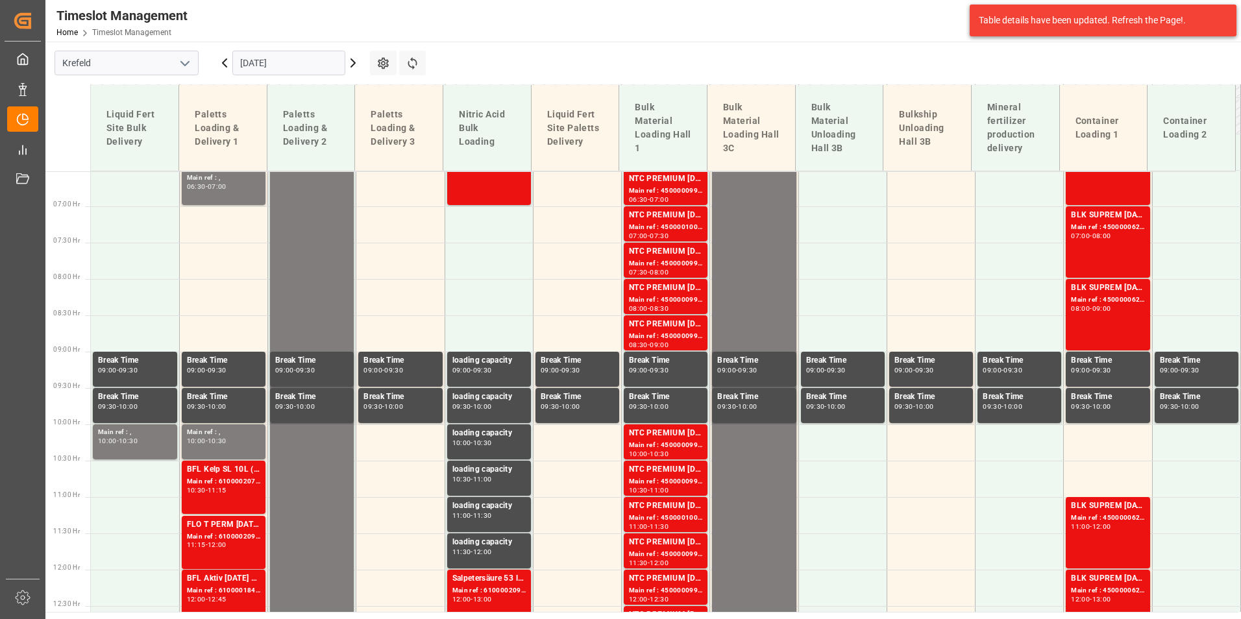
click at [272, 60] on input "[DATE]" at bounding box center [288, 63] width 113 height 25
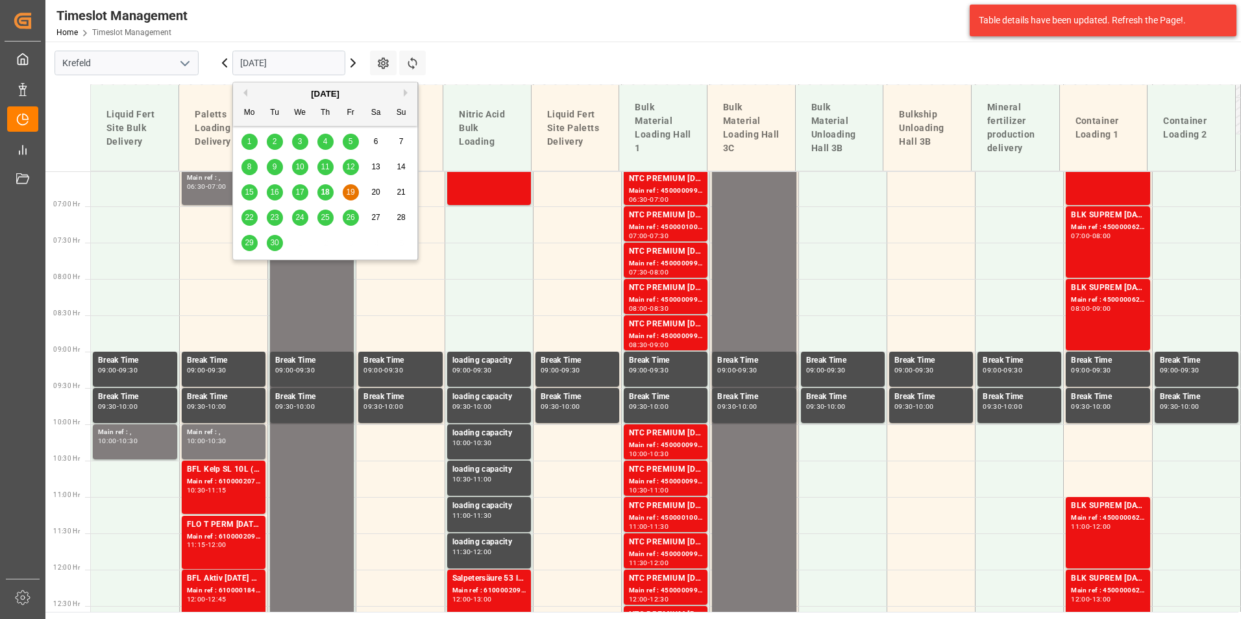
click at [252, 215] on span "22" at bounding box center [249, 217] width 8 height 9
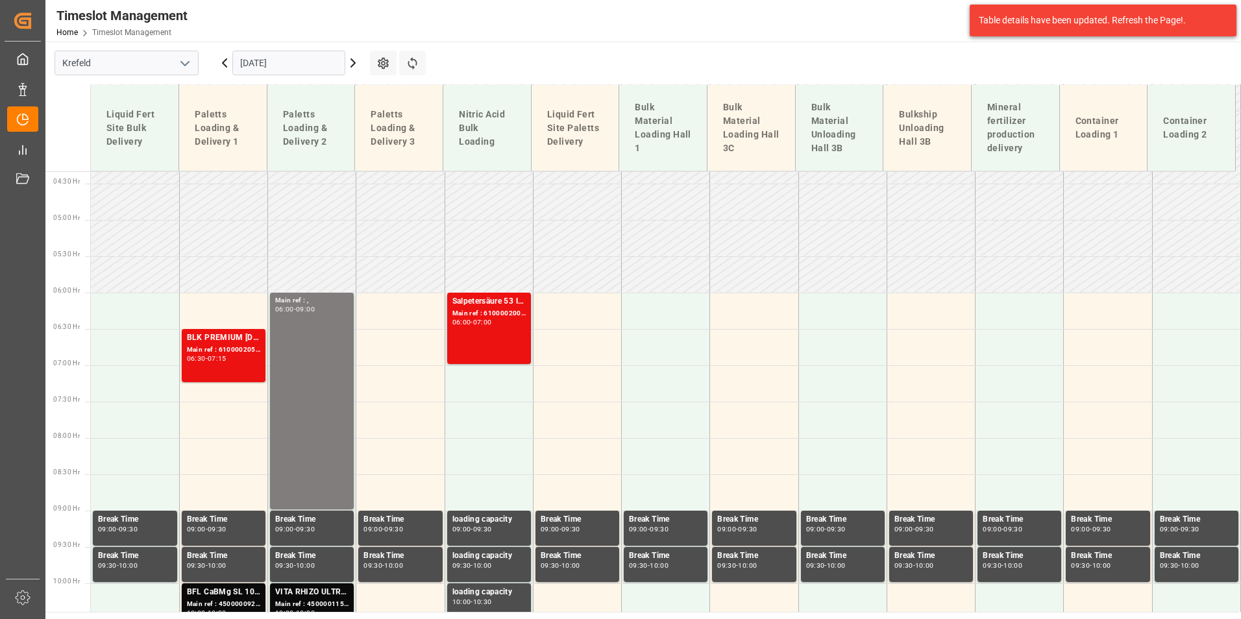
scroll to position [214, 0]
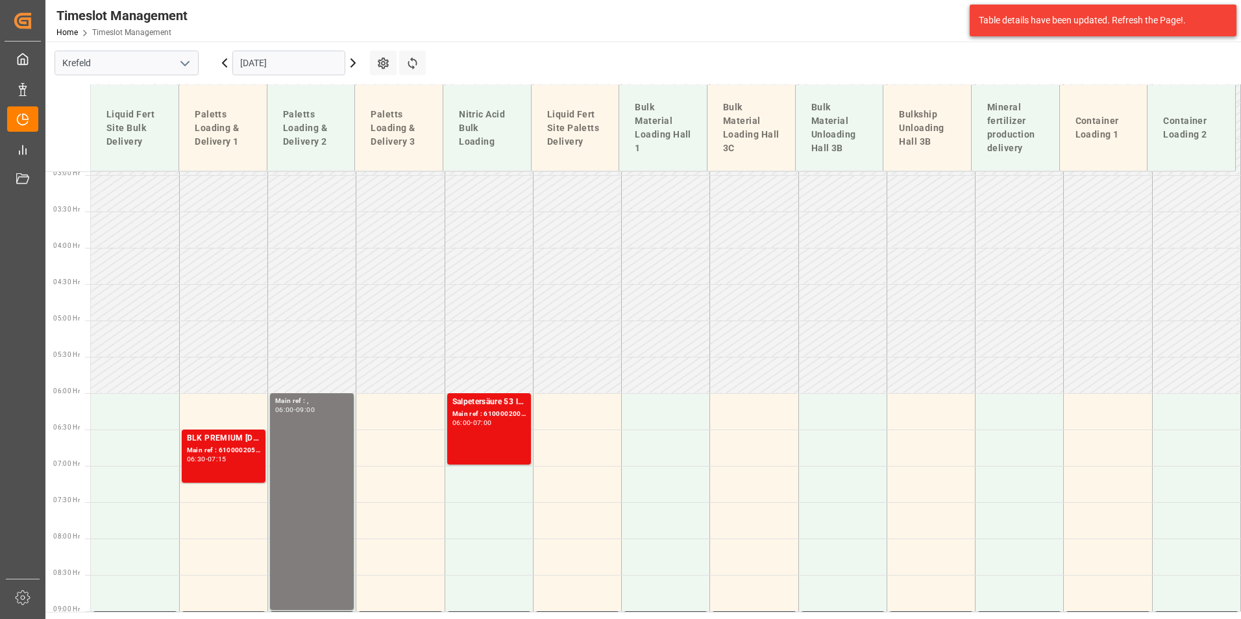
click at [317, 73] on input "[DATE]" at bounding box center [288, 63] width 113 height 25
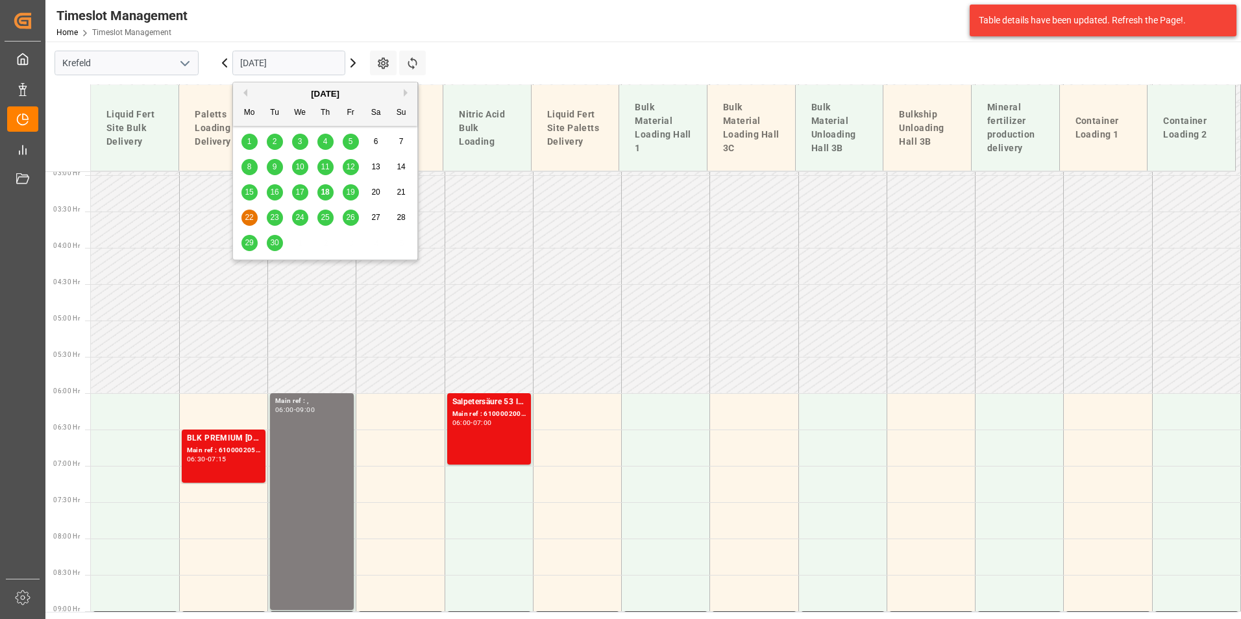
click at [349, 187] on div "19" at bounding box center [351, 193] width 16 height 16
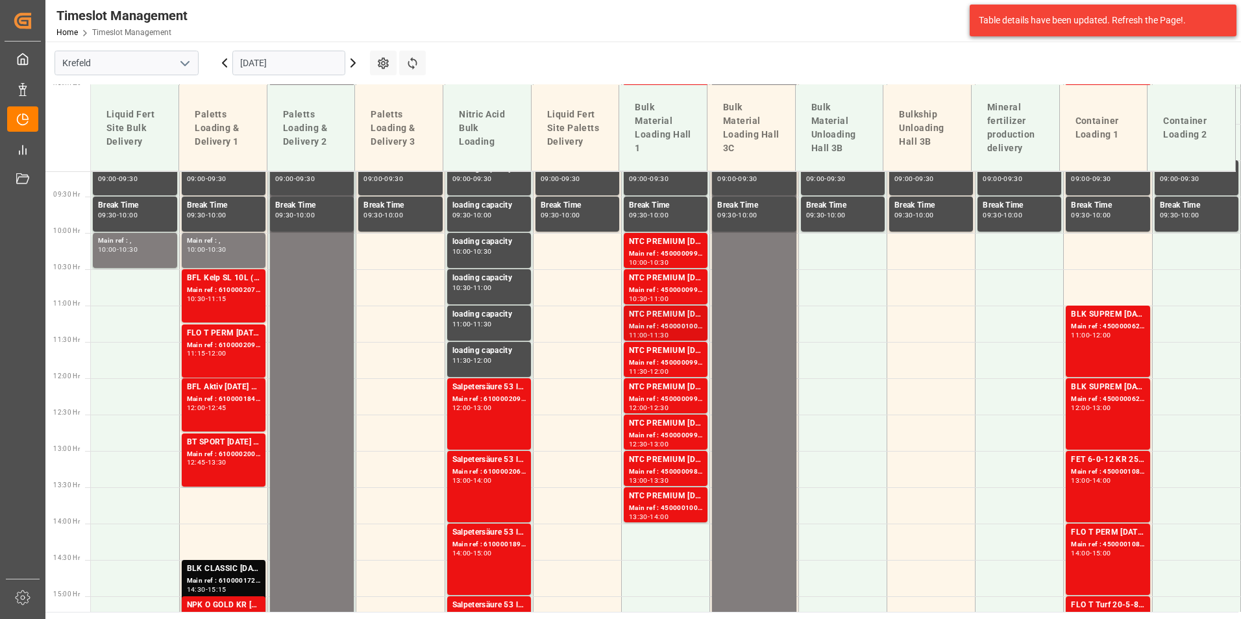
scroll to position [660, 0]
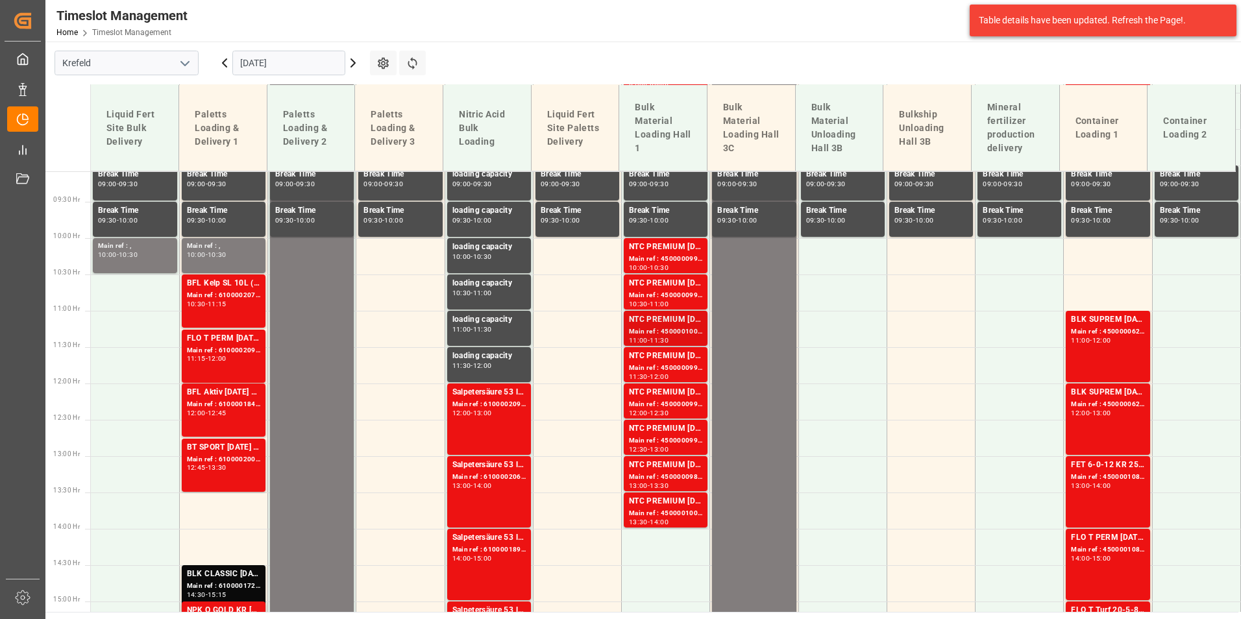
click at [673, 321] on div "NTC PREMIUM [DATE]+3+TE BULK" at bounding box center [665, 320] width 73 height 13
click at [667, 278] on div "NTC PREMIUM [DATE]+3+TE BULK" at bounding box center [665, 283] width 73 height 13
